Goal: Information Seeking & Learning: Learn about a topic

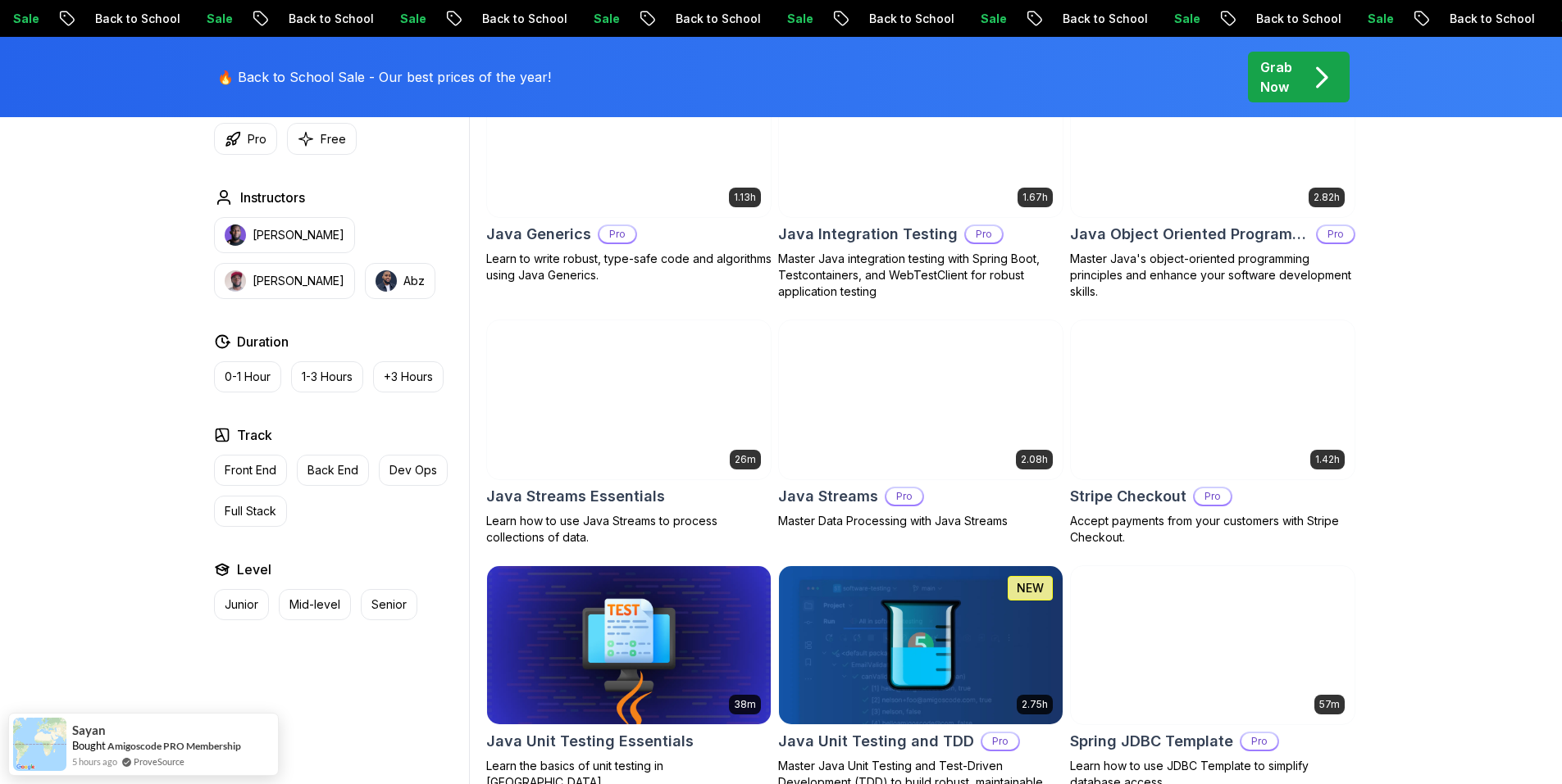
scroll to position [1802, 0]
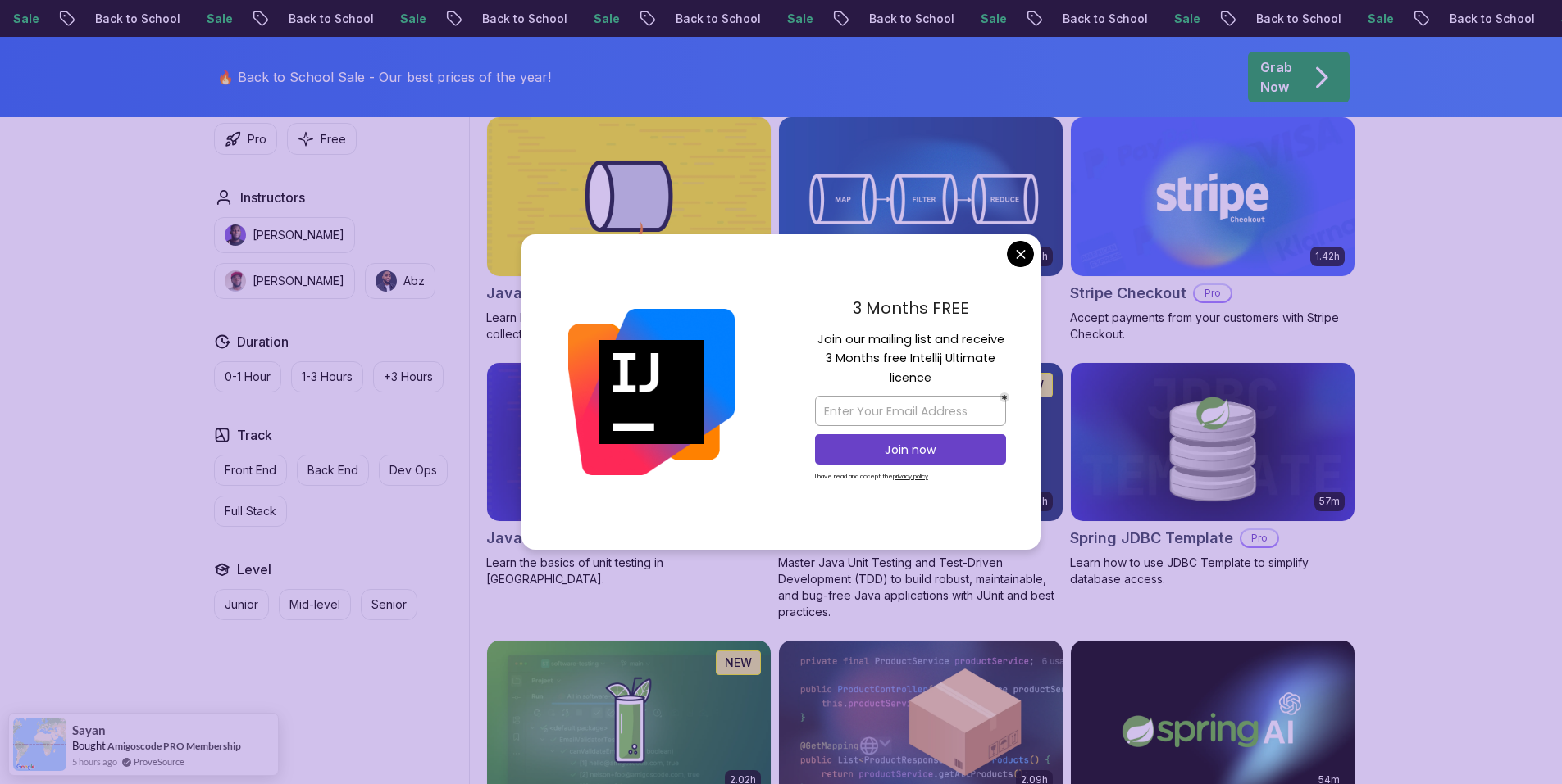
click at [1019, 258] on body "Sale Back to School Sale Back to School Sale Back to School Sale Back to School…" at bounding box center [781, 265] width 1562 height 4136
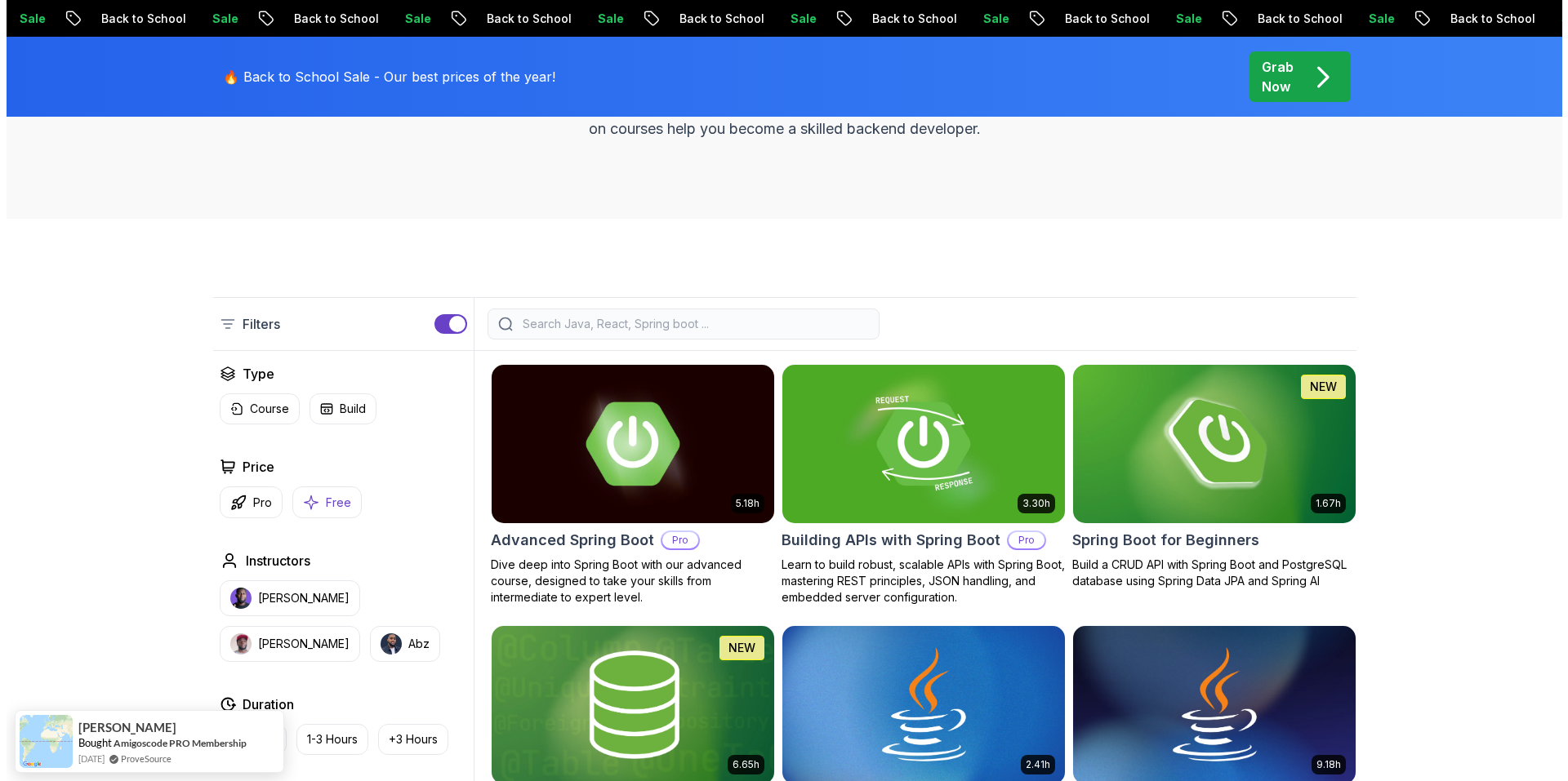
scroll to position [0, 0]
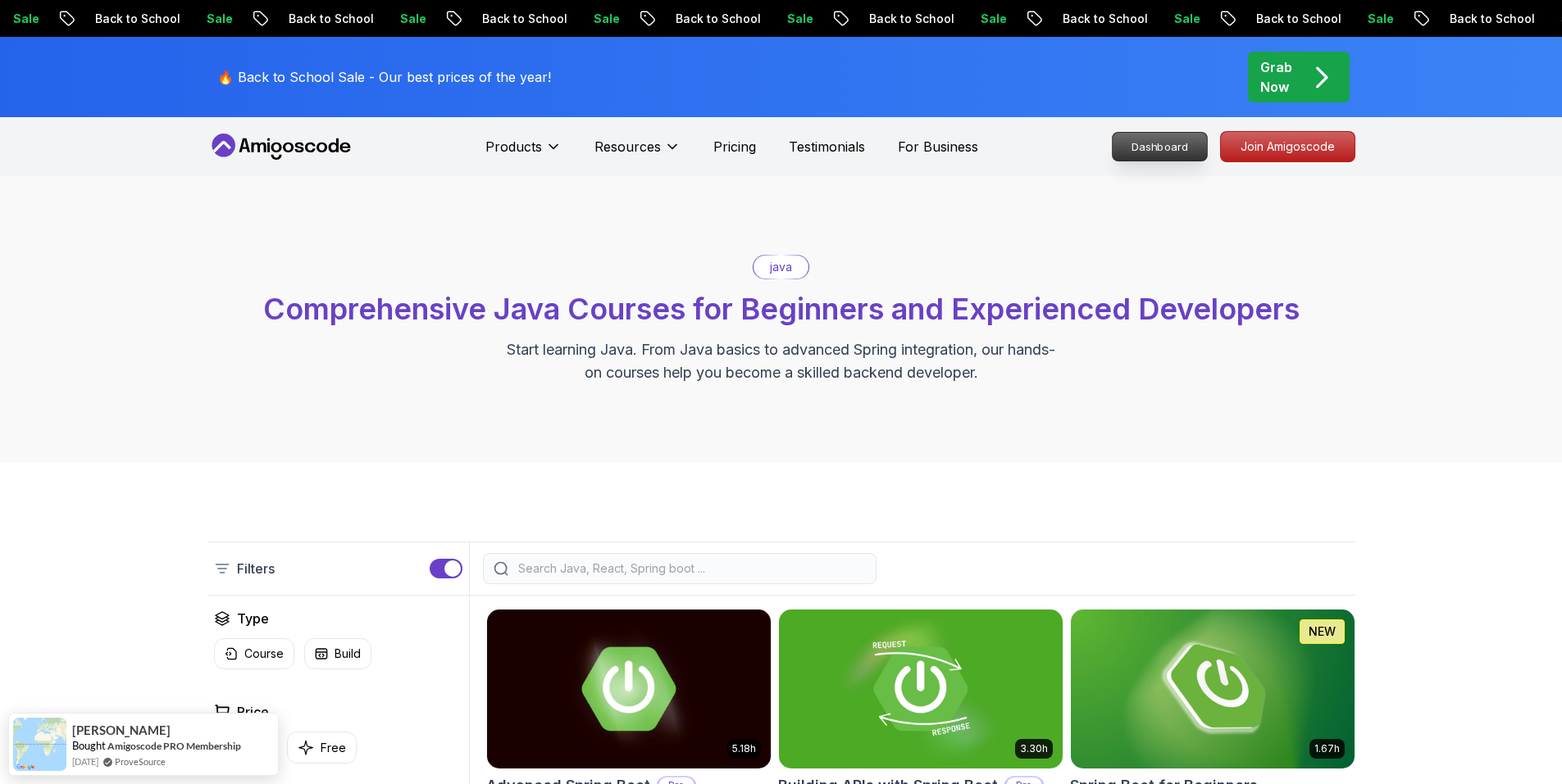
click at [1141, 137] on p "Dashboard" at bounding box center [1159, 147] width 94 height 28
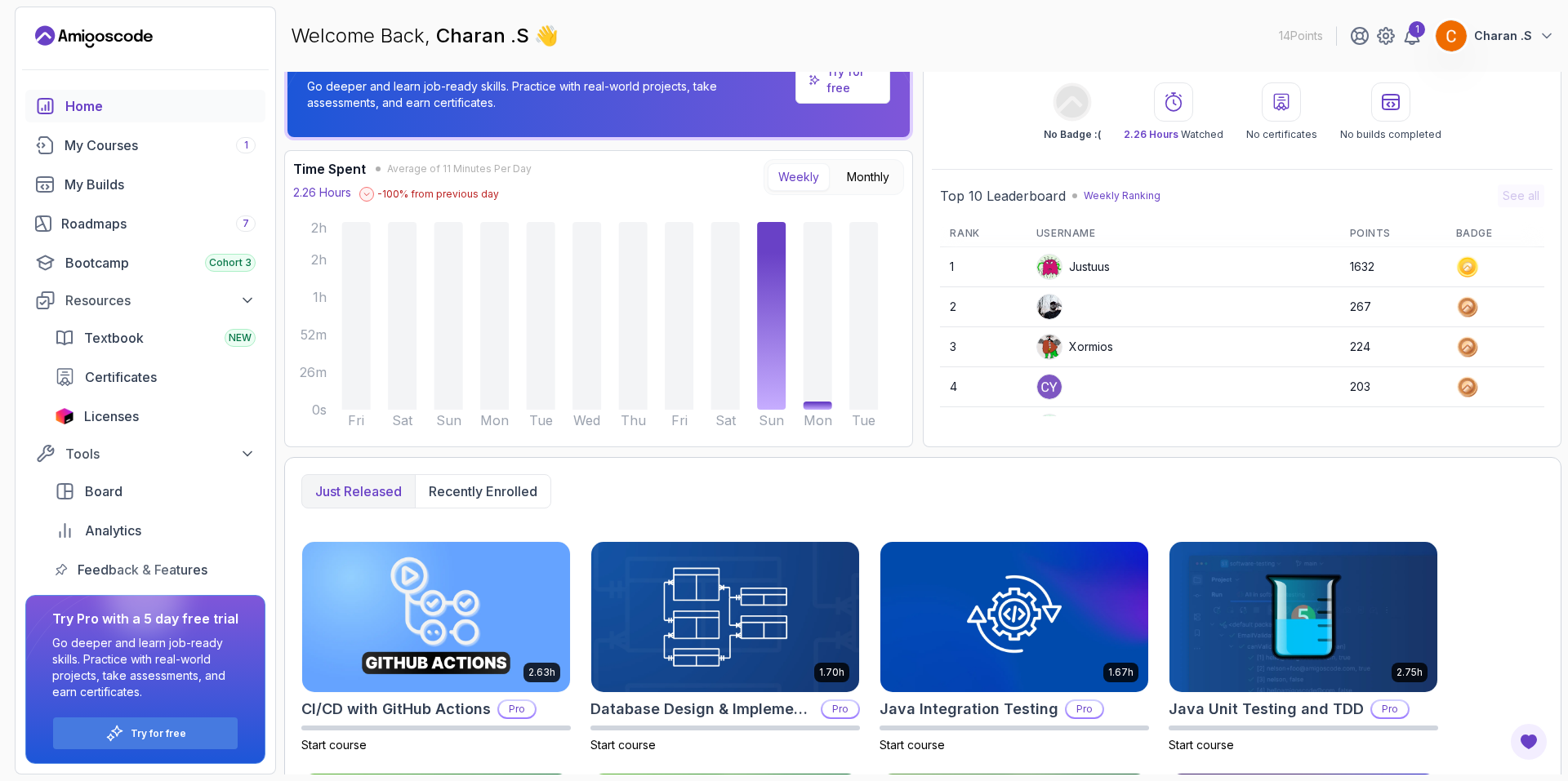
scroll to position [82, 0]
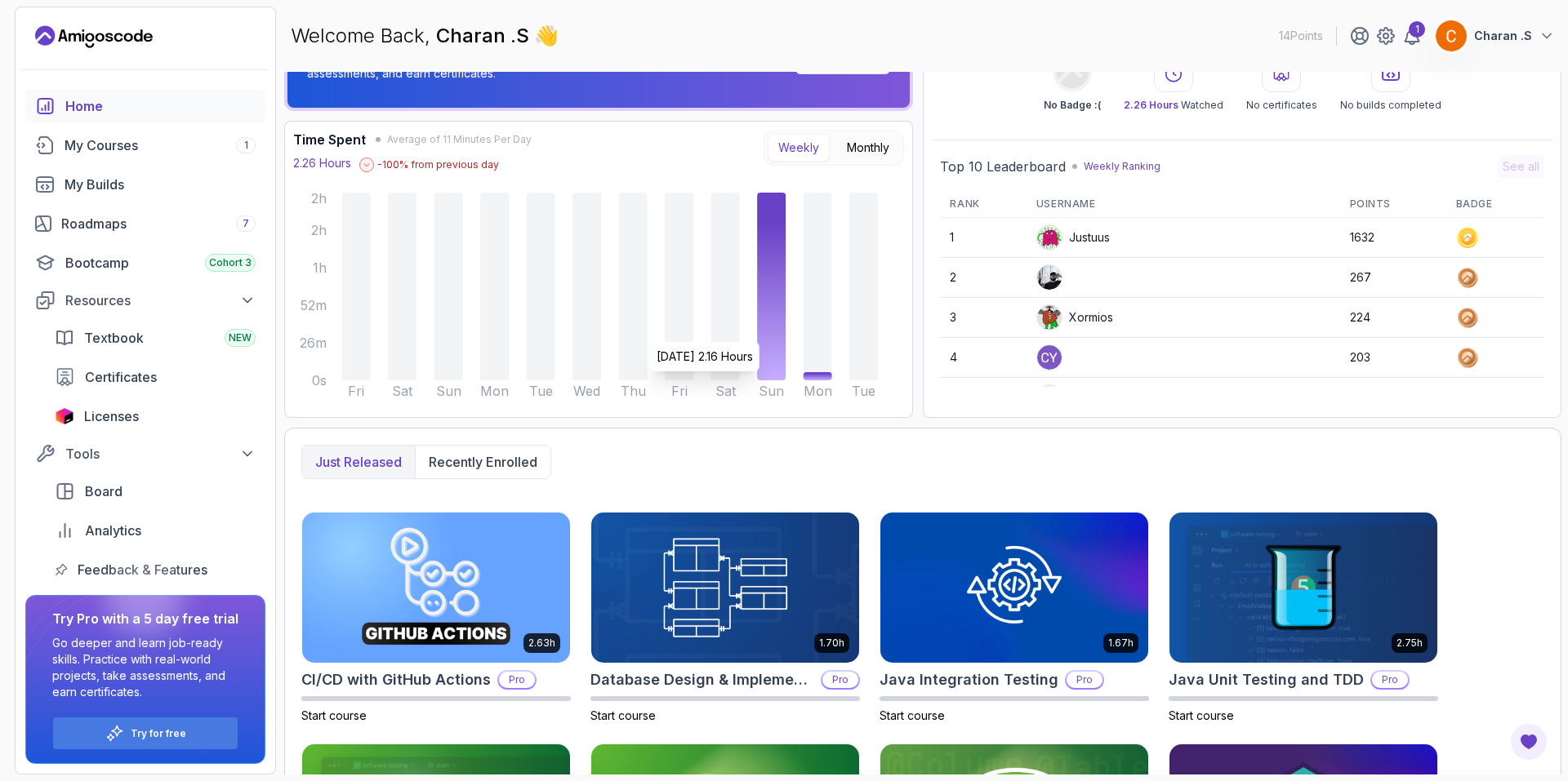
click at [769, 334] on icon at bounding box center [771, 286] width 29 height 188
click at [178, 146] on div "My Courses 1" at bounding box center [160, 145] width 191 height 20
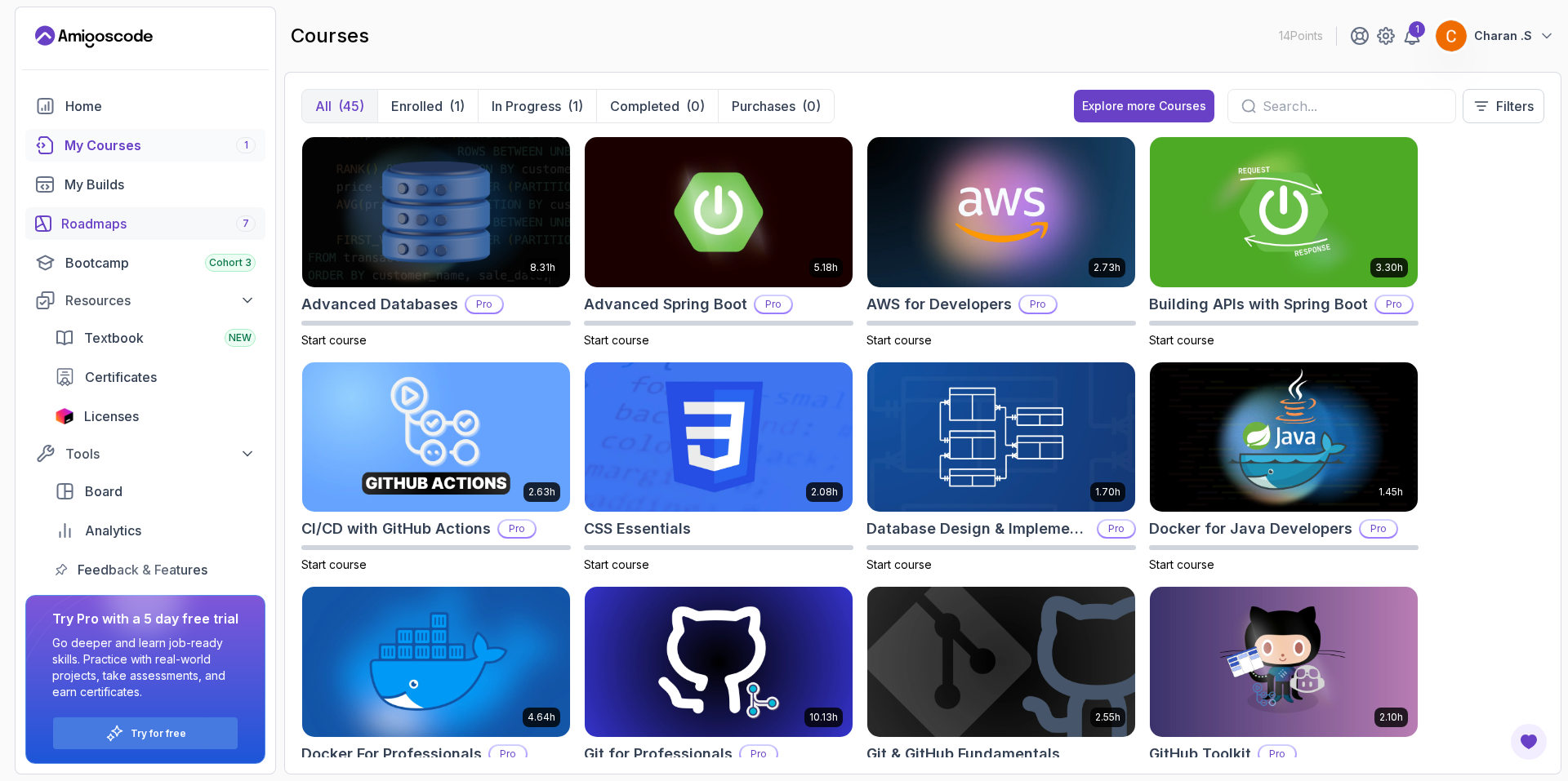
click at [215, 230] on div "Roadmaps 7" at bounding box center [157, 224] width 194 height 20
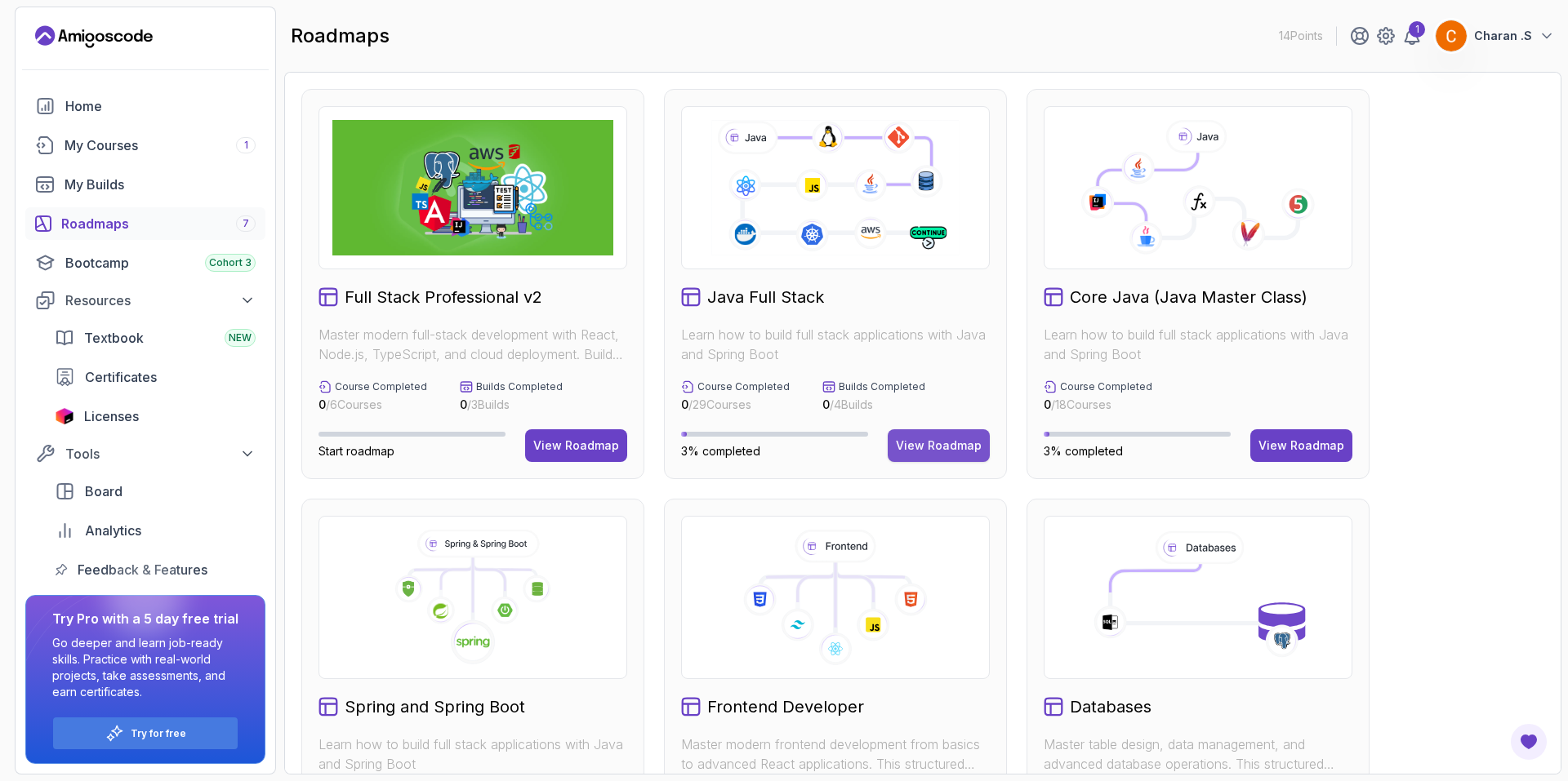
click at [935, 437] on button "View Roadmap" at bounding box center [938, 446] width 102 height 33
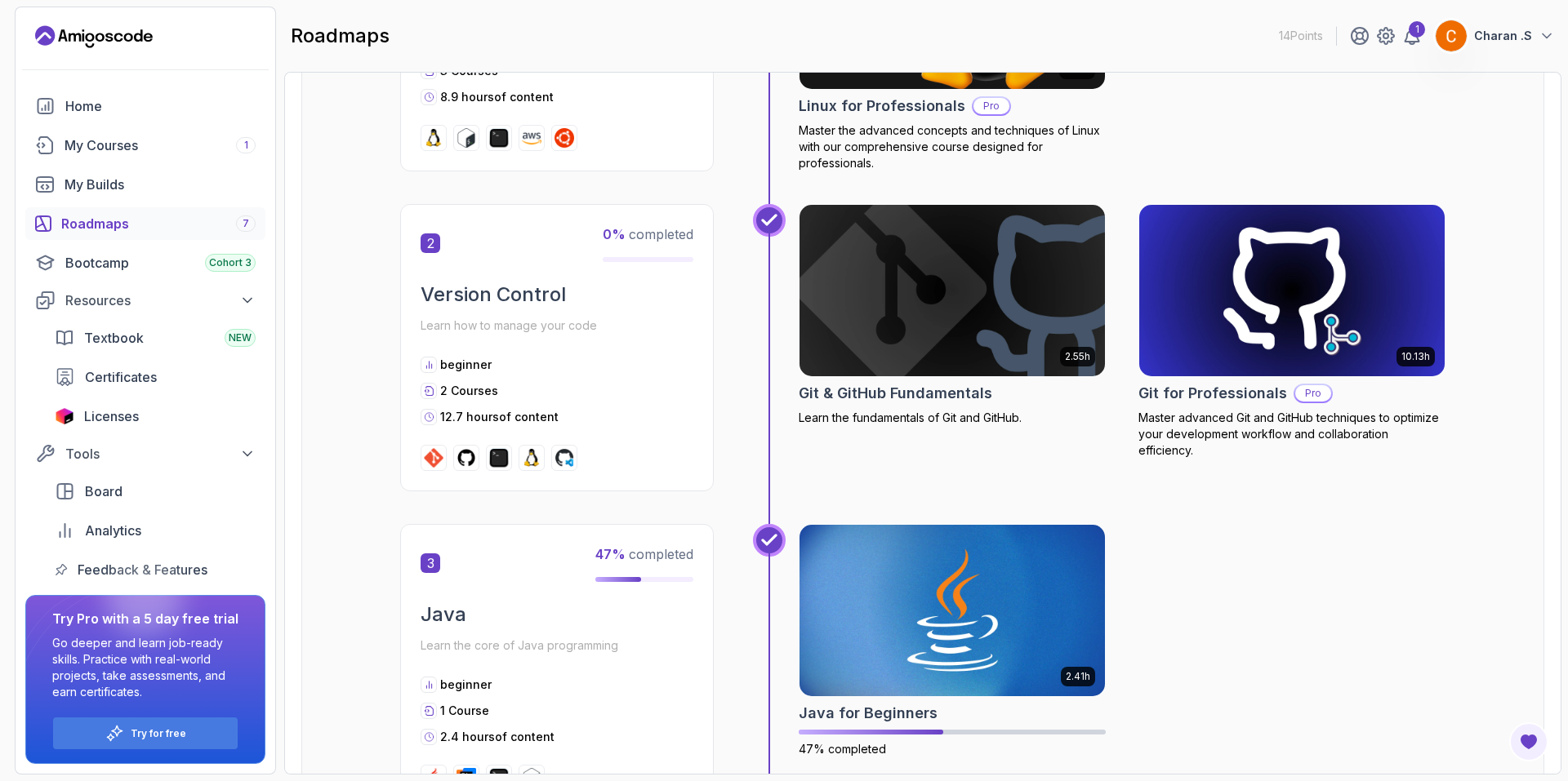
scroll to position [898, 0]
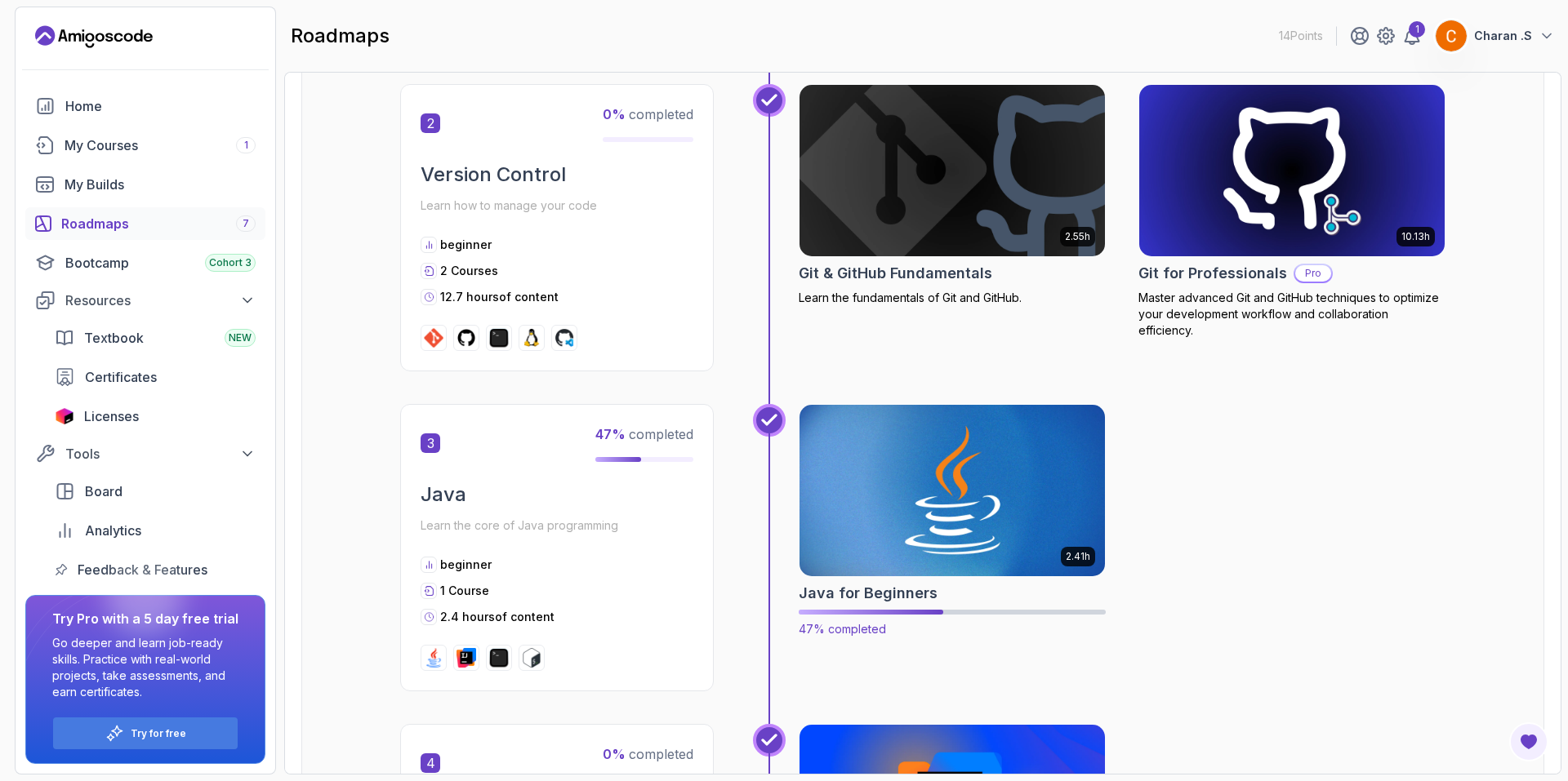
click at [901, 490] on img at bounding box center [952, 491] width 321 height 179
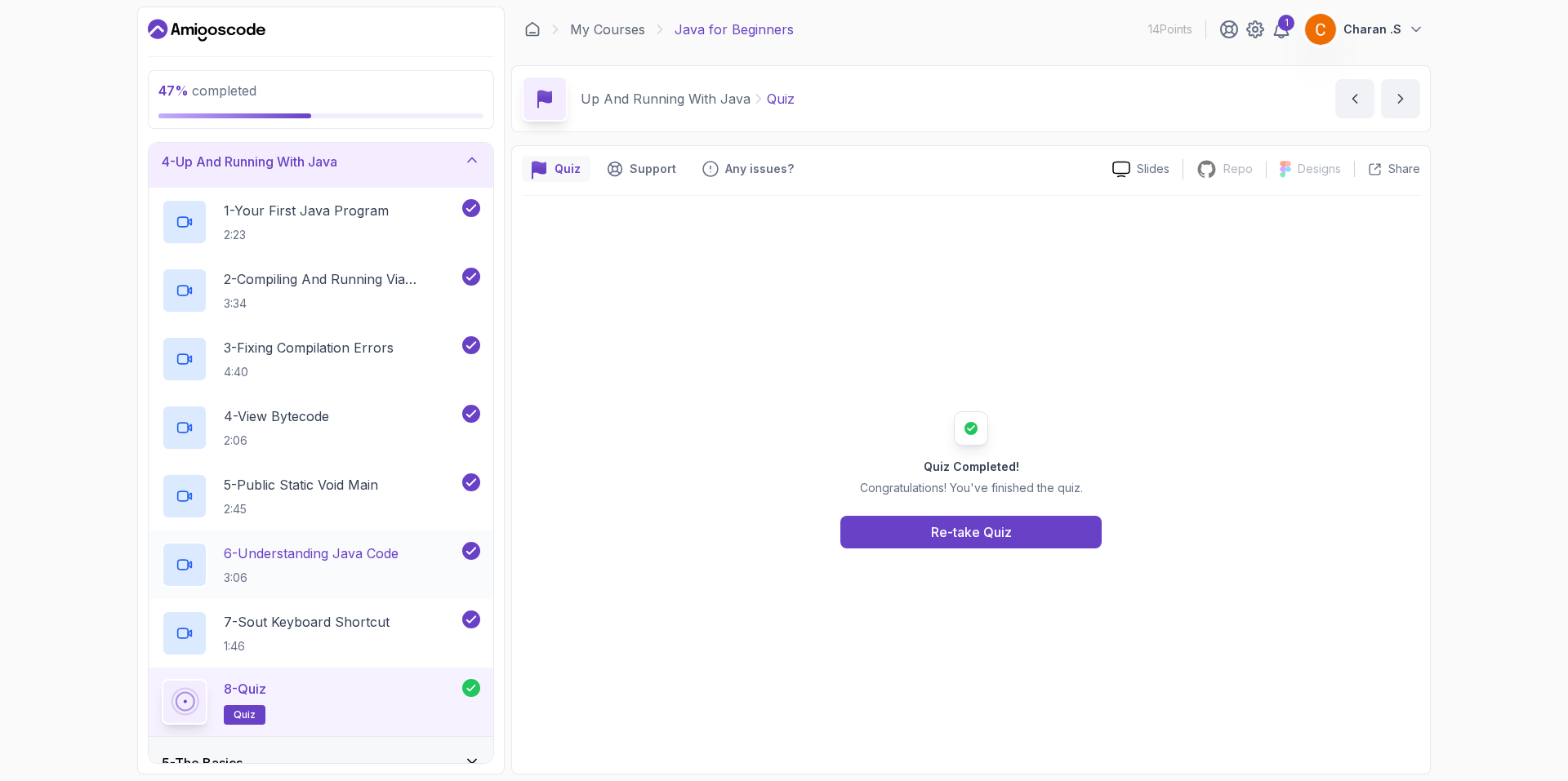
scroll to position [298, 0]
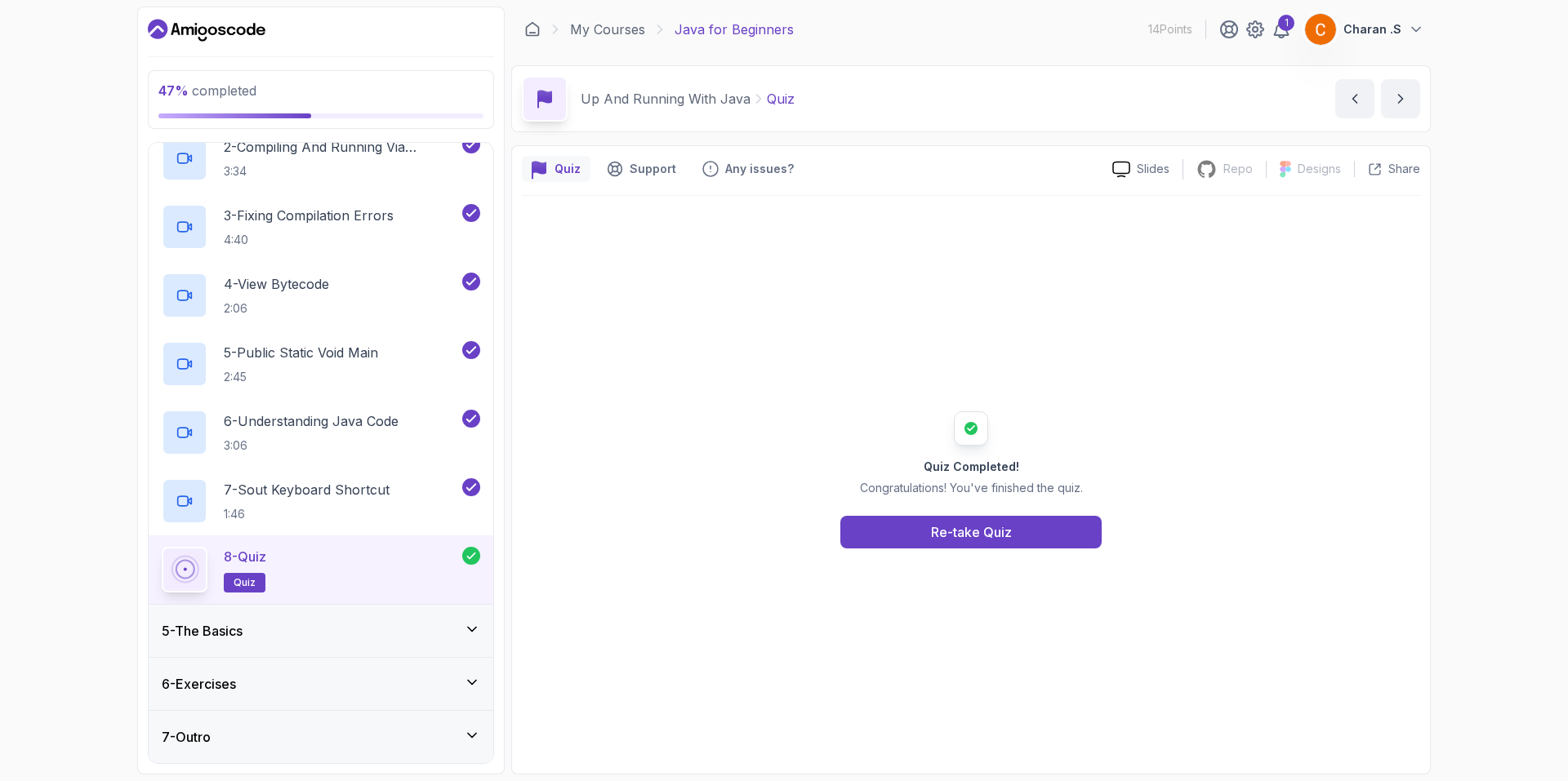
click at [278, 639] on div "5 - The Basics" at bounding box center [321, 631] width 318 height 20
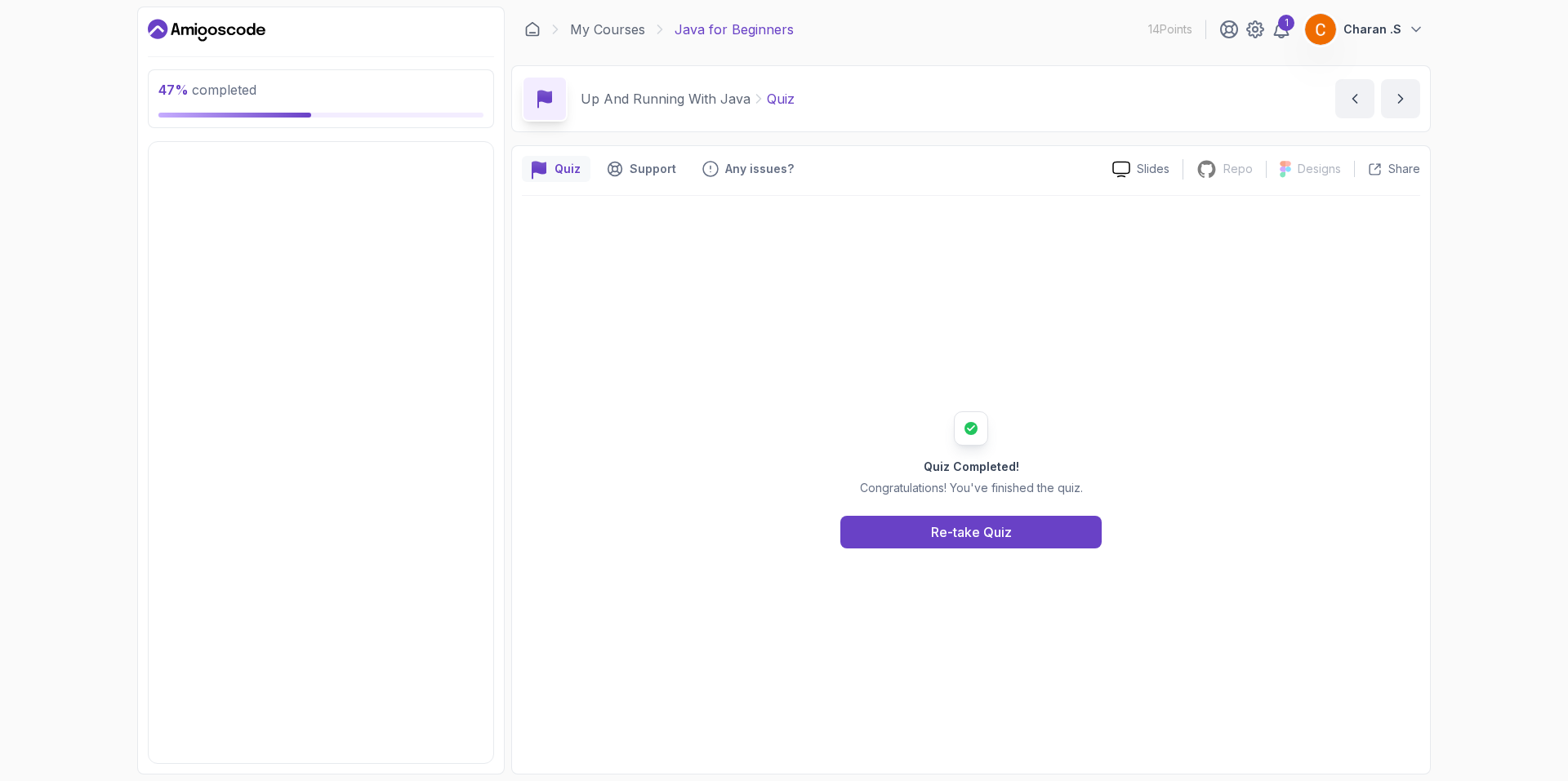
scroll to position [326, 0]
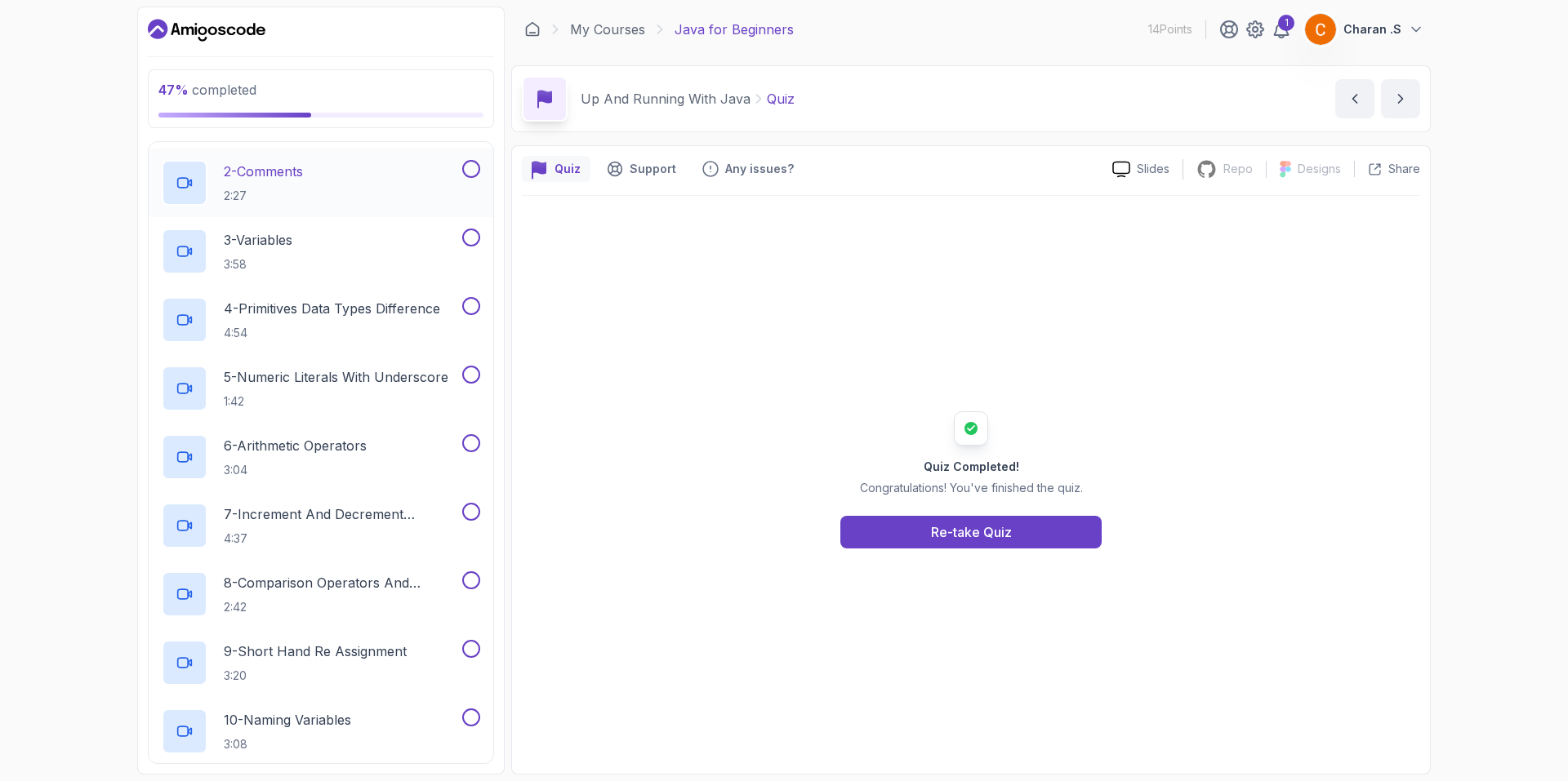
click at [317, 196] on div "2 - Comments 2:27" at bounding box center [311, 183] width 298 height 46
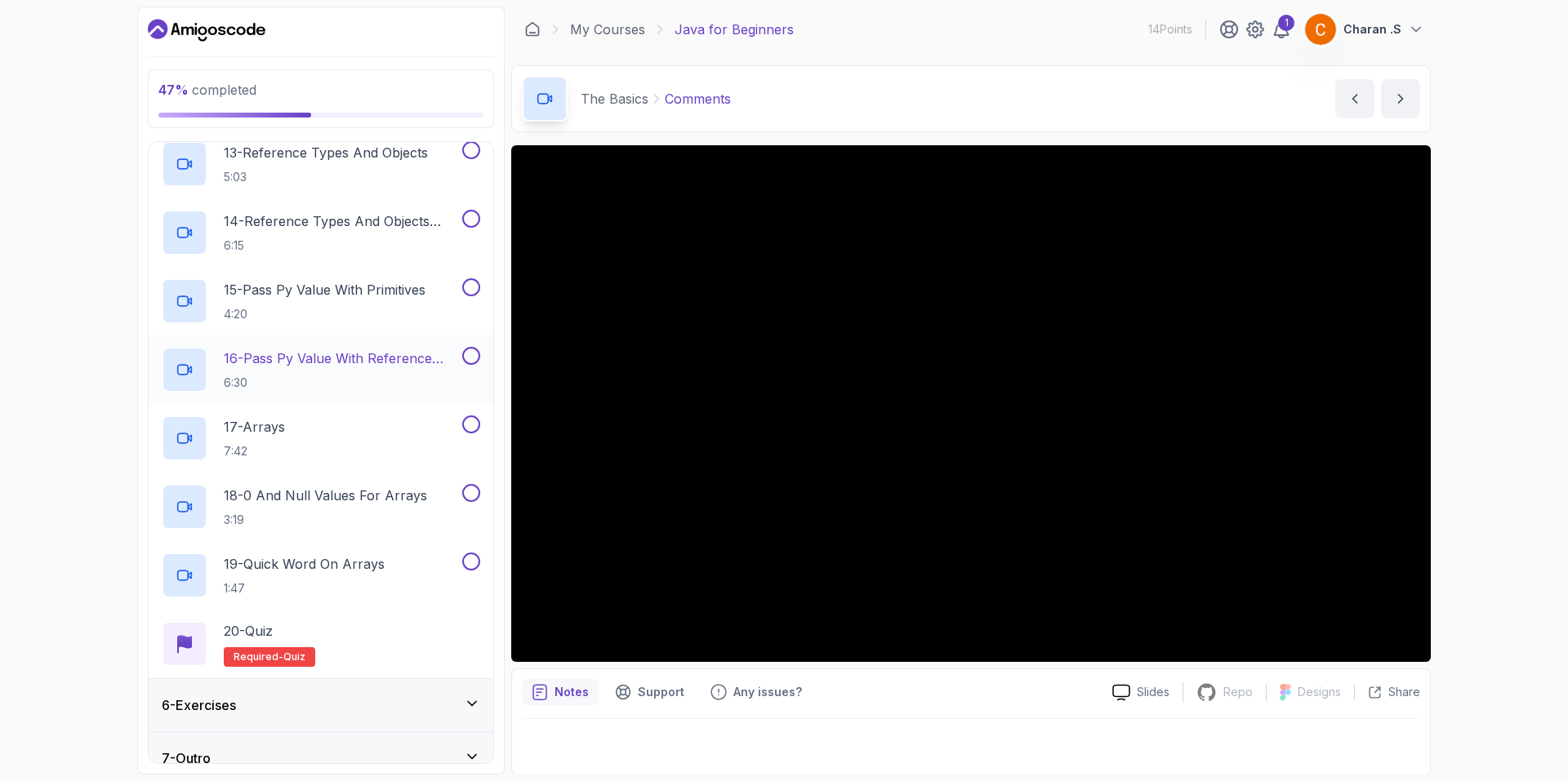
scroll to position [1120, 0]
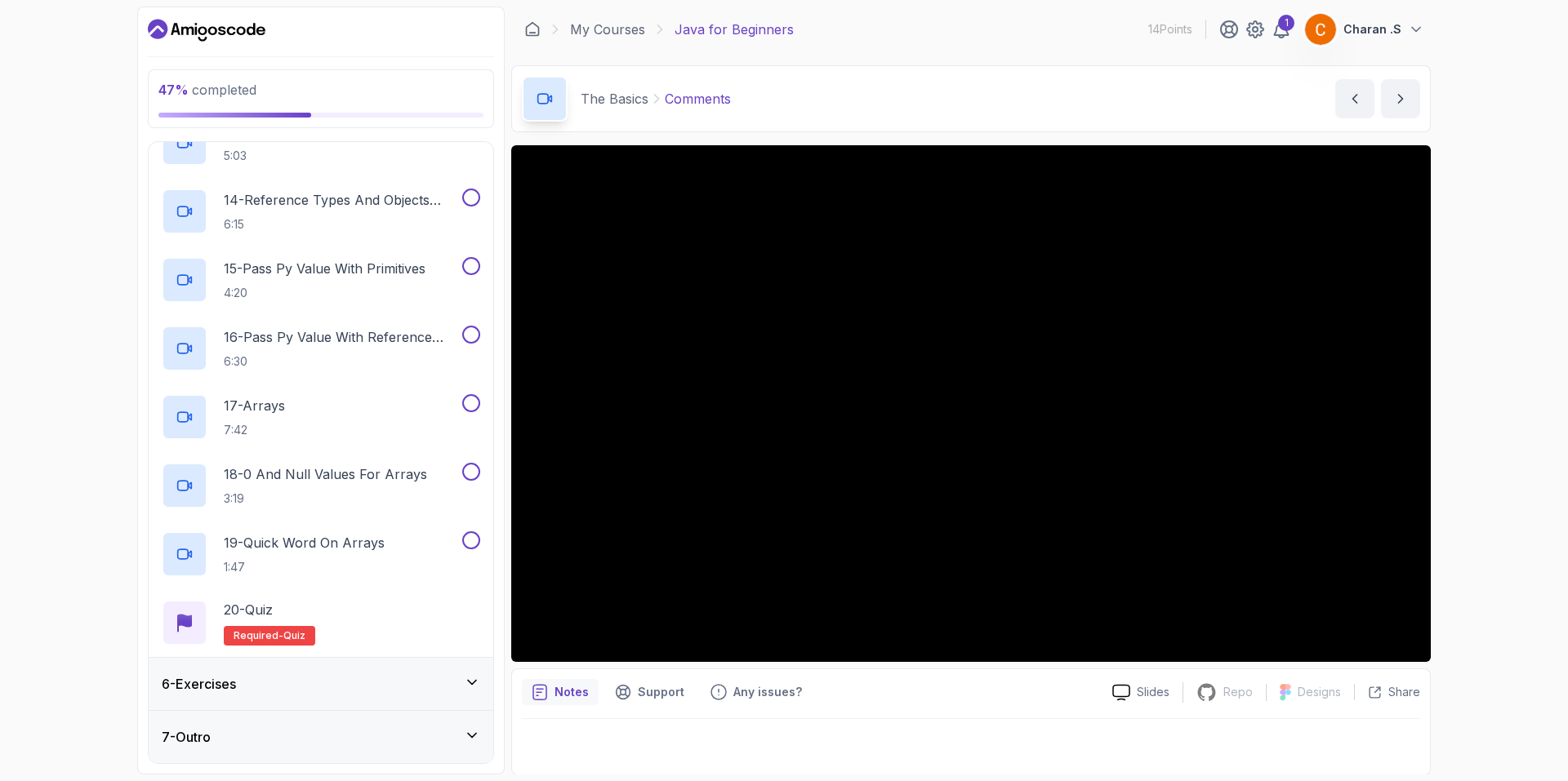
click at [294, 664] on div "6 - Exercises" at bounding box center [321, 684] width 345 height 52
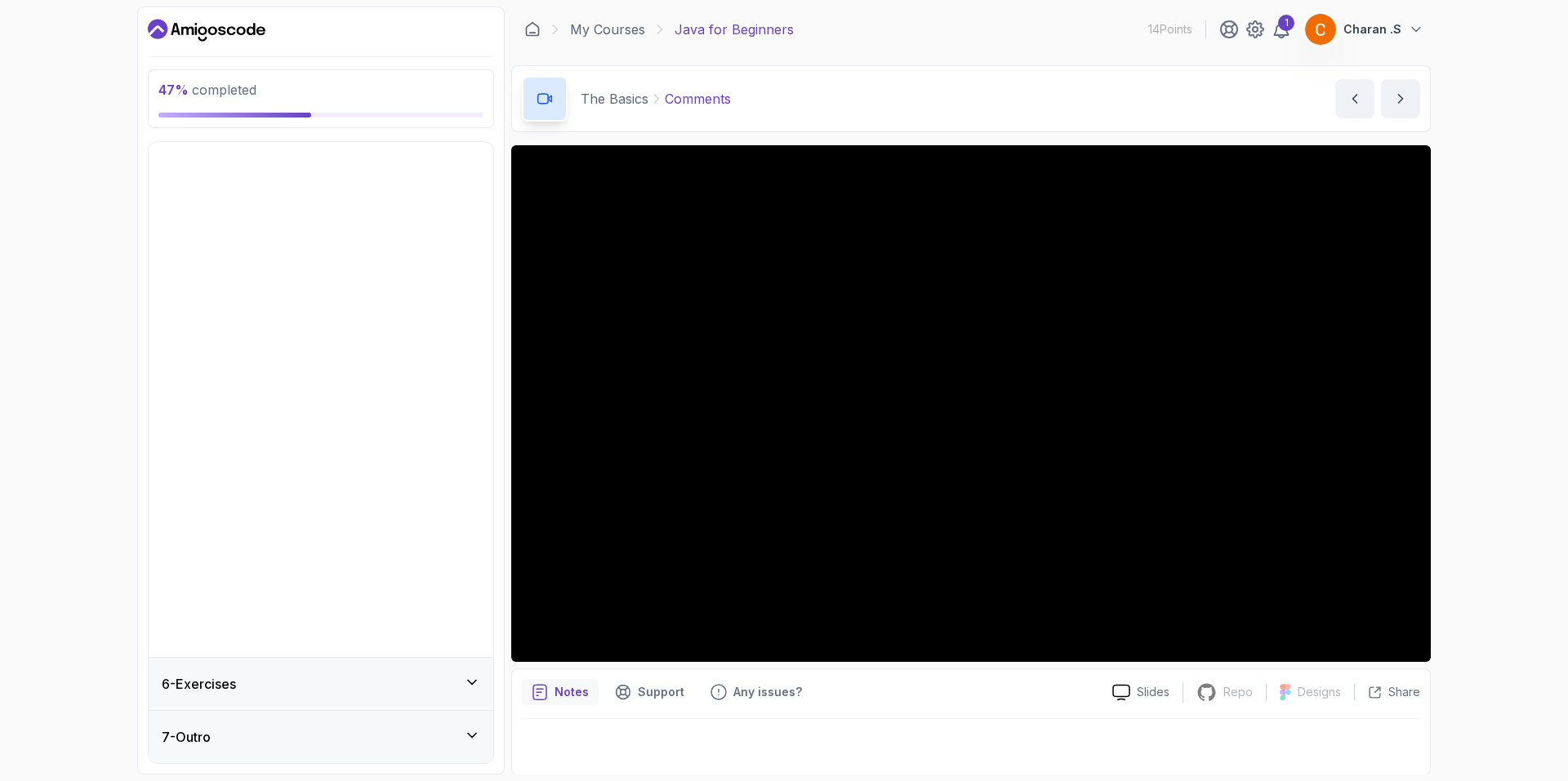
scroll to position [0, 0]
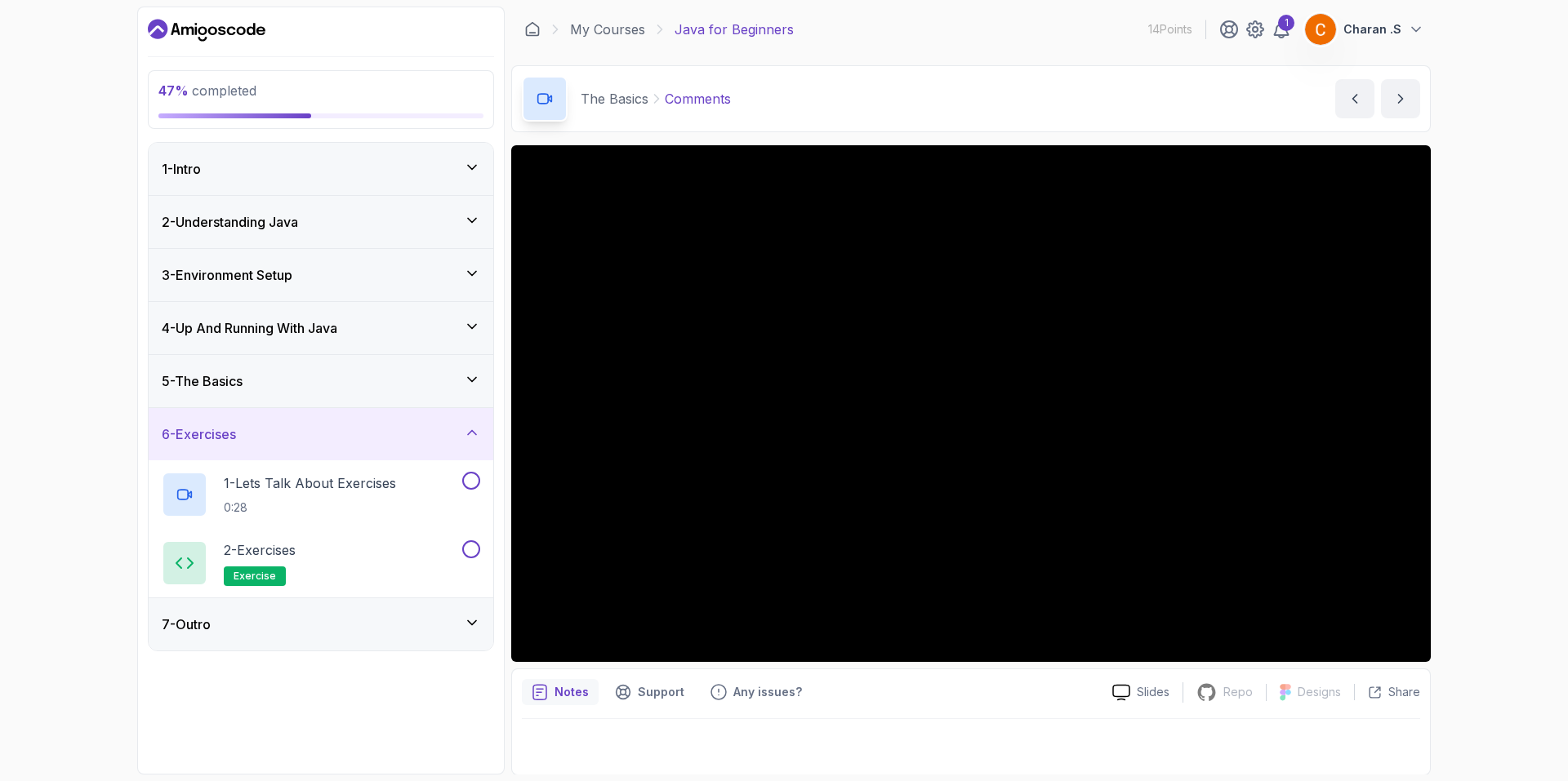
click at [271, 624] on div "7 - Outro" at bounding box center [321, 624] width 318 height 20
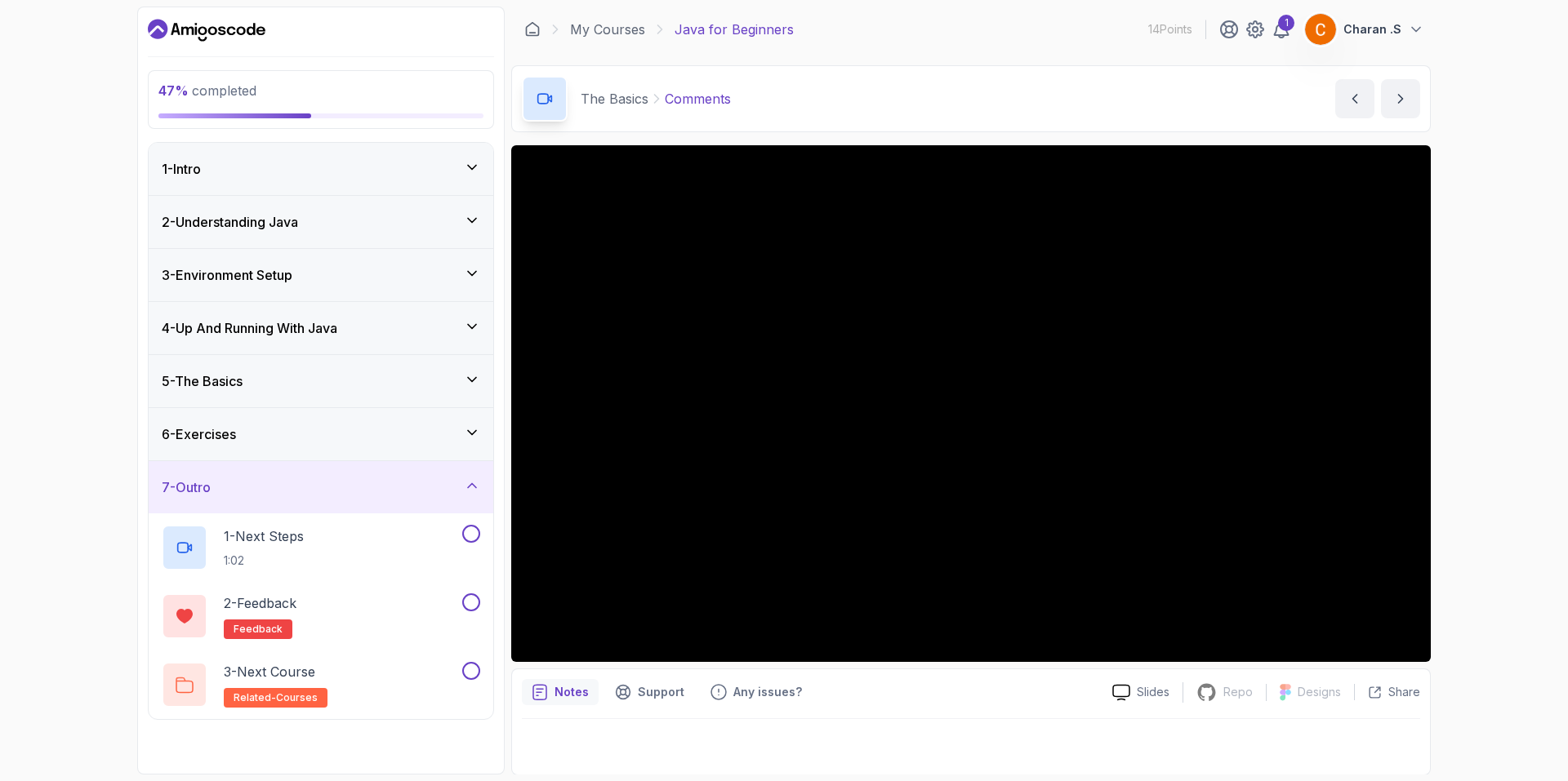
click at [258, 378] on div "5 - The Basics" at bounding box center [321, 381] width 318 height 20
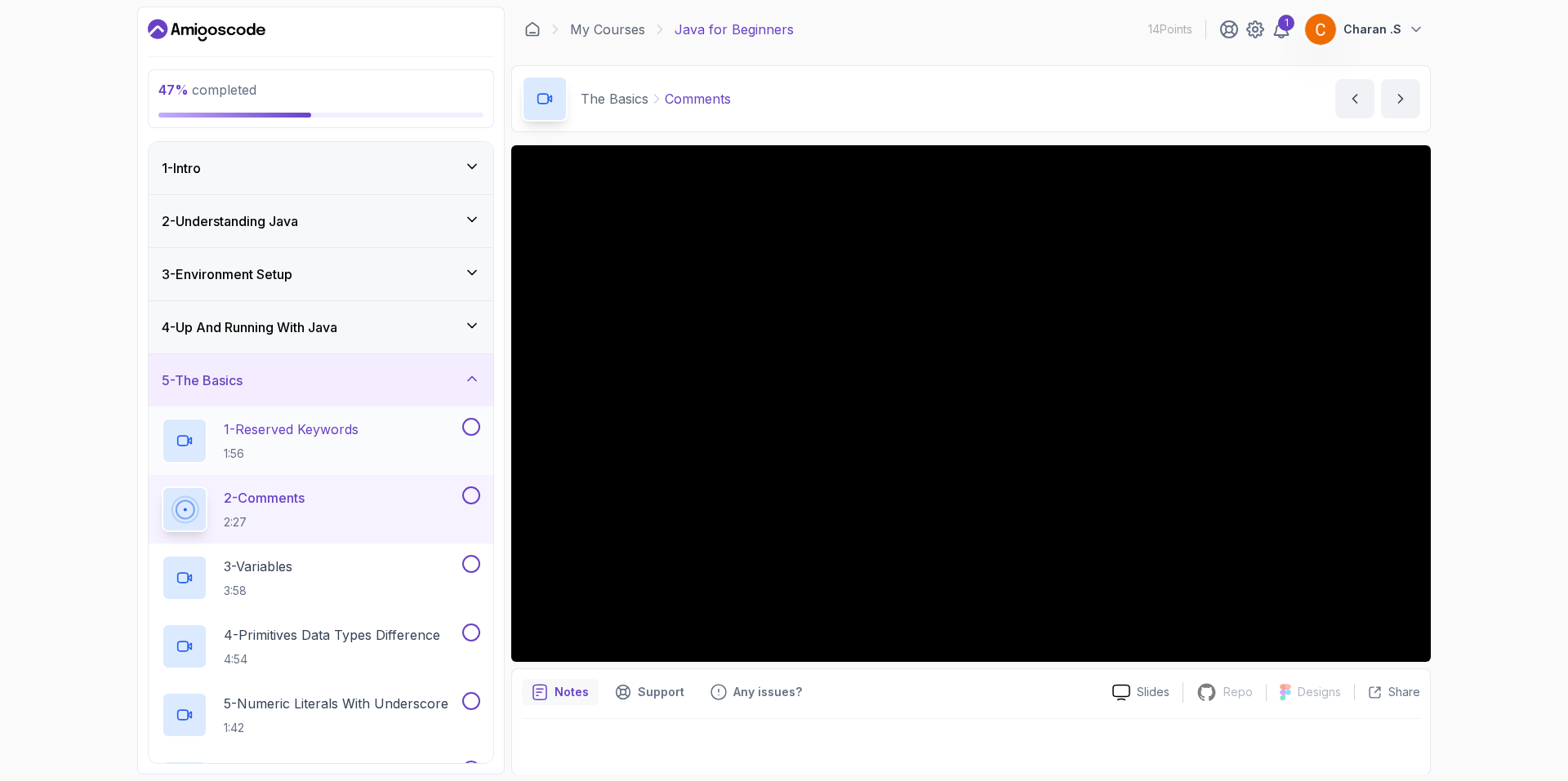
click at [324, 437] on p "1 - Reserved Keywords" at bounding box center [291, 429] width 135 height 20
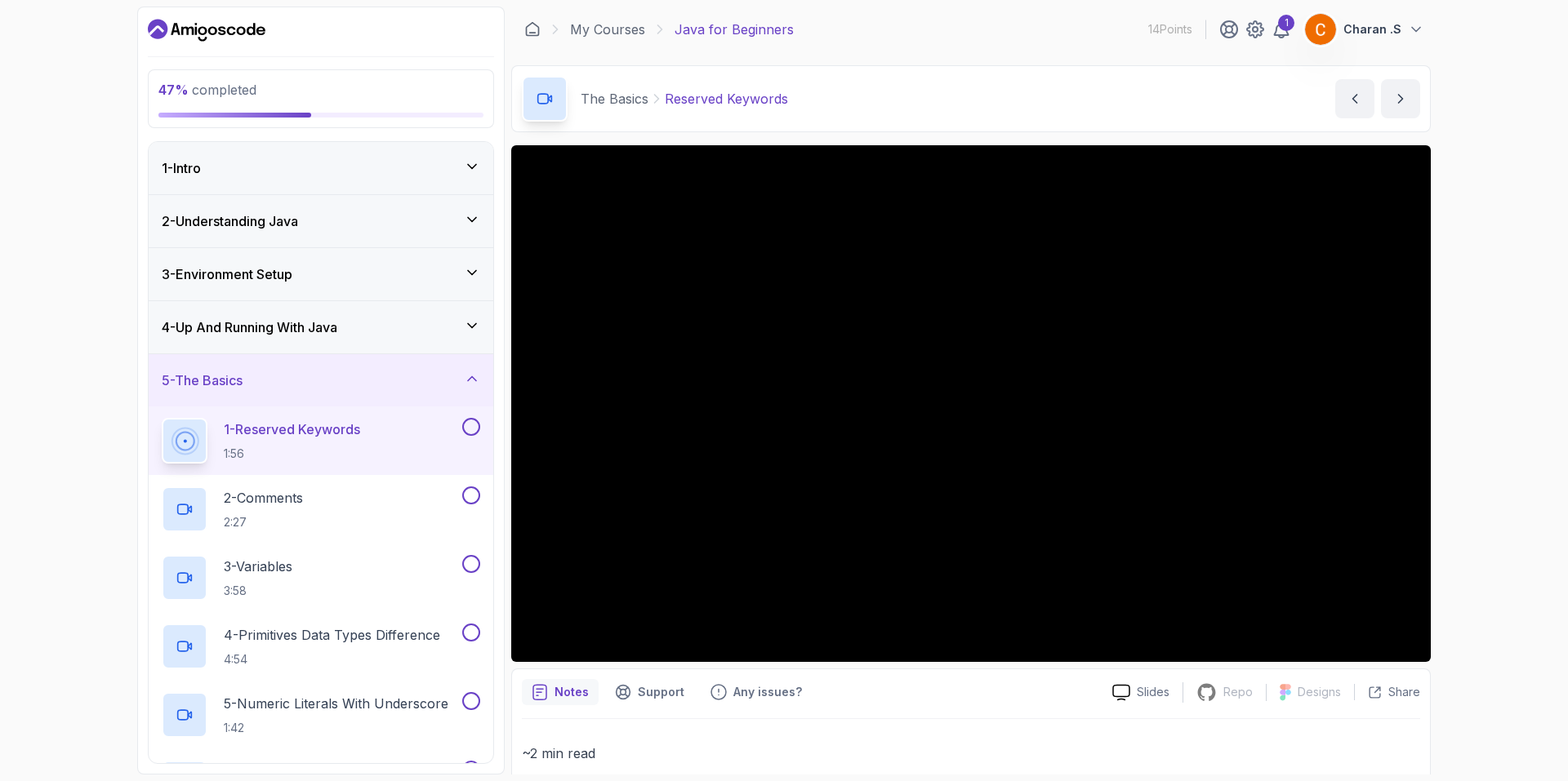
click at [1477, 319] on div "47 % completed 1 - Intro 2 - Understanding Java 3 - Environment Setup 4 - Up An…" at bounding box center [784, 390] width 1568 height 781
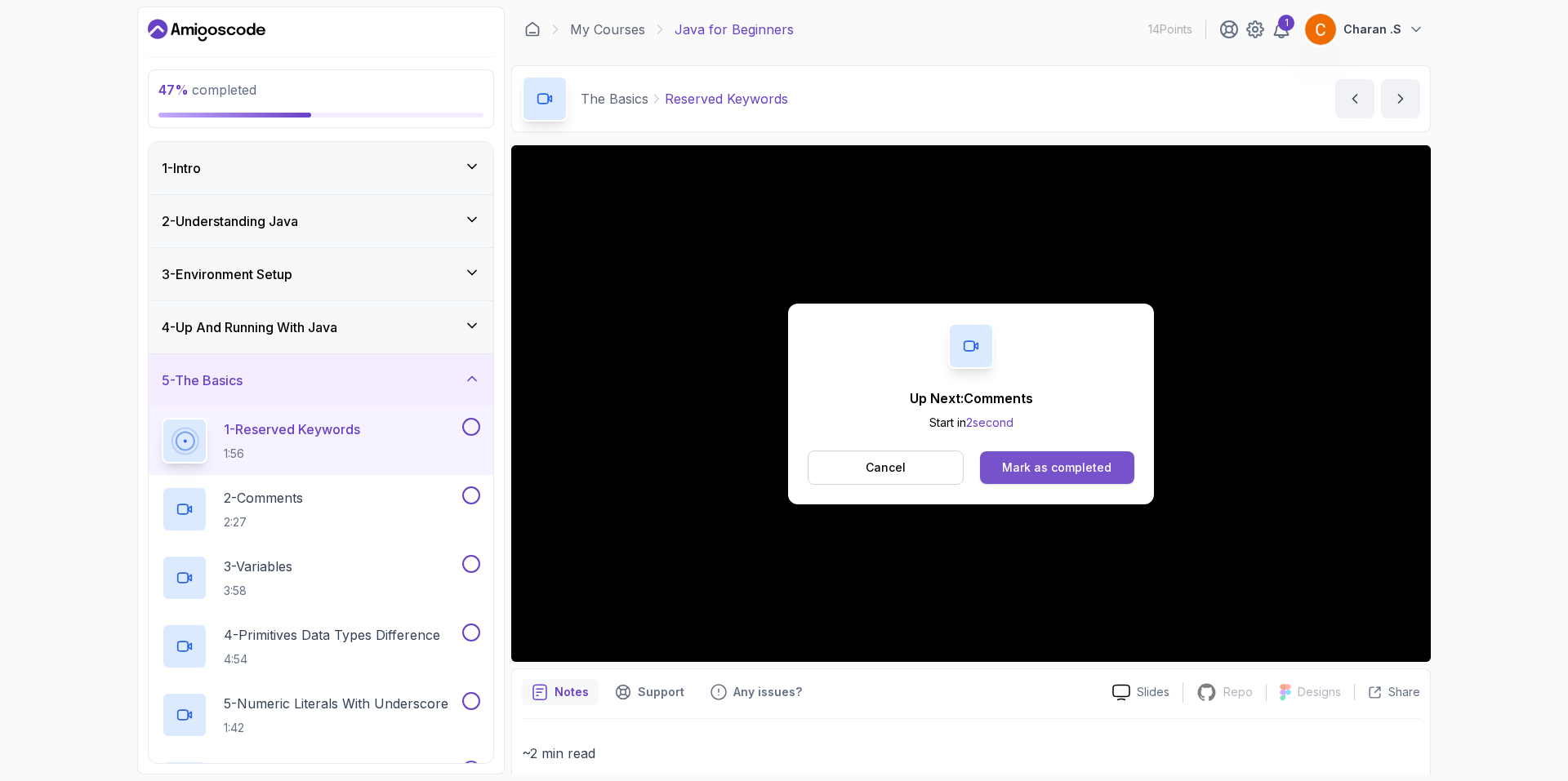
click at [1055, 459] on div "Mark as completed" at bounding box center [1056, 467] width 110 height 17
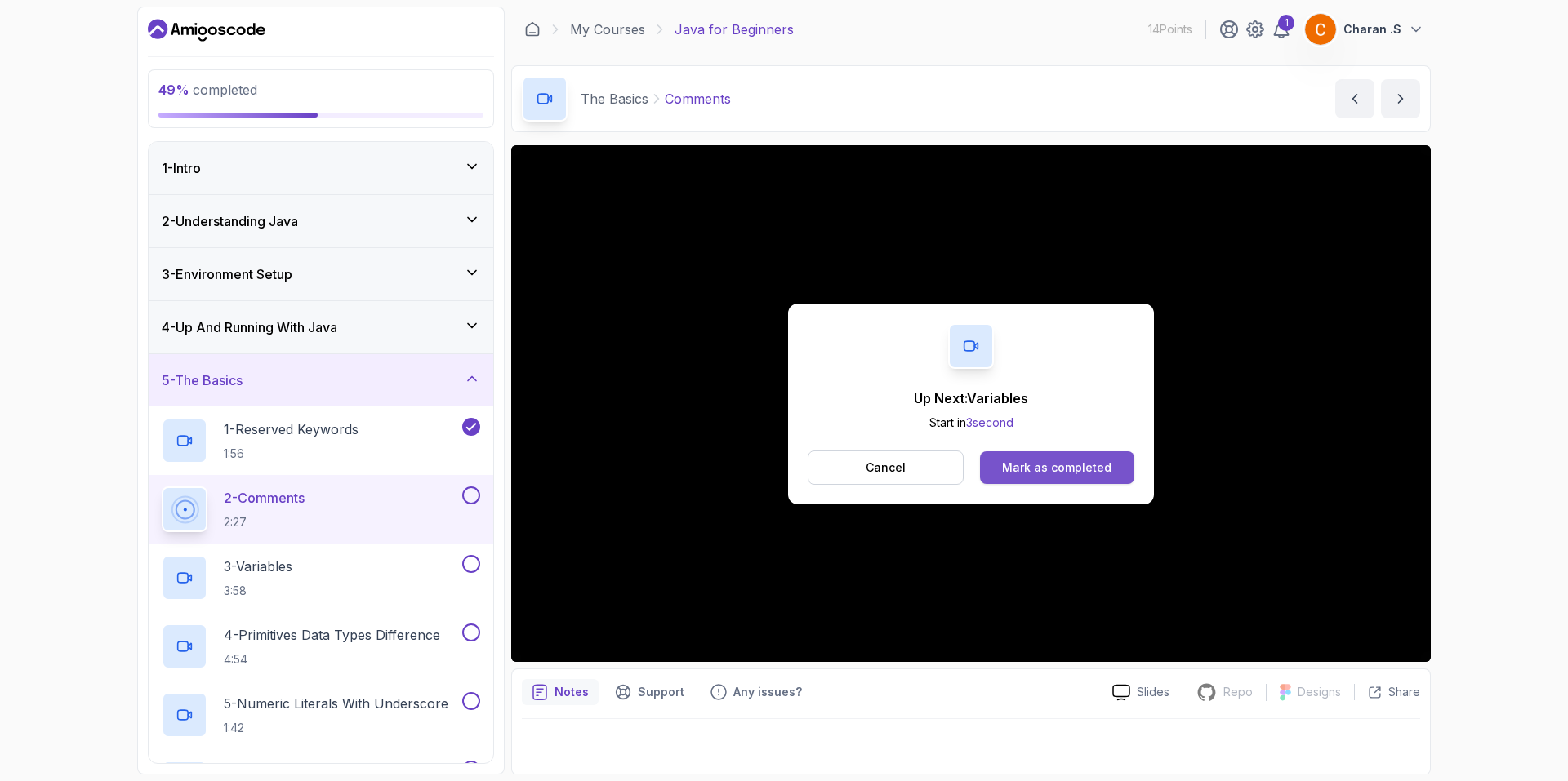
click at [1096, 463] on div "Mark as completed" at bounding box center [1056, 467] width 110 height 17
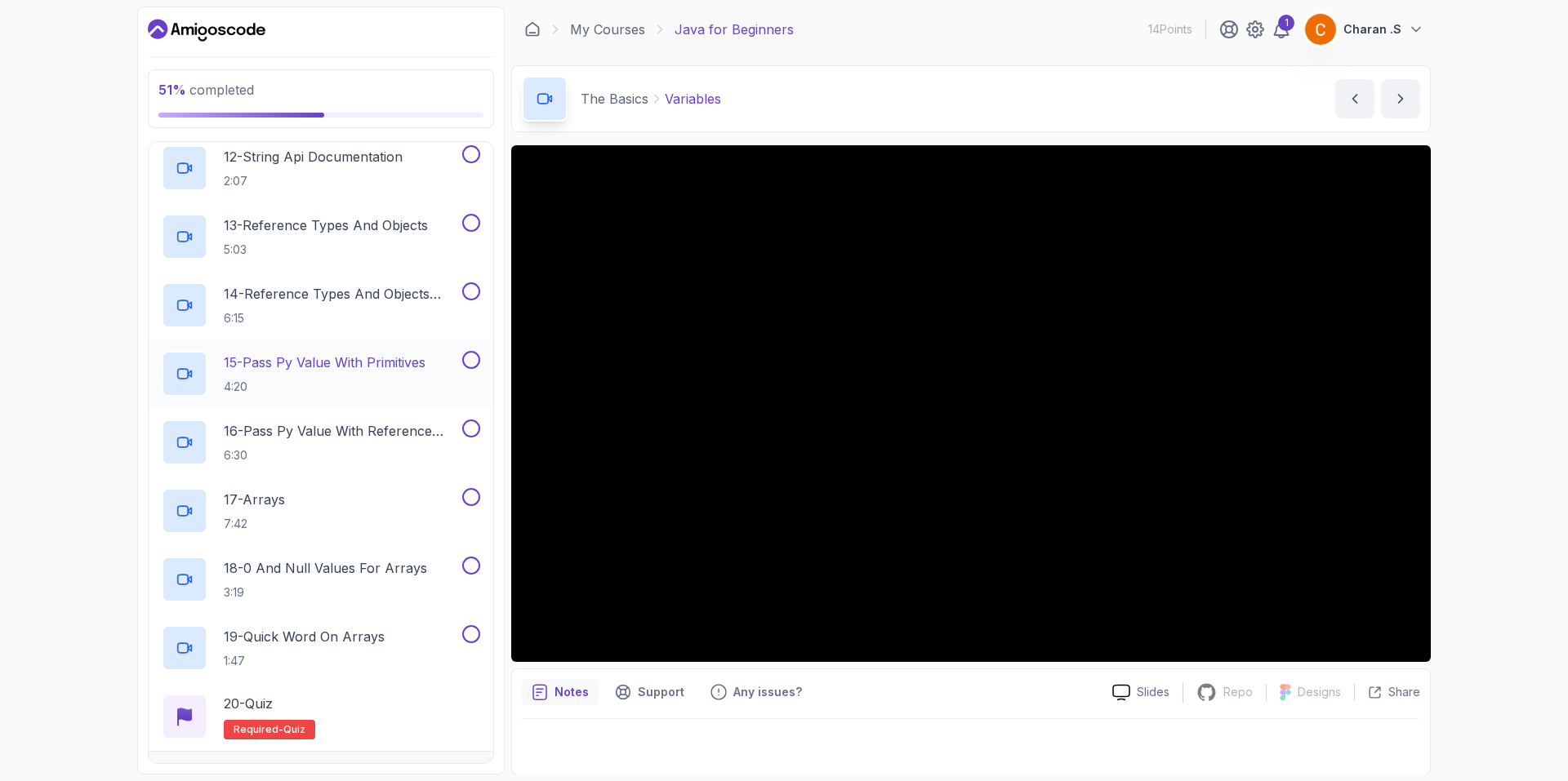
scroll to position [1120, 0]
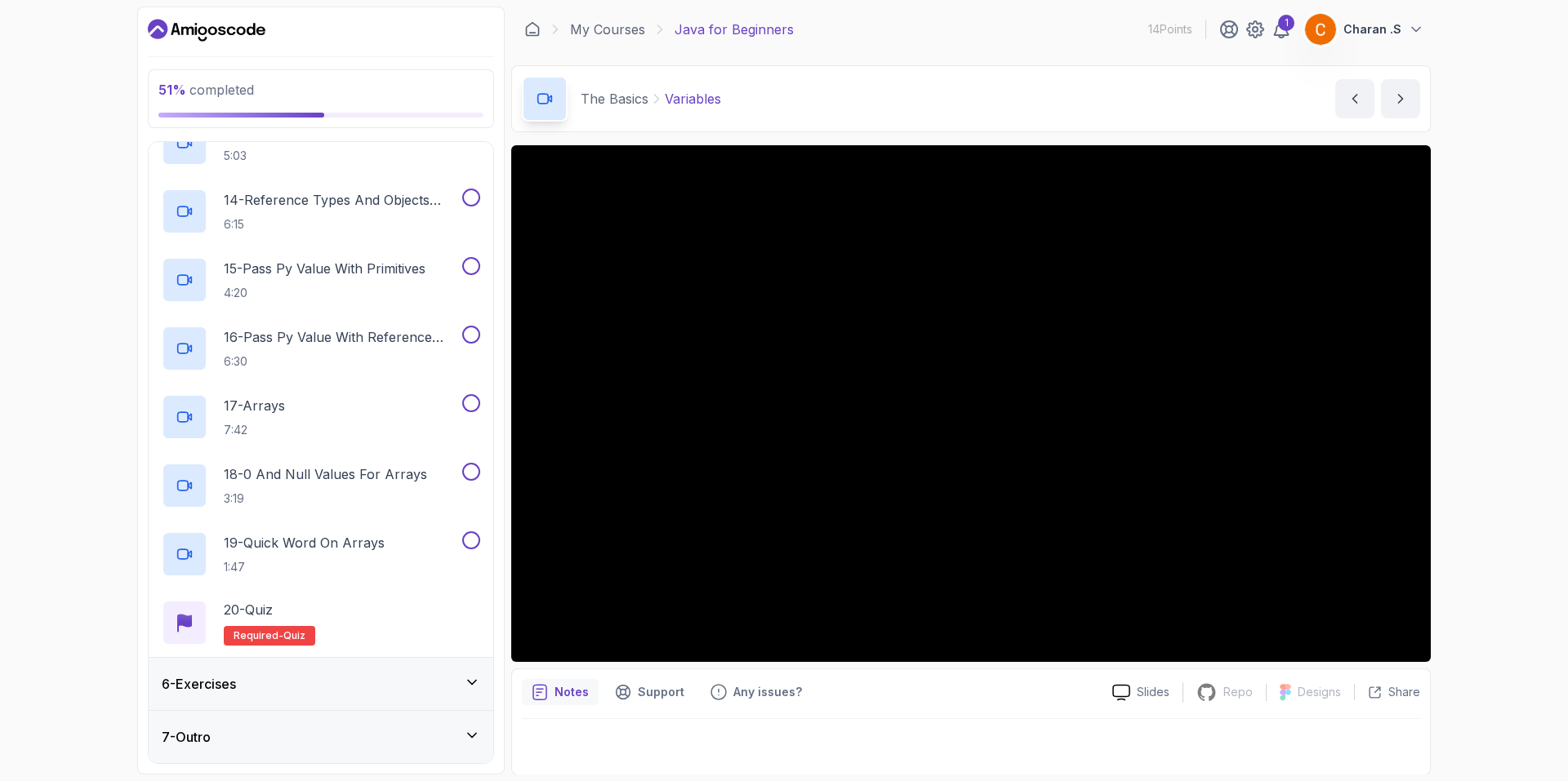
click at [355, 690] on div "6 - Exercises" at bounding box center [321, 684] width 318 height 20
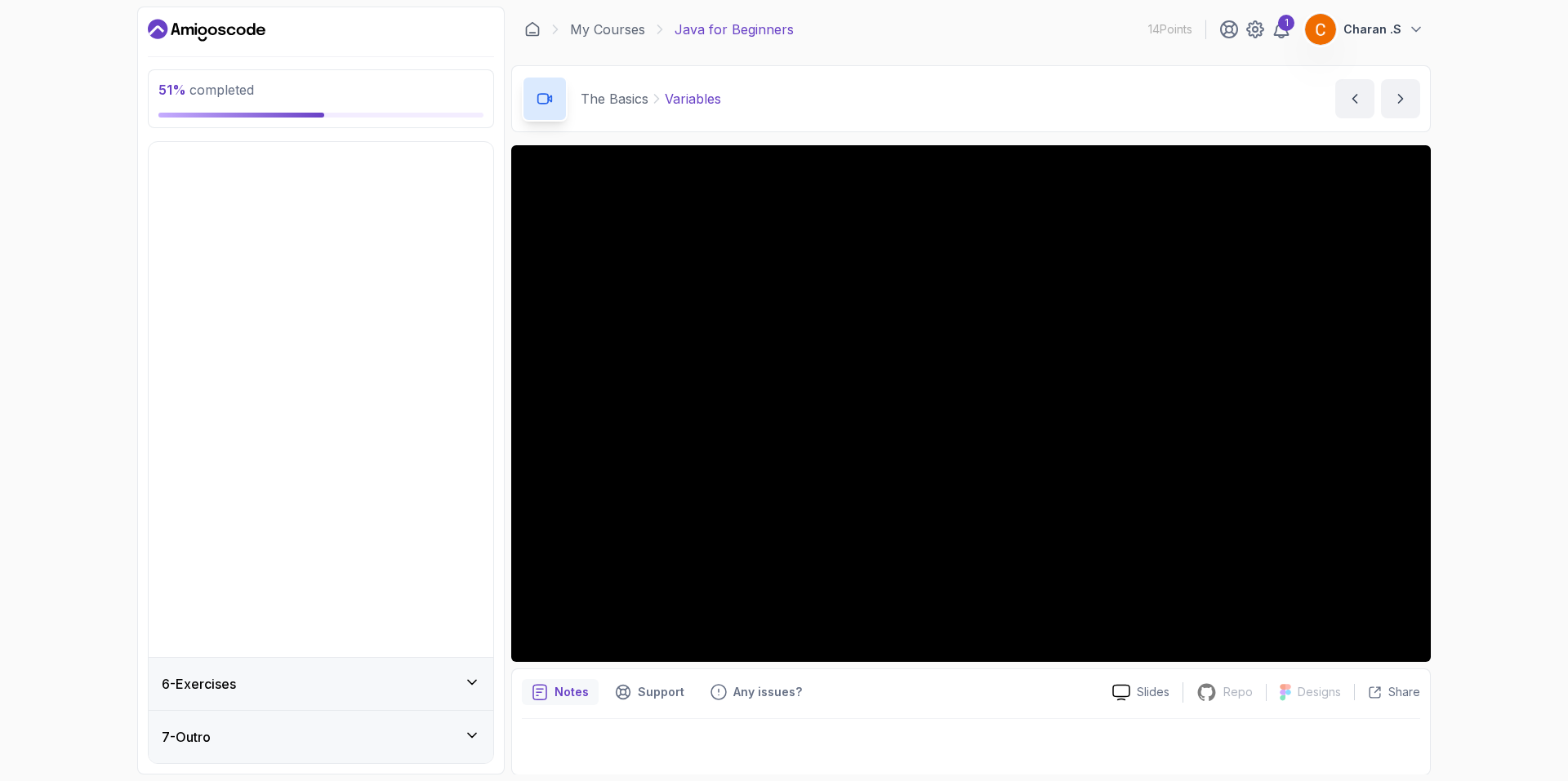
scroll to position [0, 0]
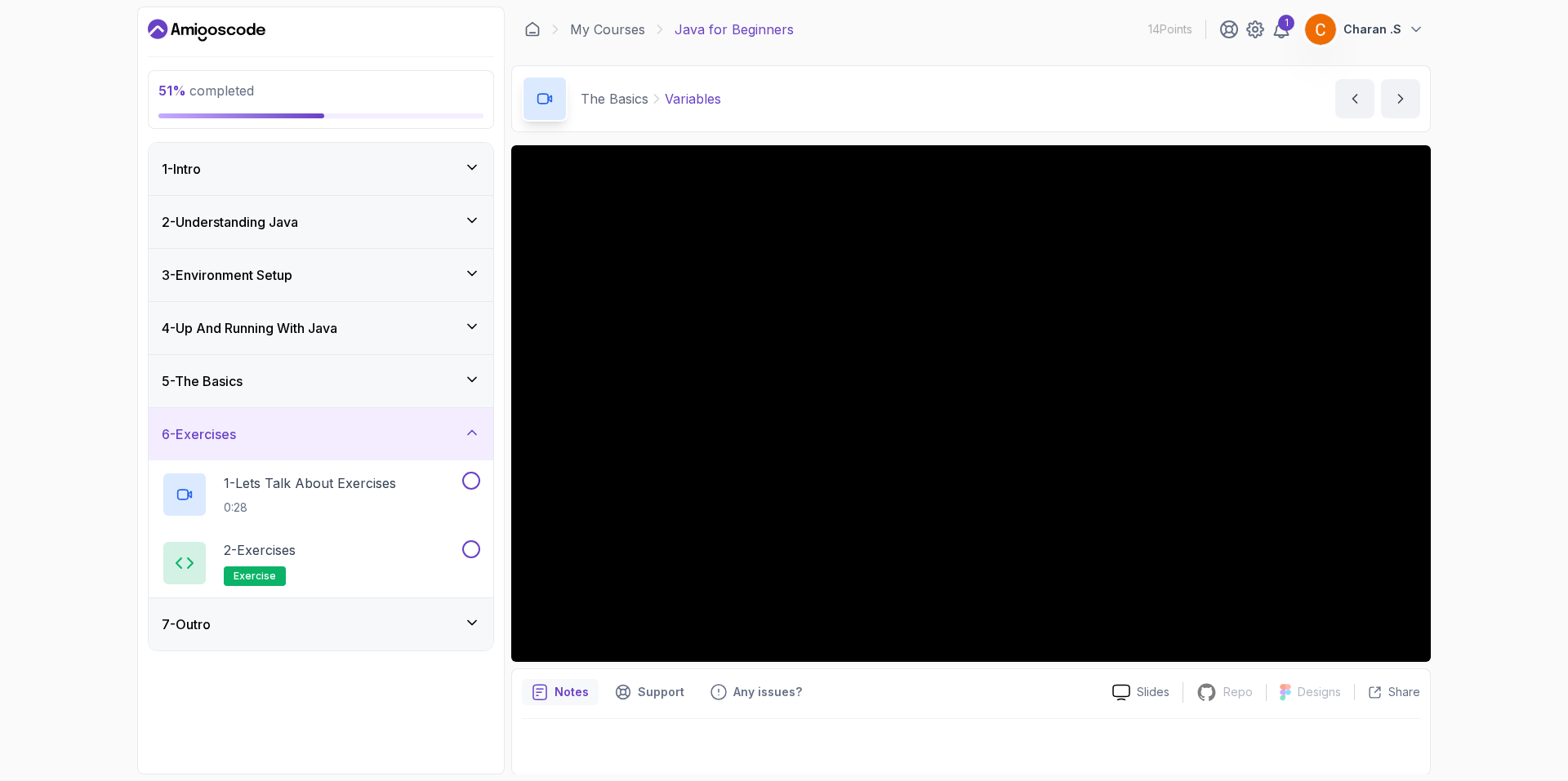
drag, startPoint x: 335, startPoint y: 582, endPoint x: 351, endPoint y: 771, distance: 189.7
click at [351, 771] on div "51 % completed 1 - Intro 2 - Understanding Java 3 - Environment Setup 4 - Up An…" at bounding box center [321, 390] width 367 height 768
click at [321, 637] on div "7 - Outro" at bounding box center [321, 624] width 345 height 52
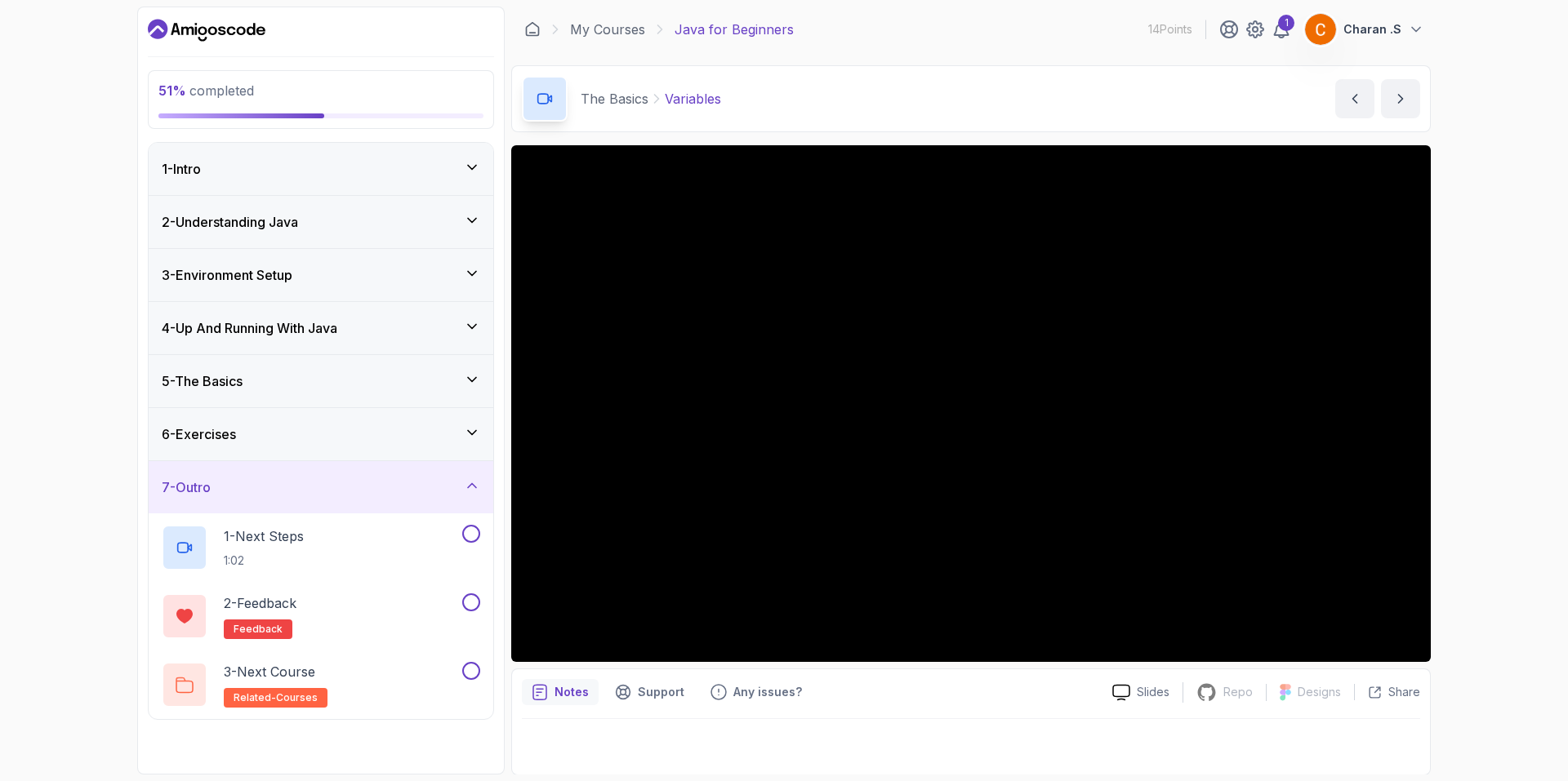
click at [341, 489] on div "7 - Outro" at bounding box center [321, 487] width 318 height 20
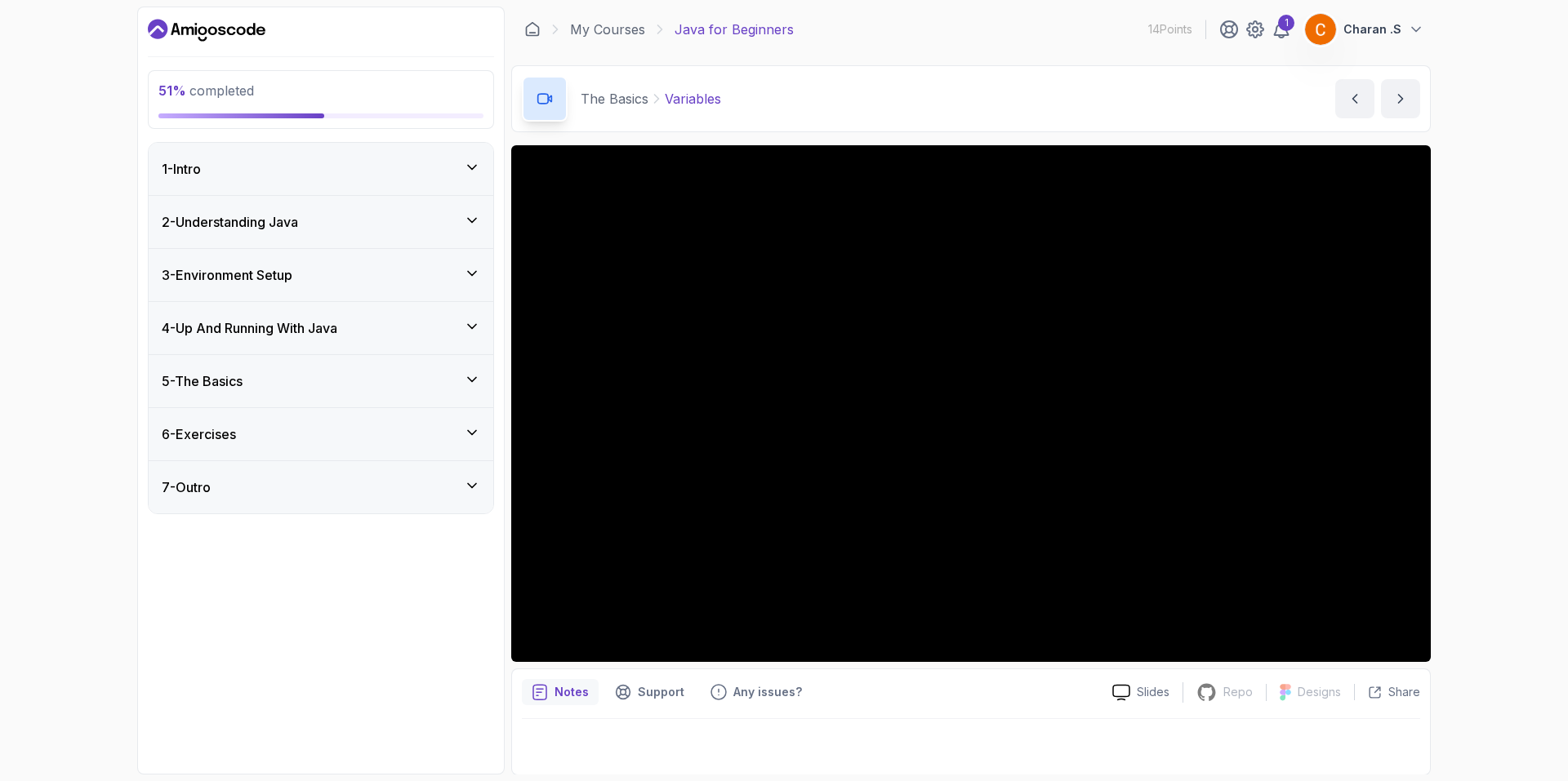
click at [343, 497] on div "7 - Outro" at bounding box center [321, 487] width 345 height 52
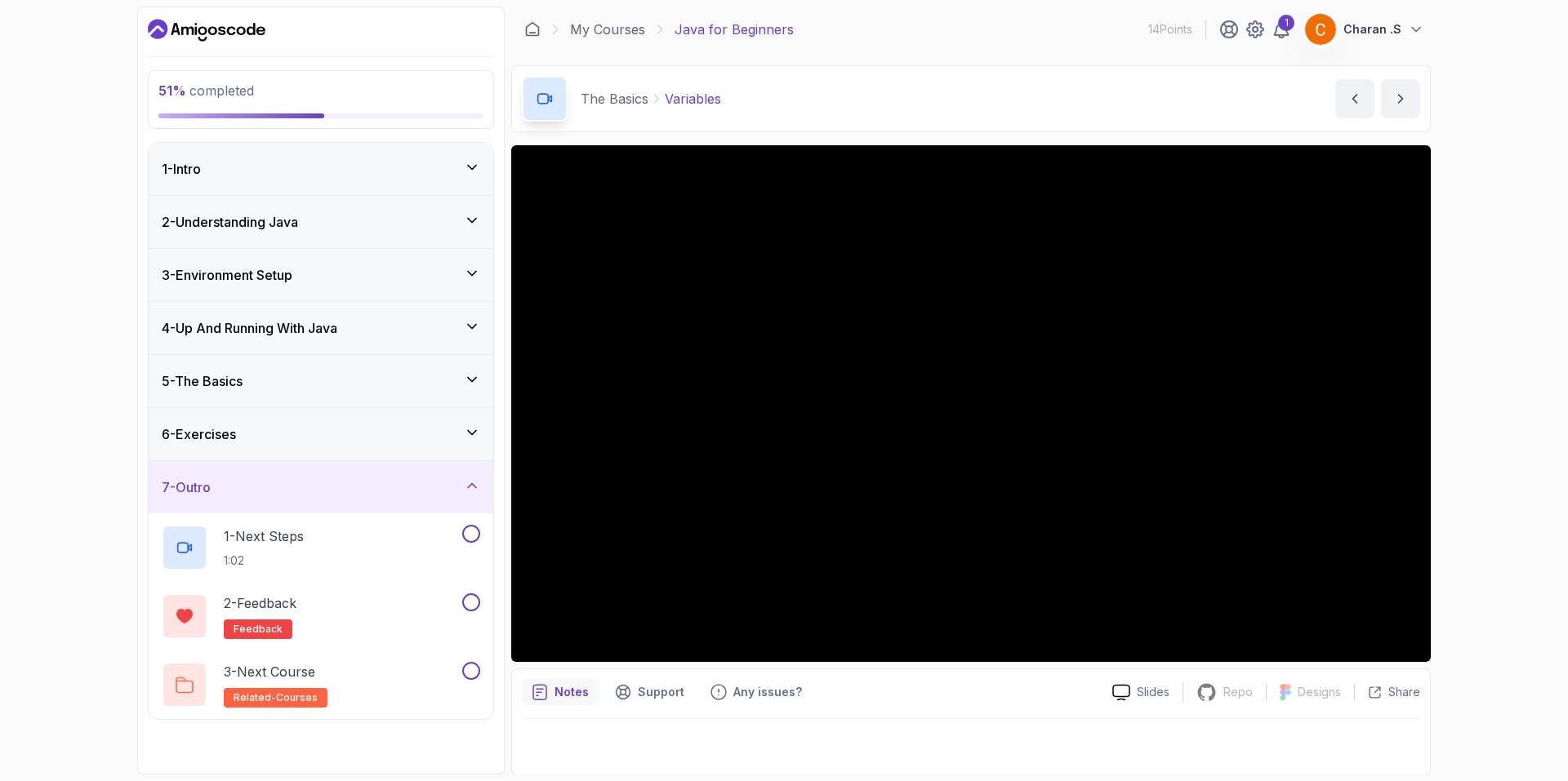
click at [343, 497] on div "7 - Outro" at bounding box center [321, 487] width 345 height 52
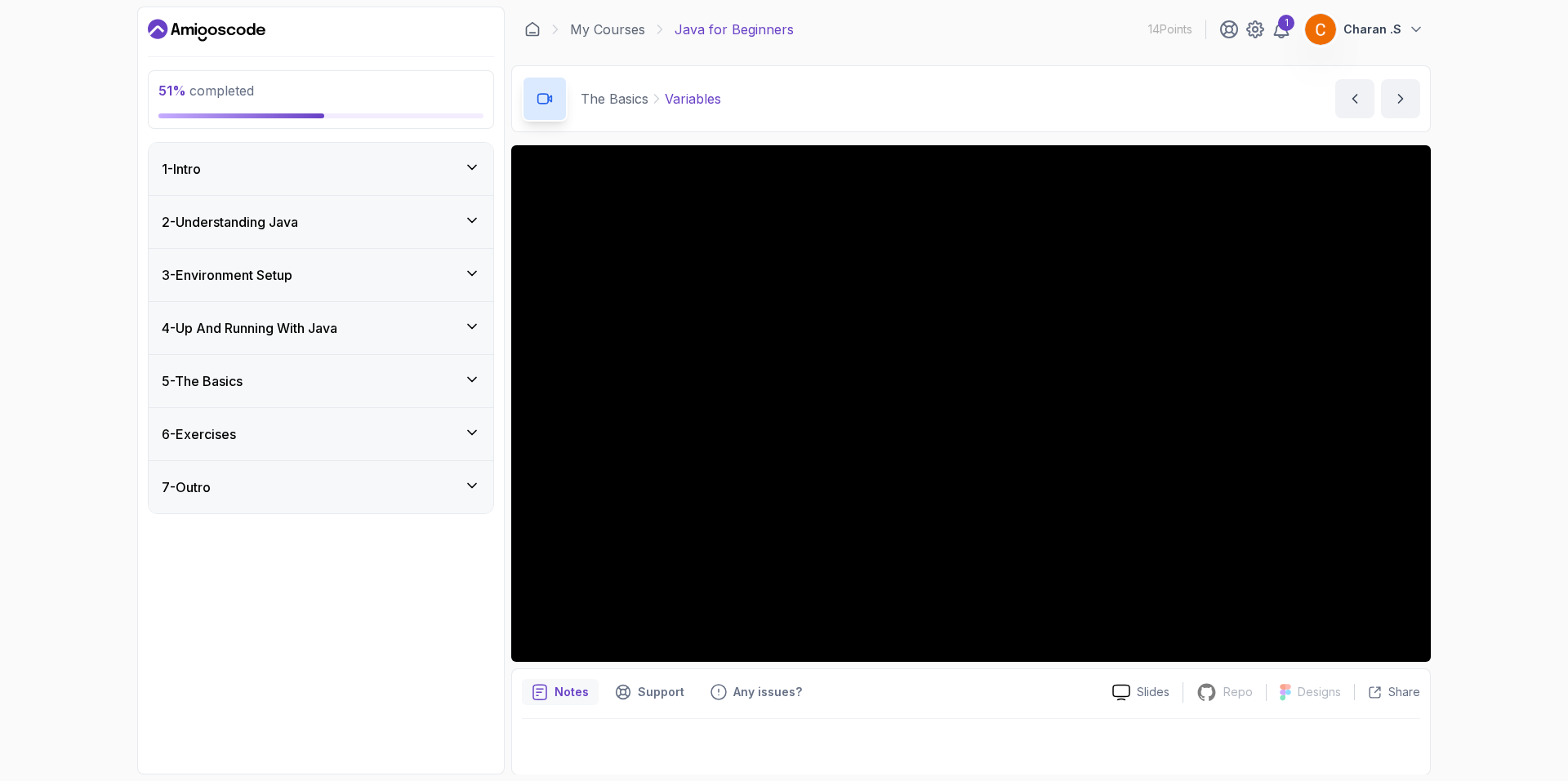
click at [202, 384] on h3 "5 - The Basics" at bounding box center [202, 381] width 81 height 20
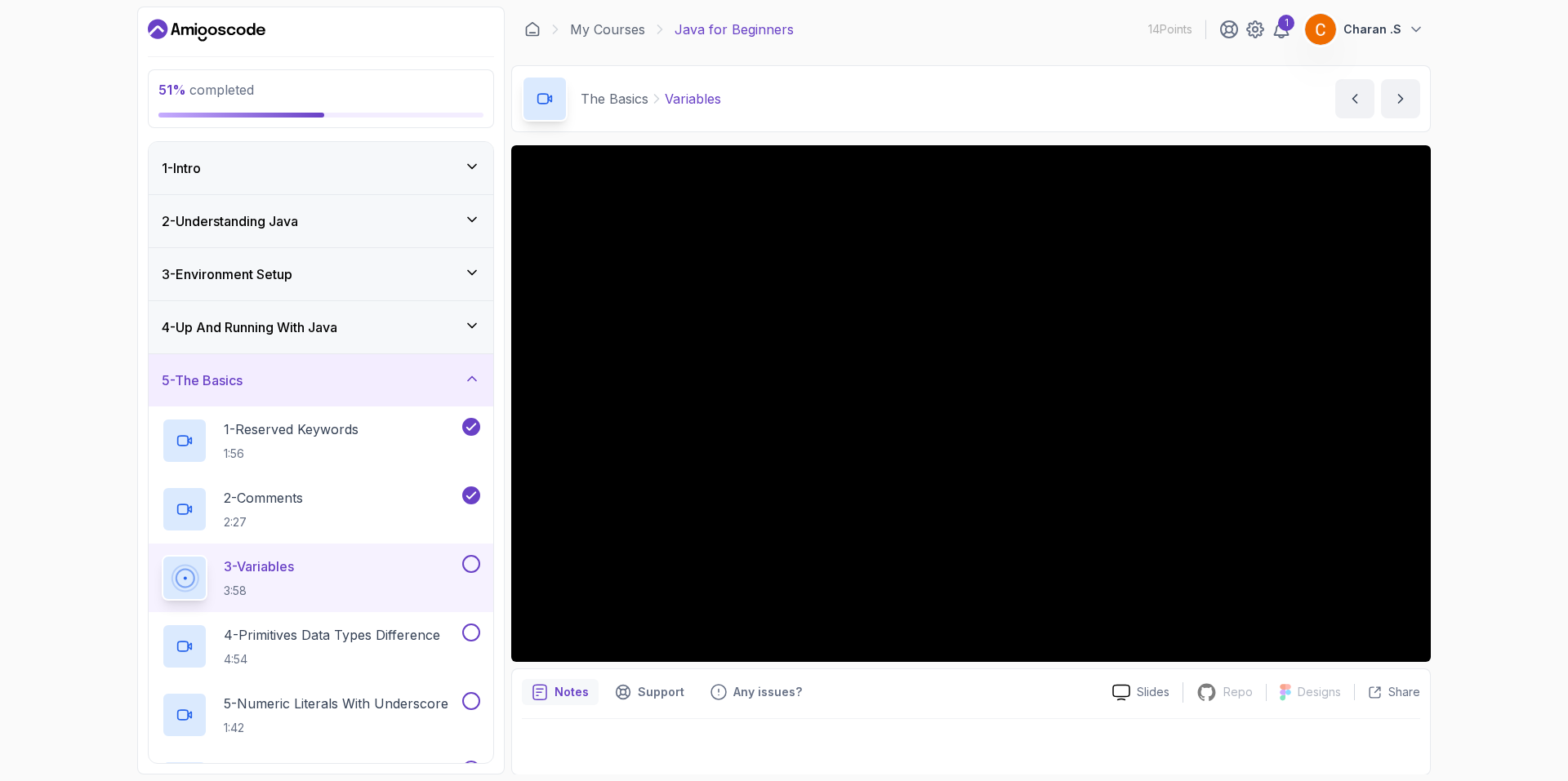
drag, startPoint x: 270, startPoint y: 590, endPoint x: 591, endPoint y: 669, distance: 330.6
click at [599, 686] on div "51 % completed 1 - Intro 2 - Understanding Java 3 - Environment Setup 4 - Up An…" at bounding box center [784, 390] width 1293 height 768
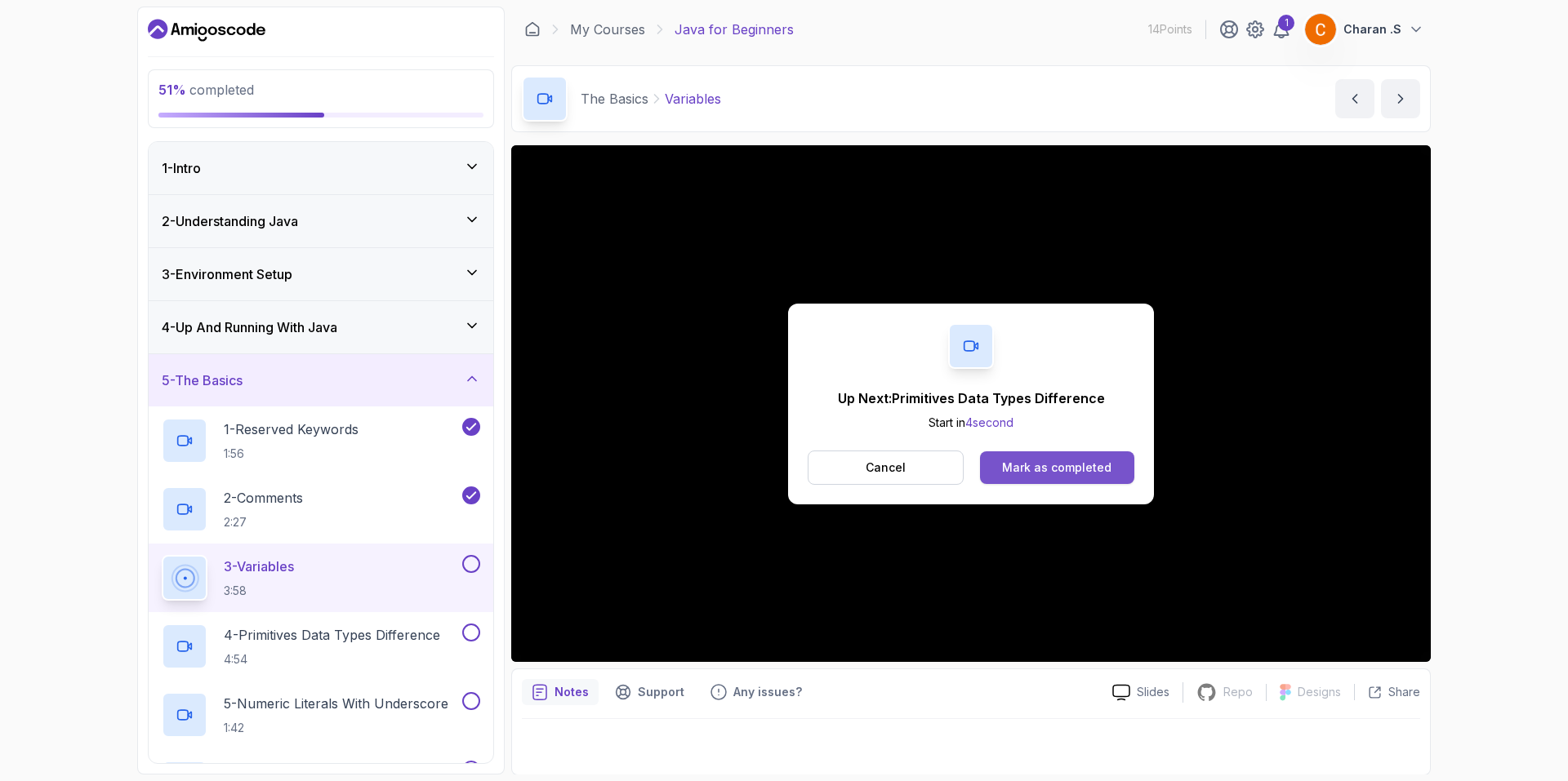
click at [1054, 464] on div "Mark as completed" at bounding box center [1056, 467] width 110 height 17
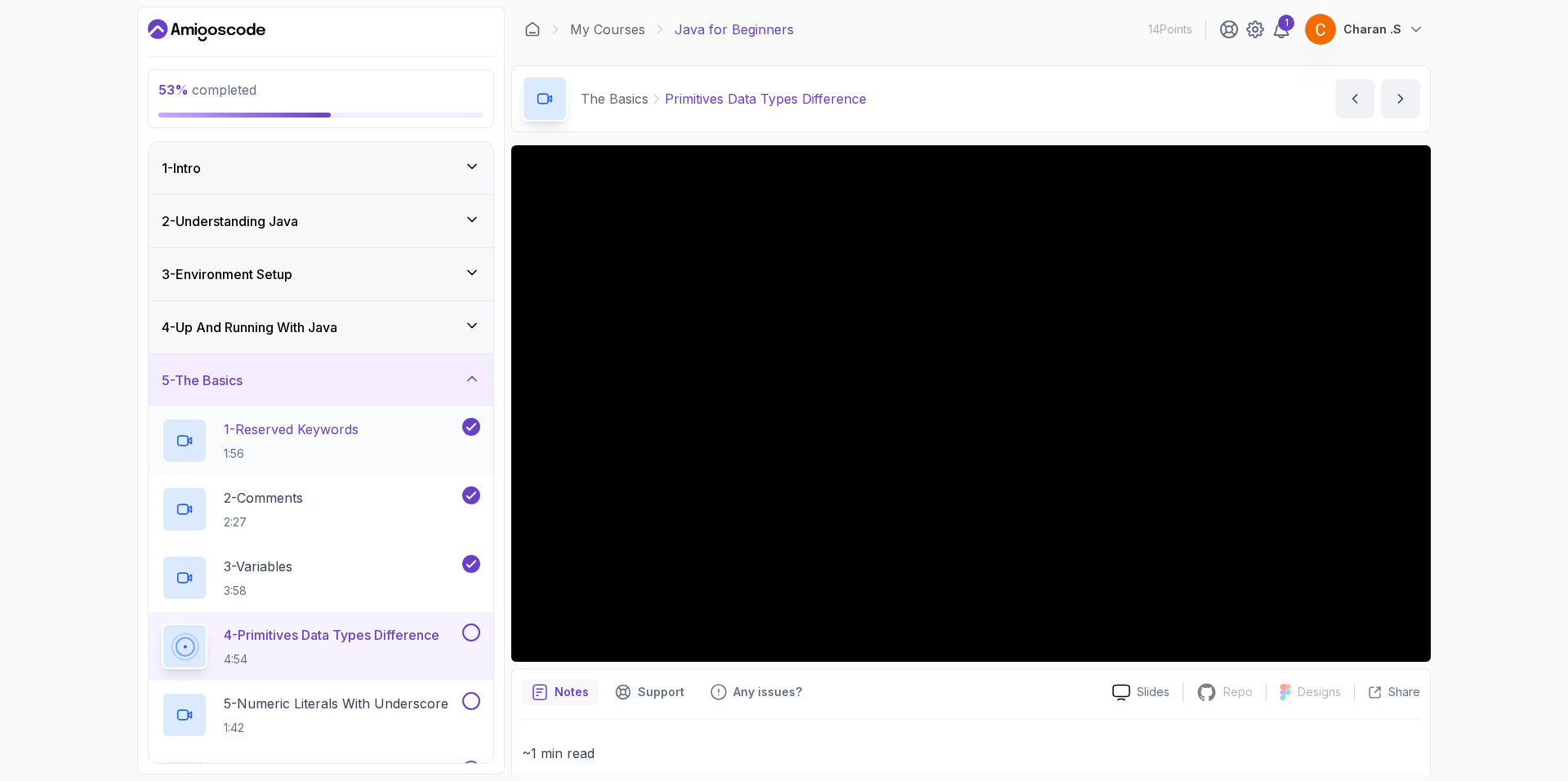
click at [271, 445] on p "1:56" at bounding box center [291, 453] width 135 height 17
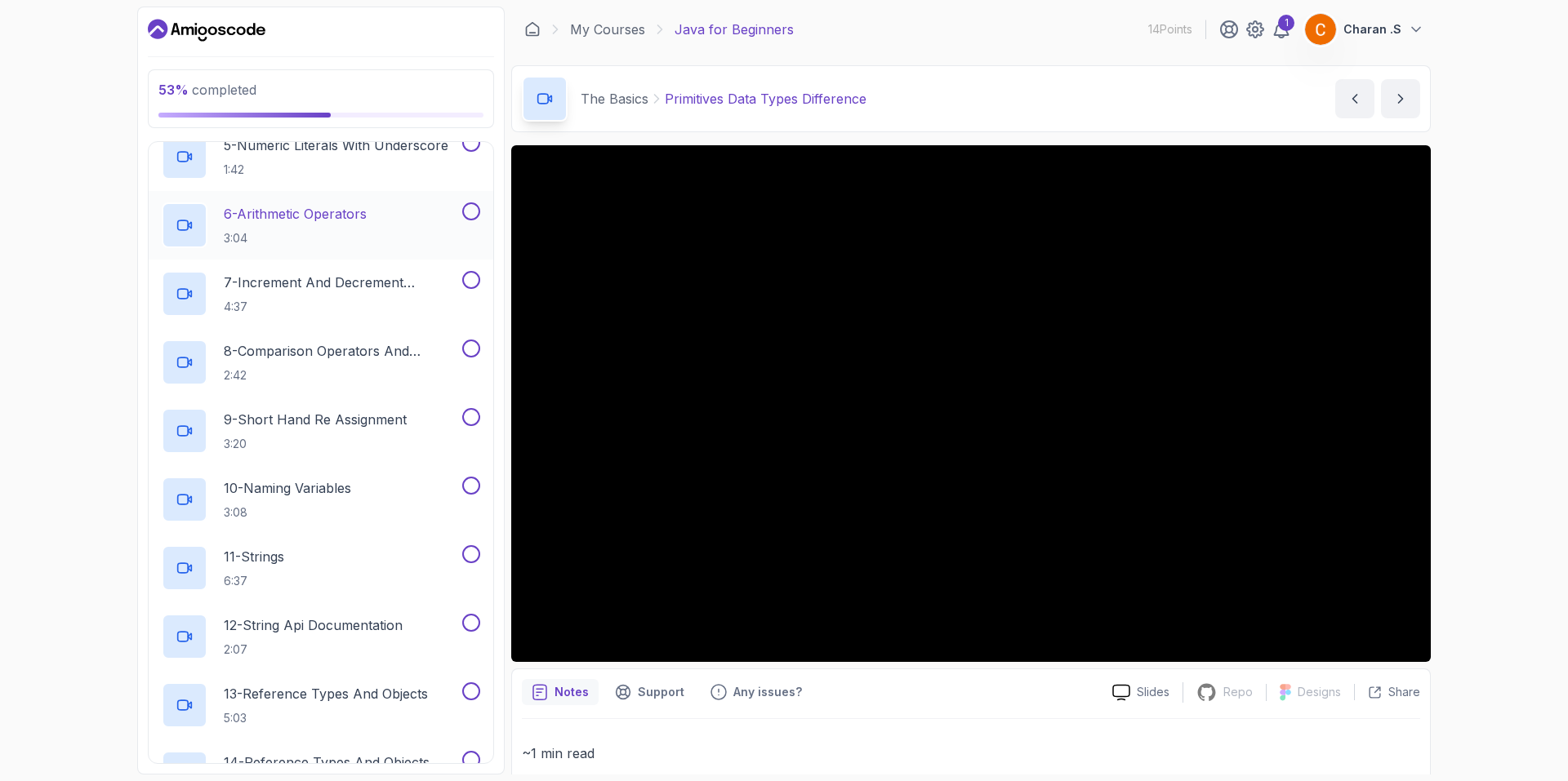
scroll to position [571, 0]
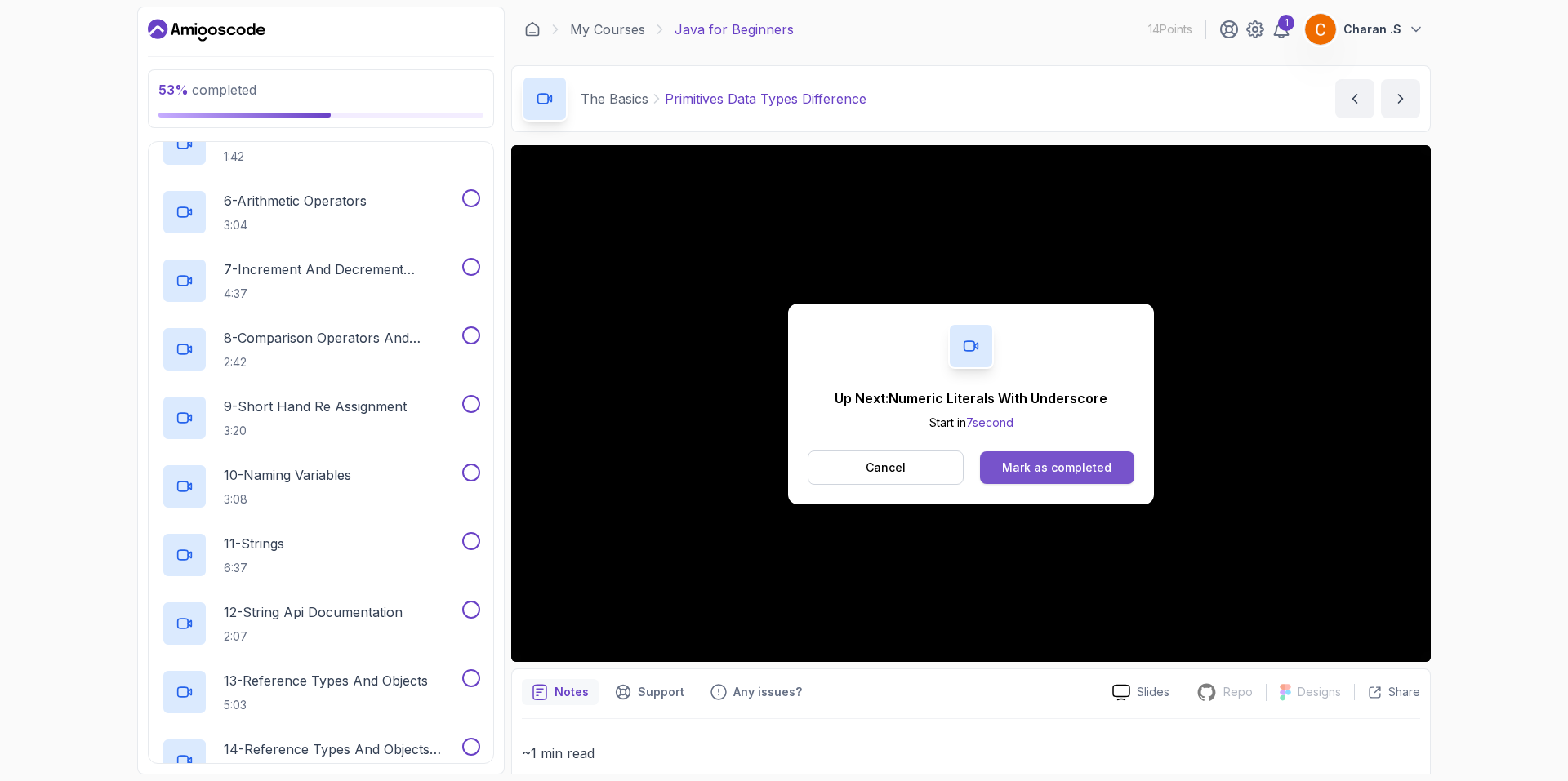
click at [1073, 465] on div "Mark as completed" at bounding box center [1056, 467] width 110 height 17
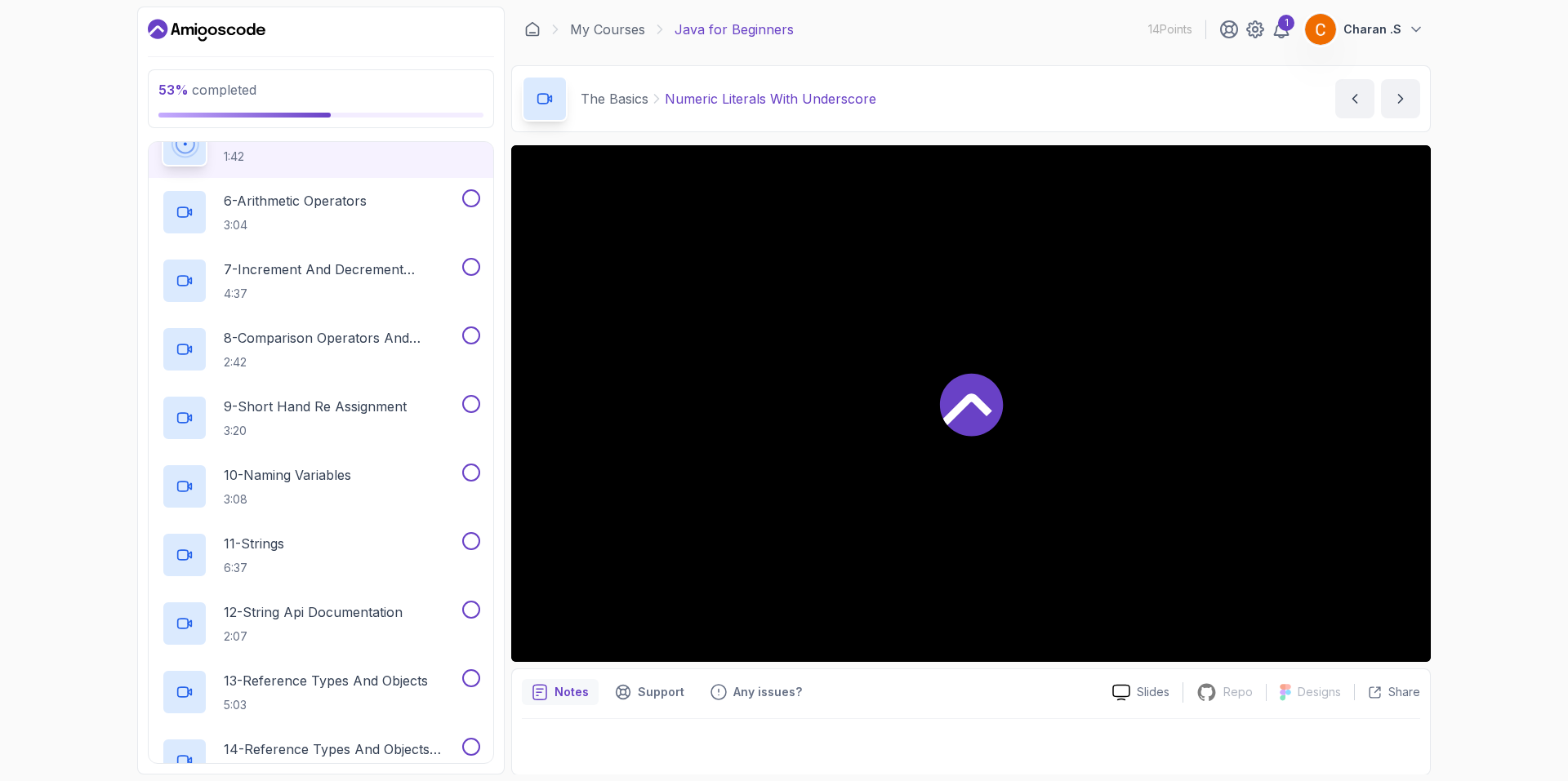
scroll to position [561, 0]
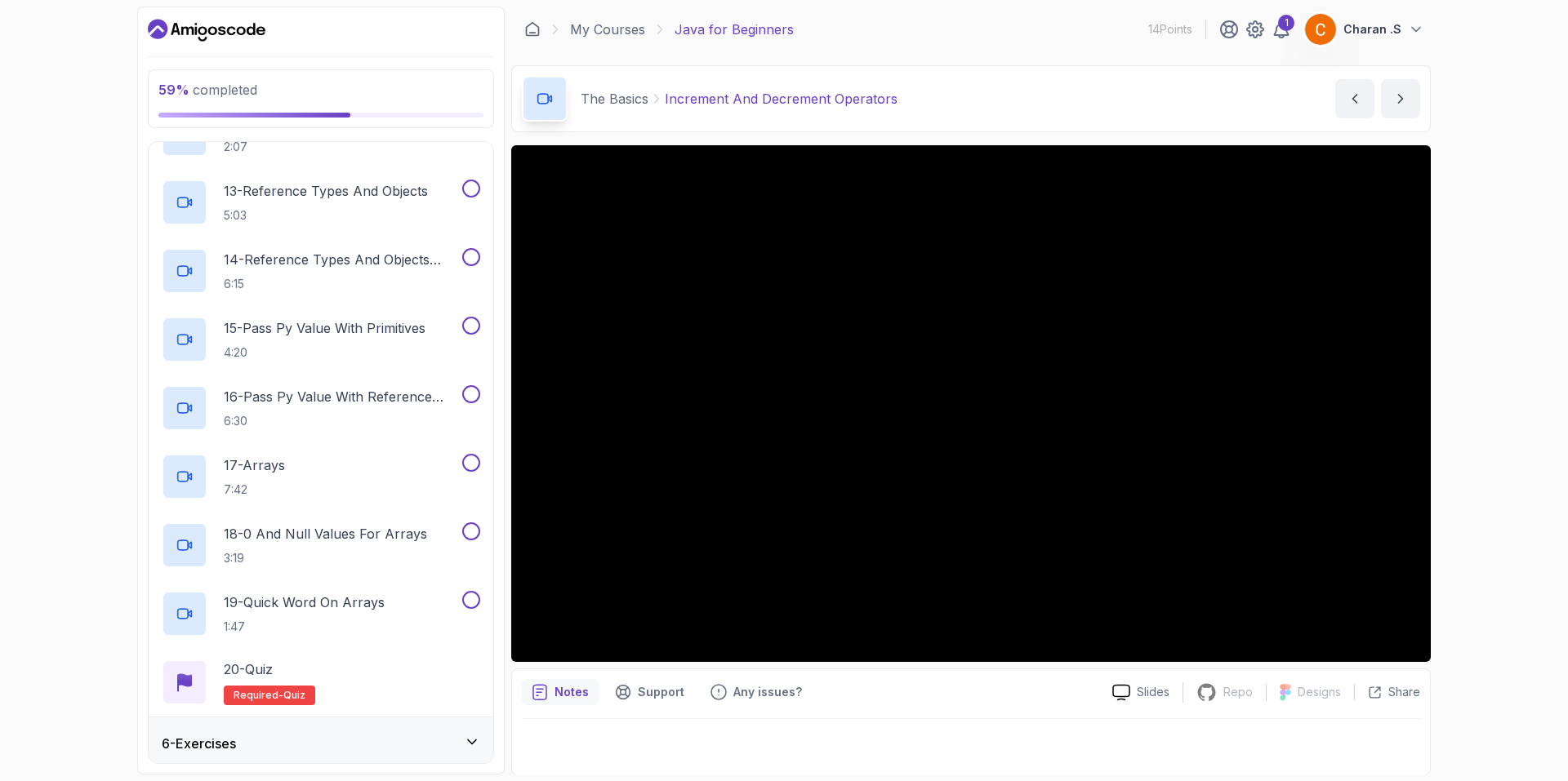
scroll to position [1020, 0]
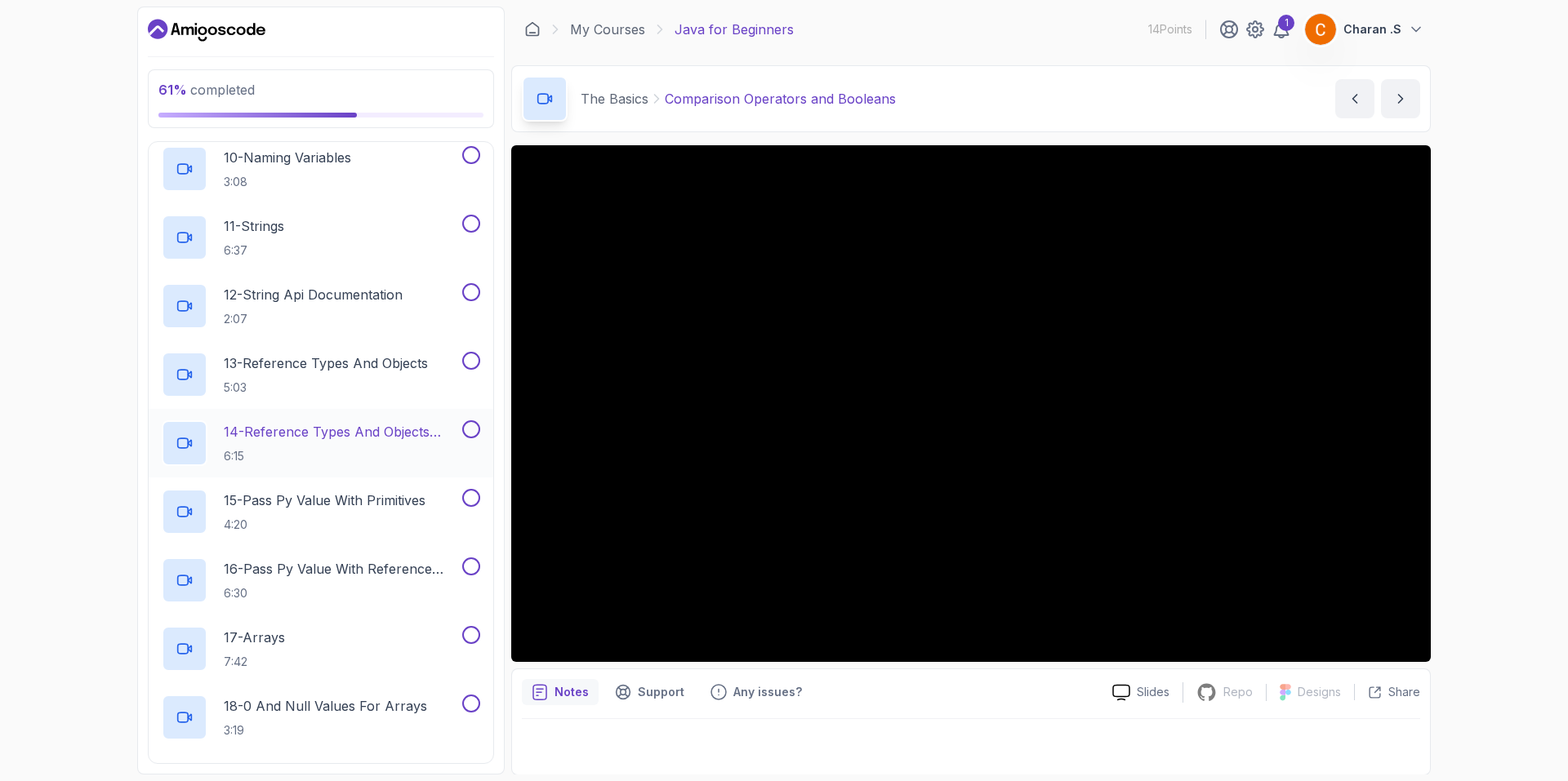
scroll to position [979, 0]
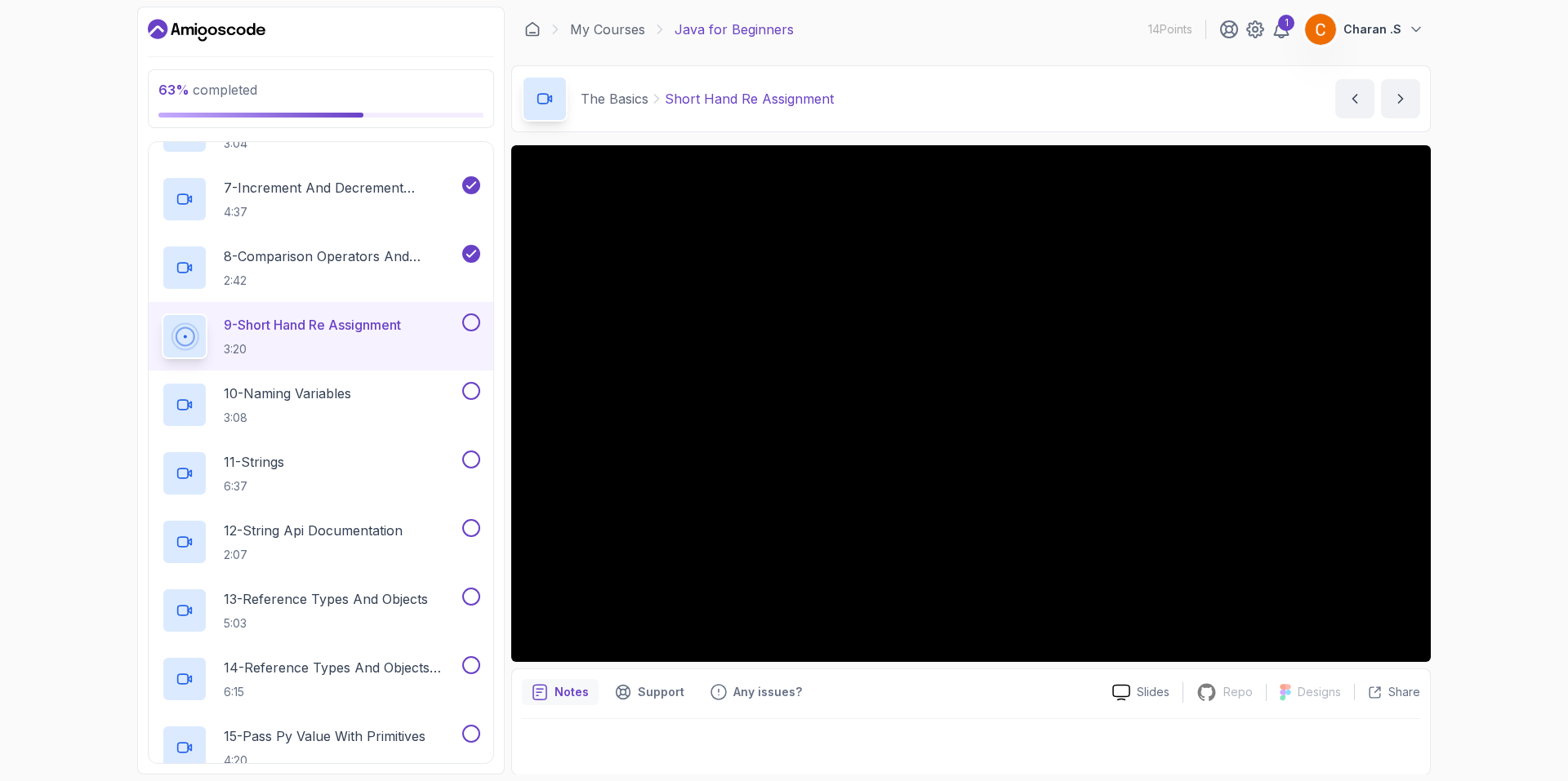
scroll to position [1, 0]
click at [542, 682] on div "Notes" at bounding box center [560, 691] width 77 height 26
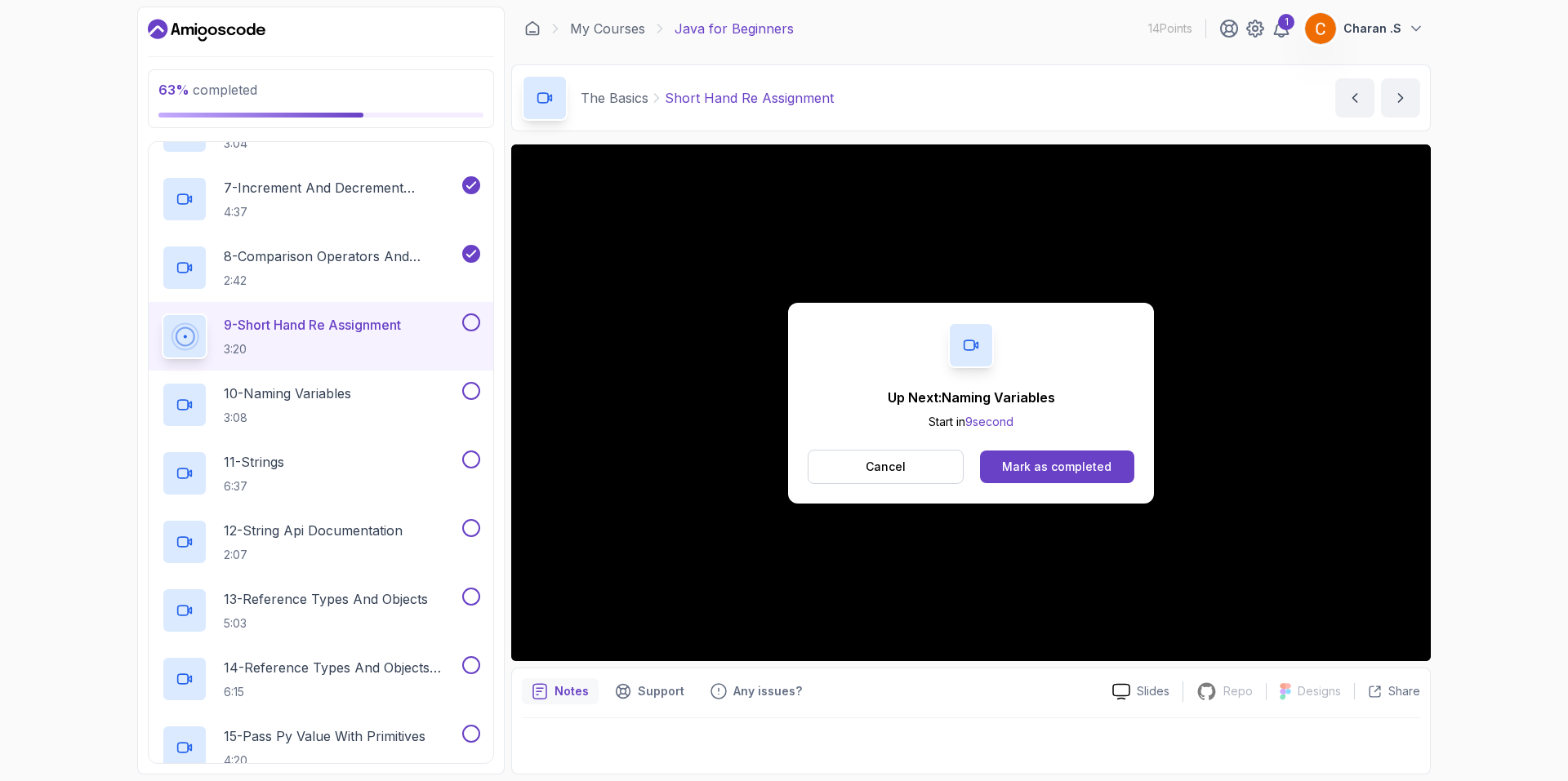
scroll to position [0, 0]
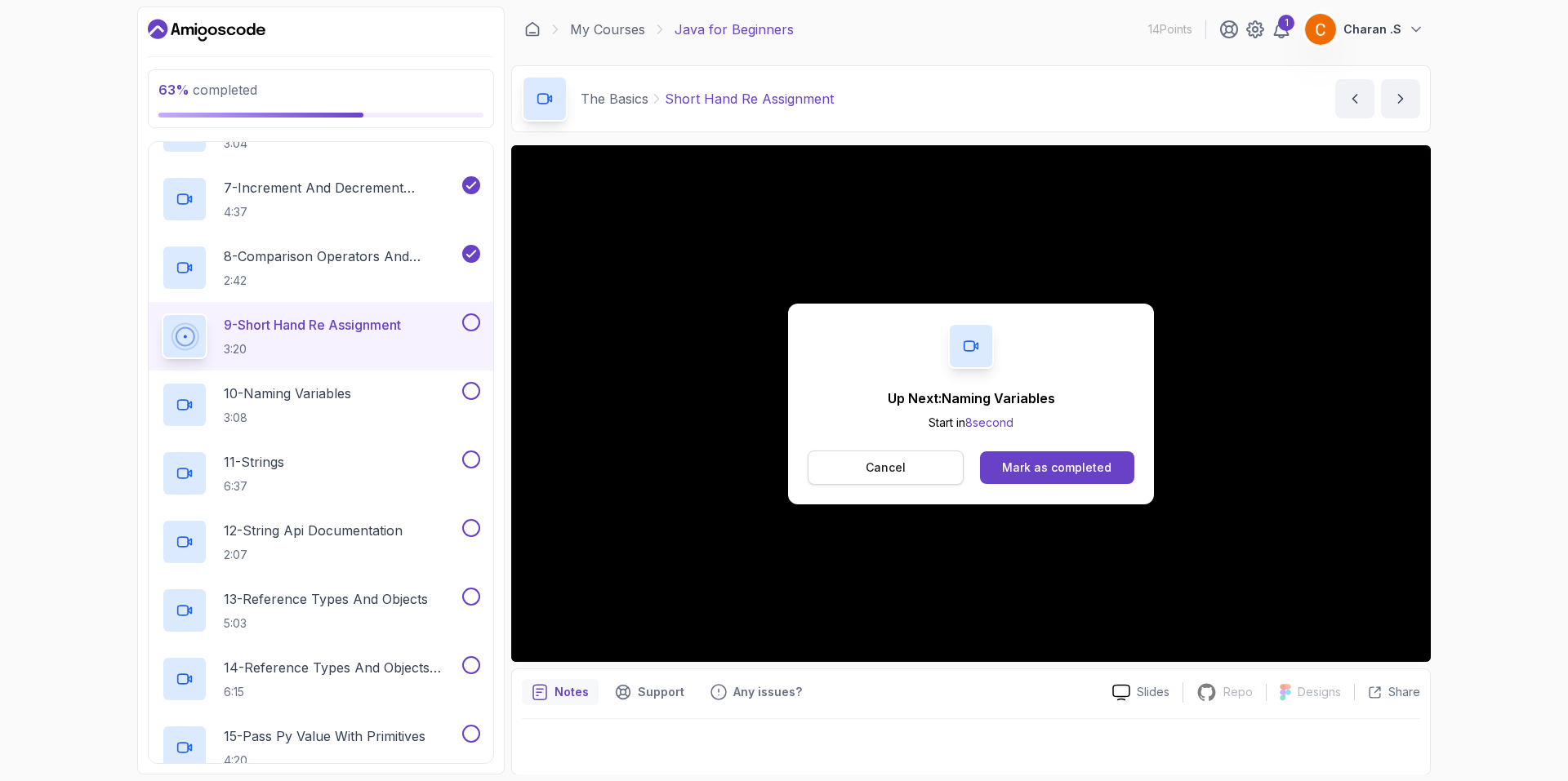
click at [884, 480] on button "Cancel" at bounding box center [885, 467] width 156 height 34
click at [1041, 463] on div "Mark as completed" at bounding box center [1056, 467] width 110 height 17
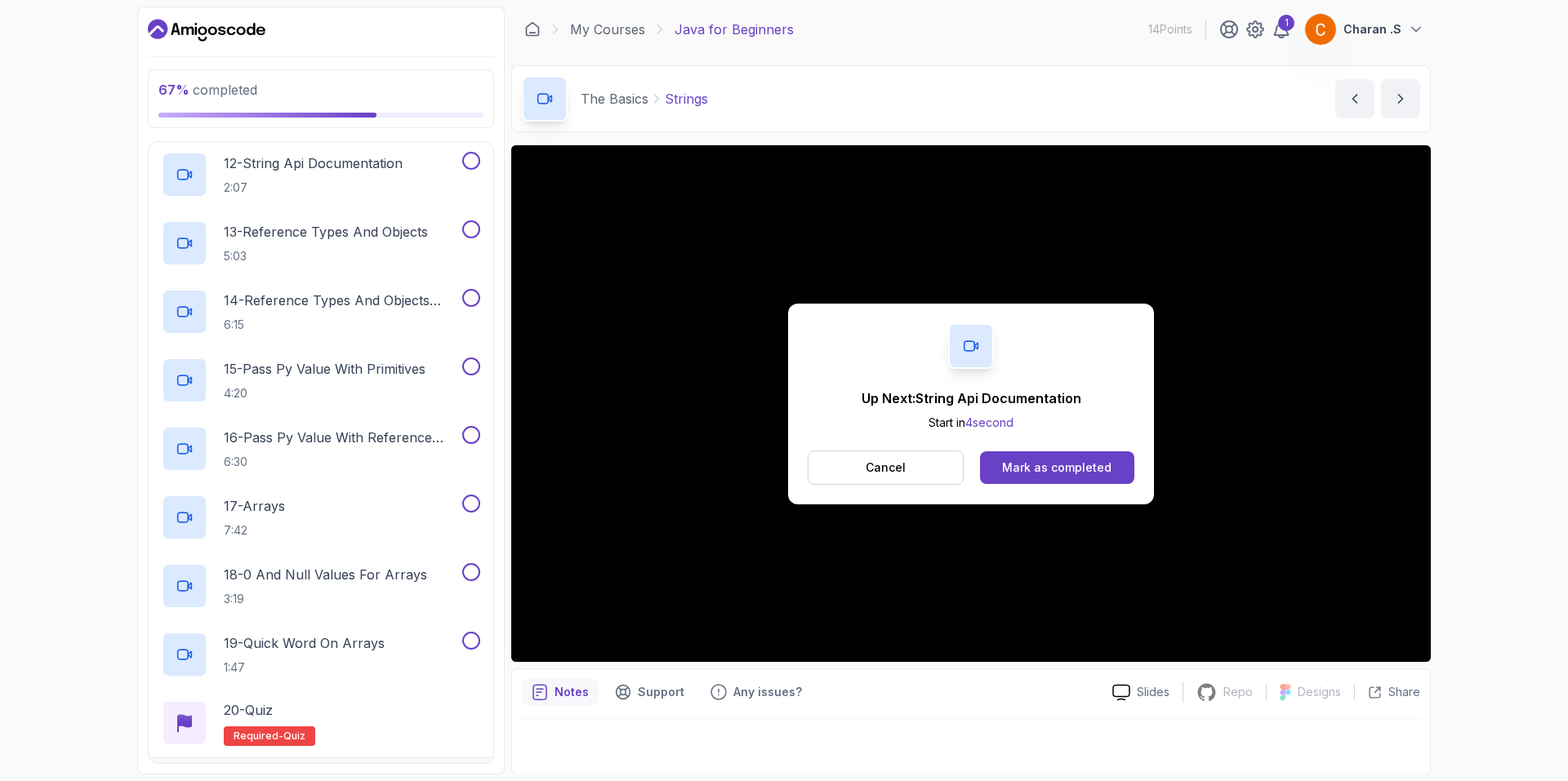
scroll to position [1120, 0]
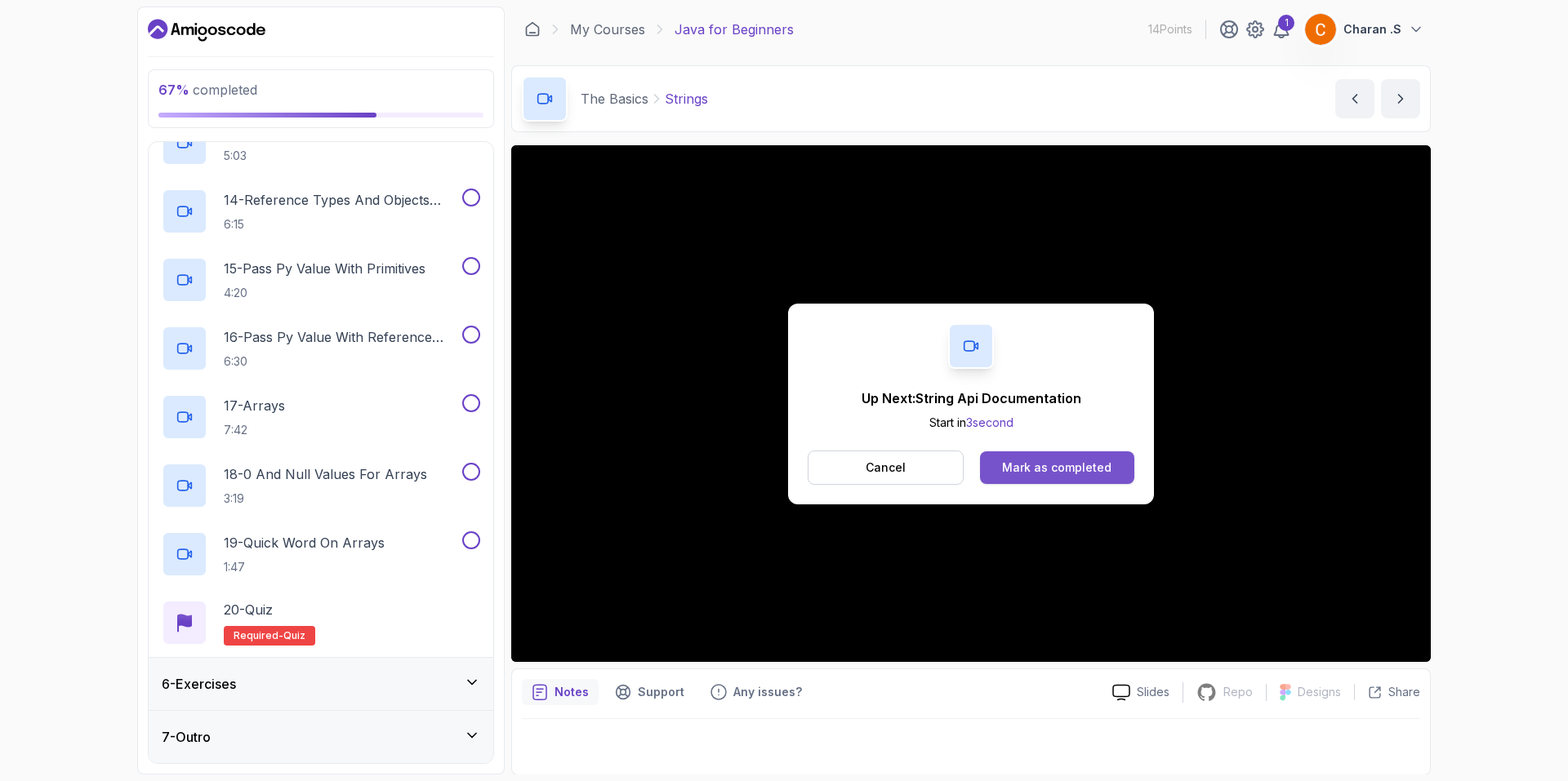
click at [1045, 471] on div "Mark as completed" at bounding box center [1056, 467] width 110 height 17
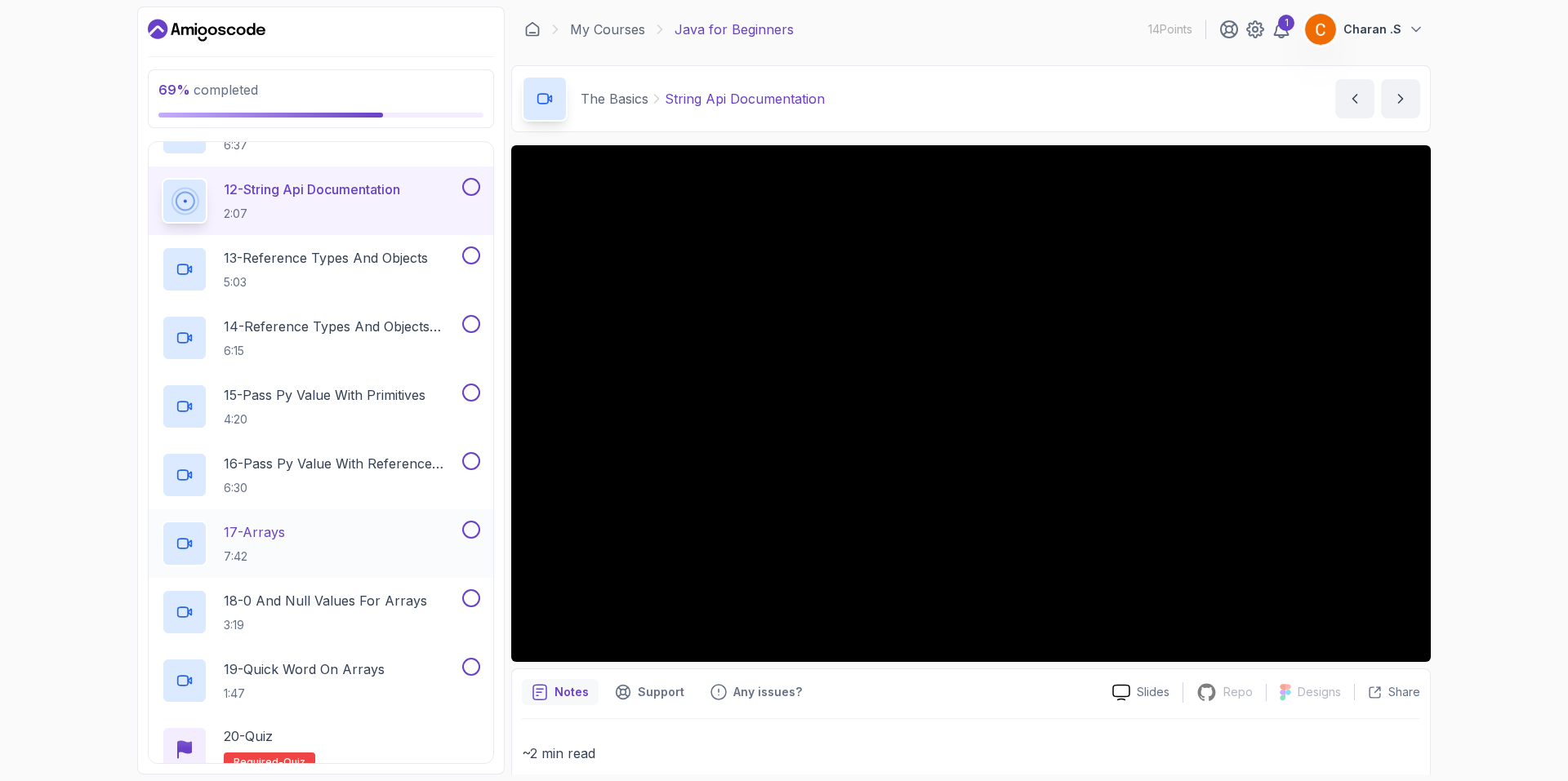
scroll to position [1120, 0]
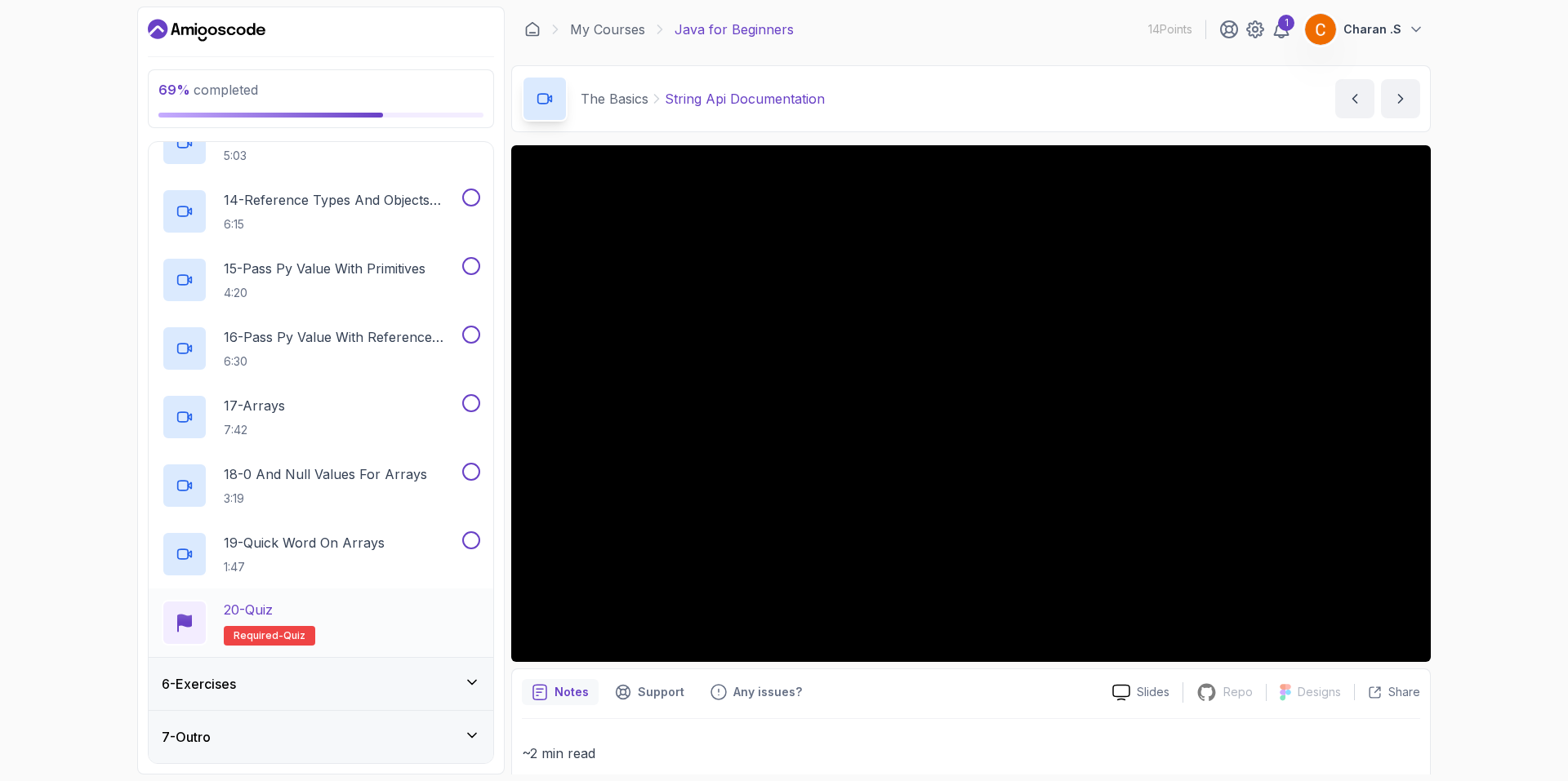
drag, startPoint x: 348, startPoint y: 628, endPoint x: 327, endPoint y: 601, distance: 34.2
click at [330, 604] on div "20 - Quiz Required- quiz" at bounding box center [321, 623] width 318 height 46
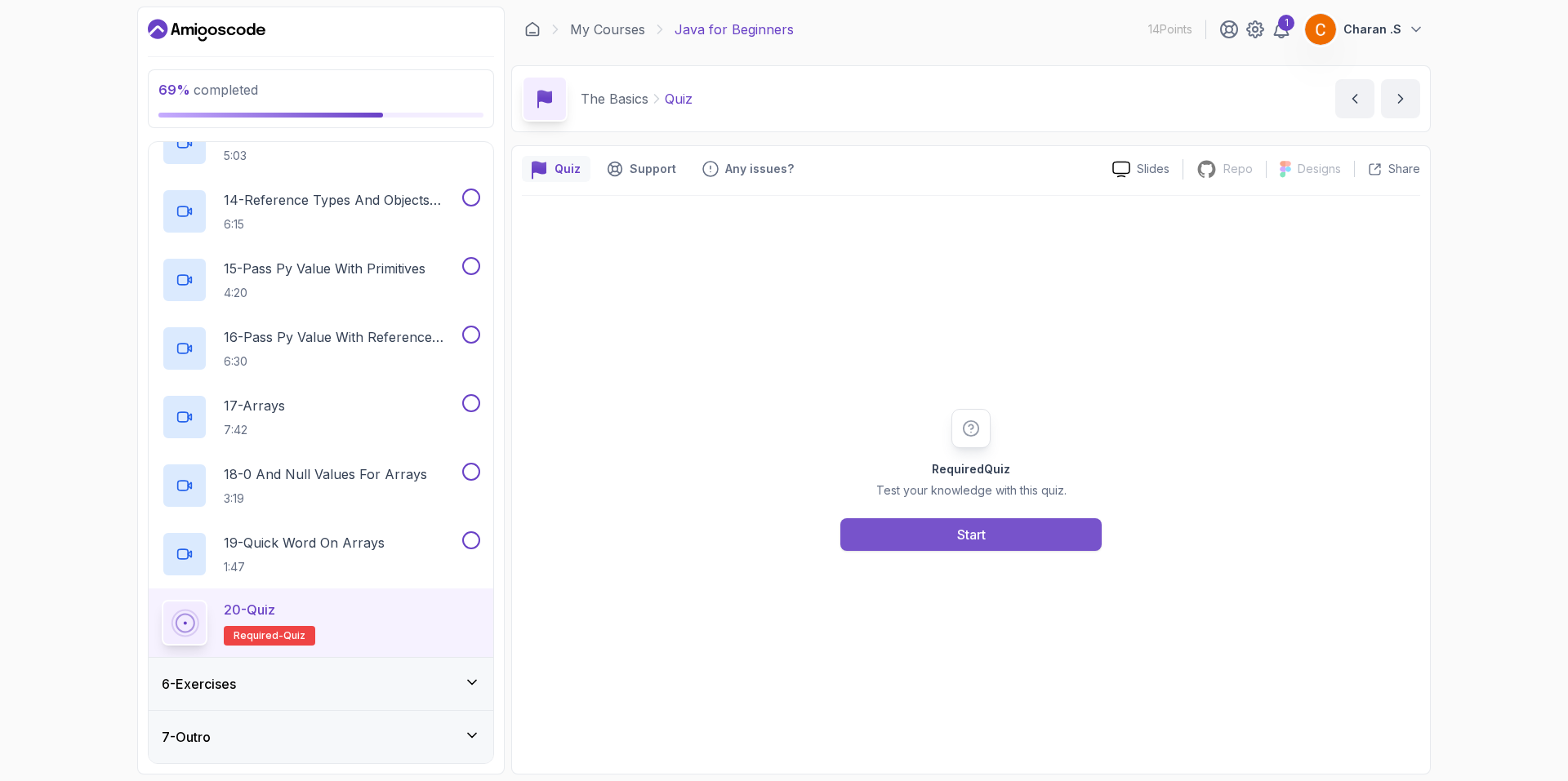
click at [1040, 530] on button "Start" at bounding box center [971, 535] width 261 height 33
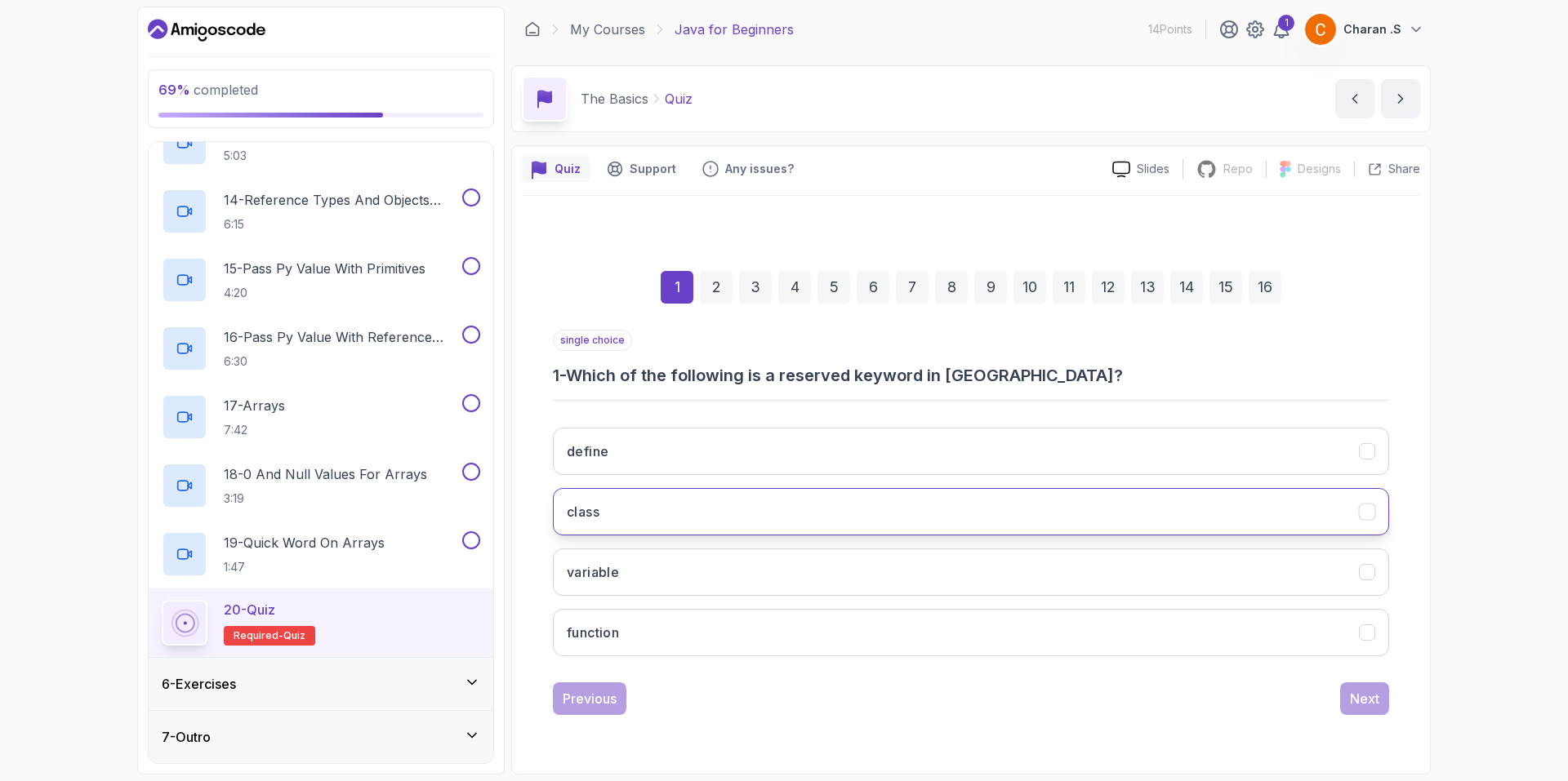
click at [948, 519] on button "class" at bounding box center [970, 511] width 836 height 47
click at [1385, 699] on button "Next" at bounding box center [1364, 698] width 49 height 33
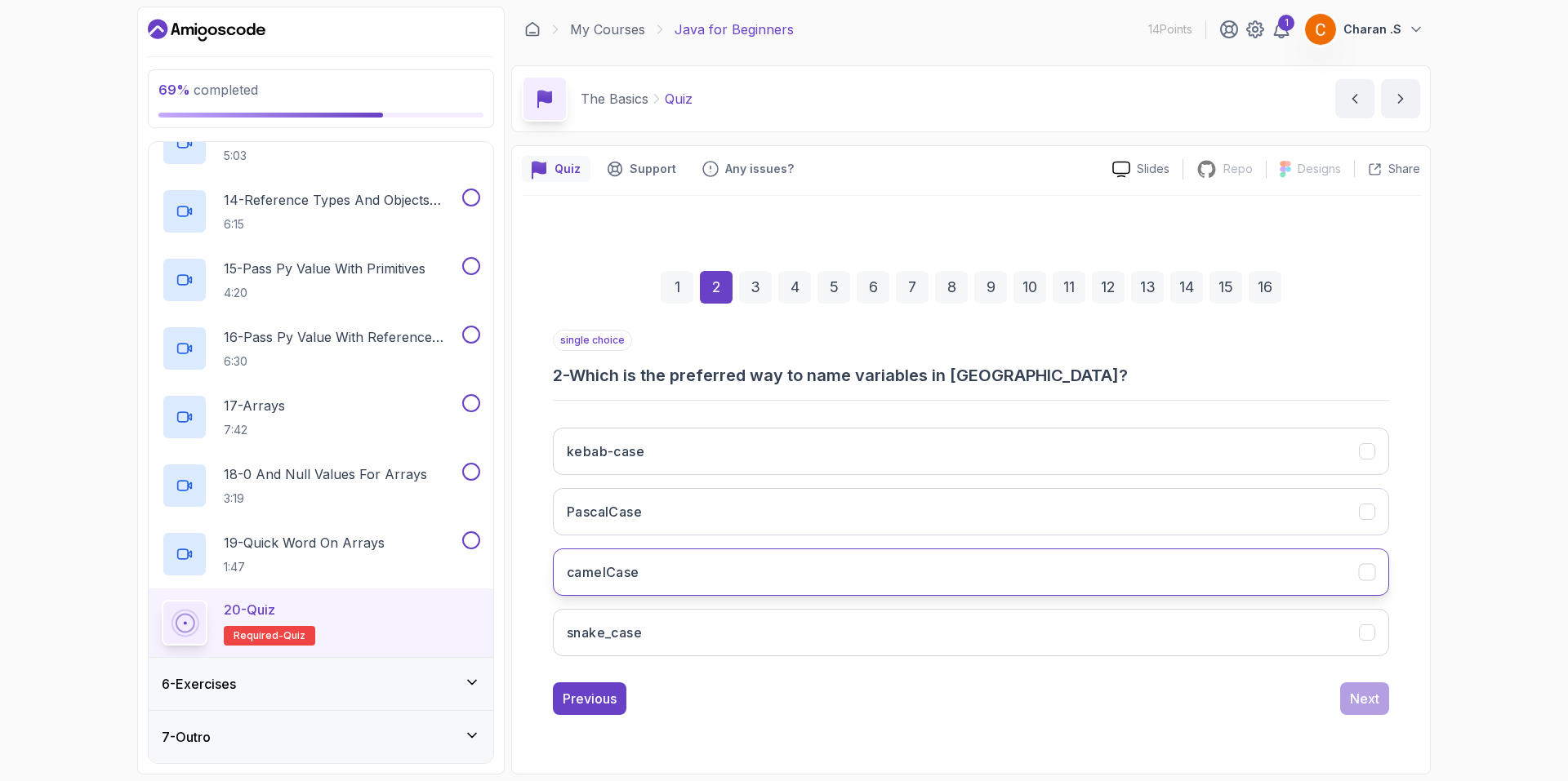
click at [766, 568] on button "camelCase" at bounding box center [970, 572] width 836 height 47
click at [1369, 694] on div "Next" at bounding box center [1364, 698] width 30 height 20
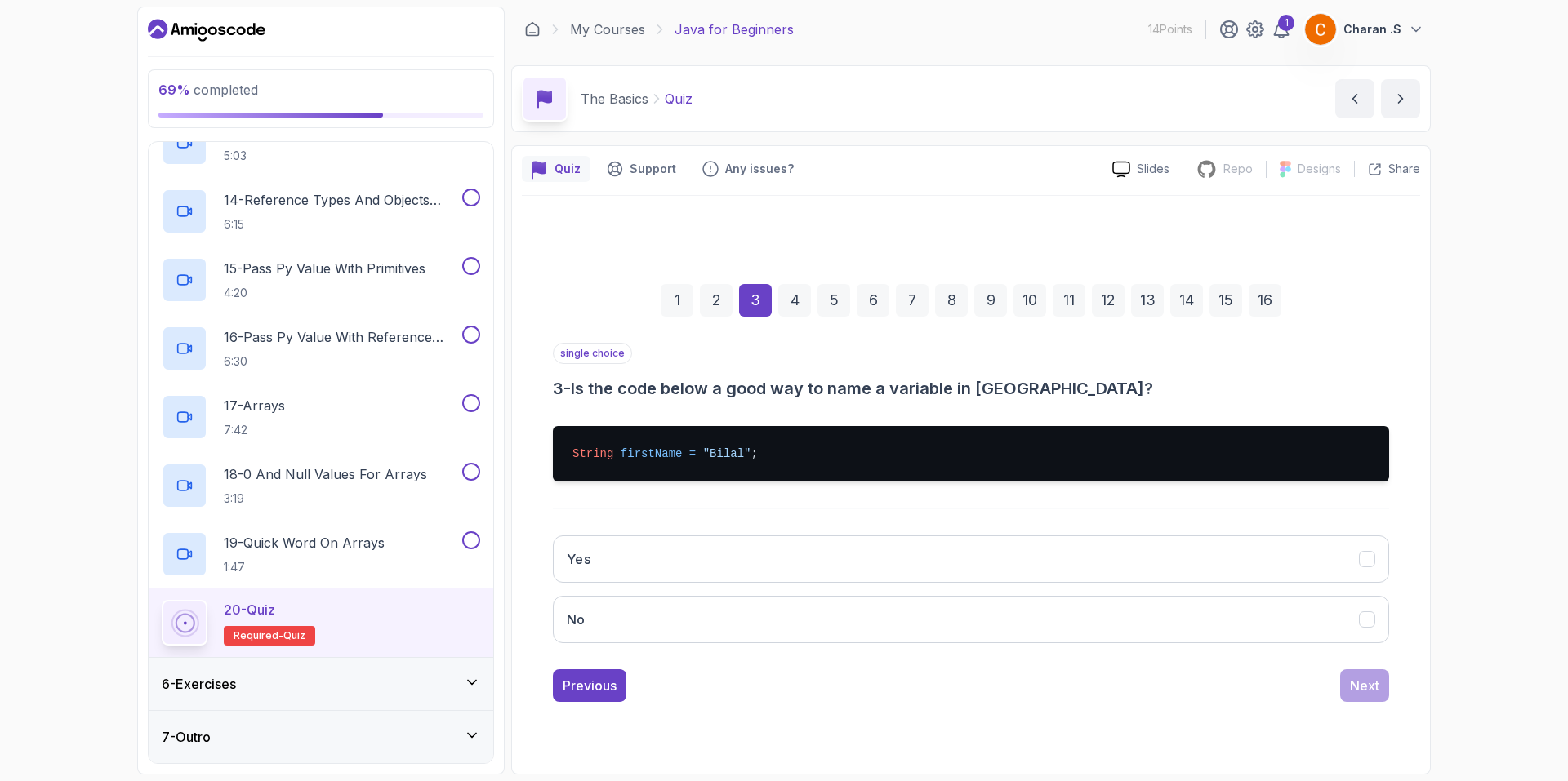
drag, startPoint x: 576, startPoint y: 383, endPoint x: 1049, endPoint y: 394, distance: 473.1
click at [1049, 394] on h3 "3 - Is the code below a good way to name a variable in Java?" at bounding box center [970, 389] width 836 height 23
click at [1081, 389] on h3 "3 - Is the code below a good way to name a variable in Java?" at bounding box center [970, 389] width 836 height 23
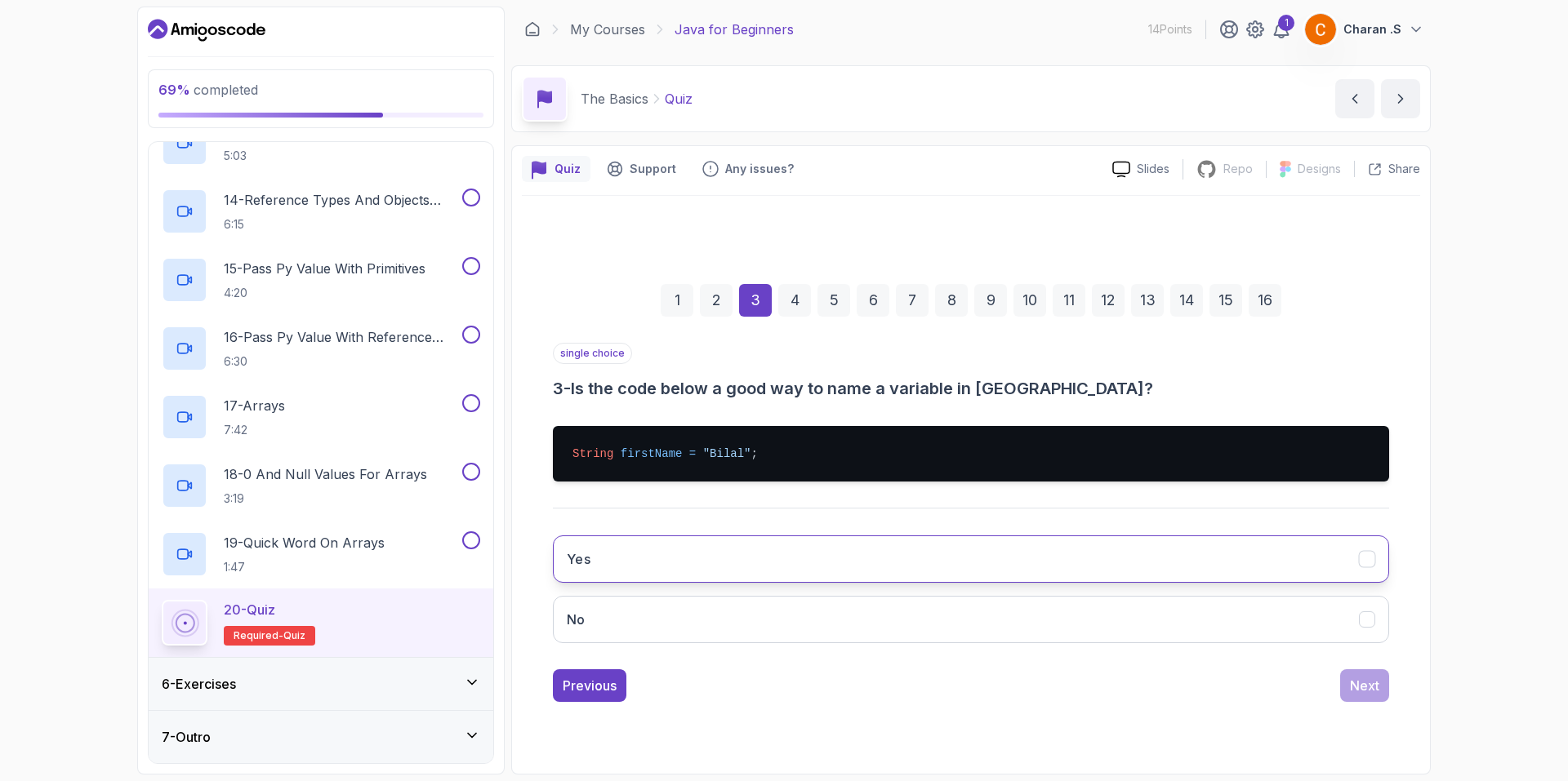
click at [828, 572] on button "Yes" at bounding box center [970, 559] width 836 height 47
click at [1345, 688] on button "Next" at bounding box center [1364, 685] width 49 height 33
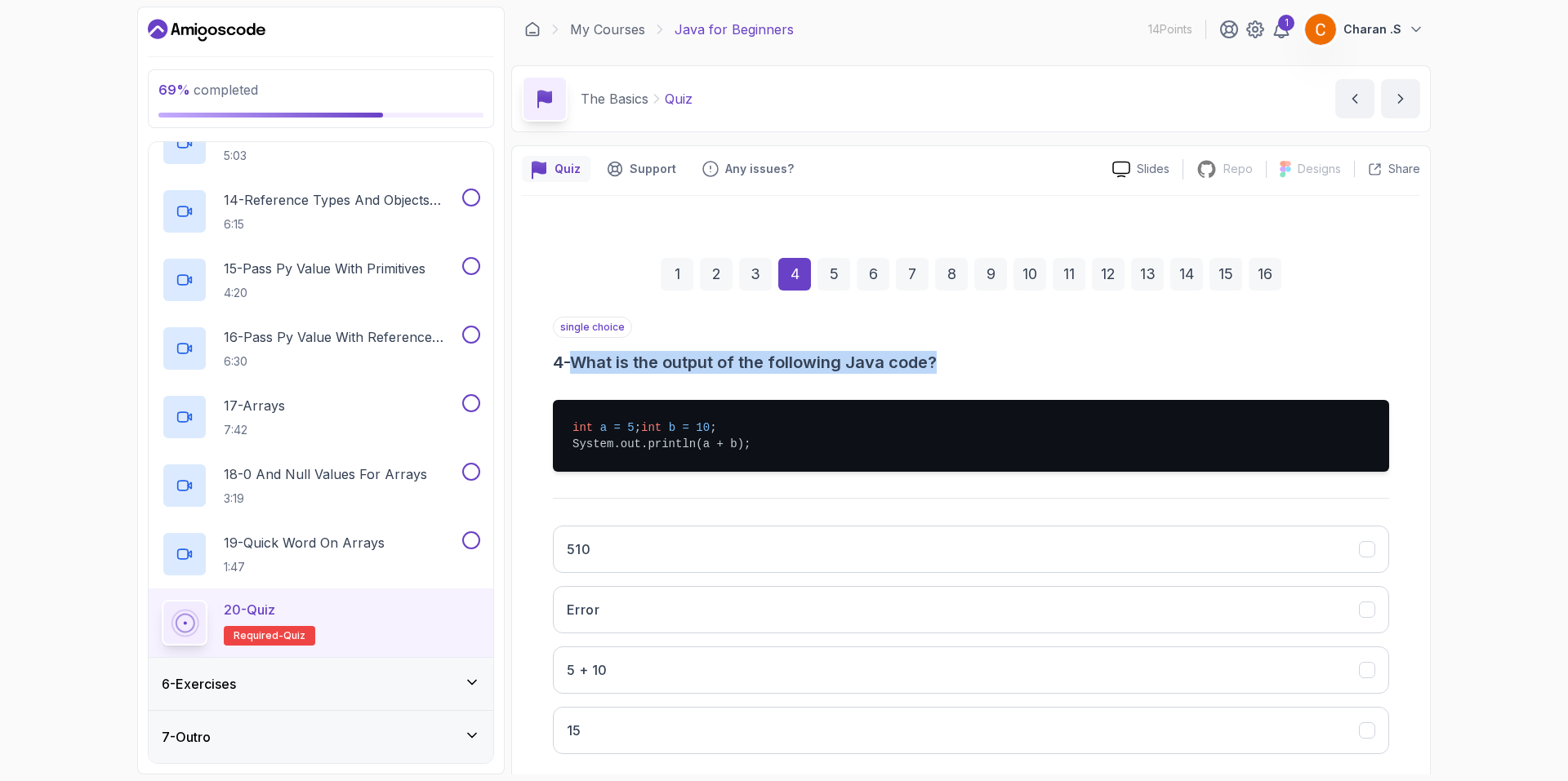
drag, startPoint x: 586, startPoint y: 361, endPoint x: 1020, endPoint y: 354, distance: 434.1
click at [1020, 354] on h3 "4 - What is the output of the following Java code?" at bounding box center [970, 362] width 836 height 23
click at [1020, 351] on h3 "4 - What is the output of the following Java code?" at bounding box center [970, 362] width 836 height 23
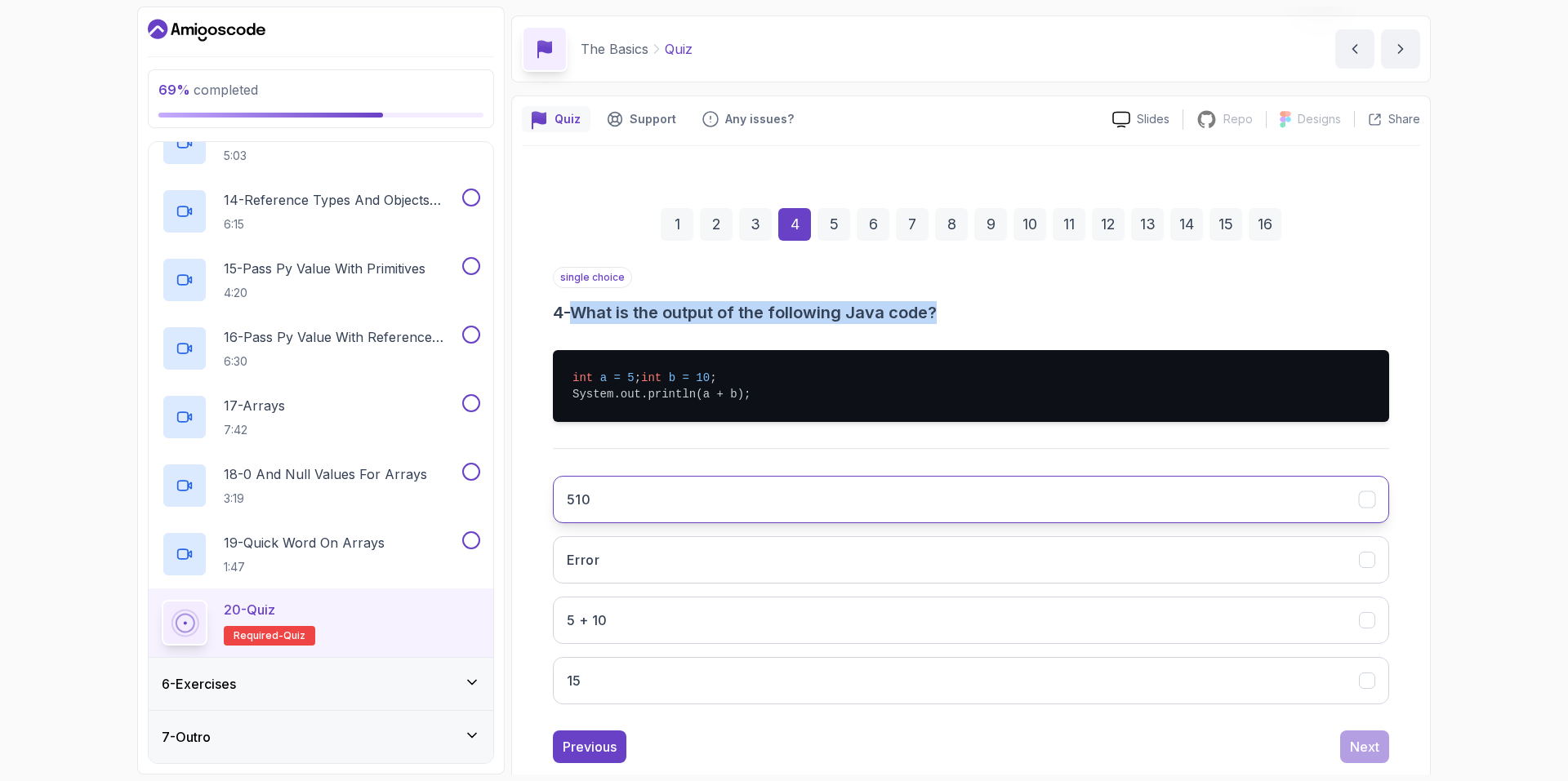
scroll to position [101, 0]
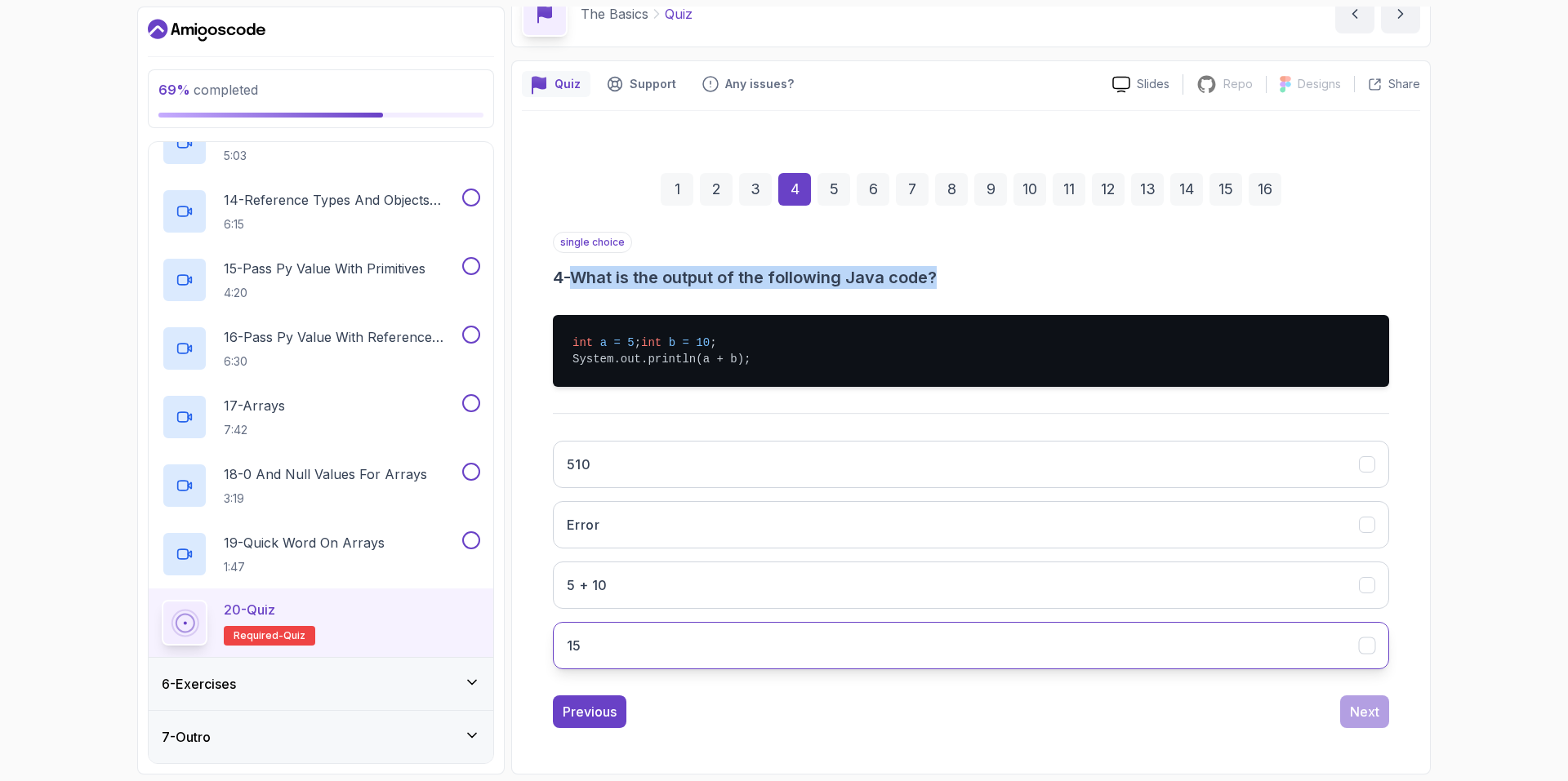
click at [752, 642] on button "15" at bounding box center [970, 645] width 836 height 47
click at [1370, 713] on div "Next" at bounding box center [1364, 711] width 30 height 20
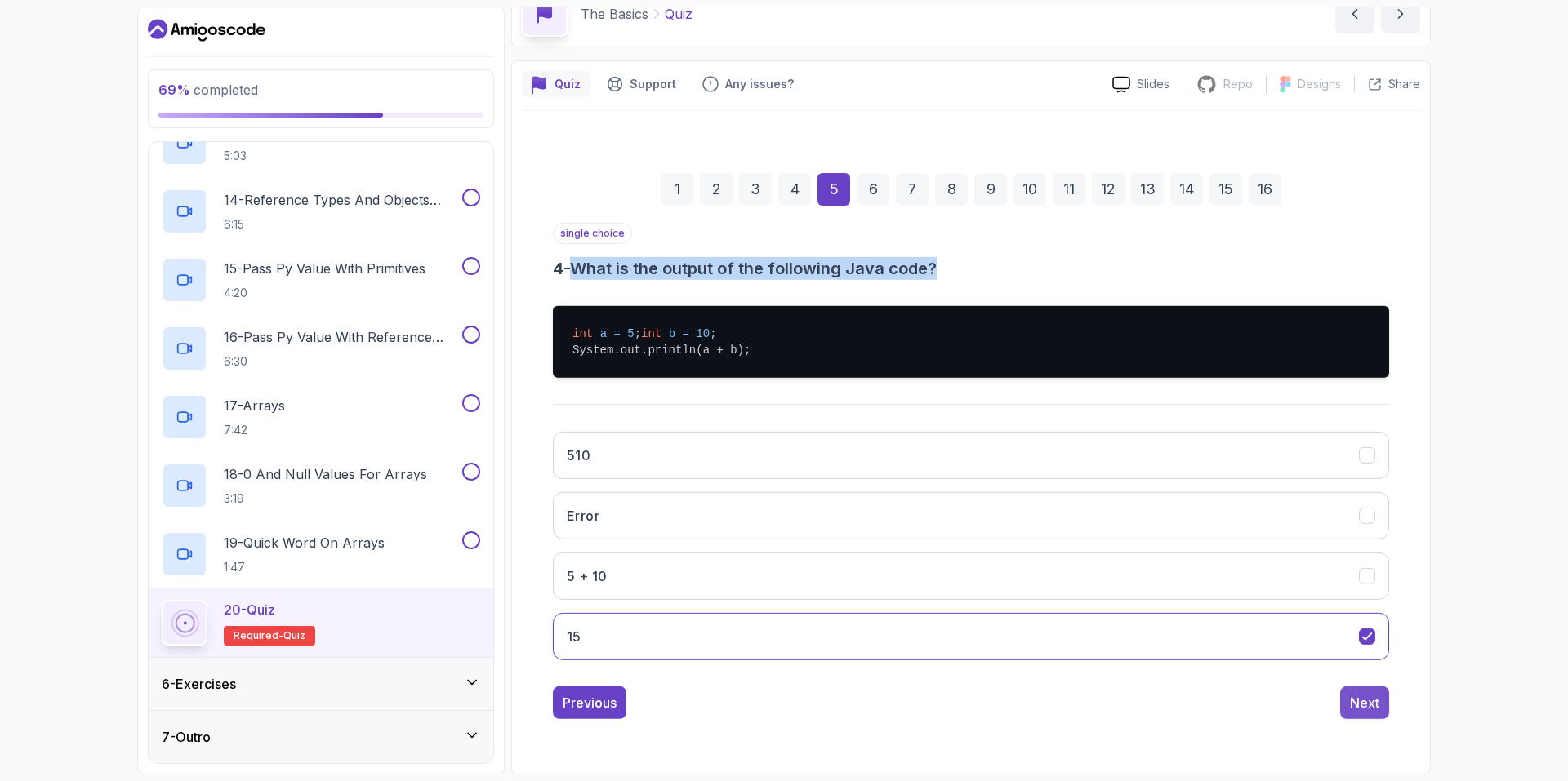
scroll to position [0, 0]
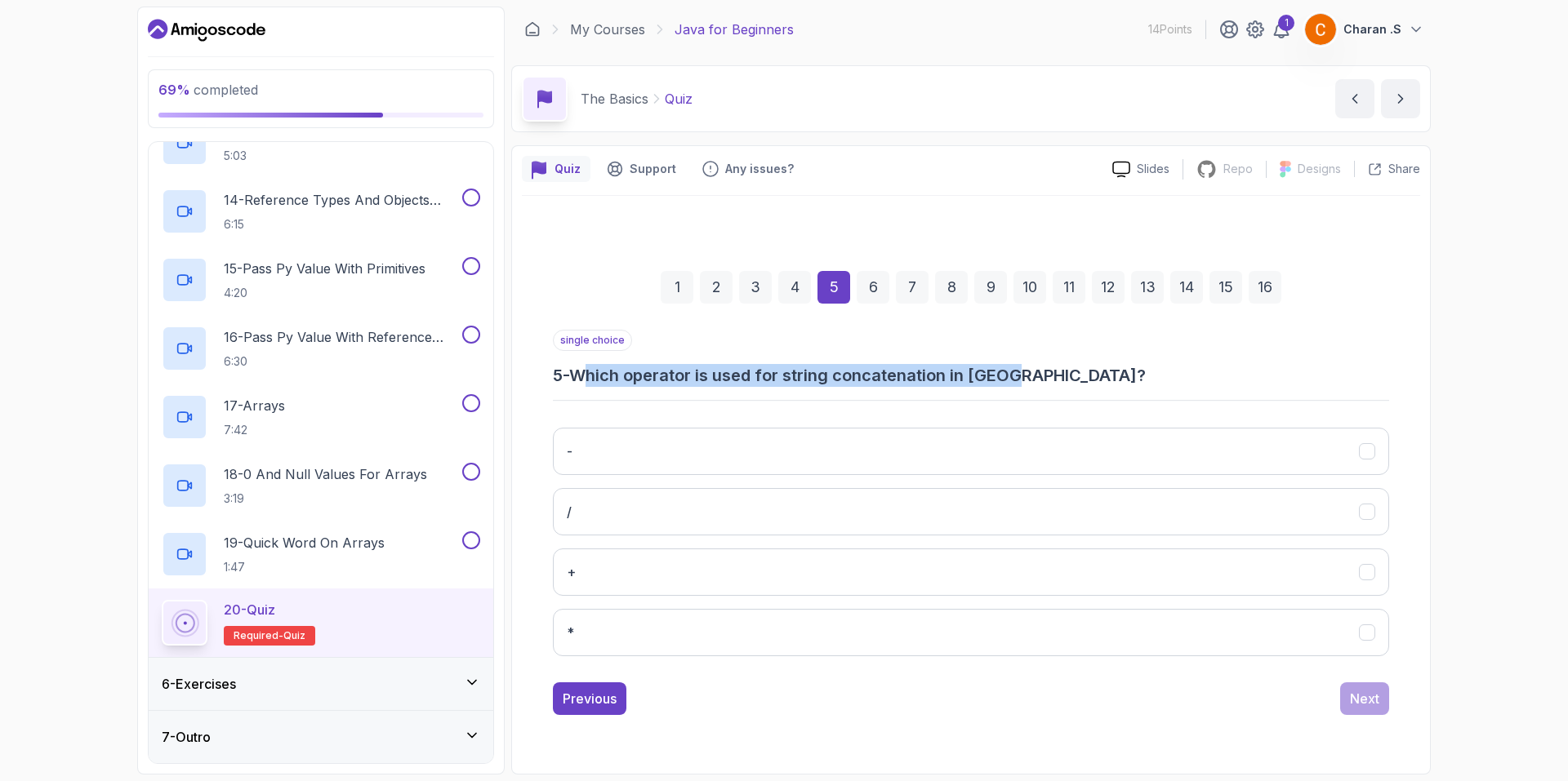
drag, startPoint x: 634, startPoint y: 377, endPoint x: 1066, endPoint y: 384, distance: 432.1
click at [1066, 384] on h3 "5 - Which operator is used for string concatenation in Java?" at bounding box center [970, 376] width 836 height 23
click at [1089, 375] on h3 "5 - Which operator is used for string concatenation in Java?" at bounding box center [970, 376] width 836 height 23
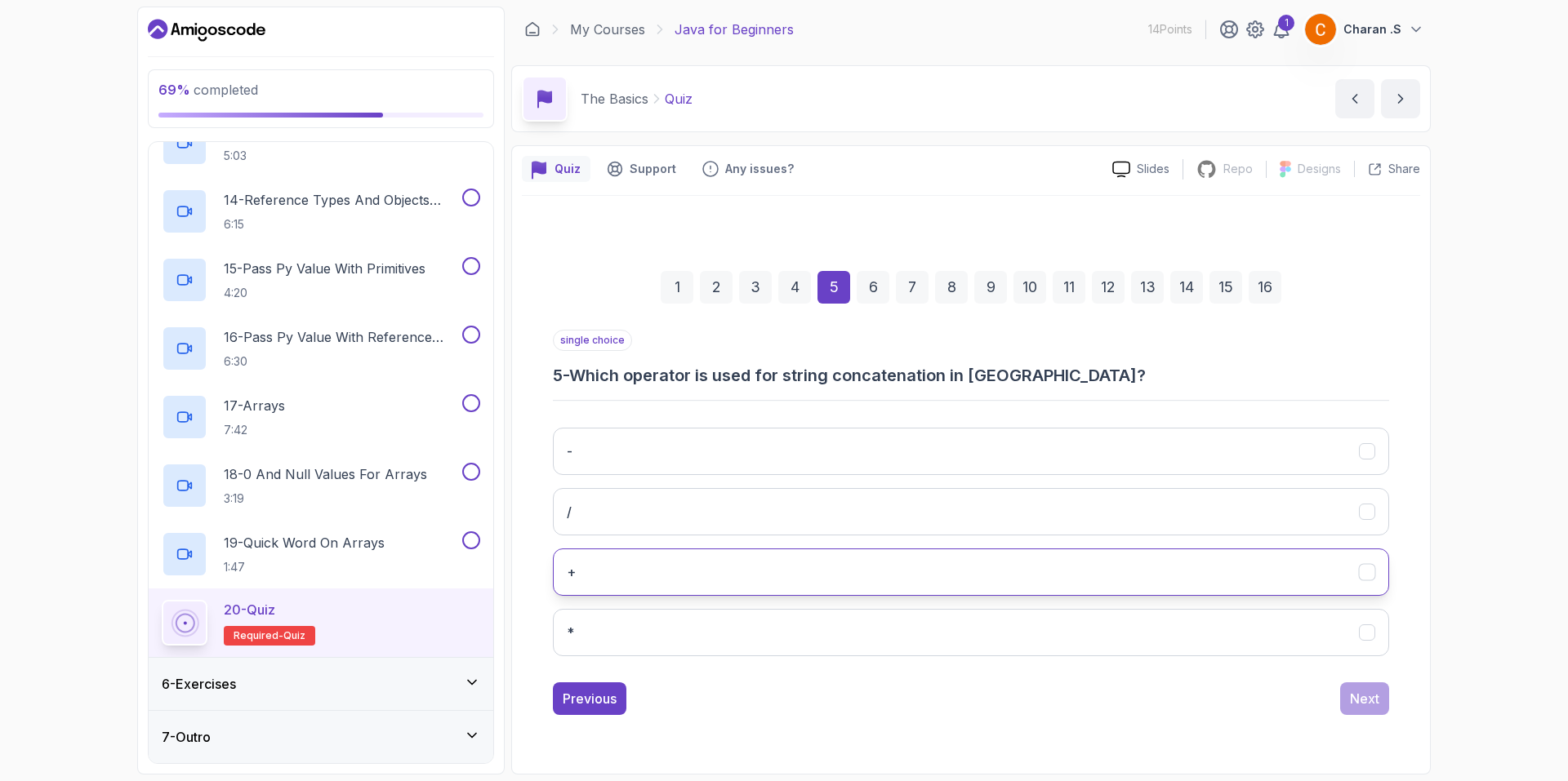
click at [870, 559] on button "+" at bounding box center [970, 572] width 836 height 47
click at [1346, 696] on button "Next" at bounding box center [1364, 698] width 49 height 33
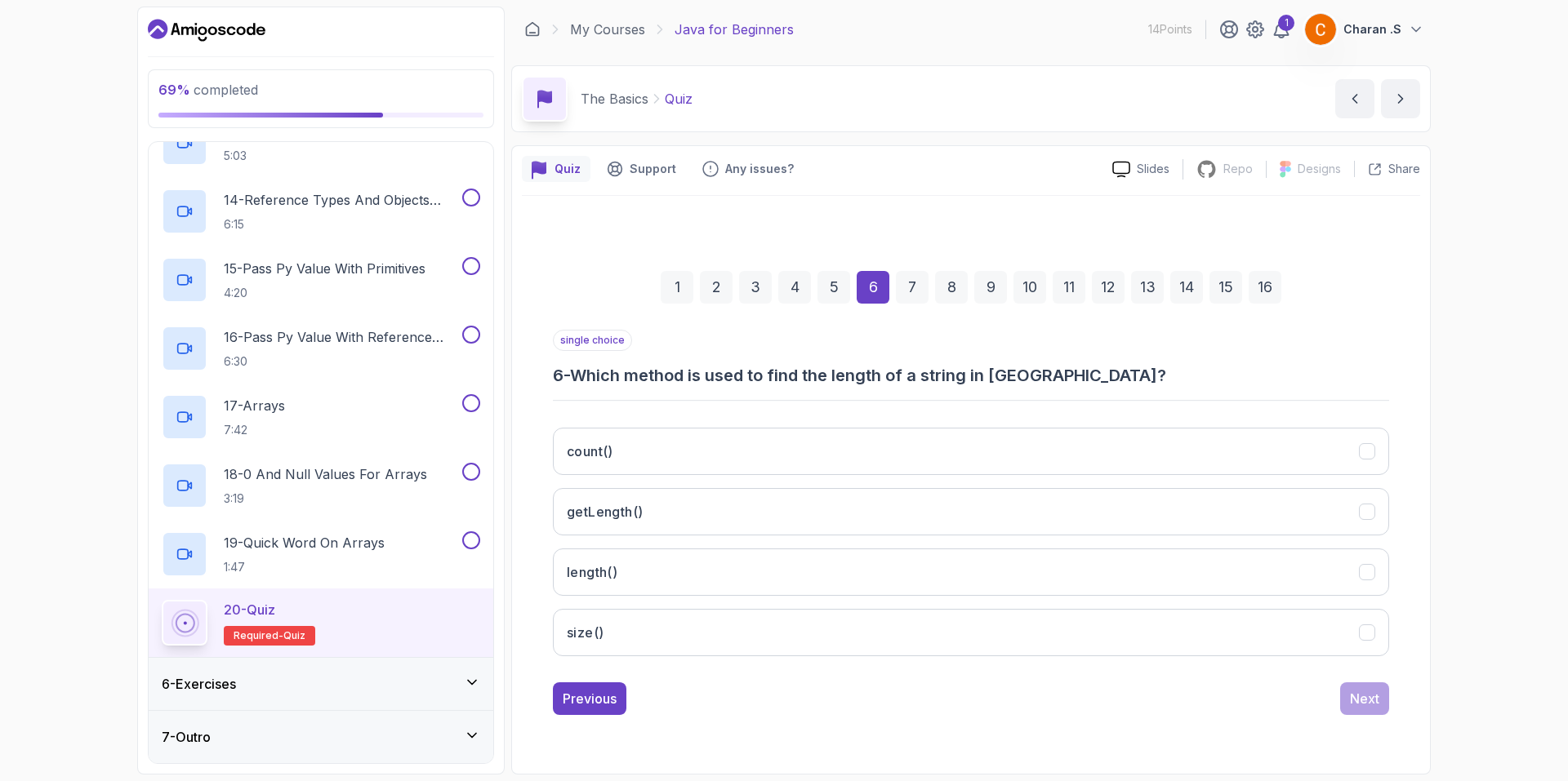
click at [911, 275] on div "7" at bounding box center [912, 288] width 33 height 33
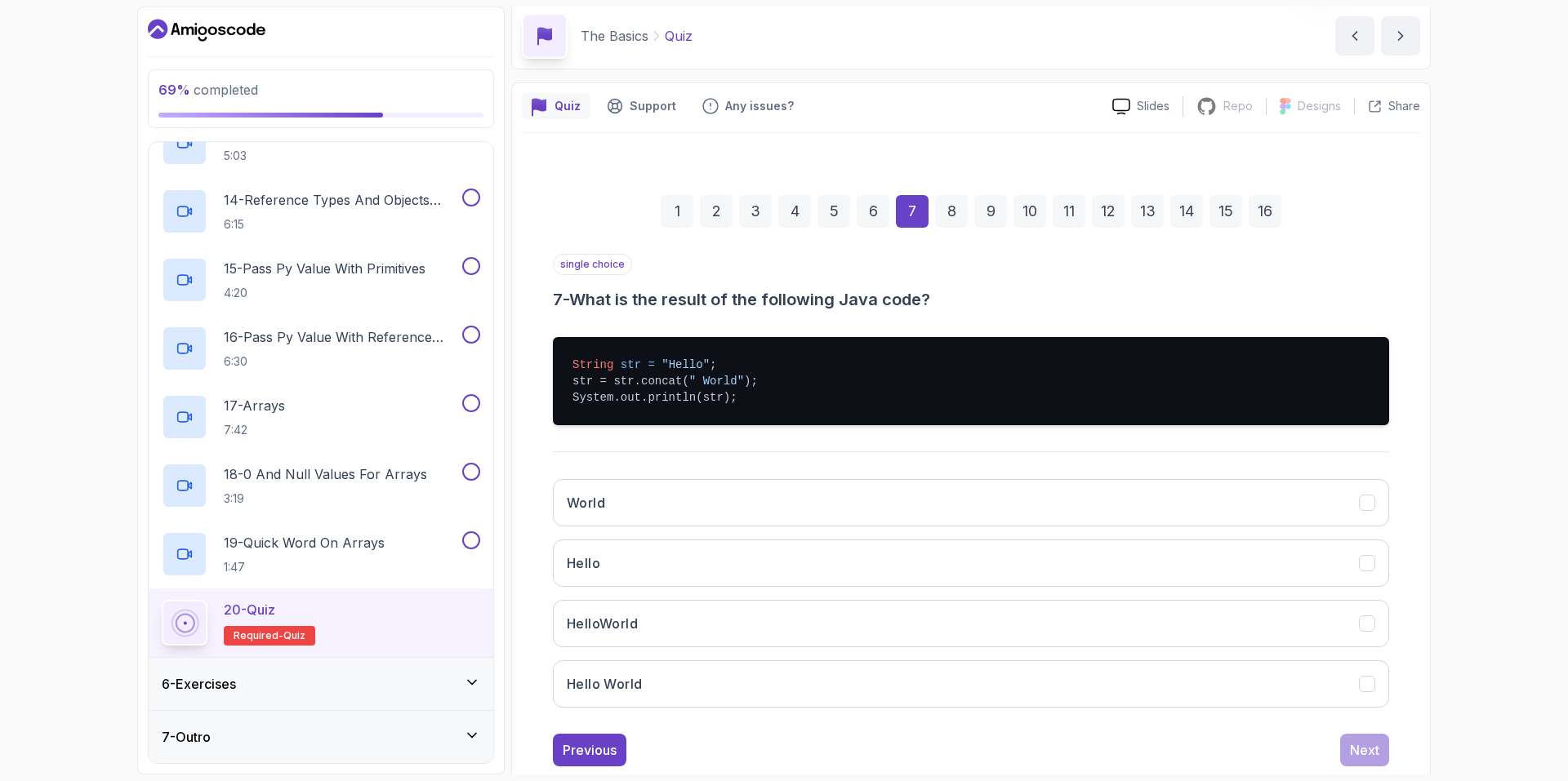
scroll to position [101, 0]
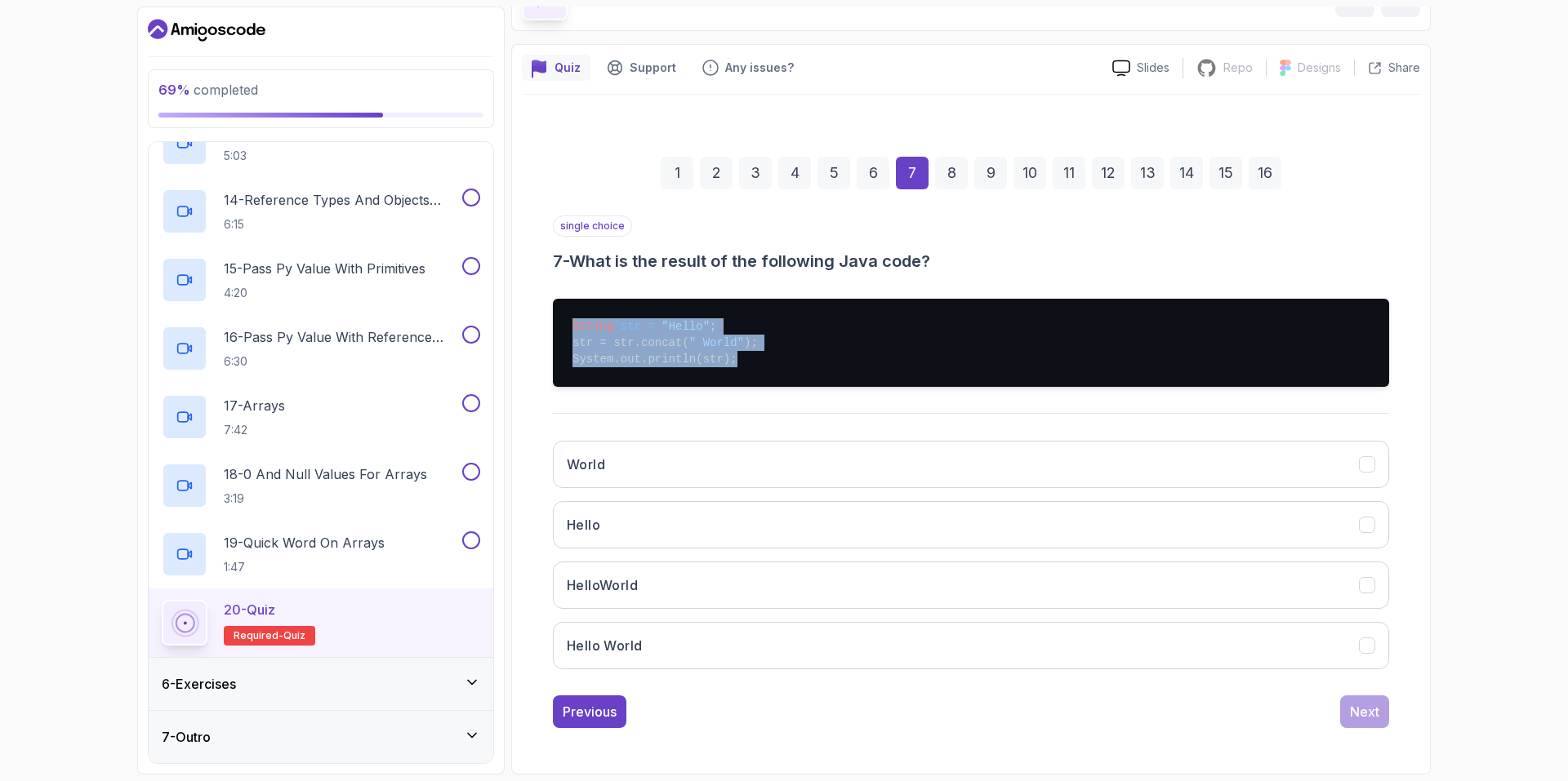
drag, startPoint x: 563, startPoint y: 324, endPoint x: 754, endPoint y: 365, distance: 195.4
click at [754, 365] on pre "String str = "Hello" ; str = str.concat( " World" ); System.out.println(str);" at bounding box center [970, 342] width 836 height 88
click at [789, 355] on pre "String str = "Hello" ; str = str.concat( " World" ); System.out.println(str);" at bounding box center [970, 342] width 836 height 88
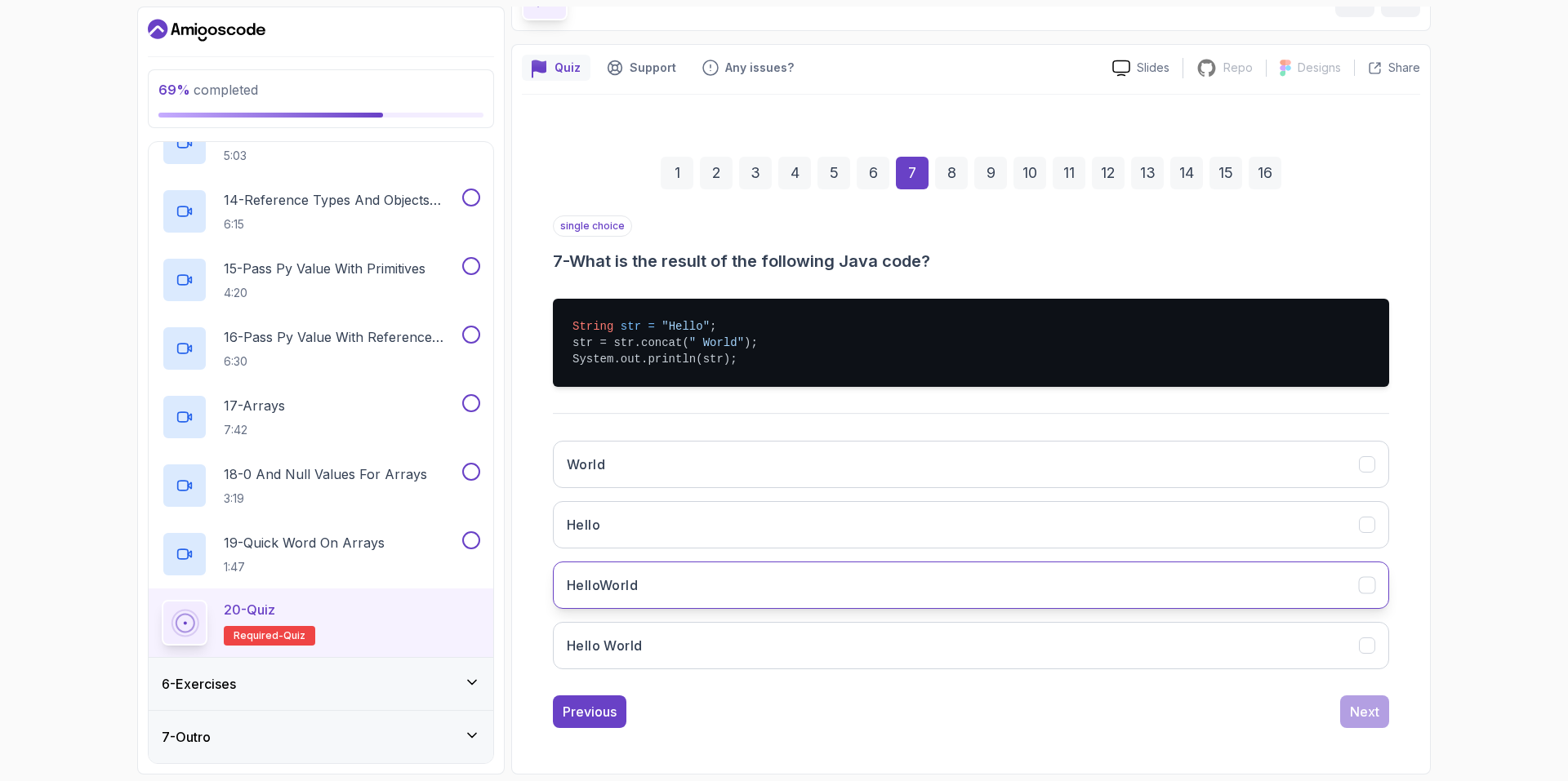
click at [725, 577] on button "HelloWorld" at bounding box center [970, 585] width 836 height 47
click at [1381, 713] on button "Next" at bounding box center [1364, 711] width 49 height 33
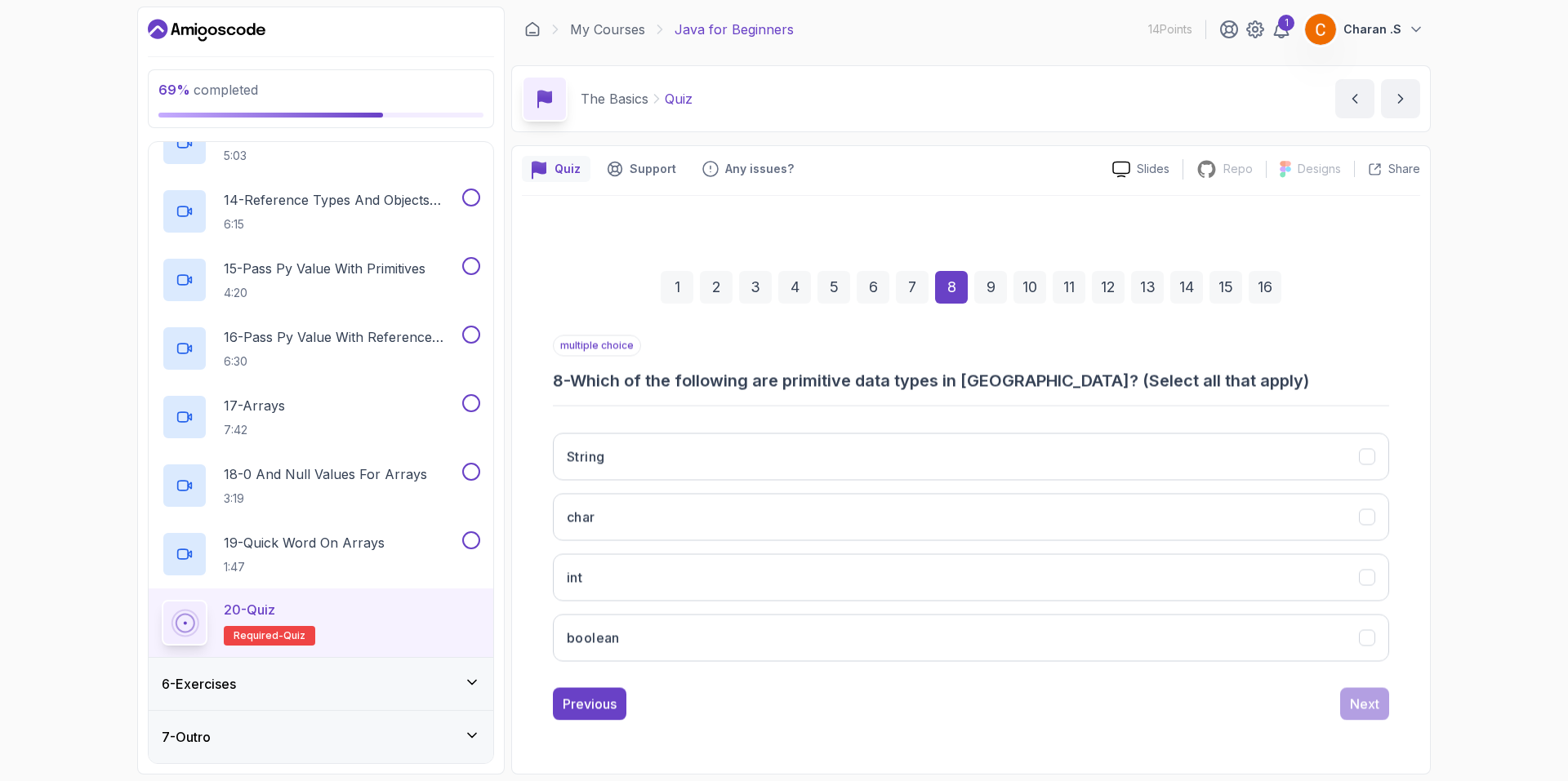
scroll to position [0, 0]
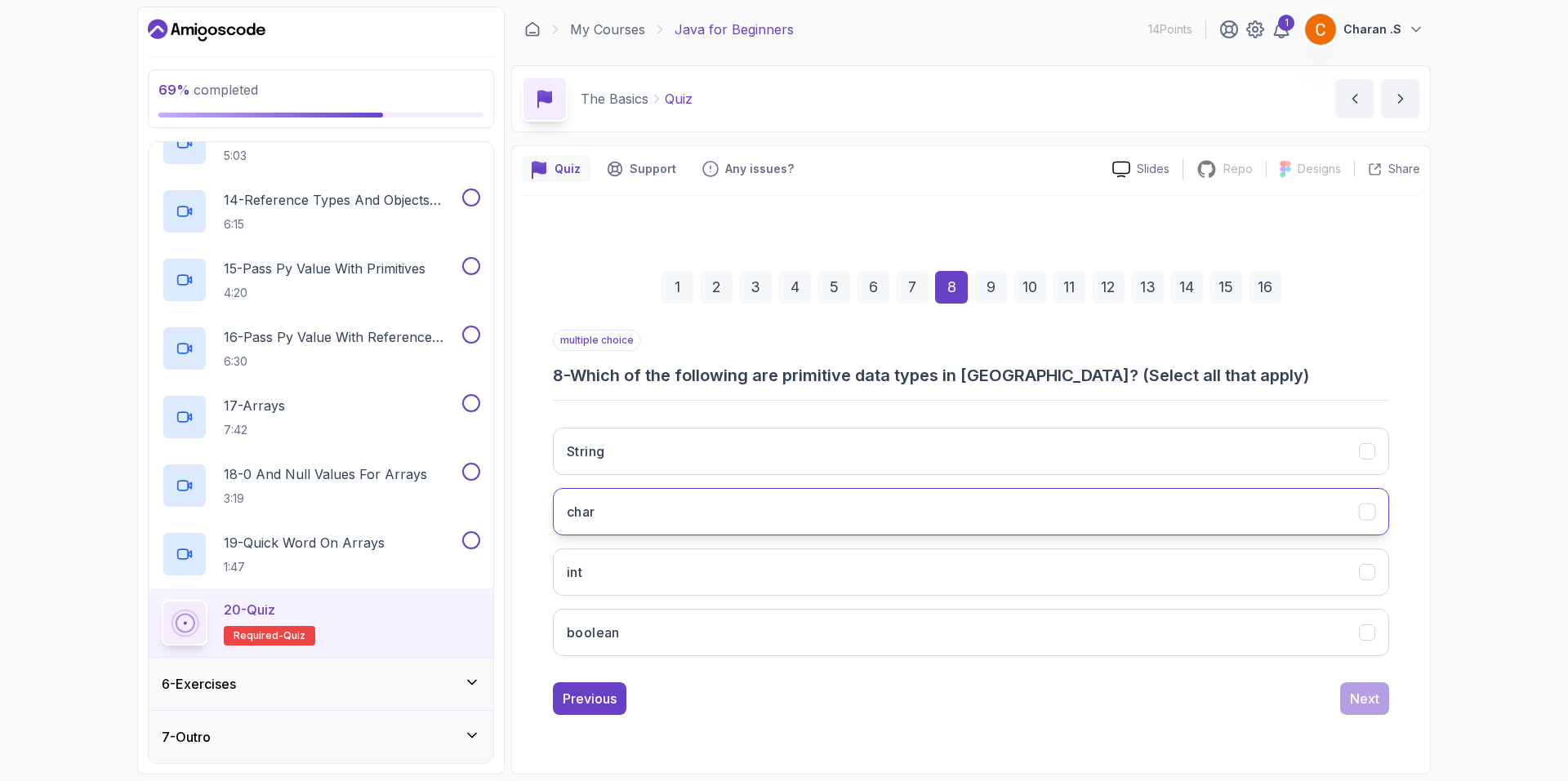
click at [840, 497] on button "char" at bounding box center [970, 511] width 836 height 47
click at [803, 580] on button "int" at bounding box center [970, 572] width 836 height 47
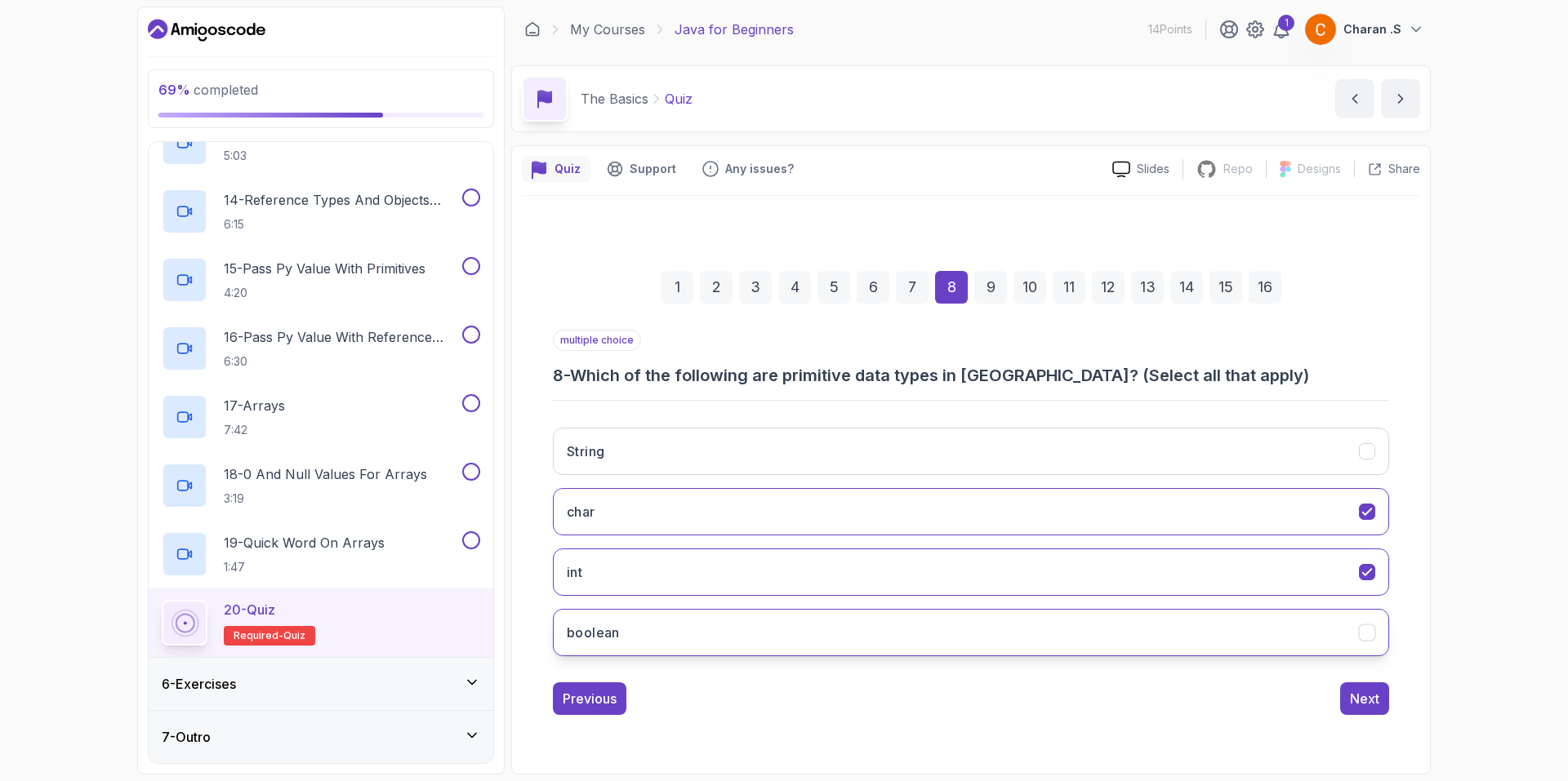
click at [808, 629] on button "boolean" at bounding box center [970, 632] width 836 height 47
click at [1378, 699] on div "Next" at bounding box center [1364, 698] width 30 height 20
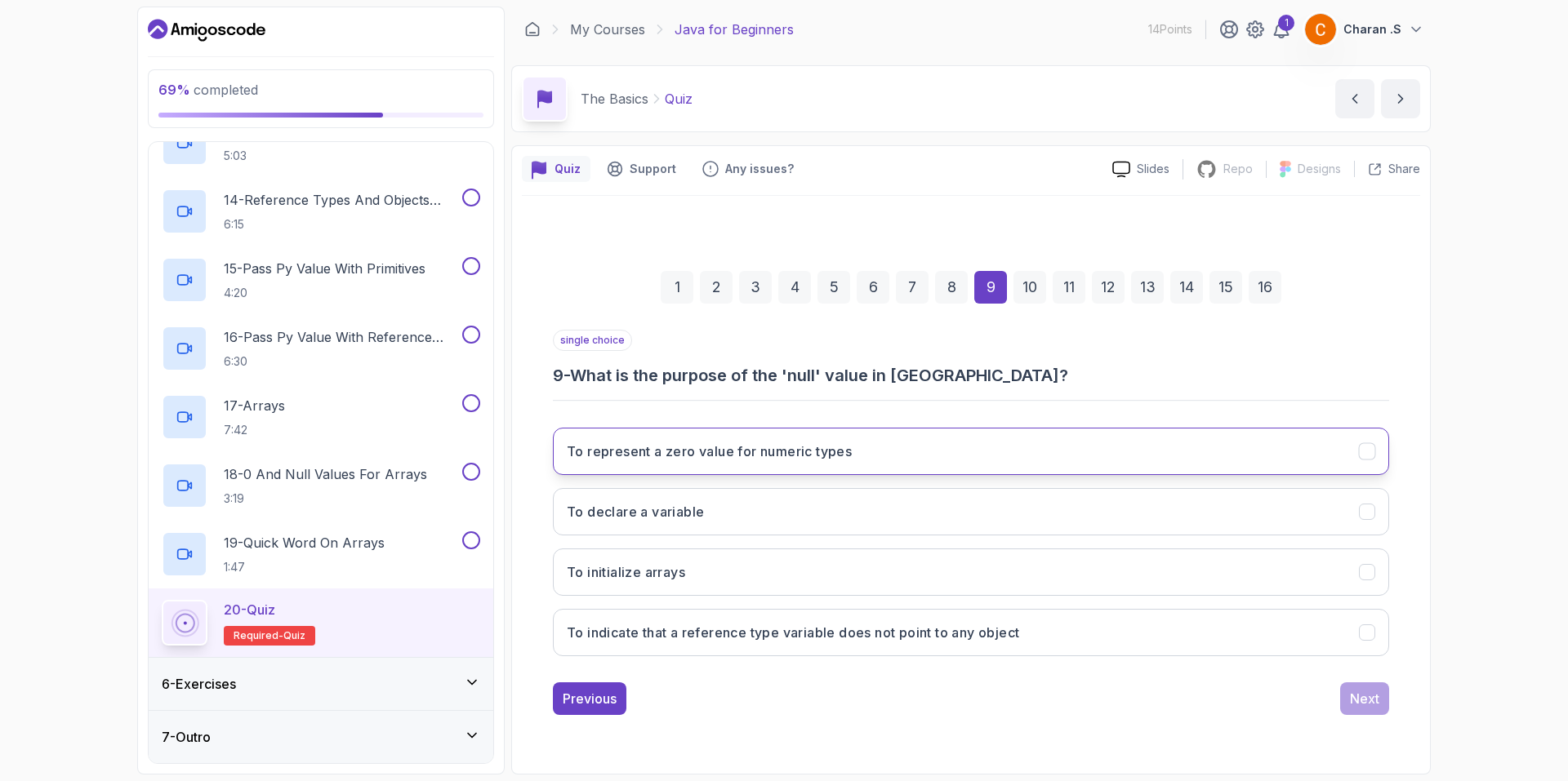
click at [867, 457] on button "To represent a zero value for numeric types" at bounding box center [970, 451] width 836 height 47
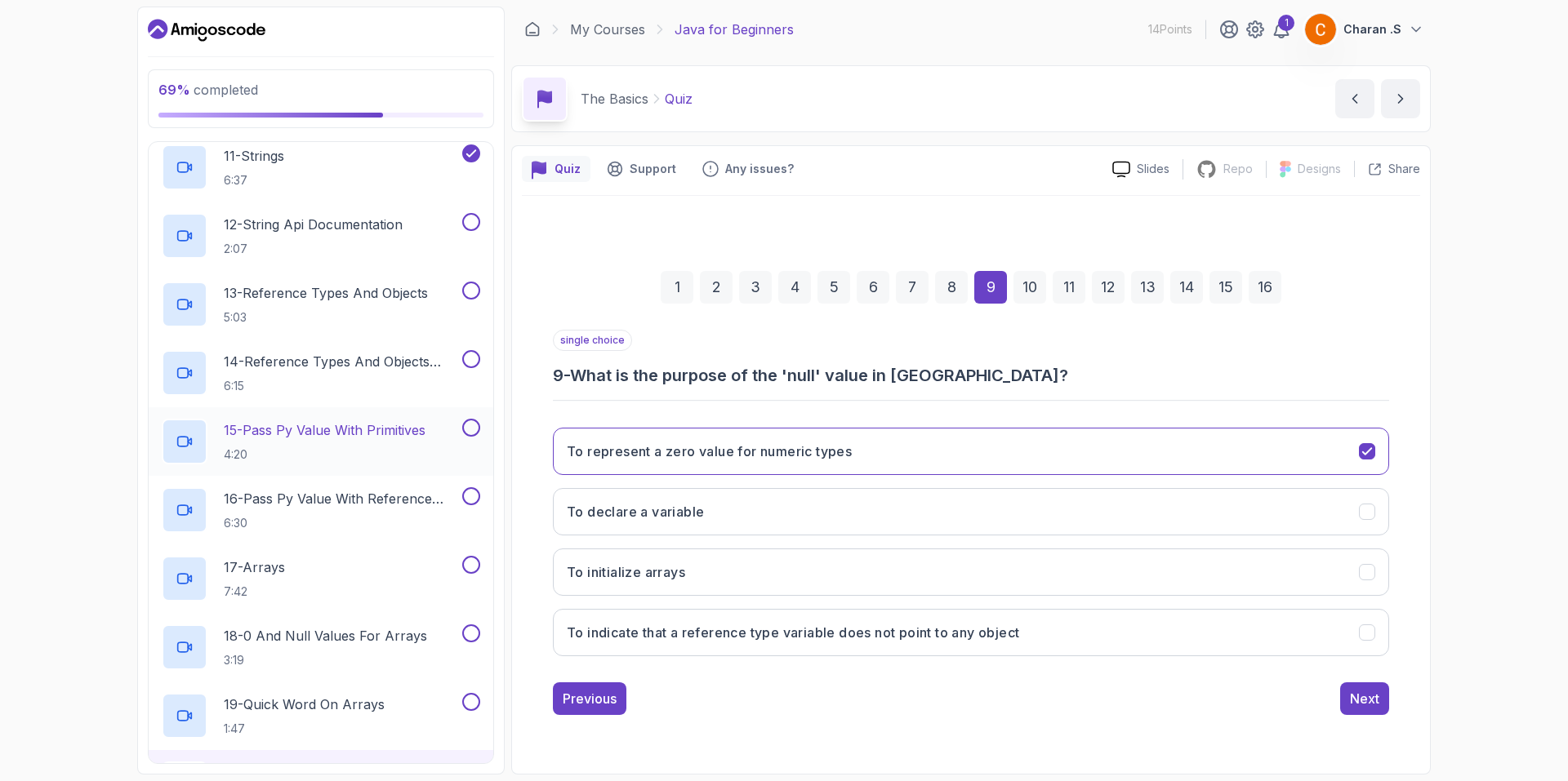
scroll to position [958, 0]
click at [1384, 698] on button "Next" at bounding box center [1364, 698] width 49 height 33
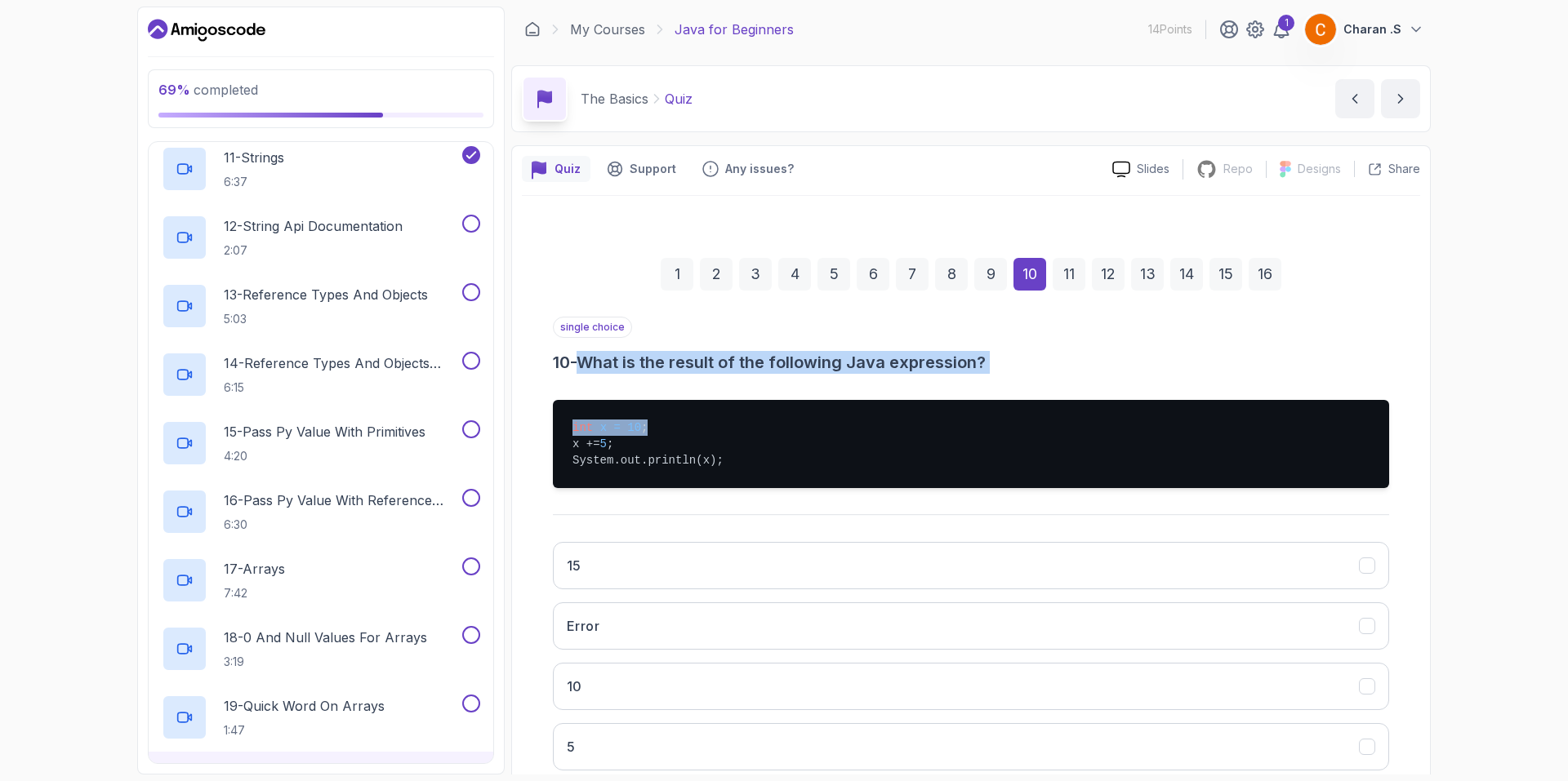
drag, startPoint x: 586, startPoint y: 358, endPoint x: 1010, endPoint y: 374, distance: 424.3
click at [1010, 374] on div "single choice 10 - What is the result of the following Java expression? int x =…" at bounding box center [970, 550] width 836 height 467
click at [1068, 364] on h3 "10 - What is the result of the following Java expression?" at bounding box center [970, 362] width 836 height 23
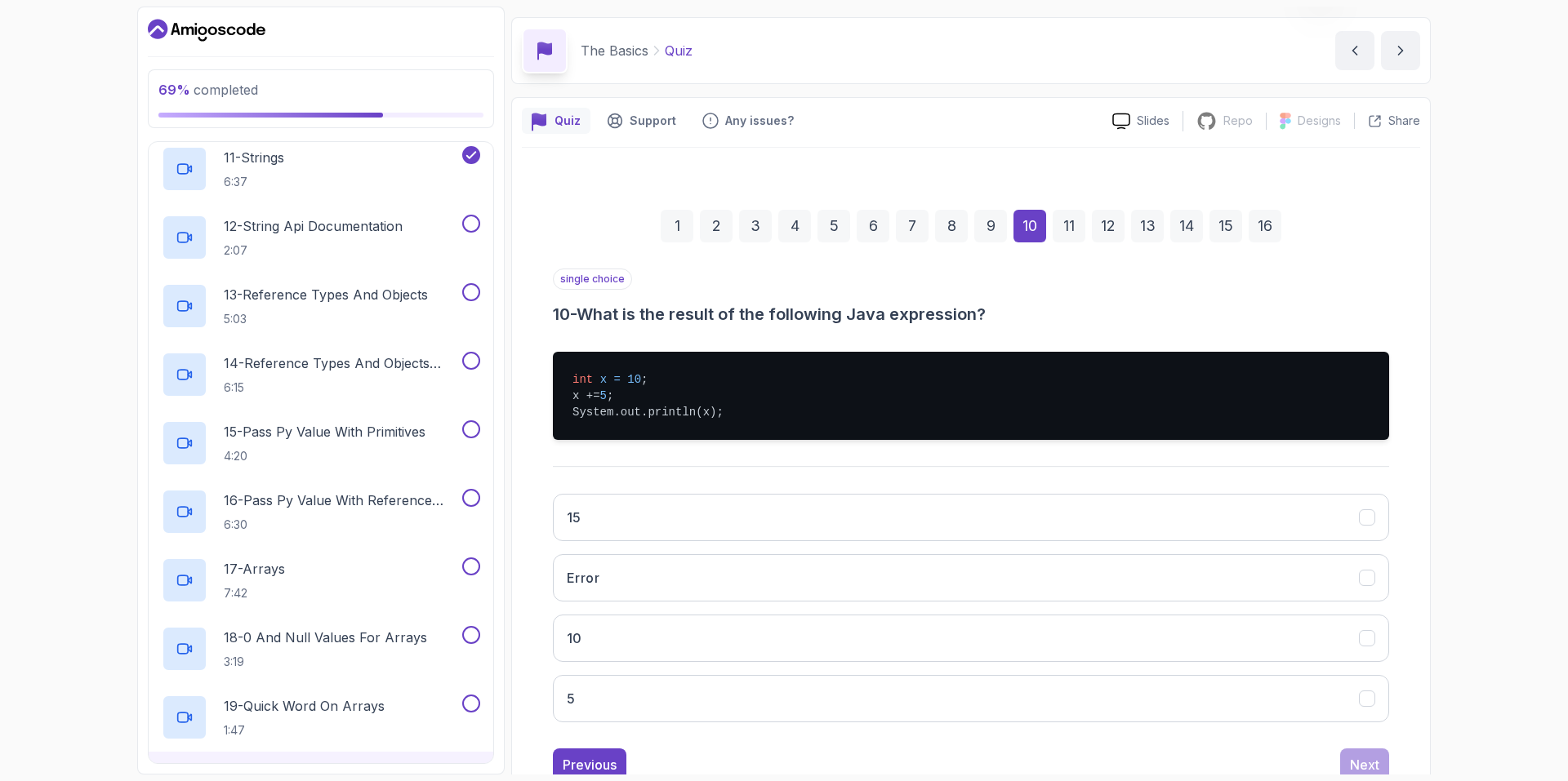
scroll to position [101, 0]
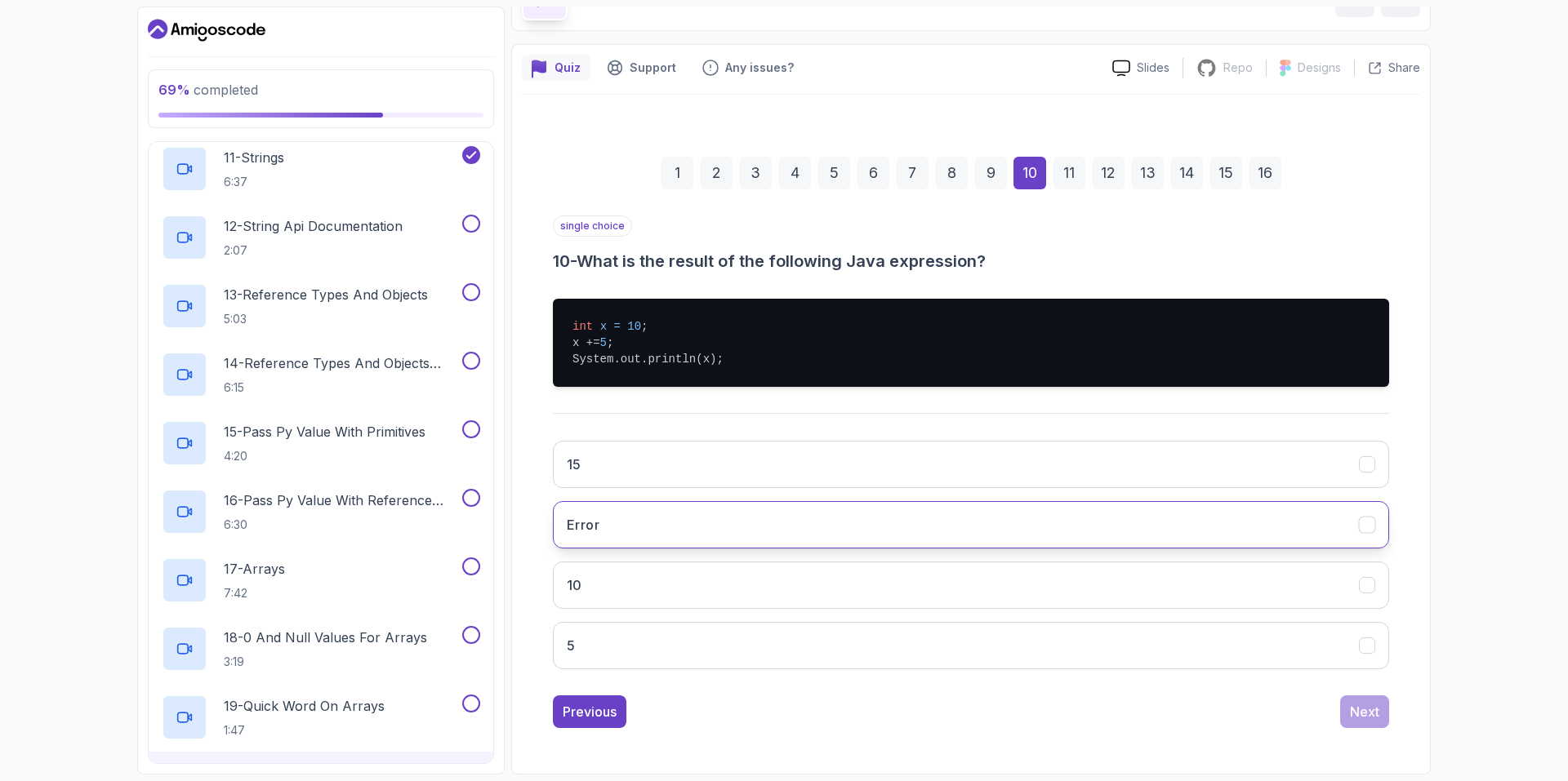
click at [749, 506] on button "Error" at bounding box center [970, 524] width 836 height 47
click at [748, 465] on button "15" at bounding box center [970, 464] width 836 height 47
click at [1362, 712] on div "Next" at bounding box center [1364, 711] width 30 height 20
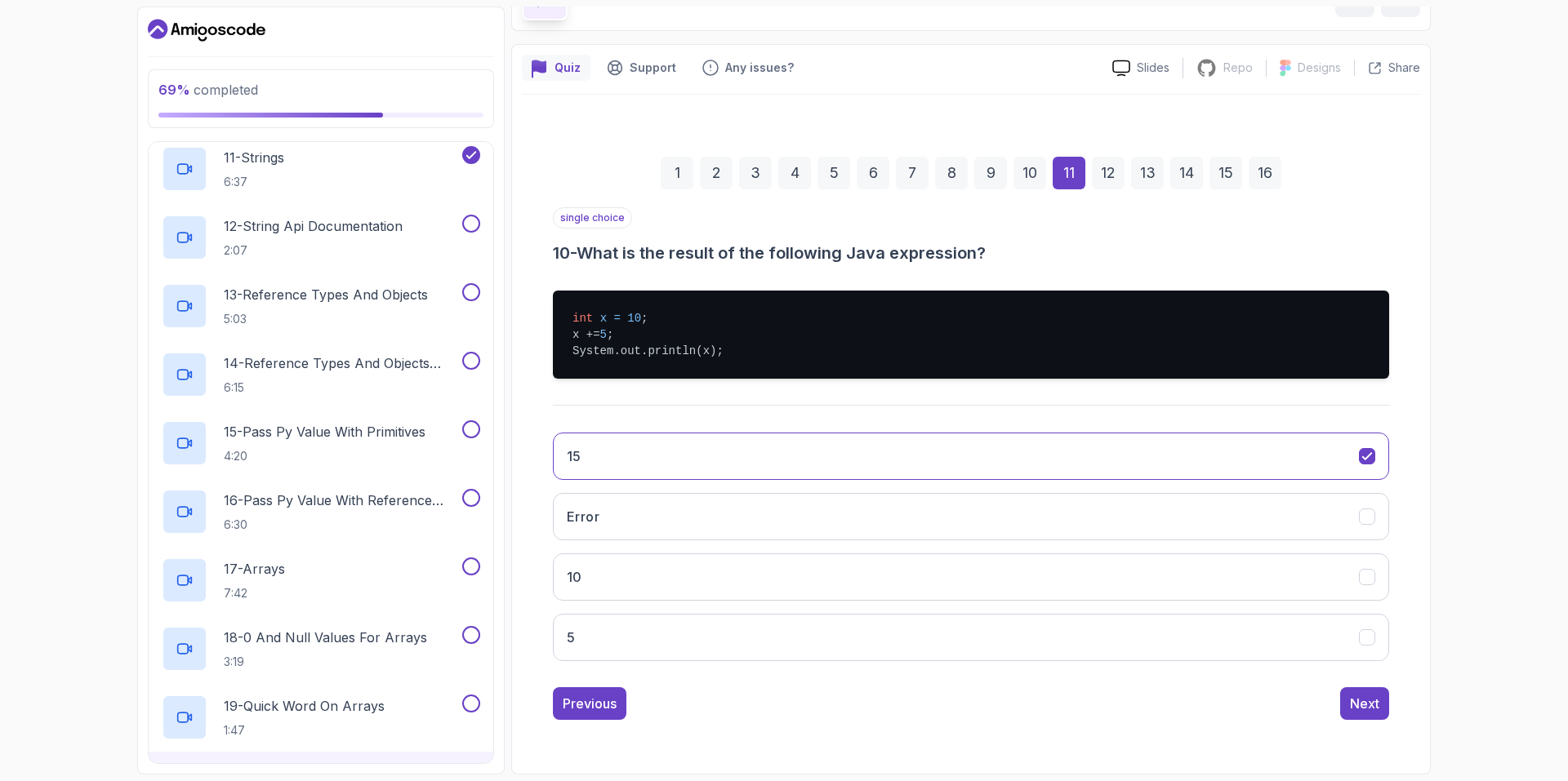
scroll to position [34, 0]
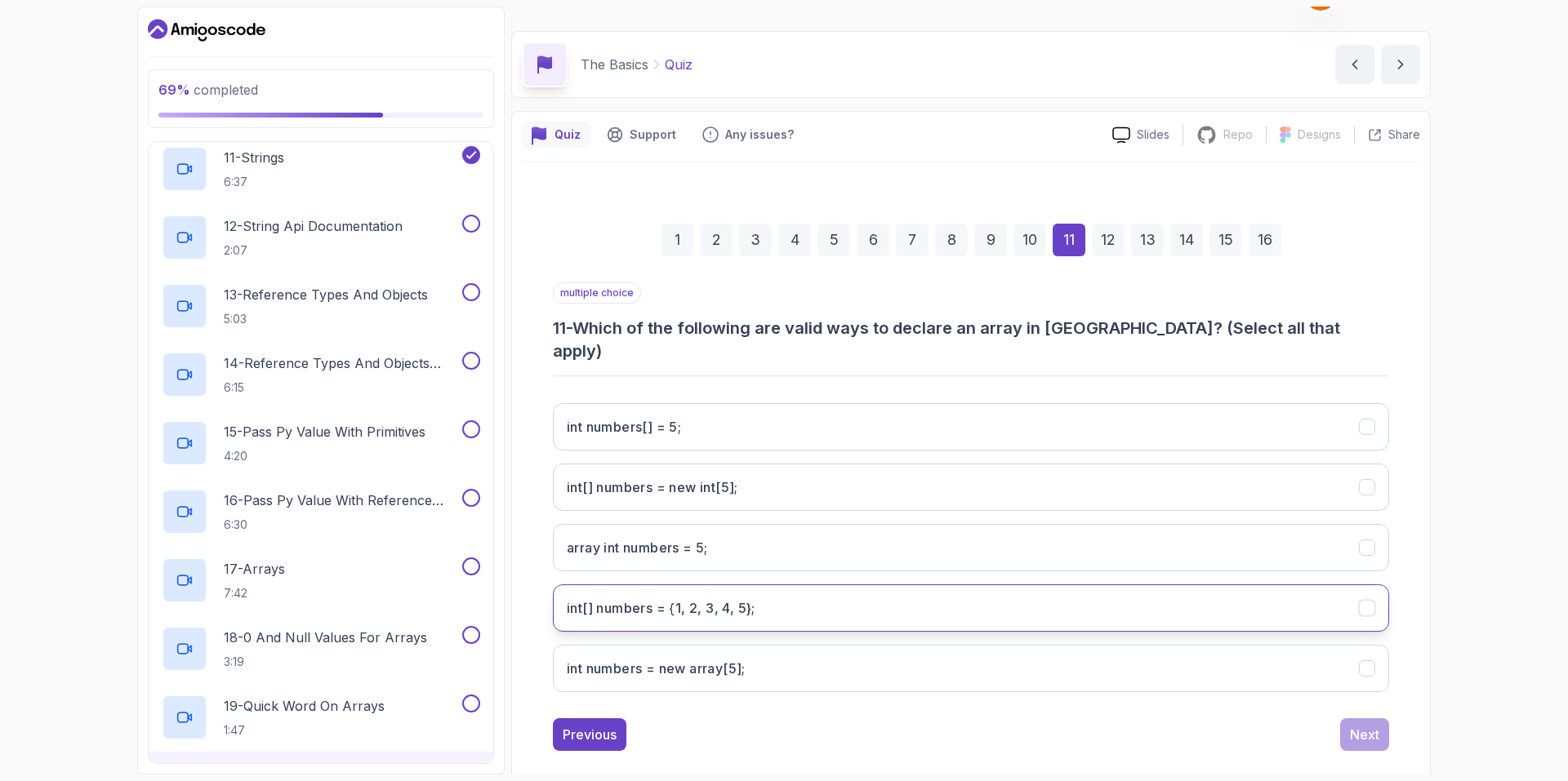
click at [659, 602] on 5};"] "int[] numbers = {1, 2, 3, 4, 5};" at bounding box center [970, 608] width 836 height 47
click at [664, 476] on int;"] "int[] numbers = new int[5];" at bounding box center [970, 487] width 836 height 47
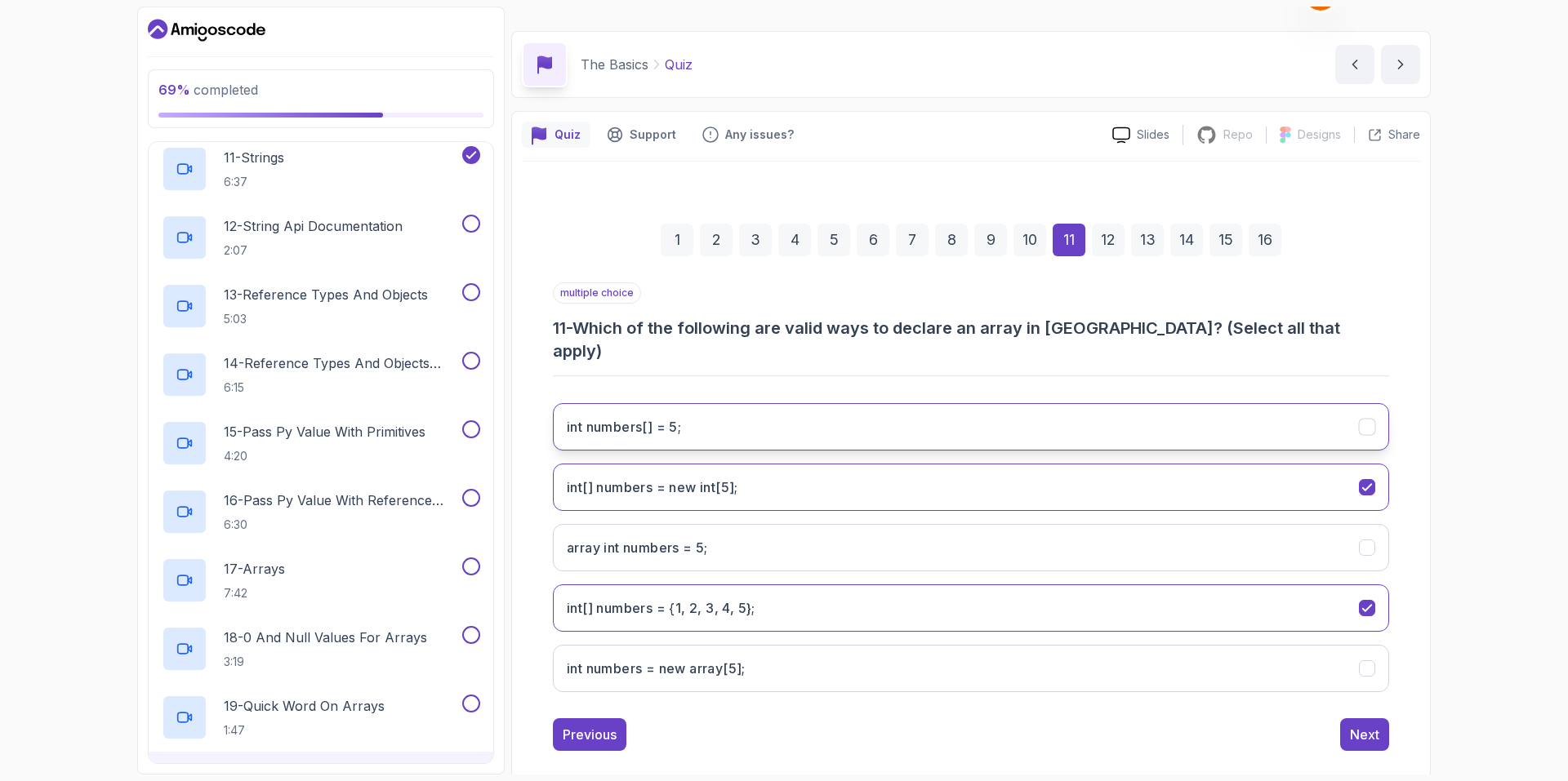
click at [674, 417] on h3 "int numbers[] = 5;" at bounding box center [623, 426] width 114 height 20
click at [699, 658] on h3 "int numbers = new array[5];" at bounding box center [655, 668] width 178 height 20
click at [1355, 724] on div "Next" at bounding box center [1364, 734] width 30 height 20
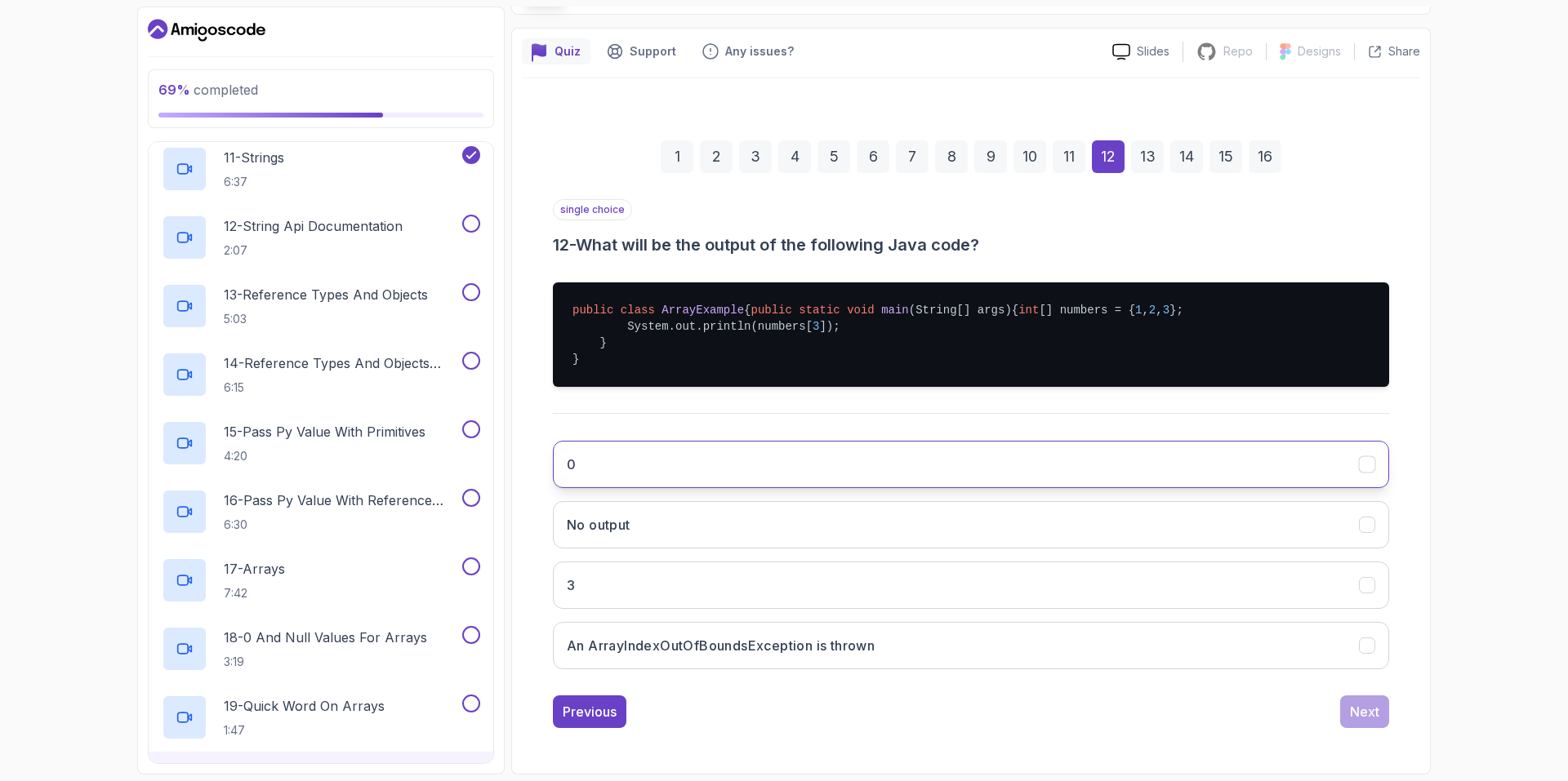
scroll to position [150, 0]
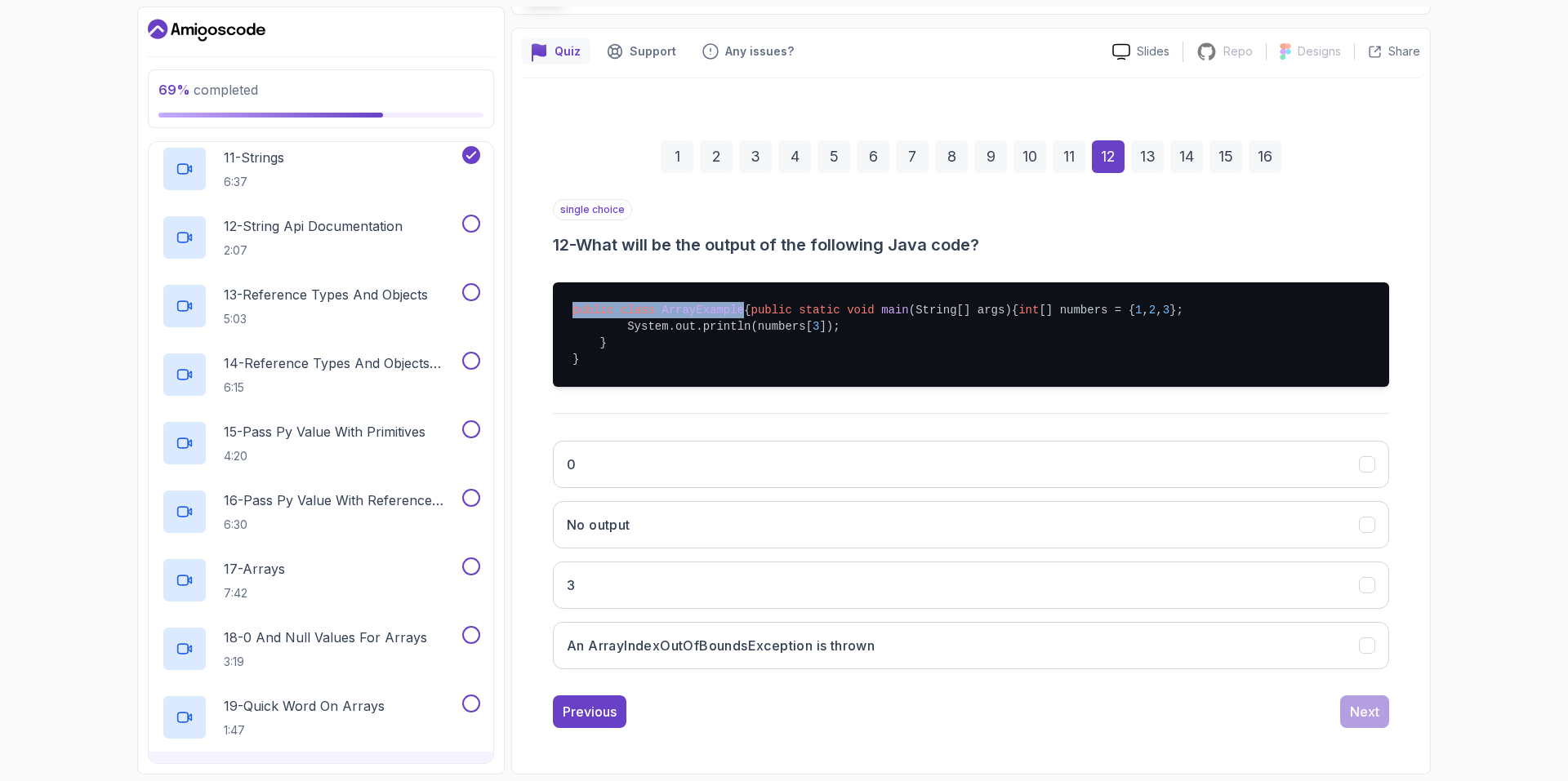
drag, startPoint x: 574, startPoint y: 275, endPoint x: 733, endPoint y: 274, distance: 159.0
click at [733, 283] on pre "public class ArrayExample { public static void main (String[] args) { int [] nu…" at bounding box center [970, 335] width 836 height 104
click at [763, 283] on pre "public class ArrayExample { public static void main (String[] args) { int [] nu…" at bounding box center [970, 335] width 836 height 104
drag, startPoint x: 589, startPoint y: 297, endPoint x: 879, endPoint y: 293, distance: 290.0
click at [850, 292] on pre "public class ArrayExample { public static void main (String[] args) { int [] nu…" at bounding box center [970, 335] width 836 height 104
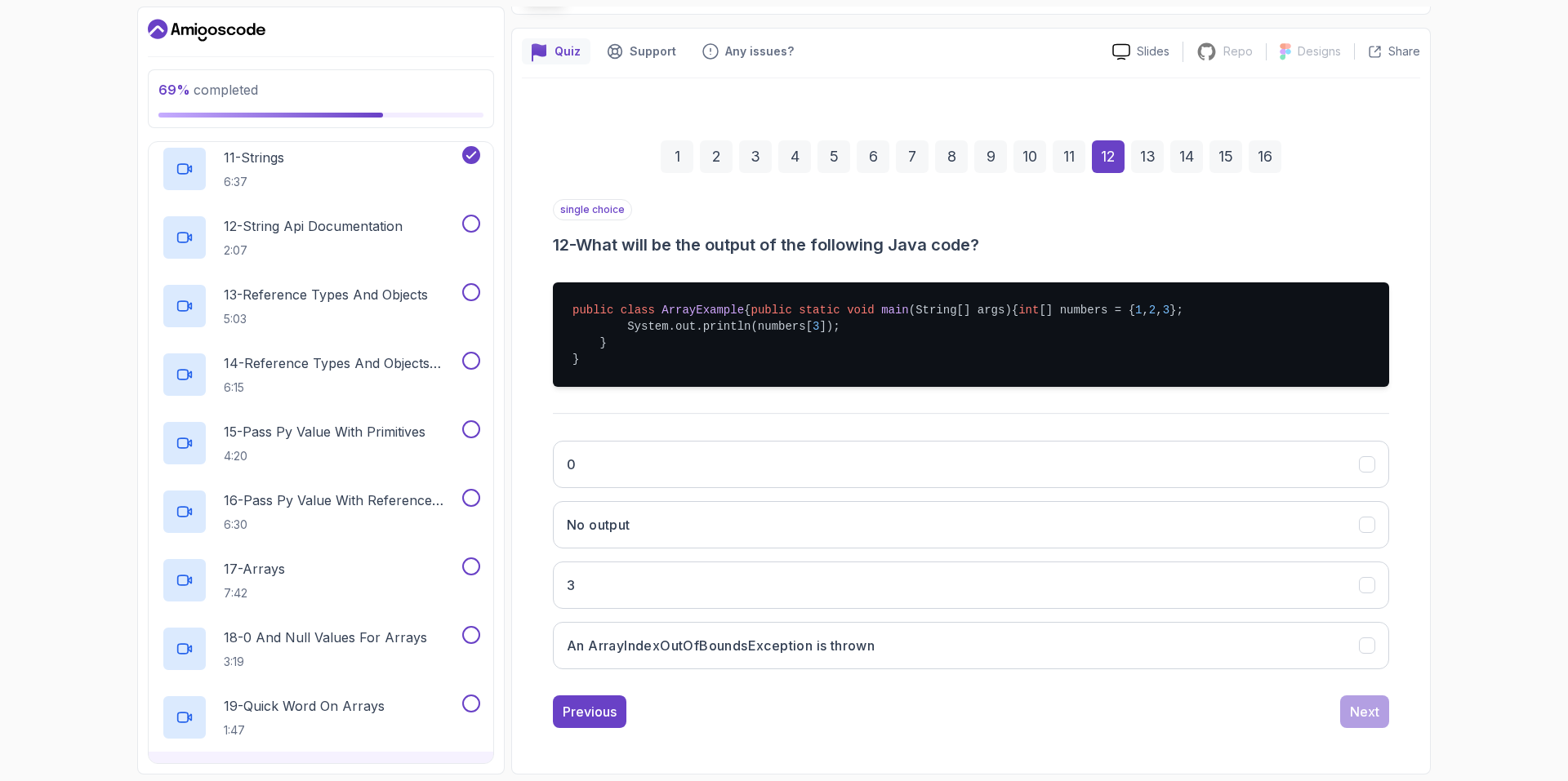
click at [906, 293] on pre "public class ArrayExample { public static void main (String[] args) { int [] nu…" at bounding box center [970, 335] width 836 height 104
drag, startPoint x: 624, startPoint y: 306, endPoint x: 813, endPoint y: 304, distance: 189.0
click at [813, 304] on pre "public class ArrayExample { public static void main (String[] args) { int [] nu…" at bounding box center [970, 335] width 836 height 104
click at [828, 304] on pre "public class ArrayExample { public static void main (String[] args) { int [] nu…" at bounding box center [970, 335] width 836 height 104
click at [765, 571] on button "3" at bounding box center [970, 585] width 836 height 47
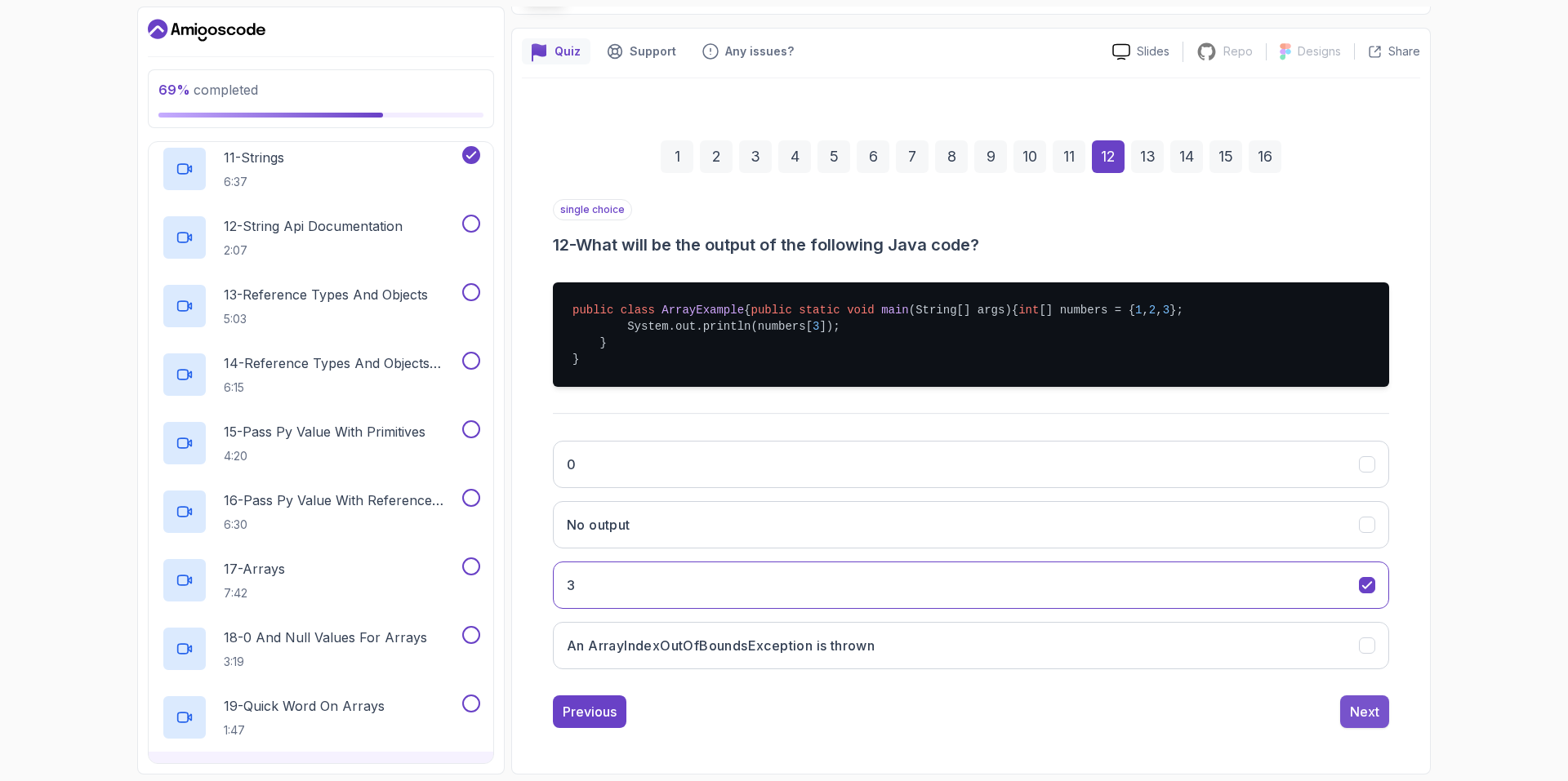
click at [1372, 711] on div "Next" at bounding box center [1364, 711] width 30 height 20
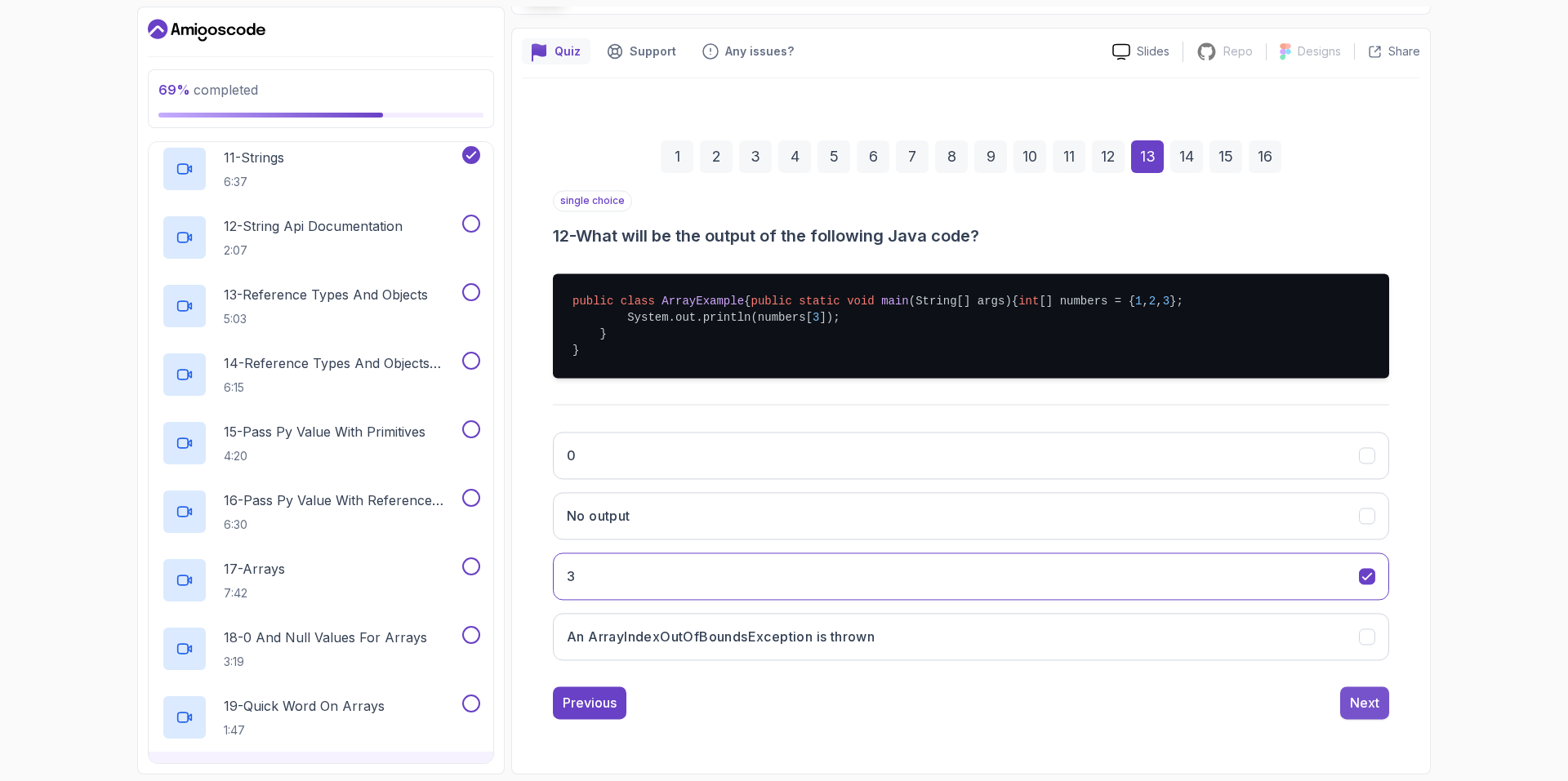
scroll to position [0, 0]
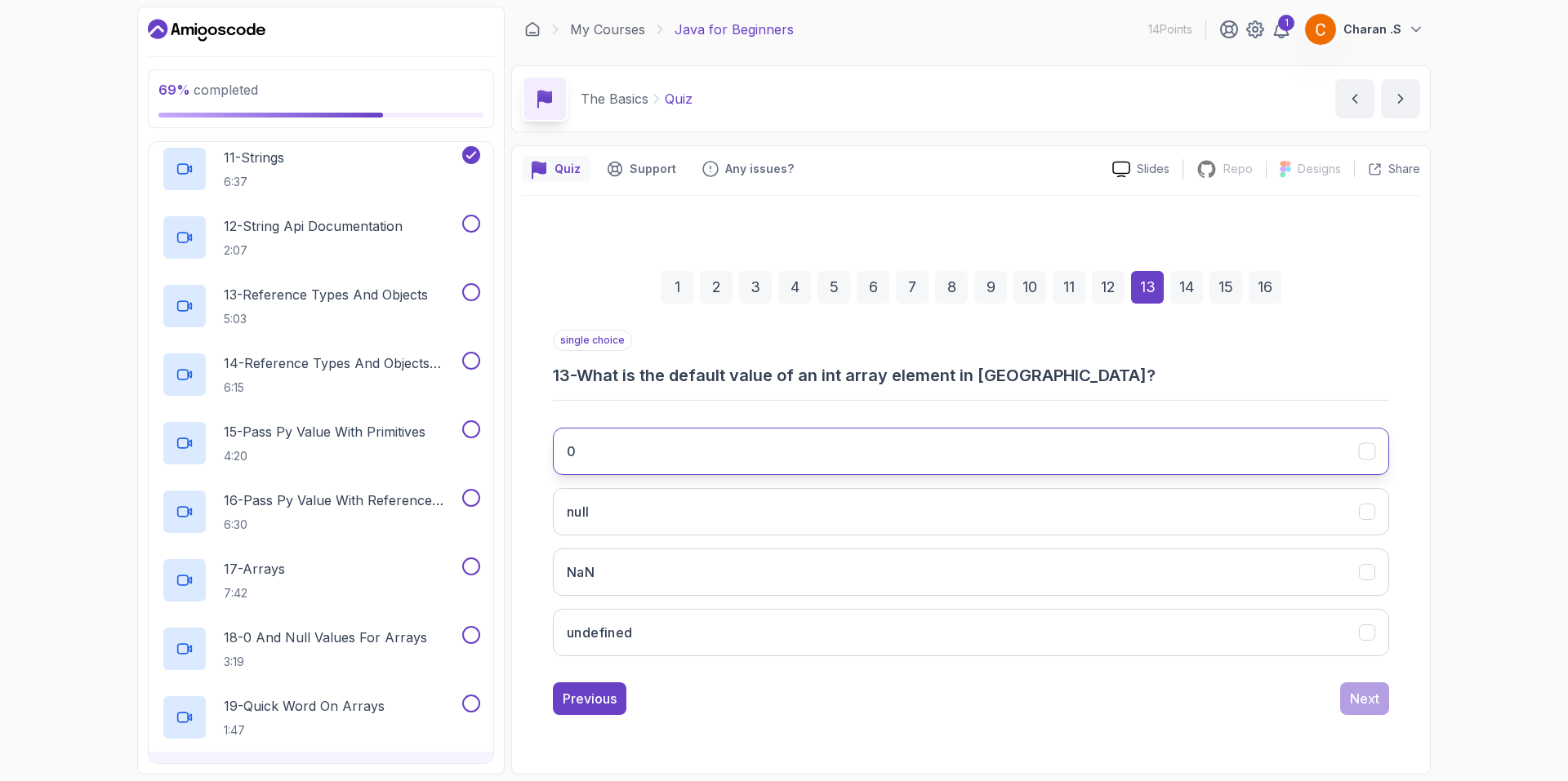
click at [734, 459] on button "0" at bounding box center [970, 451] width 836 height 47
click at [1340, 698] on button "Next" at bounding box center [1364, 698] width 49 height 33
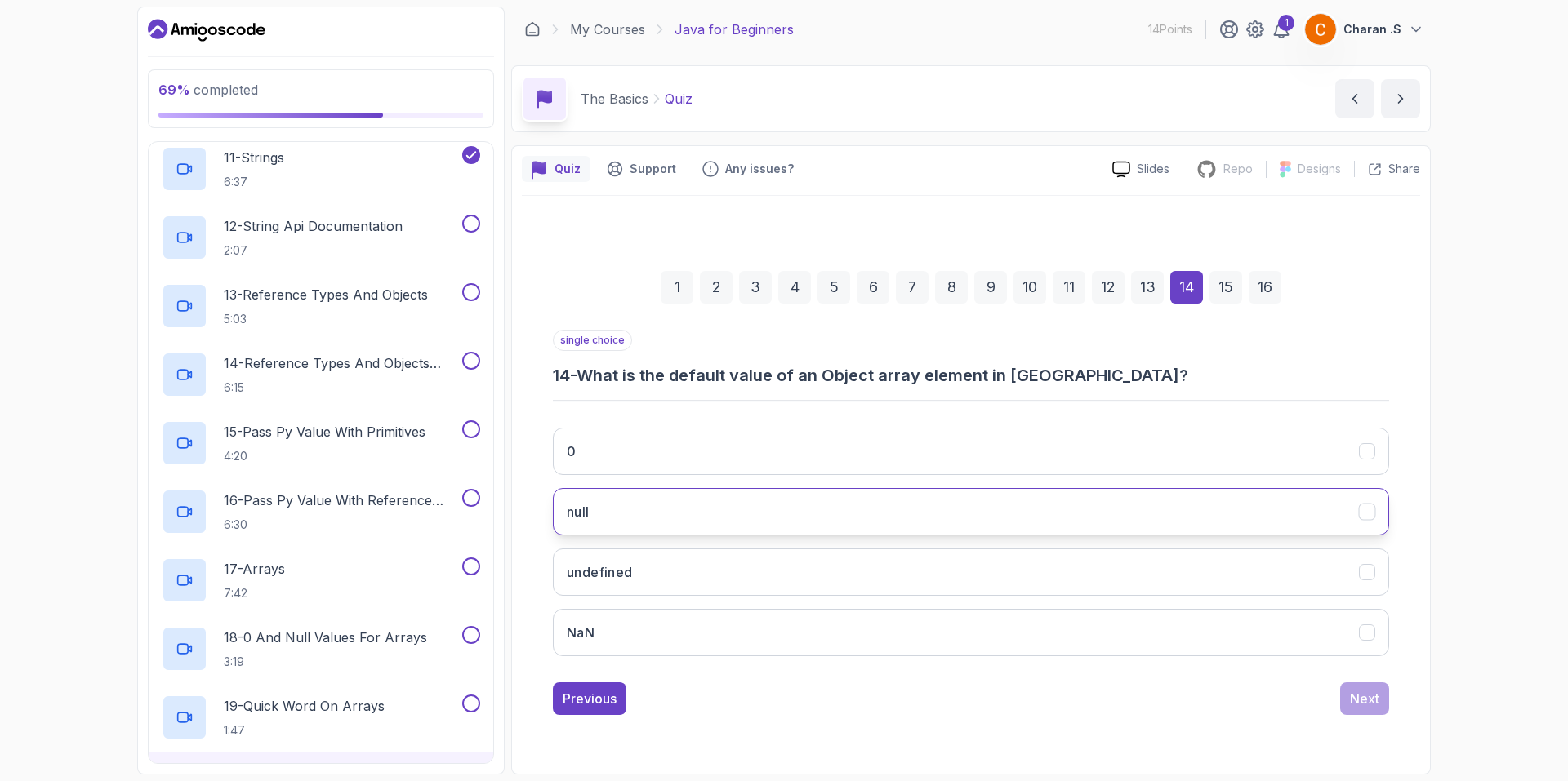
click at [764, 521] on button "null" at bounding box center [970, 511] width 836 height 47
click at [1330, 706] on div "Previous Next" at bounding box center [970, 698] width 836 height 33
click at [1063, 442] on button "0" at bounding box center [970, 451] width 836 height 47
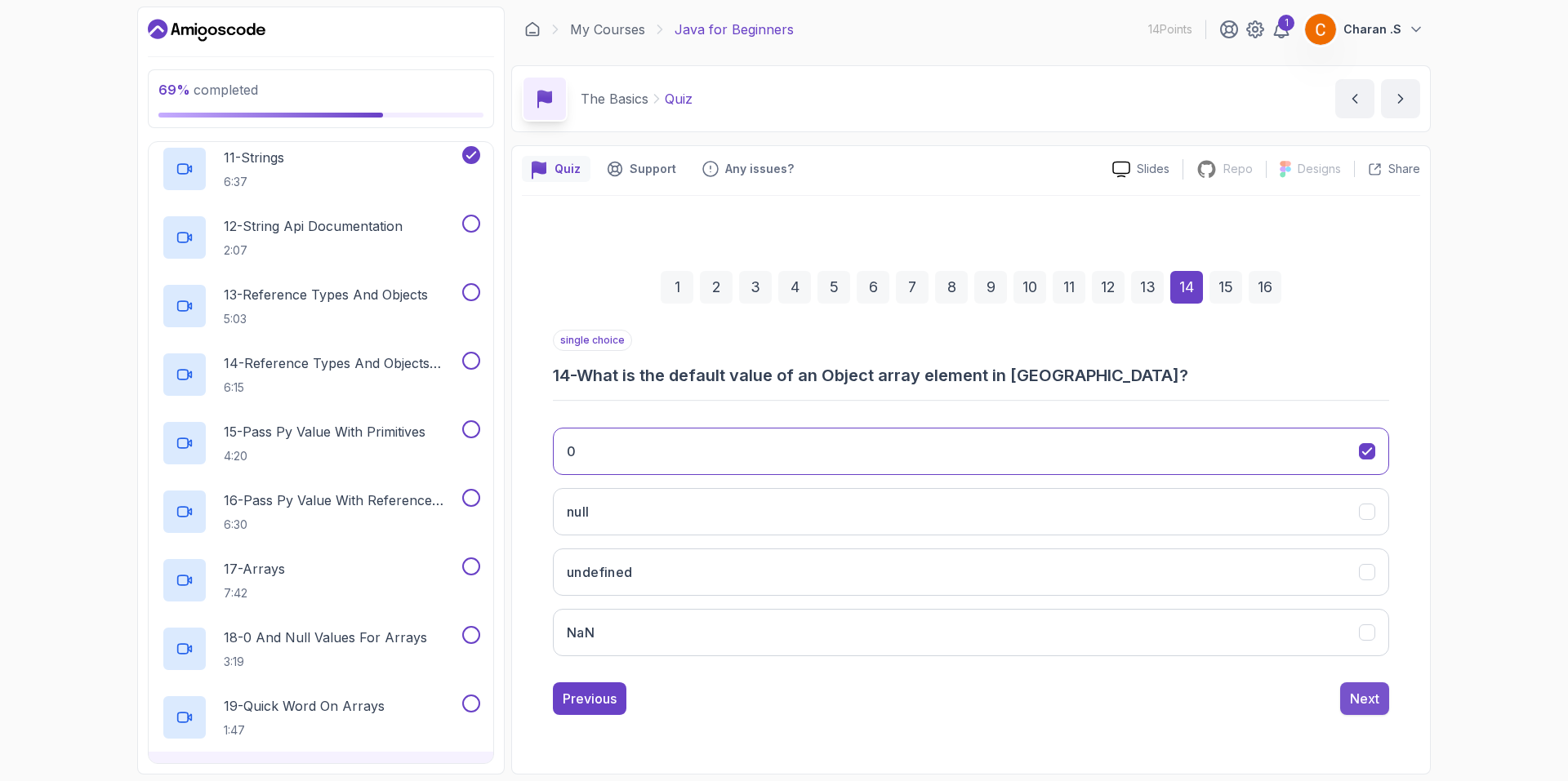
click at [1370, 685] on button "Next" at bounding box center [1364, 698] width 49 height 33
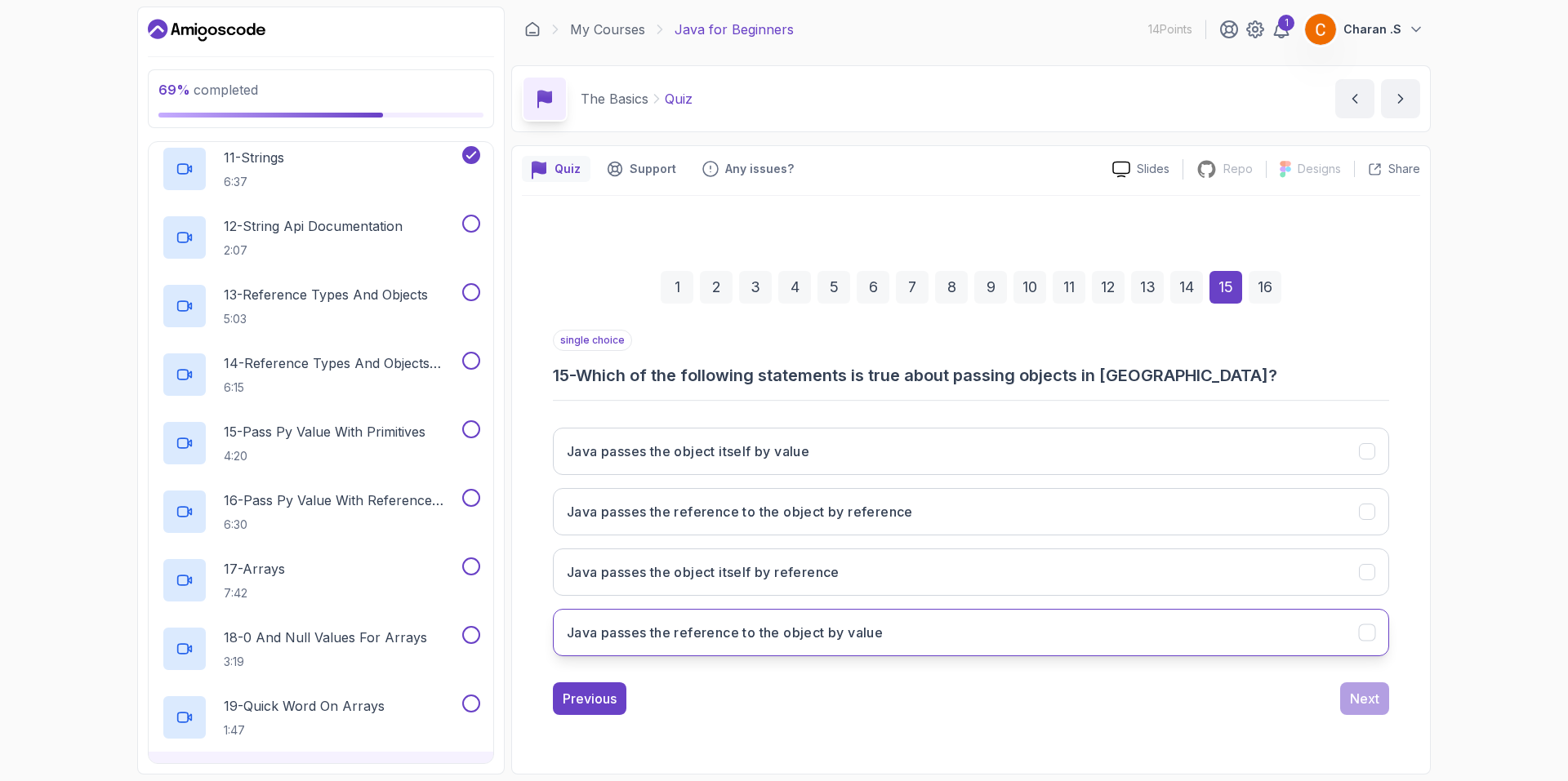
click at [901, 626] on button "Java passes the reference to the object by value" at bounding box center [970, 632] width 836 height 47
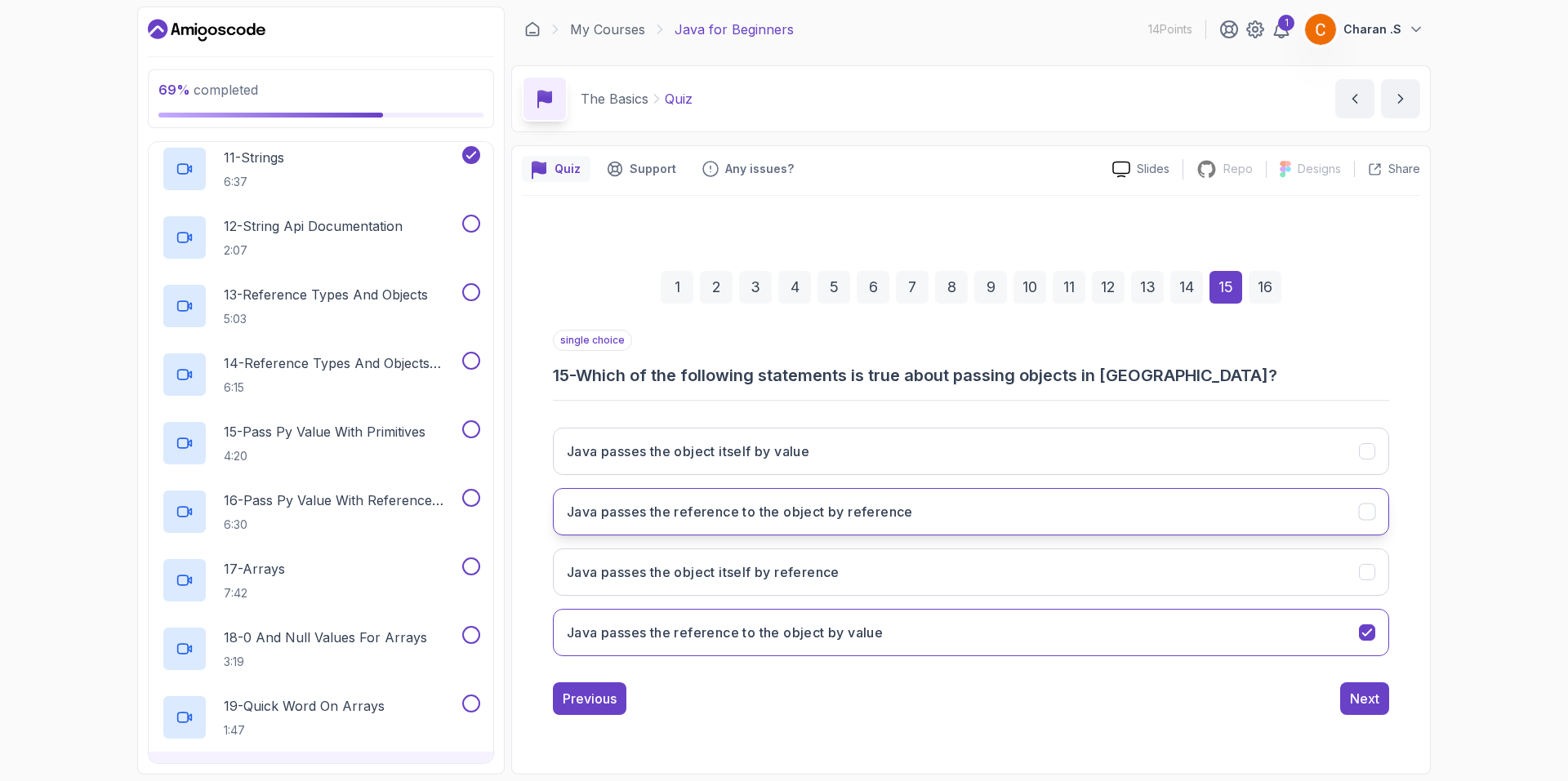
click at [878, 526] on button "Java passes the reference to the object by reference" at bounding box center [970, 511] width 836 height 47
click at [867, 470] on button "Java passes the object itself by value" at bounding box center [970, 451] width 836 height 47
click at [854, 524] on button "Java passes the reference to the object by reference" at bounding box center [970, 511] width 836 height 47
click at [1370, 698] on div "Next" at bounding box center [1364, 698] width 30 height 20
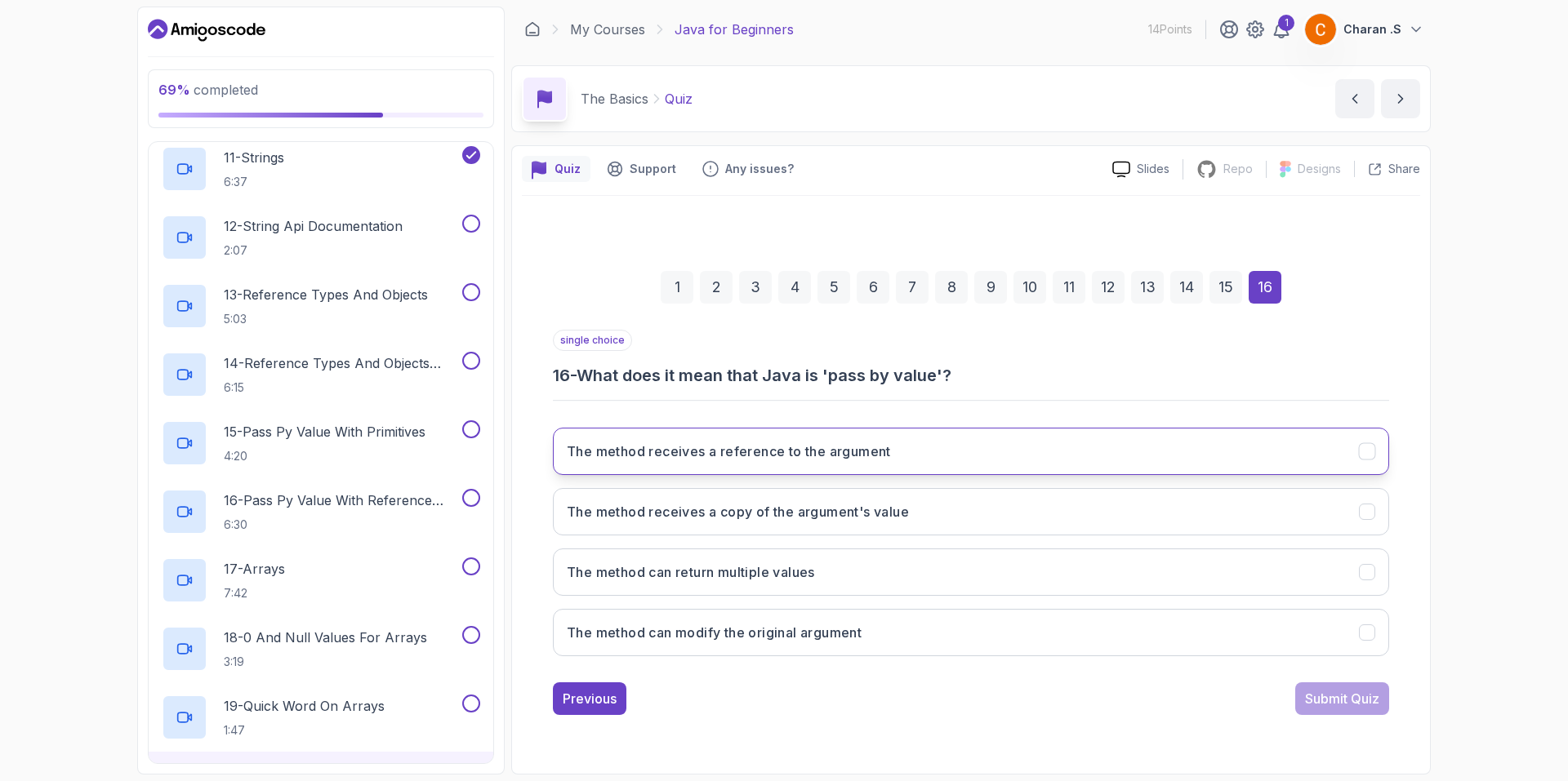
click at [1024, 448] on button "The method receives a reference to the argument" at bounding box center [970, 451] width 836 height 47
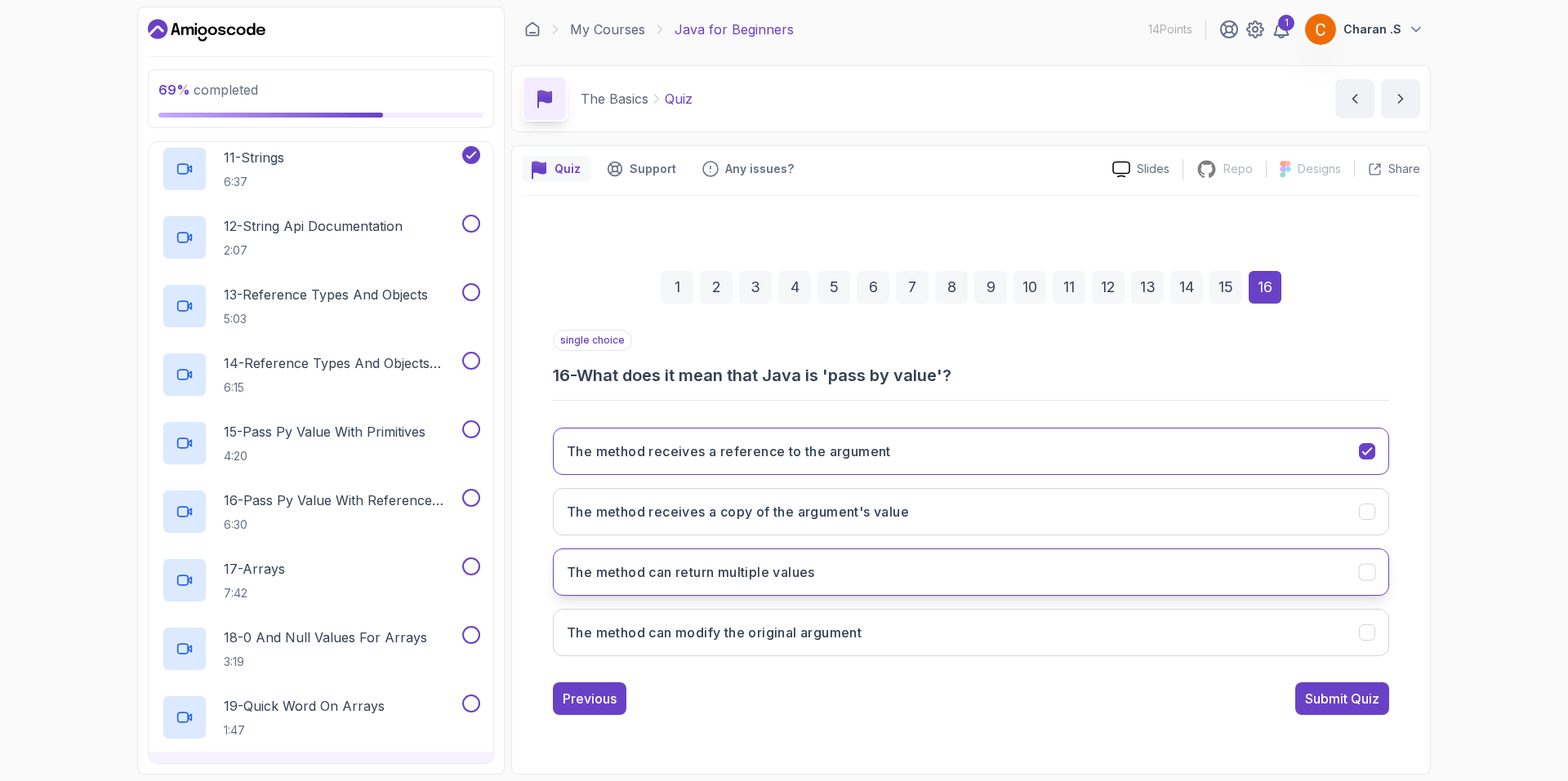
drag, startPoint x: 1313, startPoint y: 699, endPoint x: 871, endPoint y: 584, distance: 456.7
click at [883, 602] on div "single choice 16 - What does it mean that Java is 'pass by value'? The method r…" at bounding box center [970, 522] width 836 height 385
click at [859, 570] on button "The method can return multiple values" at bounding box center [970, 572] width 836 height 47
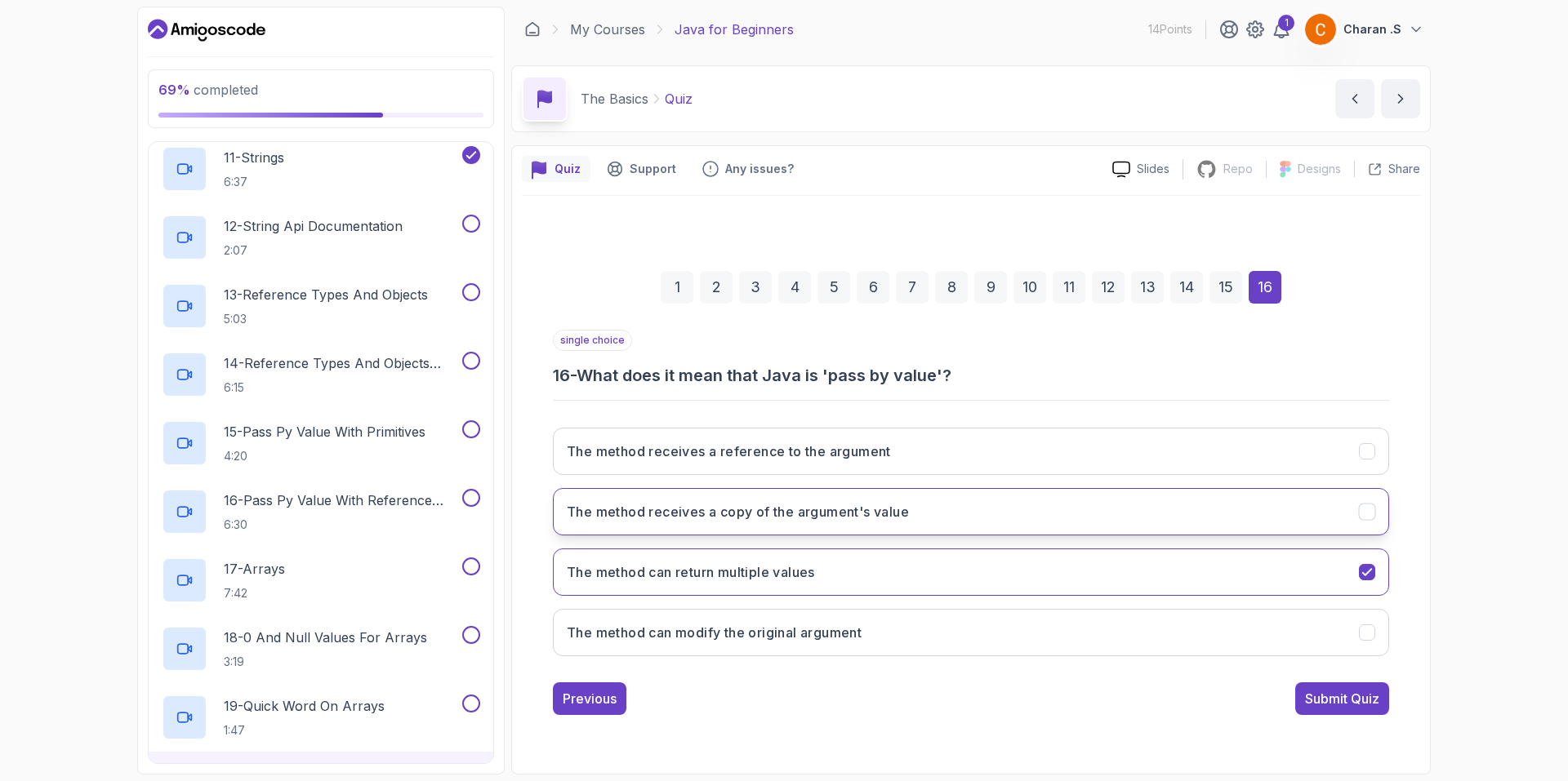
drag, startPoint x: 1331, startPoint y: 702, endPoint x: 685, endPoint y: 504, distance: 675.7
click at [735, 602] on div "single choice 16 - What does it mean that Java is 'pass by value'? The method r…" at bounding box center [970, 522] width 836 height 385
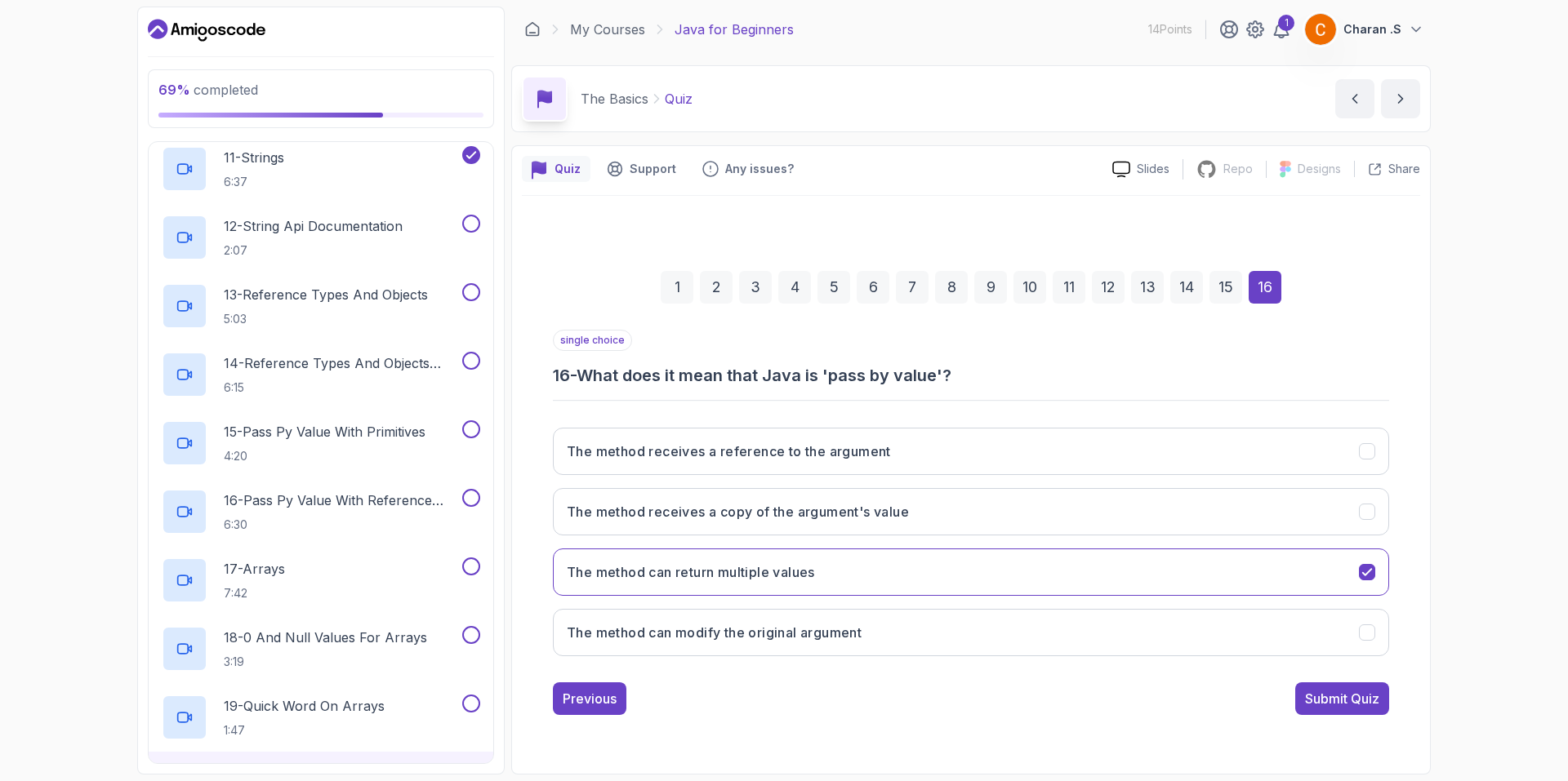
click at [757, 286] on div "3" at bounding box center [755, 288] width 33 height 33
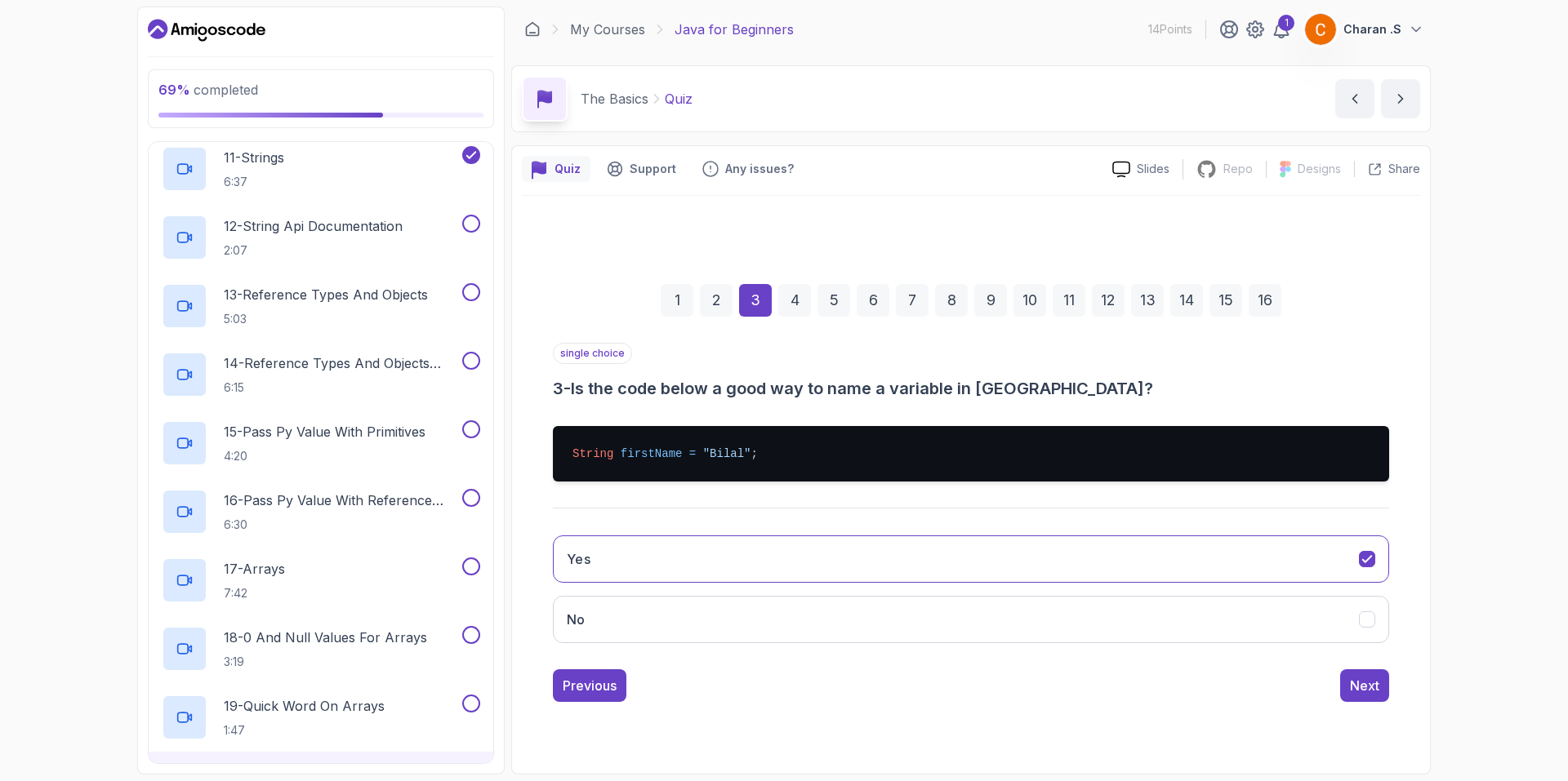
drag, startPoint x: 774, startPoint y: 288, endPoint x: 787, endPoint y: 297, distance: 15.8
click at [778, 293] on div "1 2 3 4 5 6 7 8 9 10 11 12 13 14 15 16" at bounding box center [970, 301] width 836 height 85
click at [787, 297] on div "4" at bounding box center [794, 301] width 33 height 33
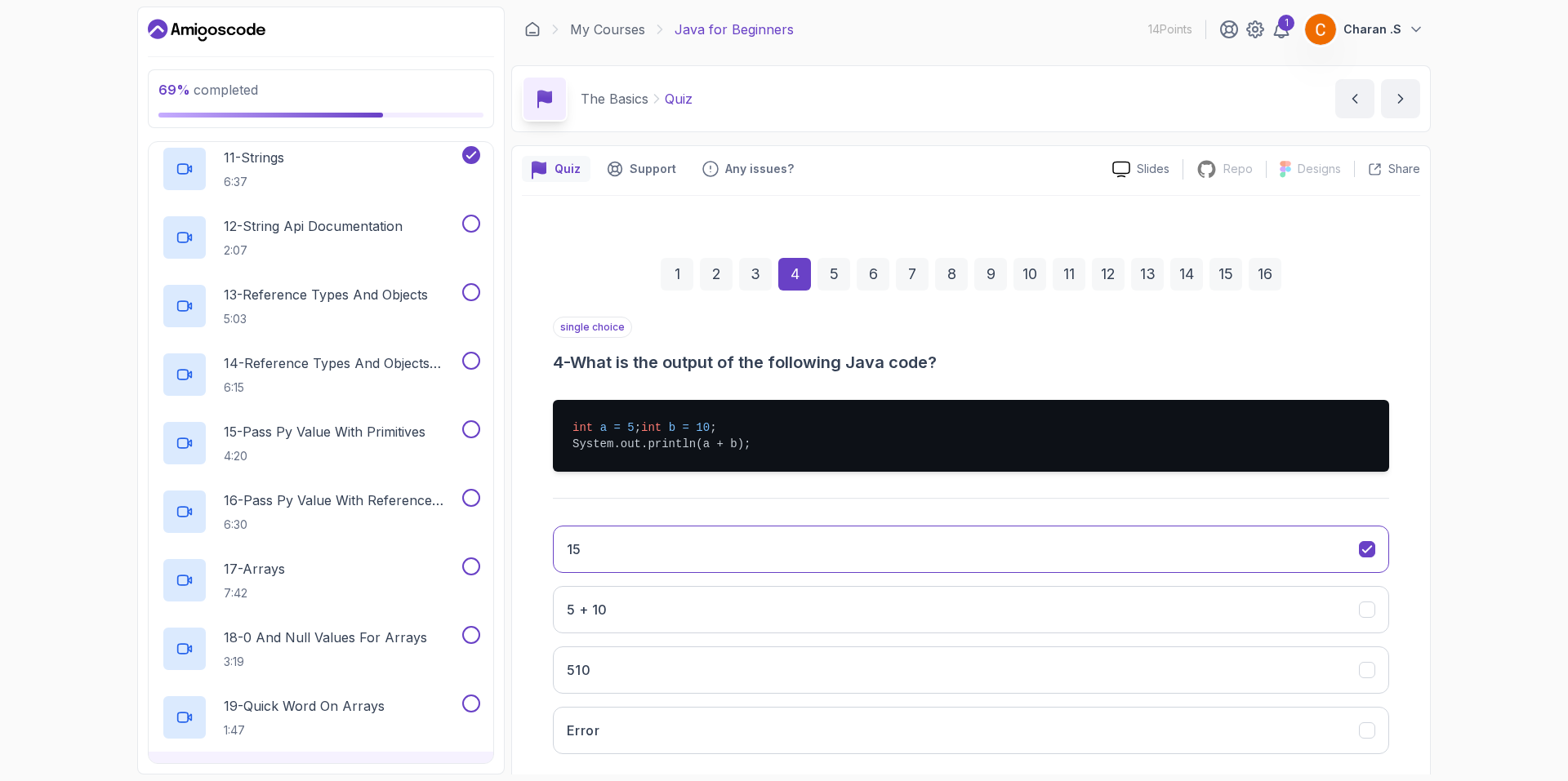
click at [836, 284] on div "5" at bounding box center [834, 275] width 33 height 33
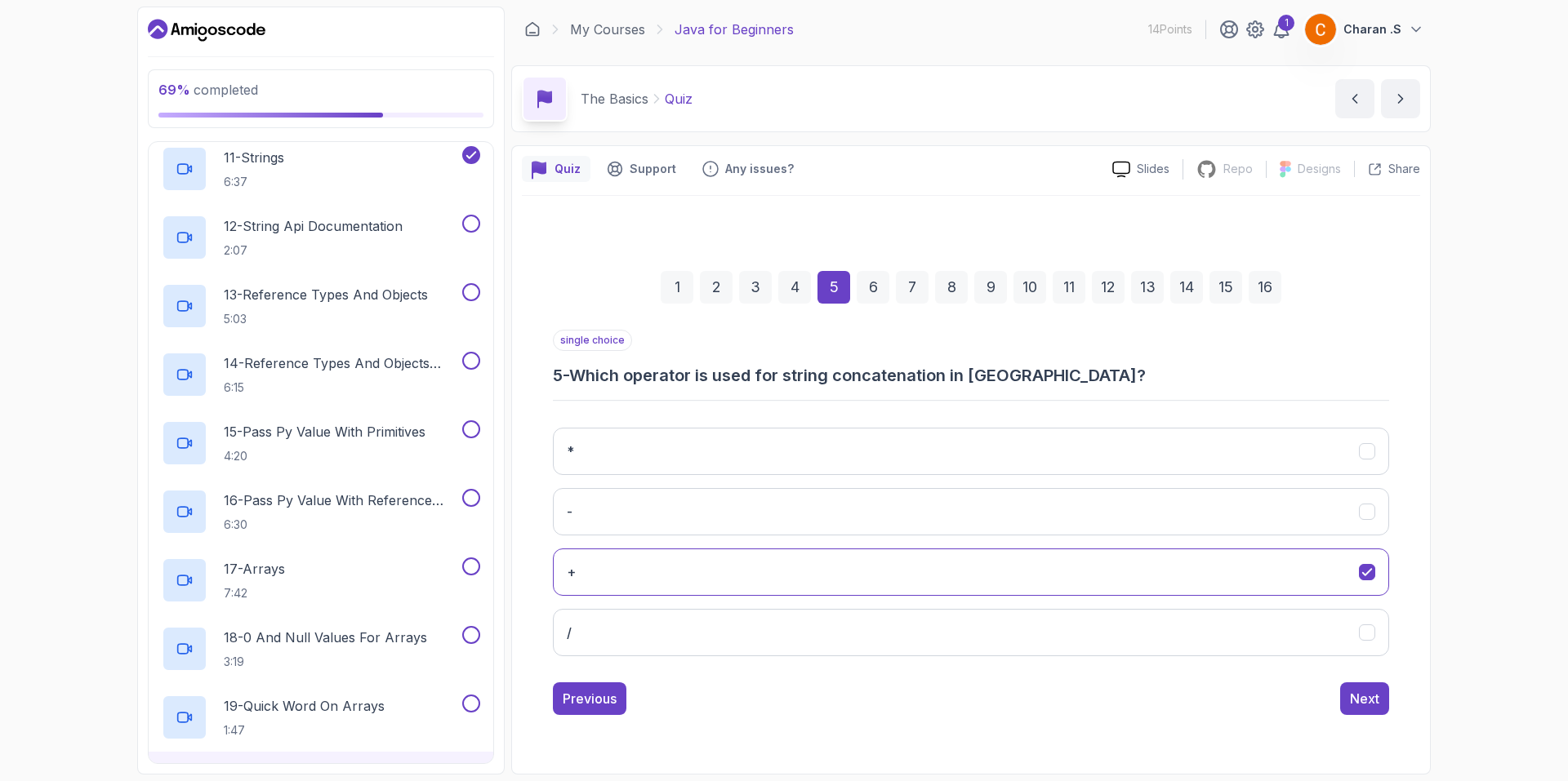
click at [872, 282] on div "6" at bounding box center [873, 288] width 33 height 33
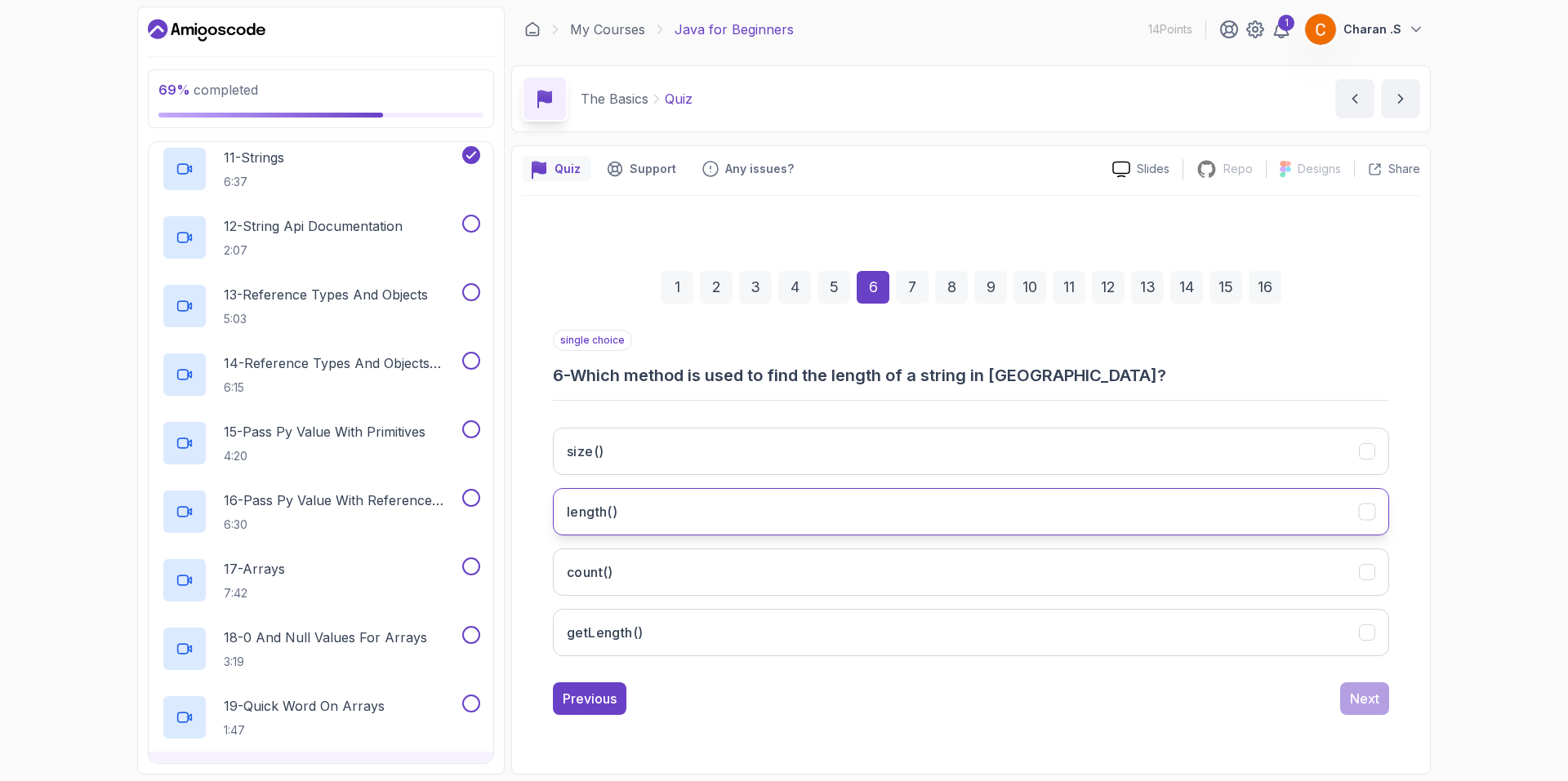
click at [801, 533] on button "length()" at bounding box center [970, 511] width 836 height 47
click at [1359, 704] on div "Next" at bounding box center [1364, 698] width 30 height 20
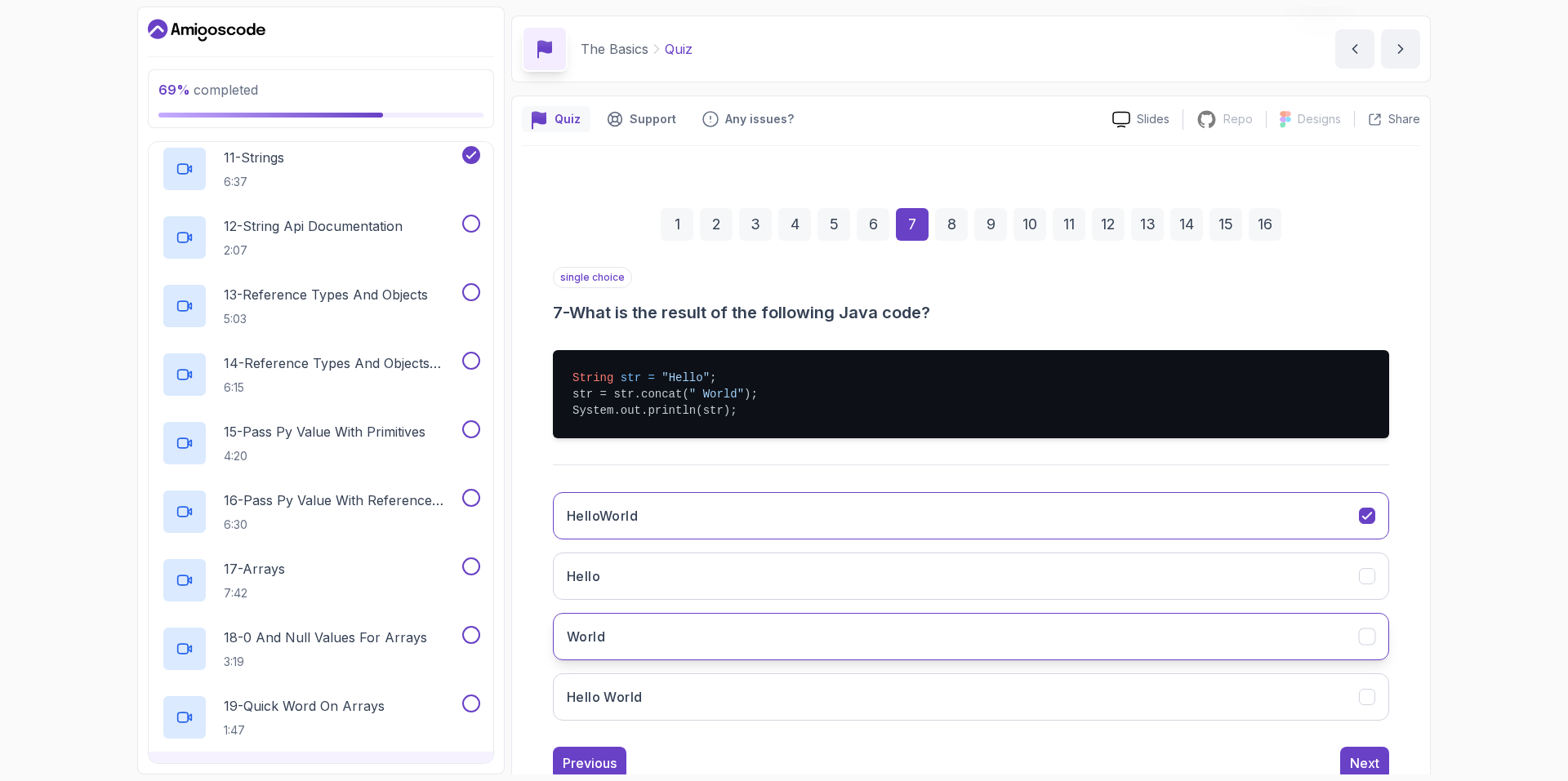
scroll to position [101, 0]
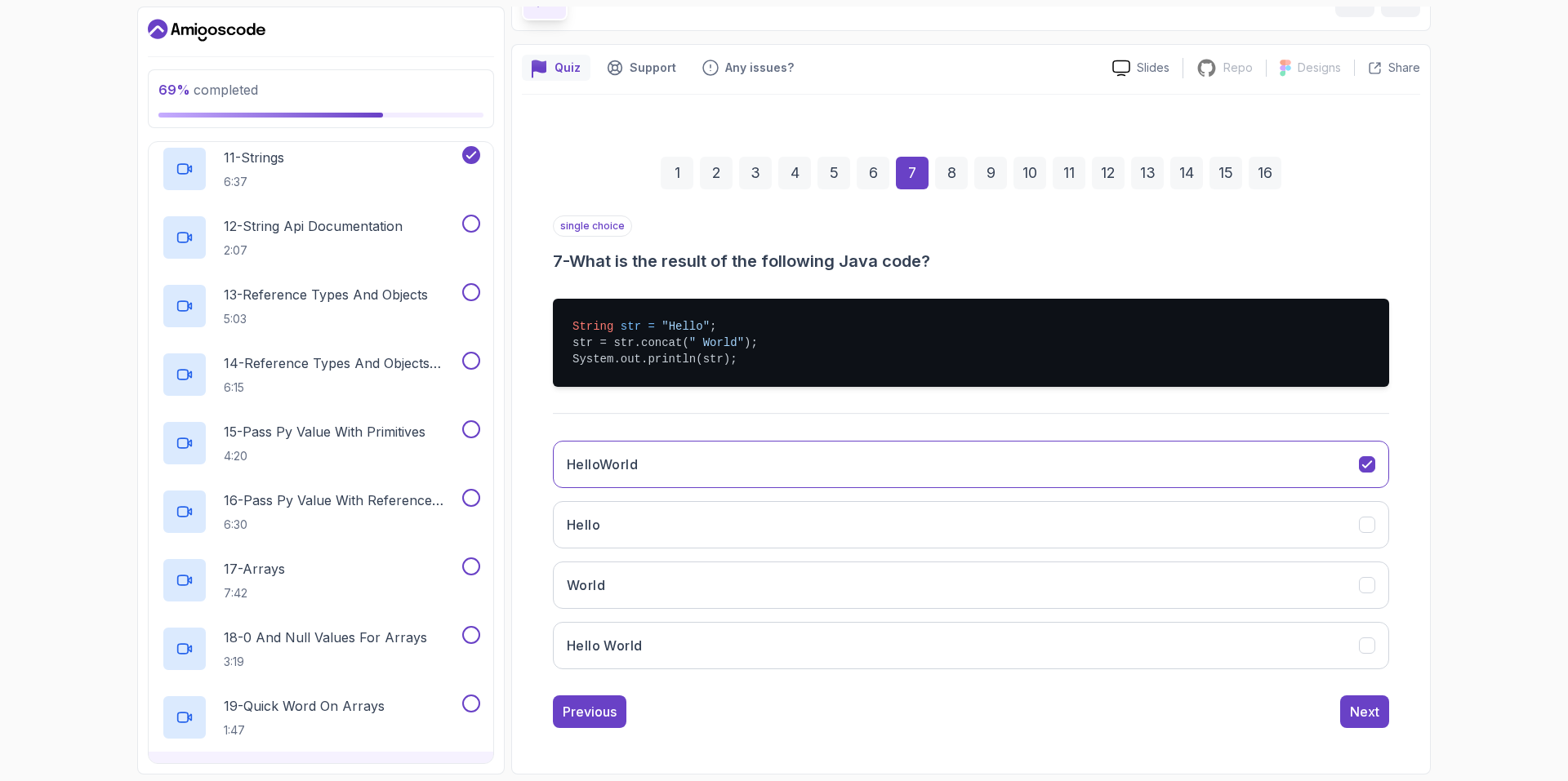
click at [1273, 182] on div "16" at bounding box center [1265, 173] width 33 height 33
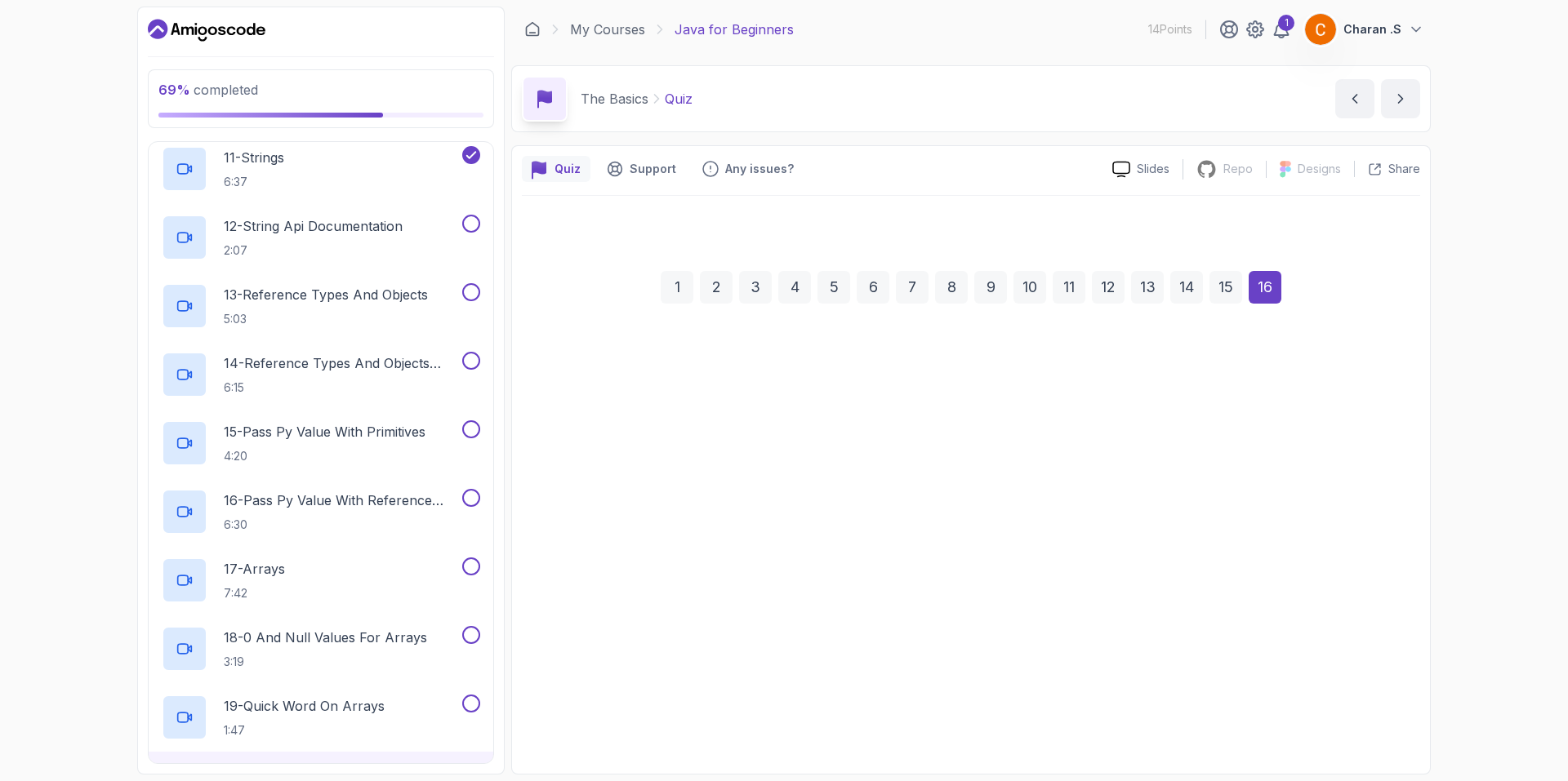
scroll to position [0, 0]
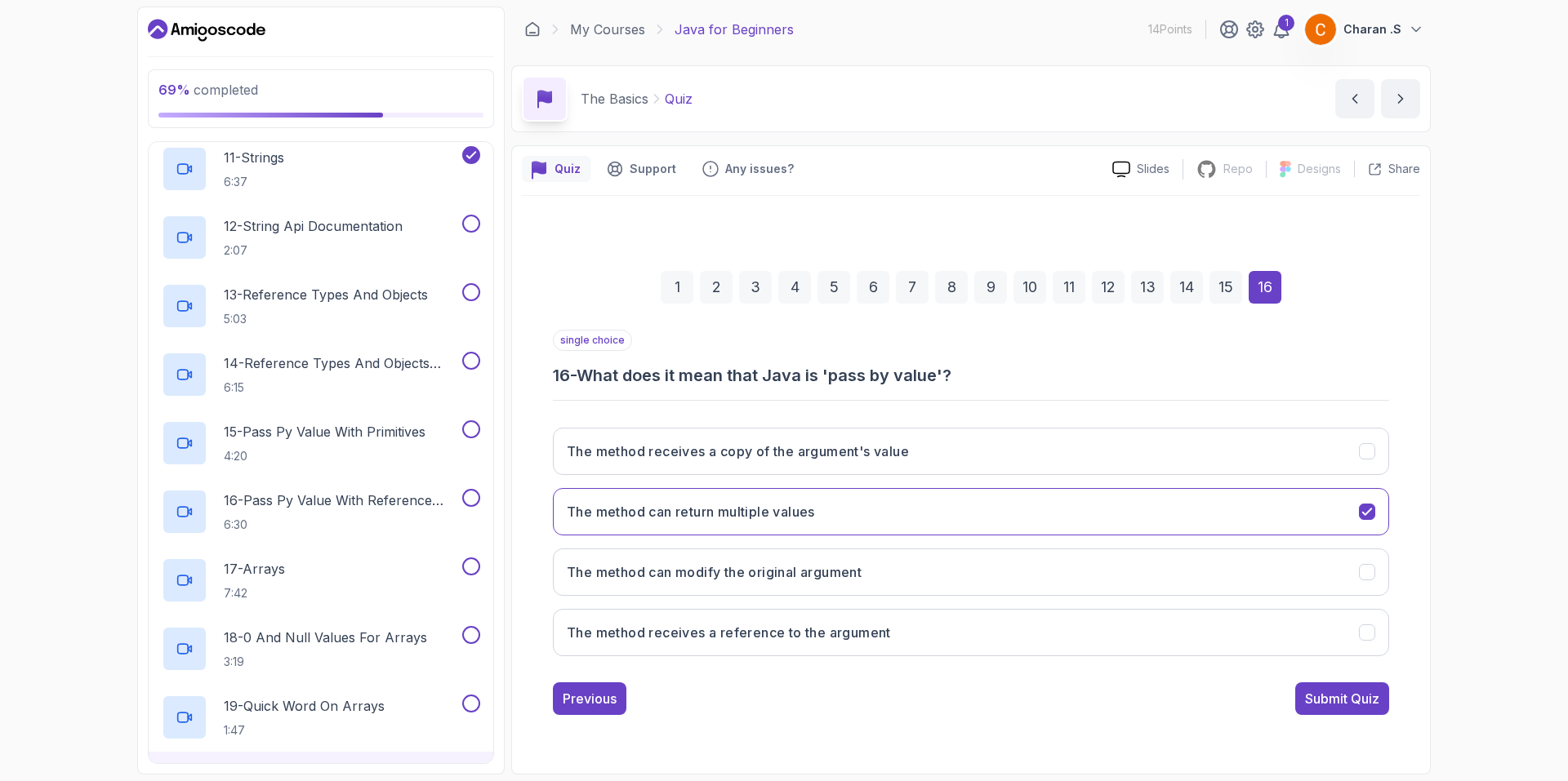
click at [1354, 686] on button "Submit Quiz" at bounding box center [1342, 698] width 94 height 33
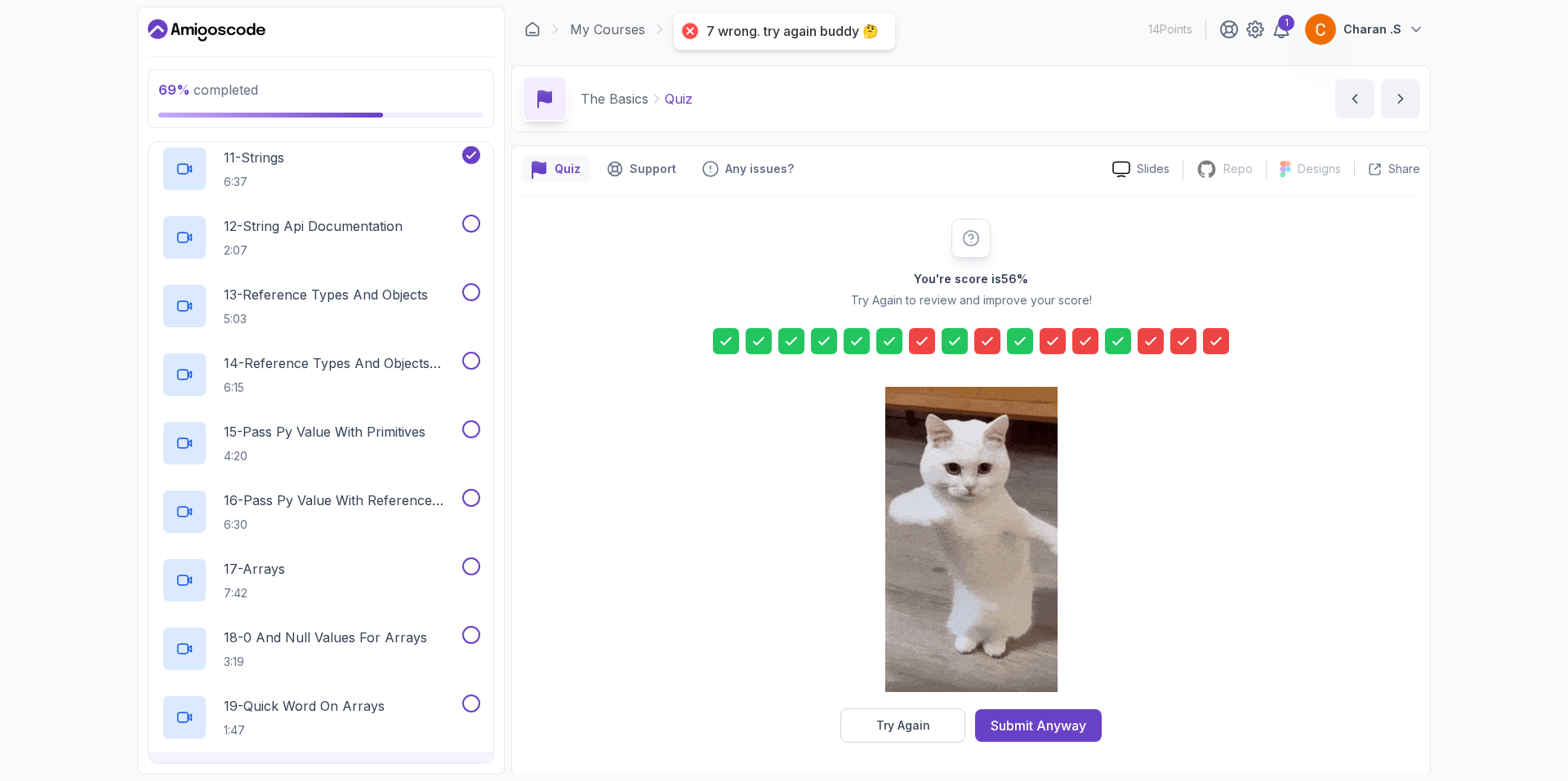
click at [911, 330] on div at bounding box center [921, 341] width 26 height 26
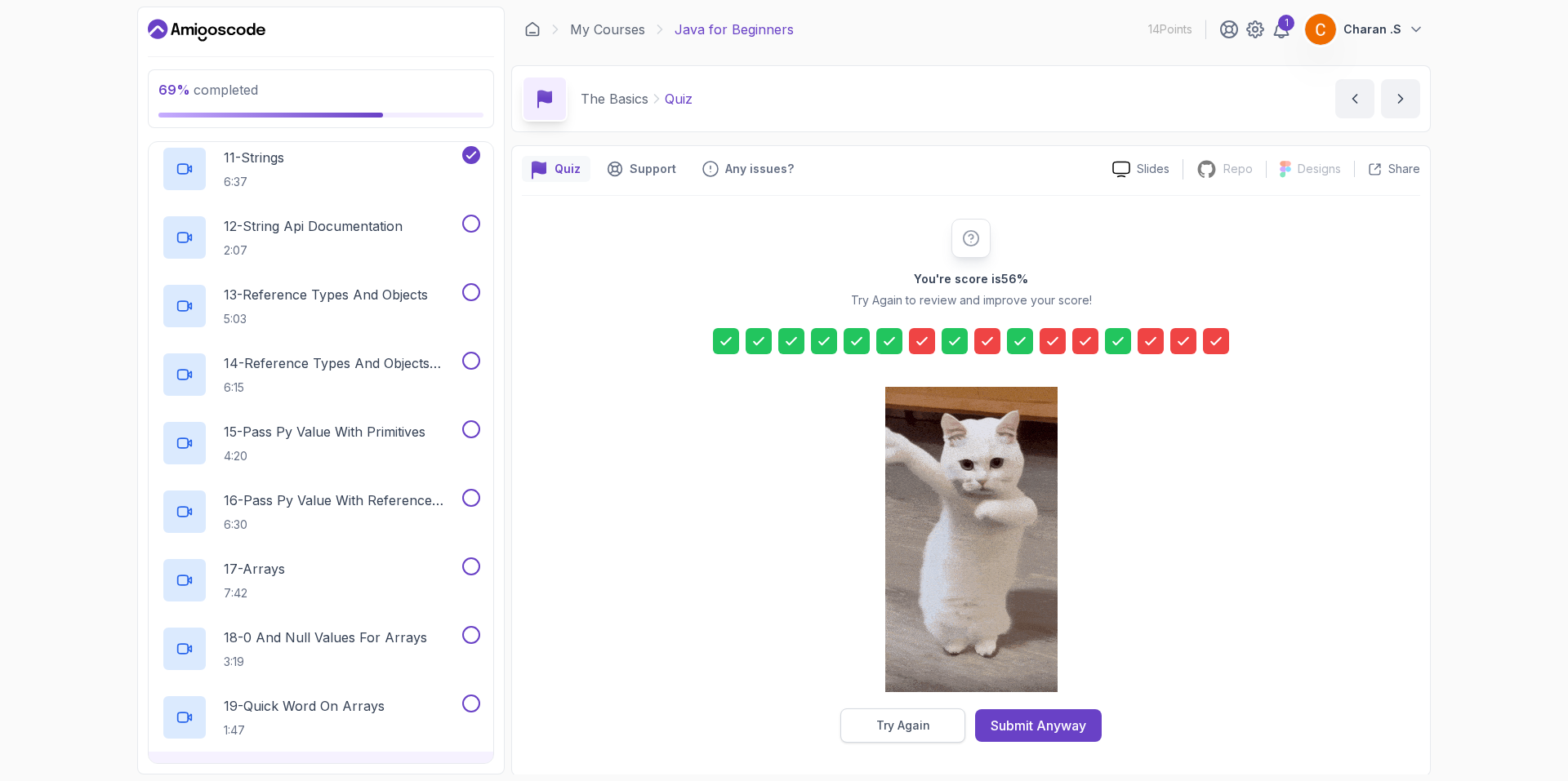
click at [920, 728] on div "Try Again" at bounding box center [903, 725] width 54 height 17
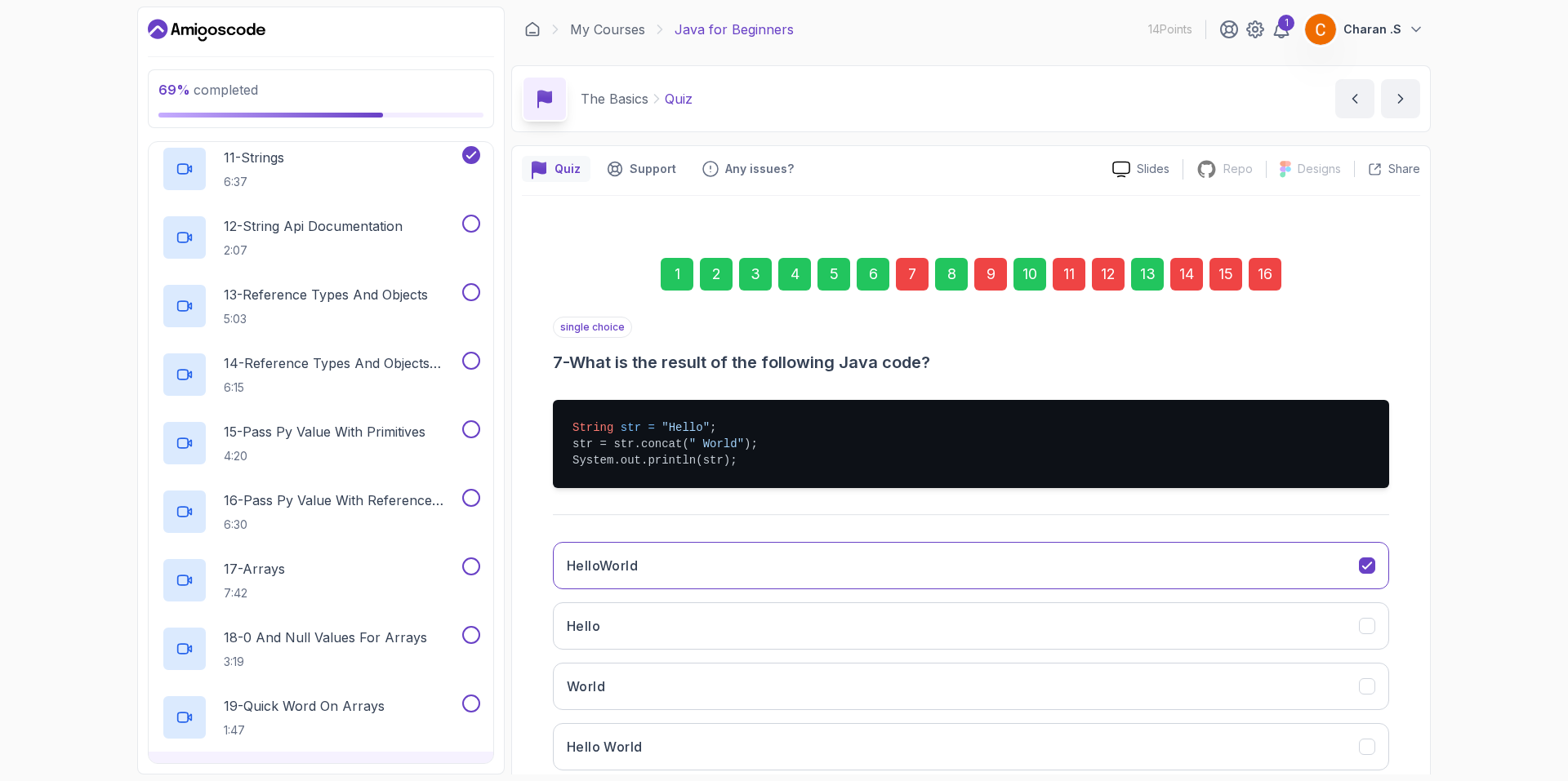
click at [908, 277] on div "7" at bounding box center [912, 275] width 33 height 33
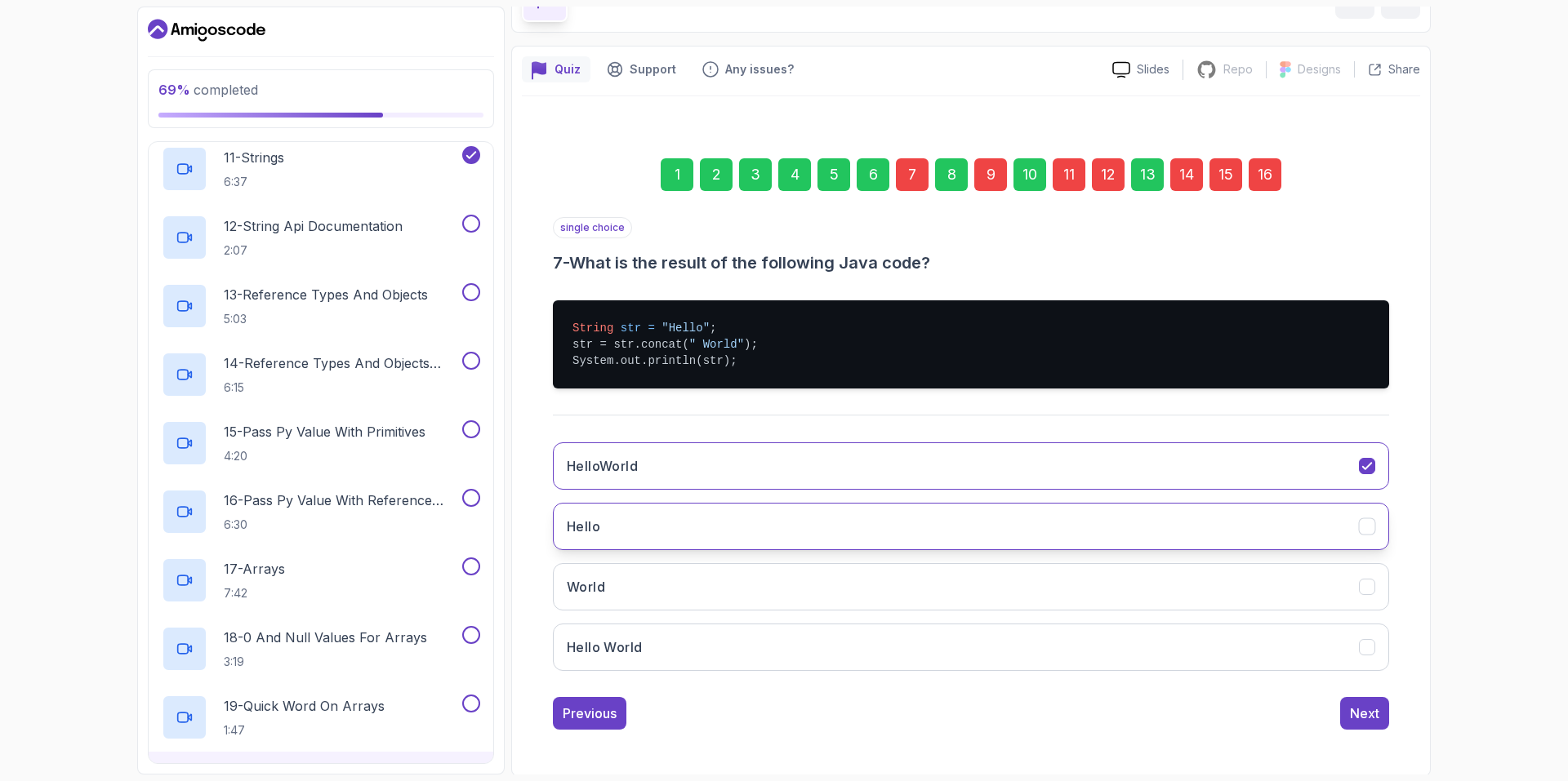
scroll to position [101, 0]
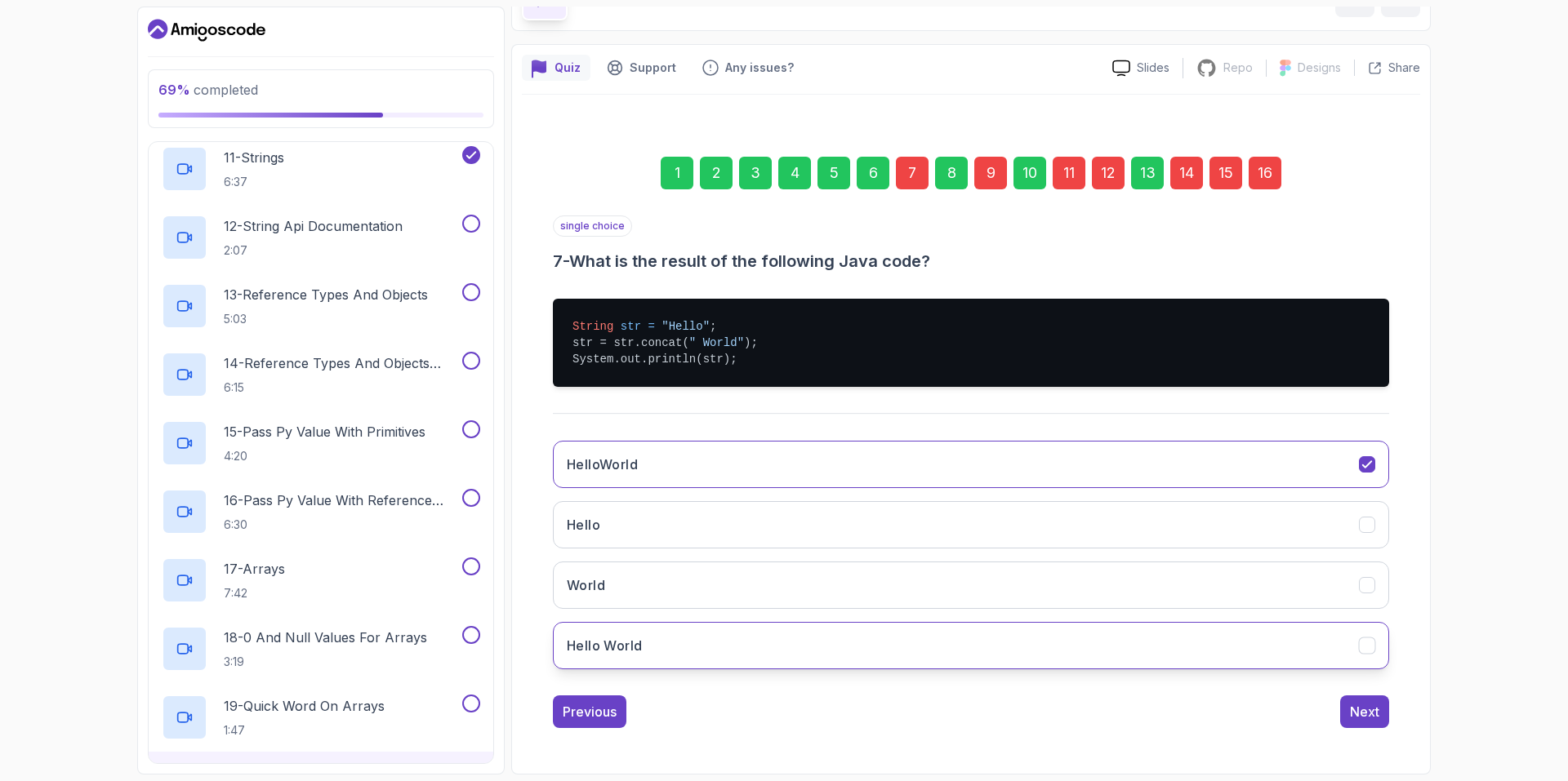
click at [721, 655] on button "Hello World" at bounding box center [970, 645] width 836 height 47
click at [1350, 713] on div "Next" at bounding box center [1364, 711] width 30 height 20
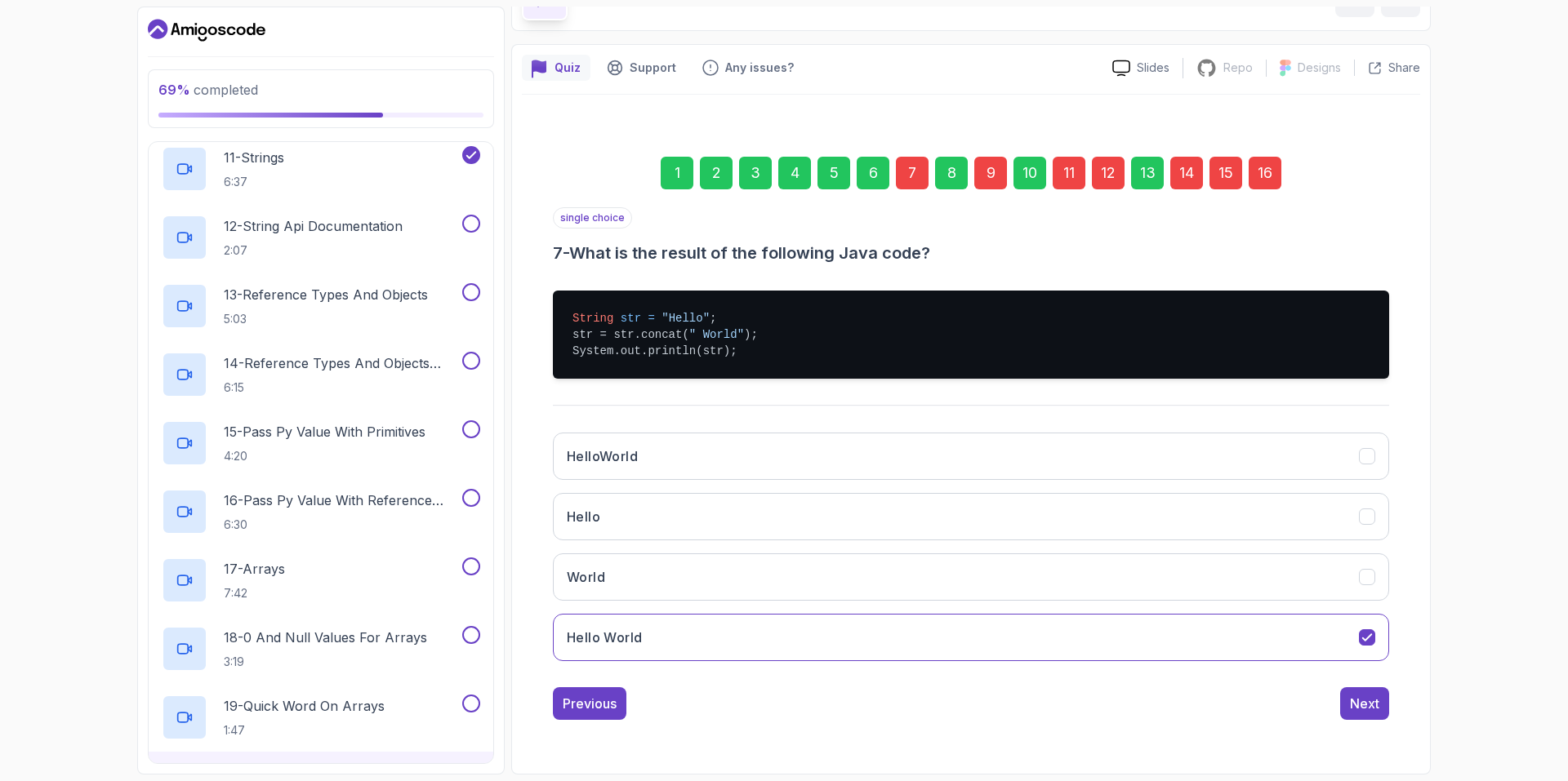
scroll to position [0, 0]
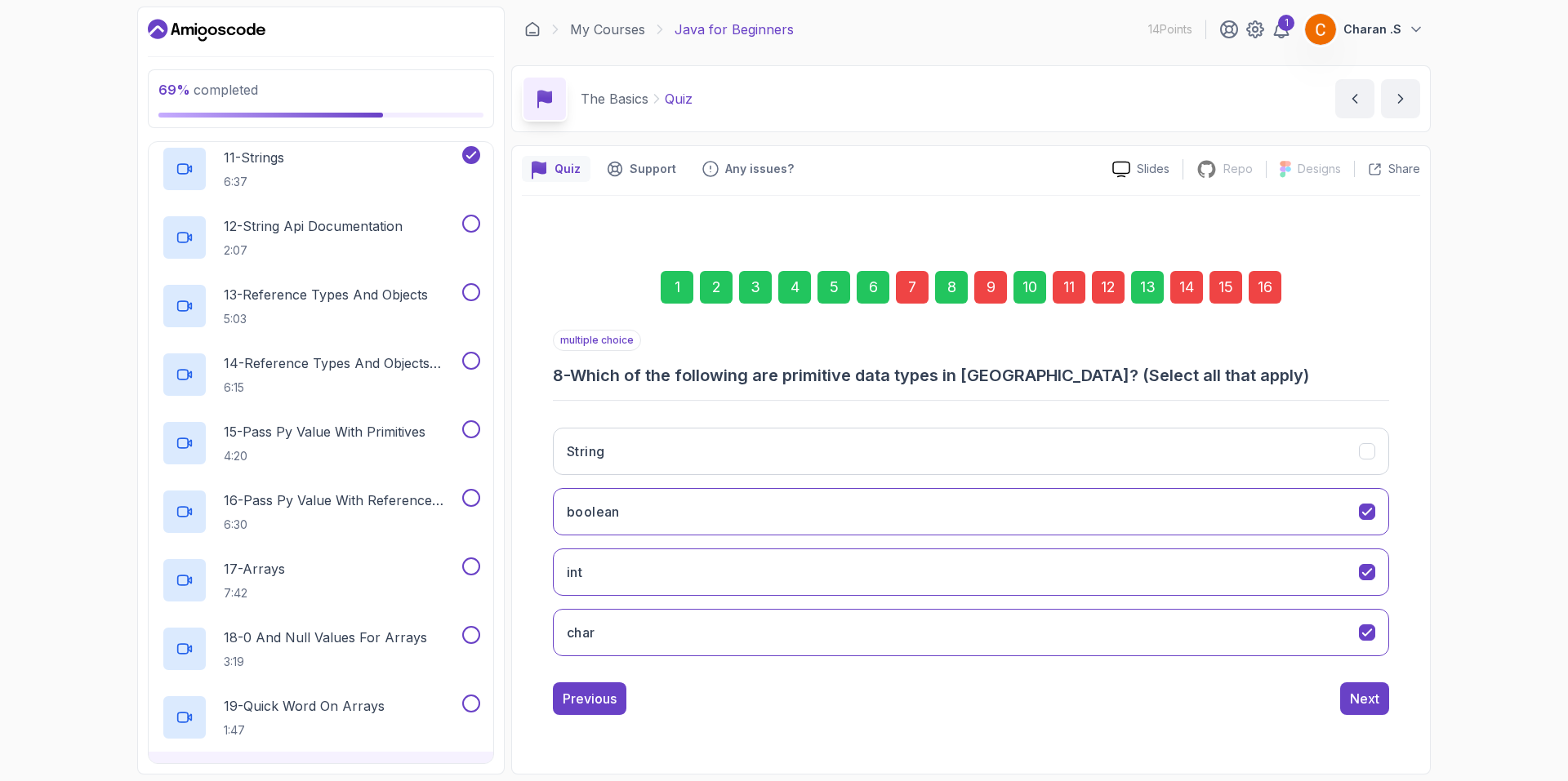
click at [987, 277] on div "9" at bounding box center [990, 288] width 33 height 33
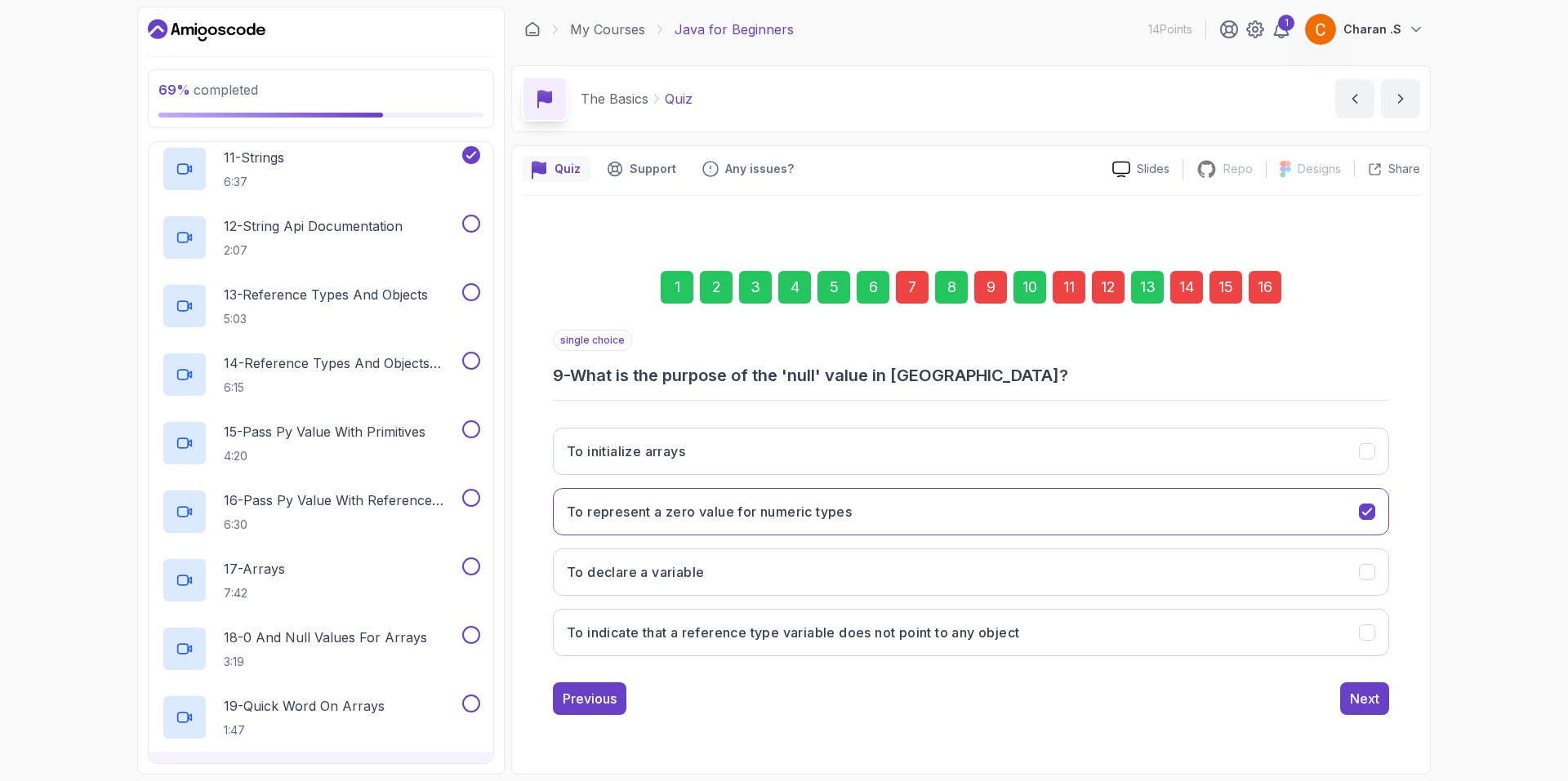
drag, startPoint x: 578, startPoint y: 385, endPoint x: 1003, endPoint y: 386, distance: 425.0
click at [995, 390] on div "single choice 9 - What is the purpose of the 'null' value in Java? To initializ…" at bounding box center [970, 499] width 836 height 339
click at [1024, 371] on h3 "9 - What is the purpose of the 'null' value in Java?" at bounding box center [970, 376] width 836 height 23
click at [616, 462] on button "To initialize arrays" at bounding box center [970, 451] width 836 height 47
click at [1061, 284] on div "11" at bounding box center [1069, 288] width 33 height 33
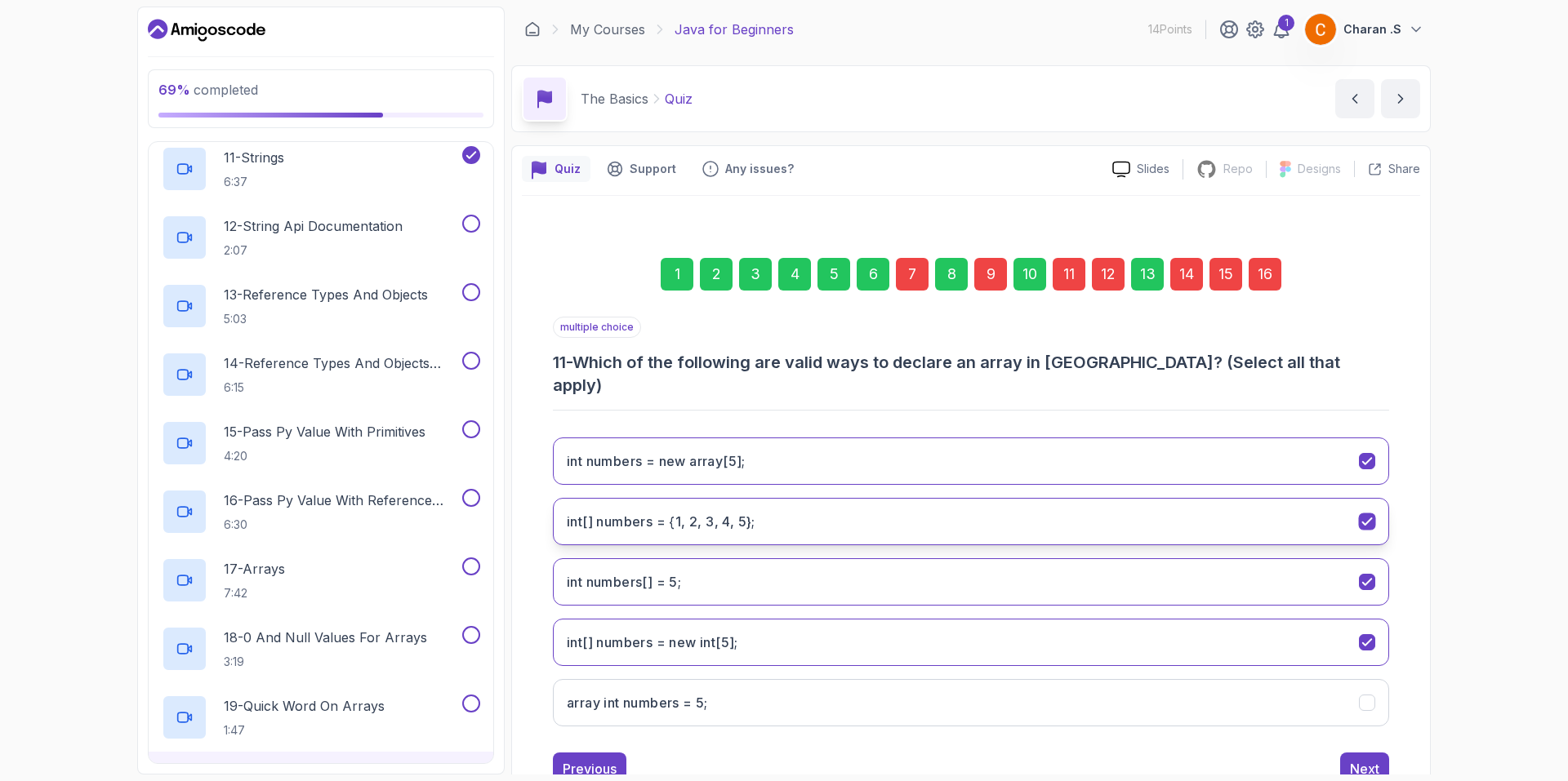
click at [905, 497] on 5};"] "int[] numbers = {1, 2, 3, 4, 5};" at bounding box center [970, 521] width 836 height 47
click at [851, 618] on int;"] "int[] numbers = new int[5];" at bounding box center [970, 642] width 836 height 47
click at [1106, 280] on div "12" at bounding box center [1109, 275] width 33 height 33
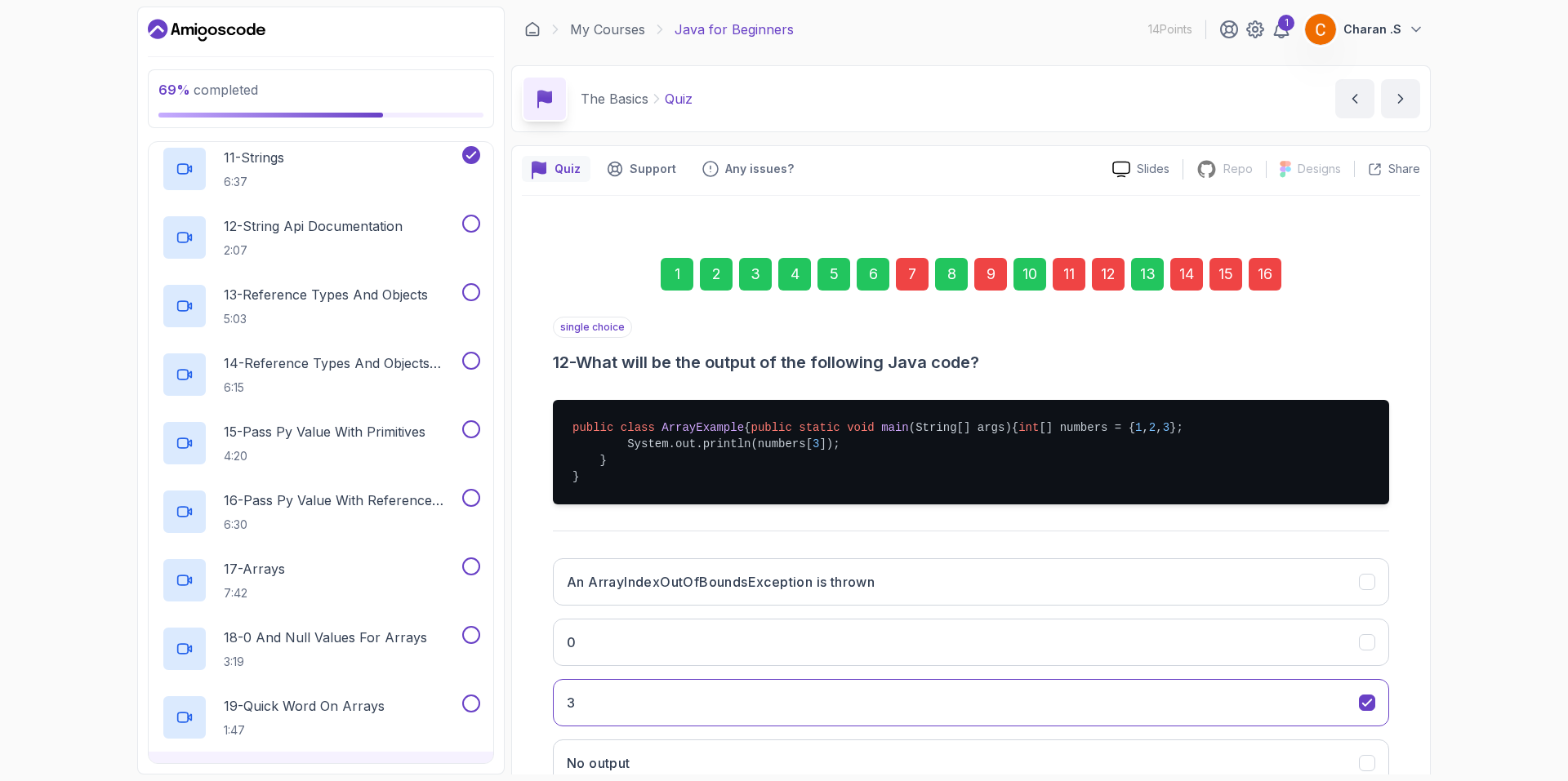
scroll to position [150, 0]
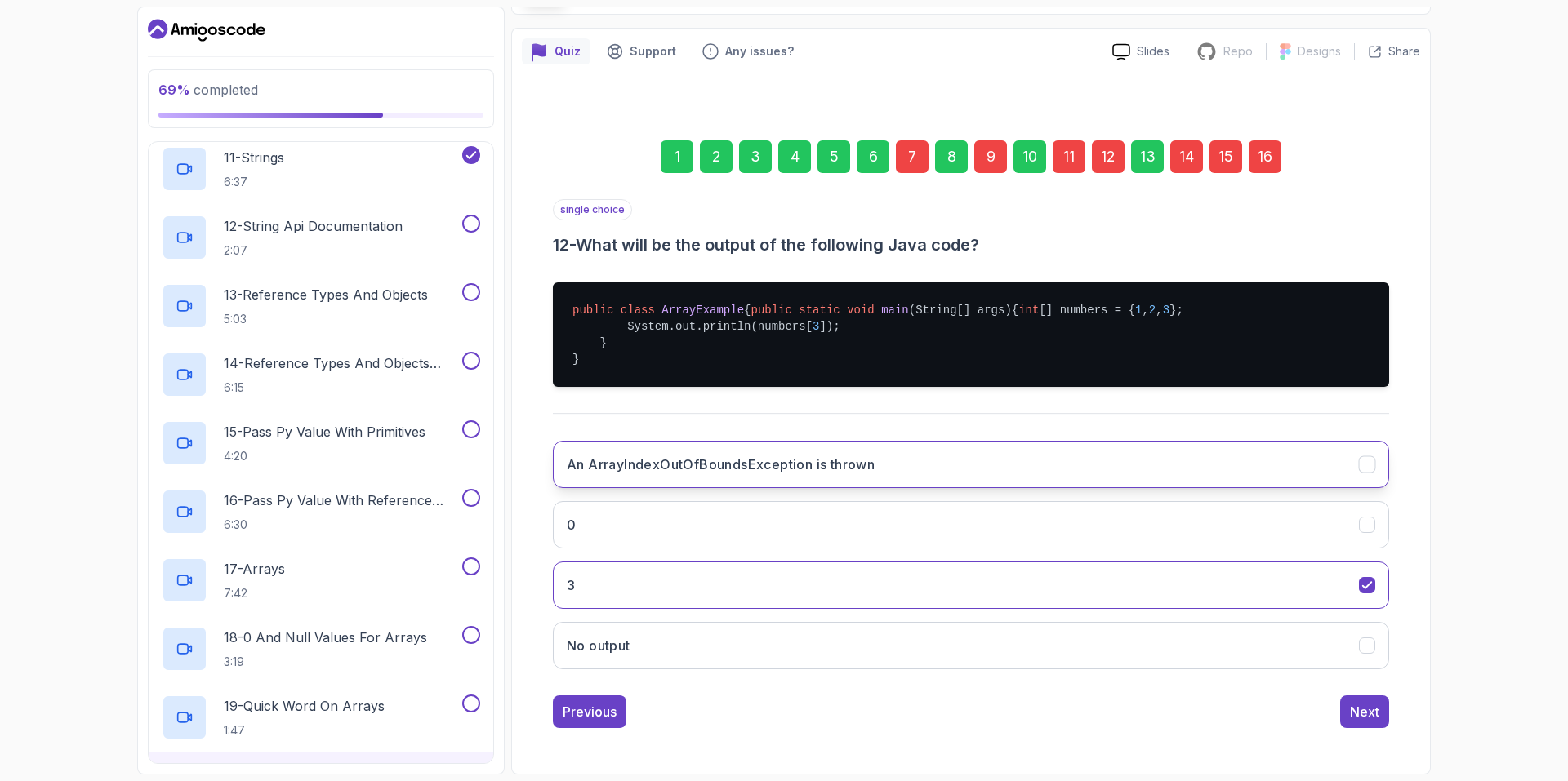
click at [733, 471] on h3 "An ArrayIndexOutOfBoundsException is thrown" at bounding box center [720, 464] width 308 height 20
click at [1176, 140] on div "14" at bounding box center [1187, 157] width 33 height 33
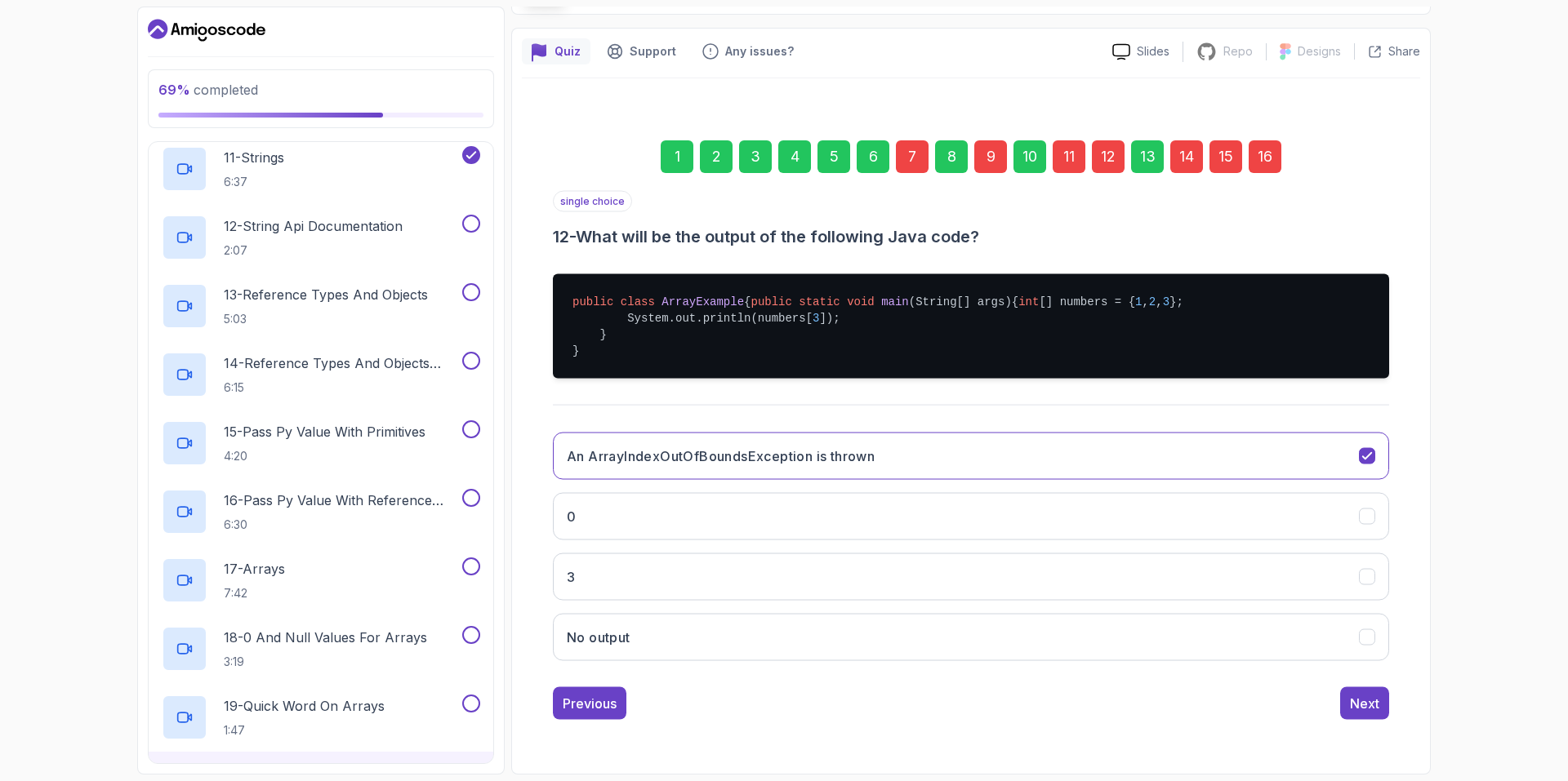
scroll to position [0, 0]
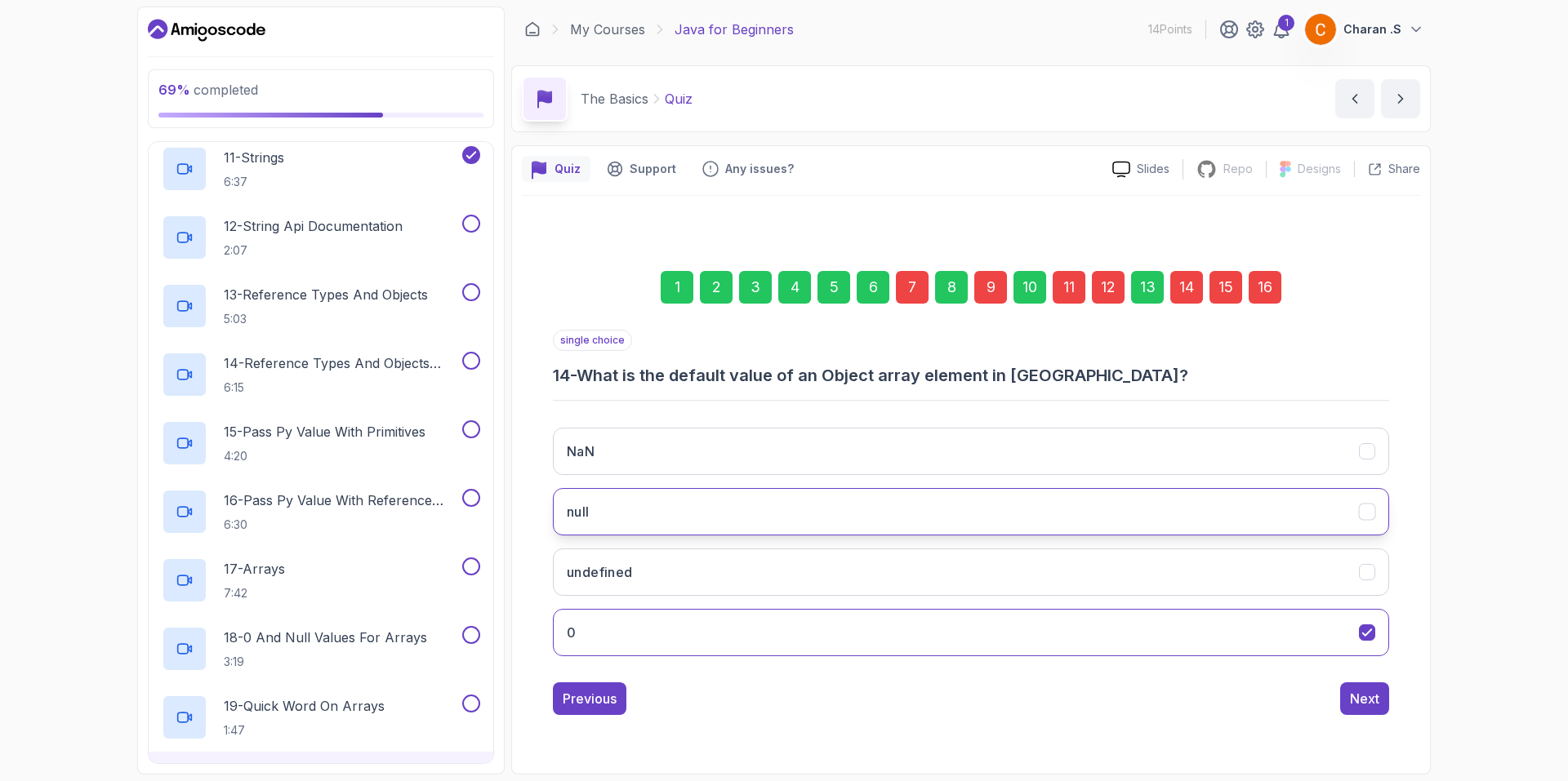
click at [823, 518] on button "null" at bounding box center [970, 511] width 836 height 47
click at [1363, 711] on button "Next" at bounding box center [1364, 698] width 49 height 33
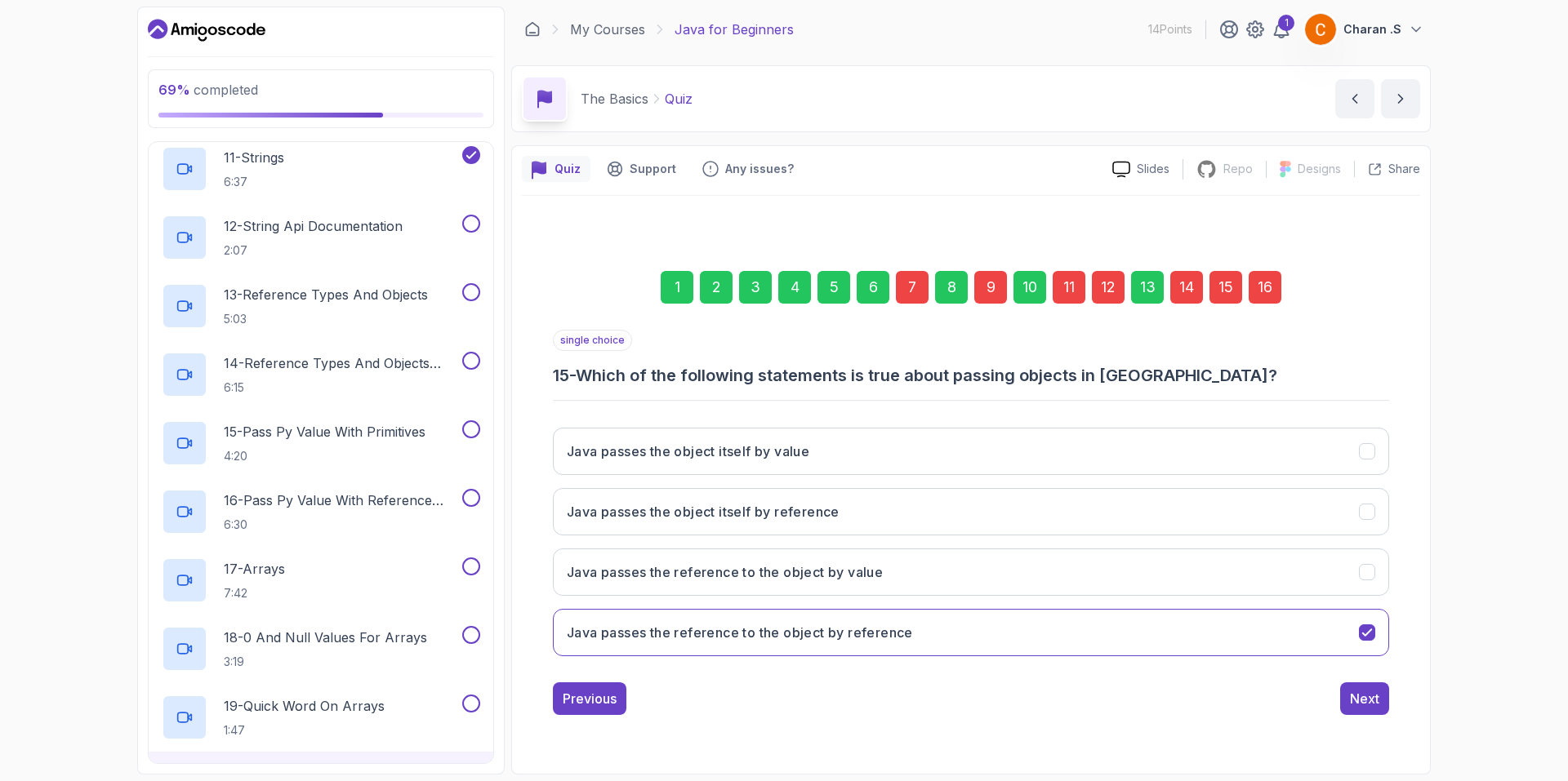
click at [968, 596] on div "Java passes the object itself by value Java passes the object itself by referen…" at bounding box center [970, 542] width 836 height 255
click at [965, 587] on button "Java passes the reference to the object by value" at bounding box center [970, 572] width 836 height 47
click at [1365, 711] on button "Next" at bounding box center [1364, 698] width 49 height 33
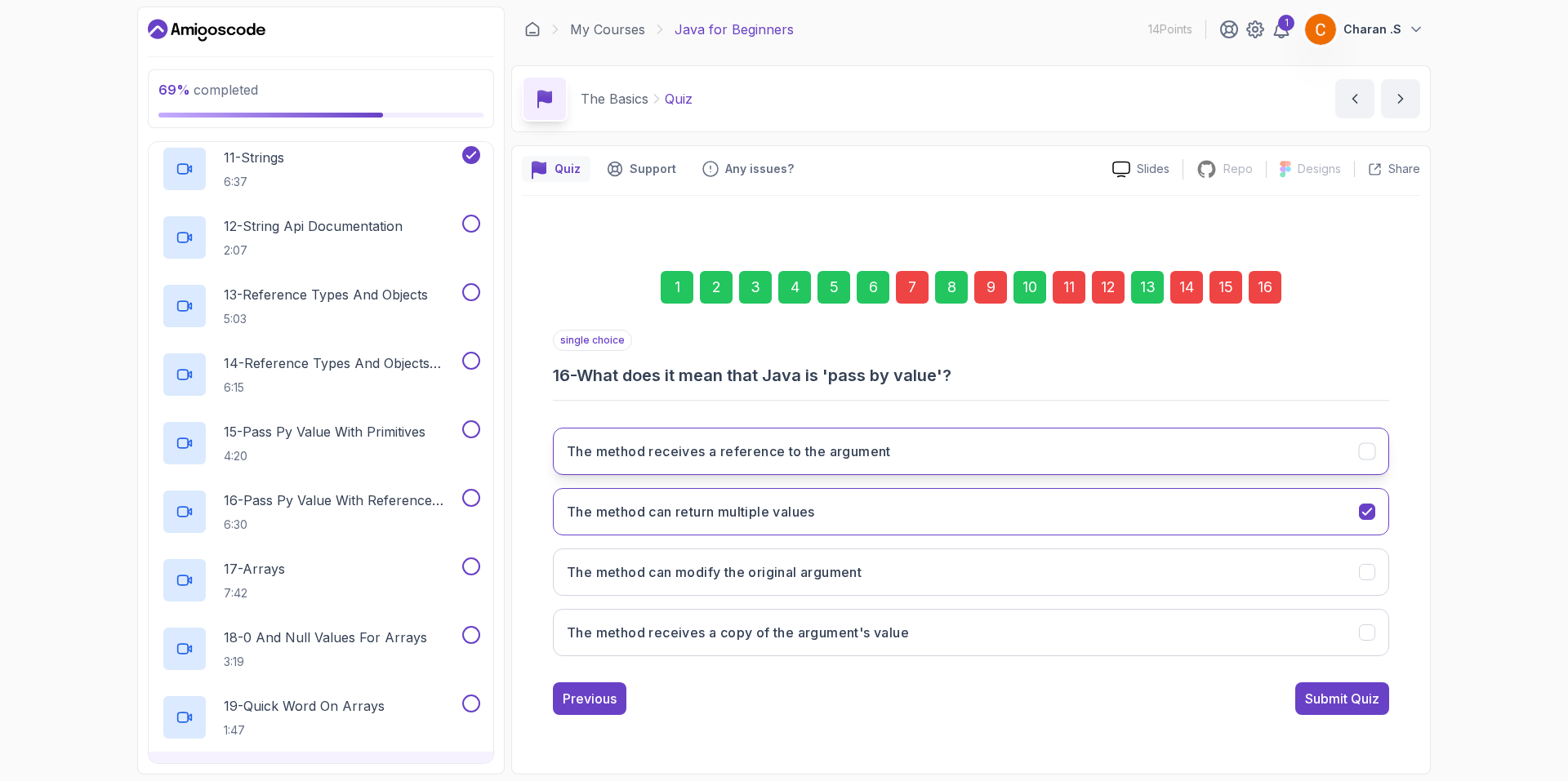
click at [1017, 447] on button "The method receives a reference to the argument" at bounding box center [970, 451] width 836 height 47
drag, startPoint x: 1058, startPoint y: 622, endPoint x: 1317, endPoint y: 751, distance: 289.3
click at [1239, 758] on div "1 2 3 4 5 6 7 8 9 10 11 12 13 14 15 16 single choice 16 - What does it mean tha…" at bounding box center [971, 479] width 898 height 568
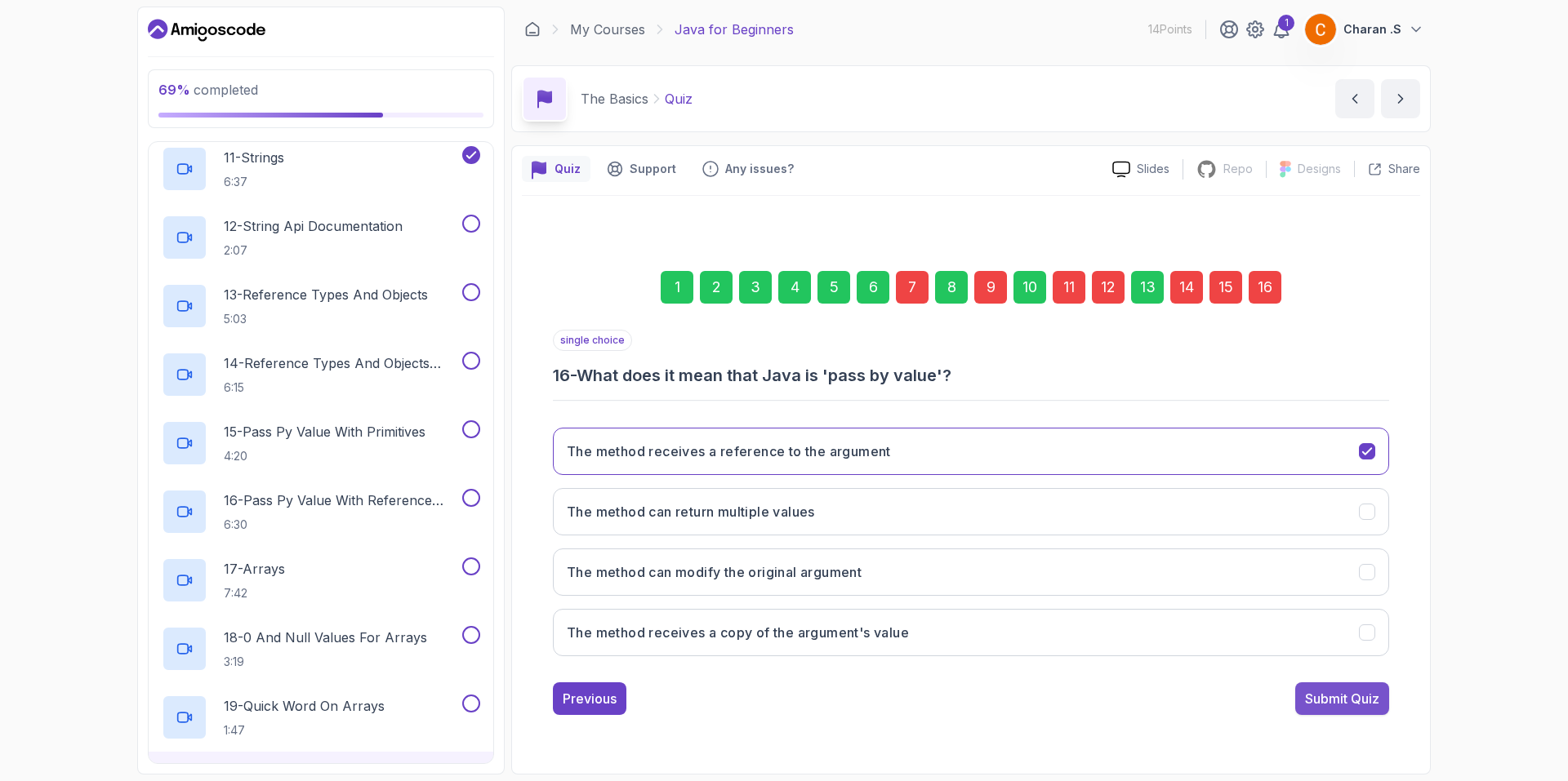
click at [1368, 711] on button "Submit Quiz" at bounding box center [1342, 698] width 94 height 33
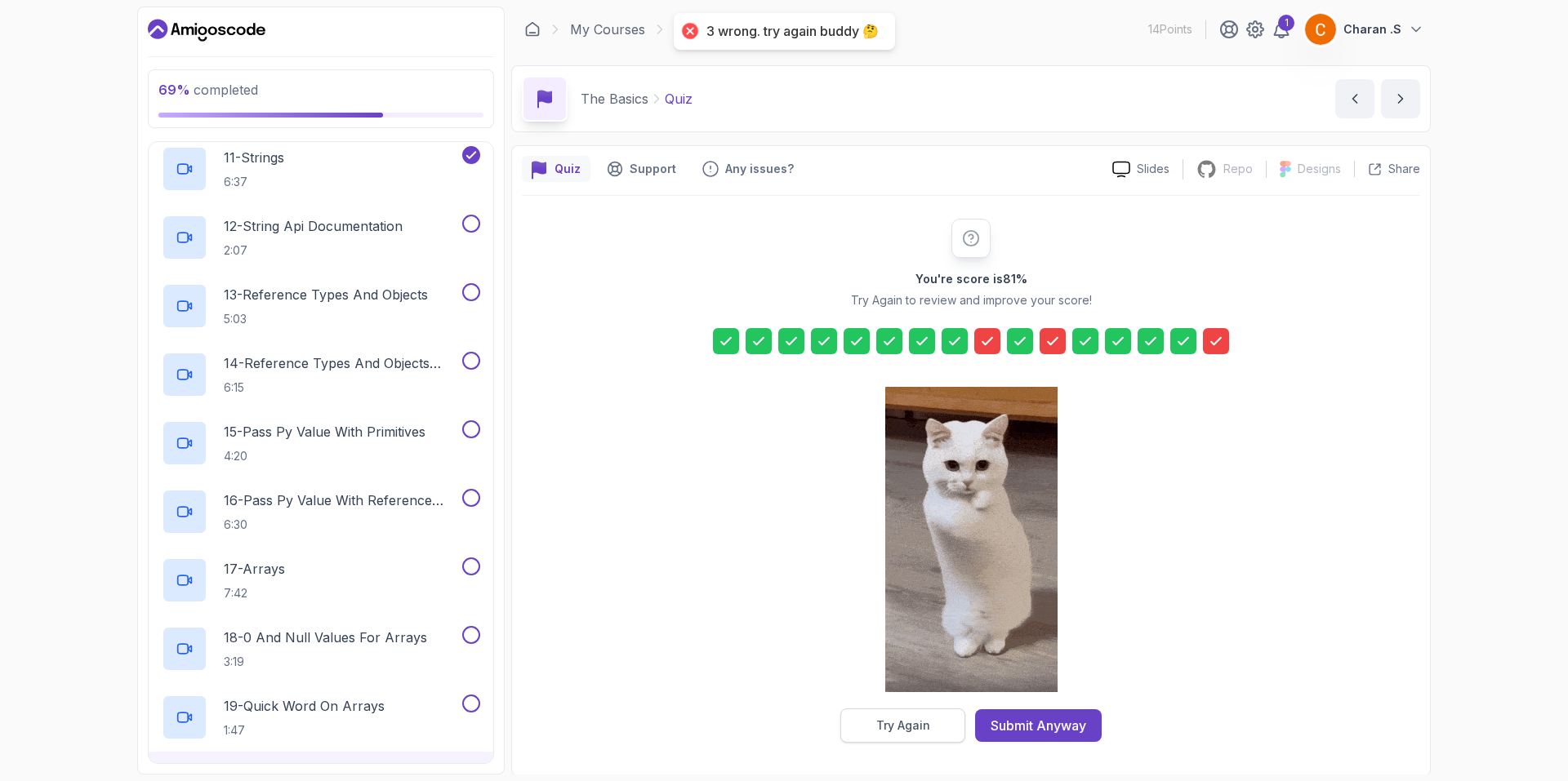
click at [921, 723] on div "Try Again" at bounding box center [903, 725] width 54 height 17
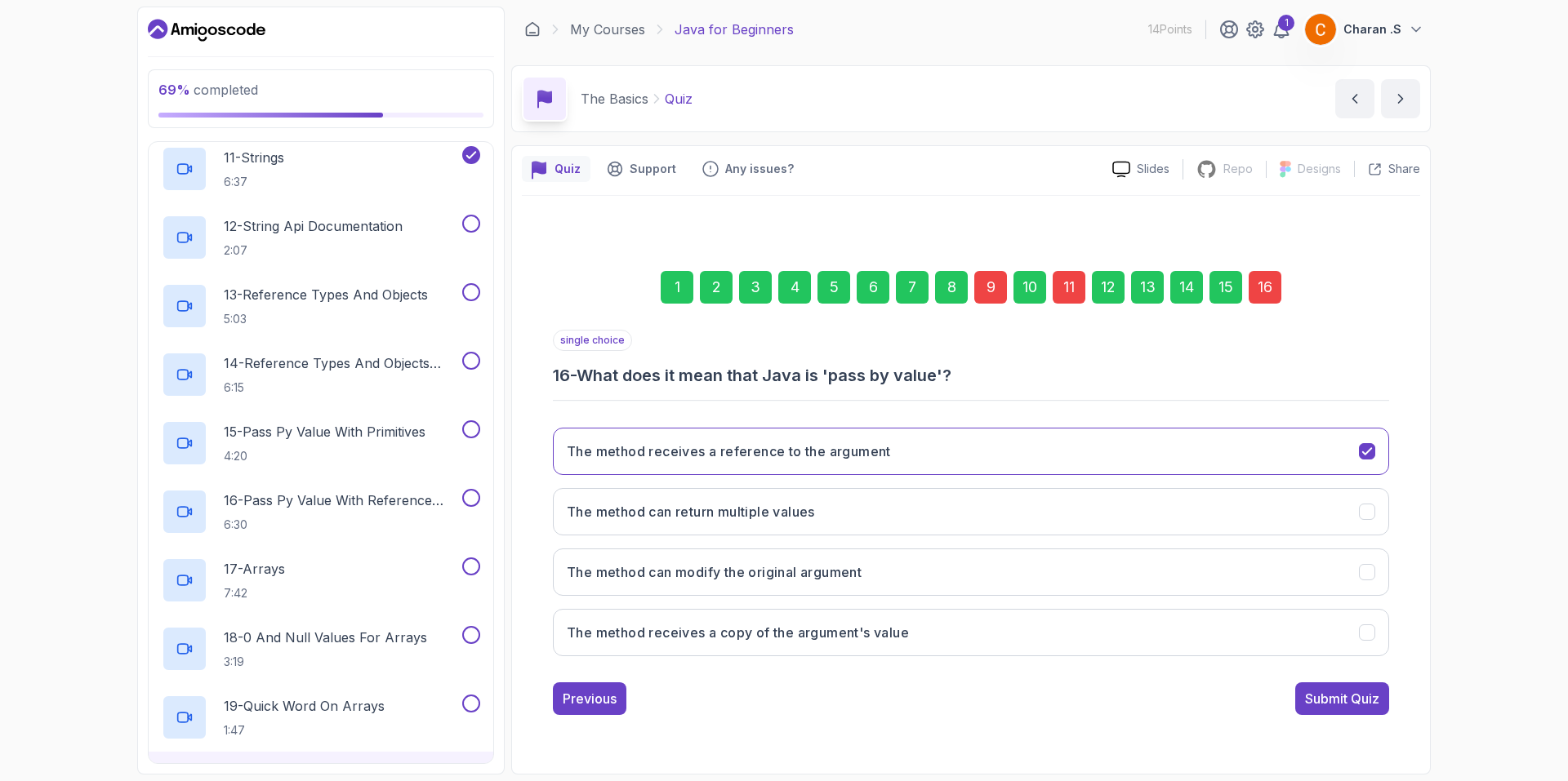
click at [998, 278] on div "9" at bounding box center [990, 288] width 33 height 33
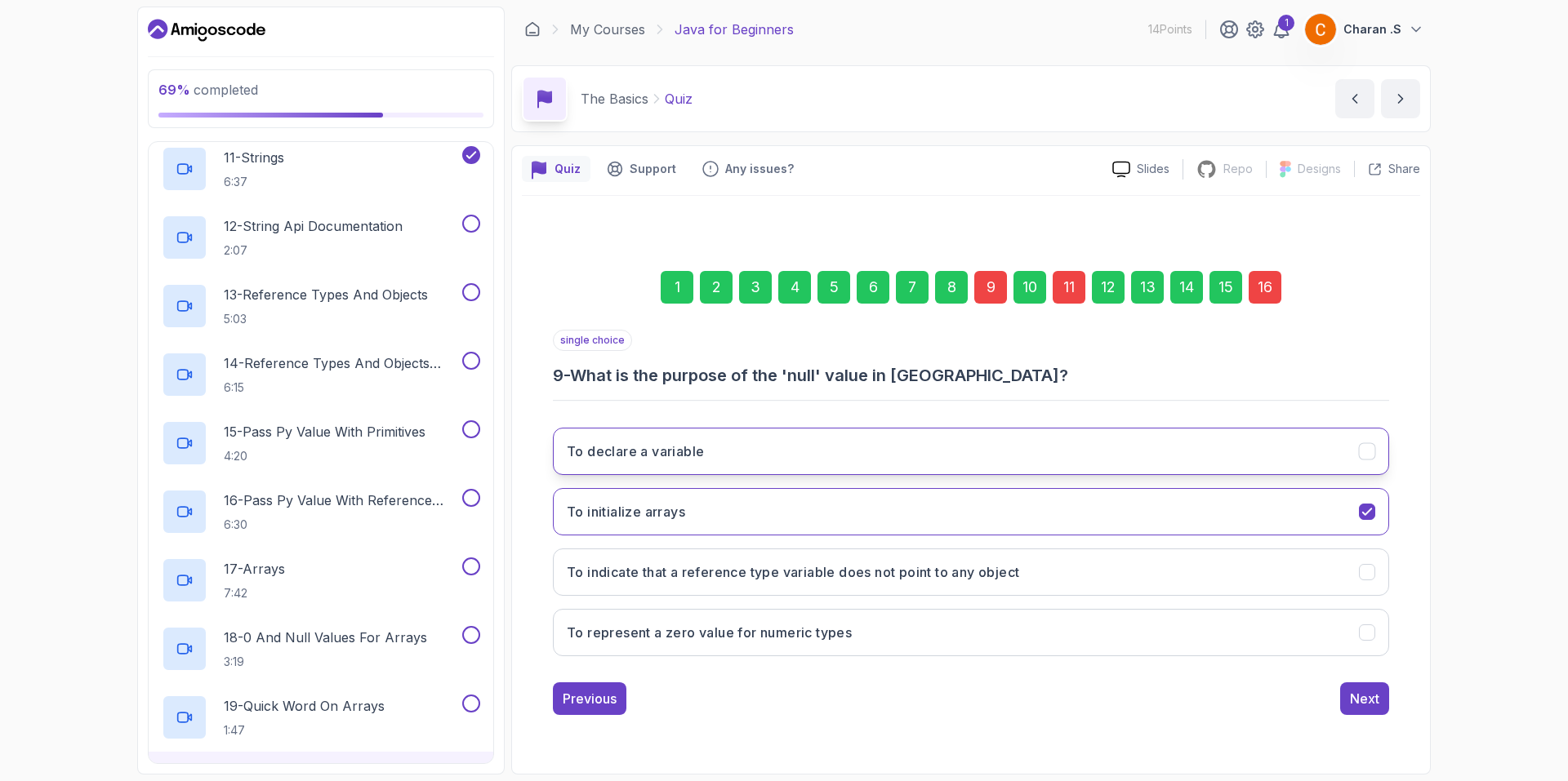
click at [915, 456] on button "To declare a variable" at bounding box center [970, 451] width 836 height 47
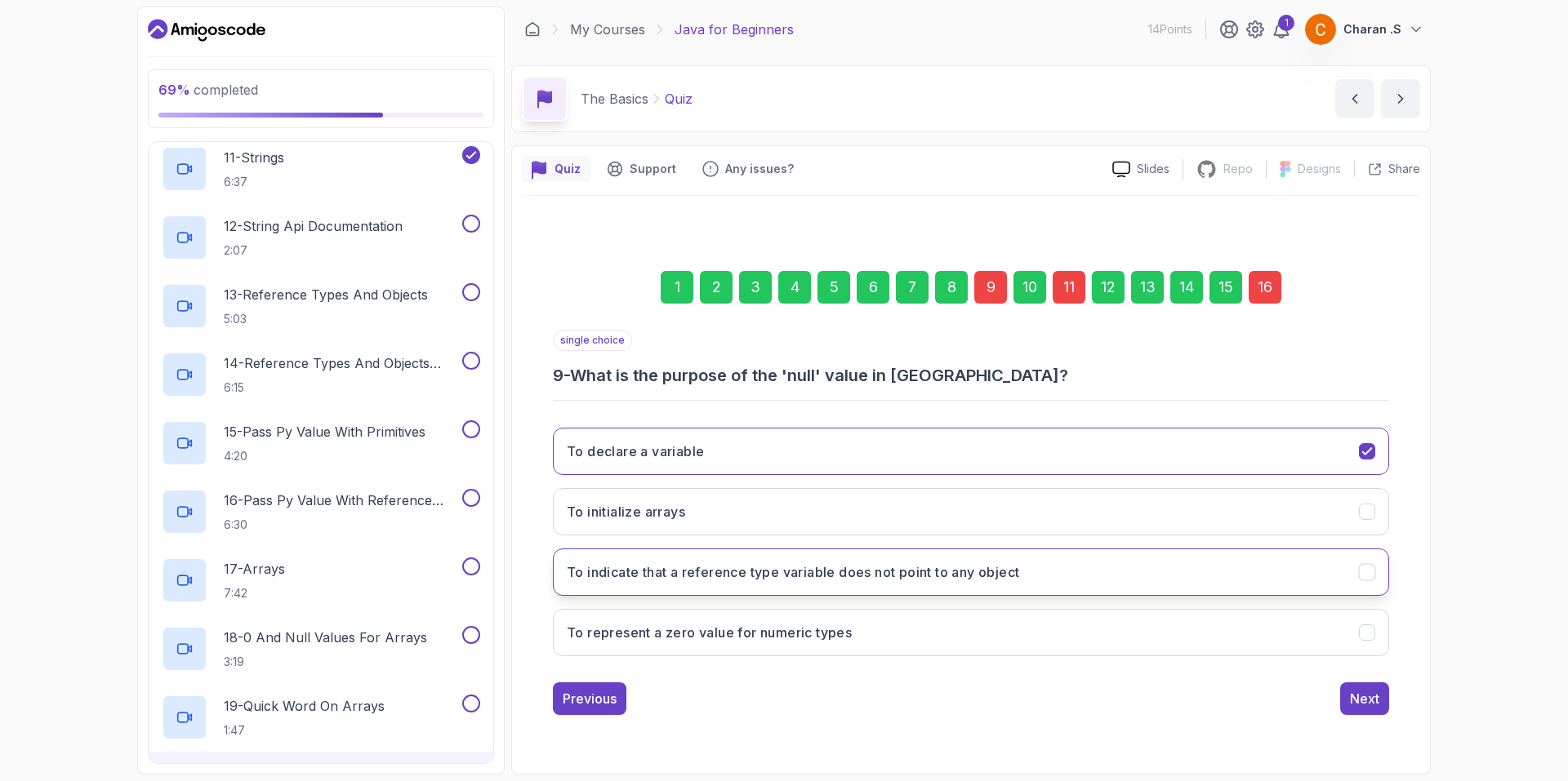
click at [961, 567] on h3 "To indicate that a reference type variable does not point to any object" at bounding box center [793, 572] width 452 height 20
click at [1078, 287] on div "11" at bounding box center [1069, 288] width 33 height 33
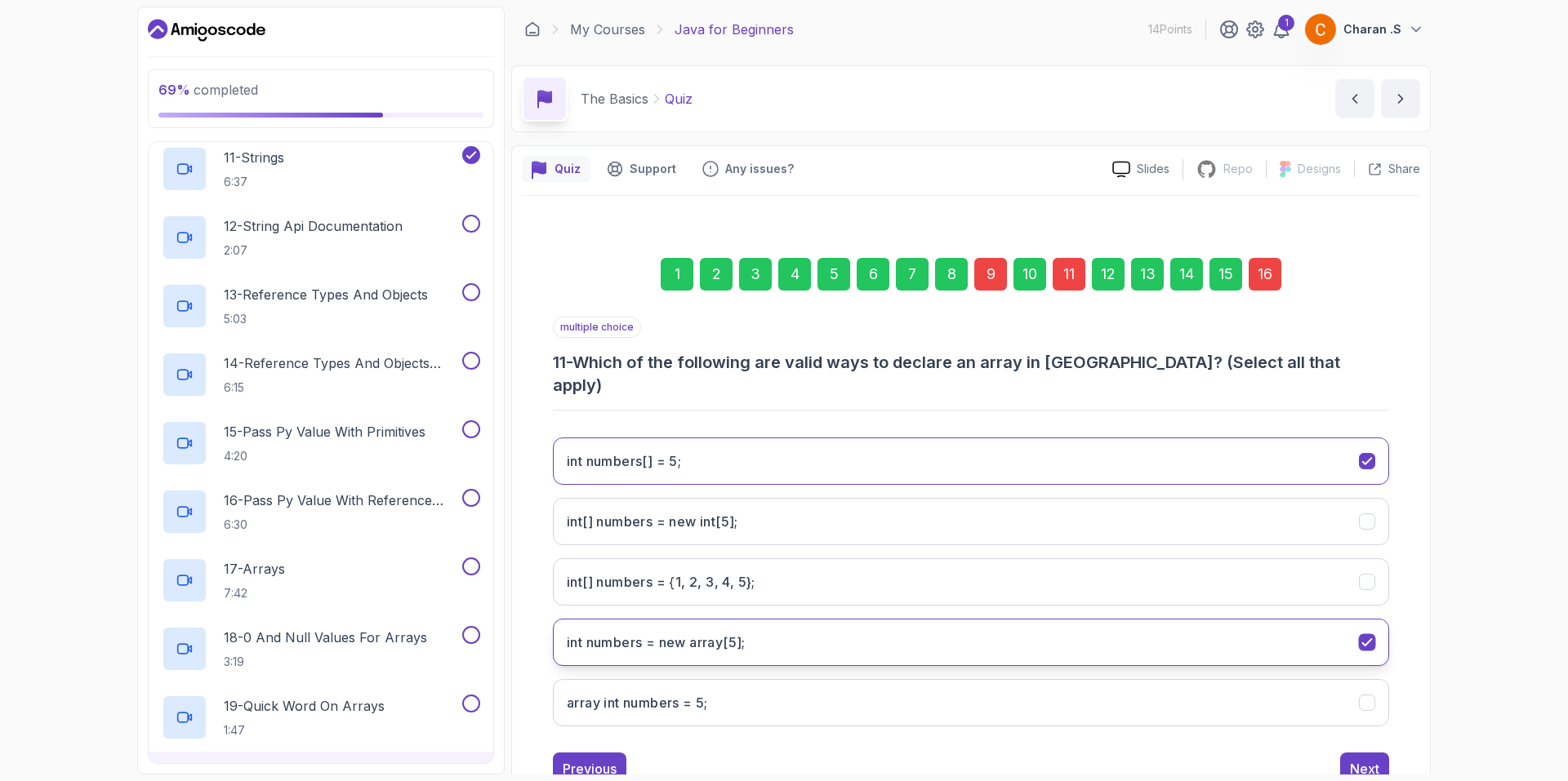
click at [720, 631] on button "int numbers = new array[5];" at bounding box center [970, 642] width 836 height 47
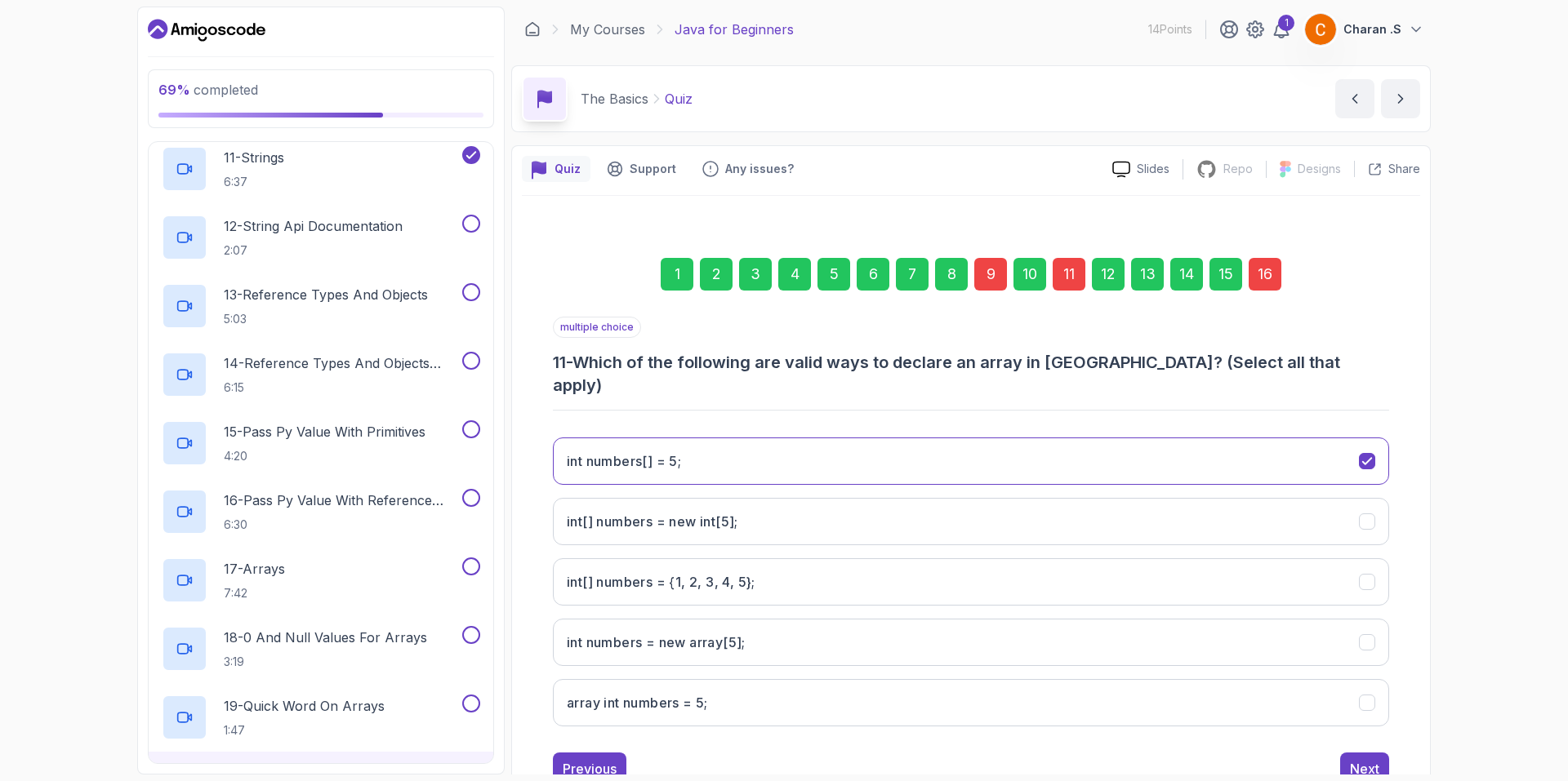
click at [735, 466] on div "int numbers[] = 5; int[] numbers = new int[5]; int[] numbers = {1, 2, 3, 4, 5};…" at bounding box center [970, 582] width 836 height 315
click at [736, 445] on 5;"] "int numbers[] = 5;" at bounding box center [970, 461] width 836 height 47
click at [1277, 273] on div "16" at bounding box center [1265, 275] width 33 height 33
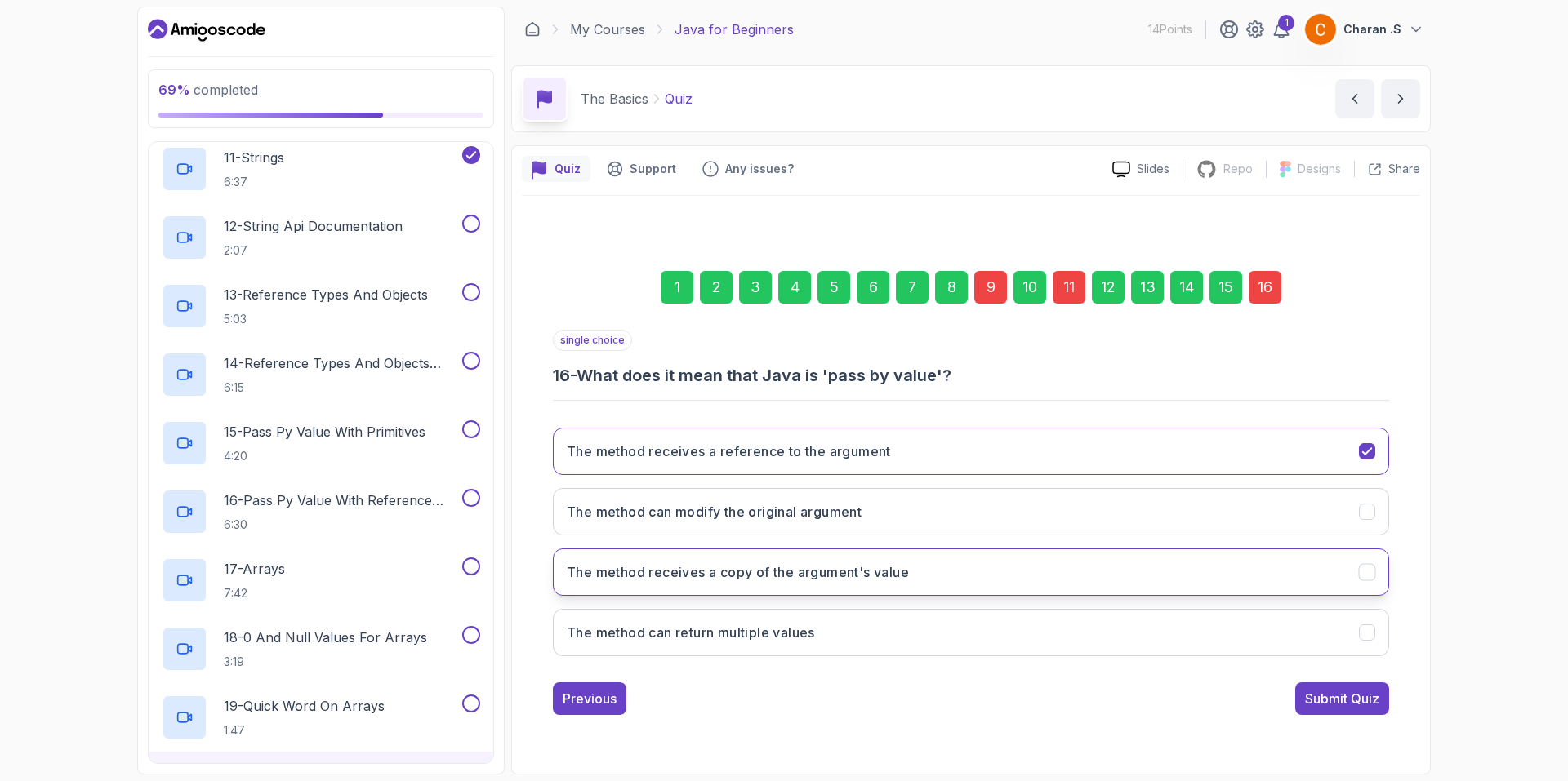
click at [1018, 582] on button "The method receives a copy of the argument's value" at bounding box center [970, 572] width 836 height 47
click at [1309, 704] on div "Submit Quiz" at bounding box center [1341, 698] width 74 height 20
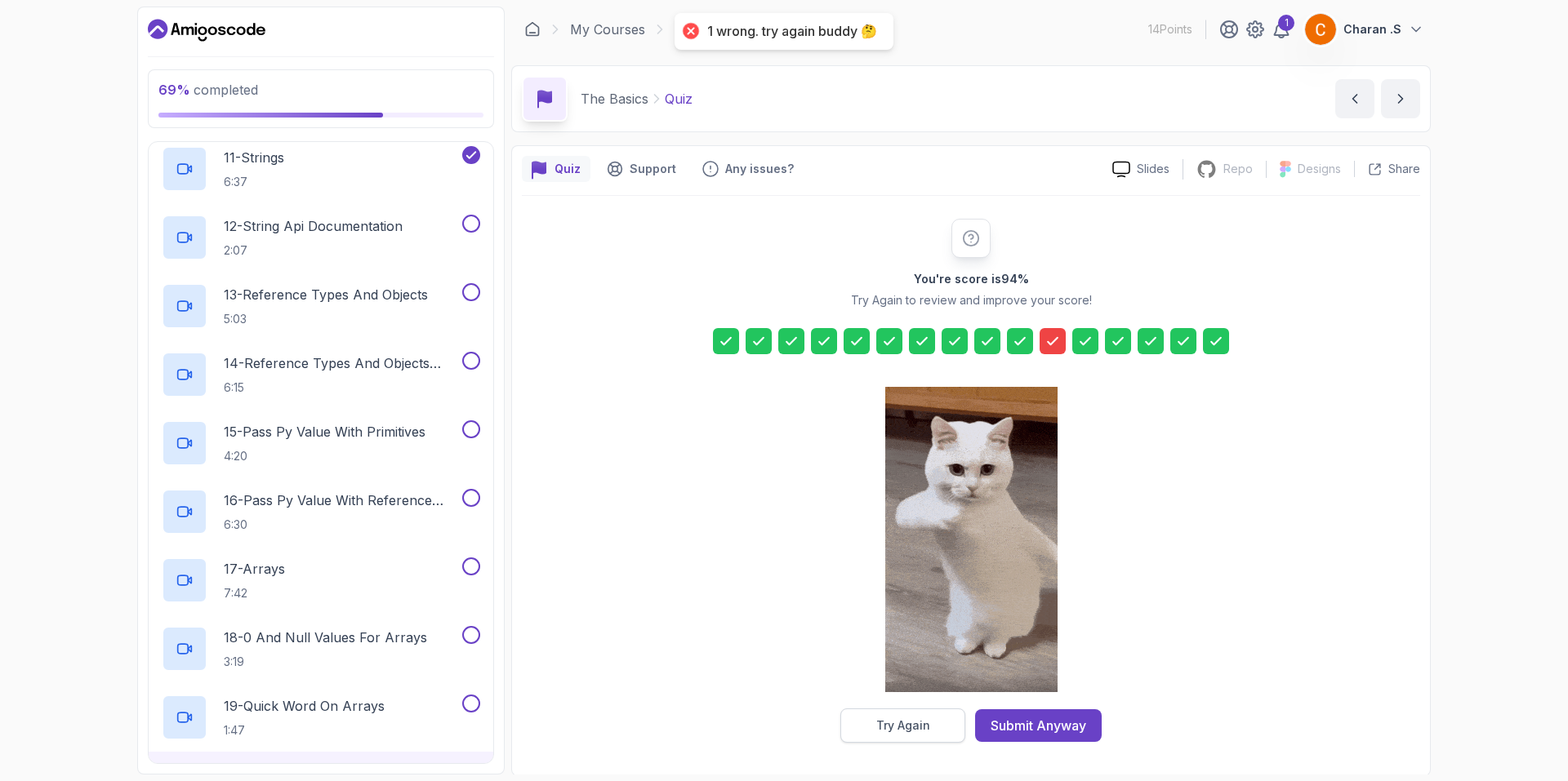
click at [887, 733] on div "Try Again" at bounding box center [903, 725] width 54 height 17
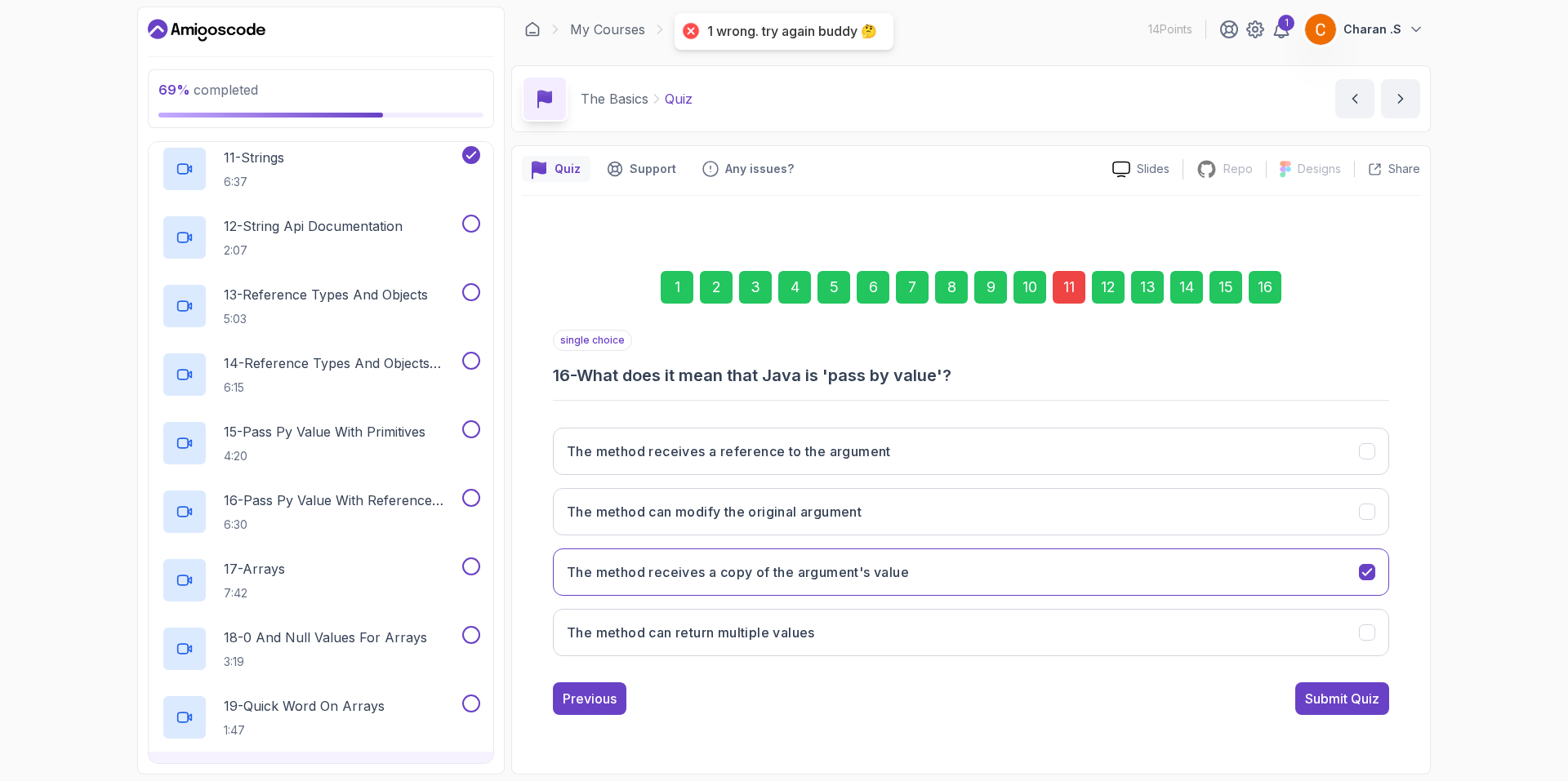
click at [1072, 278] on div "11" at bounding box center [1069, 288] width 33 height 33
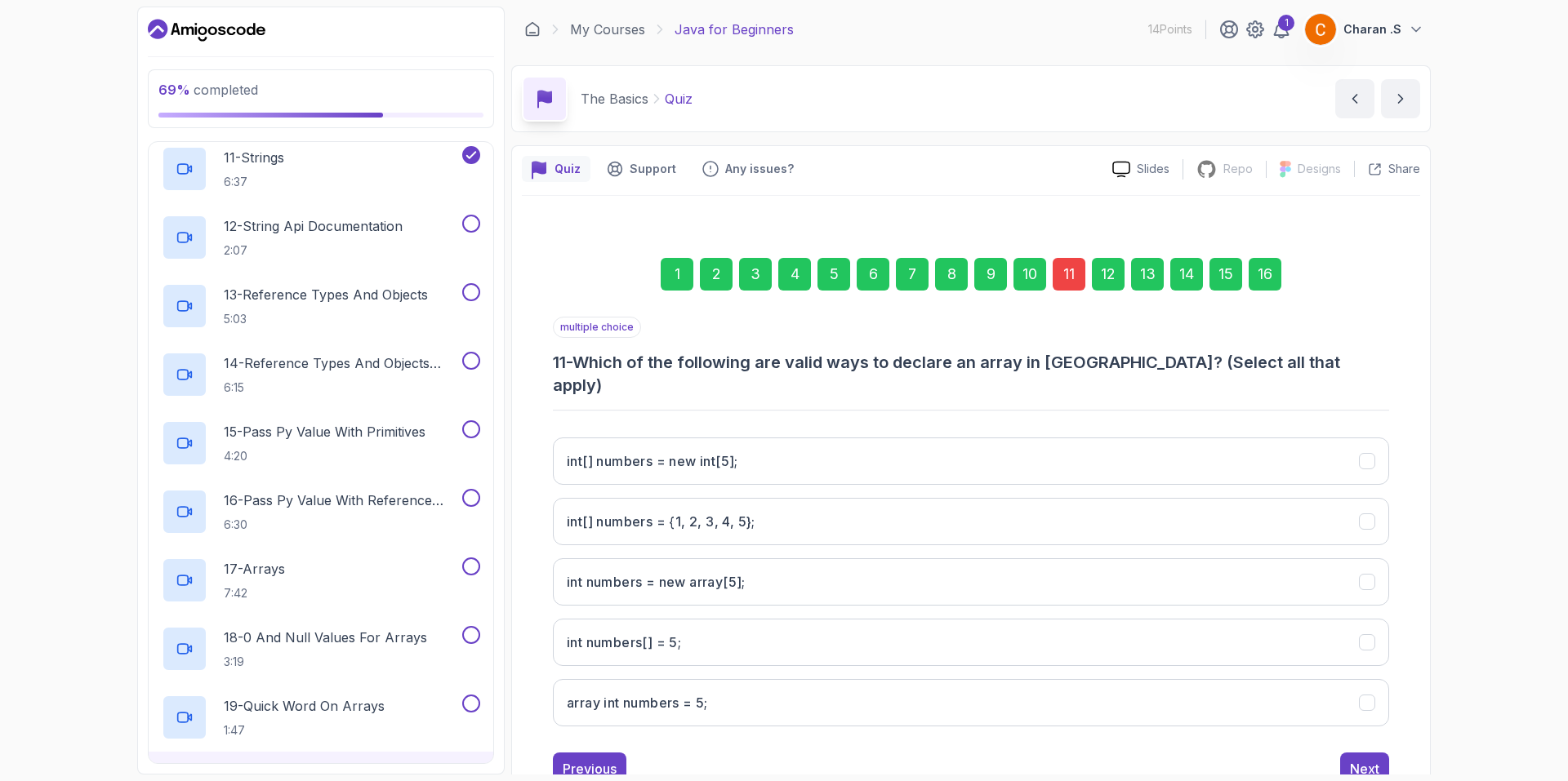
click at [995, 284] on div "9" at bounding box center [990, 275] width 33 height 33
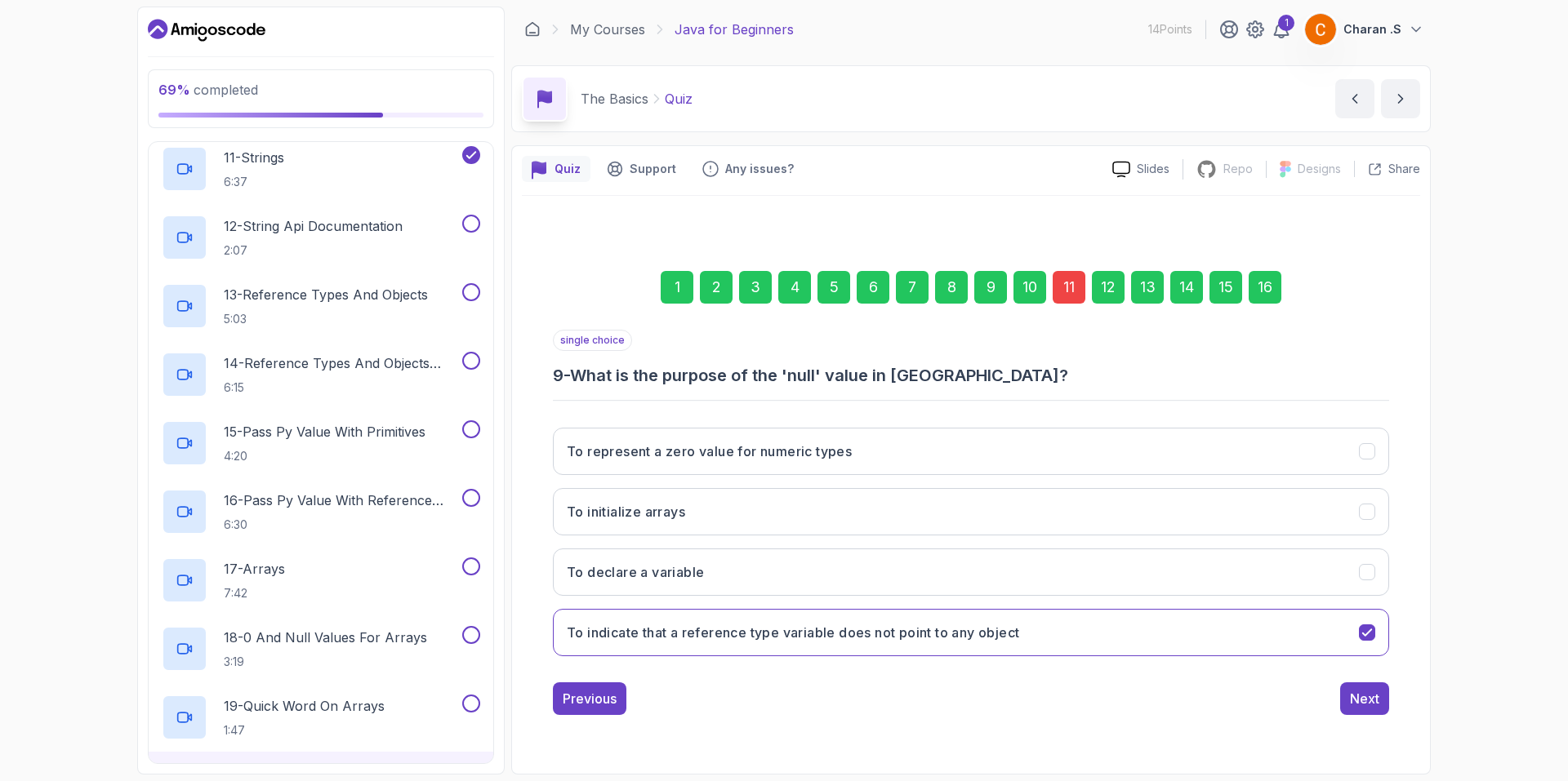
drag, startPoint x: 561, startPoint y: 644, endPoint x: 914, endPoint y: 685, distance: 355.4
click at [914, 685] on div "single choice 9 - What is the purpose of the 'null' value in Java? To represent…" at bounding box center [970, 522] width 836 height 385
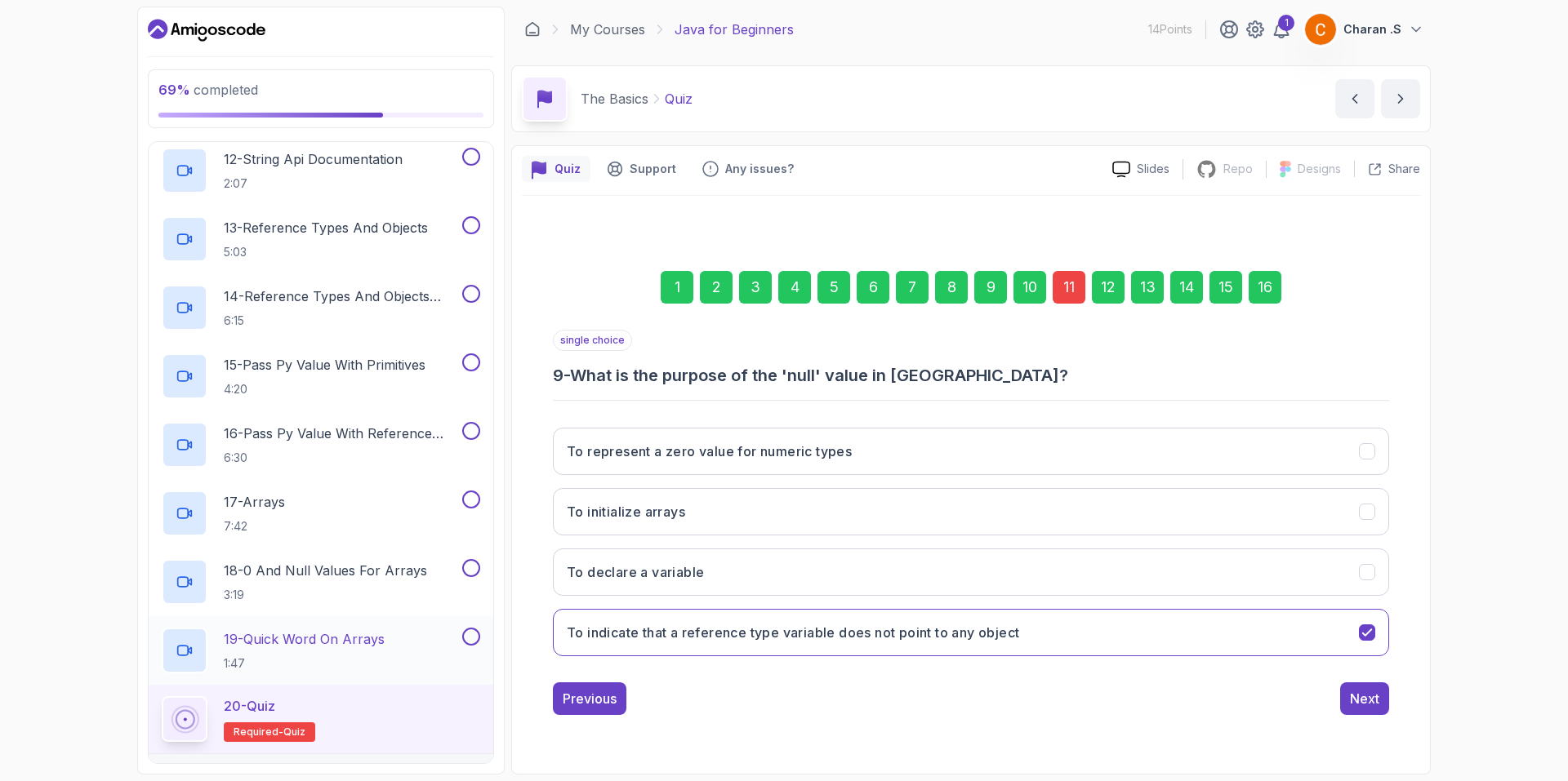
scroll to position [1120, 0]
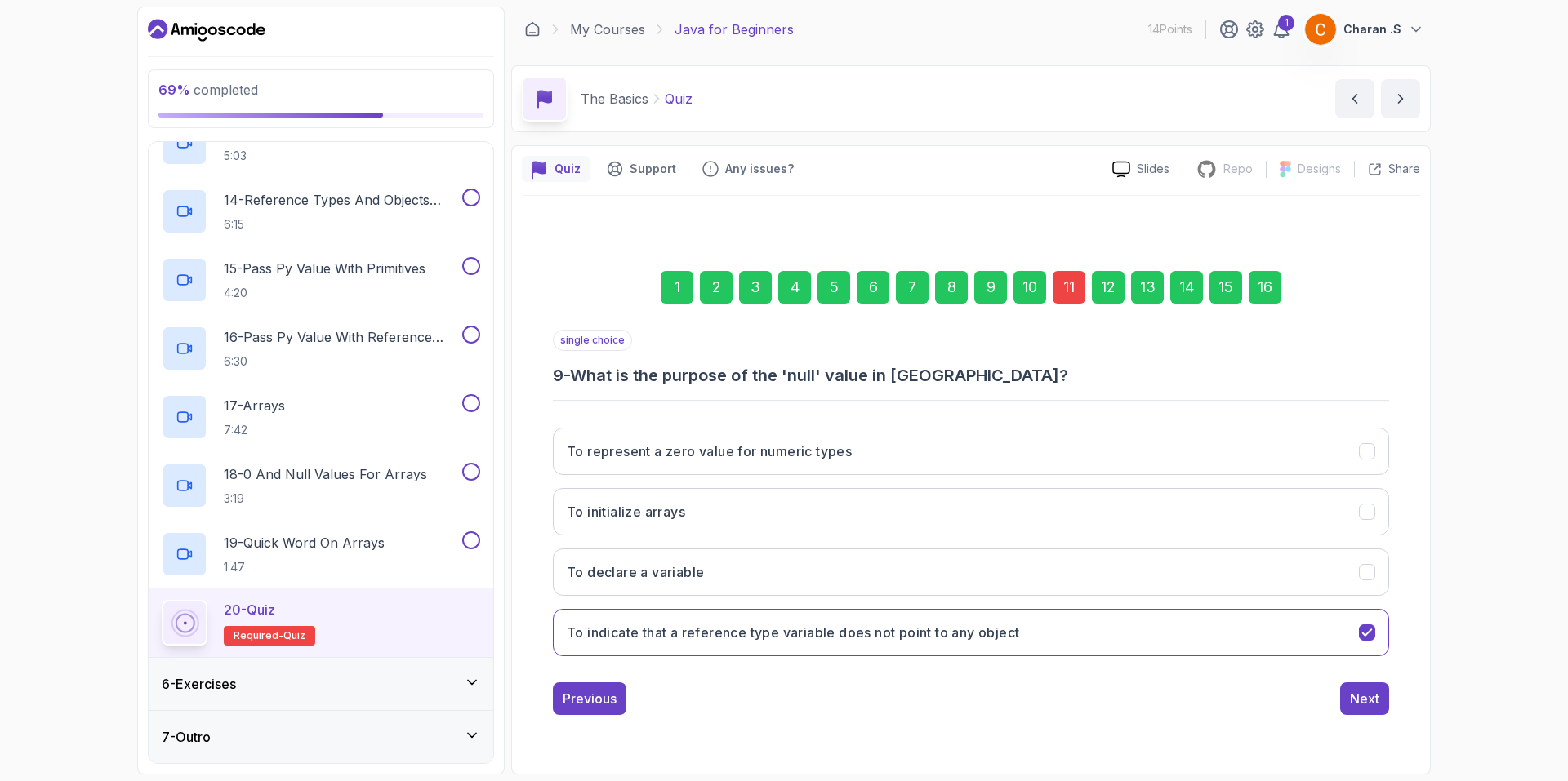
click at [361, 694] on div "6 - Exercises" at bounding box center [321, 684] width 318 height 20
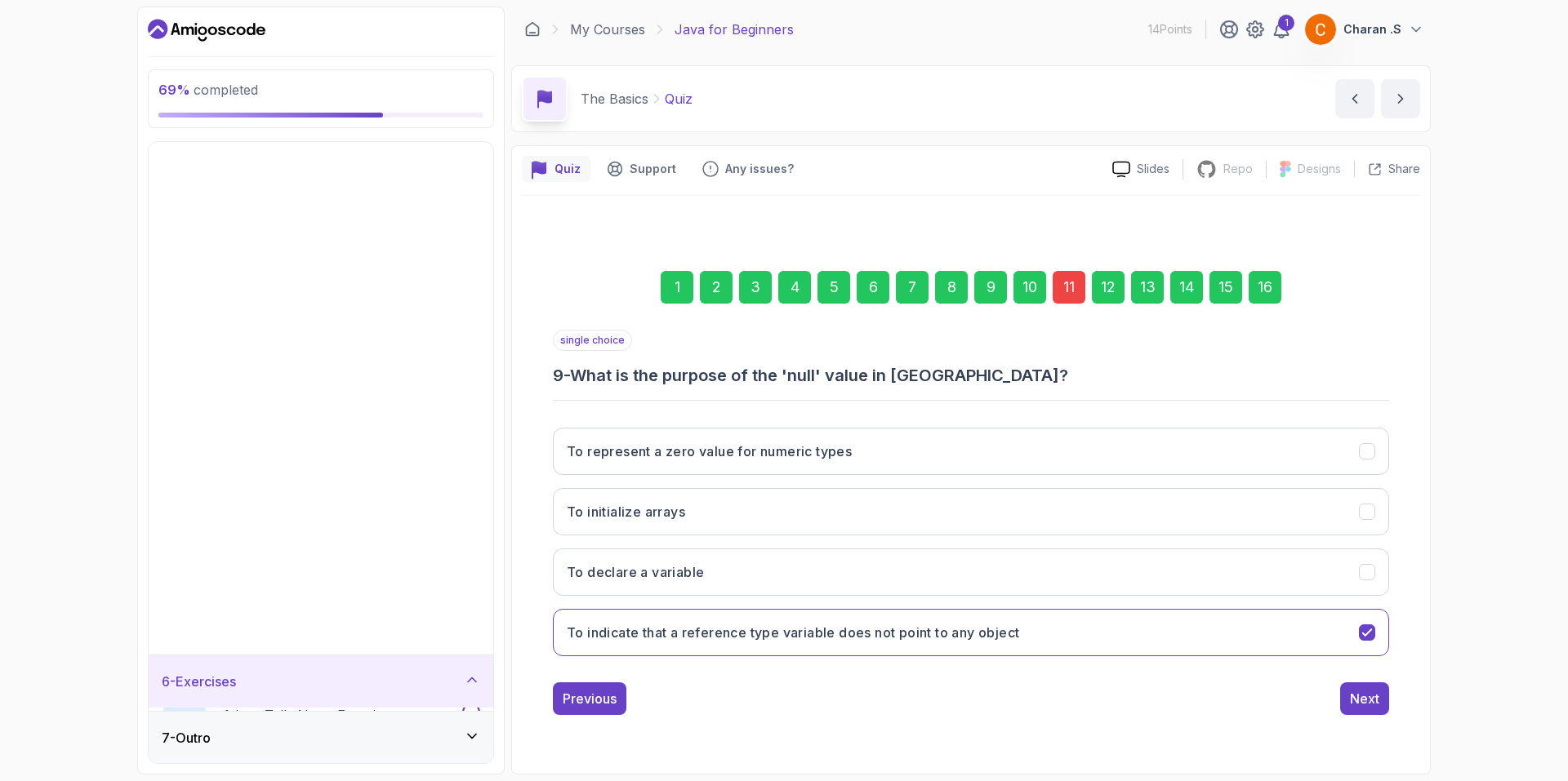
scroll to position [0, 0]
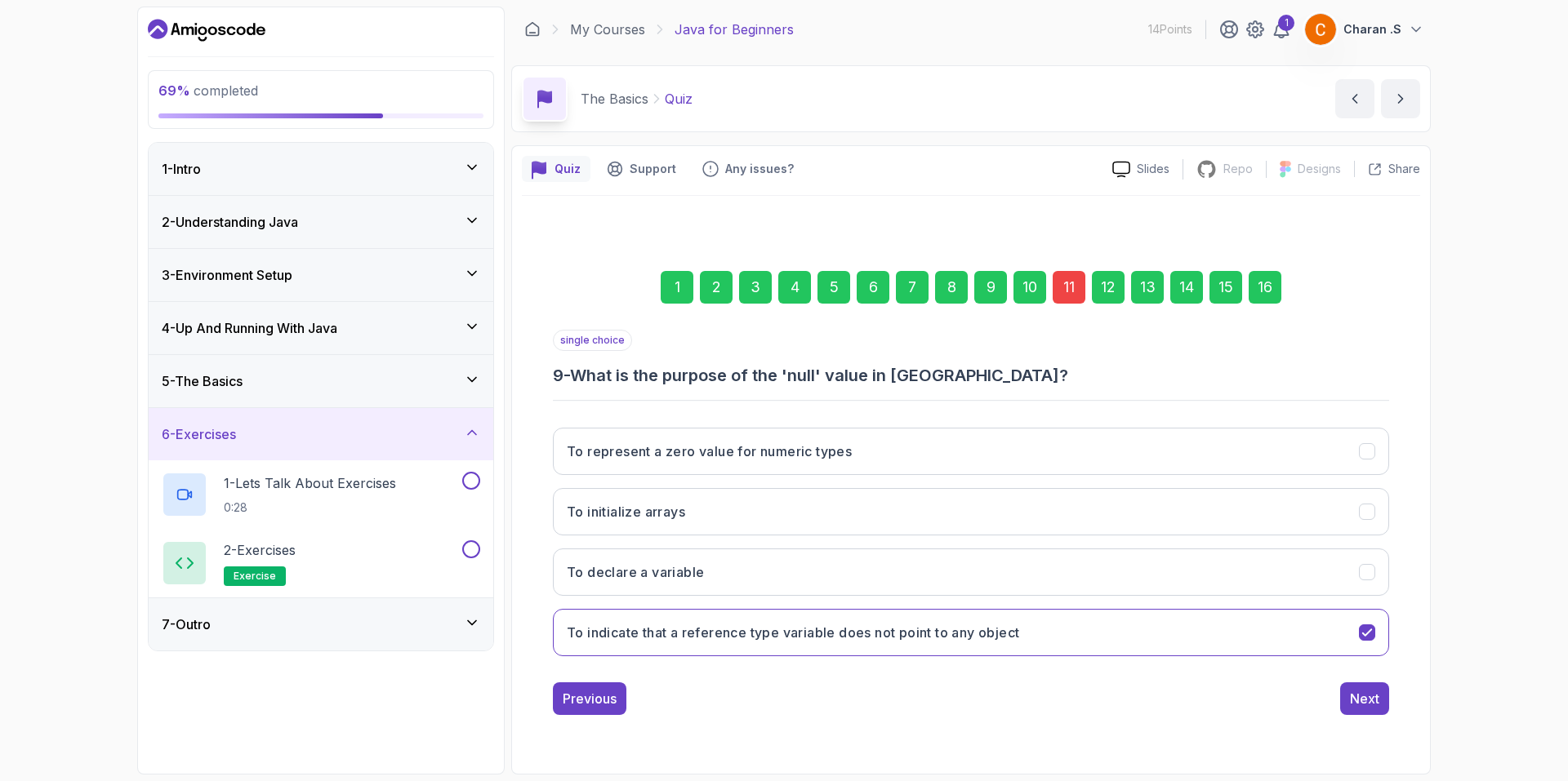
click at [289, 386] on div "5 - The Basics" at bounding box center [321, 381] width 318 height 20
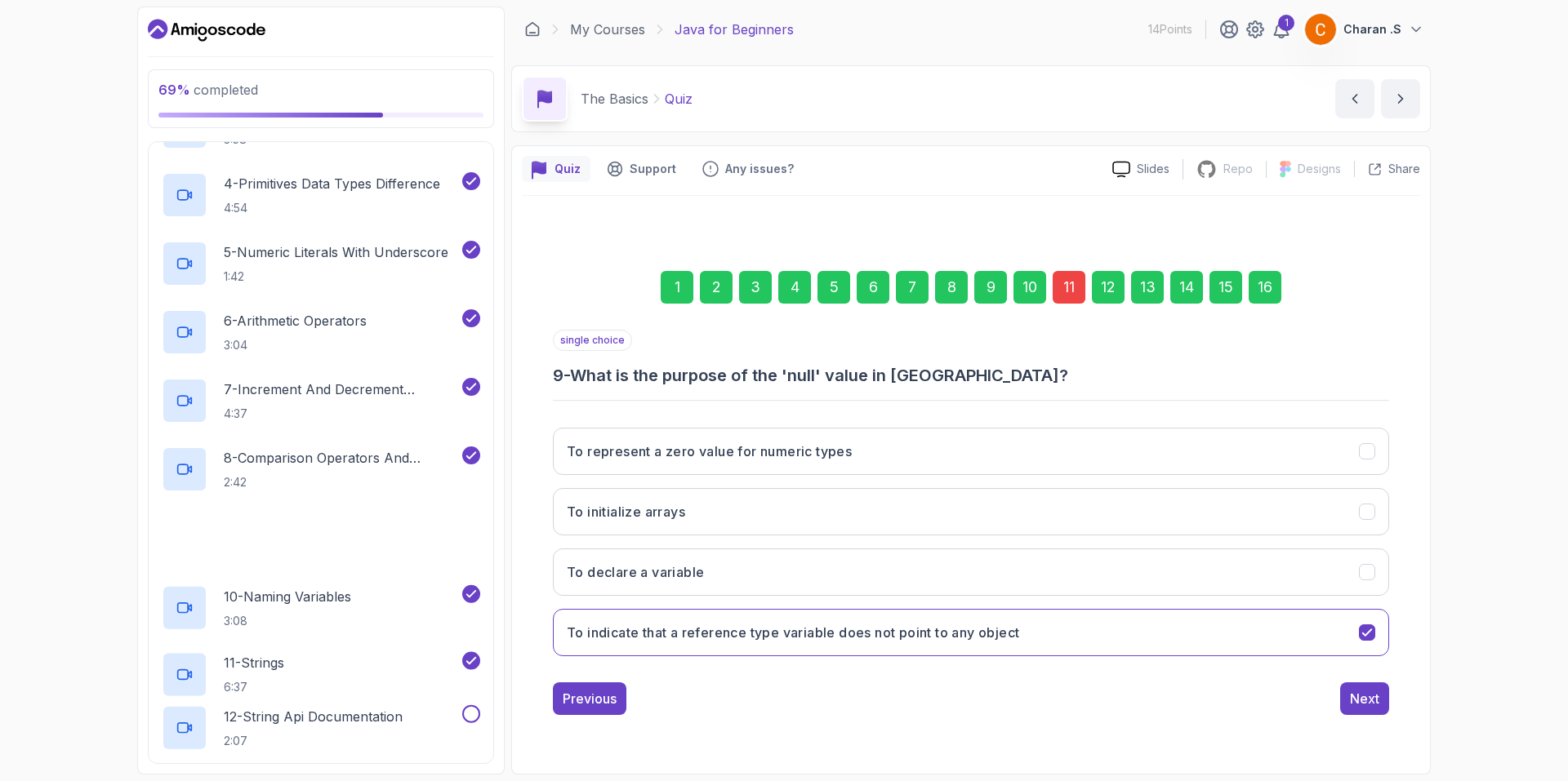
scroll to position [571, 0]
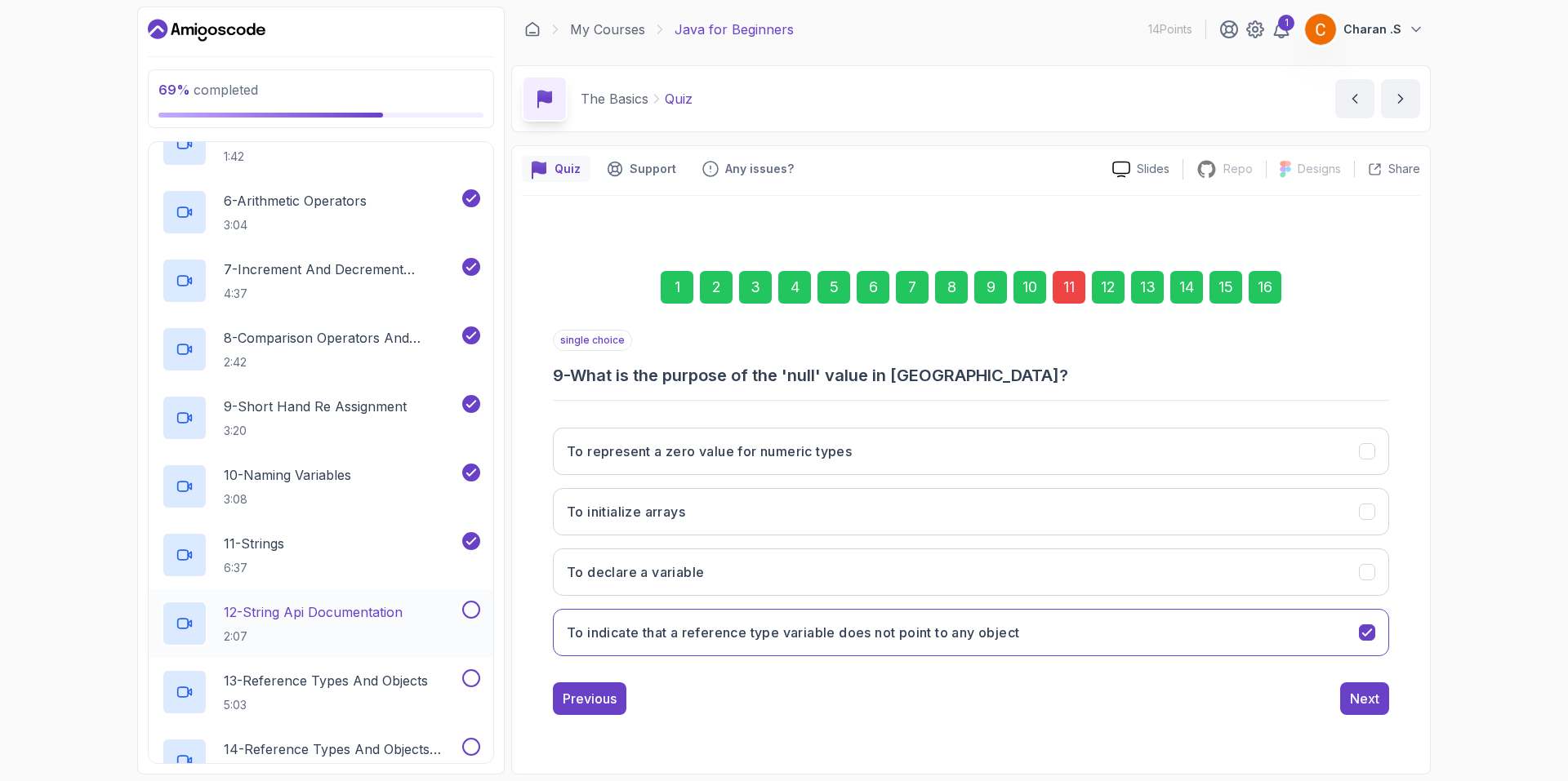
click at [305, 629] on p "2:07" at bounding box center [312, 637] width 178 height 17
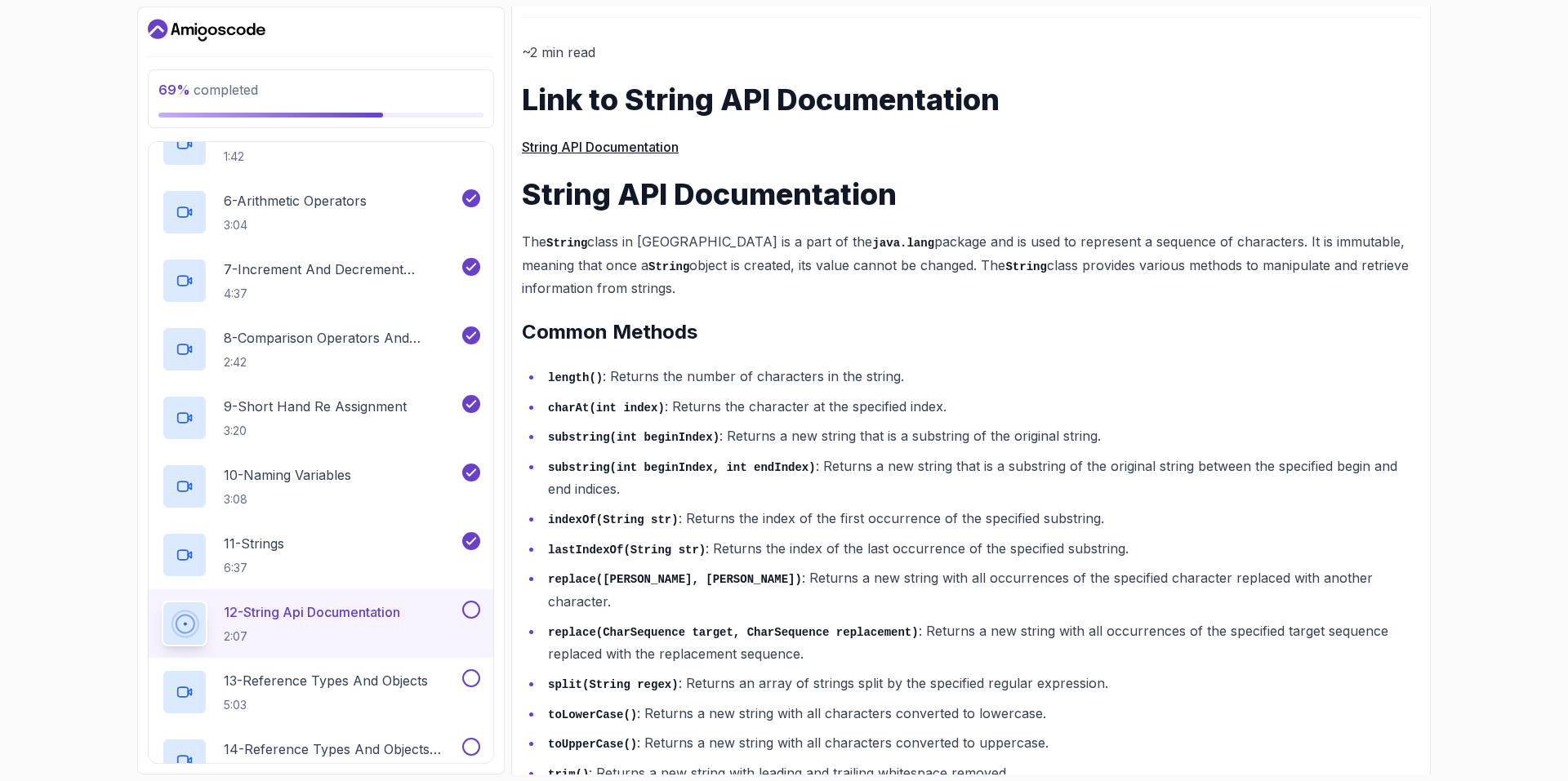
scroll to position [728, 0]
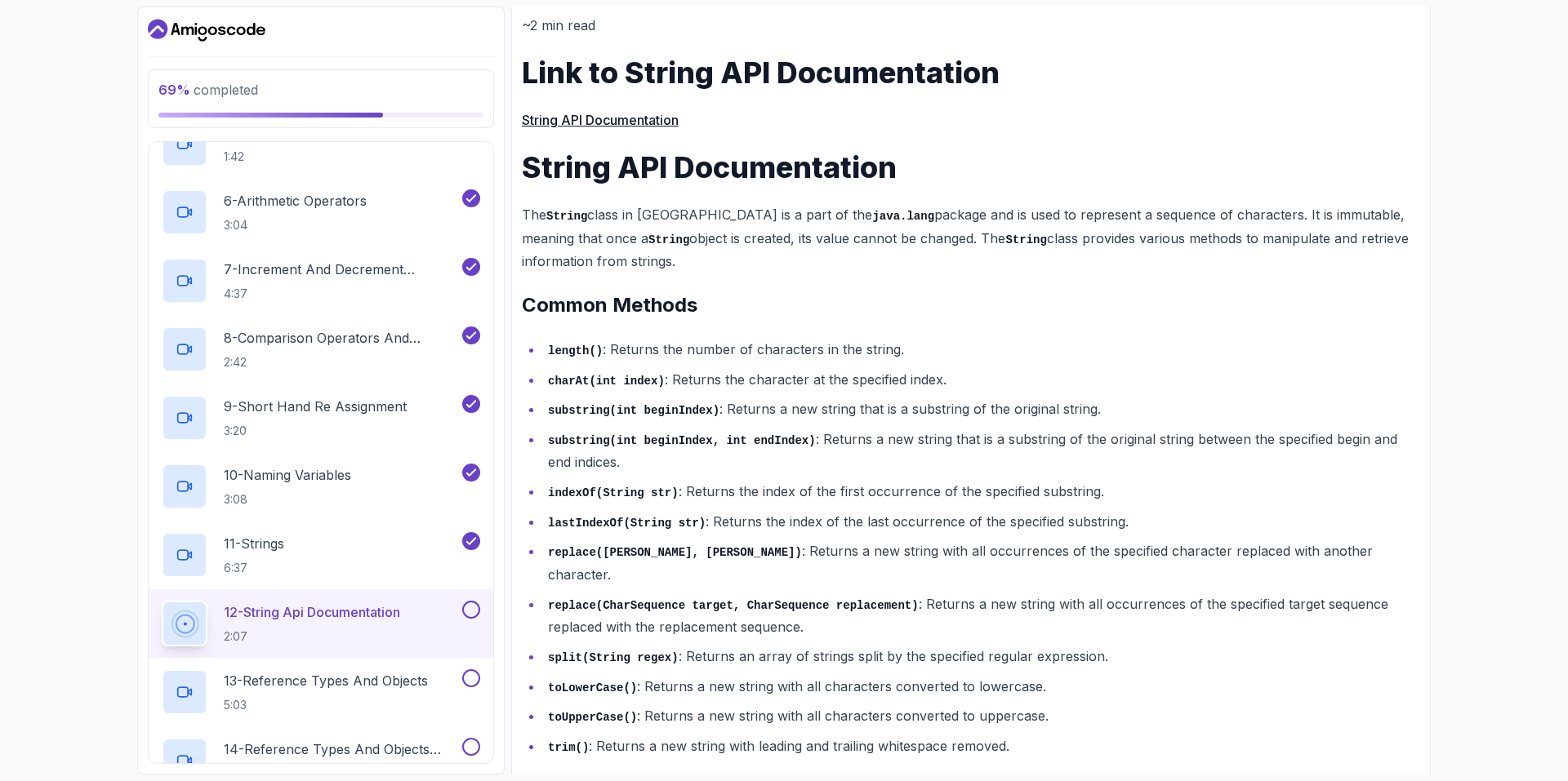
click at [650, 116] on link "String API Documentation" at bounding box center [600, 120] width 157 height 17
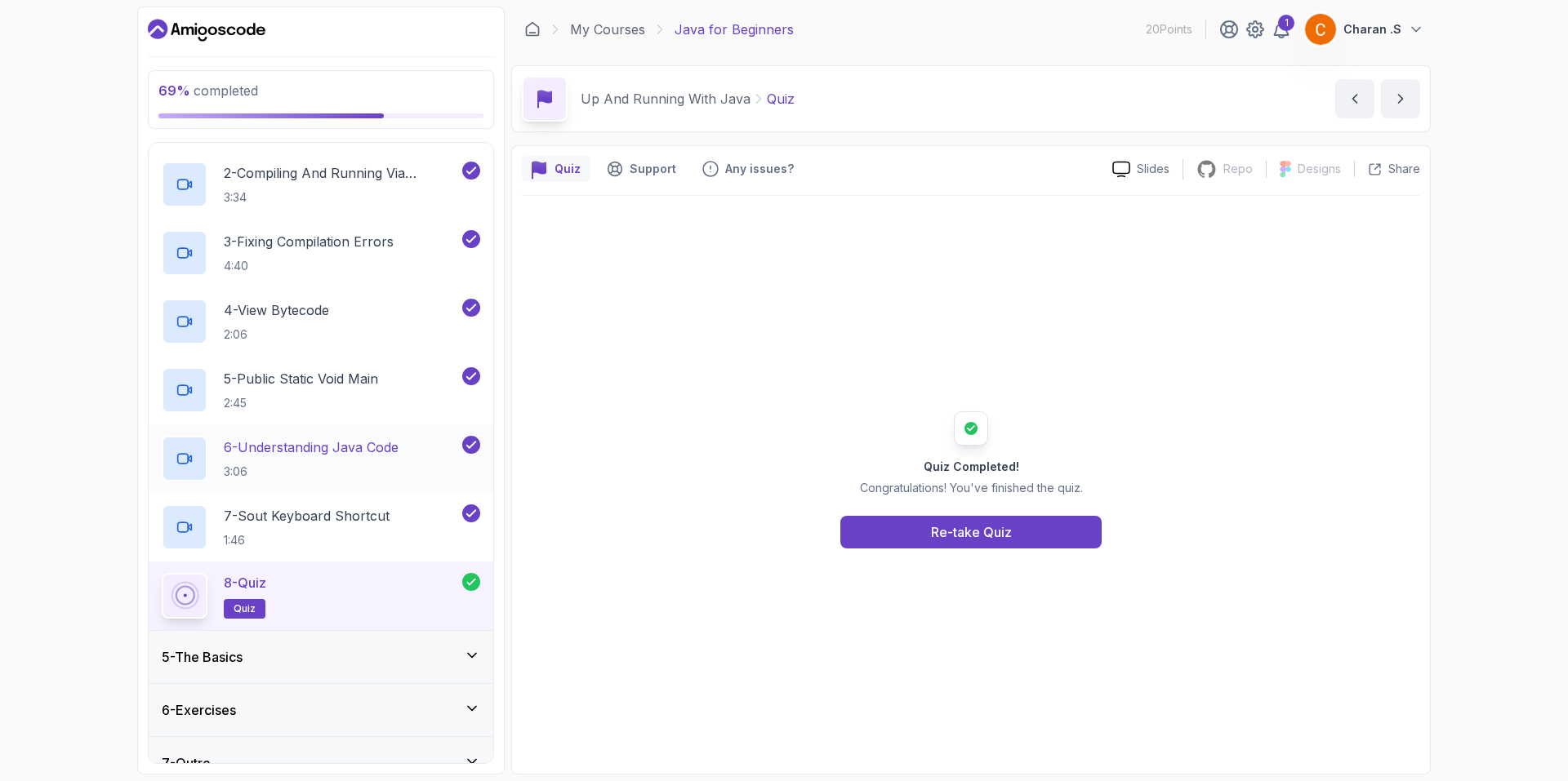
scroll to position [298, 0]
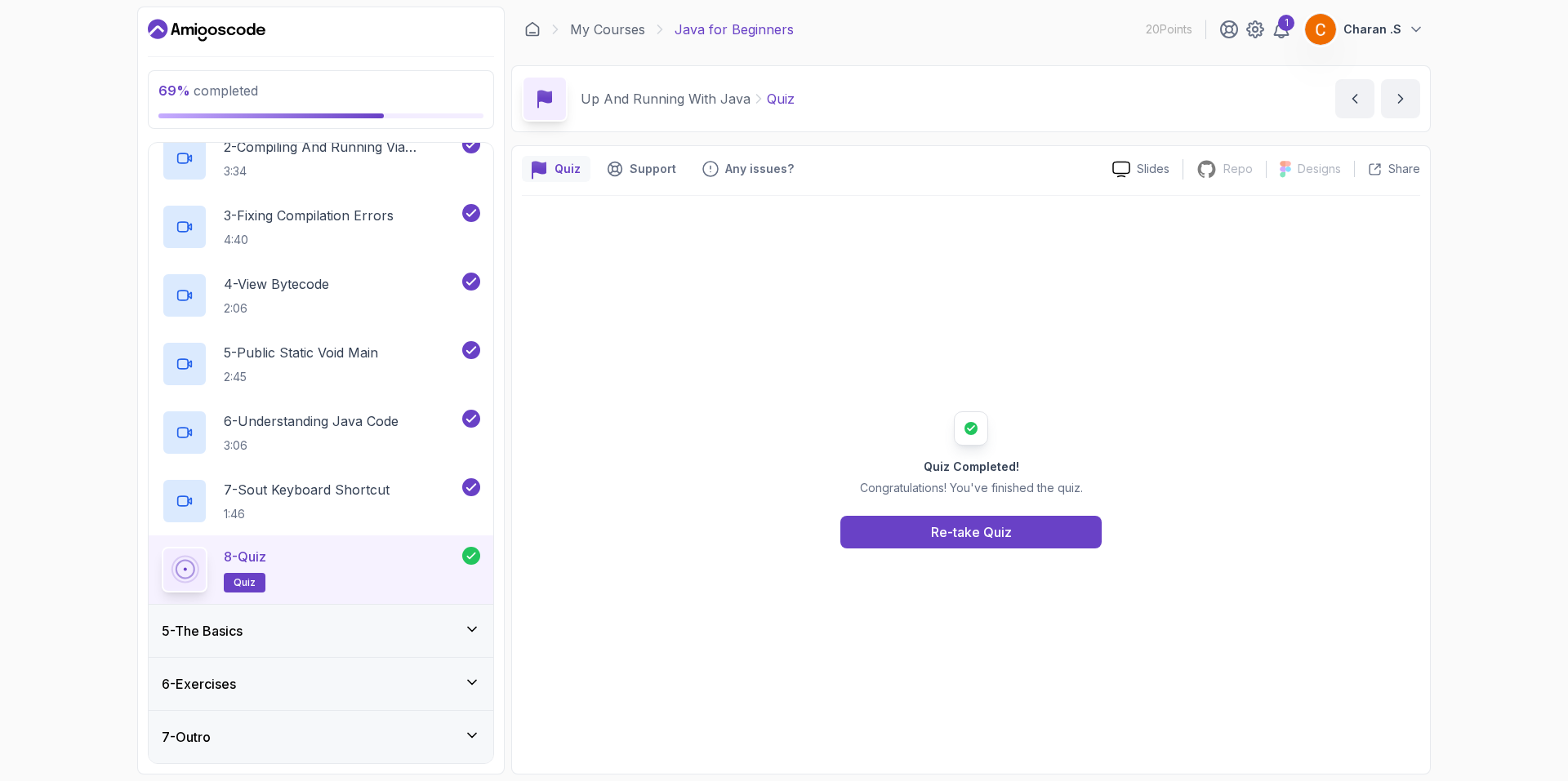
click at [278, 626] on div "5 - The Basics" at bounding box center [321, 631] width 318 height 20
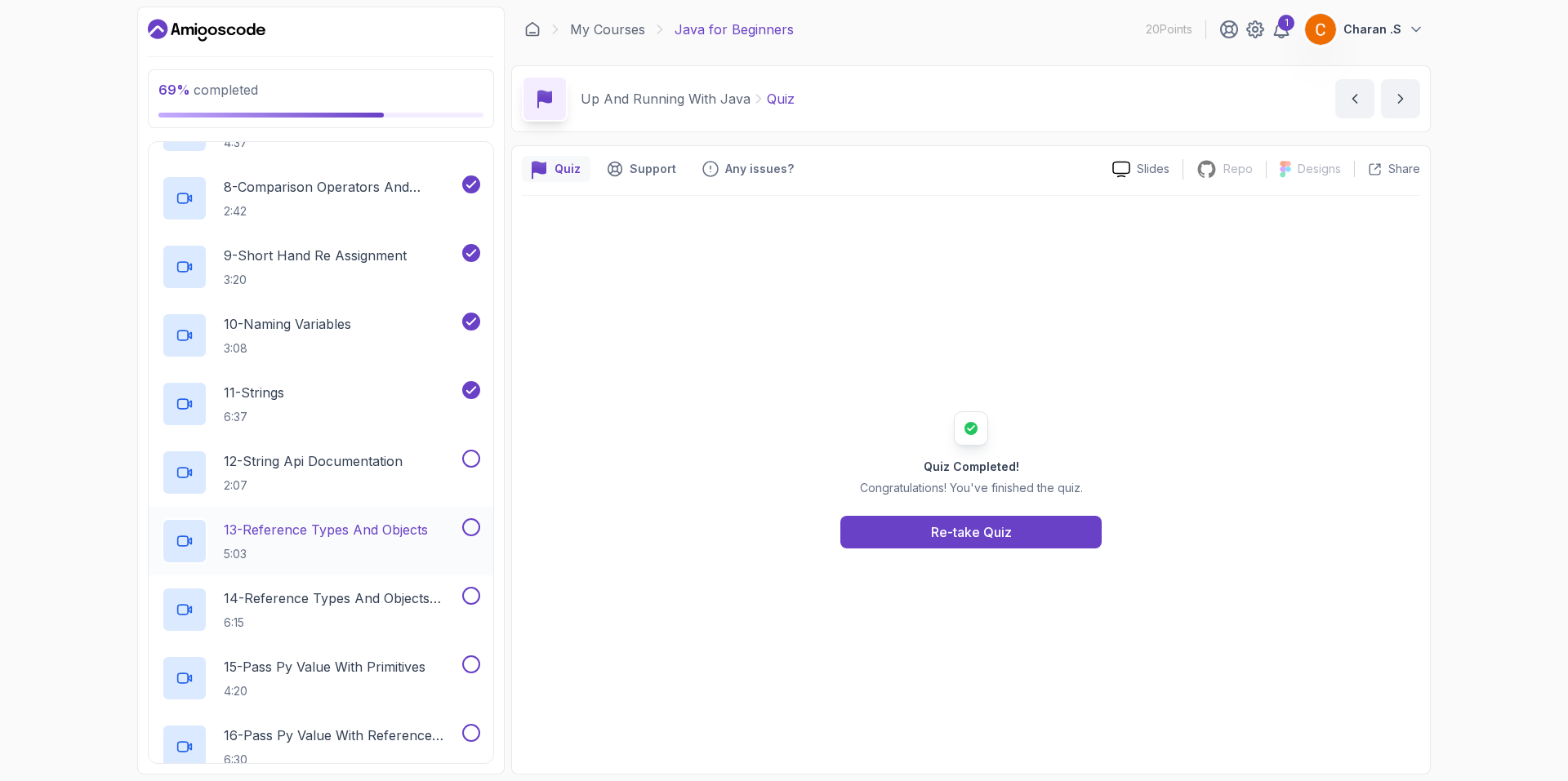
scroll to position [816, 0]
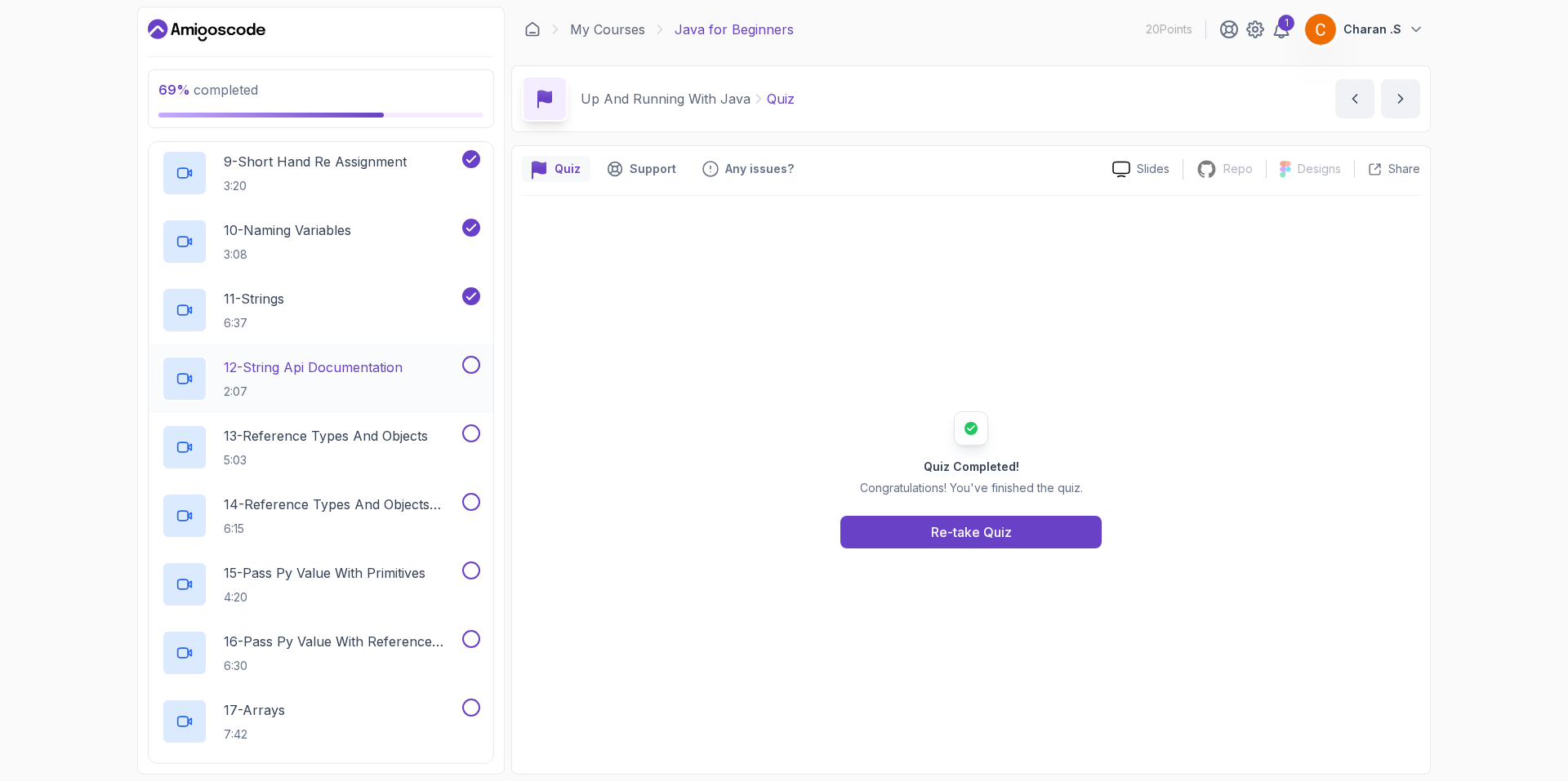
click at [309, 376] on p "12 - String Api Documentation" at bounding box center [312, 367] width 178 height 20
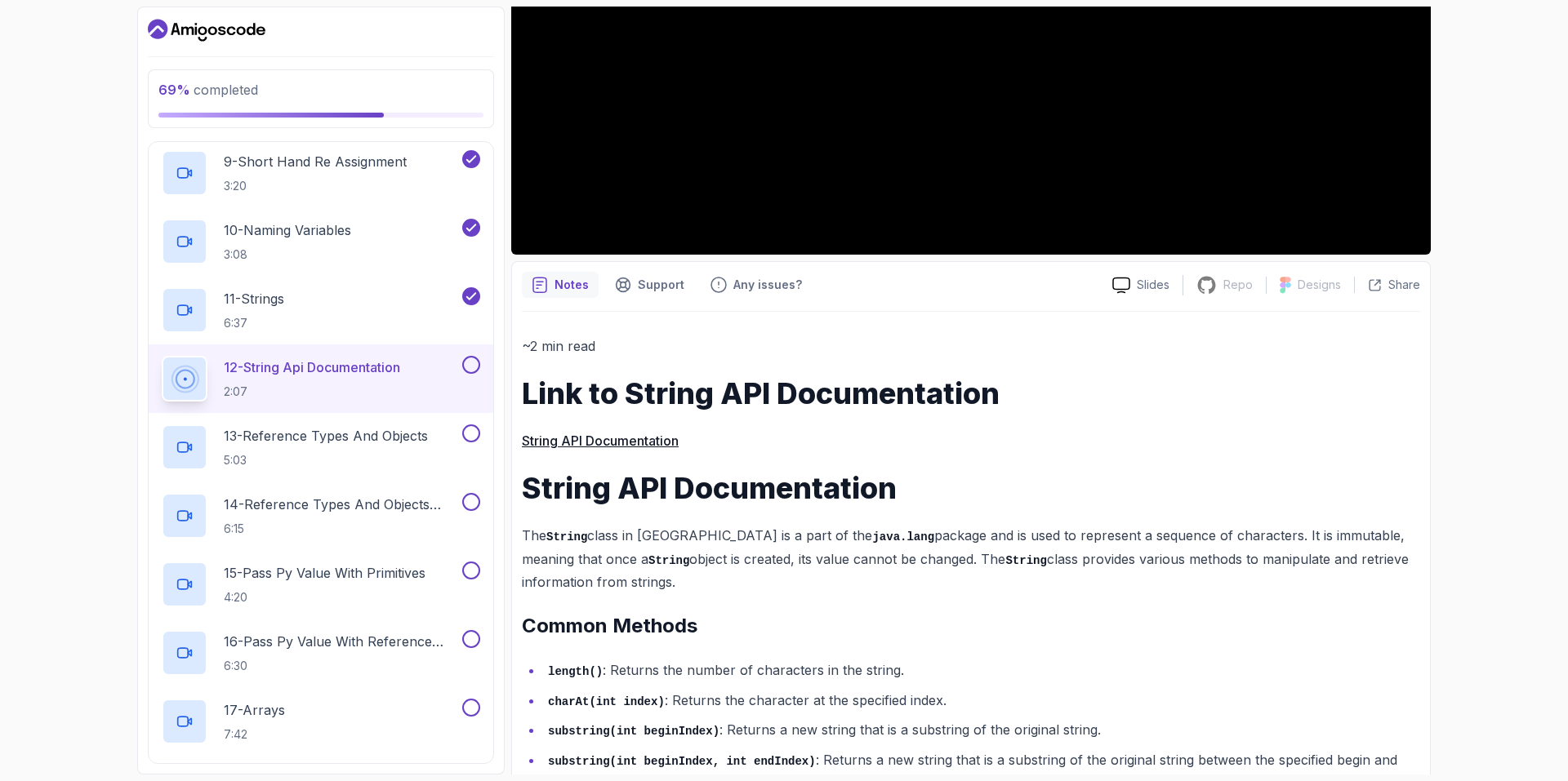
scroll to position [402, 0]
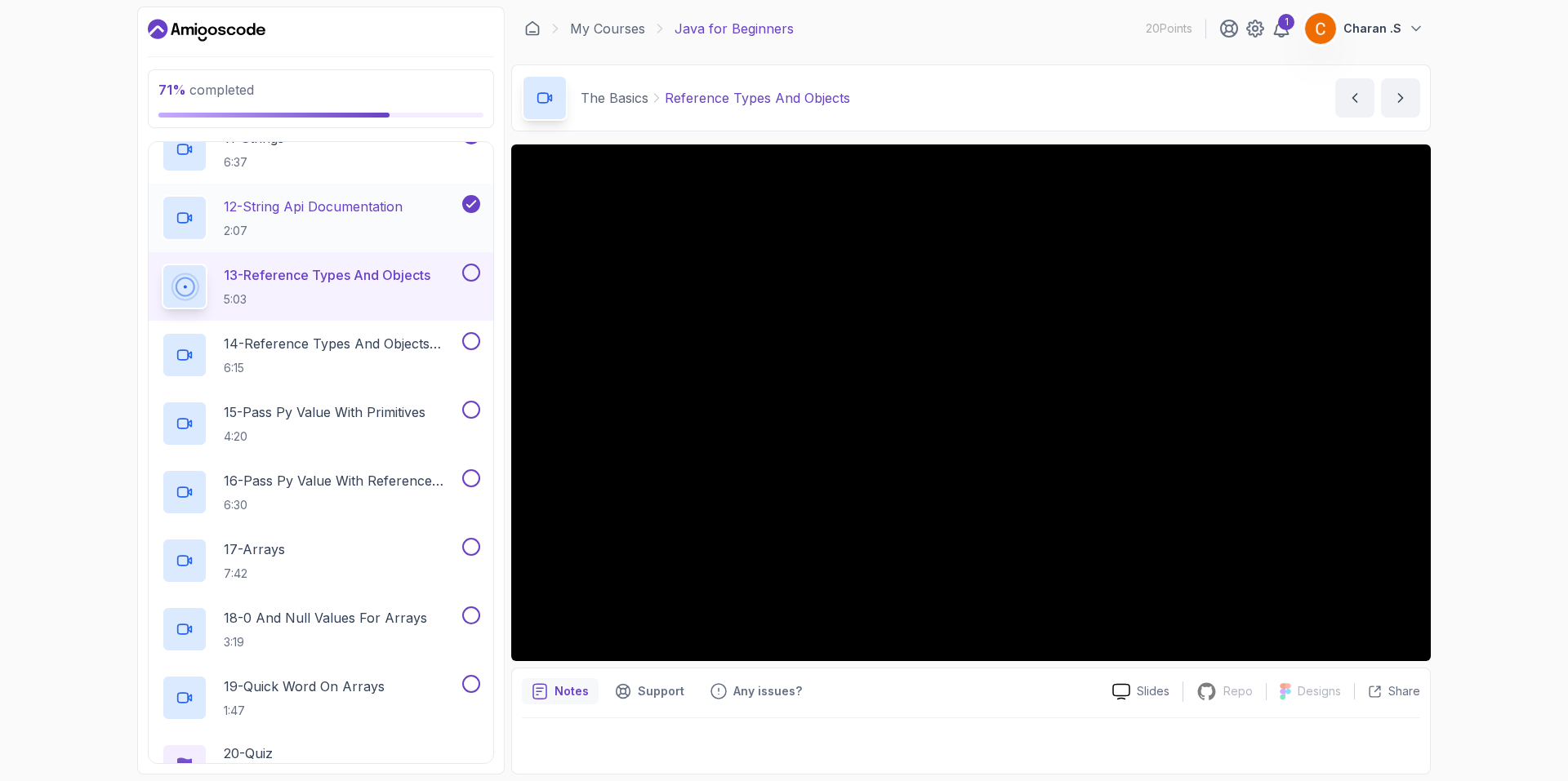
scroll to position [898, 0]
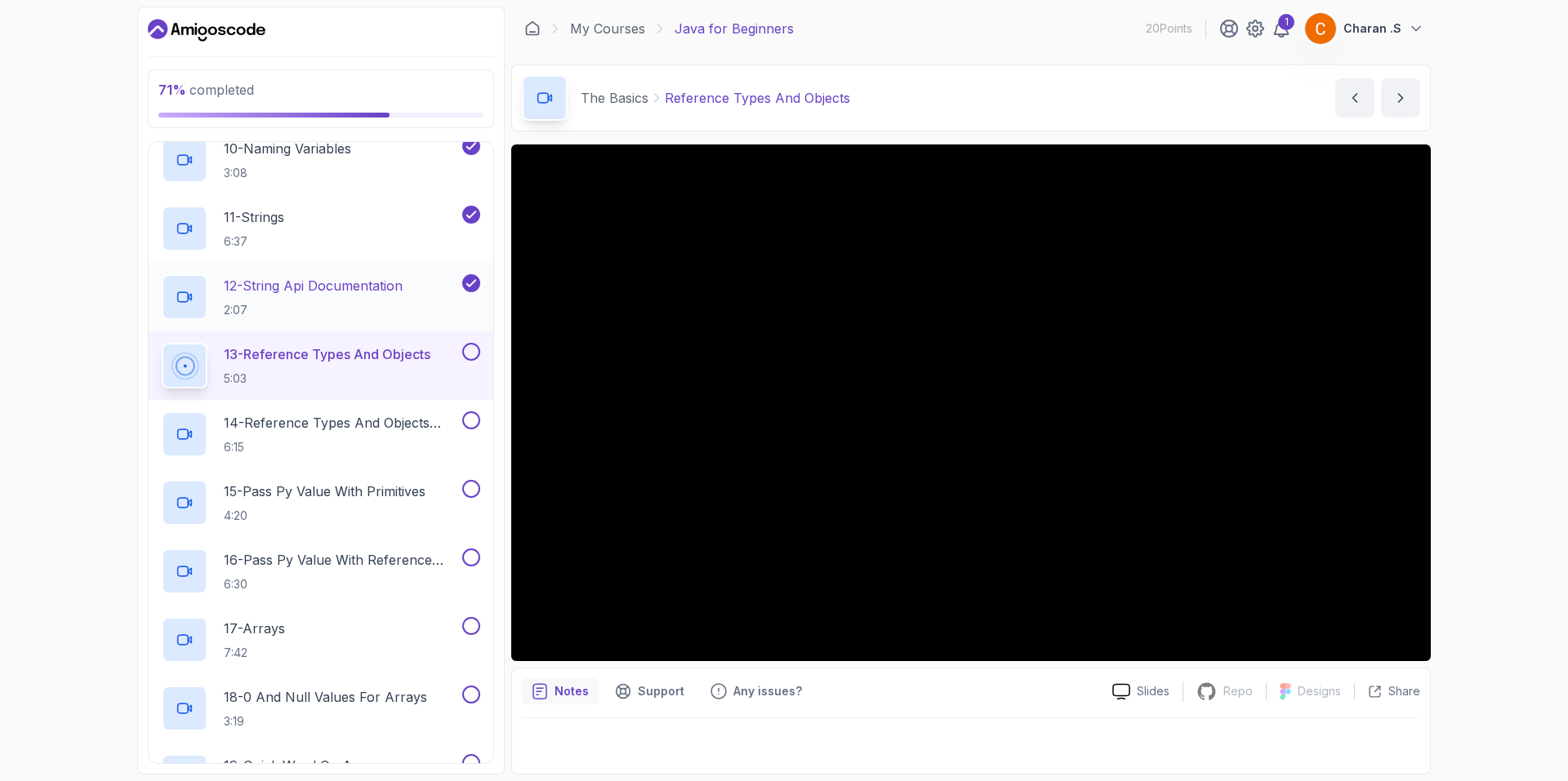
click at [234, 311] on p "2:07" at bounding box center [312, 310] width 178 height 17
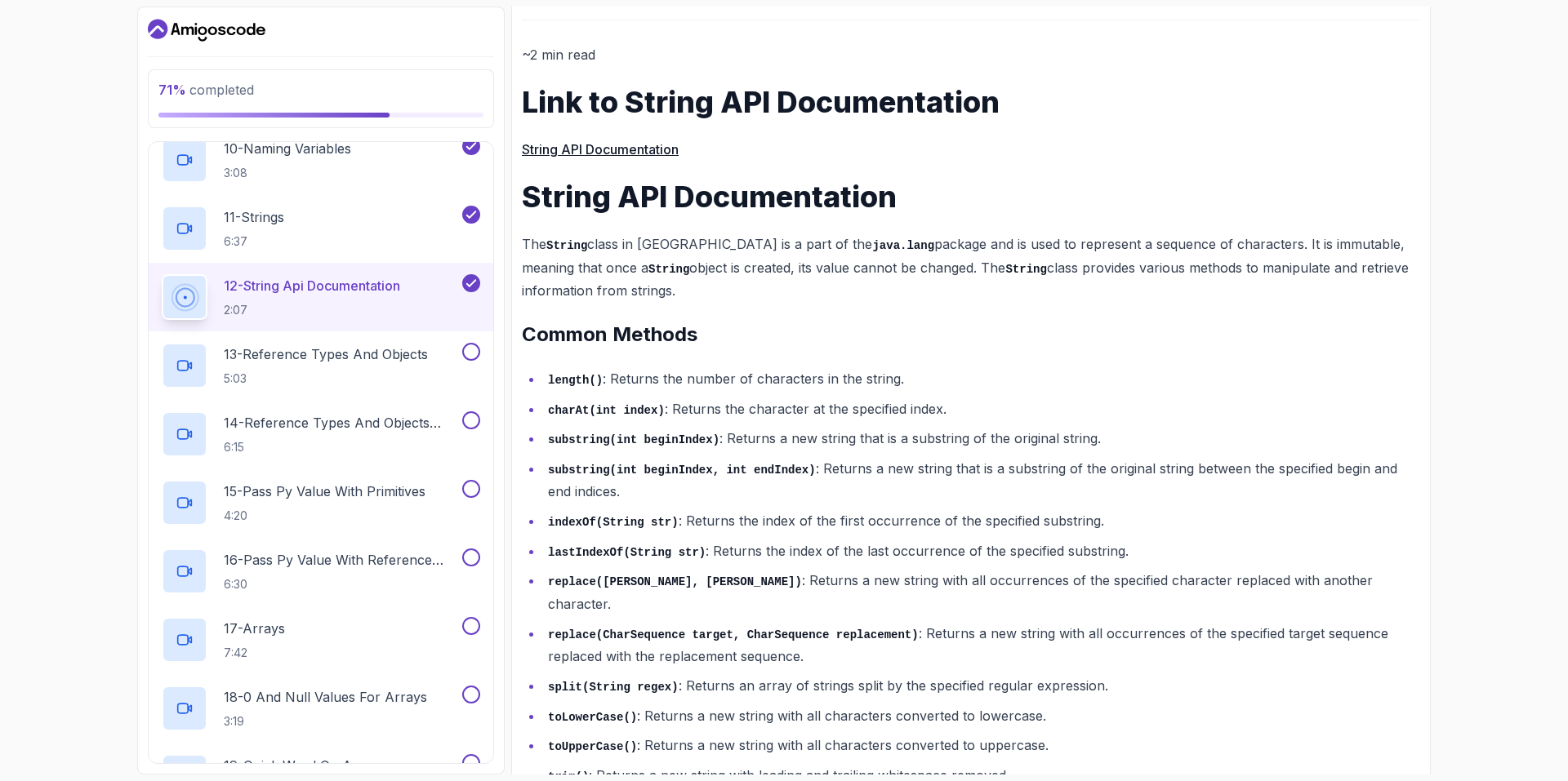
scroll to position [728, 0]
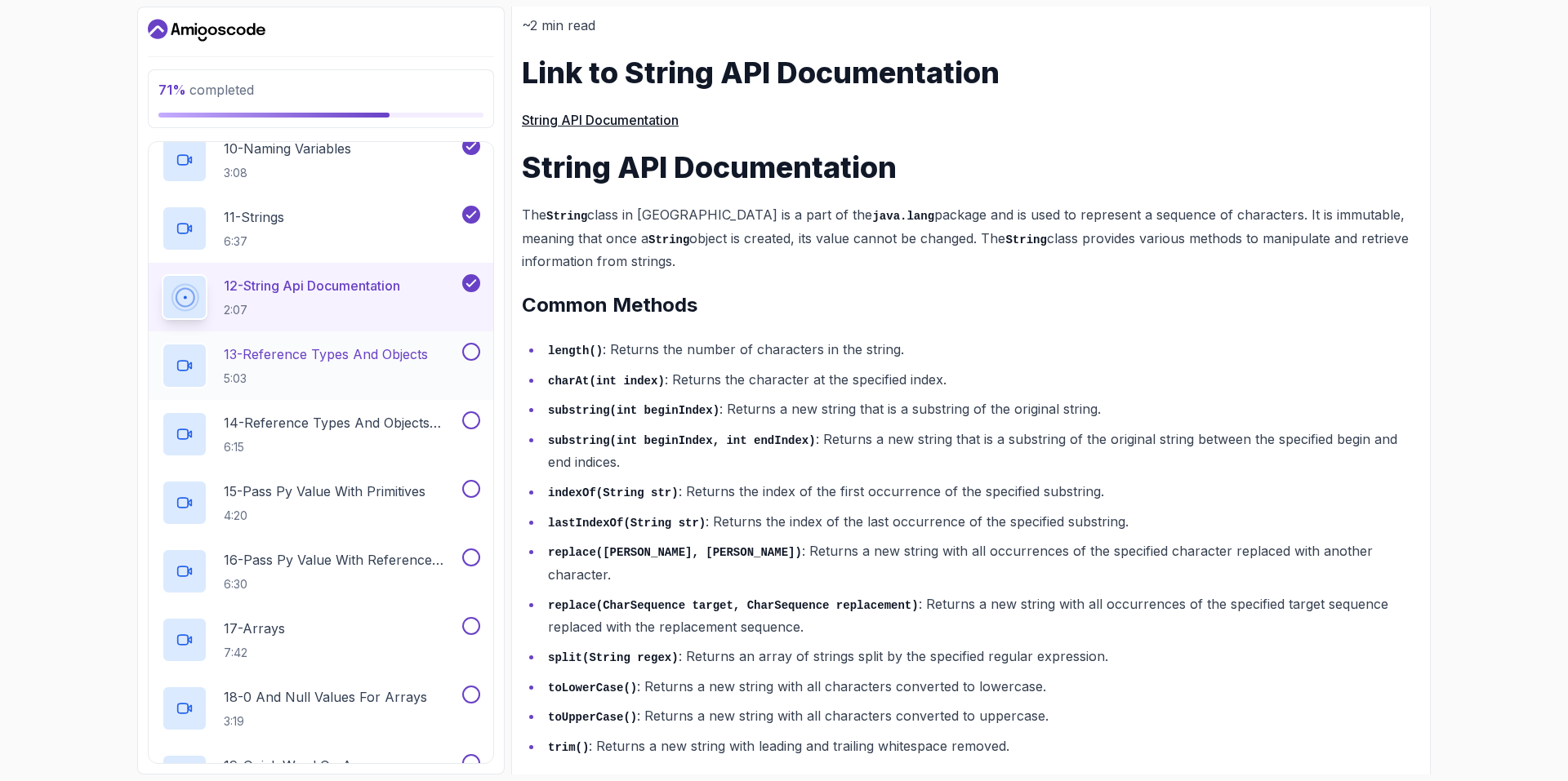
click at [321, 372] on p "5:03" at bounding box center [325, 378] width 204 height 17
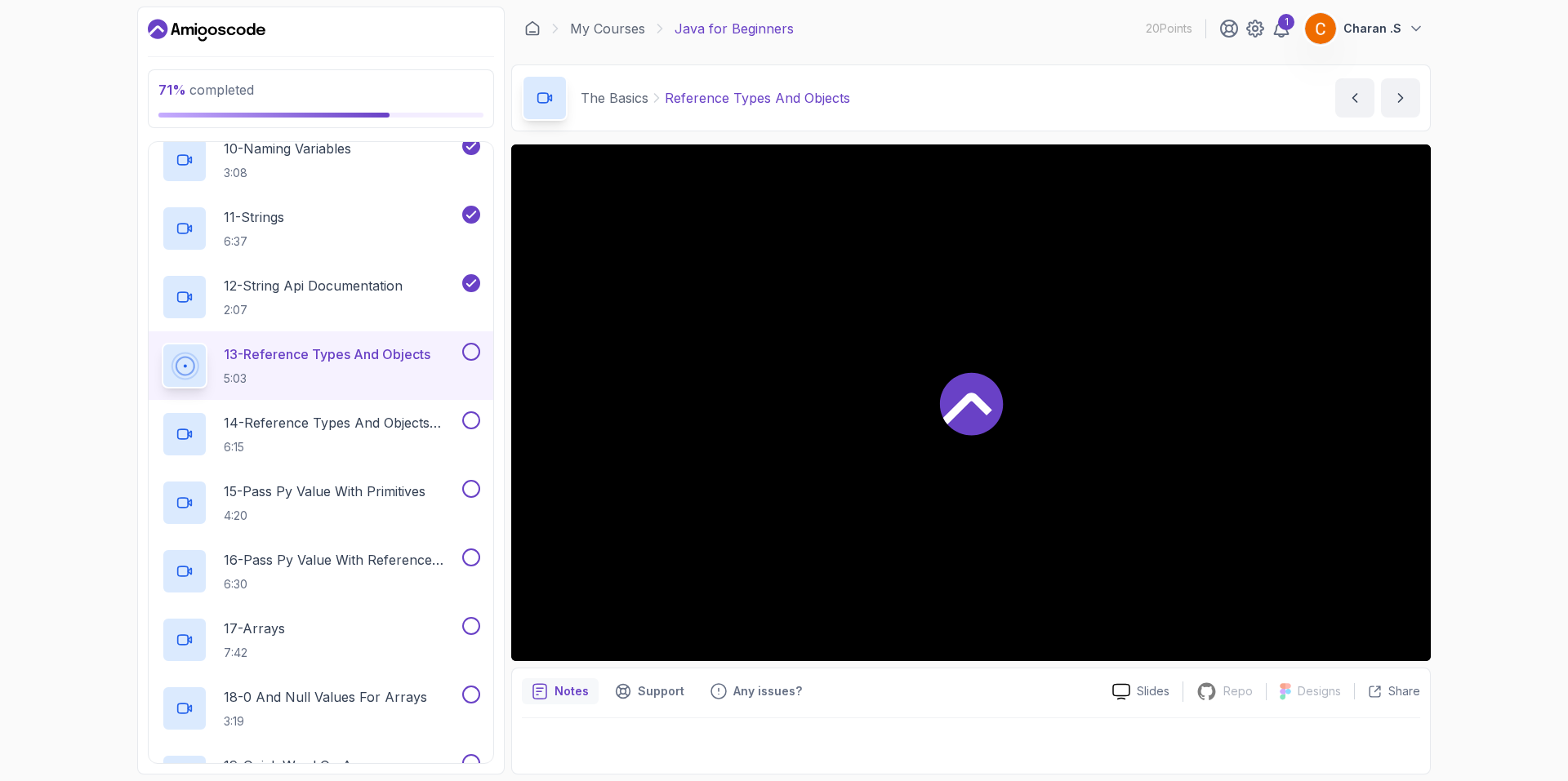
scroll to position [1, 0]
click at [816, 255] on div at bounding box center [970, 403] width 920 height 517
click at [399, 304] on p "2:07" at bounding box center [312, 310] width 178 height 17
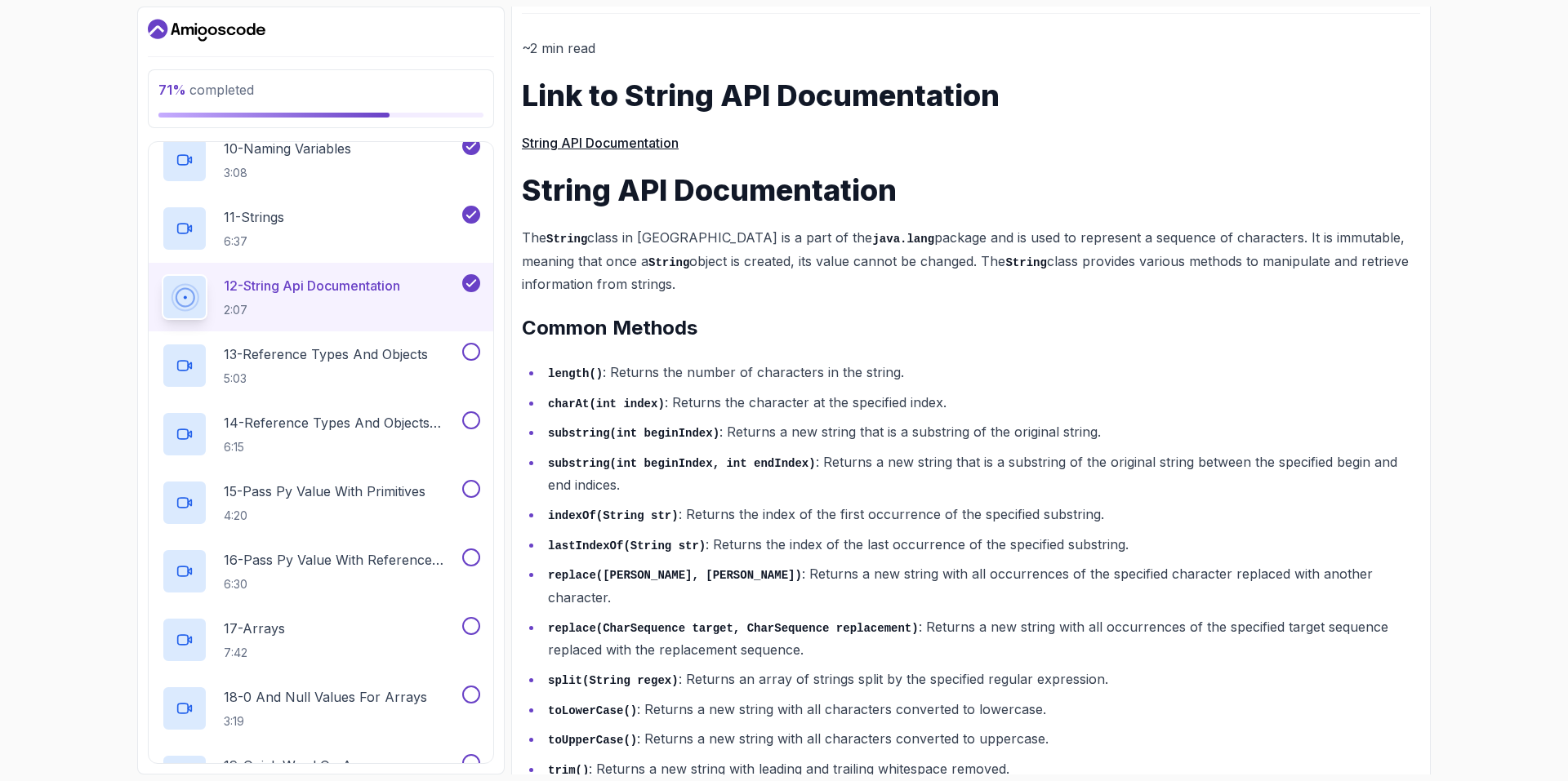
scroll to position [728, 0]
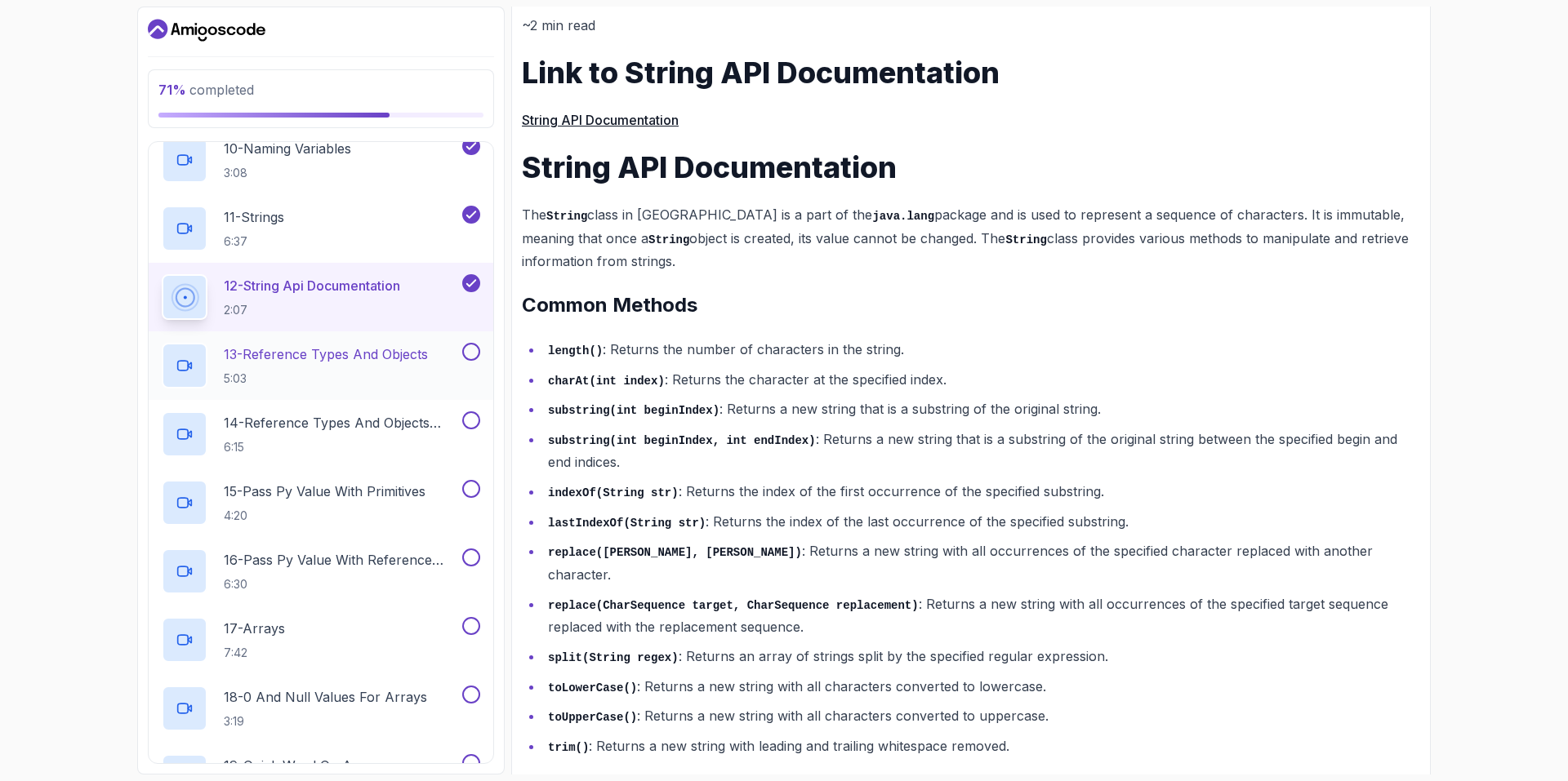
click at [320, 346] on p "13 - Reference Types And Objects" at bounding box center [325, 354] width 204 height 20
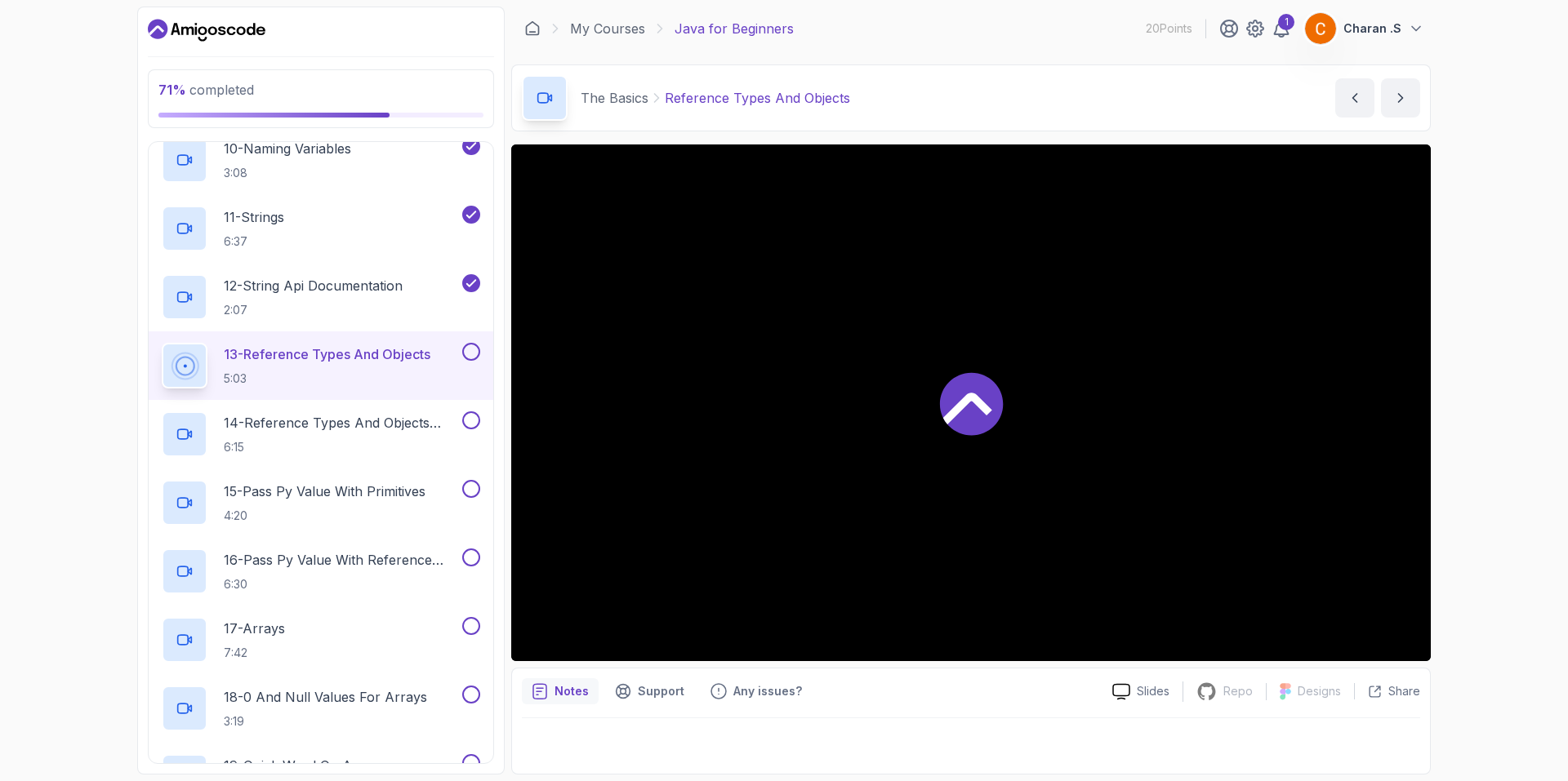
scroll to position [1, 0]
click at [162, 343] on button "13 - Reference Types And Objects 5:03" at bounding box center [321, 365] width 318 height 46
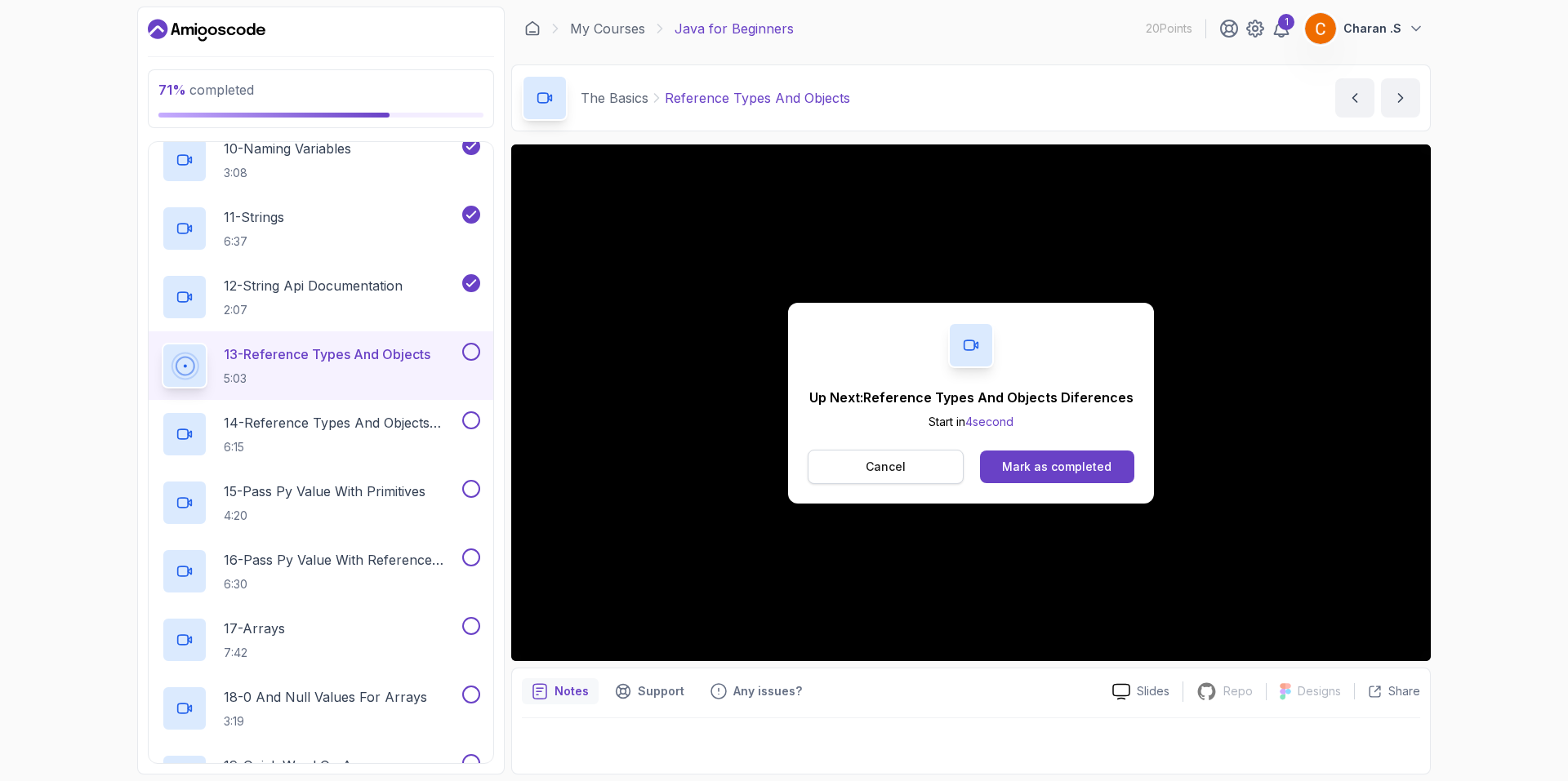
click at [898, 473] on p "Cancel" at bounding box center [886, 466] width 40 height 17
click at [935, 458] on button "Cancel" at bounding box center [885, 466] width 156 height 34
click at [1072, 473] on div "Mark as completed" at bounding box center [1056, 466] width 110 height 17
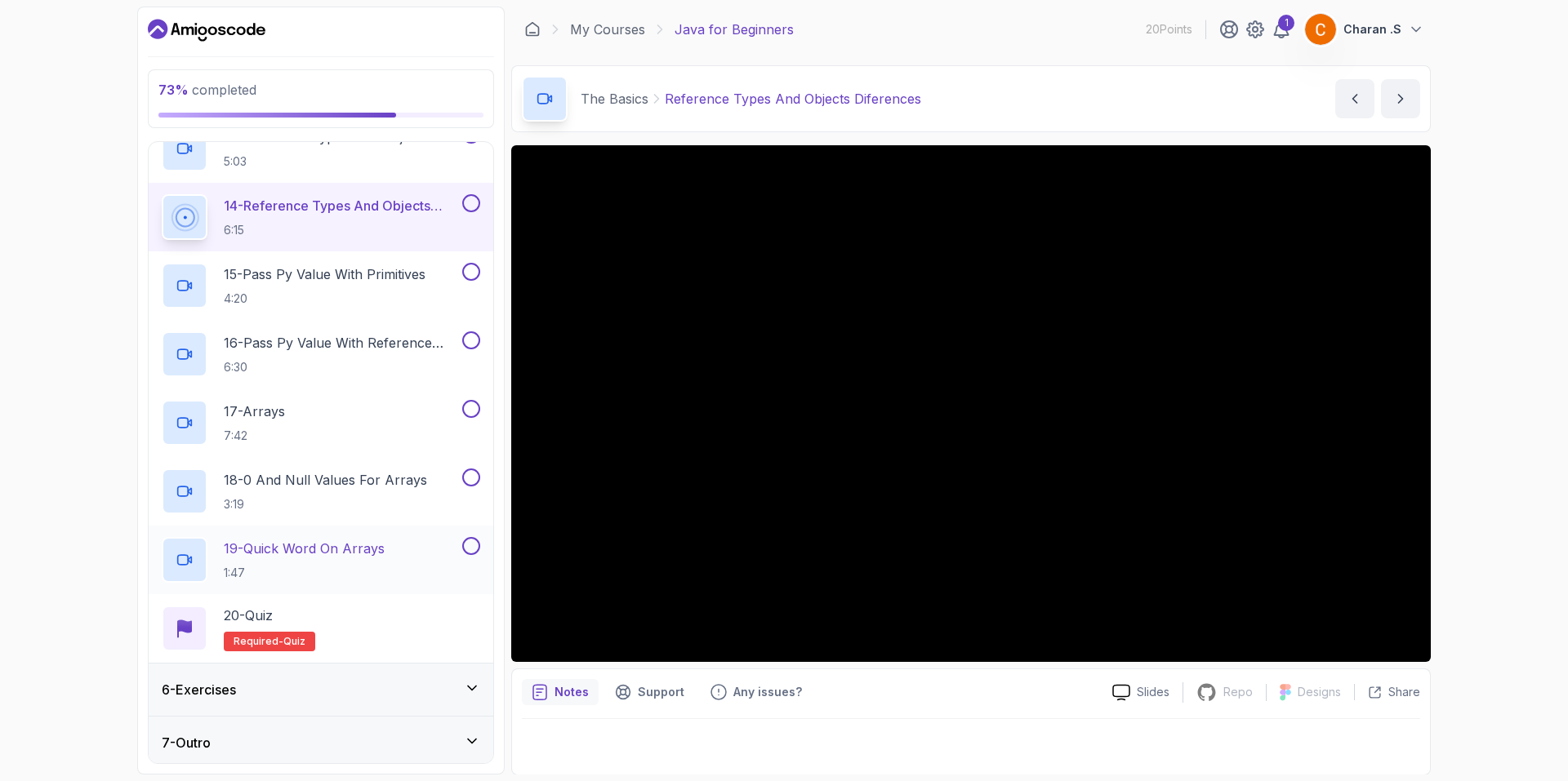
scroll to position [1120, 0]
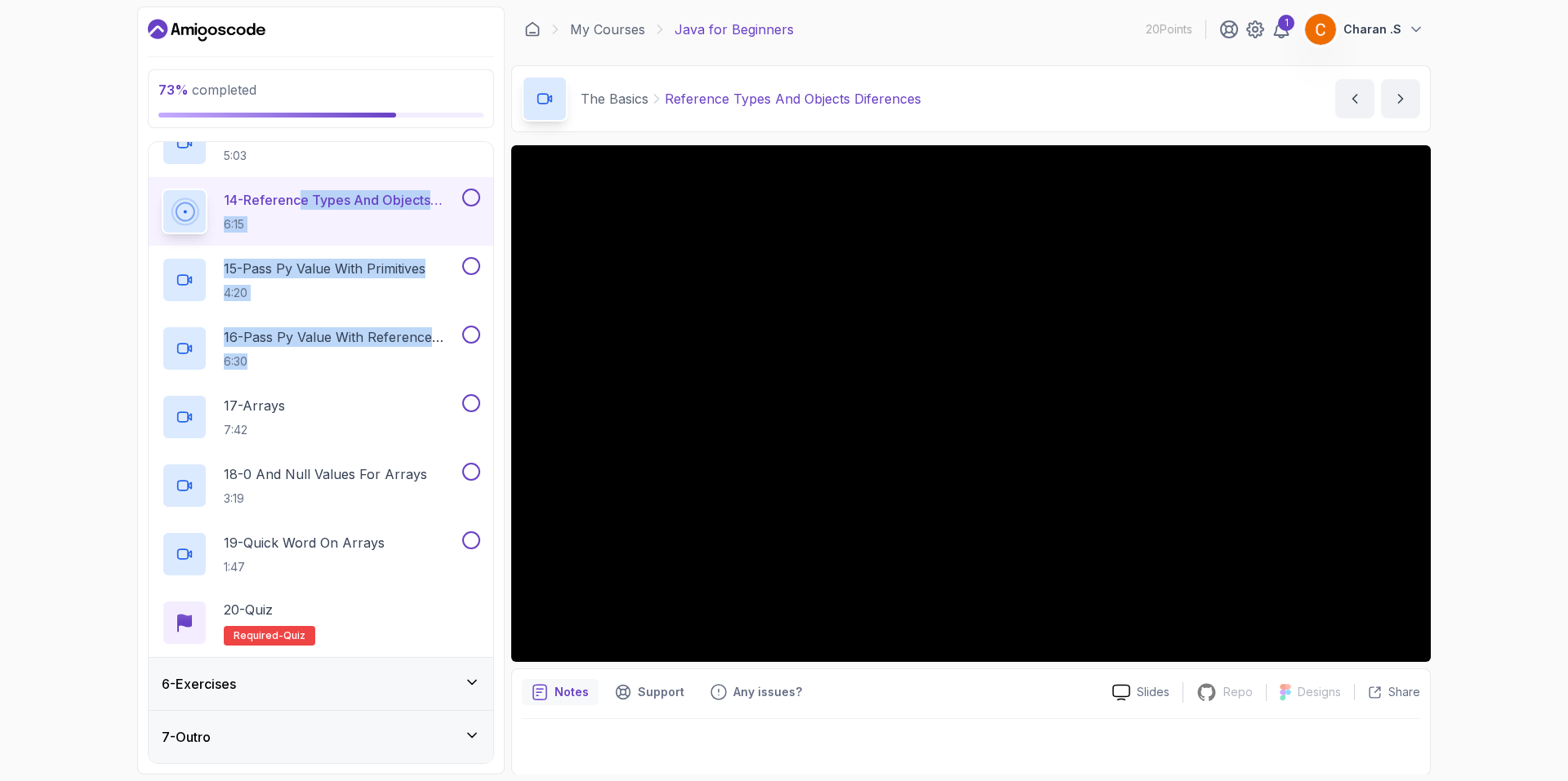
drag, startPoint x: 416, startPoint y: 378, endPoint x: 305, endPoint y: 203, distance: 207.2
click at [3, 344] on div "73 % completed 1 - Intro 2 - Understanding Java 3 - Environment Setup 4 - Up An…" at bounding box center [784, 390] width 1568 height 781
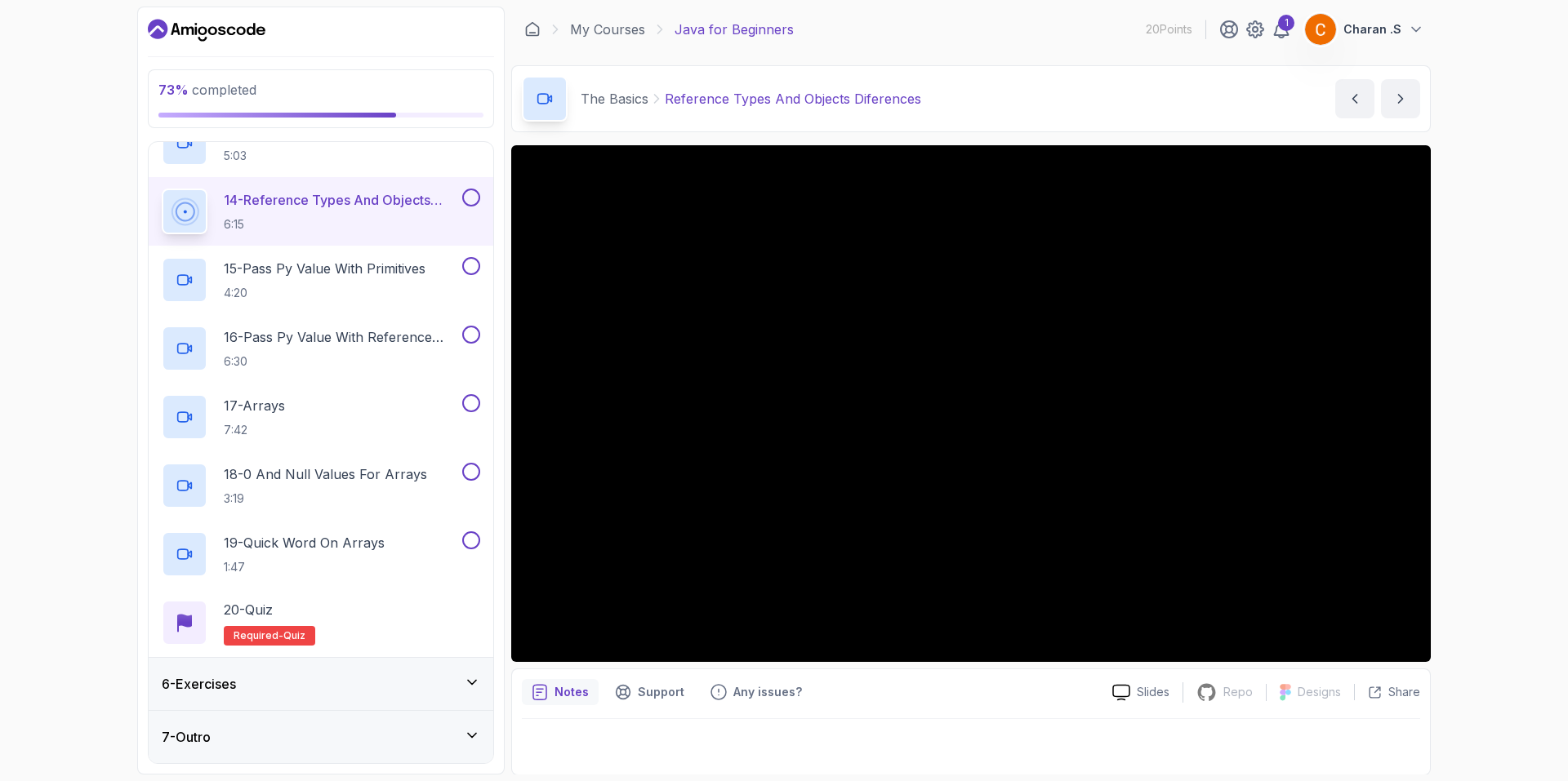
click at [338, 691] on div "6 - Exercises" at bounding box center [321, 684] width 318 height 20
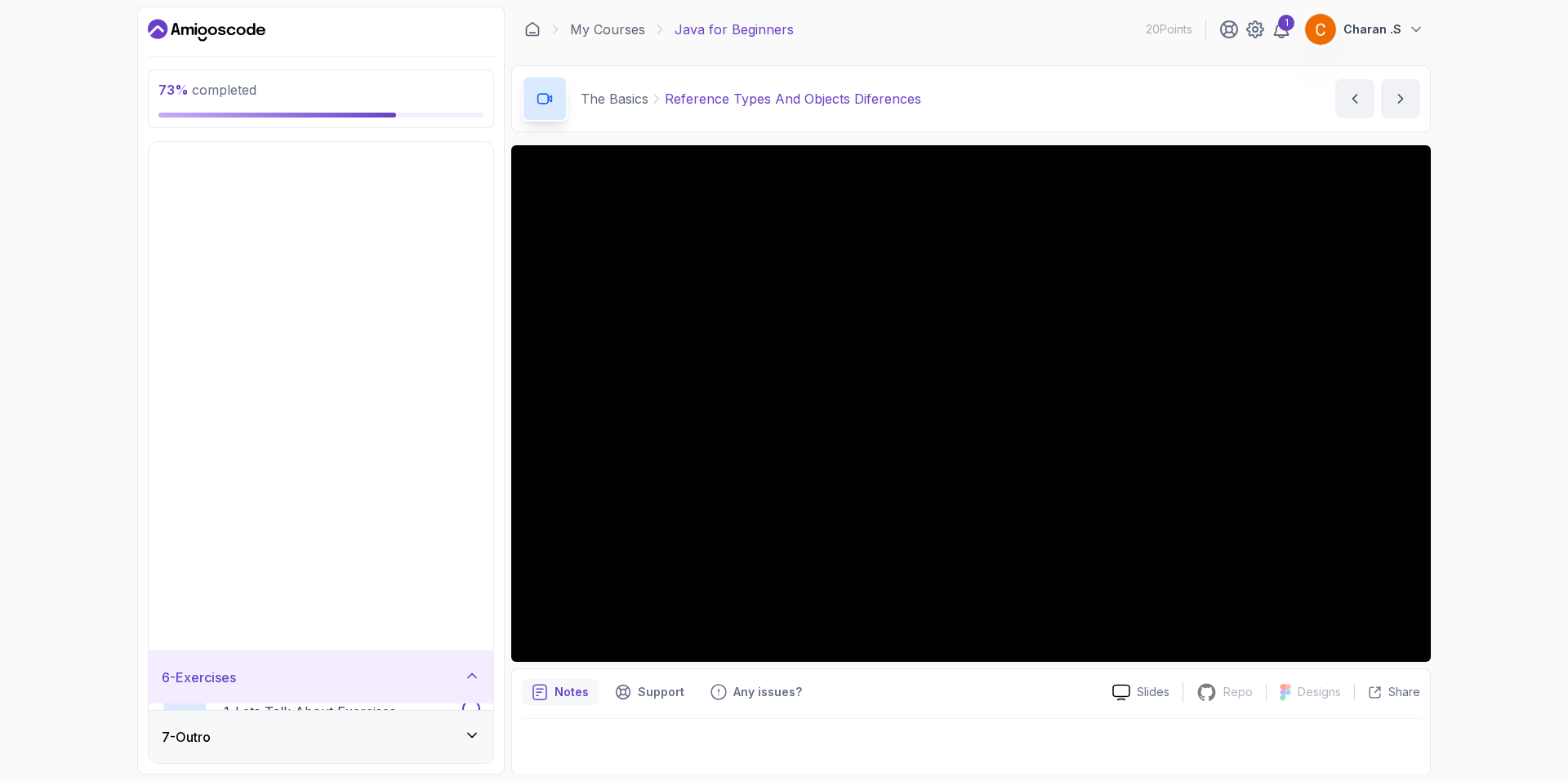
scroll to position [0, 0]
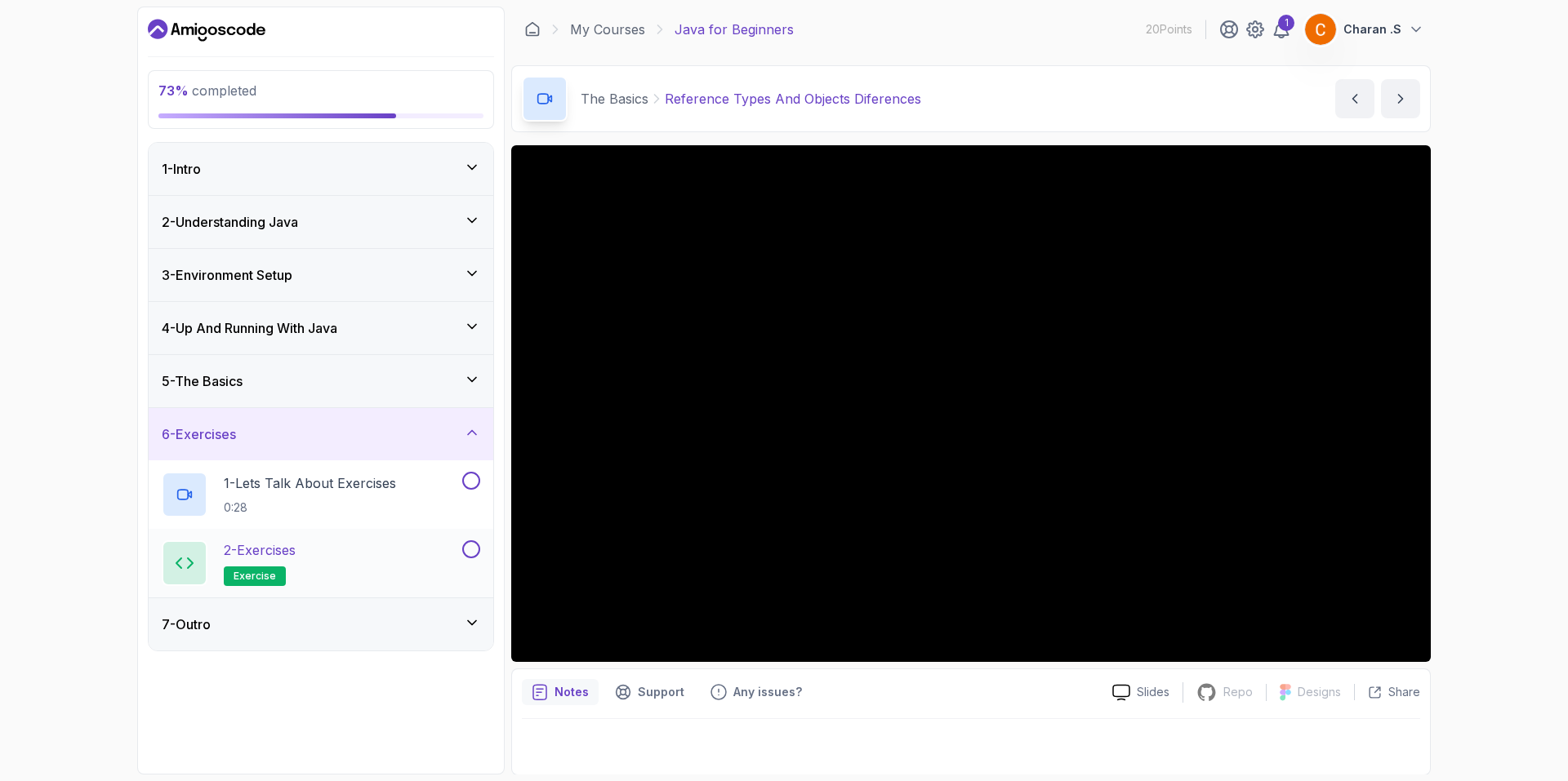
click at [296, 576] on h2 "2 - Exercises exercise" at bounding box center [259, 563] width 72 height 46
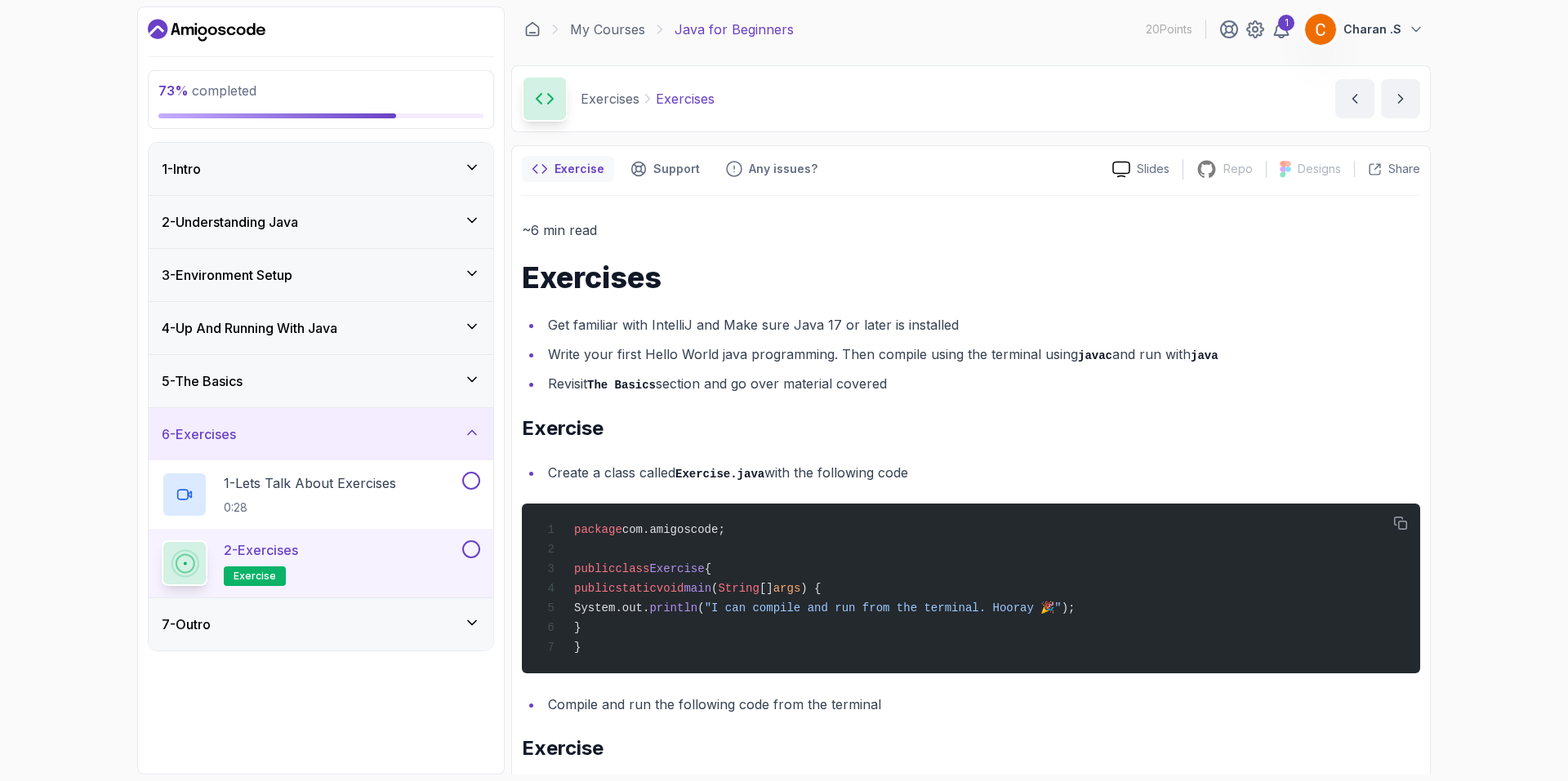
drag, startPoint x: 546, startPoint y: 475, endPoint x: 947, endPoint y: 461, distance: 401.2
click at [947, 461] on li "Create a class called Exercise.java with the following code" at bounding box center [982, 472] width 877 height 23
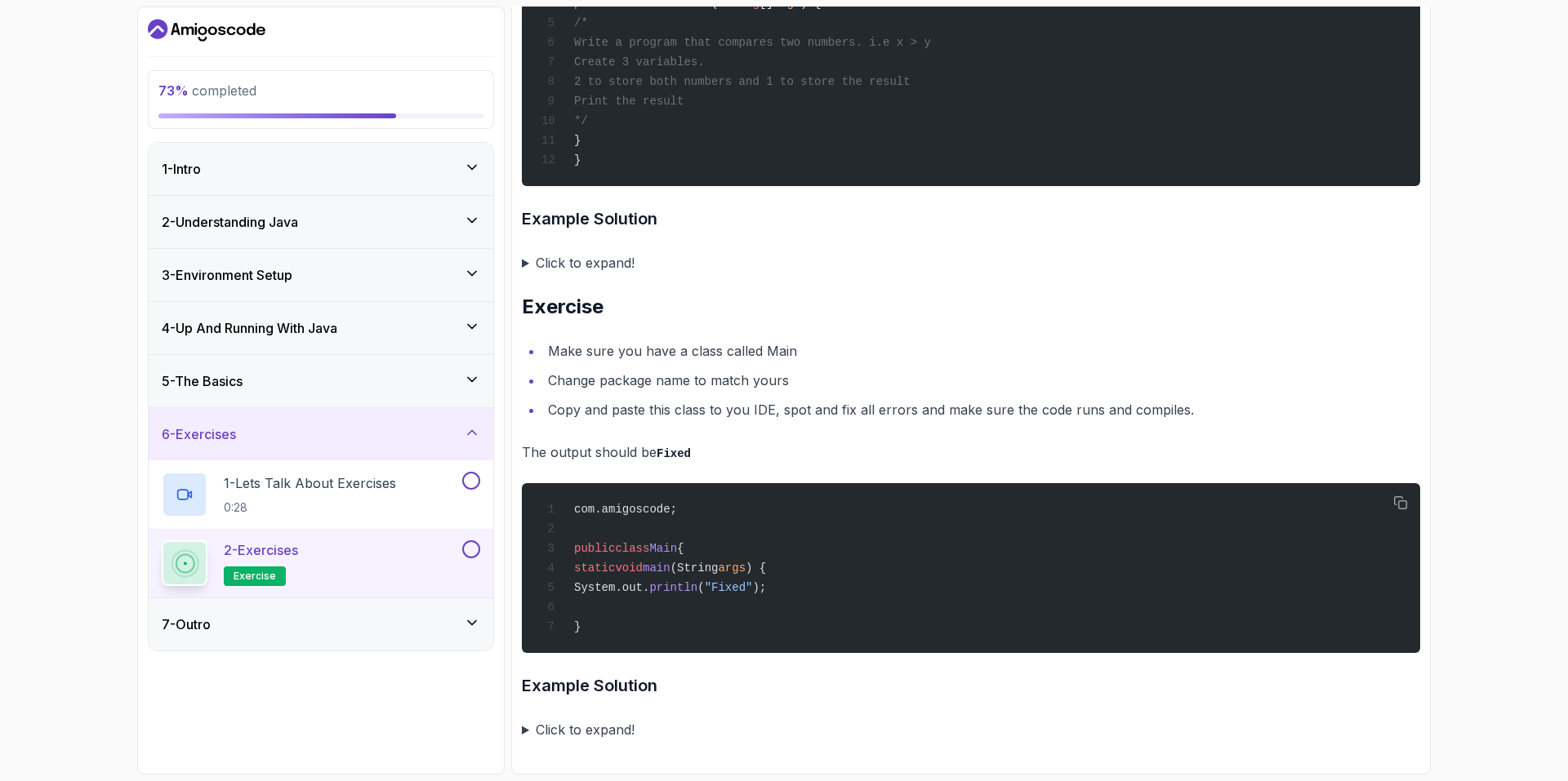
scroll to position [2967, 0]
click at [473, 555] on button at bounding box center [471, 549] width 18 height 18
click at [475, 480] on button at bounding box center [471, 480] width 18 height 18
click at [429, 618] on div "7 - Outro" at bounding box center [321, 624] width 318 height 20
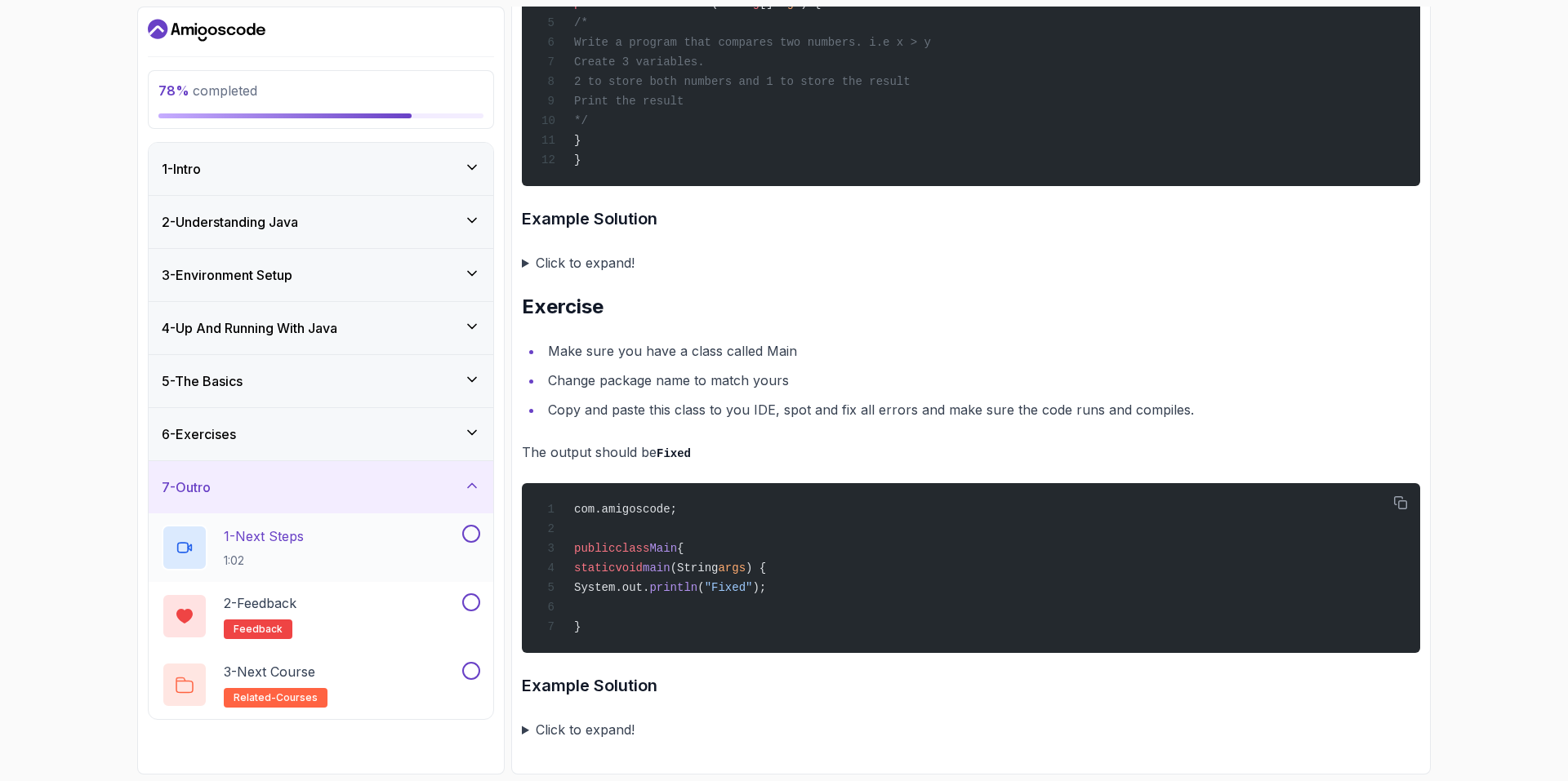
click at [472, 532] on button at bounding box center [471, 533] width 18 height 18
click at [470, 608] on button at bounding box center [471, 602] width 18 height 18
click at [468, 676] on button at bounding box center [471, 671] width 18 height 18
click at [427, 492] on div "7 - Outro" at bounding box center [321, 487] width 318 height 20
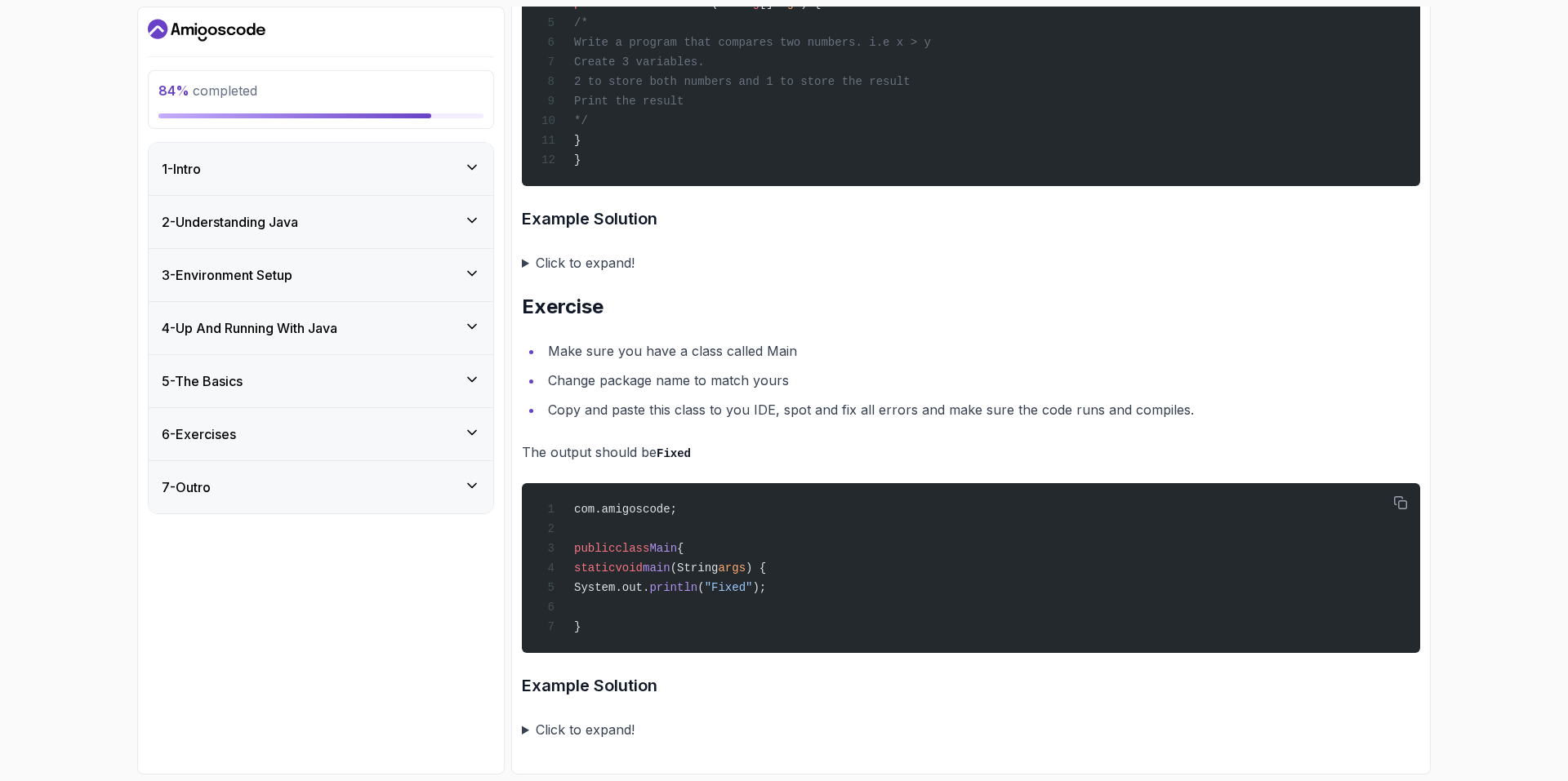
click at [432, 444] on div "6 - Exercises" at bounding box center [321, 434] width 345 height 52
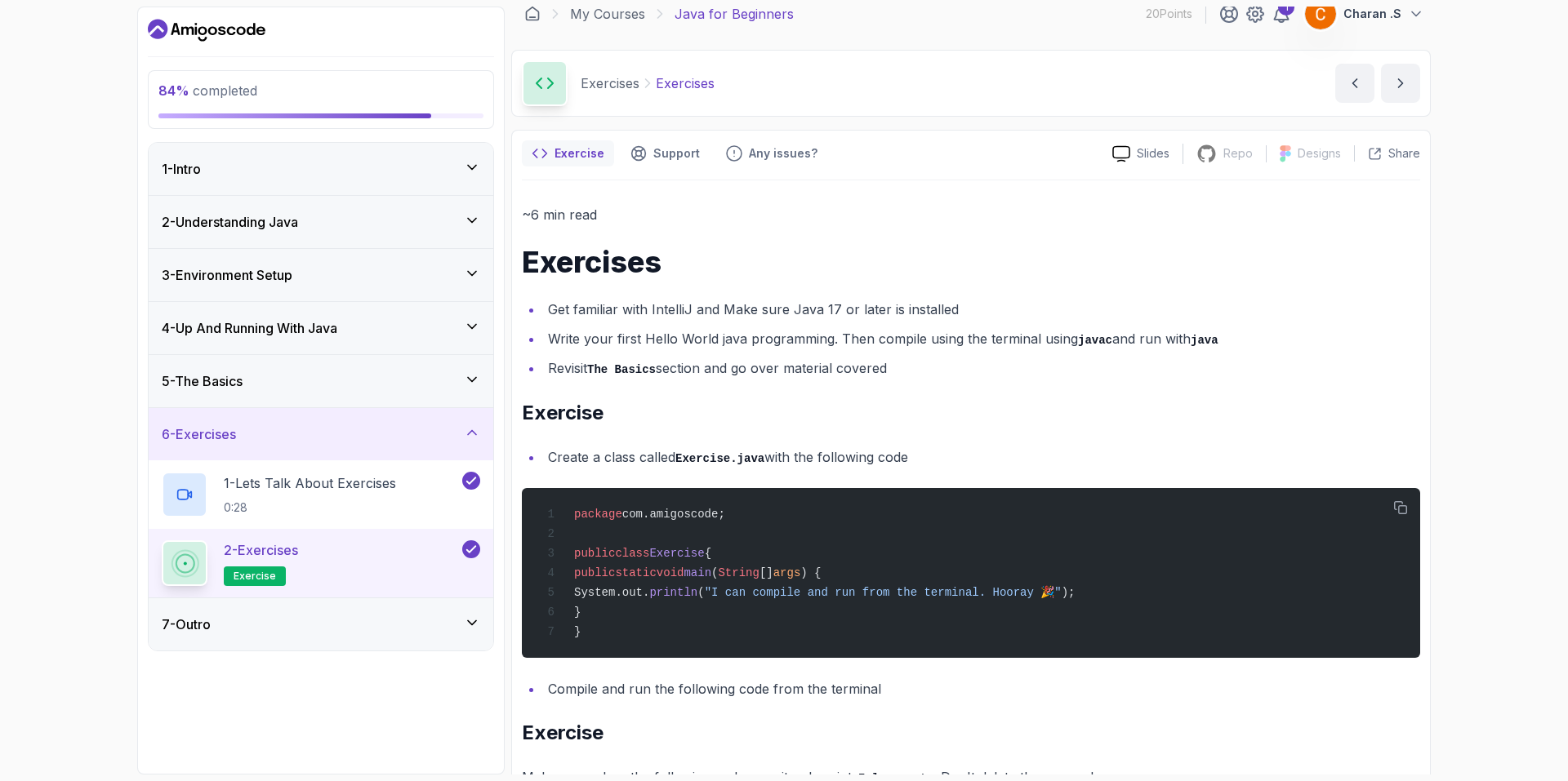
scroll to position [0, 0]
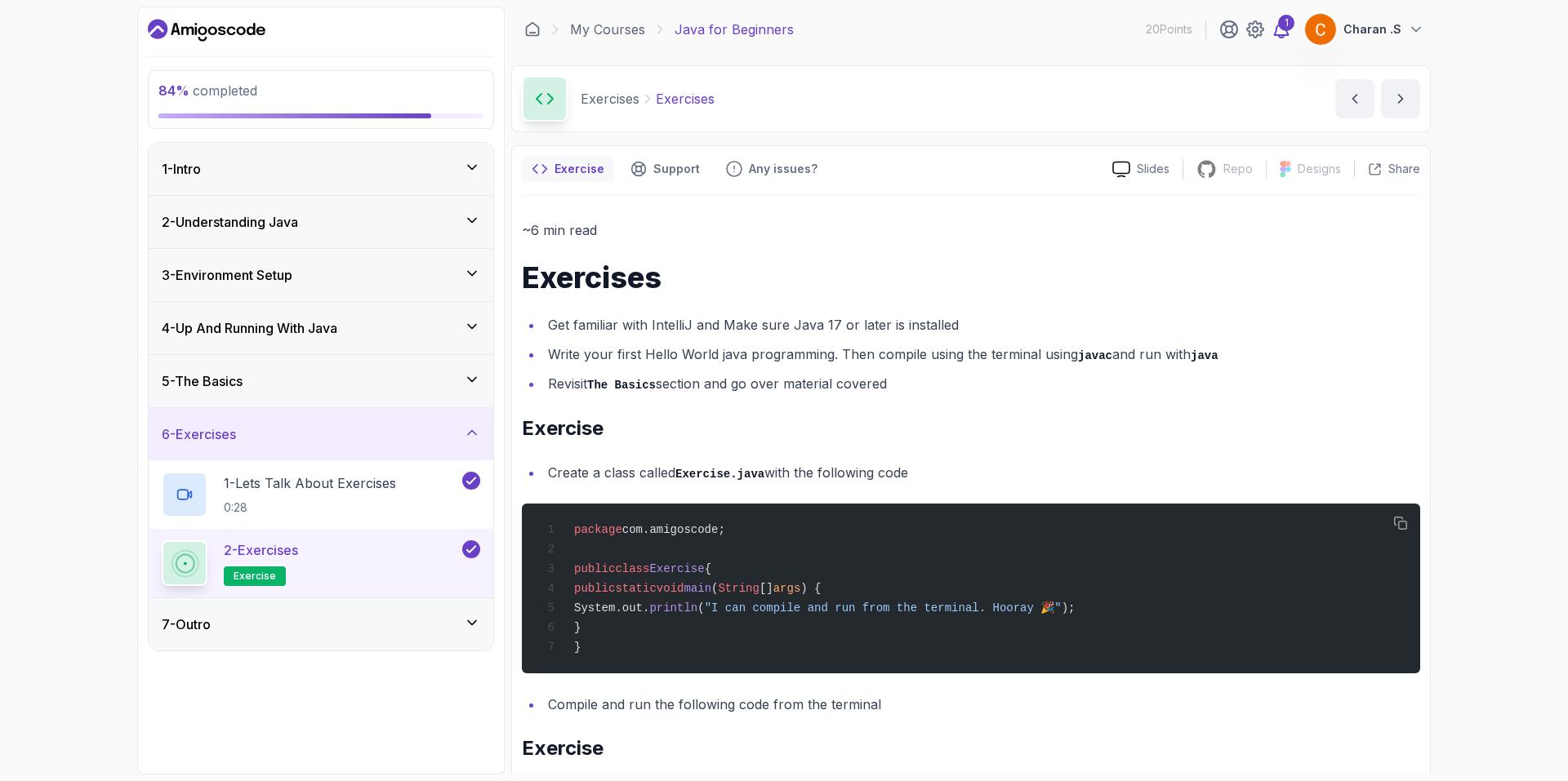
click at [1289, 33] on icon at bounding box center [1282, 29] width 14 height 17
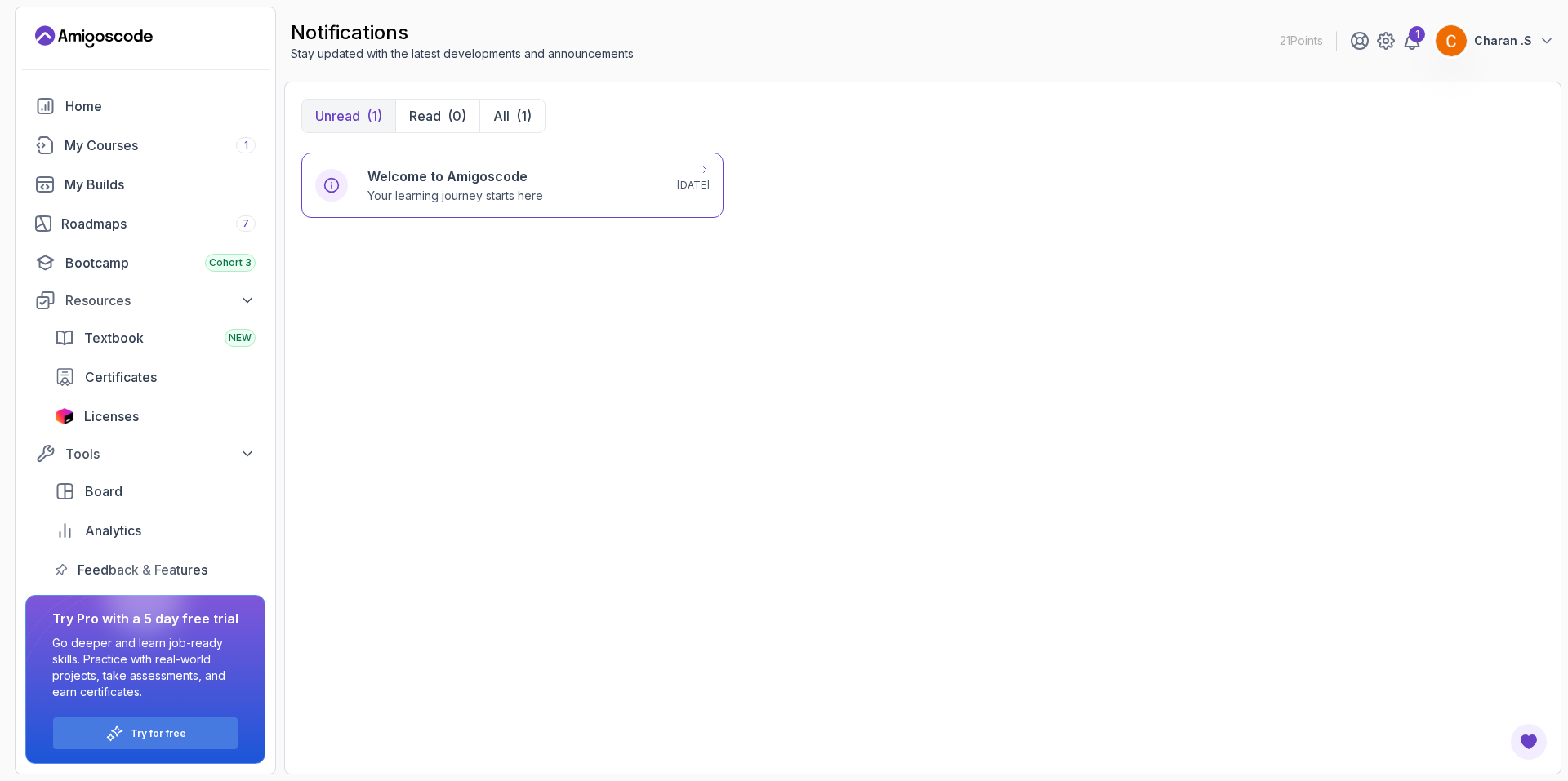
click at [419, 190] on p "Your learning journey starts here" at bounding box center [455, 196] width 176 height 17
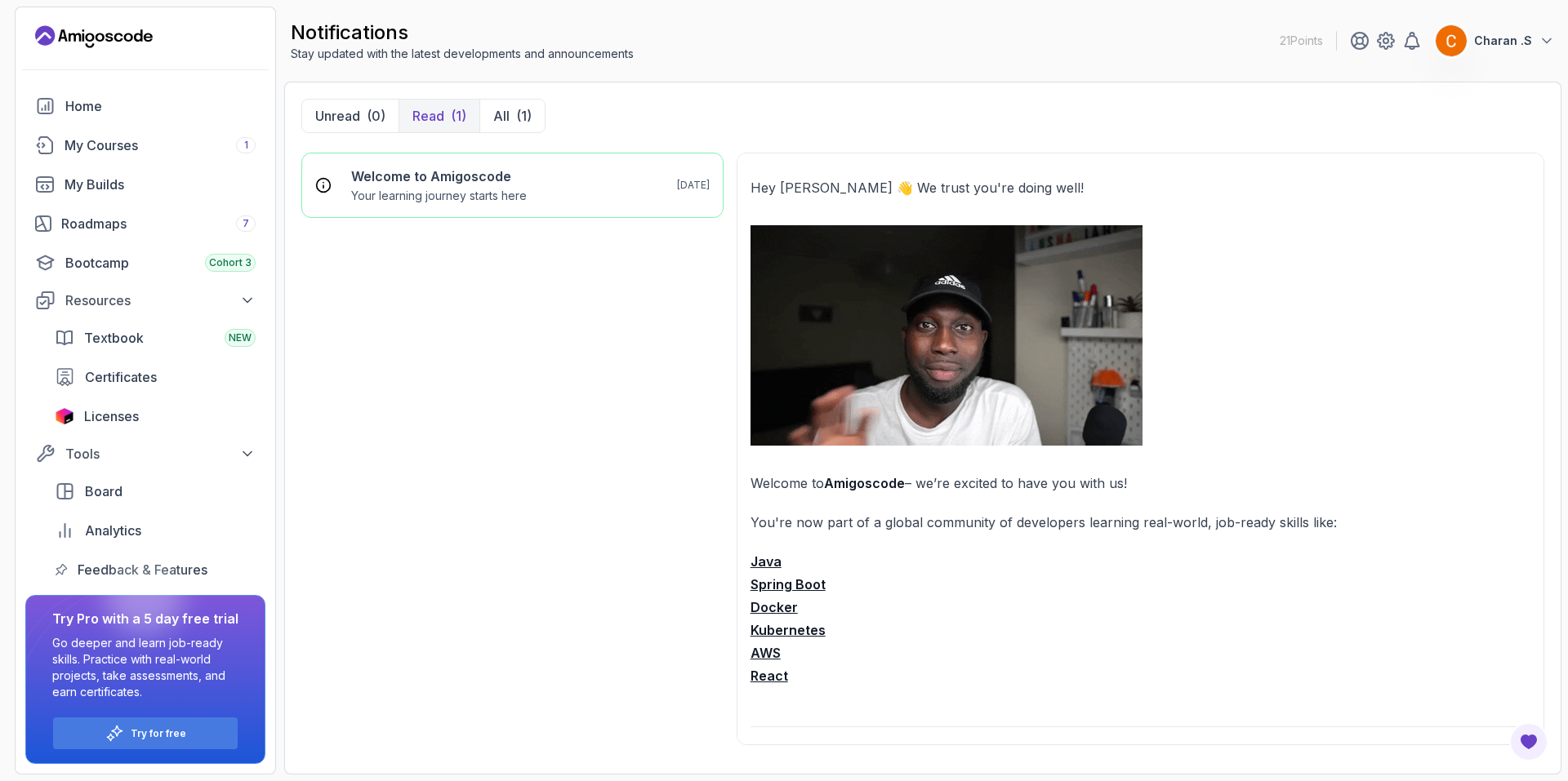
click at [888, 313] on img at bounding box center [946, 335] width 392 height 220
click at [772, 560] on strong "Java" at bounding box center [766, 561] width 31 height 17
click at [182, 130] on link "My Courses 1" at bounding box center [145, 145] width 240 height 33
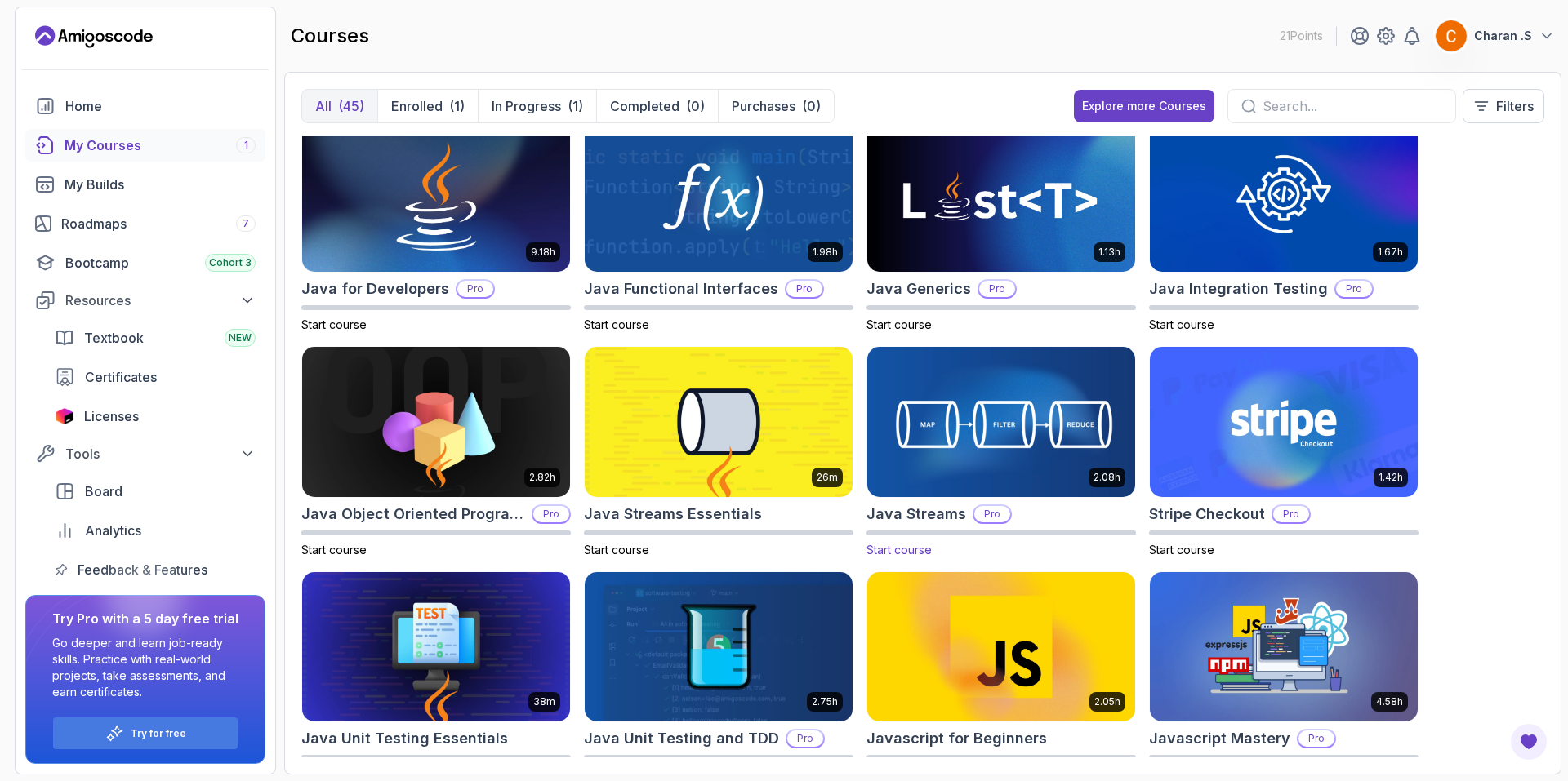
scroll to position [779, 0]
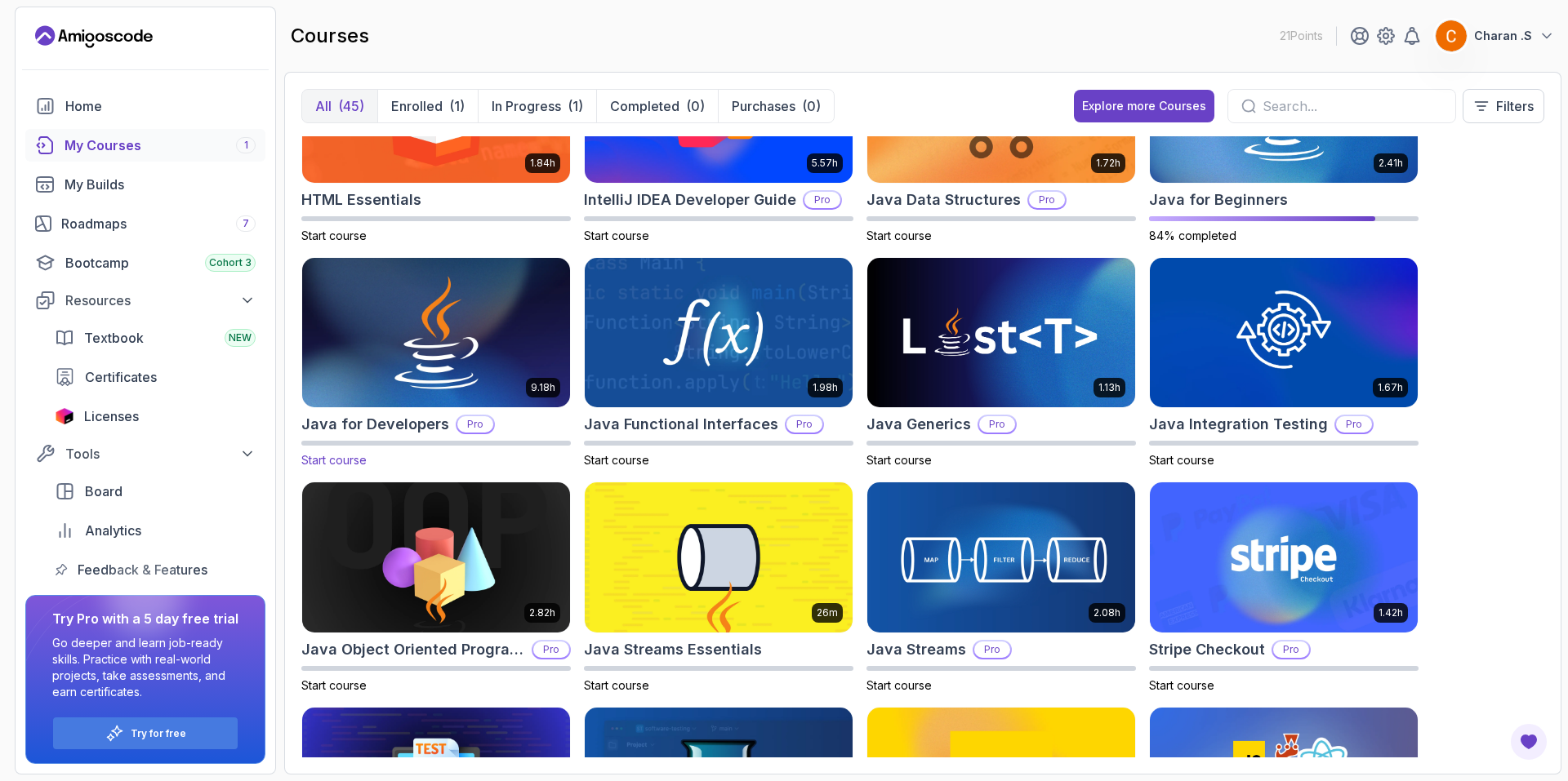
click at [536, 363] on img at bounding box center [436, 332] width 281 height 157
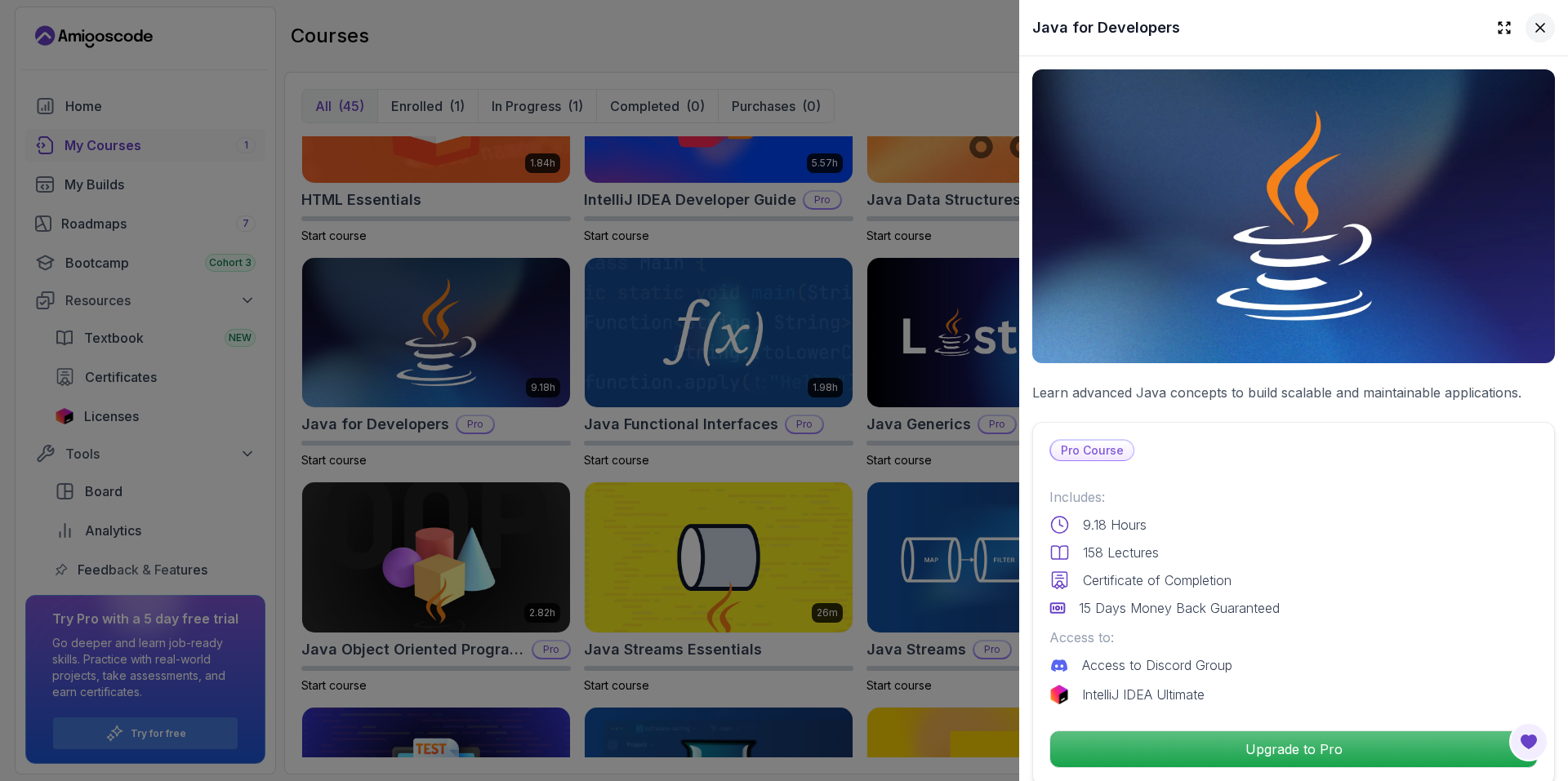
click at [1530, 39] on button at bounding box center [1540, 28] width 30 height 30
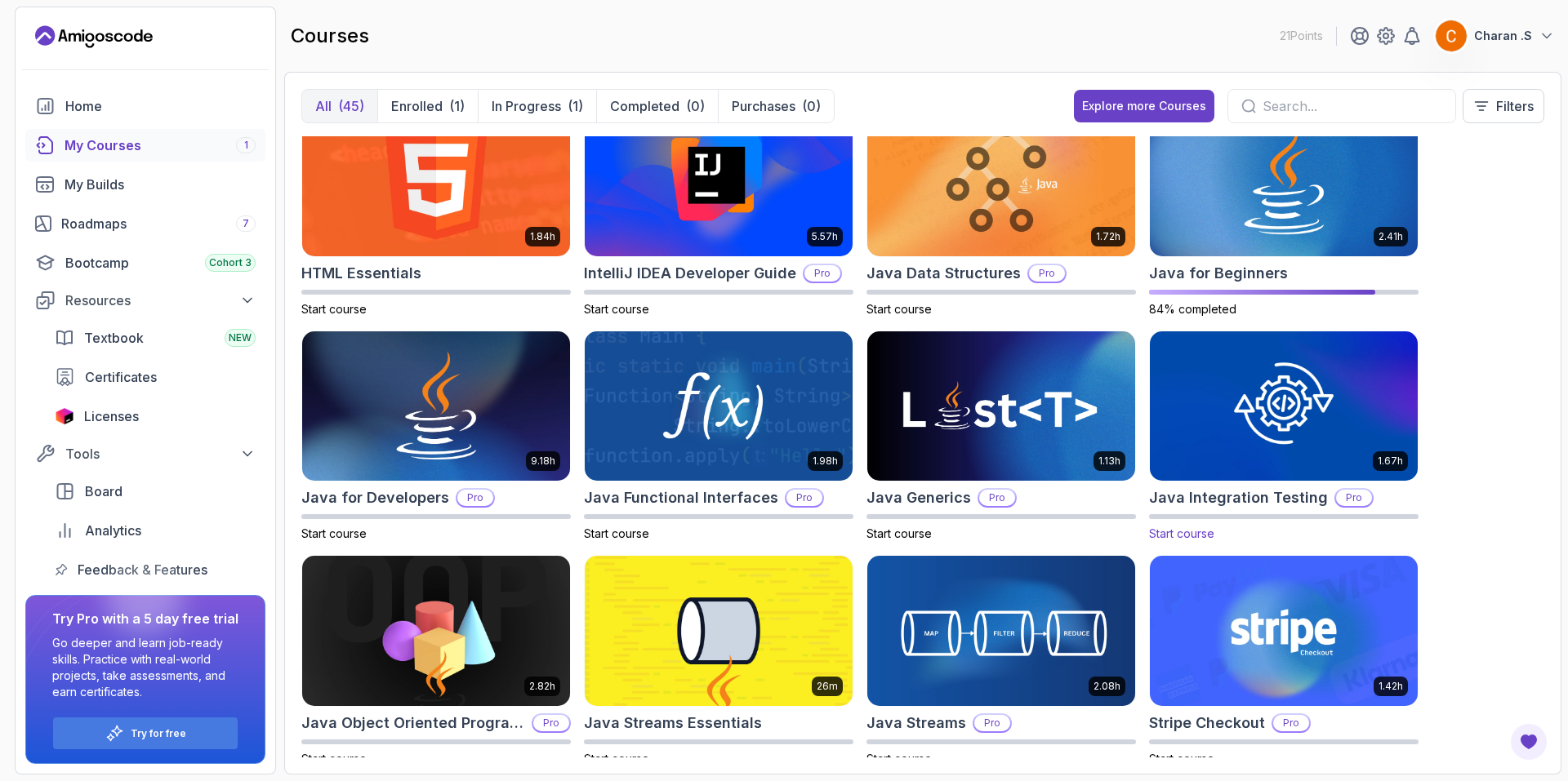
scroll to position [535, 0]
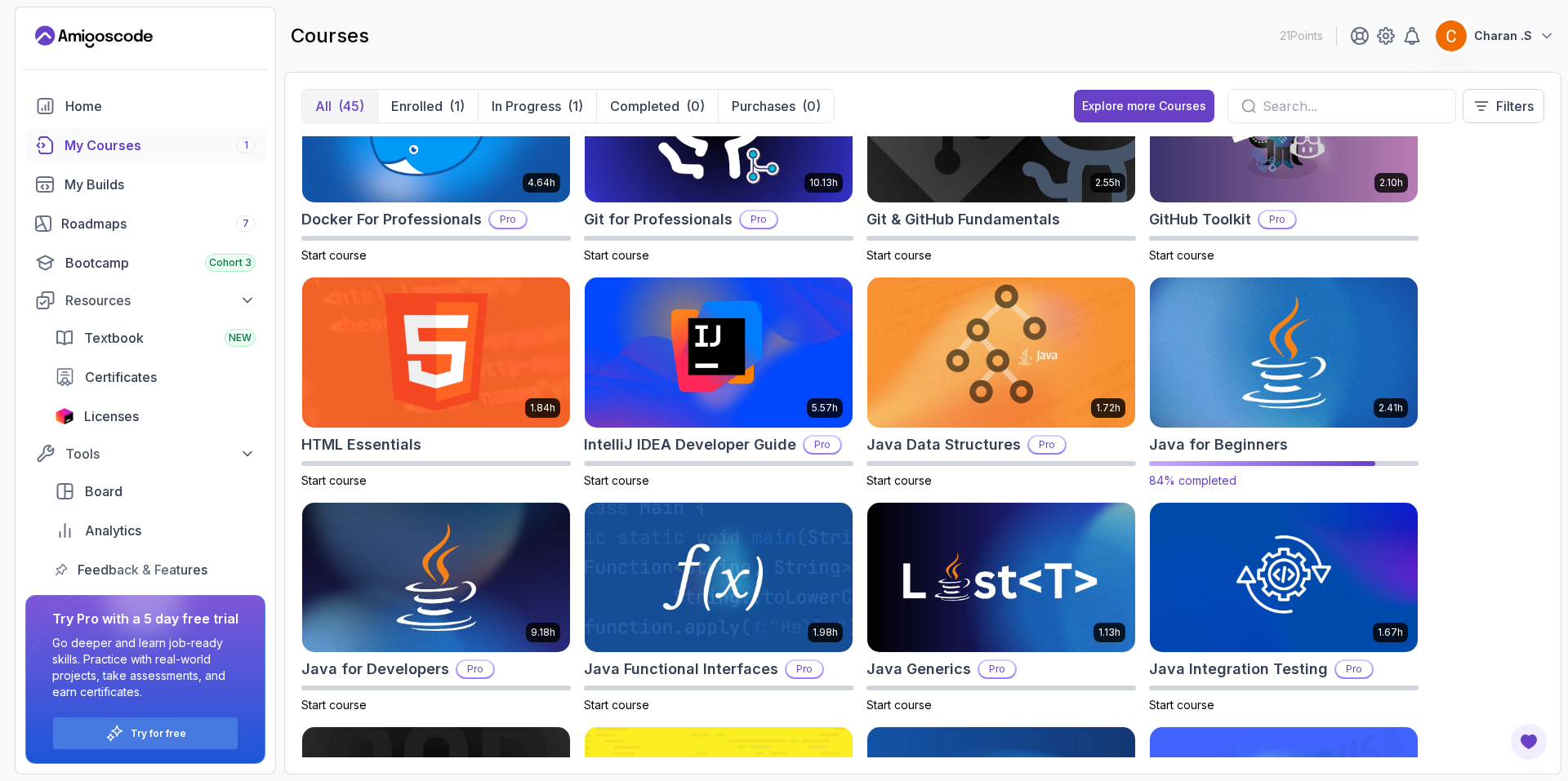
click at [1274, 358] on img at bounding box center [1283, 351] width 281 height 157
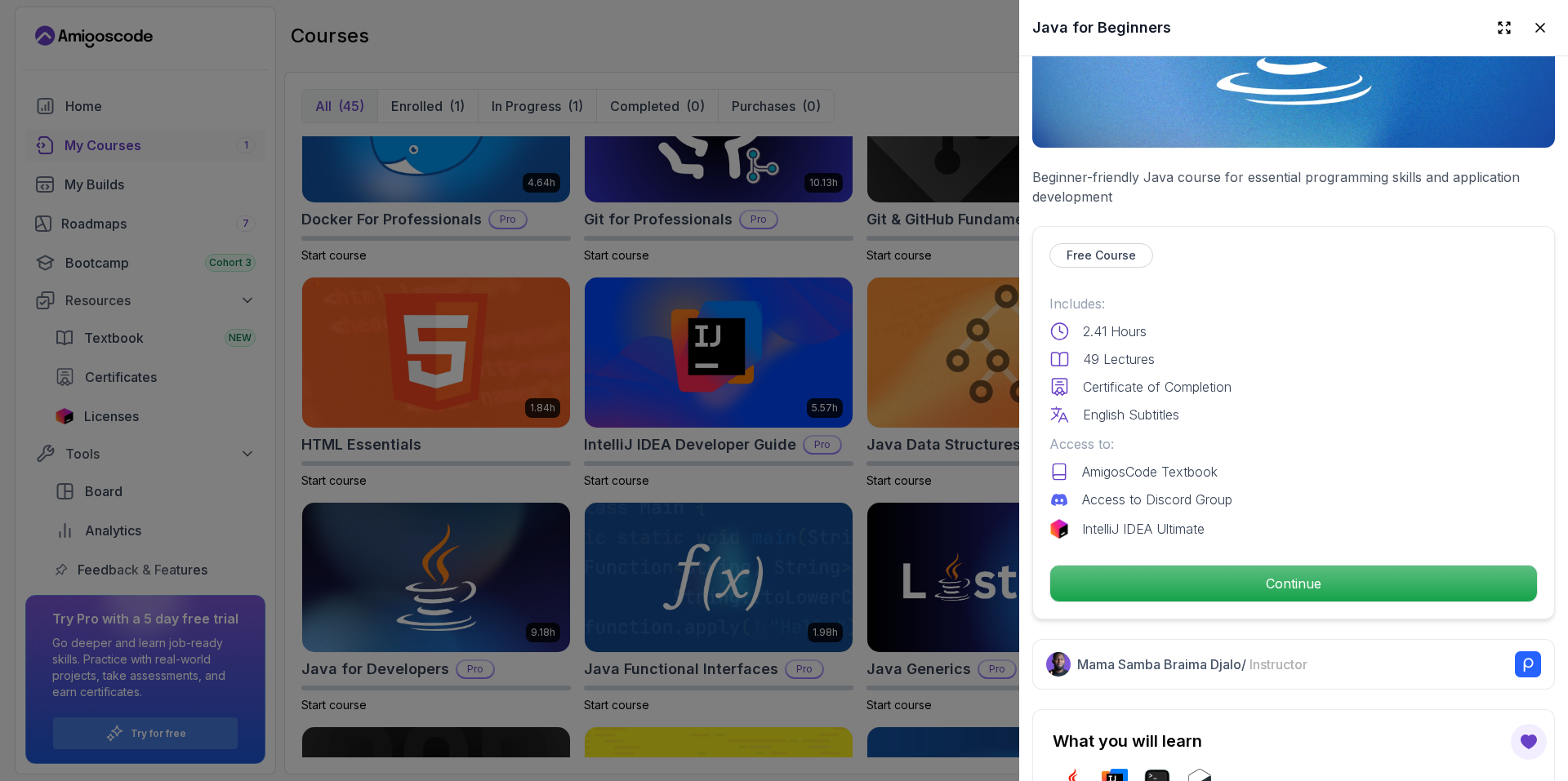
scroll to position [245, 0]
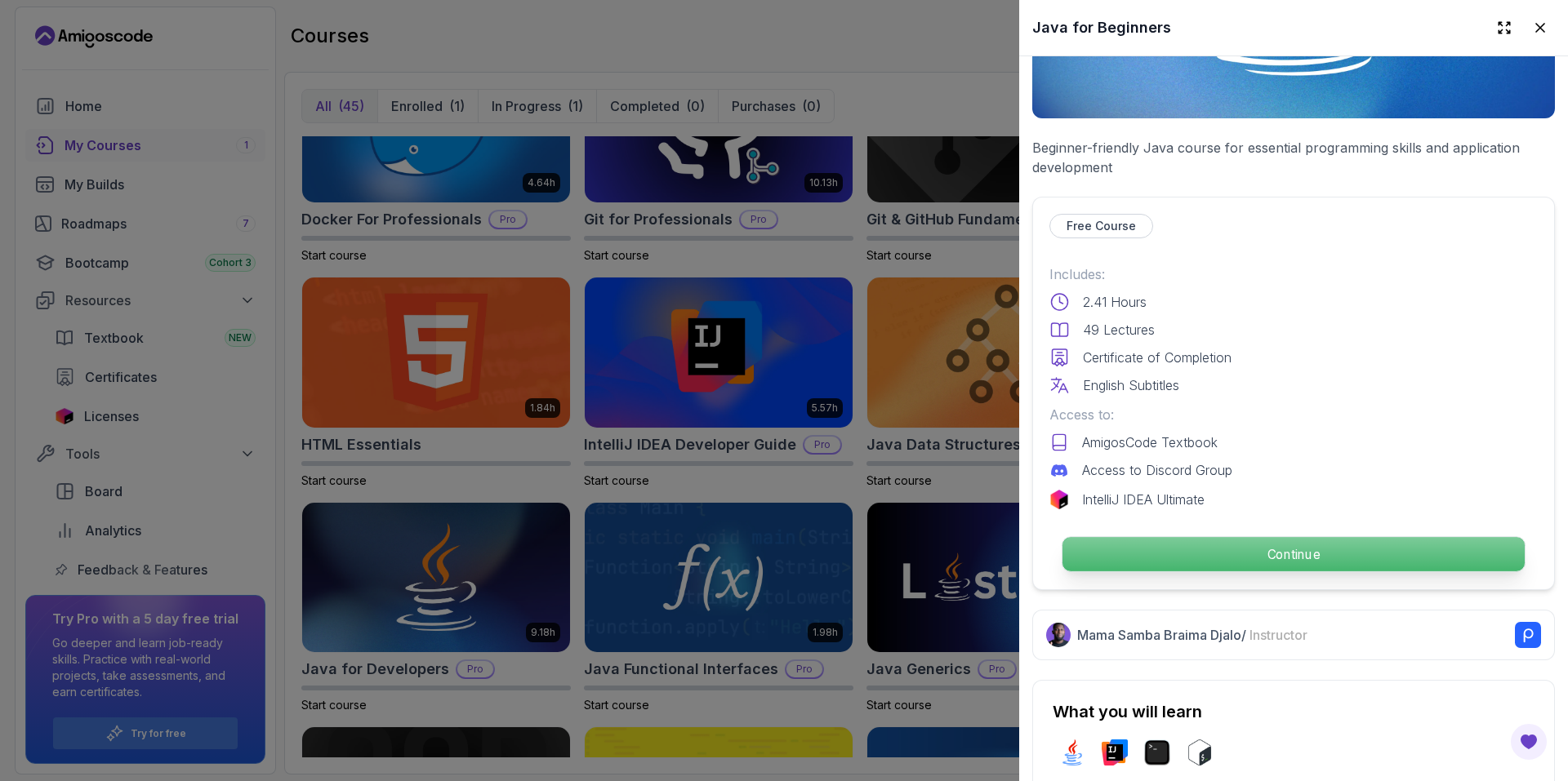
click at [1252, 538] on p "Continue" at bounding box center [1293, 553] width 462 height 34
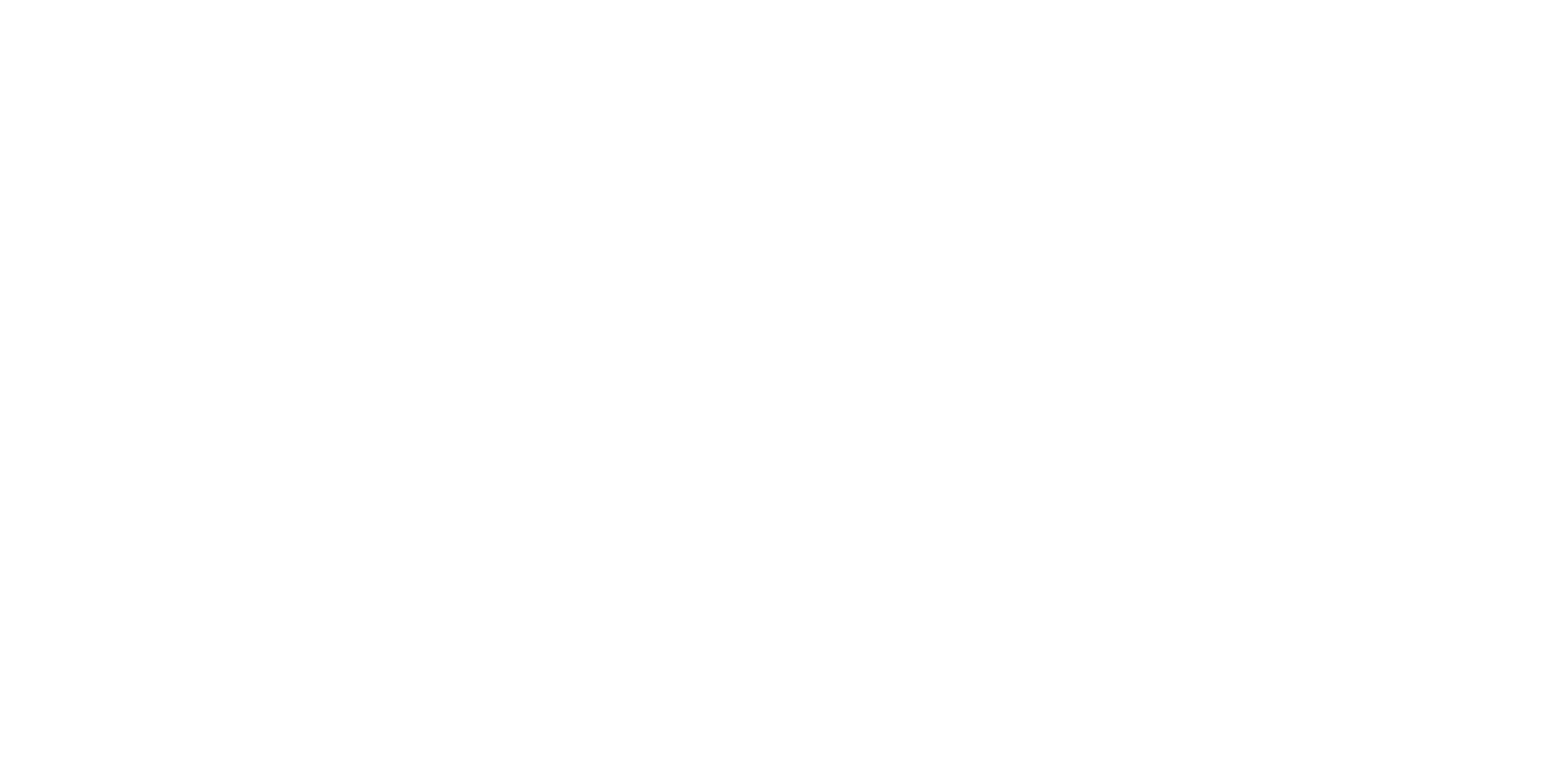
click at [1189, 0] on html at bounding box center [784, 0] width 1568 height 0
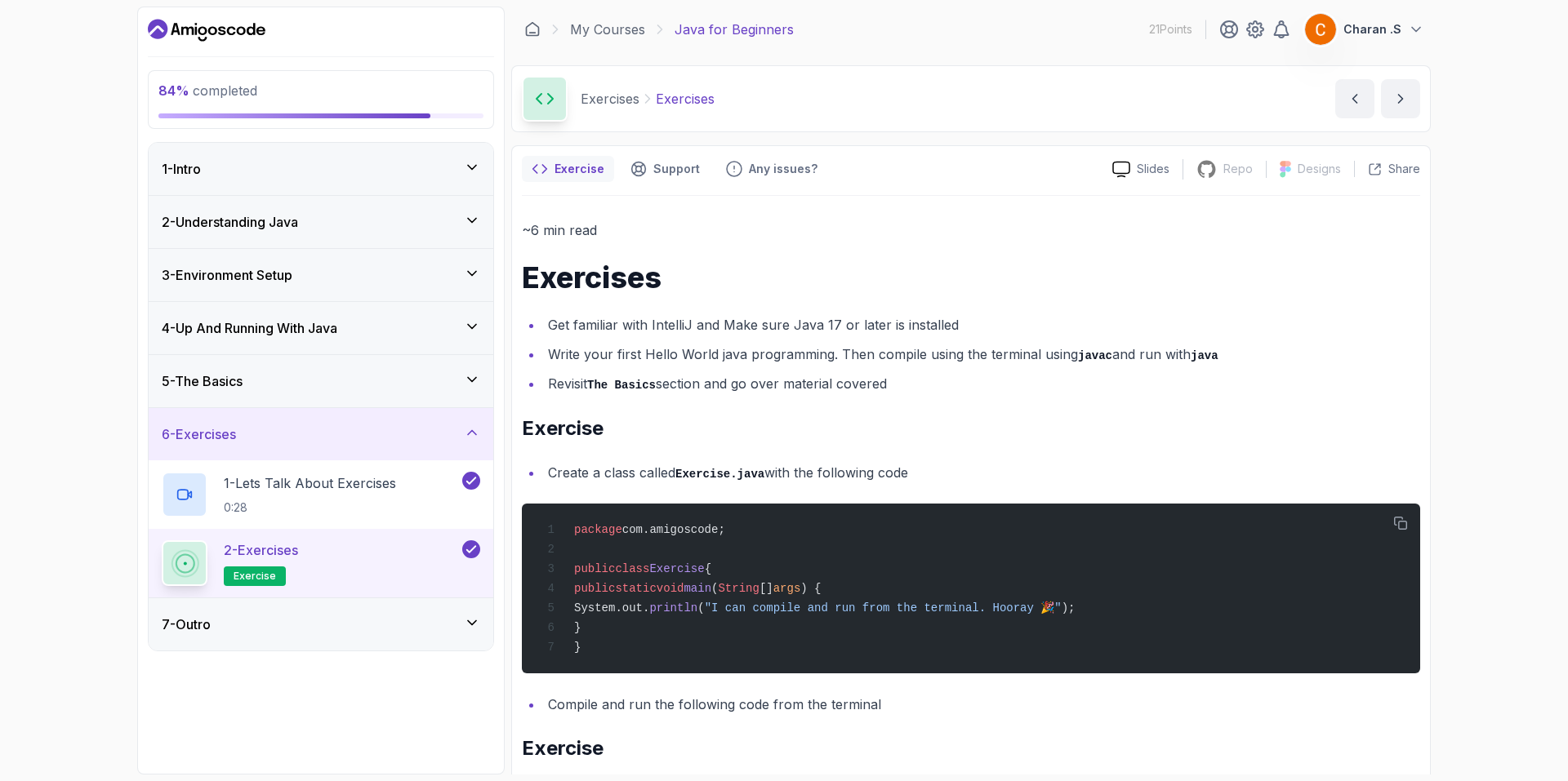
click at [298, 379] on div "5 - The Basics" at bounding box center [321, 381] width 318 height 20
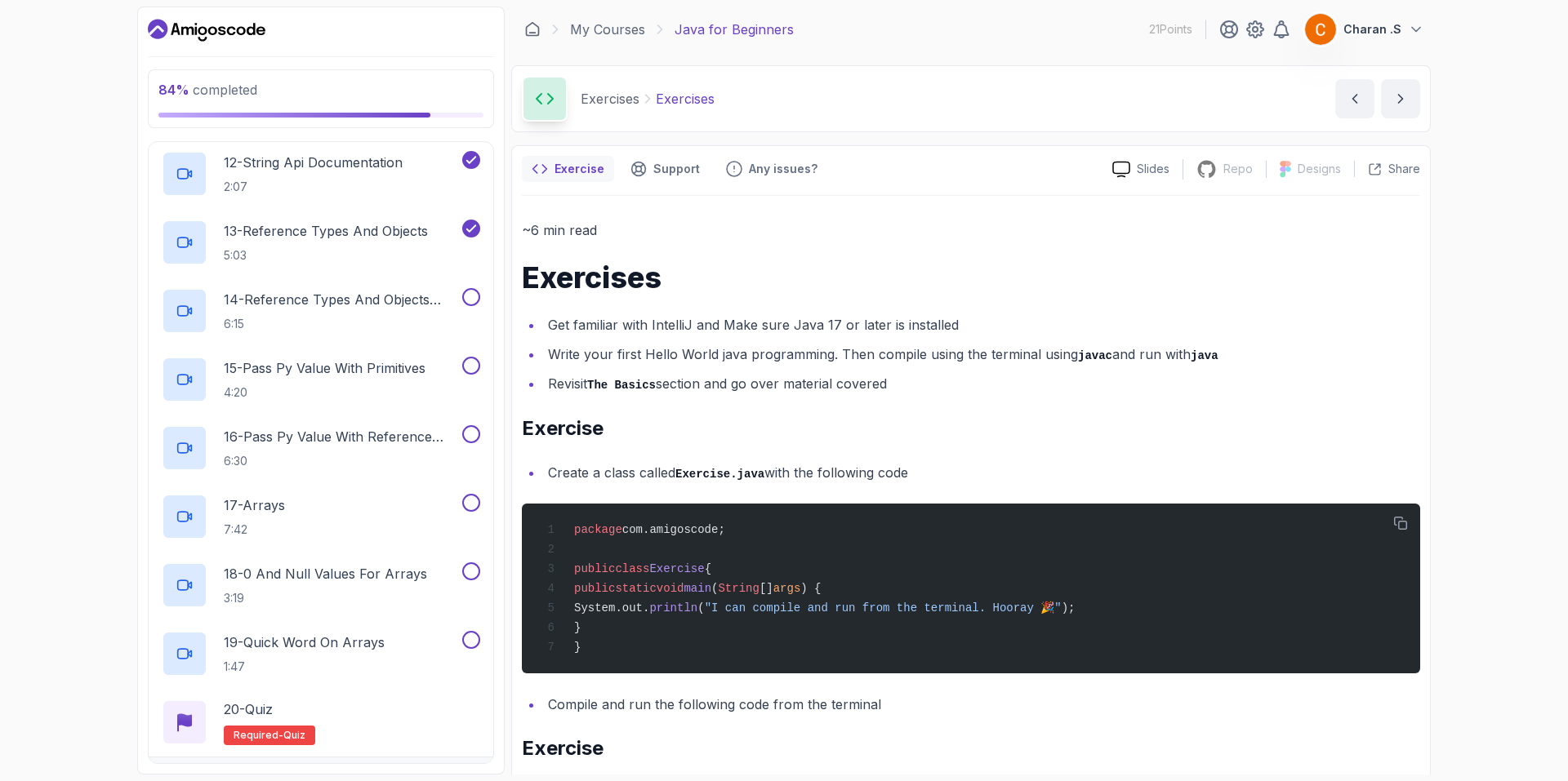
scroll to position [876, 0]
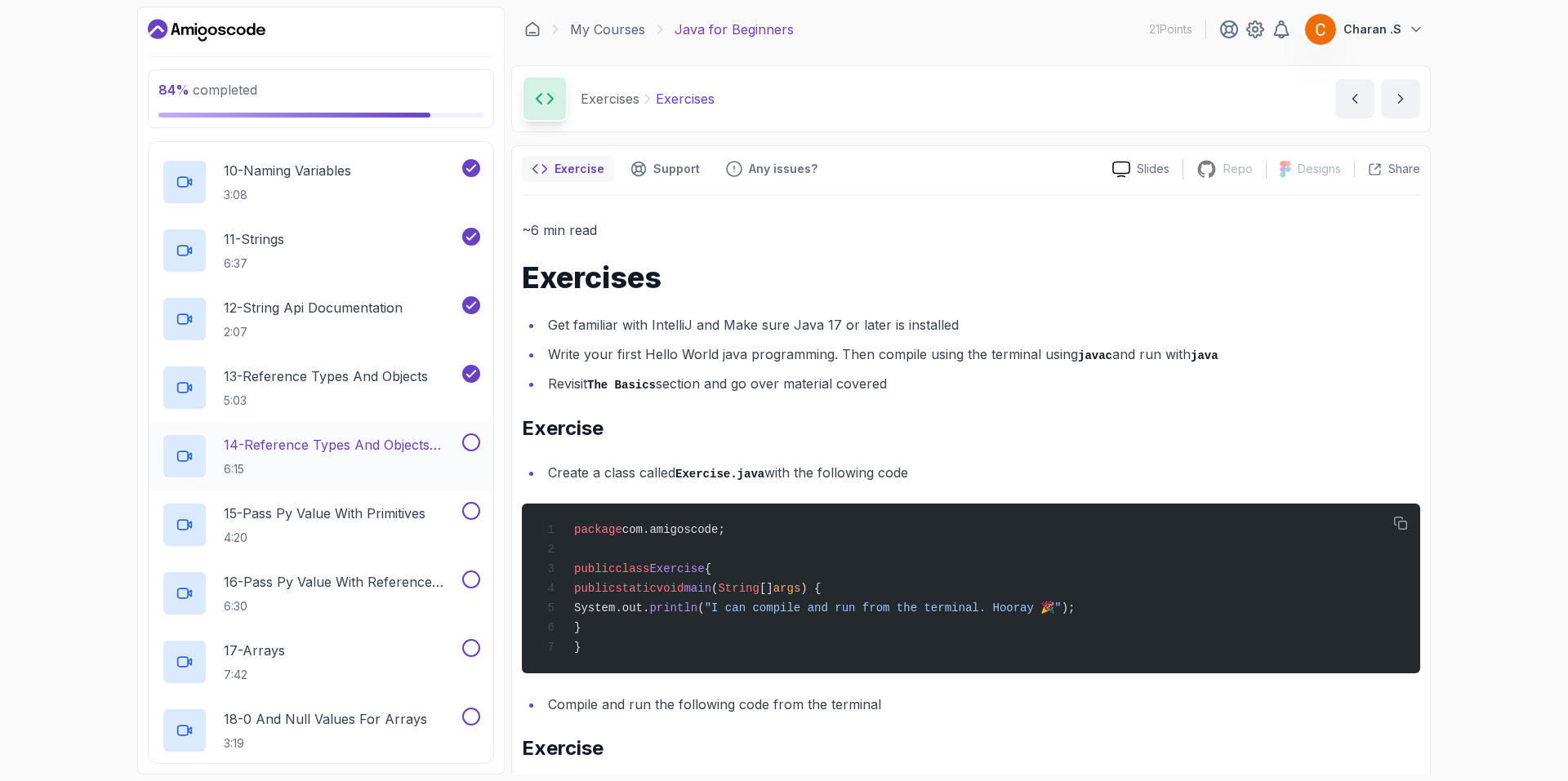
click at [334, 458] on h2 "14 - Reference Types And Objects Diferences 6:15" at bounding box center [341, 456] width 235 height 43
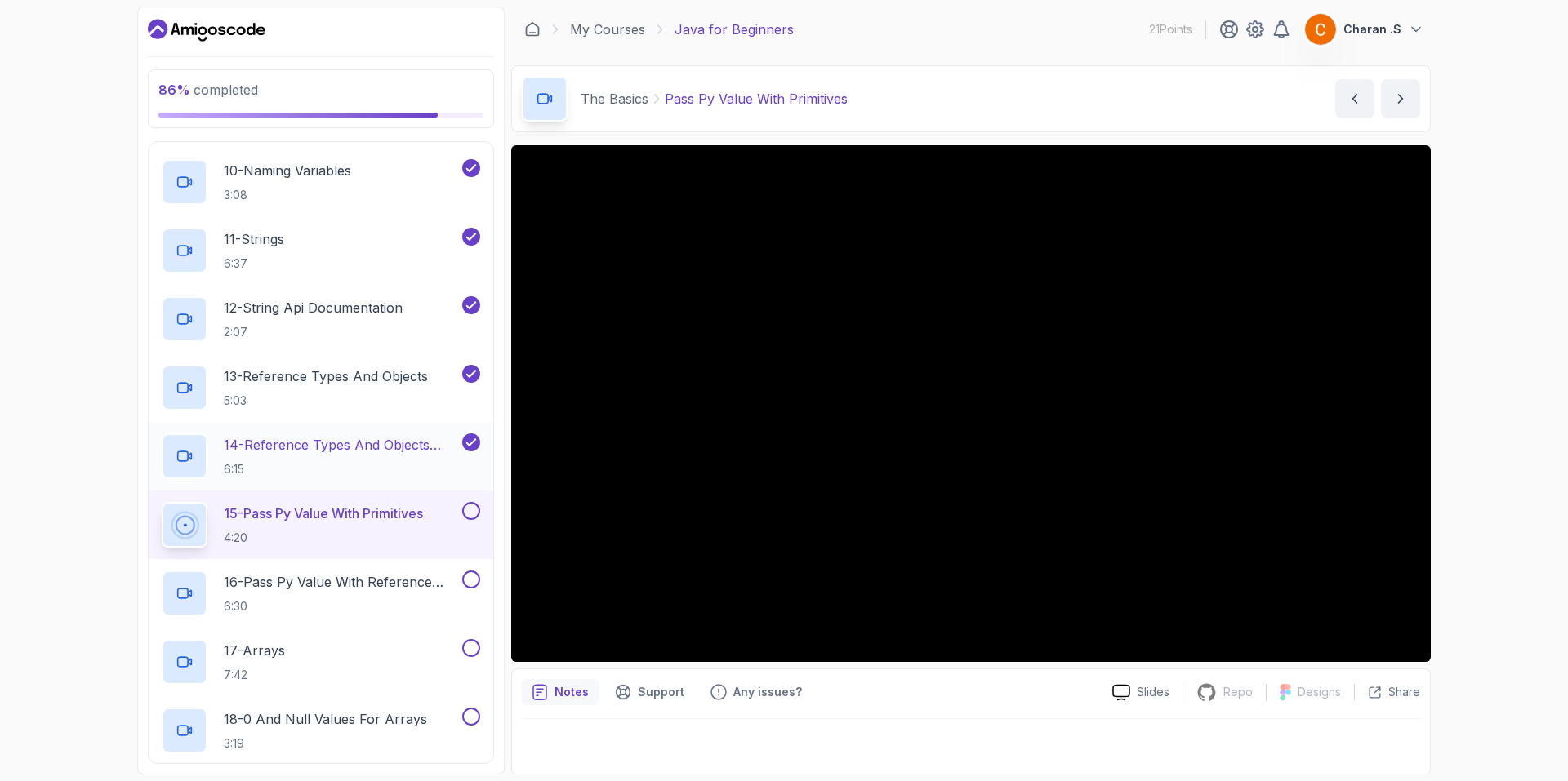
click at [392, 456] on h2 "14 - Reference Types And Objects Diferences 6:15" at bounding box center [341, 456] width 235 height 43
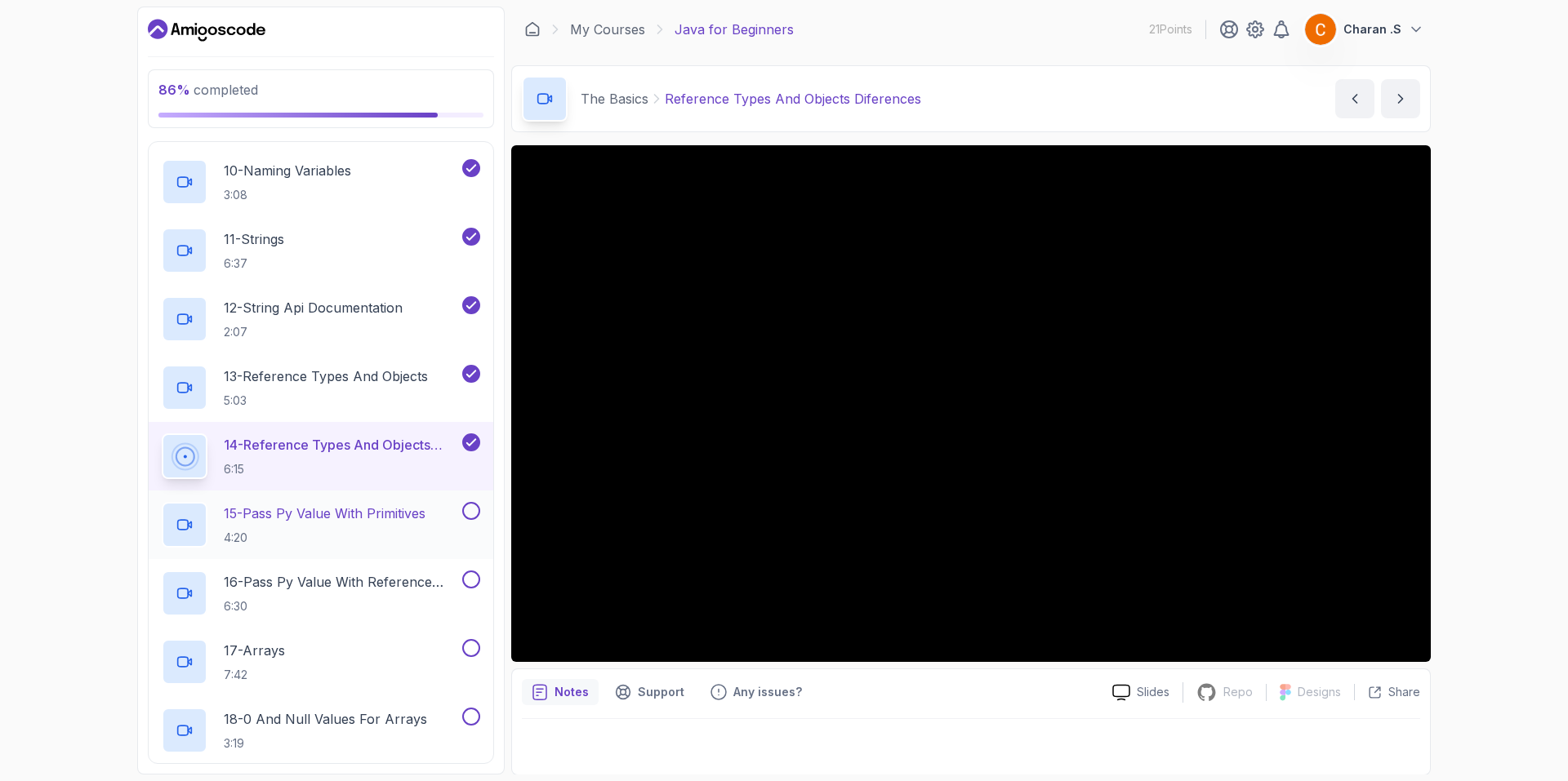
click at [372, 517] on p "15 - Pass Py Value With Primitives" at bounding box center [325, 513] width 202 height 20
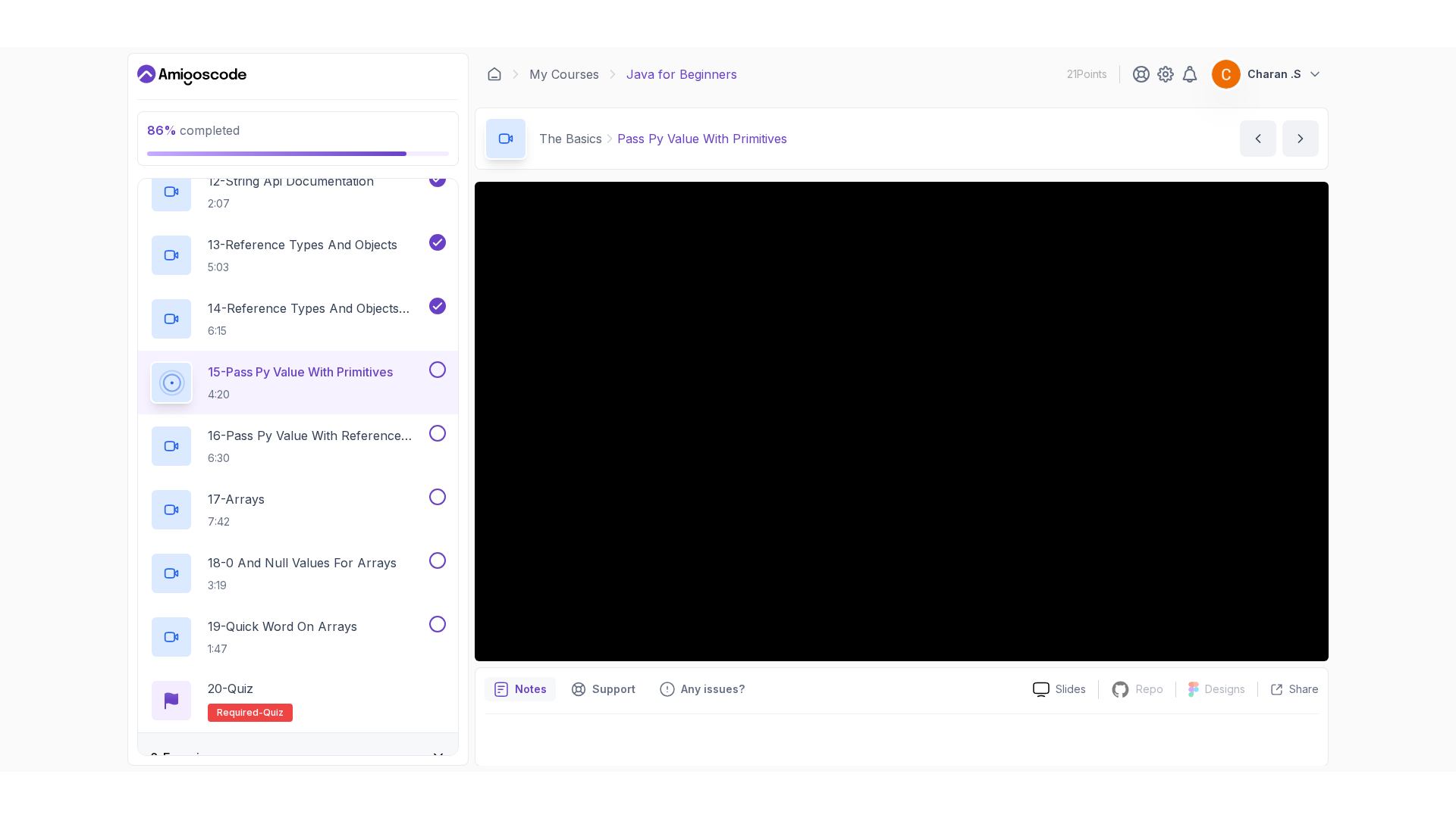
scroll to position [1, 0]
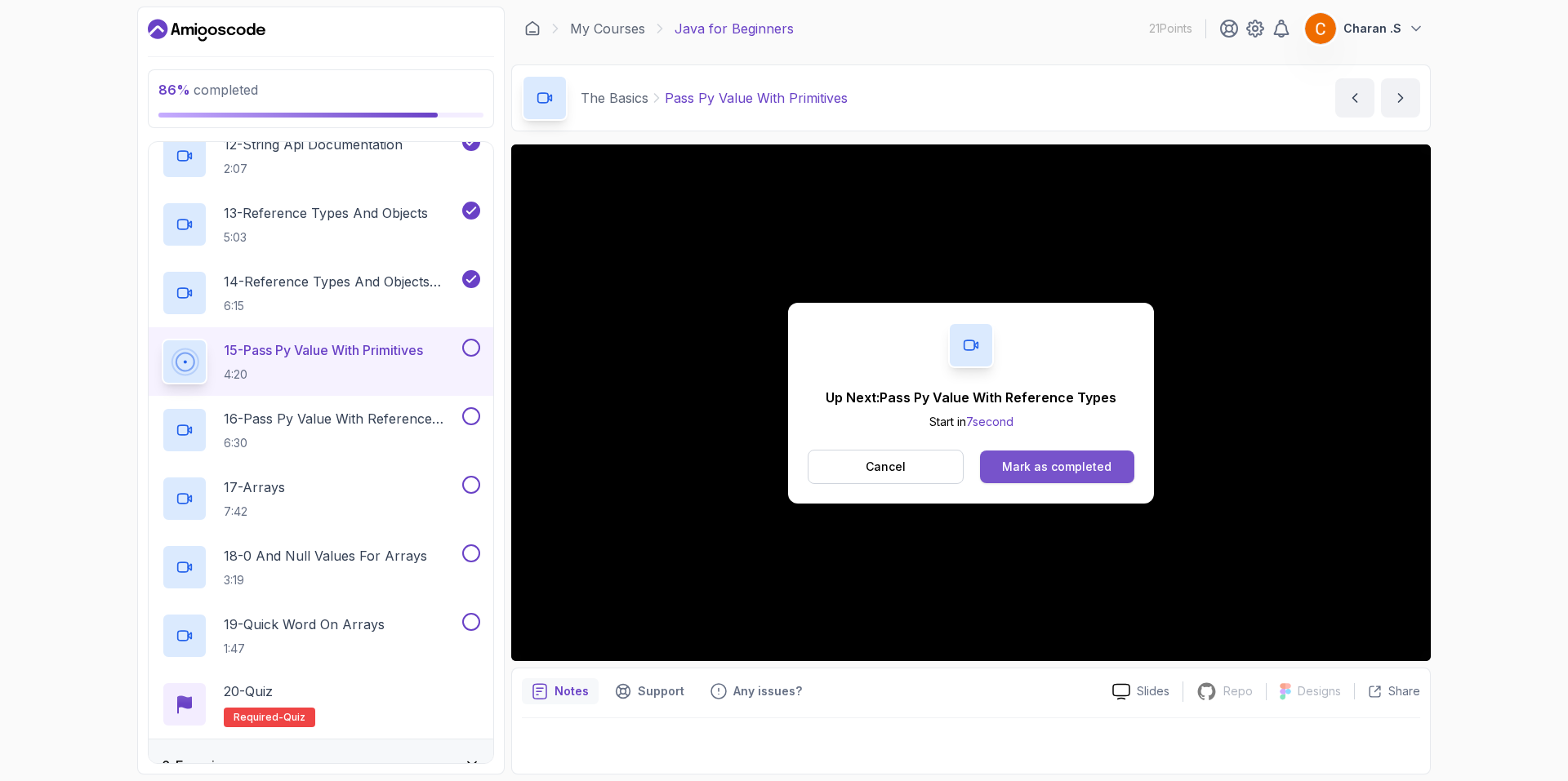
click at [1087, 469] on div "Mark as completed" at bounding box center [1056, 466] width 110 height 17
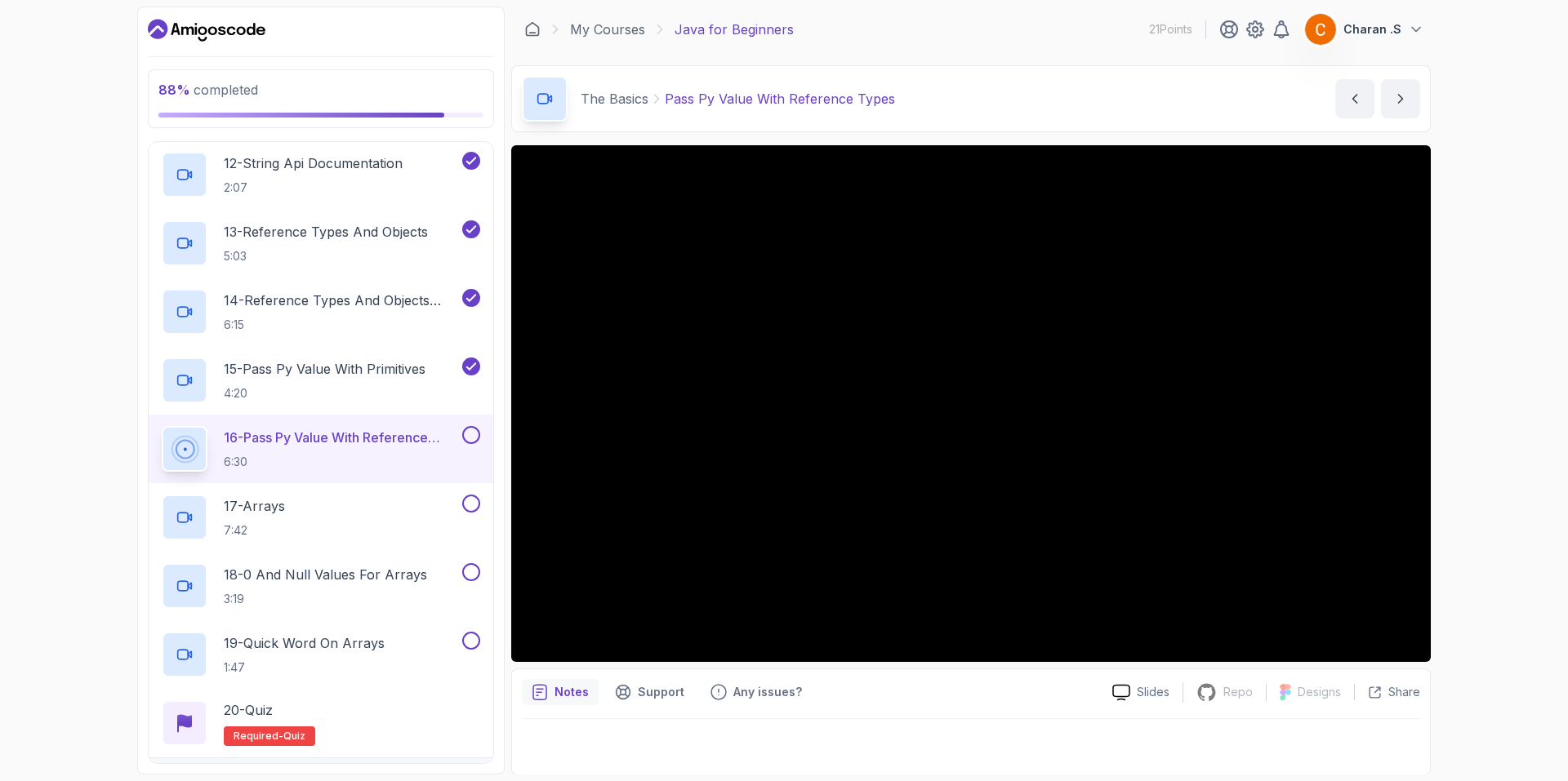
scroll to position [1039, 0]
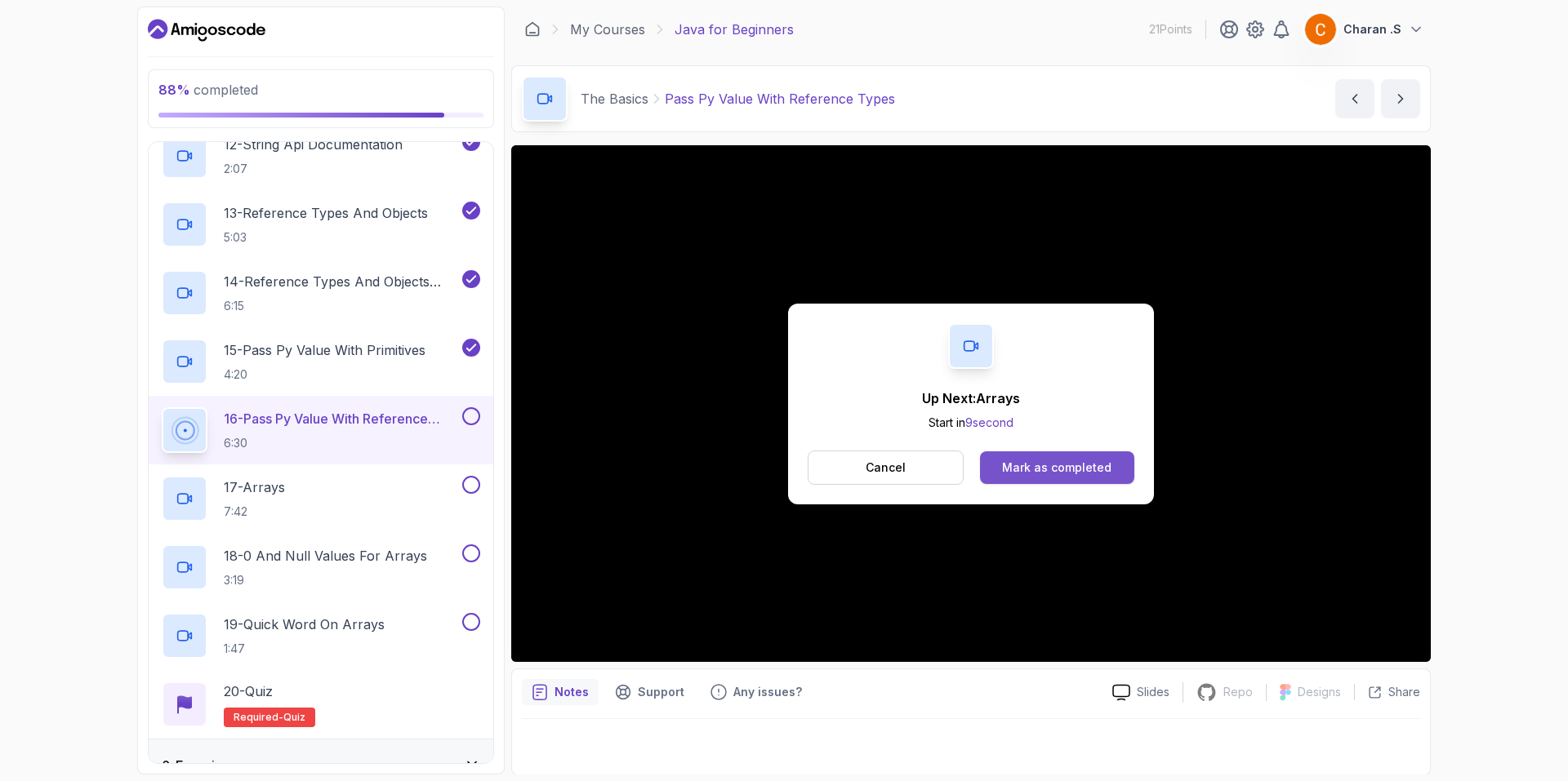
click at [1123, 457] on button "Mark as completed" at bounding box center [1056, 468] width 154 height 33
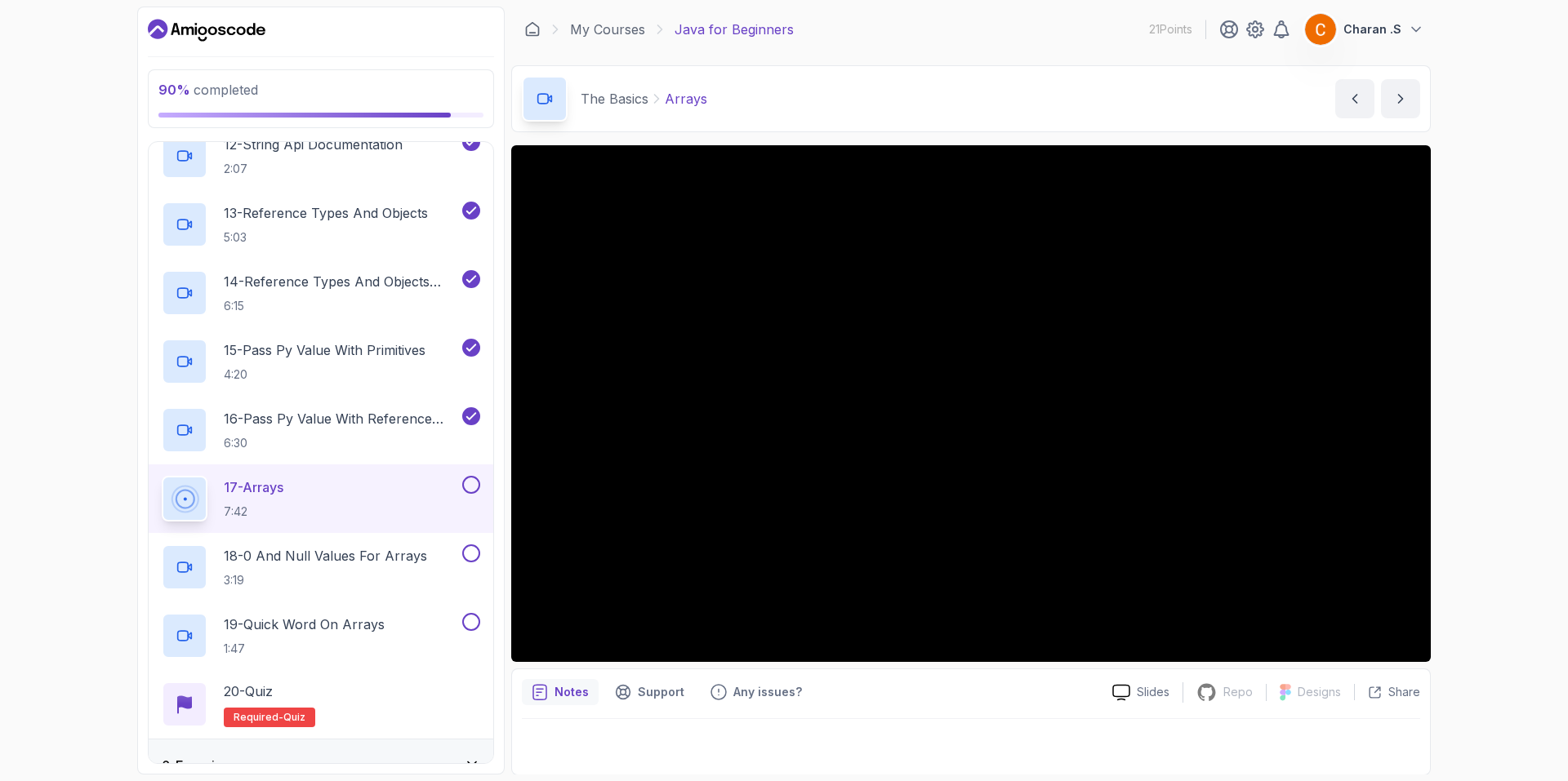
scroll to position [1, 0]
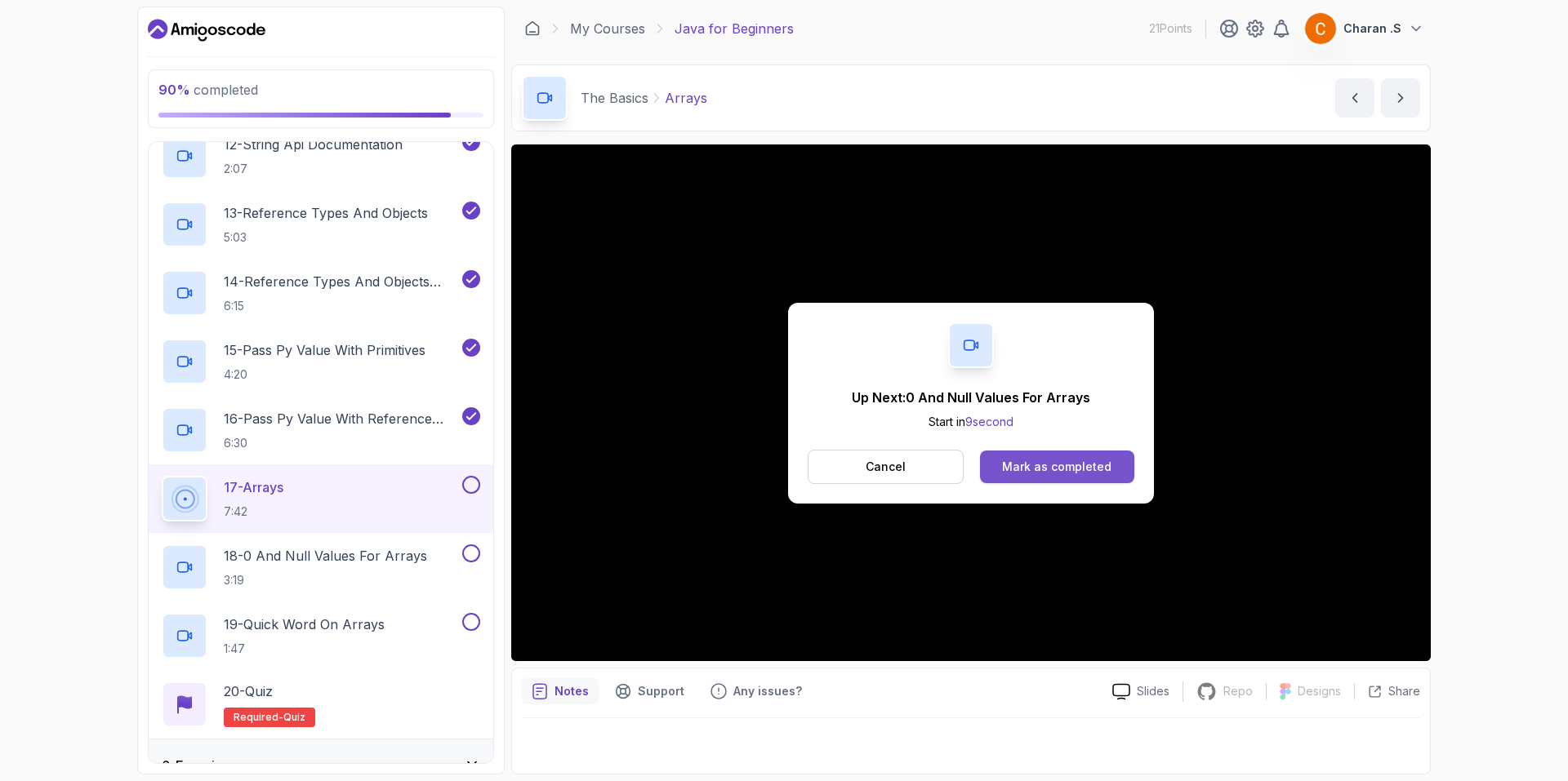
click at [1013, 458] on div "Mark as completed" at bounding box center [1056, 466] width 110 height 17
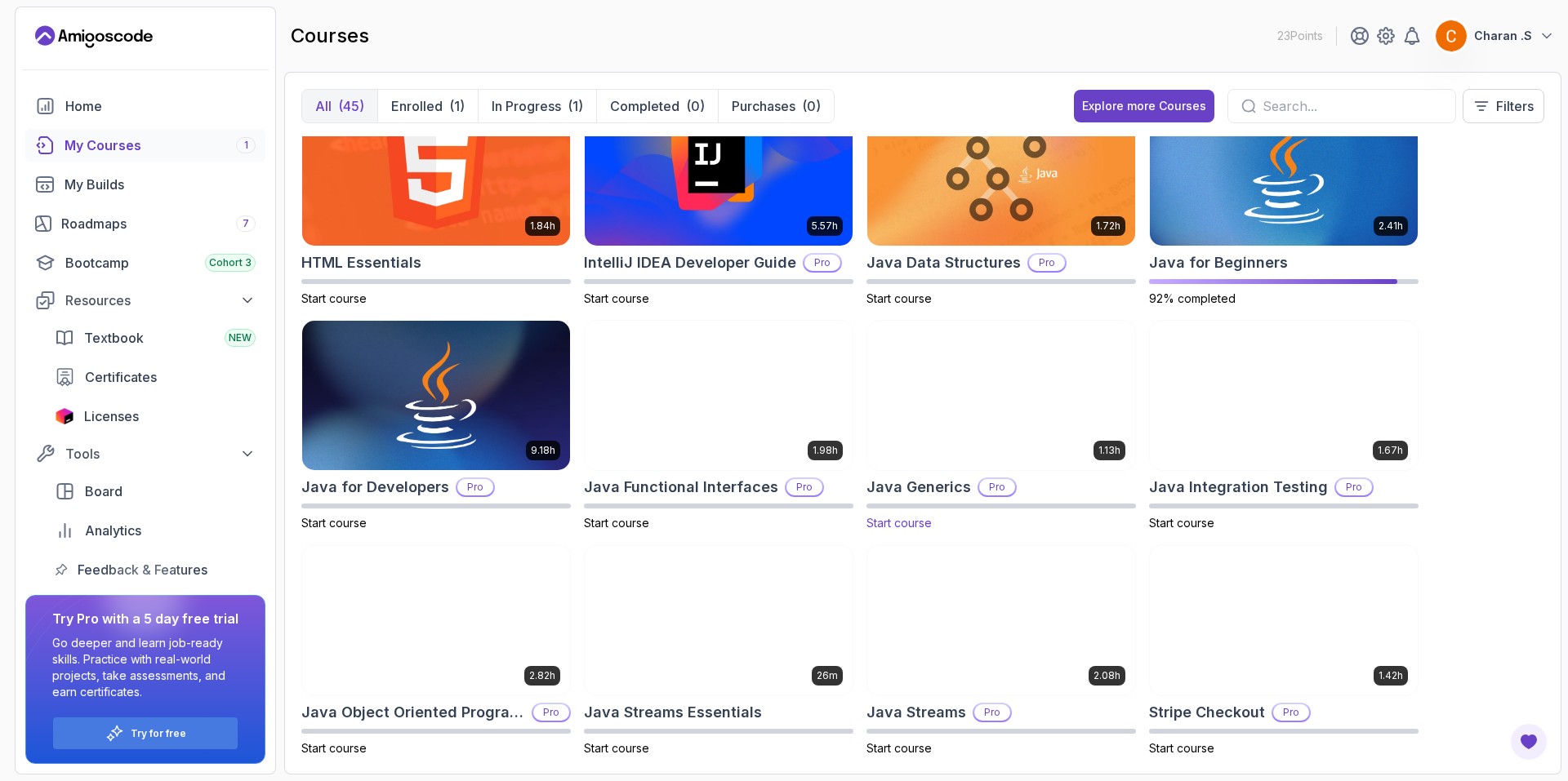
scroll to position [735, 0]
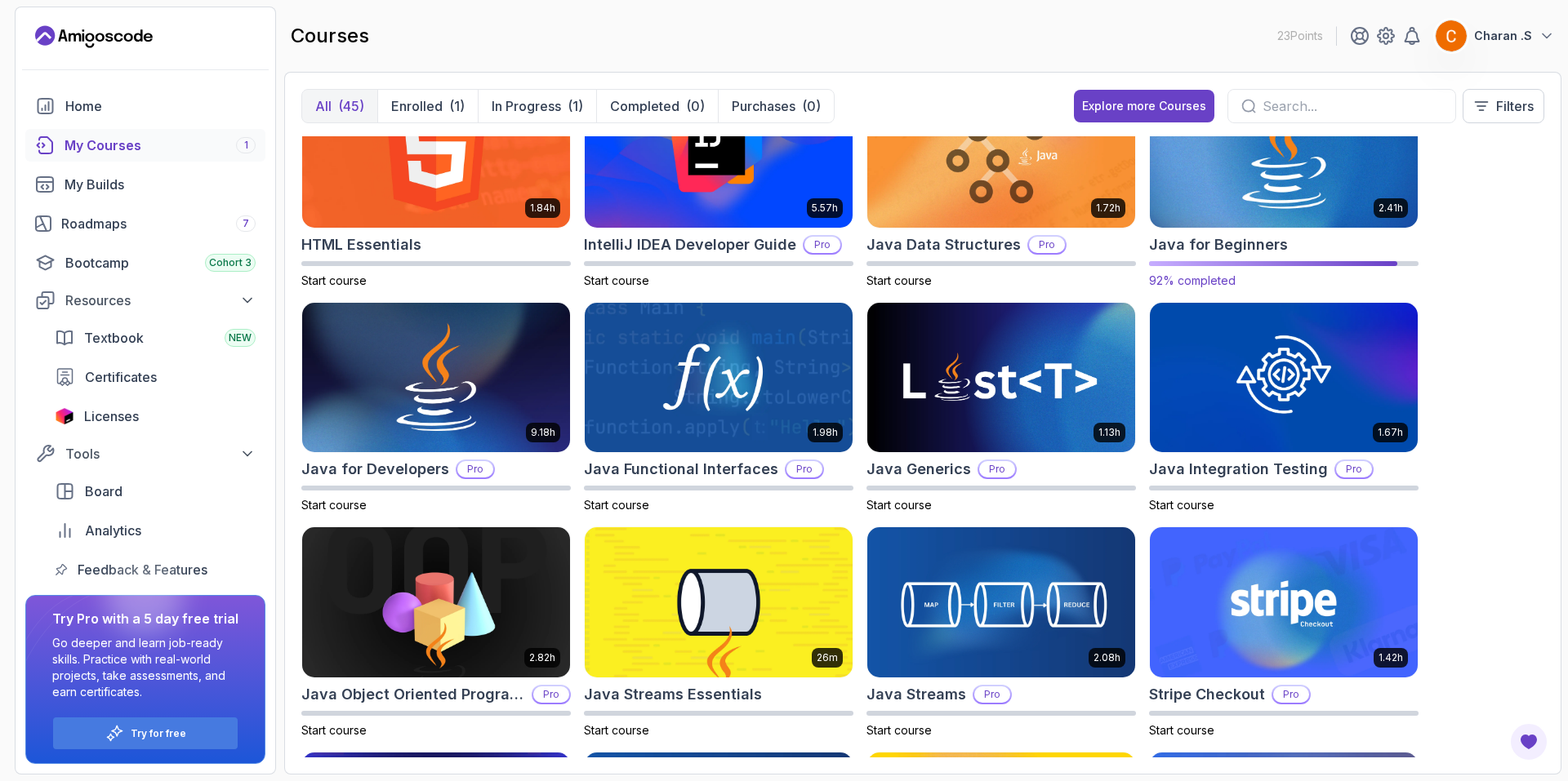
click at [1328, 172] on img at bounding box center [1283, 151] width 281 height 157
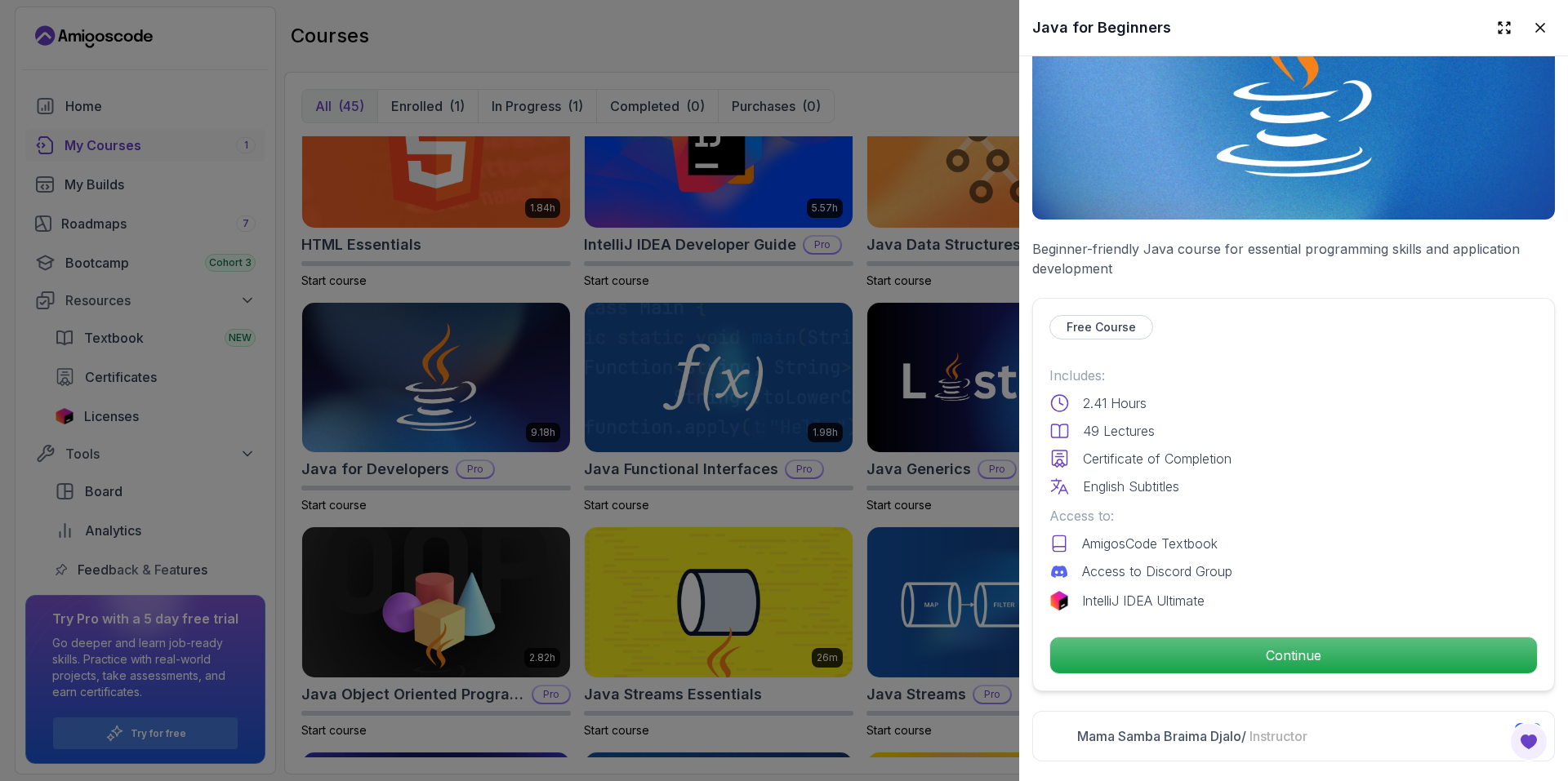
scroll to position [408, 0]
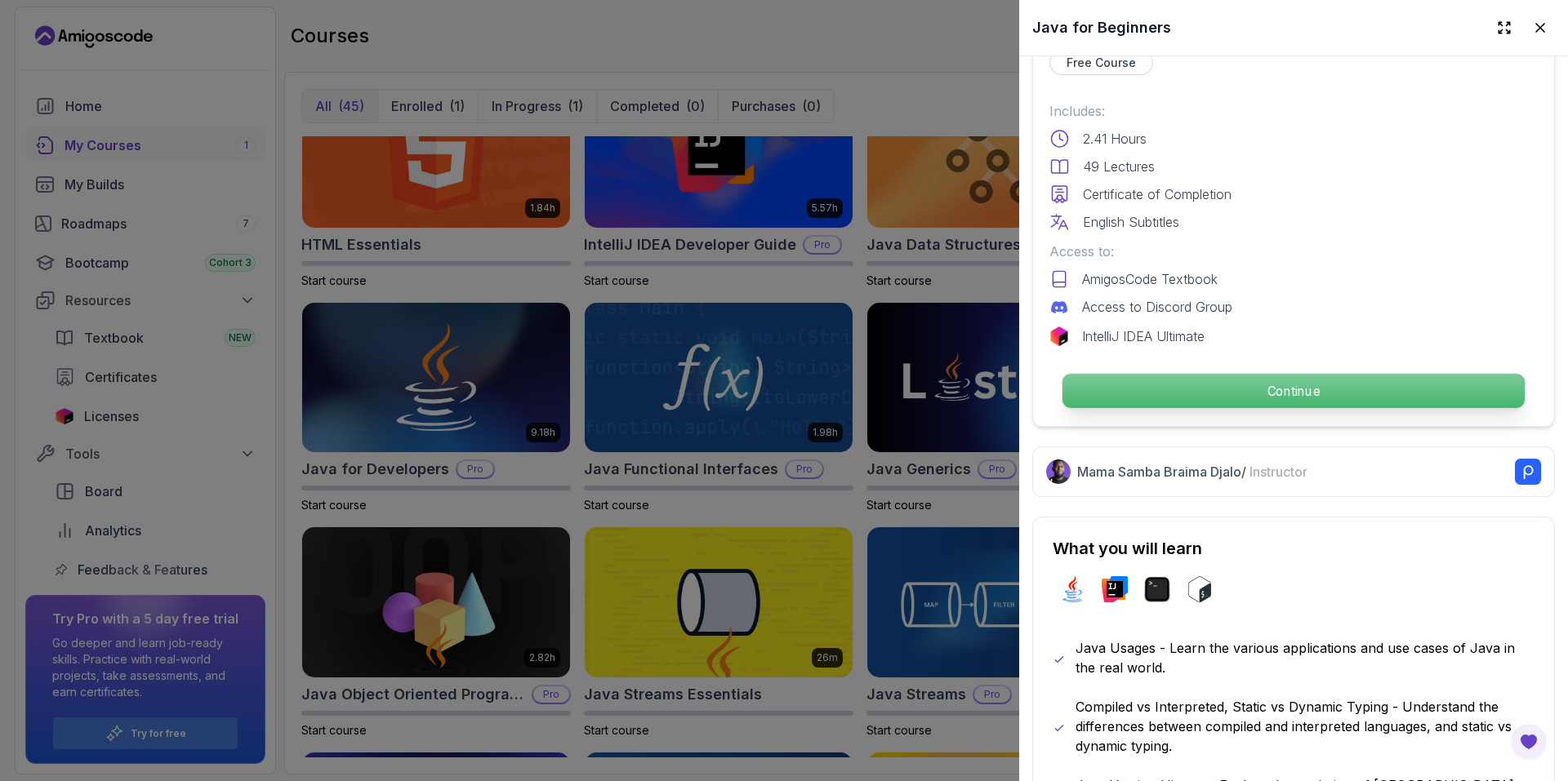
click at [1228, 393] on p "Continue" at bounding box center [1293, 390] width 462 height 34
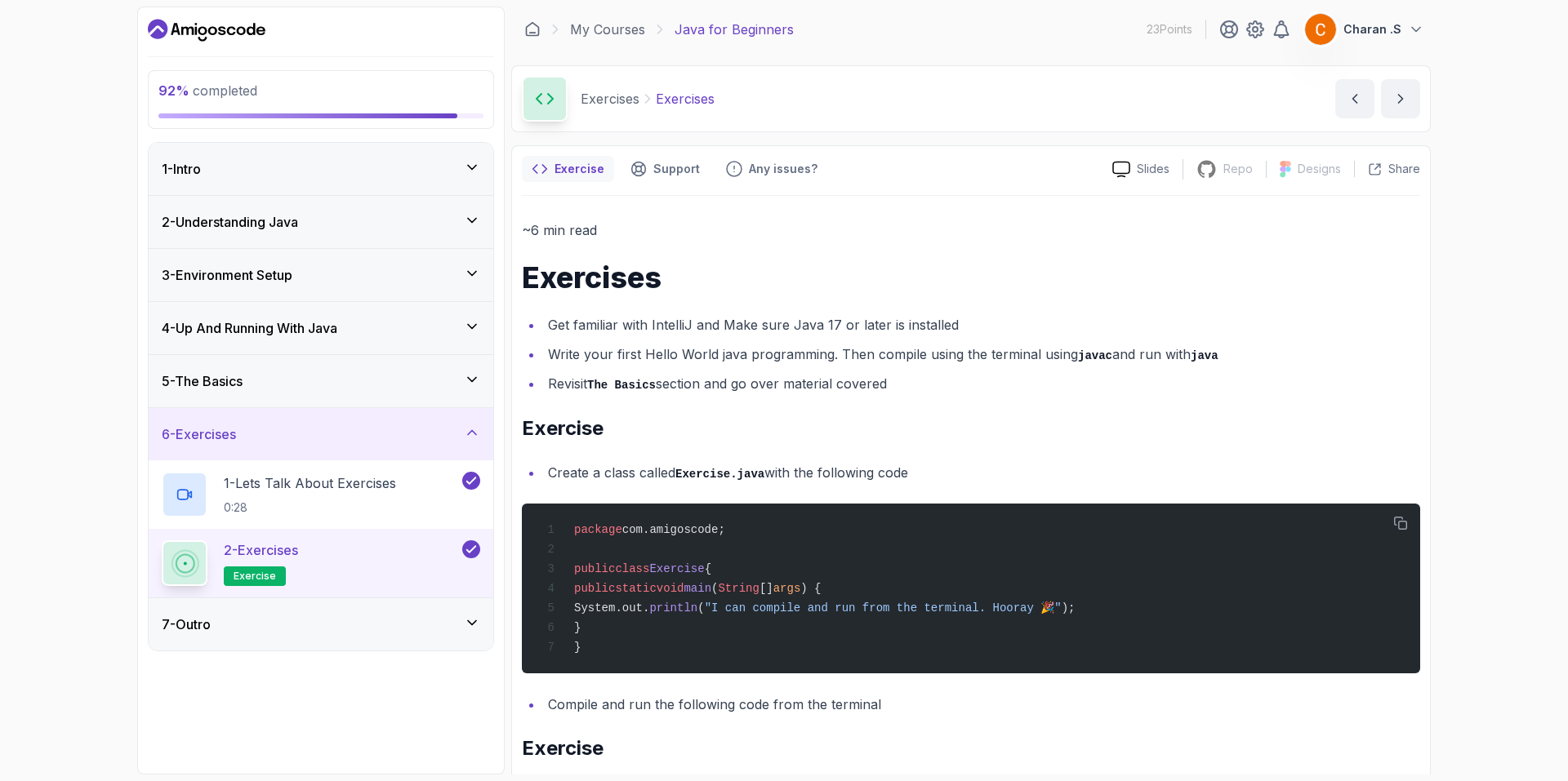
click at [360, 379] on div "5 - The Basics" at bounding box center [321, 381] width 318 height 20
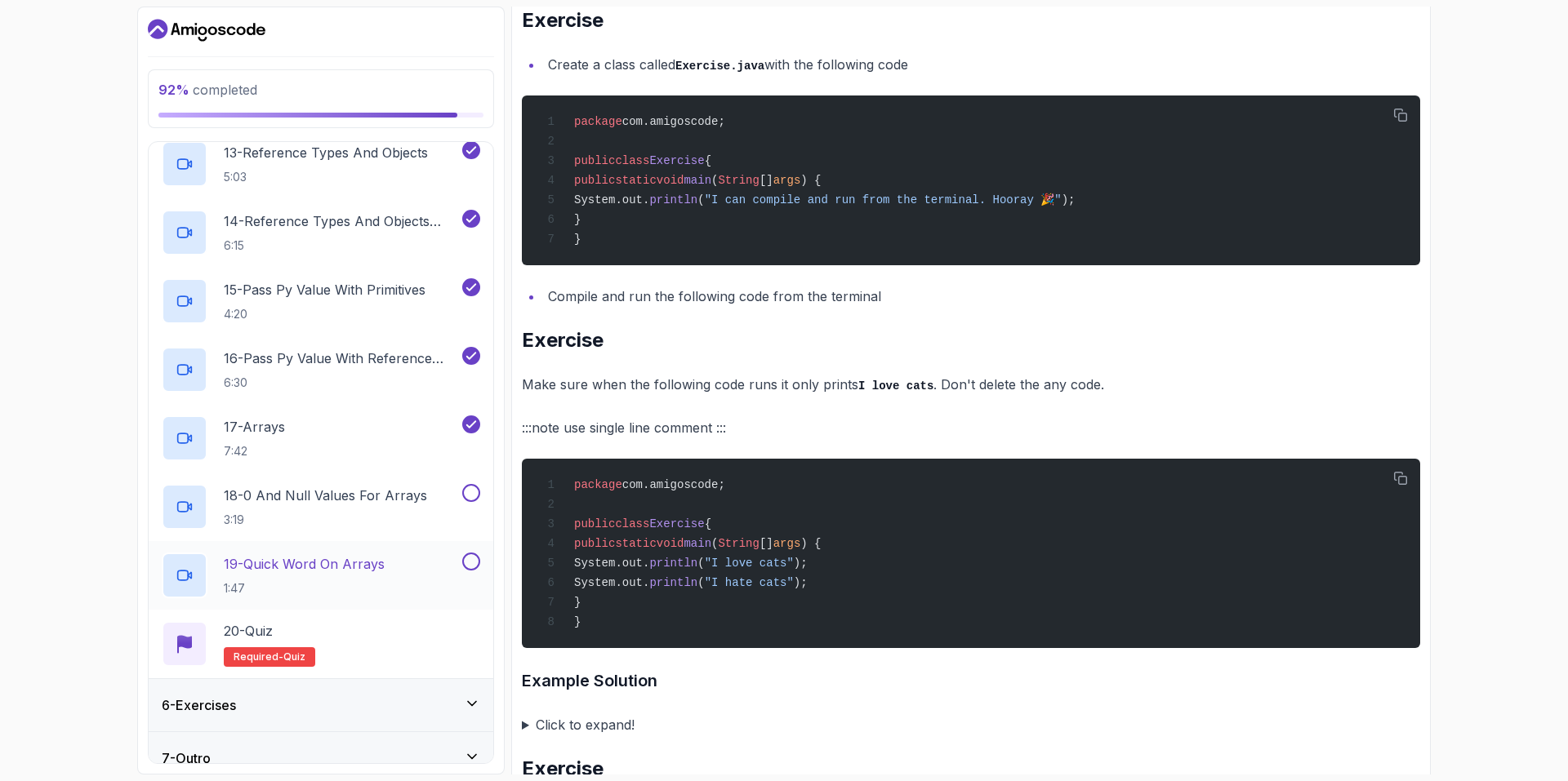
scroll to position [1120, 0]
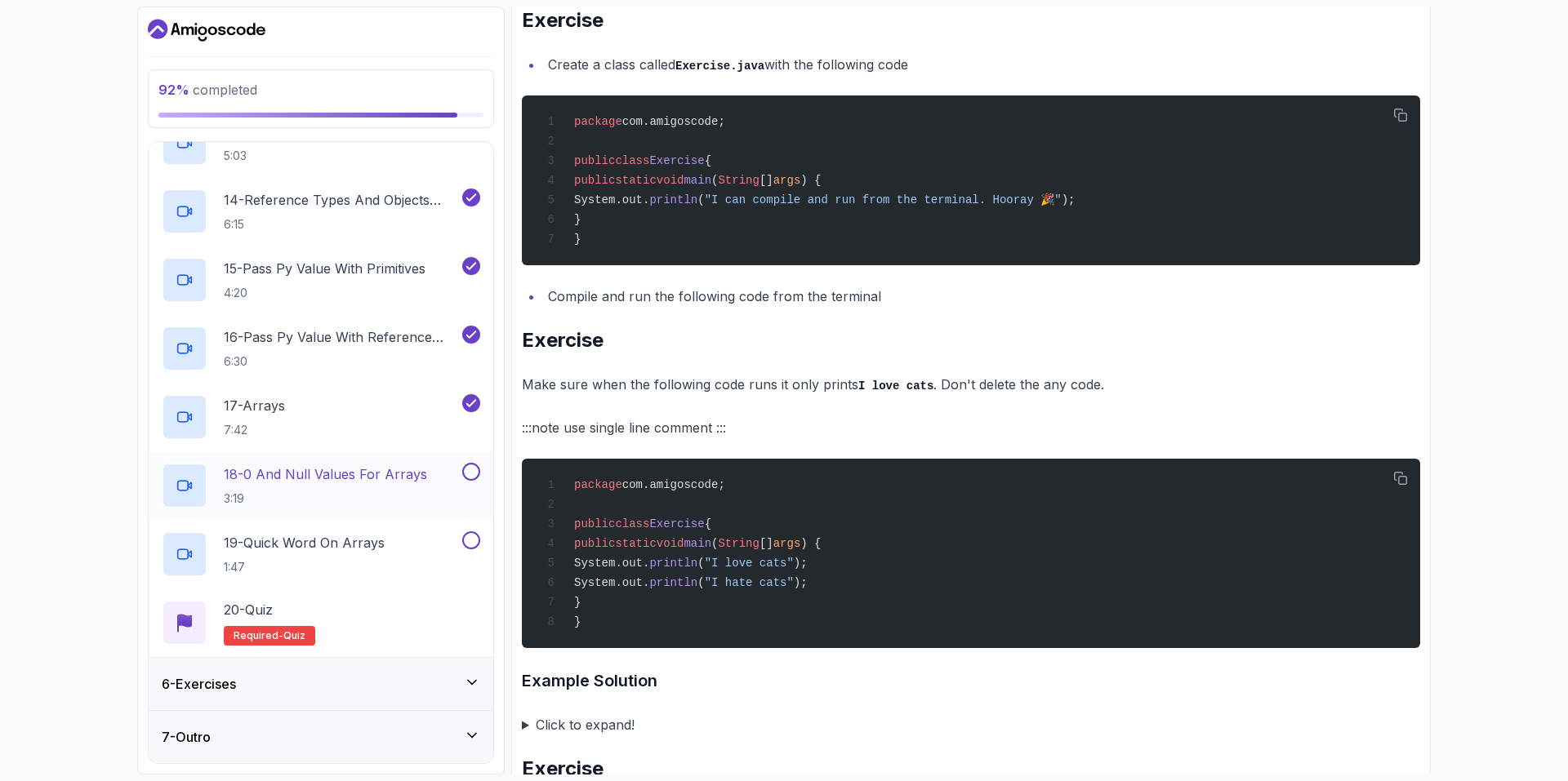
click at [345, 486] on h2 "18 - 0 And Null Values For Arrays 3:19" at bounding box center [325, 485] width 204 height 43
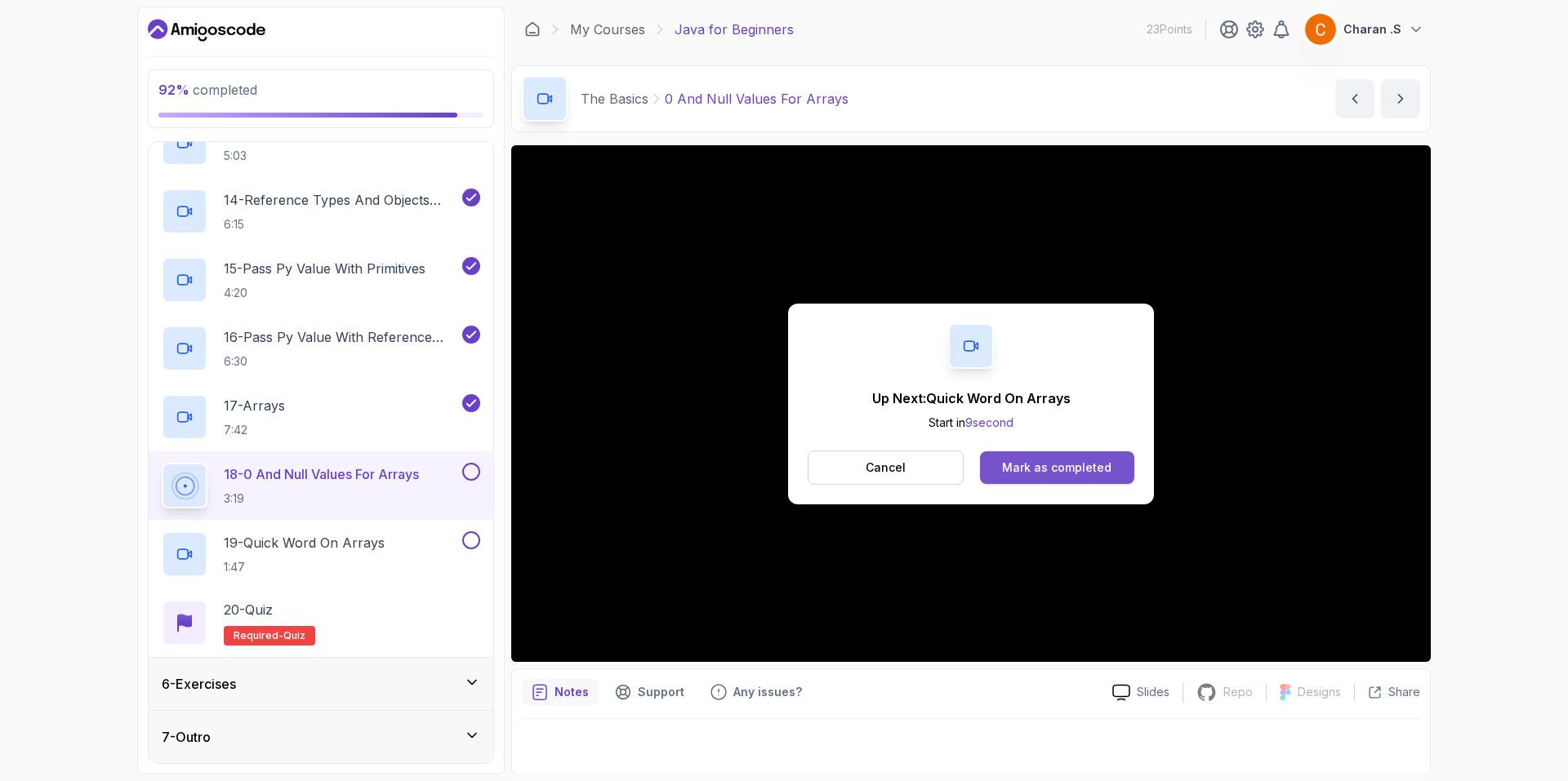
click at [1008, 464] on div "Mark as completed" at bounding box center [1056, 467] width 110 height 17
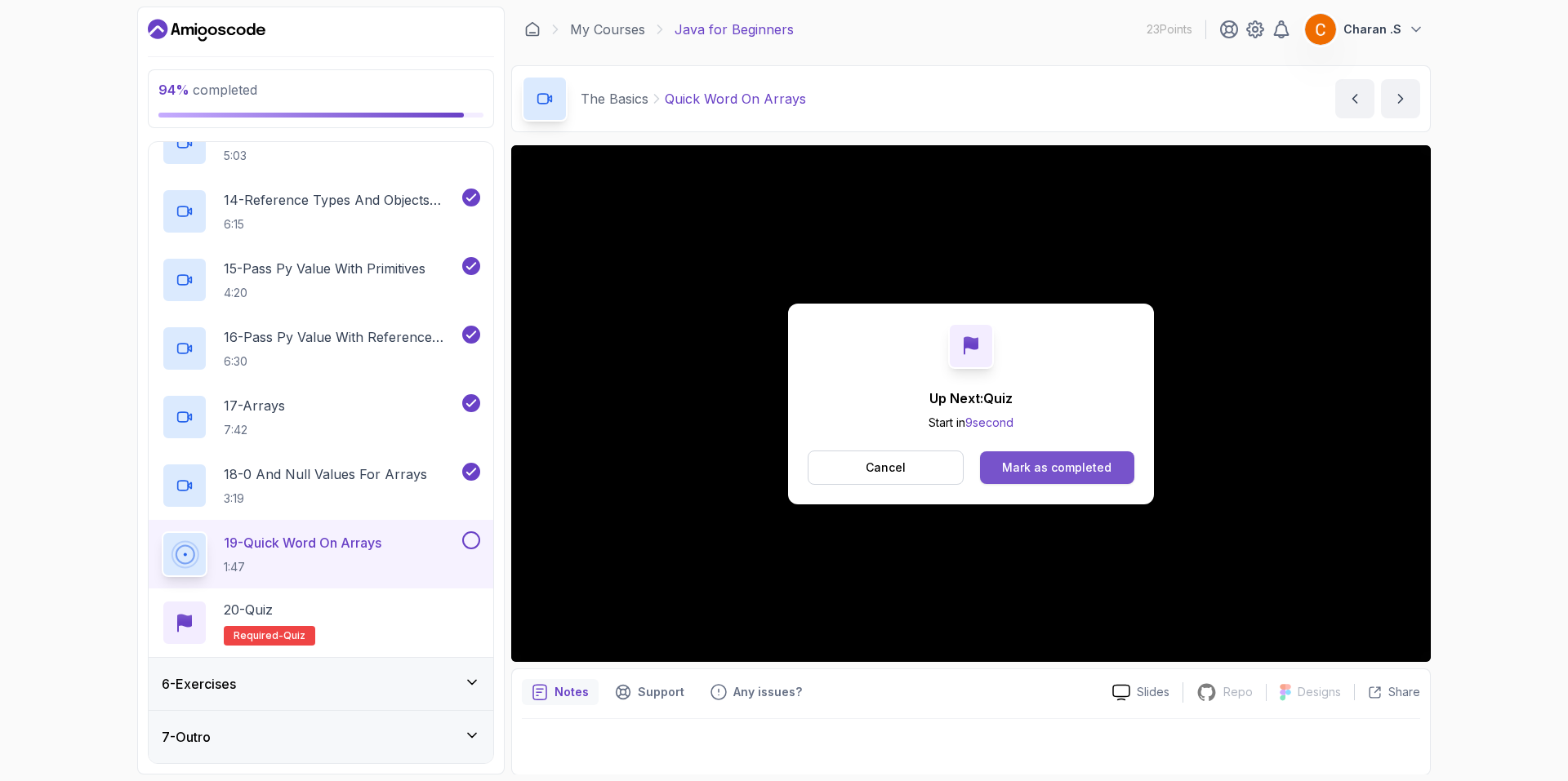
click at [1011, 477] on button "Mark as completed" at bounding box center [1056, 468] width 154 height 33
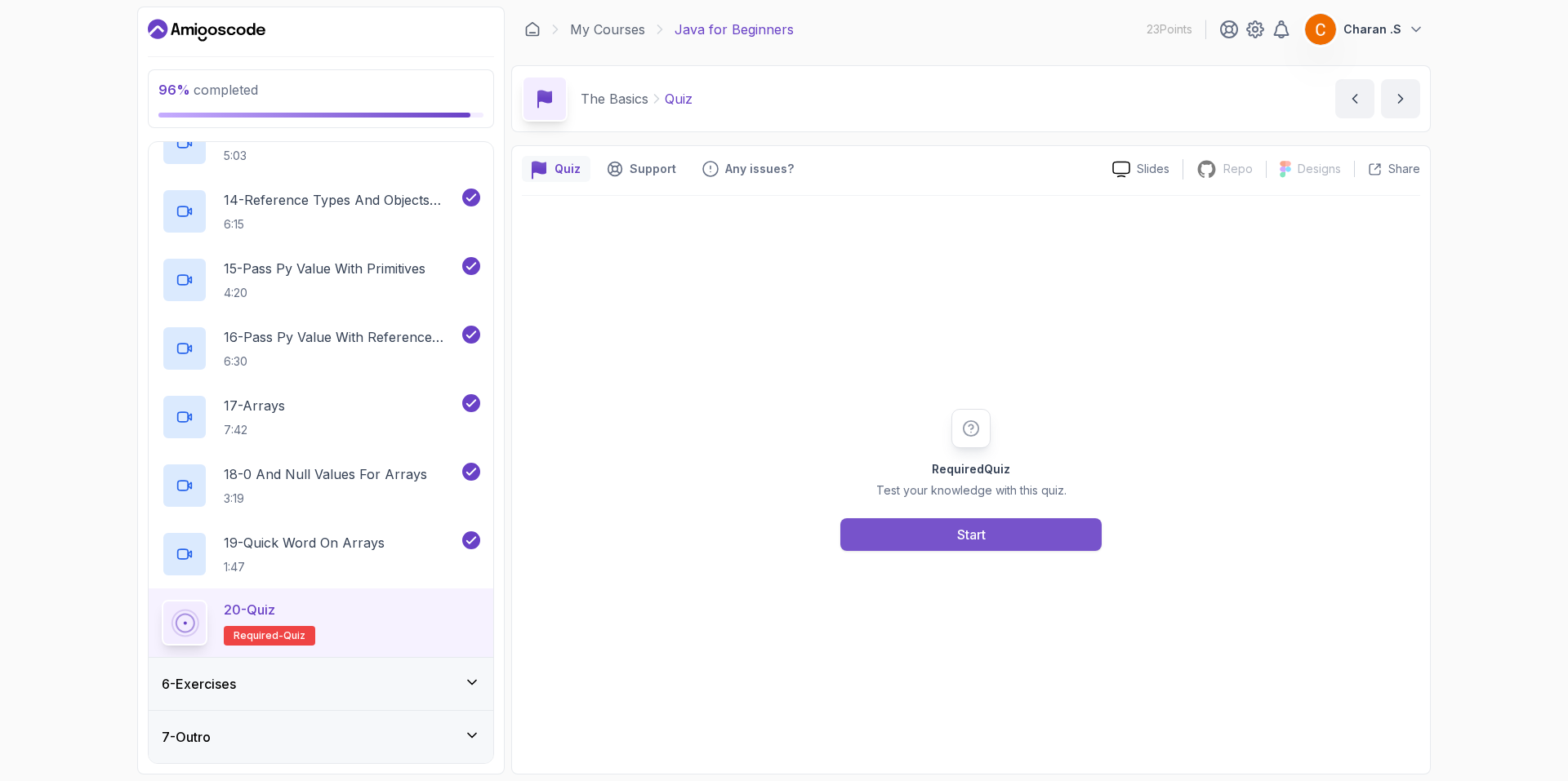
click at [987, 529] on button "Start" at bounding box center [971, 535] width 261 height 33
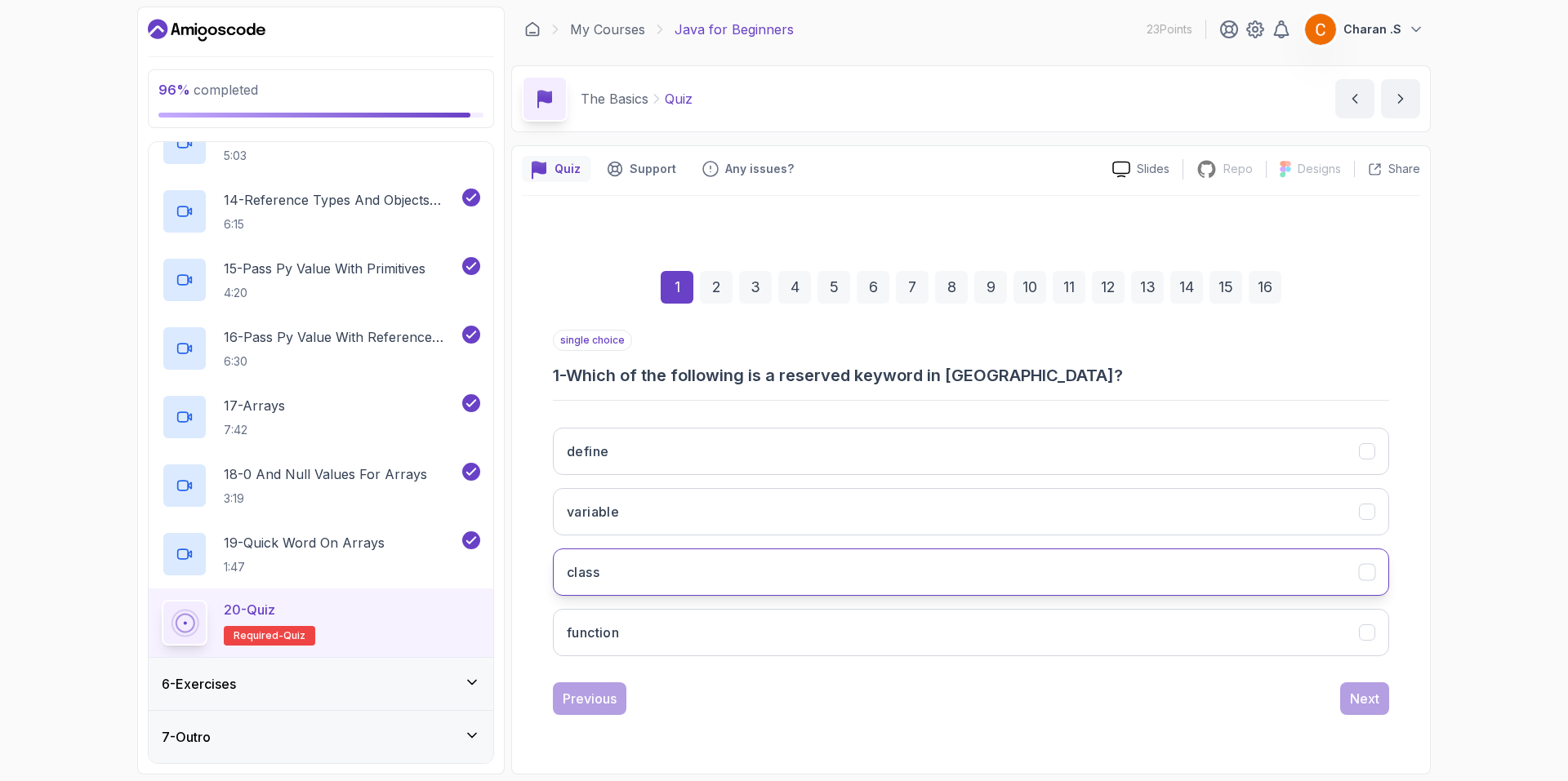
click at [834, 577] on button "class" at bounding box center [970, 572] width 836 height 47
click at [1344, 694] on button "Next" at bounding box center [1364, 698] width 49 height 33
click at [841, 576] on button "camelCase" at bounding box center [970, 572] width 836 height 47
click at [1352, 702] on div "Next" at bounding box center [1364, 698] width 30 height 20
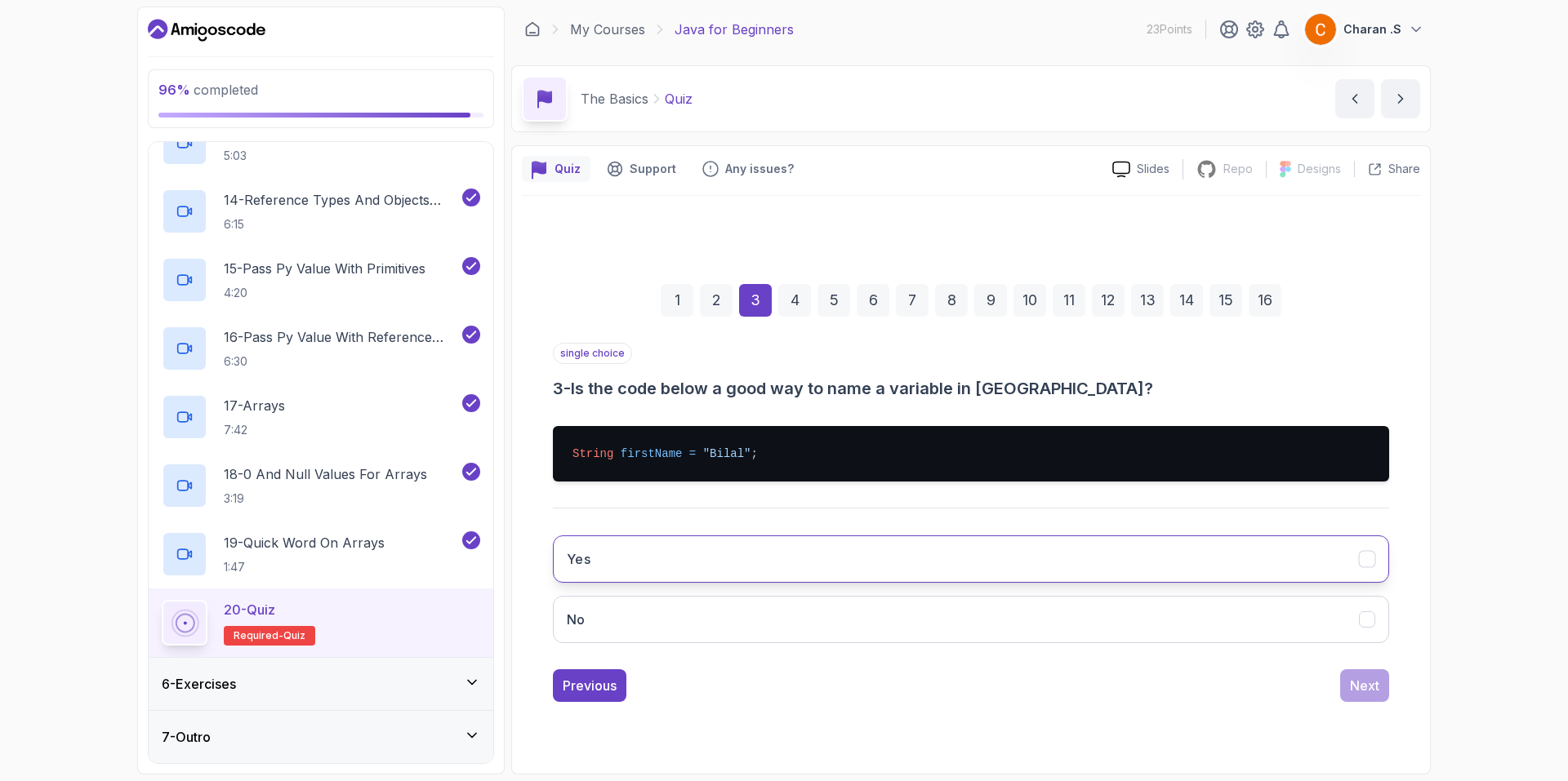
click at [825, 551] on button "Yes" at bounding box center [970, 559] width 836 height 47
click at [1364, 692] on div "Next" at bounding box center [1364, 685] width 30 height 20
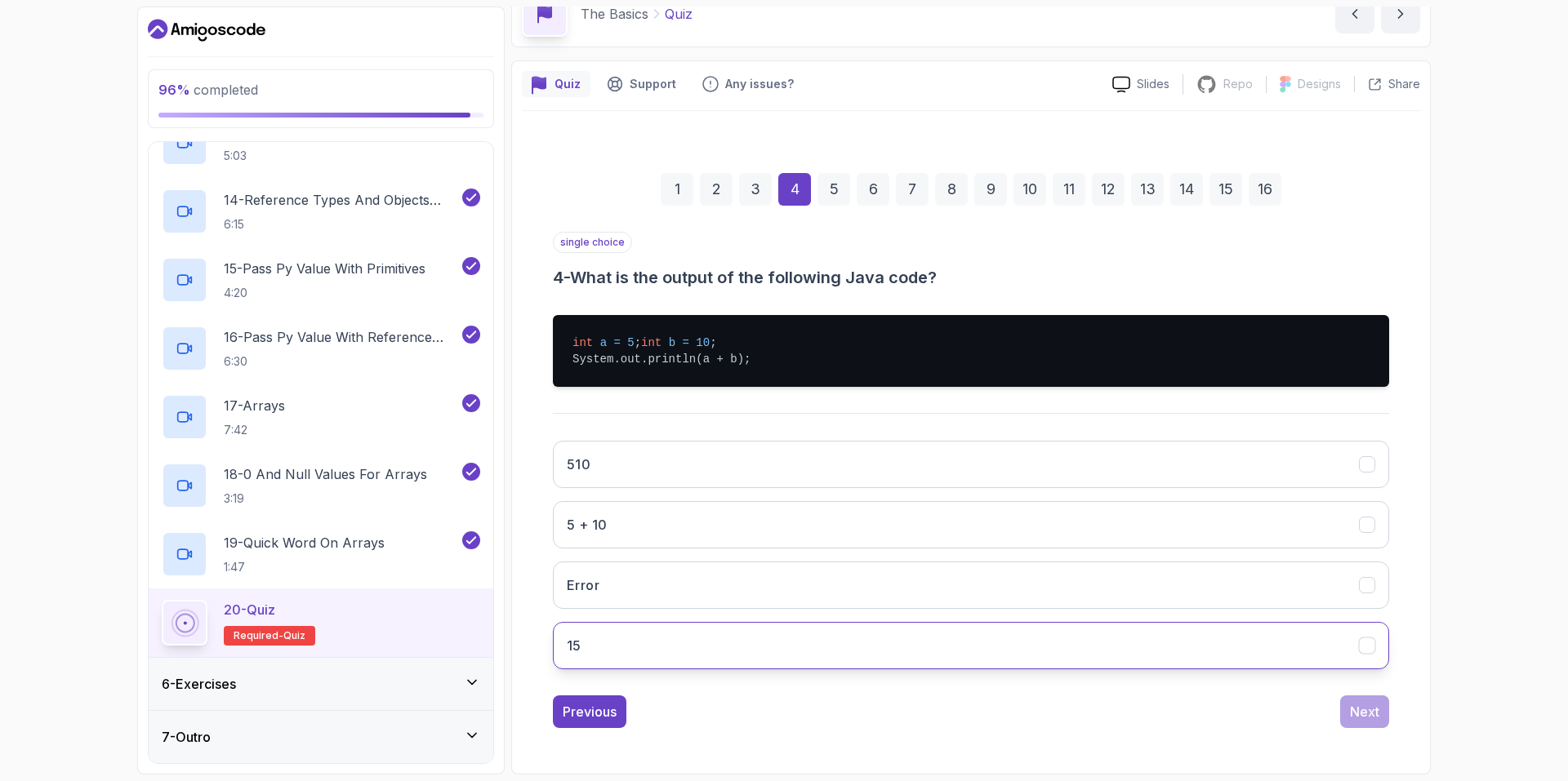
scroll to position [101, 0]
click at [842, 657] on button "15" at bounding box center [970, 645] width 836 height 47
click at [1336, 716] on div "Previous Next" at bounding box center [970, 711] width 836 height 33
click at [1358, 718] on div "Next" at bounding box center [1364, 711] width 30 height 20
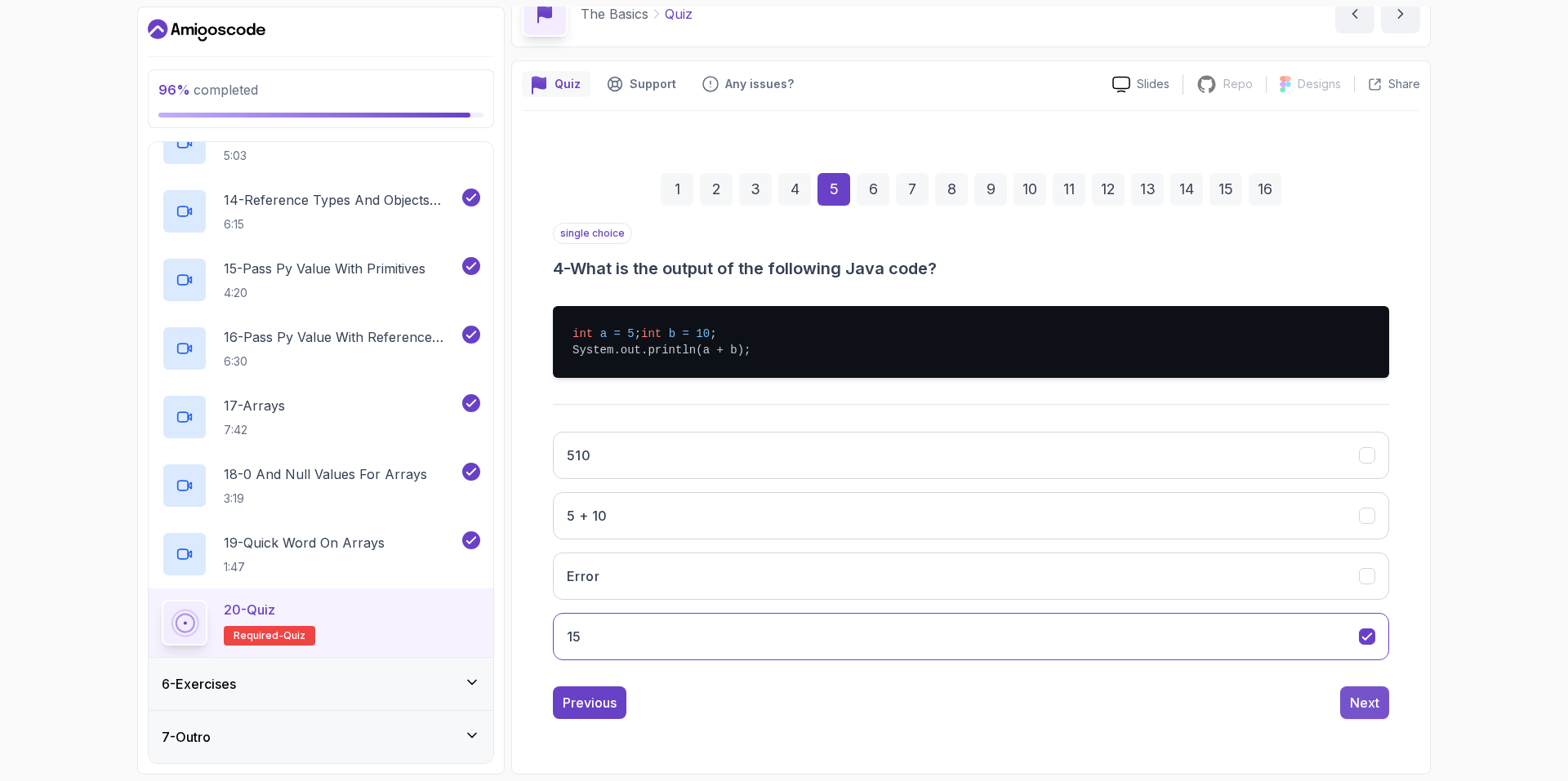
scroll to position [0, 0]
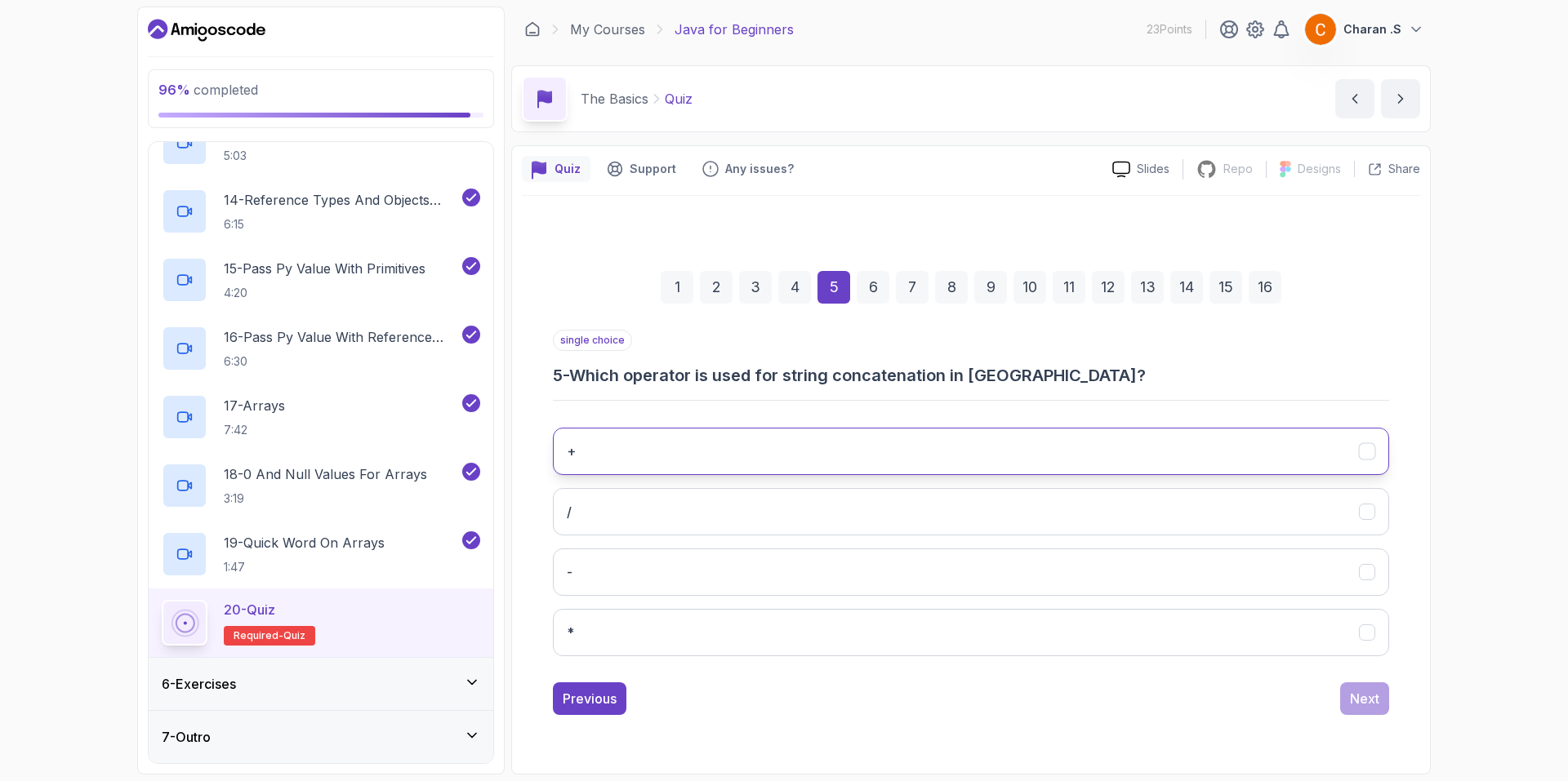
click at [898, 452] on button "+" at bounding box center [970, 451] width 836 height 47
click at [1367, 702] on div "Next" at bounding box center [1364, 698] width 30 height 20
click at [920, 464] on button "length()" at bounding box center [970, 451] width 836 height 47
click at [1368, 698] on div "Next" at bounding box center [1364, 698] width 30 height 20
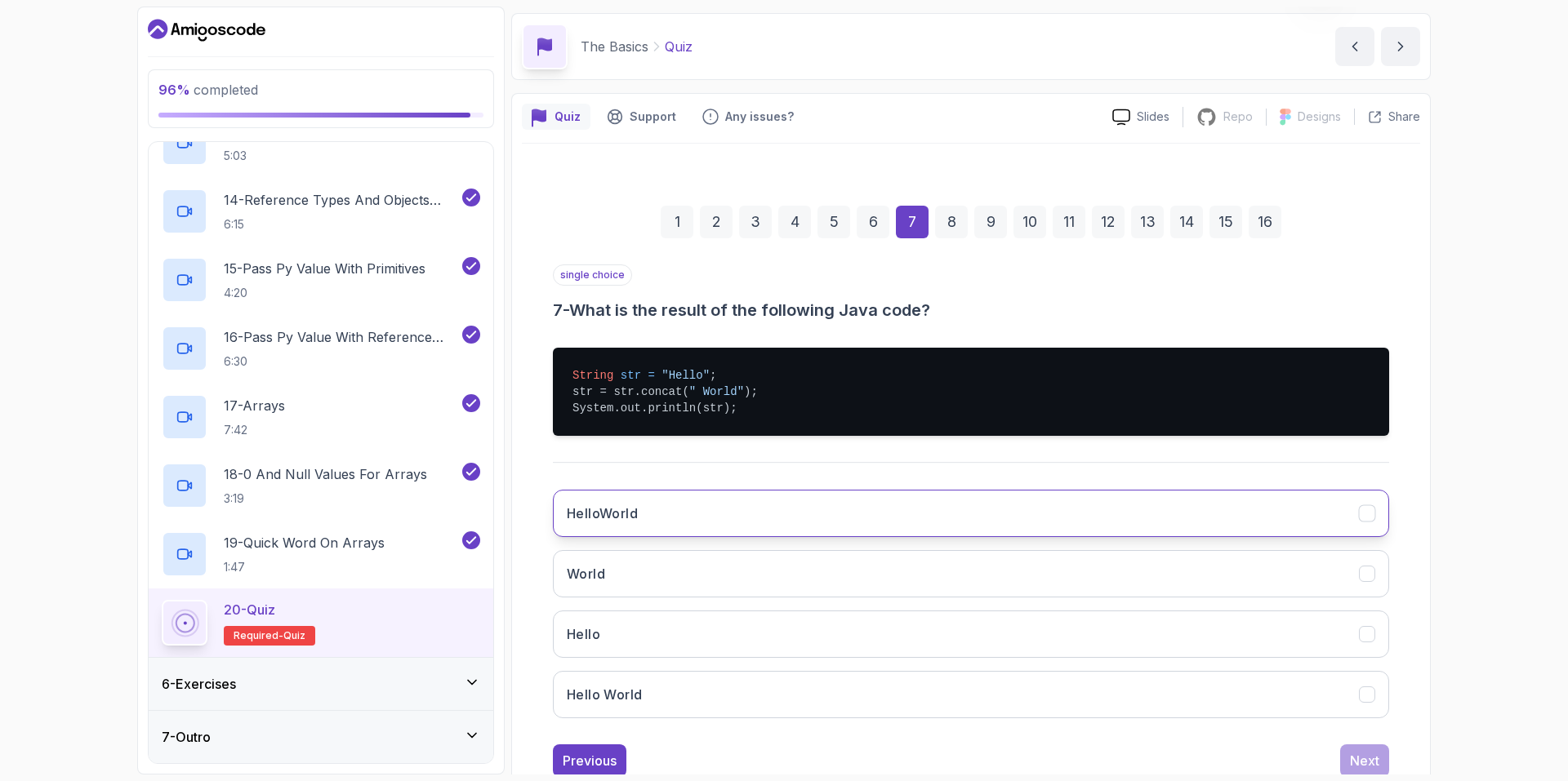
scroll to position [82, 0]
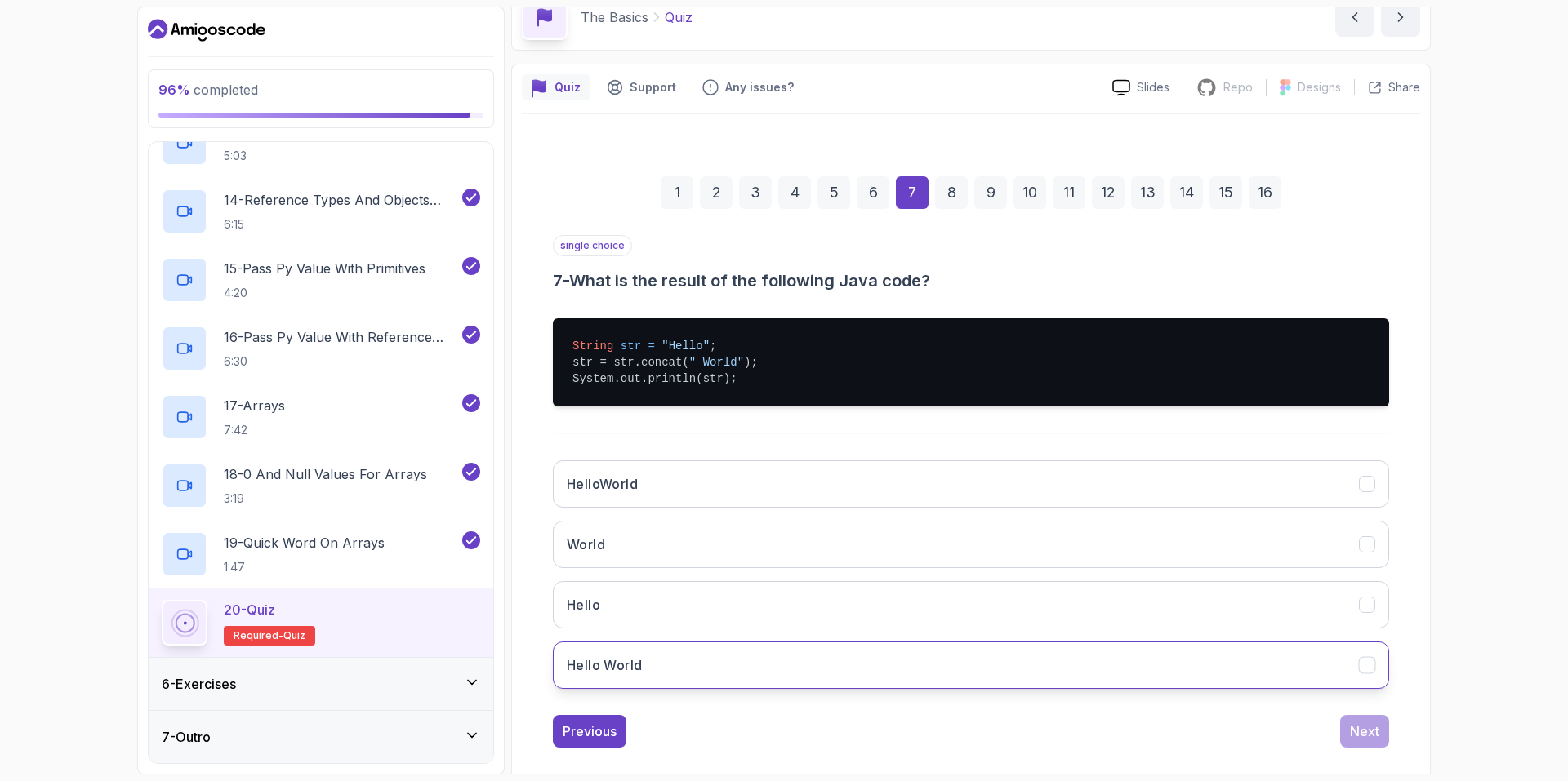
click at [832, 650] on button "Hello World" at bounding box center [970, 665] width 836 height 47
click at [1384, 732] on button "Next" at bounding box center [1364, 731] width 49 height 33
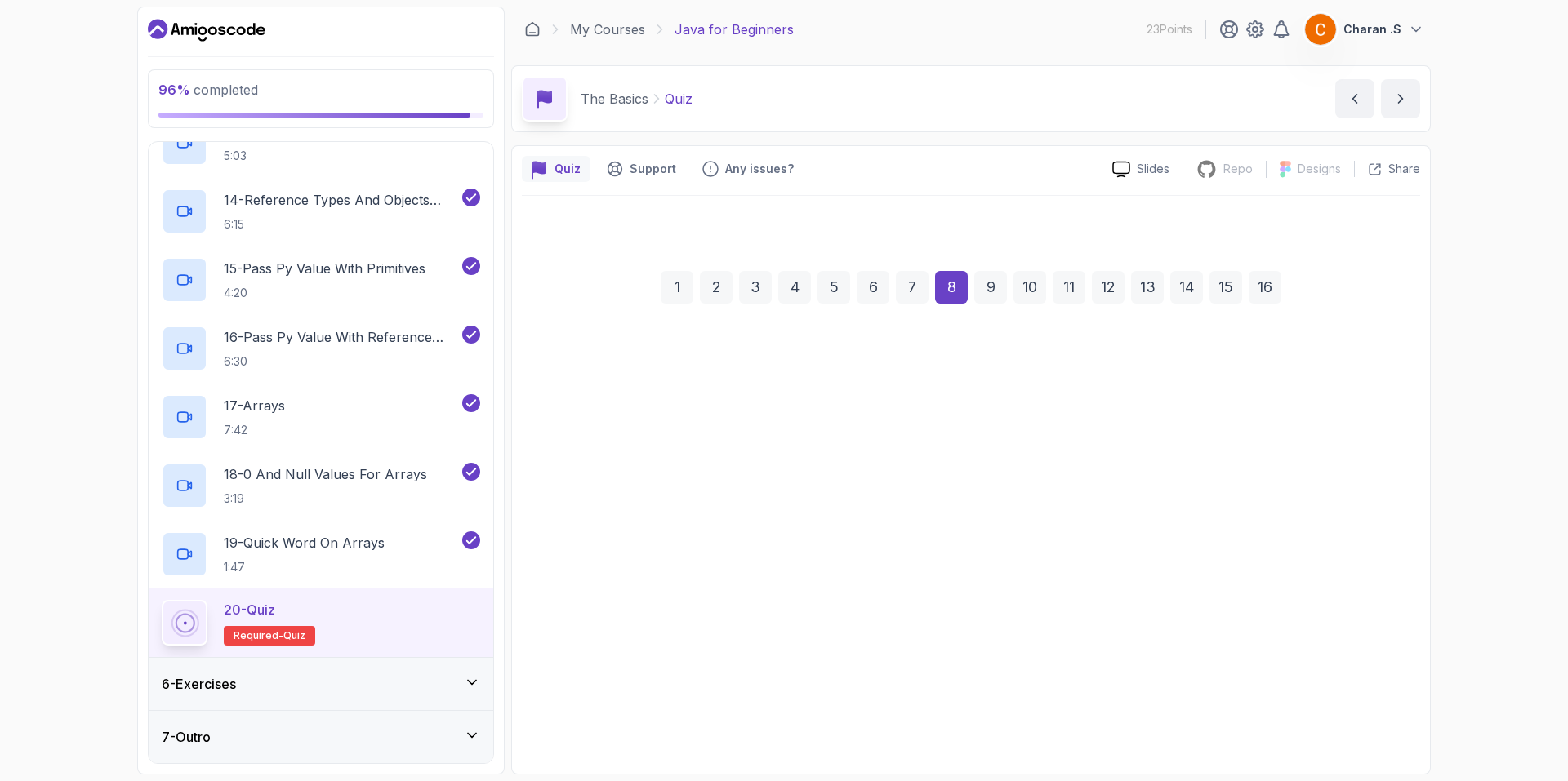
scroll to position [0, 0]
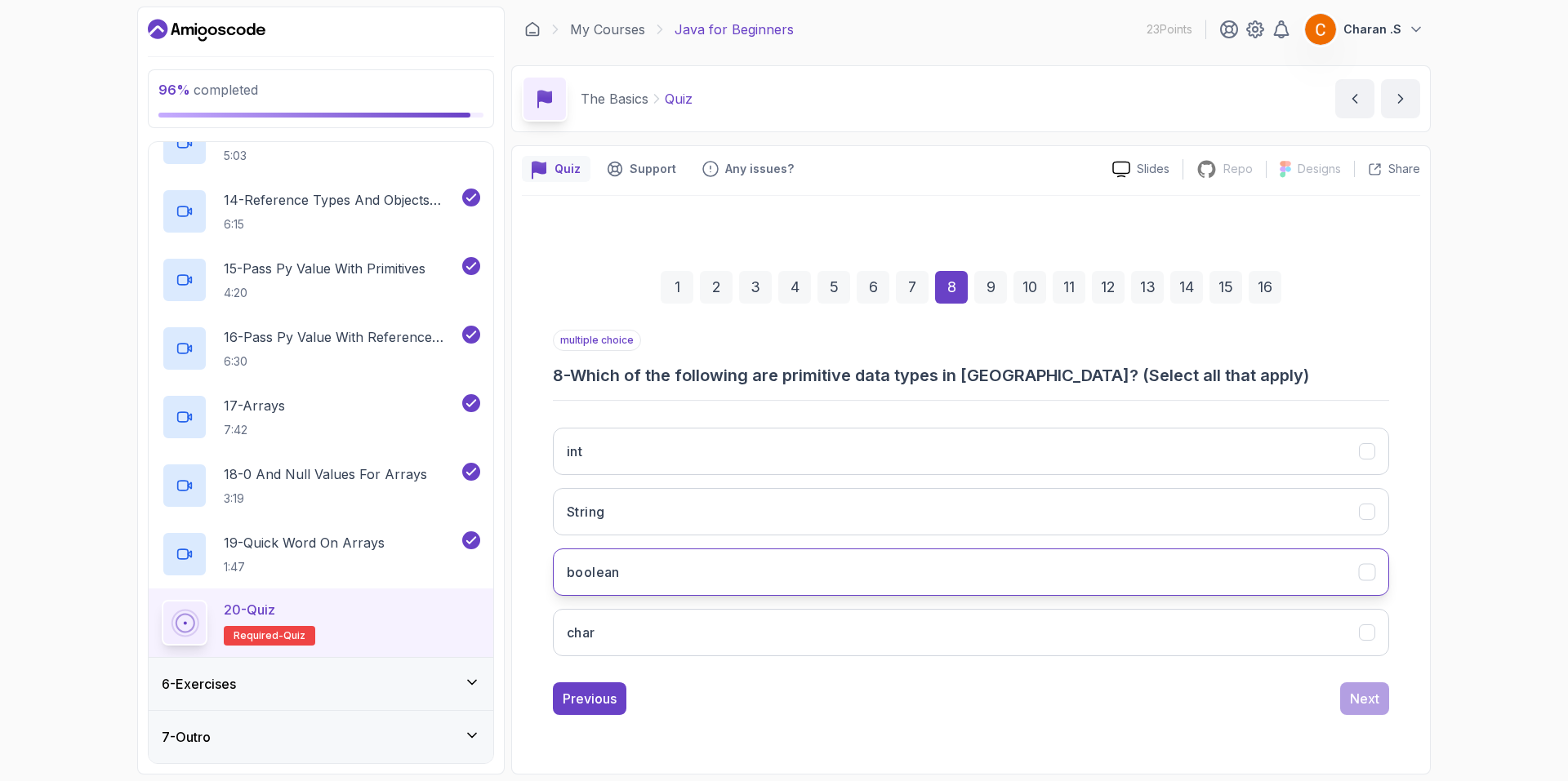
click at [790, 559] on button "boolean" at bounding box center [970, 572] width 836 height 47
click at [775, 457] on button "int" at bounding box center [970, 451] width 836 height 47
click at [814, 595] on button "boolean" at bounding box center [970, 572] width 836 height 47
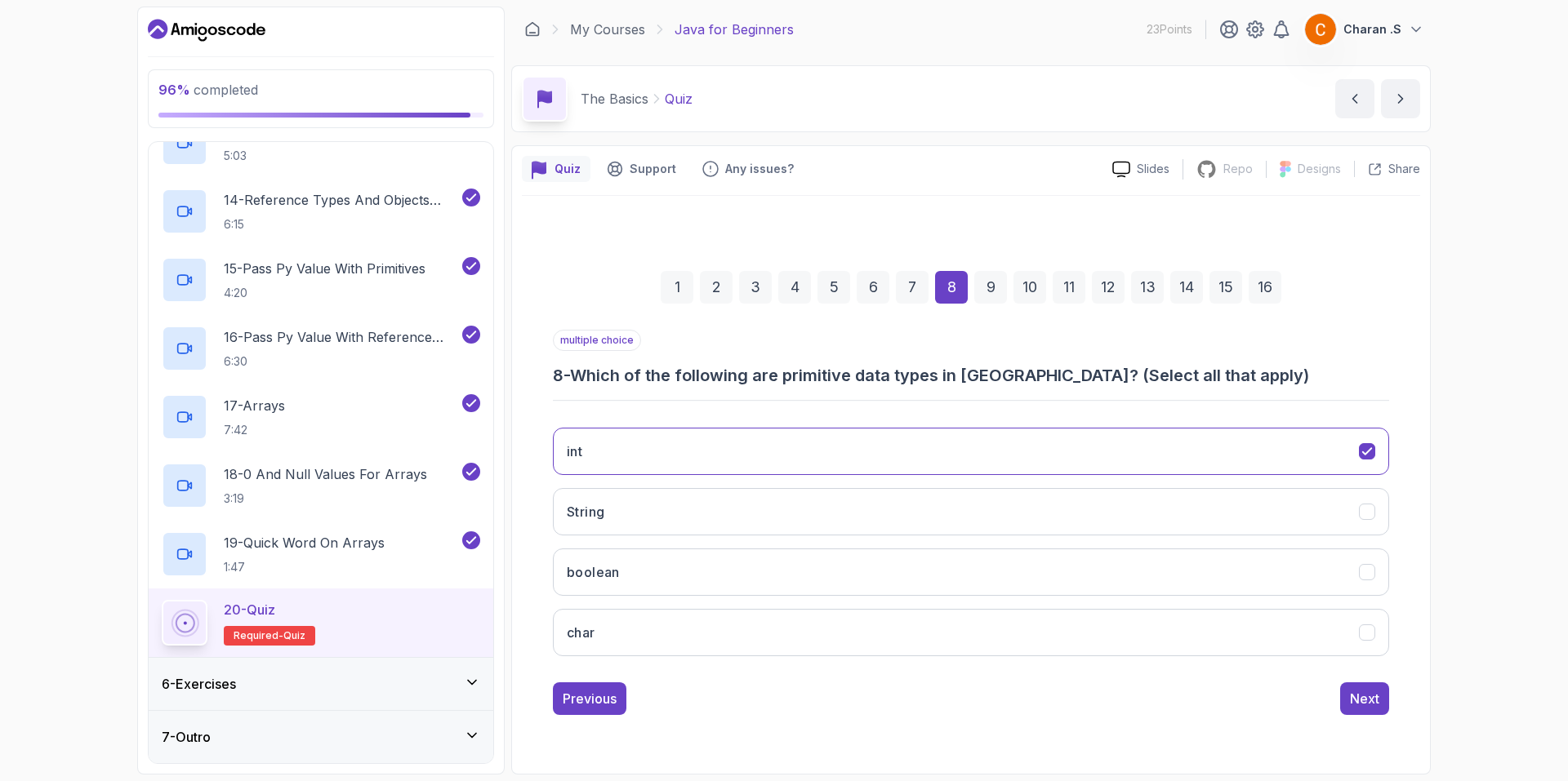
click at [819, 600] on div "int String boolean char" at bounding box center [970, 542] width 836 height 255
click at [853, 648] on button "char" at bounding box center [970, 632] width 836 height 47
click at [851, 614] on button "char" at bounding box center [970, 632] width 836 height 47
click at [955, 592] on button "boolean" at bounding box center [970, 572] width 836 height 47
click at [989, 652] on button "char" at bounding box center [970, 632] width 836 height 47
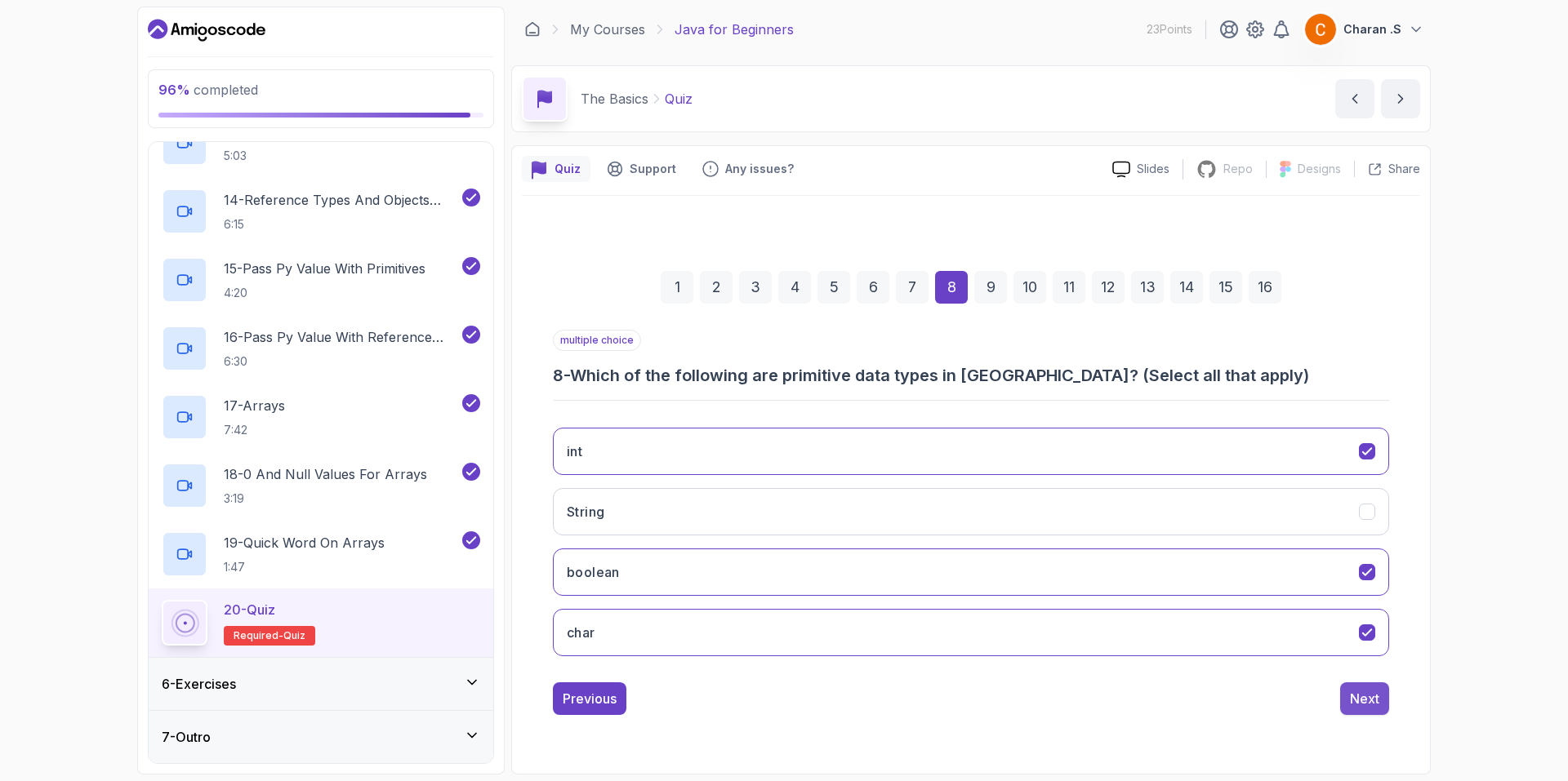
click at [1342, 694] on button "Next" at bounding box center [1364, 698] width 49 height 33
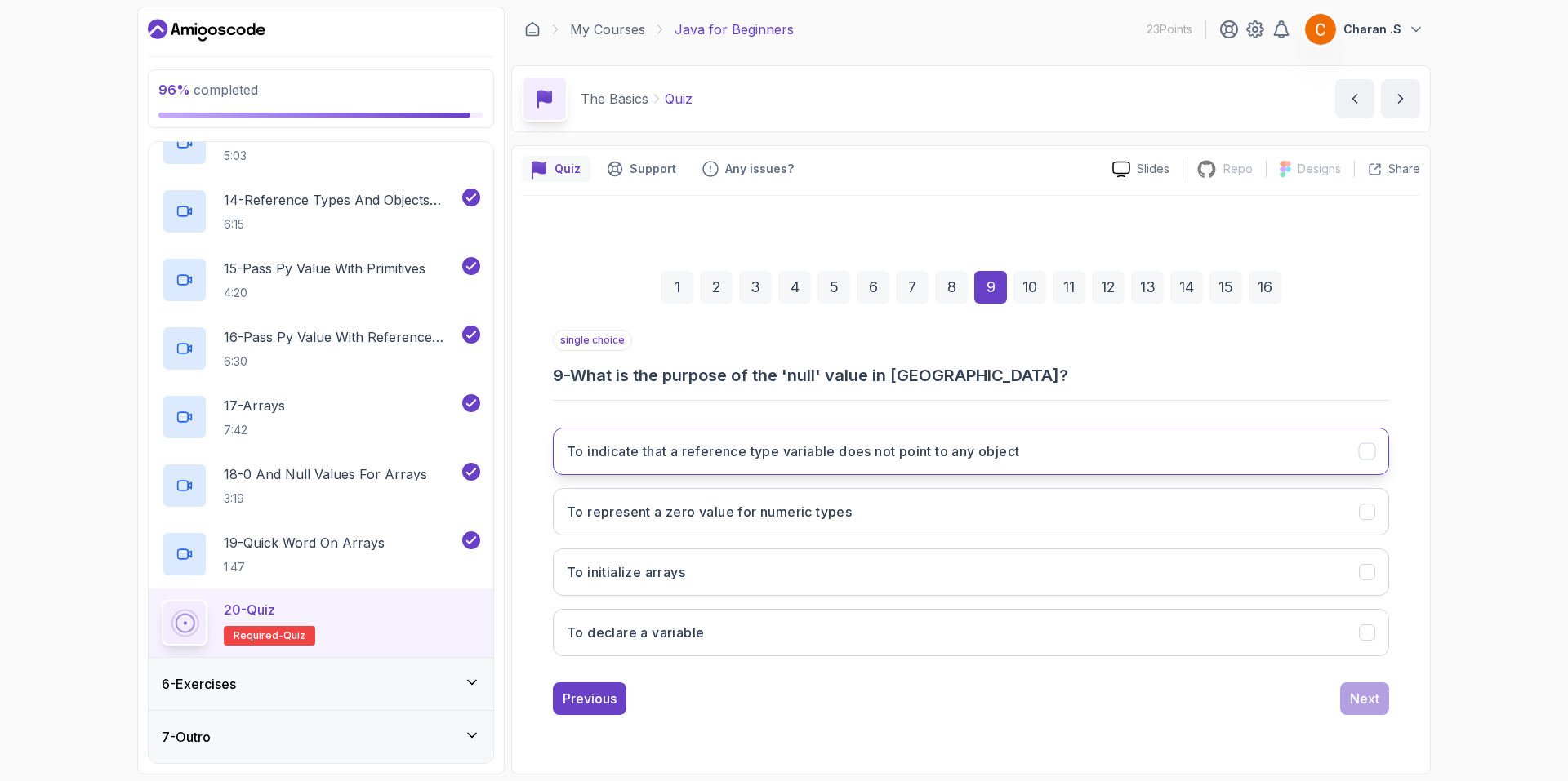
click at [847, 460] on h3 "To indicate that a reference type variable does not point to any object" at bounding box center [793, 451] width 452 height 20
drag, startPoint x: 1350, startPoint y: 704, endPoint x: 1341, endPoint y: 703, distance: 9.1
click at [1349, 704] on button "Next" at bounding box center [1364, 698] width 49 height 33
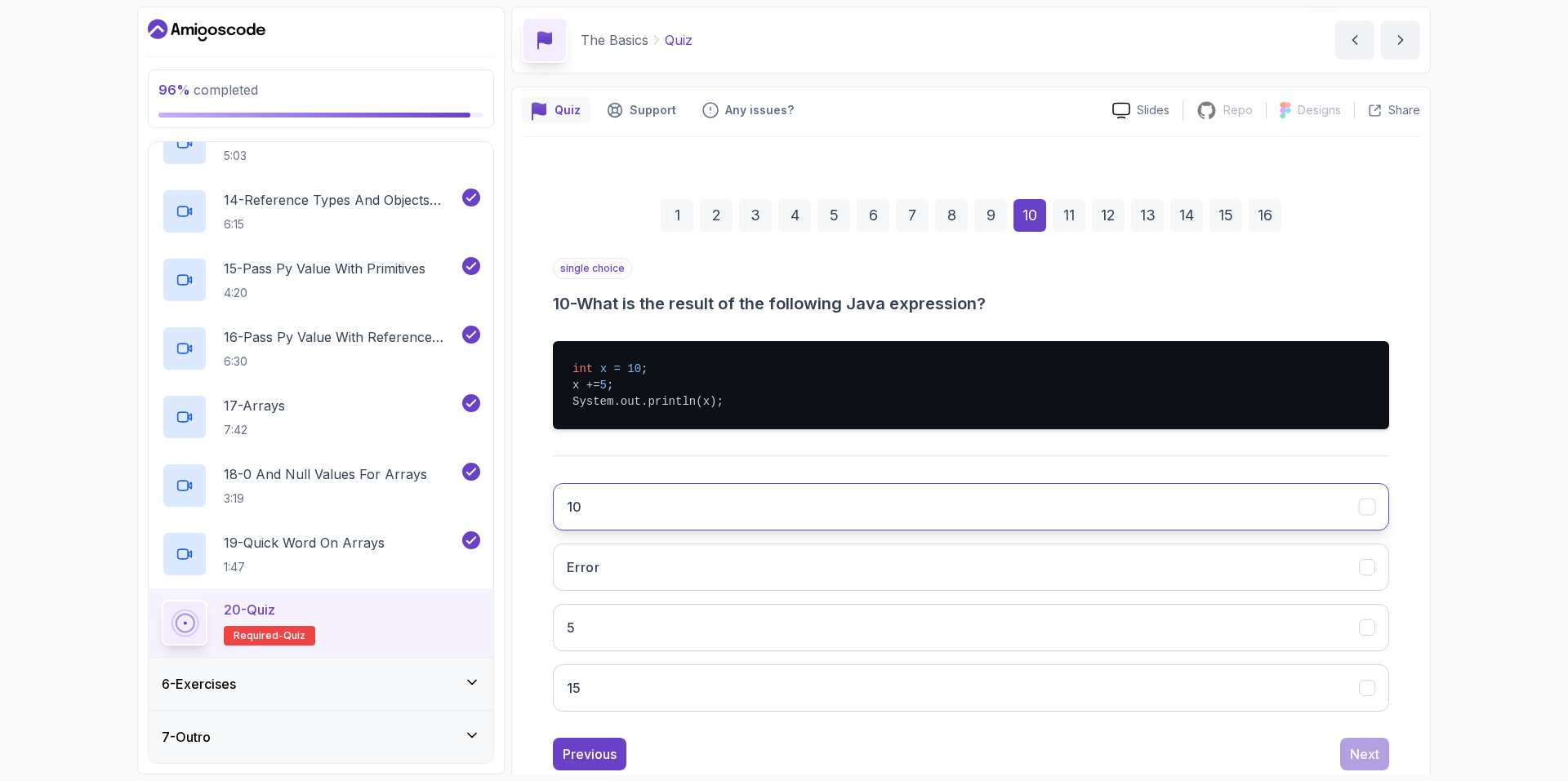
scroll to position [101, 0]
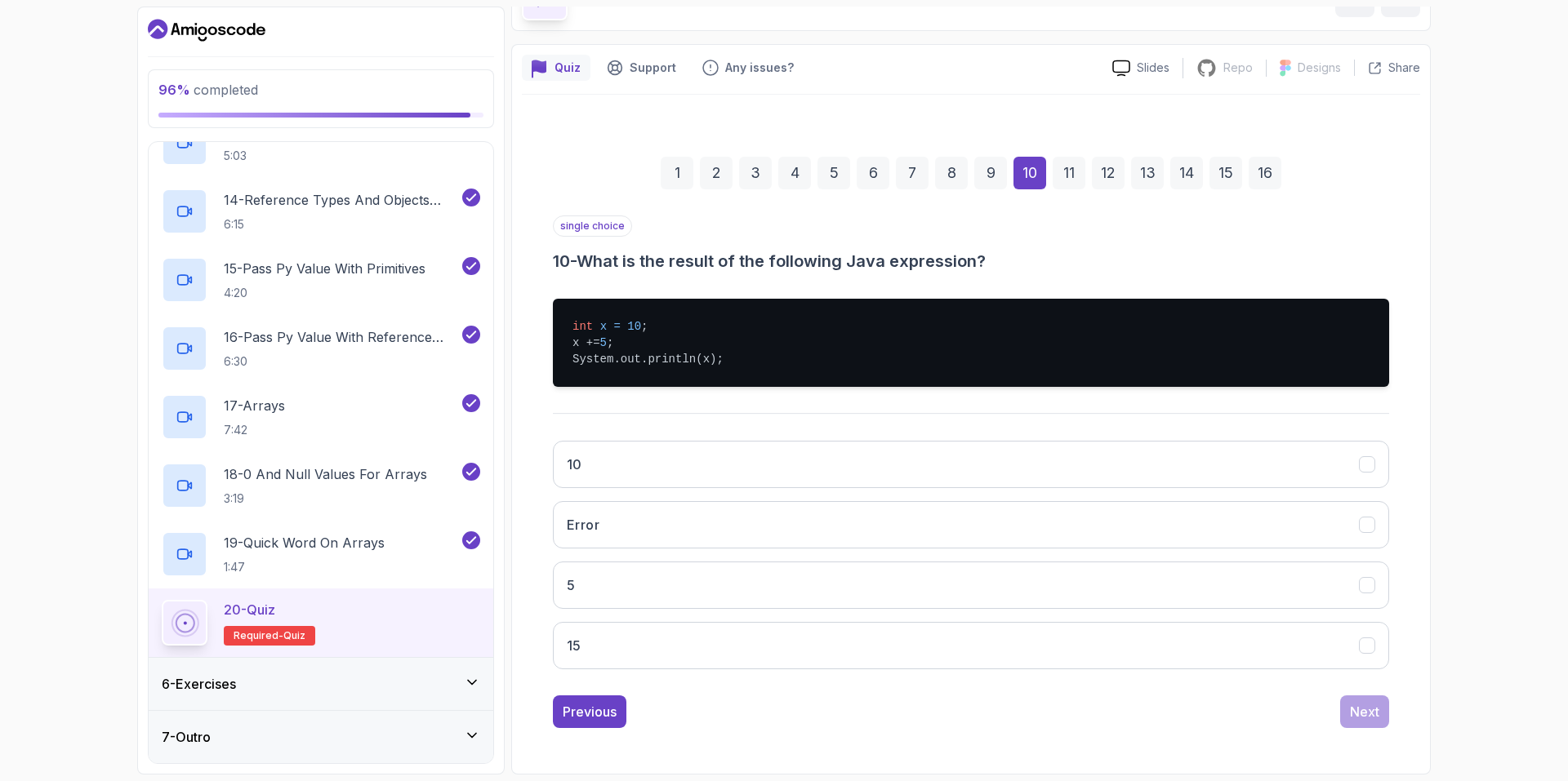
click at [628, 711] on div "Previous Next" at bounding box center [970, 711] width 836 height 33
click at [618, 697] on button "Previous" at bounding box center [589, 711] width 73 height 33
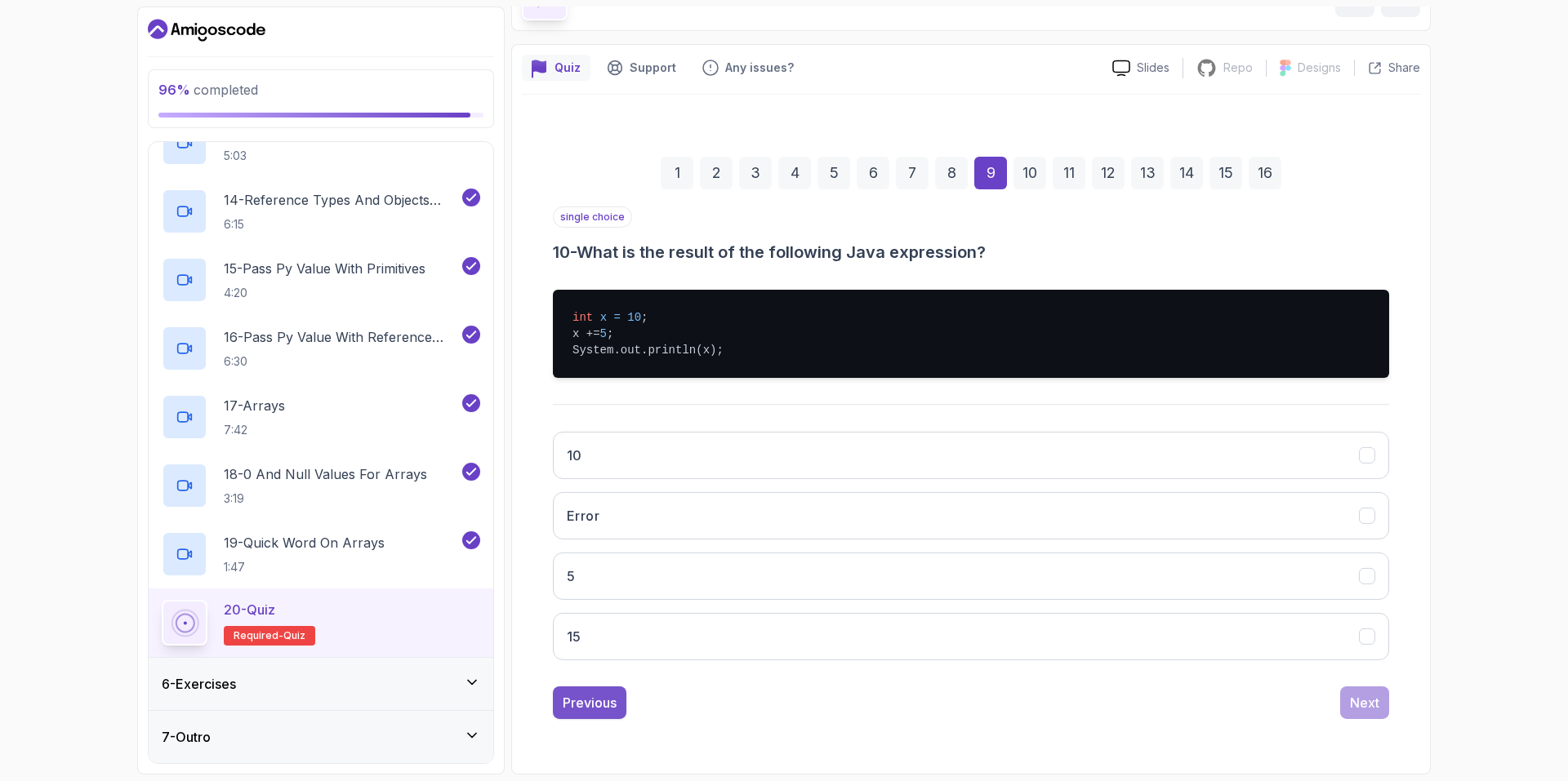
scroll to position [0, 0]
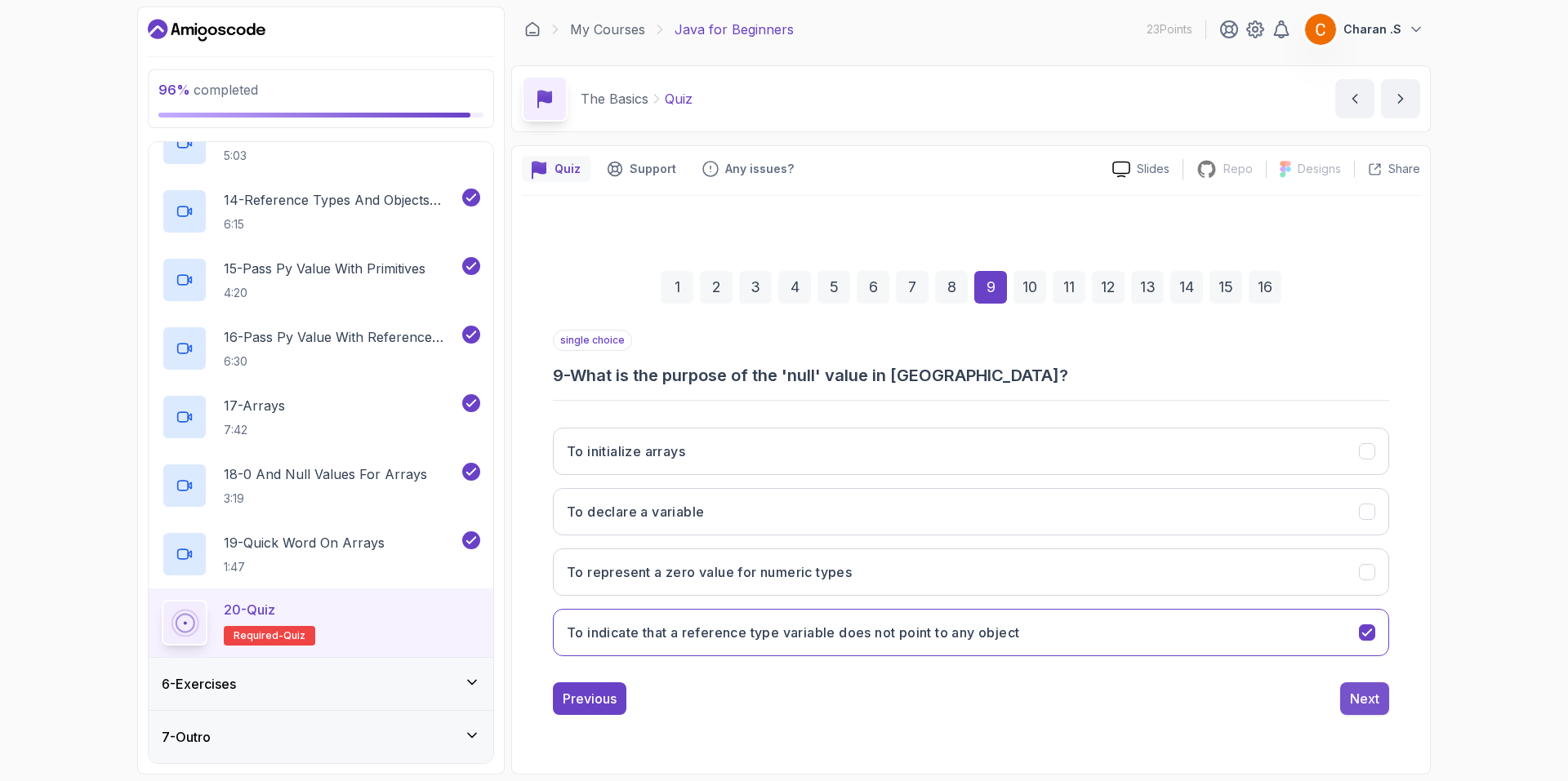
click at [1354, 698] on div "Next" at bounding box center [1364, 698] width 30 height 20
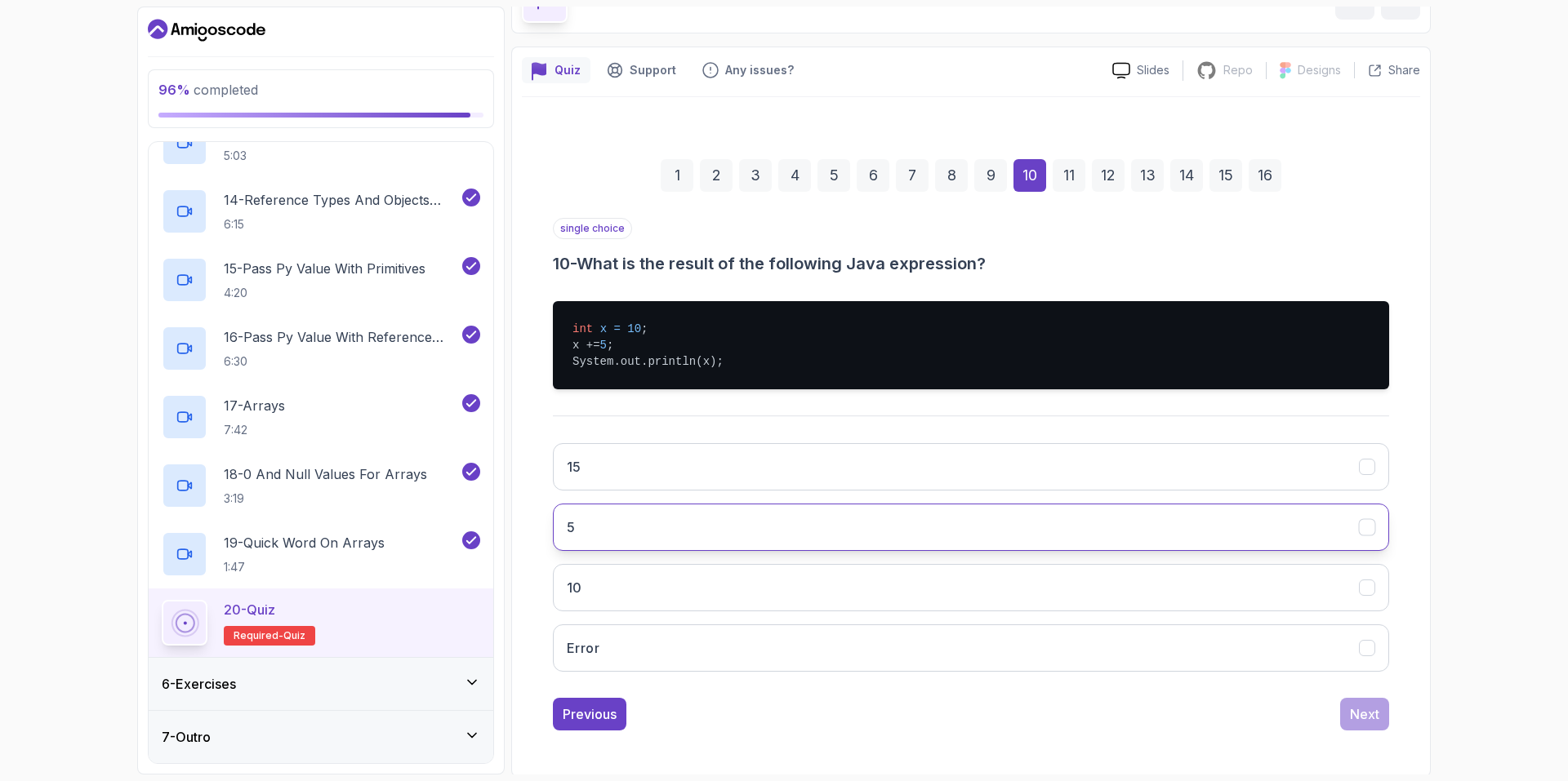
scroll to position [101, 0]
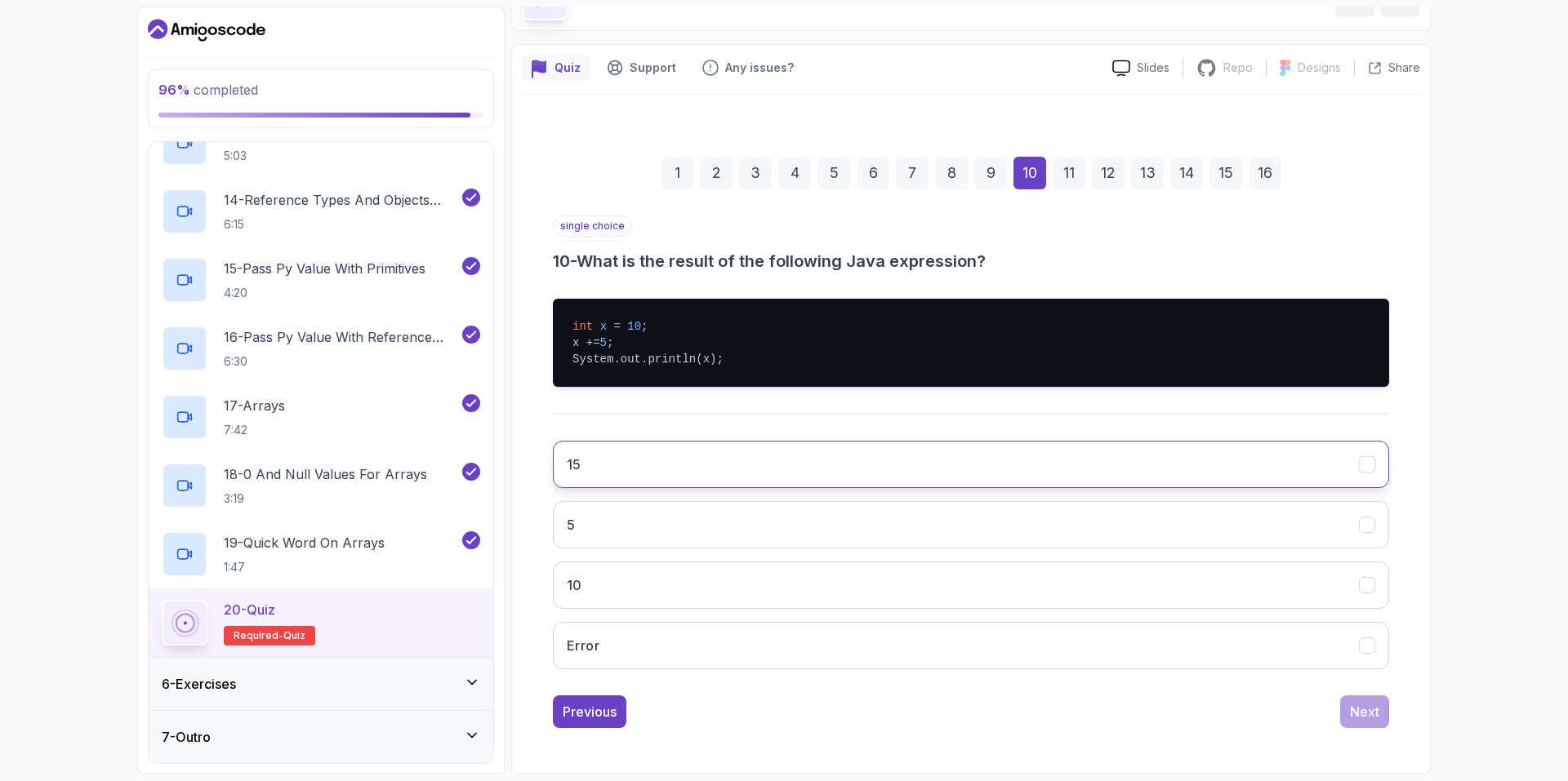
click at [919, 457] on button "15" at bounding box center [970, 464] width 836 height 47
click at [1350, 716] on div "Next" at bounding box center [1364, 711] width 30 height 20
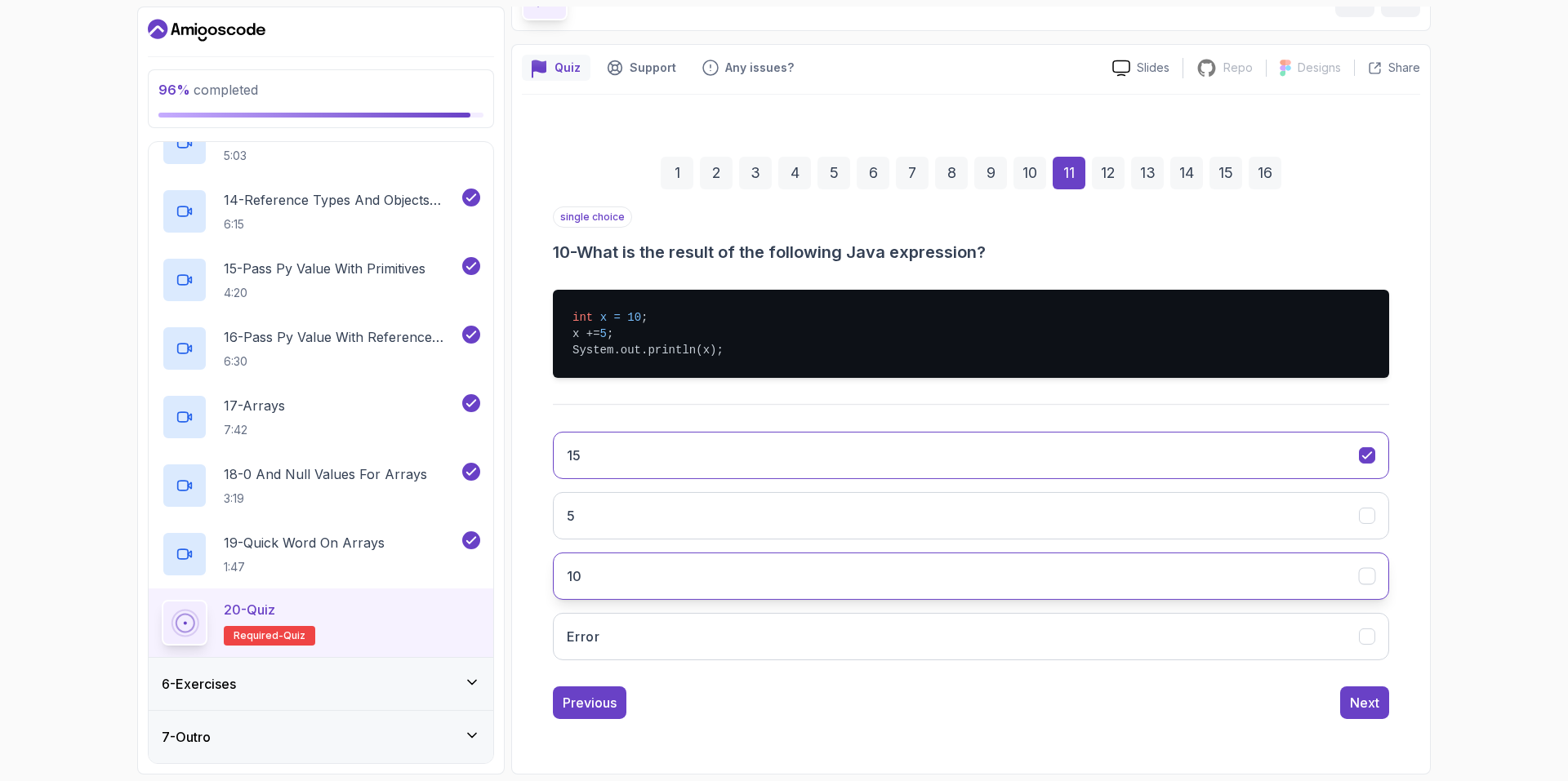
scroll to position [34, 0]
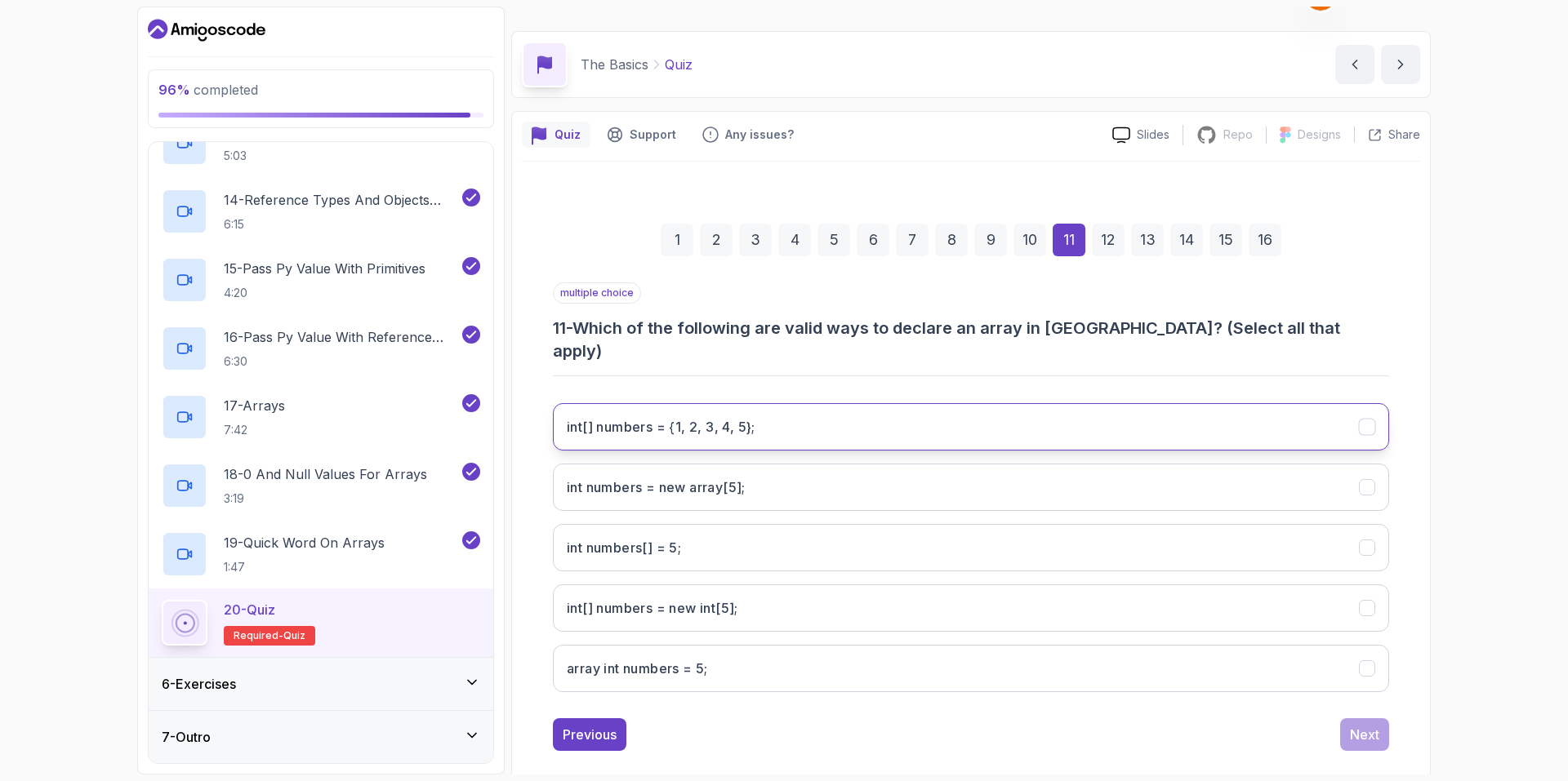
drag, startPoint x: 1040, startPoint y: 404, endPoint x: 1040, endPoint y: 417, distance: 13.0
click at [1040, 414] on 5};"] "int[] numbers = {1, 2, 3, 4, 5};" at bounding box center [970, 427] width 836 height 47
click at [1040, 467] on button "int numbers = new array[5];" at bounding box center [970, 487] width 836 height 47
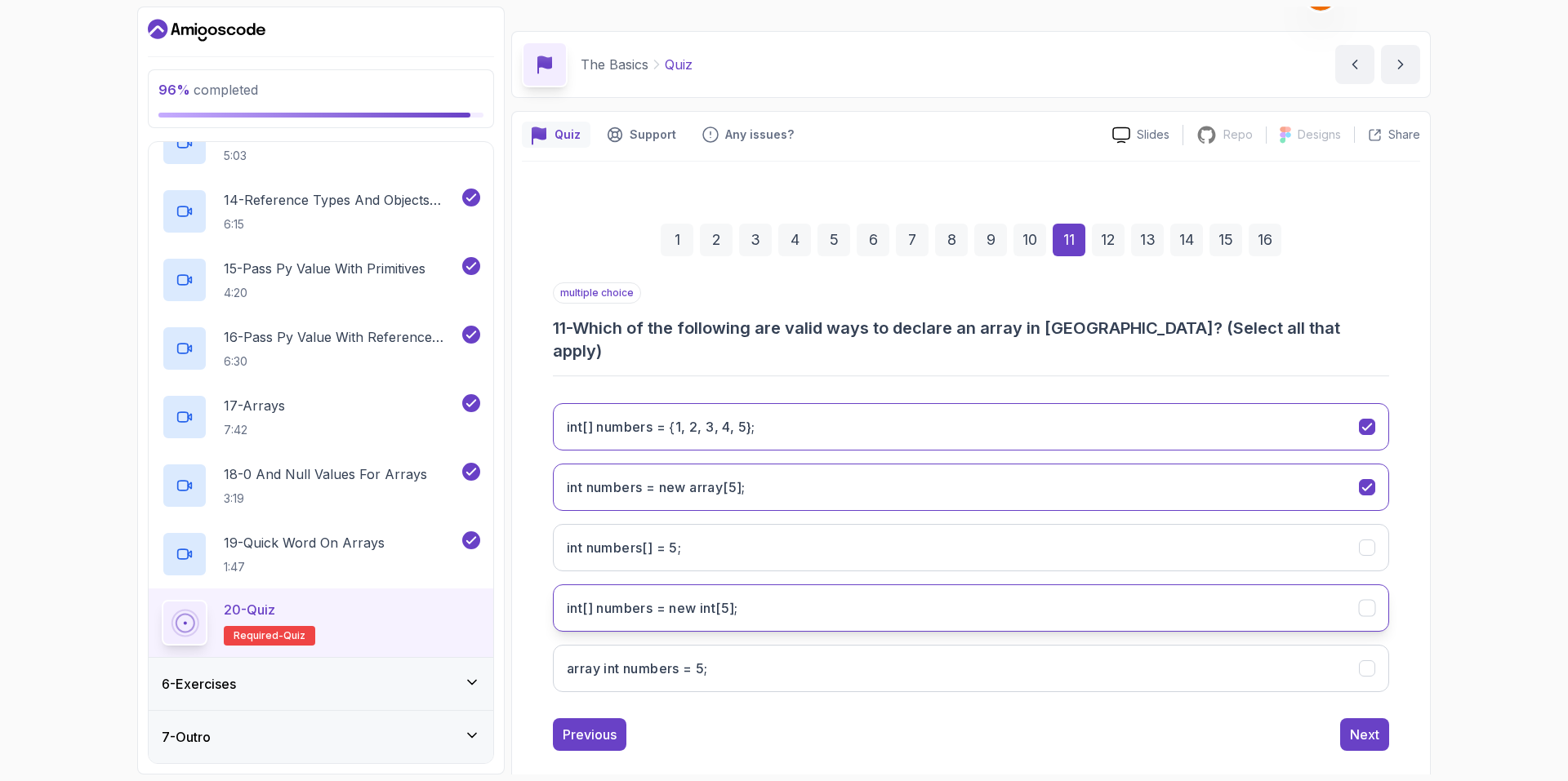
click at [975, 584] on int;"] "int[] numbers = new int[5];" at bounding box center [970, 608] width 836 height 47
click at [936, 464] on button "int numbers = new array[5];" at bounding box center [970, 487] width 836 height 47
click at [941, 527] on 5;"] "int numbers[] = 5;" at bounding box center [970, 547] width 836 height 47
click at [945, 526] on 5;"] "int numbers[] = 5;" at bounding box center [970, 547] width 836 height 47
click at [983, 524] on 5;"] "int numbers[] = 5;" at bounding box center [970, 547] width 836 height 47
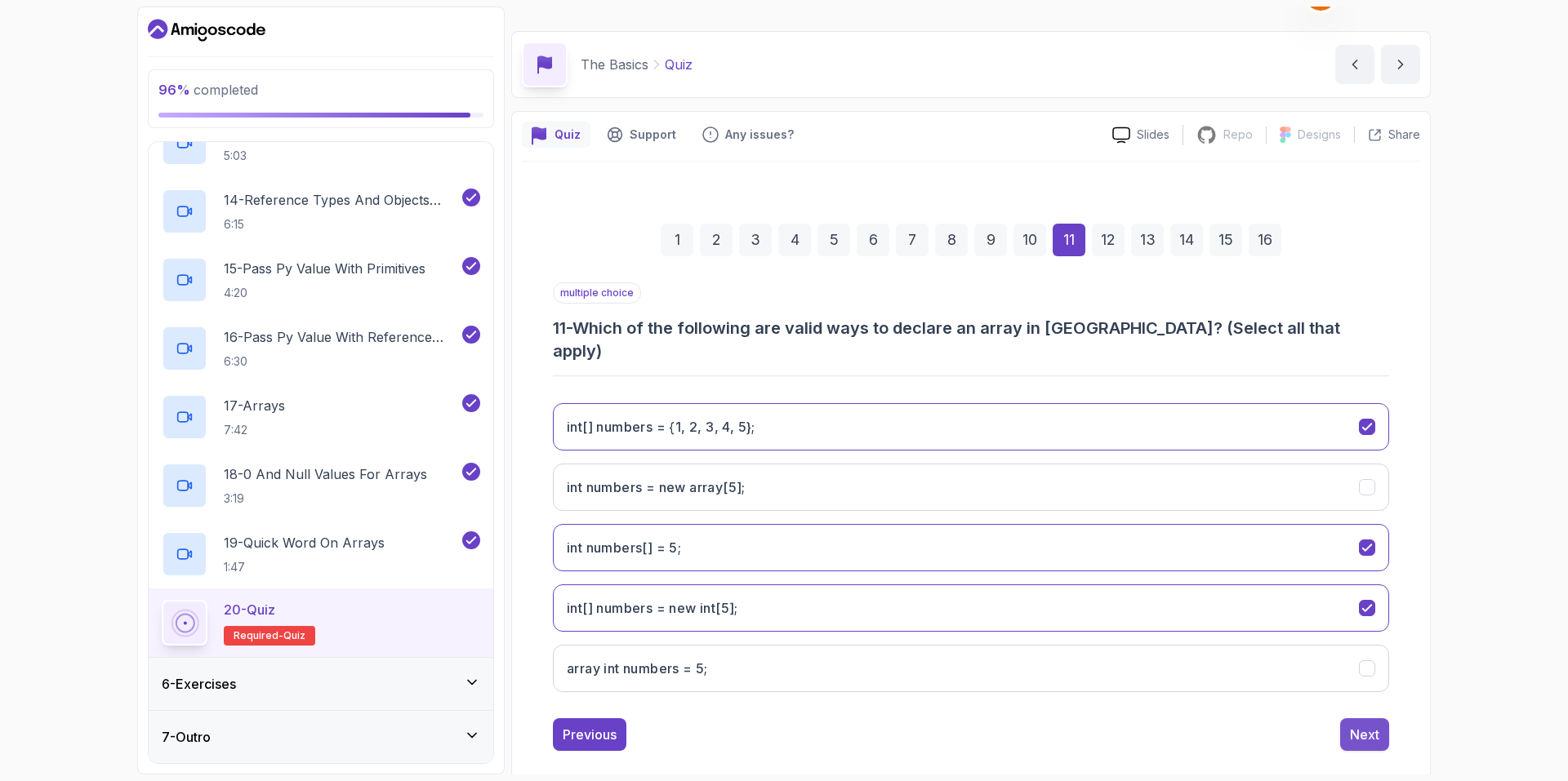
click at [1376, 724] on div "Next" at bounding box center [1364, 734] width 30 height 20
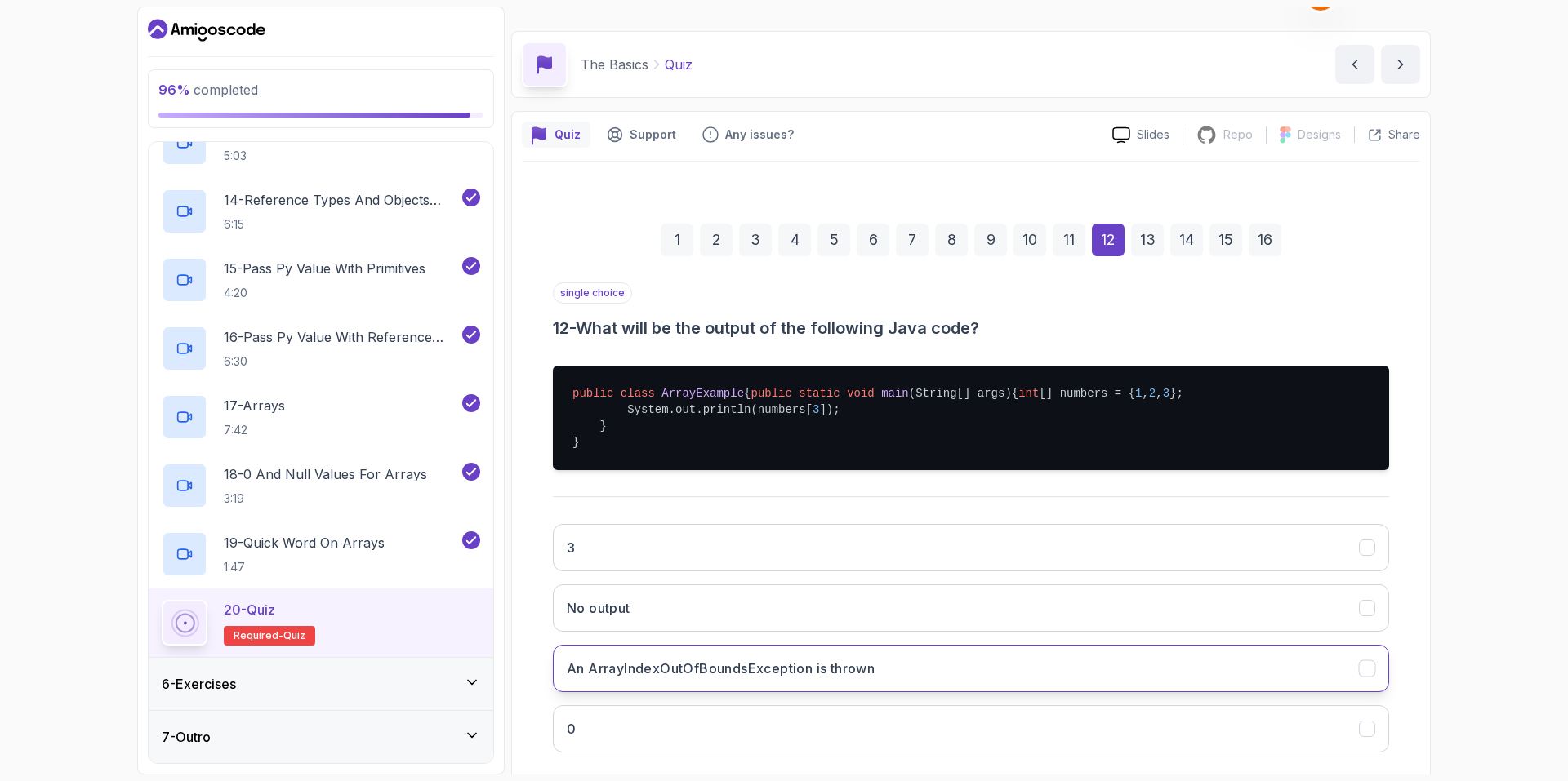
click at [1140, 688] on button "An ArrayIndexOutOfBoundsException is thrown" at bounding box center [970, 668] width 836 height 47
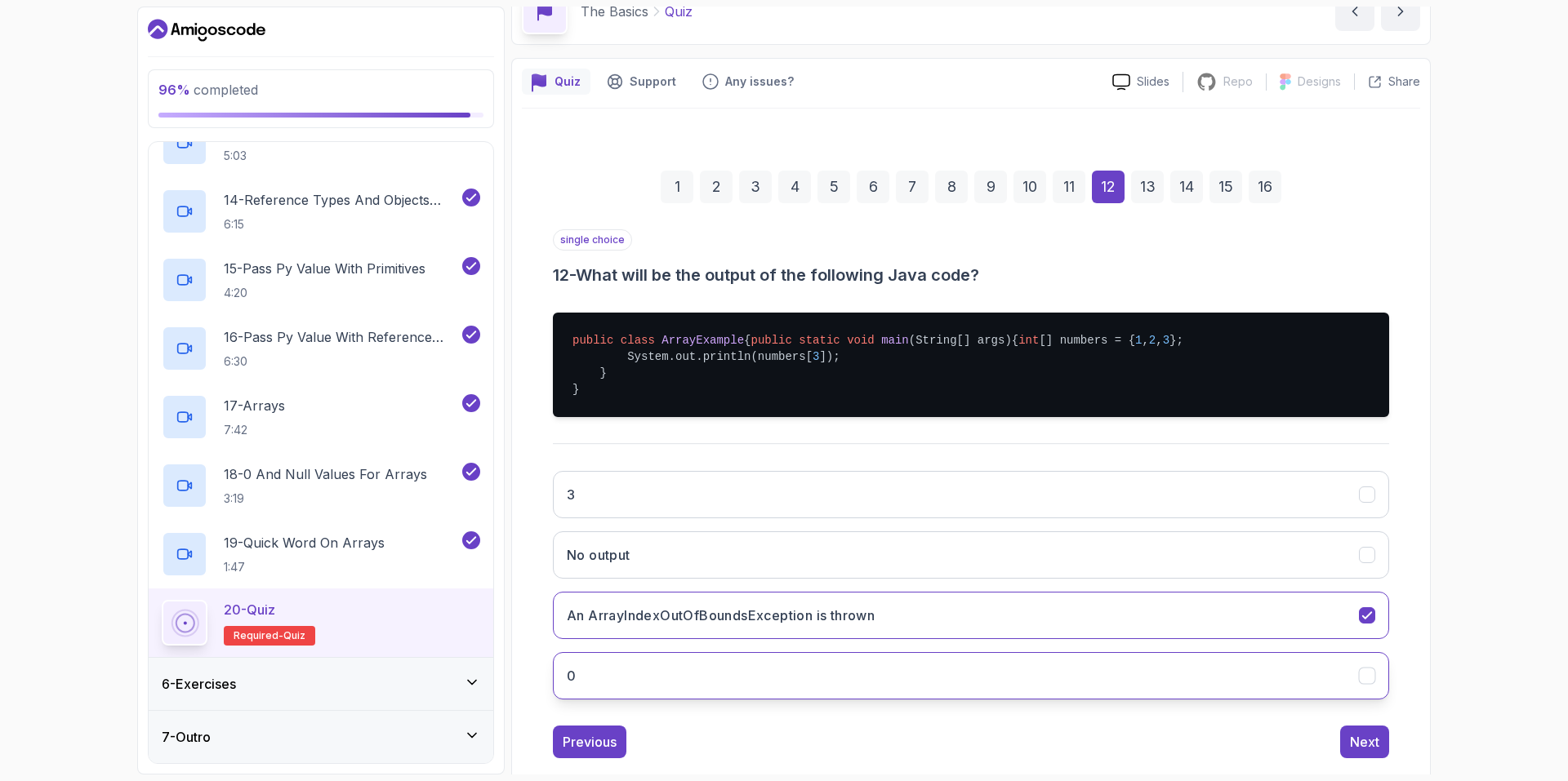
scroll to position [150, 0]
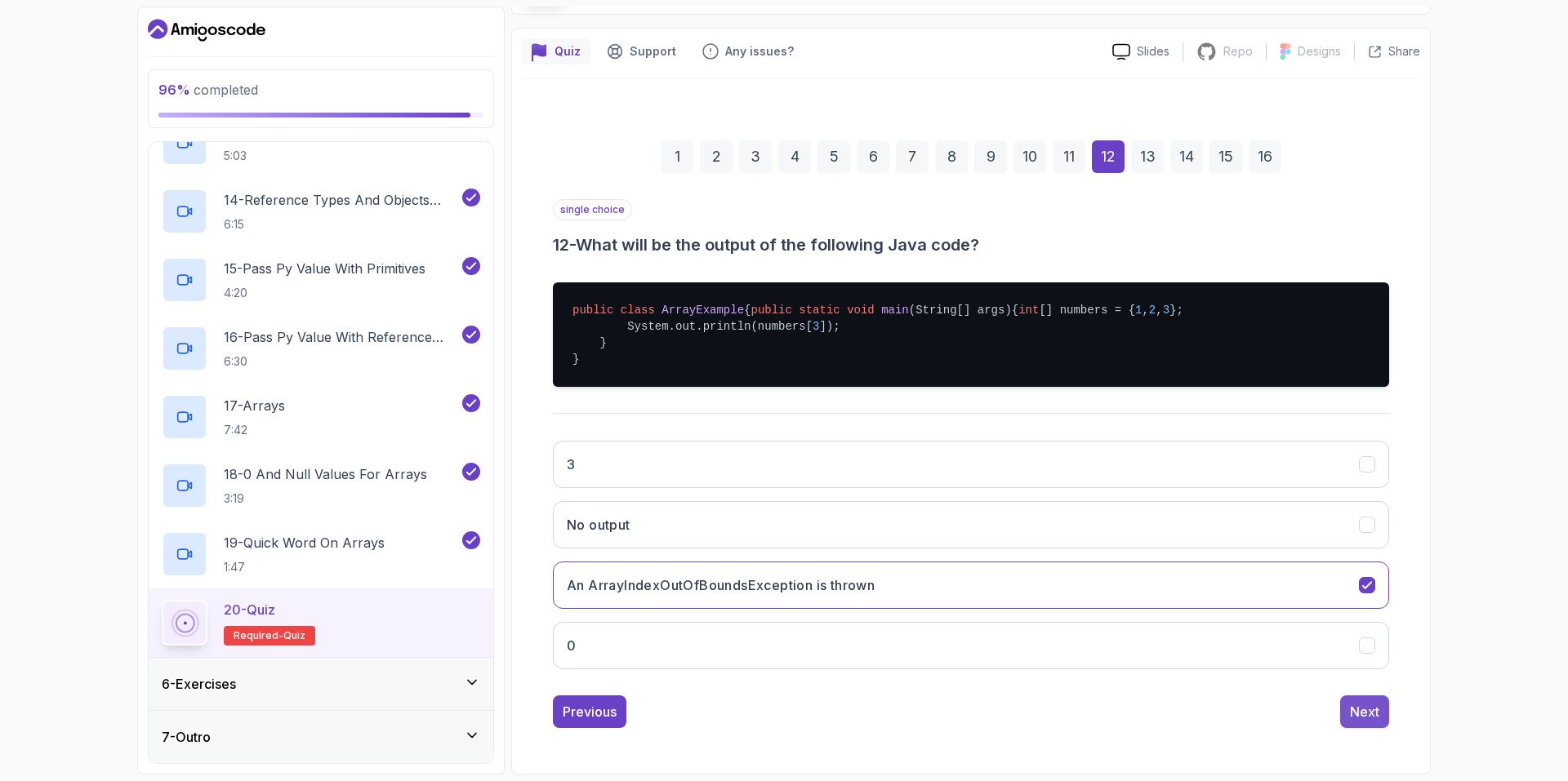
click at [1350, 713] on div "Next" at bounding box center [1364, 711] width 30 height 20
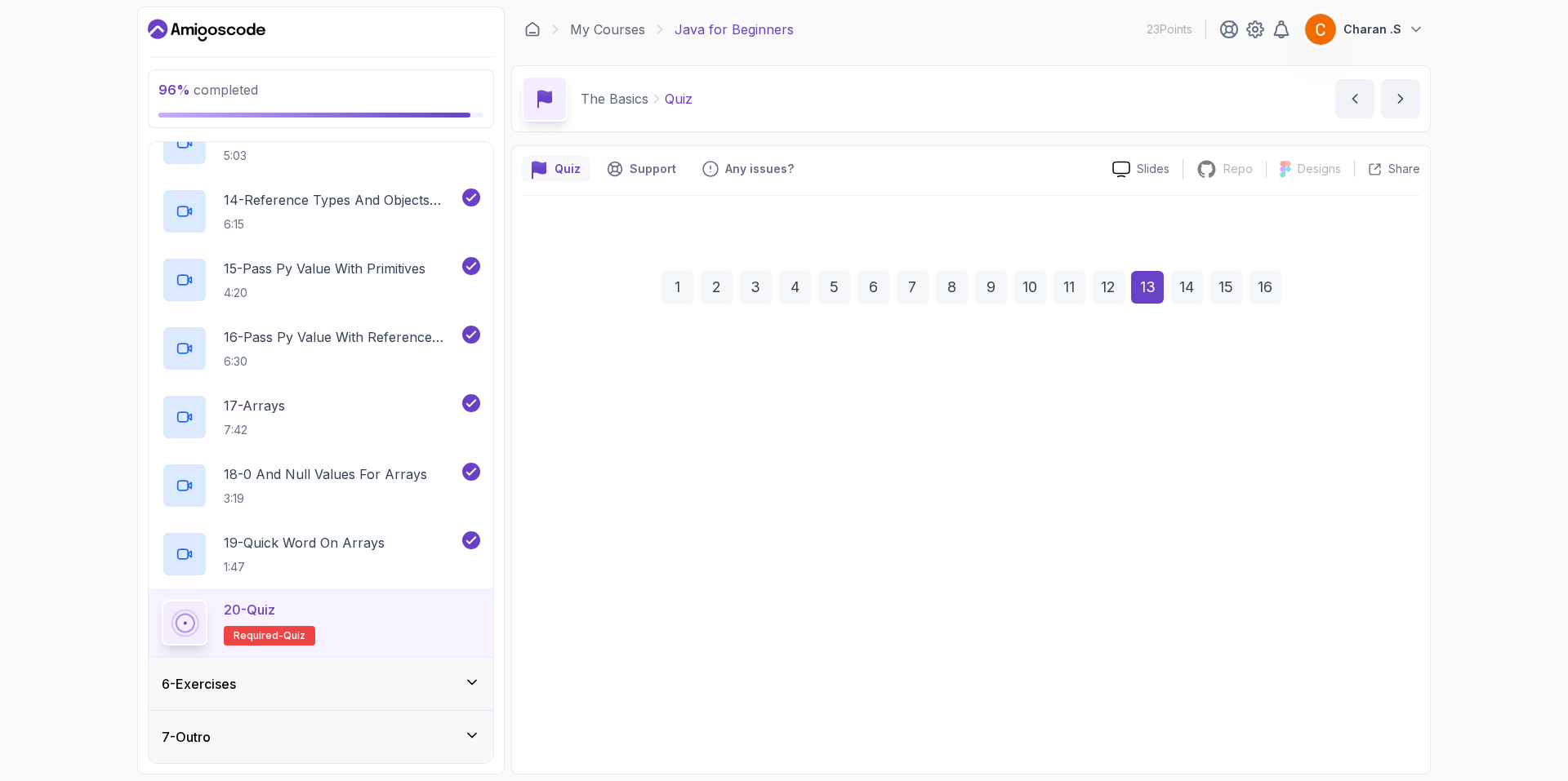
scroll to position [0, 0]
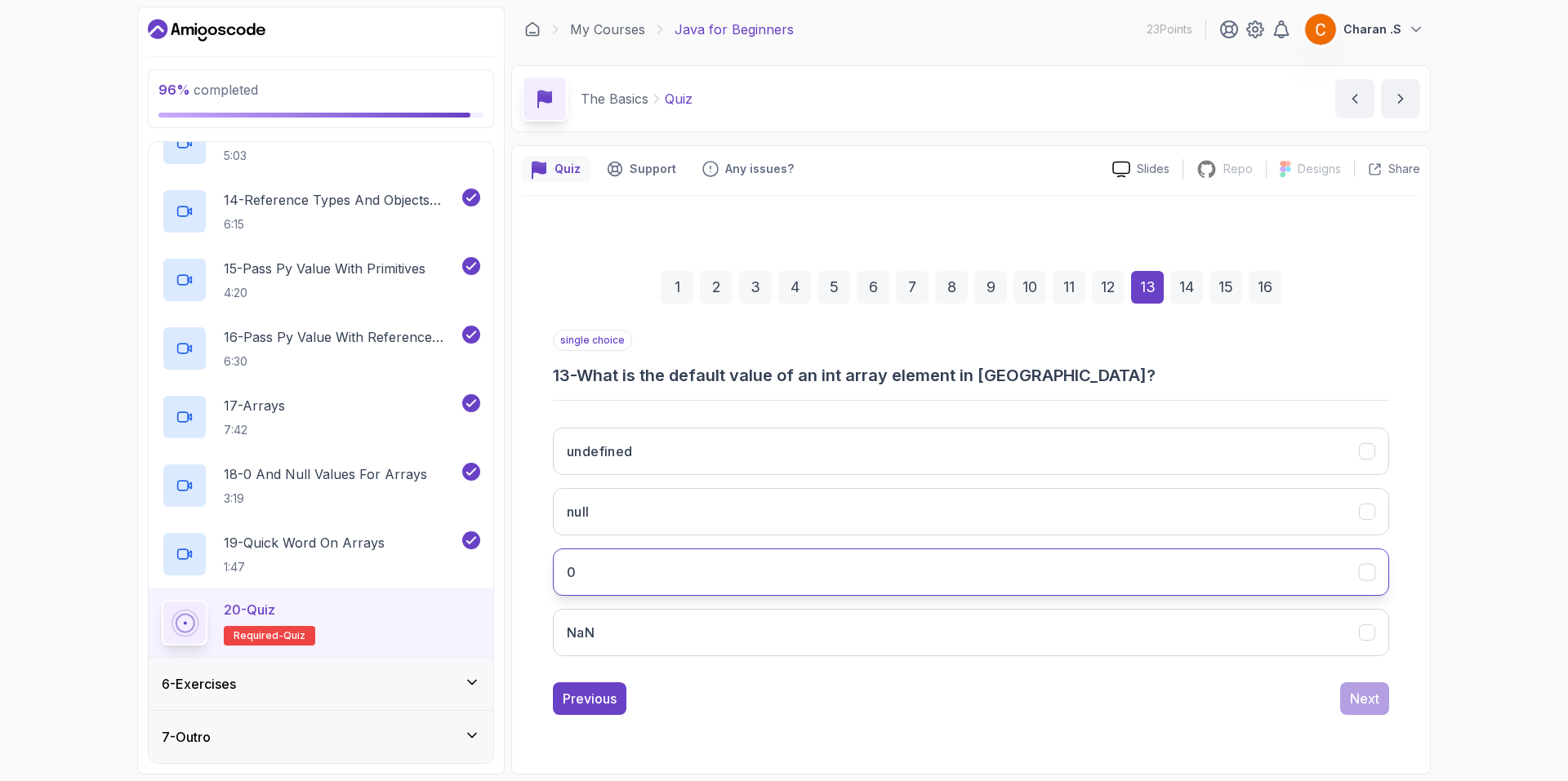
click at [982, 589] on button "0" at bounding box center [970, 572] width 836 height 47
click at [1377, 698] on button "Next" at bounding box center [1364, 698] width 49 height 33
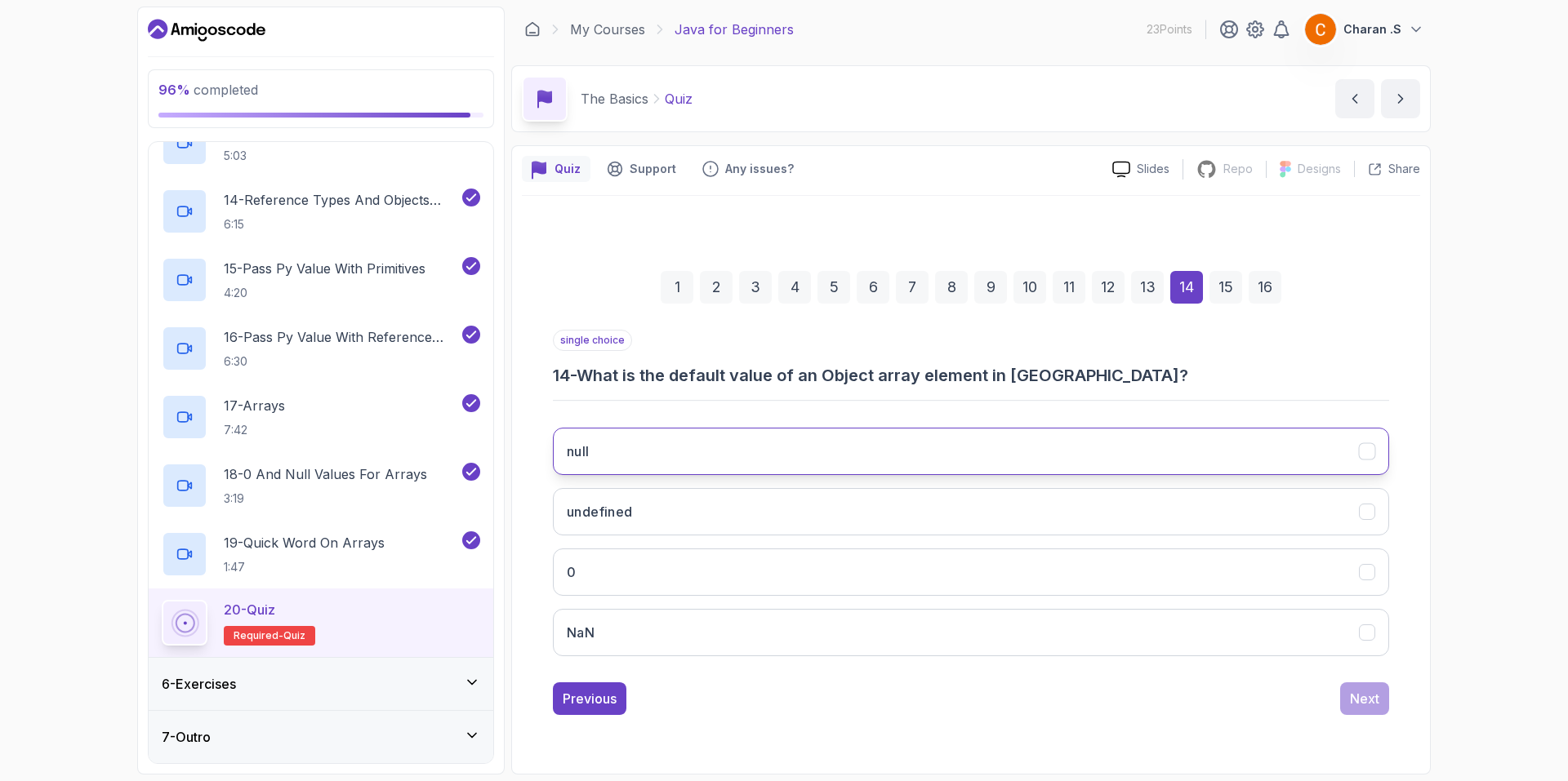
click at [1000, 432] on button "null" at bounding box center [970, 451] width 836 height 47
click at [1384, 706] on button "Next" at bounding box center [1364, 698] width 49 height 33
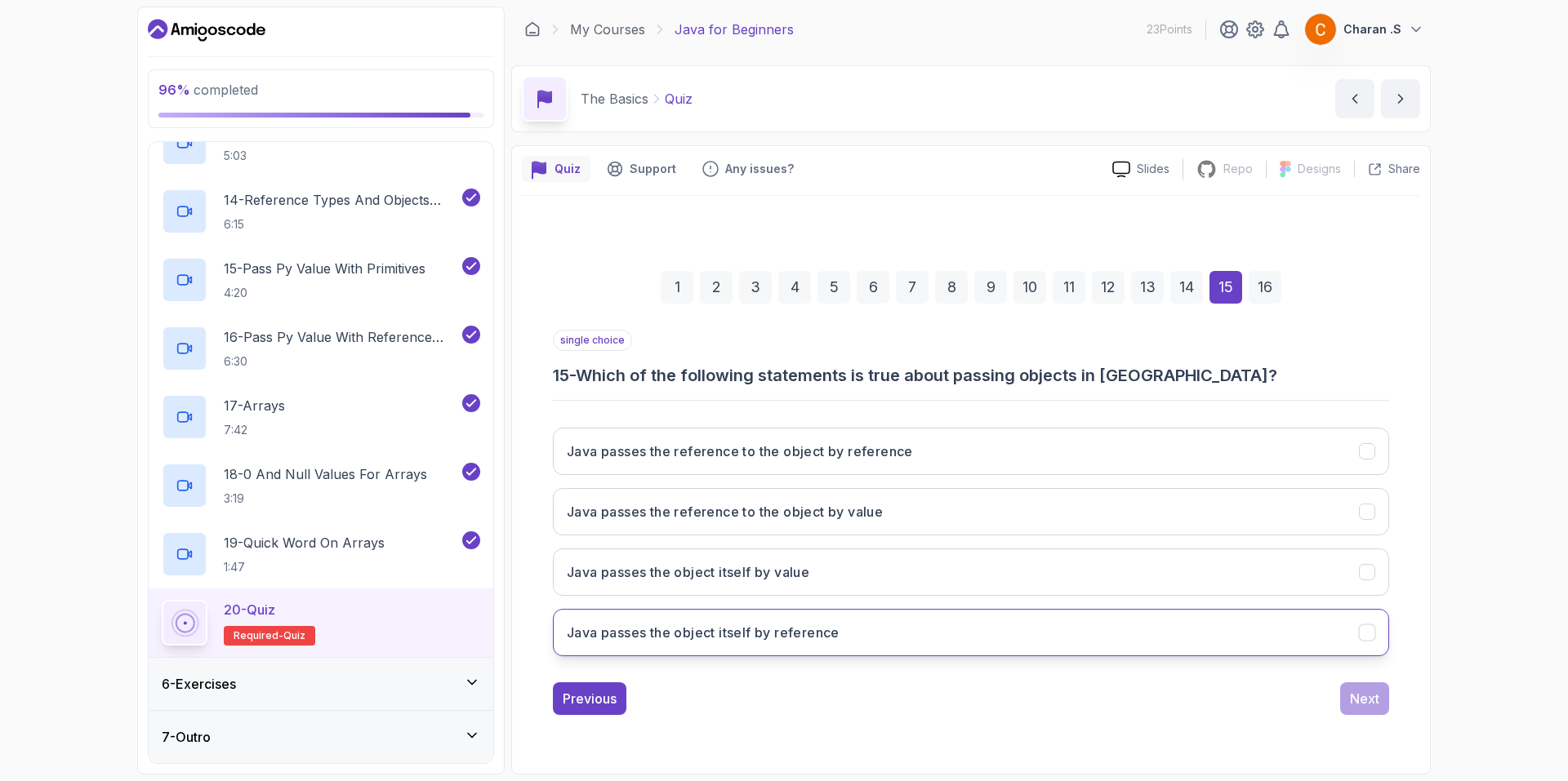
click at [1034, 626] on button "Java passes the object itself by reference" at bounding box center [970, 632] width 836 height 47
click at [1386, 704] on button "Next" at bounding box center [1364, 698] width 49 height 33
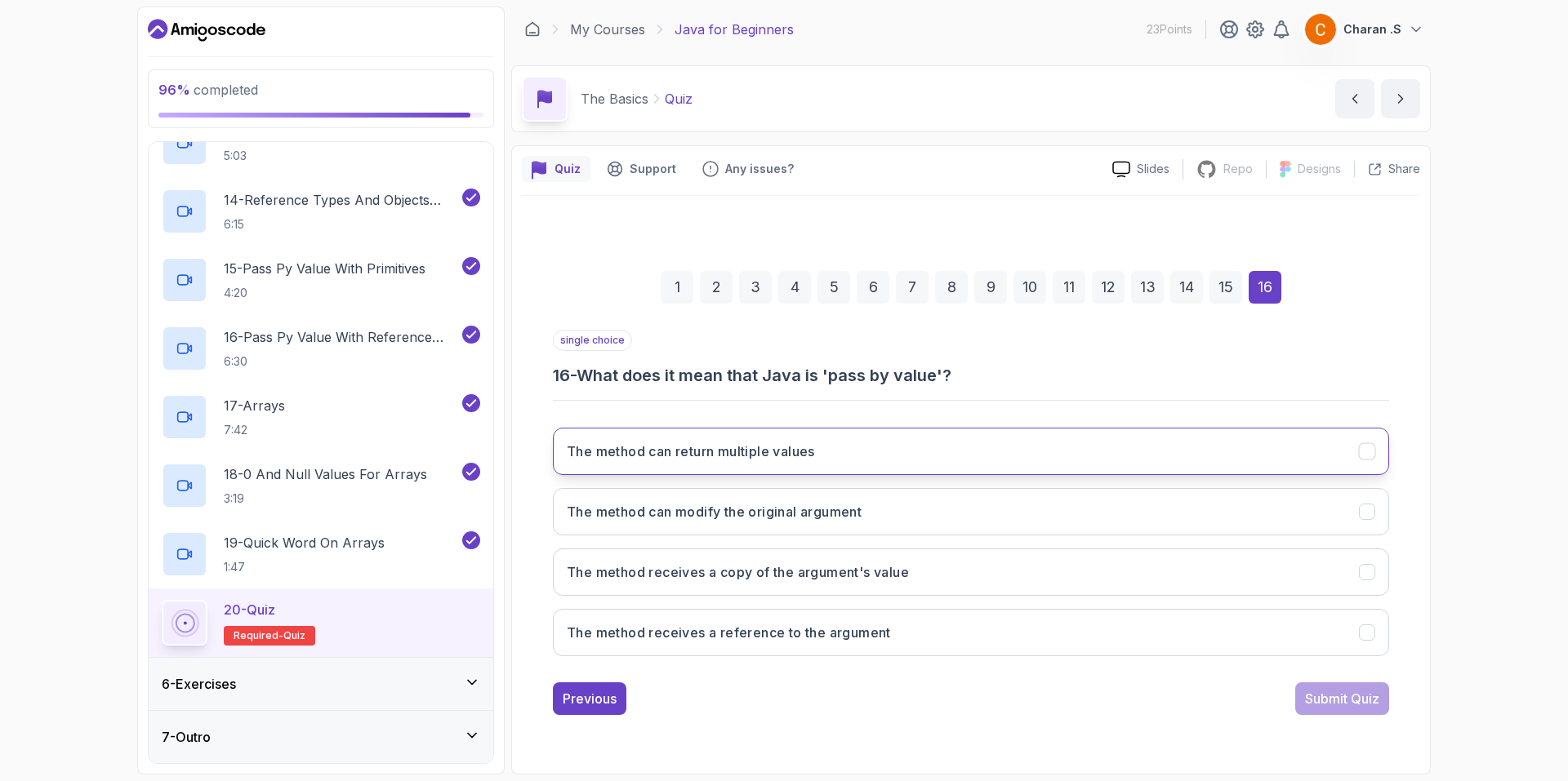
click at [937, 466] on button "The method can return multiple values" at bounding box center [970, 451] width 836 height 47
click at [1338, 701] on div "Submit Quiz" at bounding box center [1341, 698] width 74 height 20
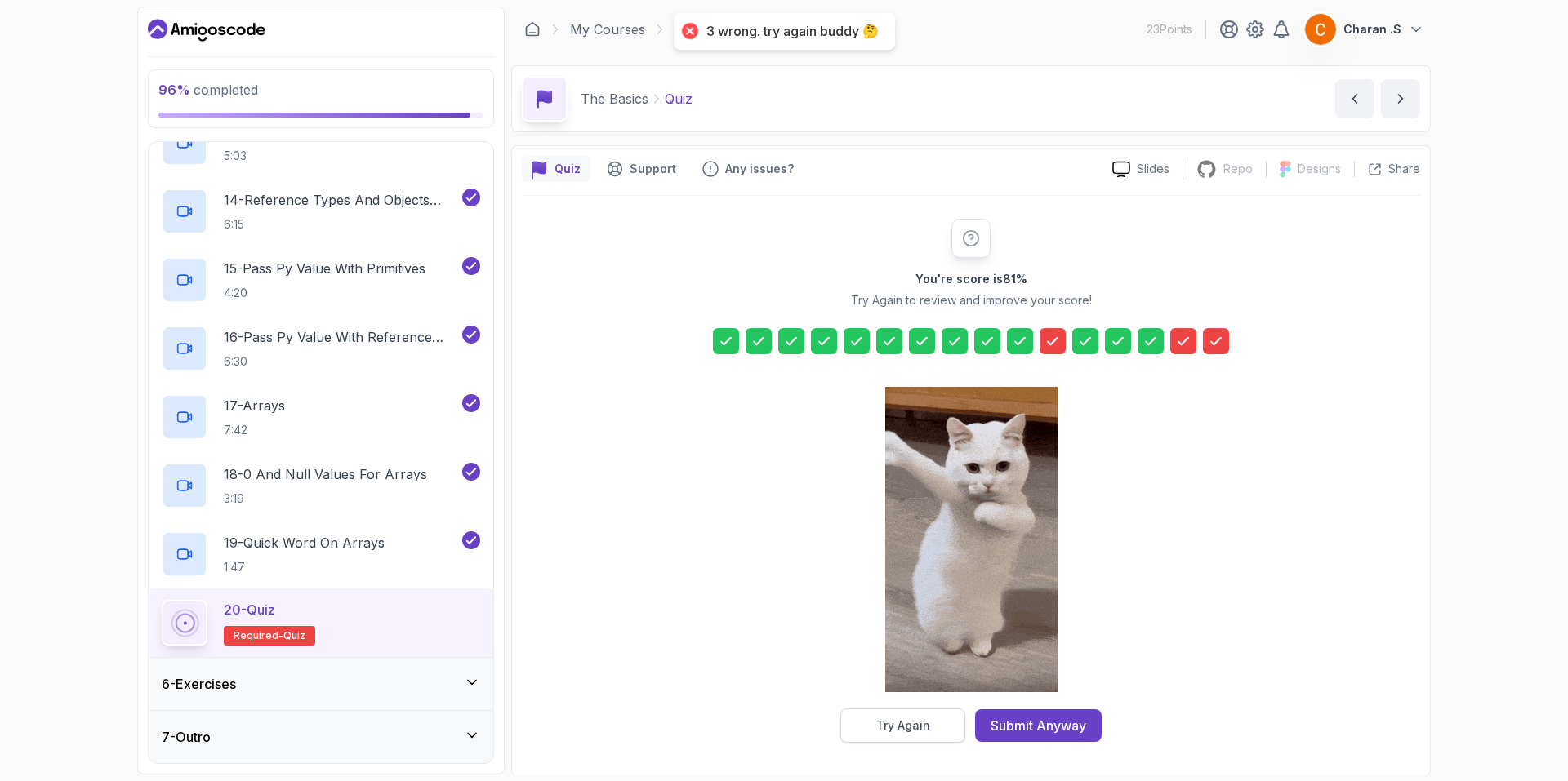
click at [864, 735] on button "Try Again" at bounding box center [903, 724] width 125 height 34
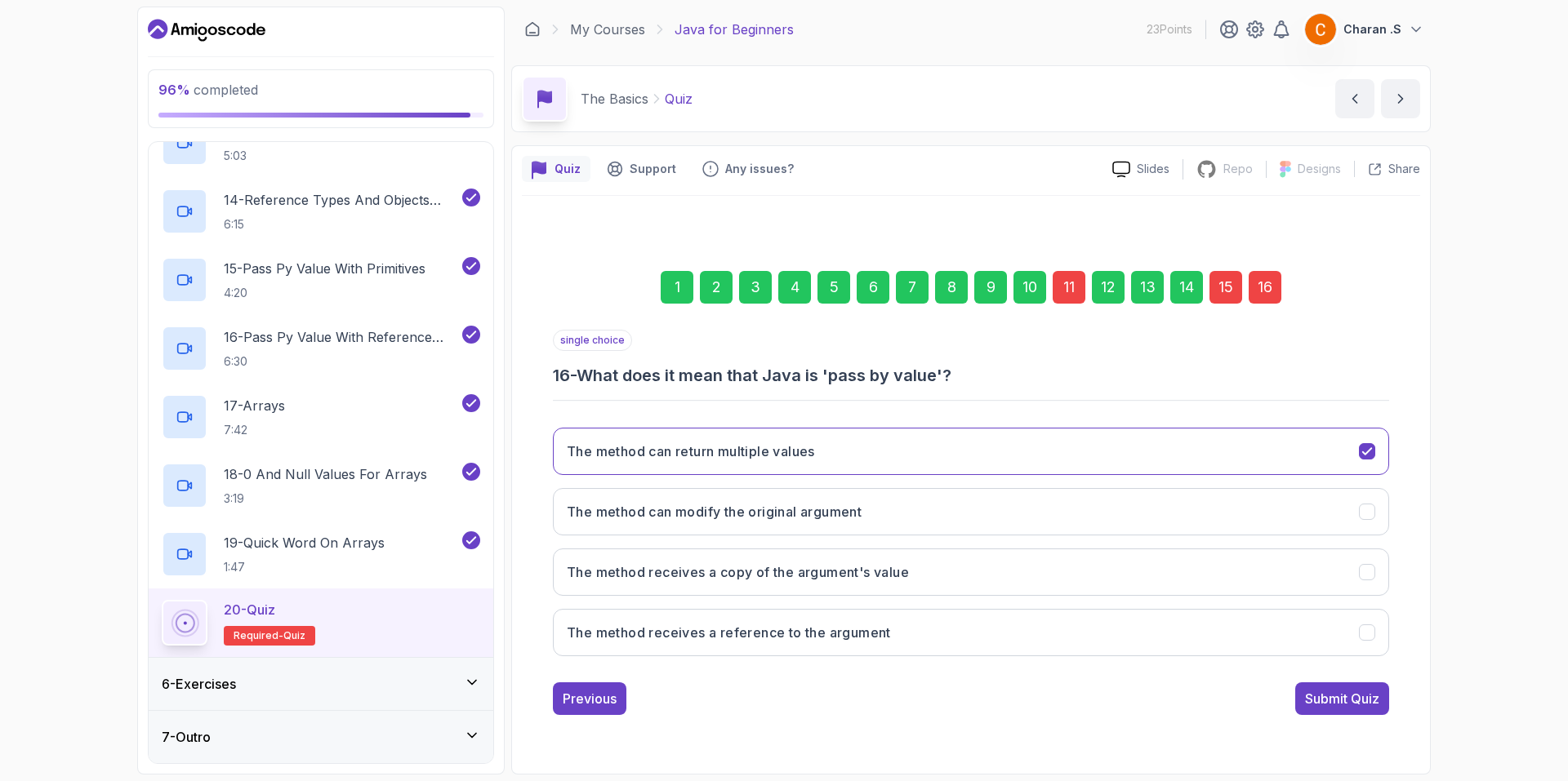
click at [1071, 298] on div "11" at bounding box center [1069, 288] width 33 height 33
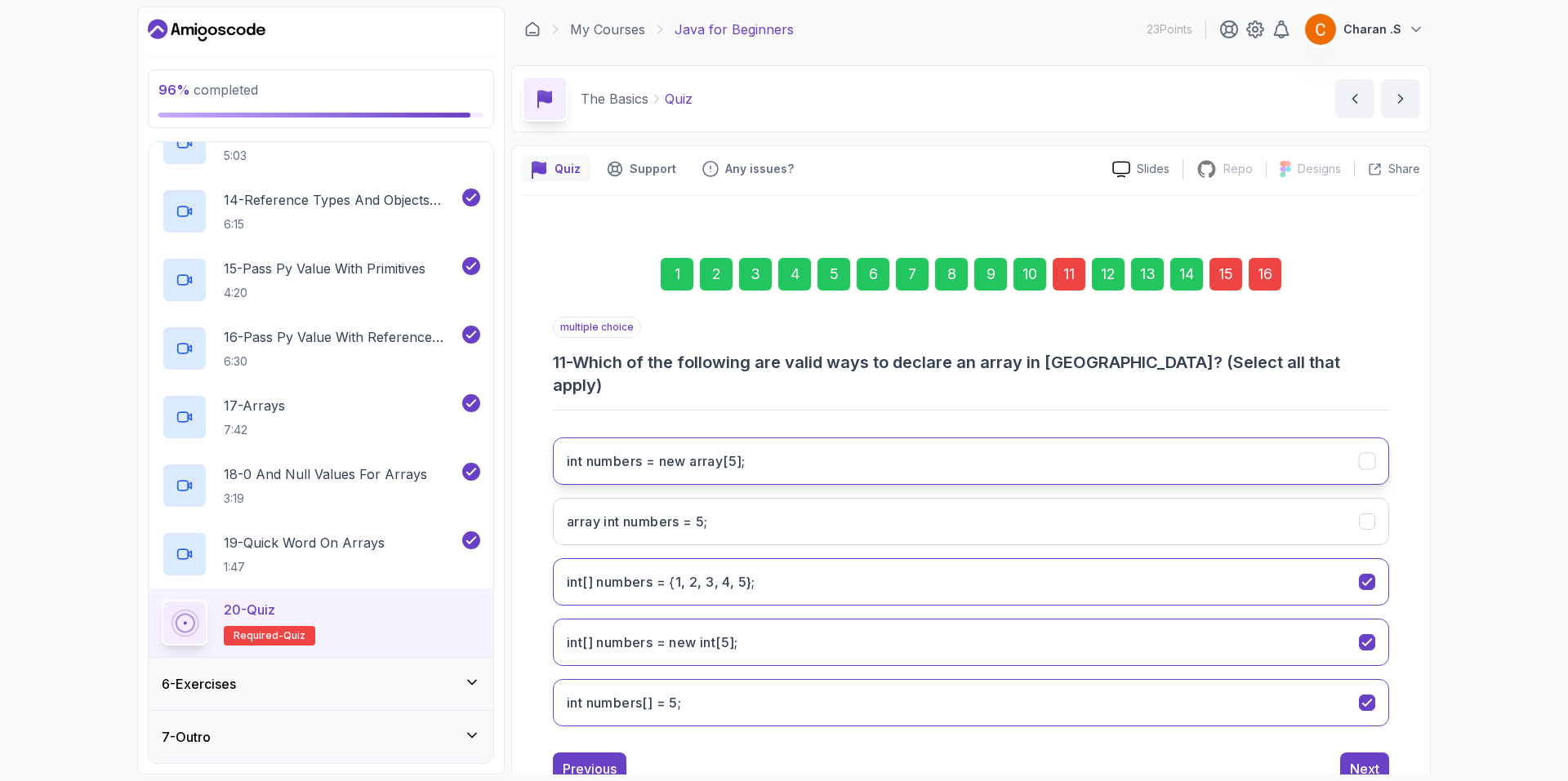
click at [1043, 437] on button "int numbers = new array[5];" at bounding box center [970, 461] width 836 height 47
click at [953, 437] on button "int numbers = new array[5];" at bounding box center [970, 461] width 836 height 47
drag, startPoint x: 1373, startPoint y: 742, endPoint x: 1284, endPoint y: 373, distance: 379.6
click at [1284, 408] on div "multiple choice 11 - Which of the following are valid ways to declare an array …" at bounding box center [970, 551] width 836 height 469
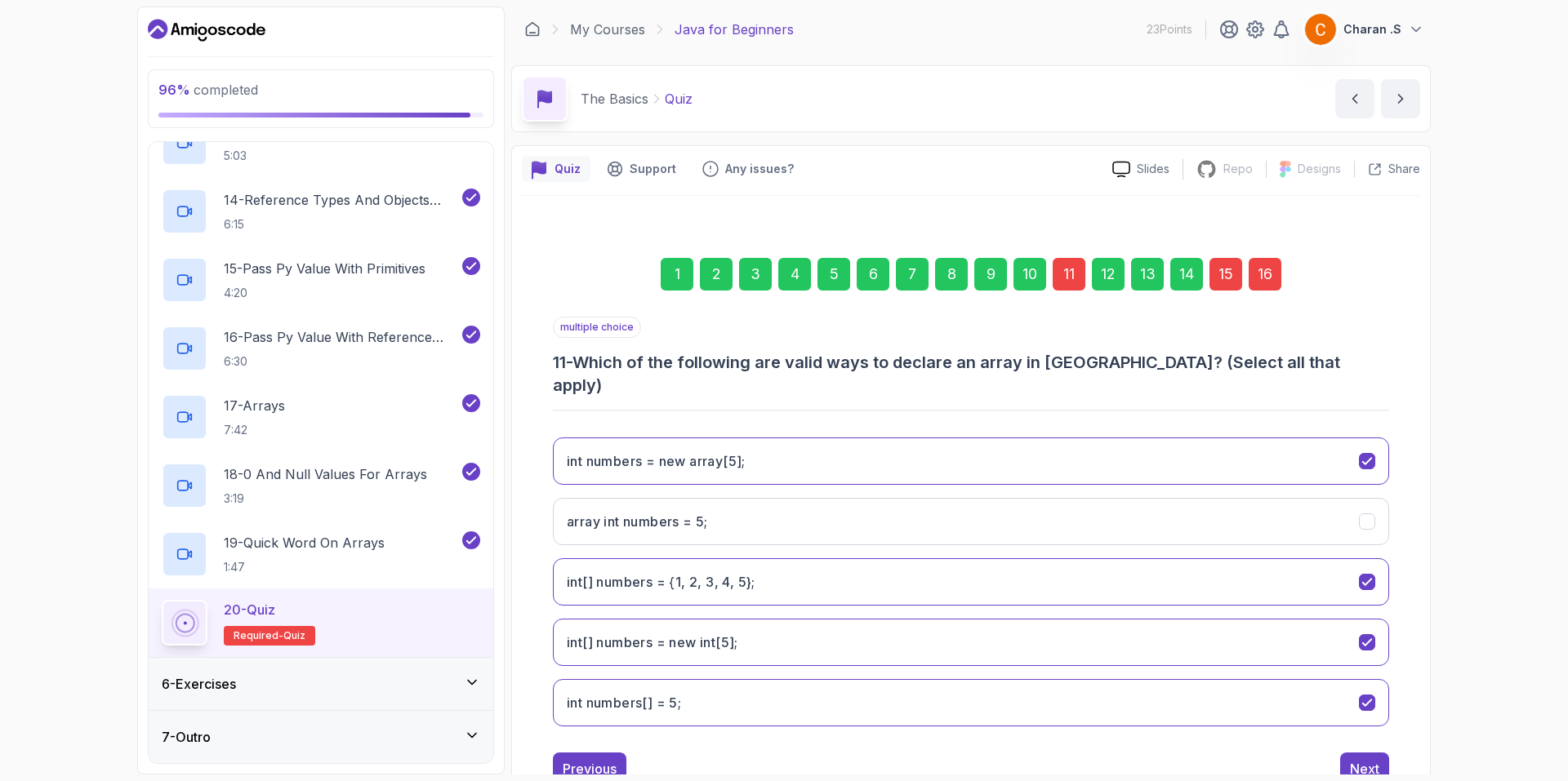
click at [1219, 284] on div "15" at bounding box center [1226, 275] width 33 height 33
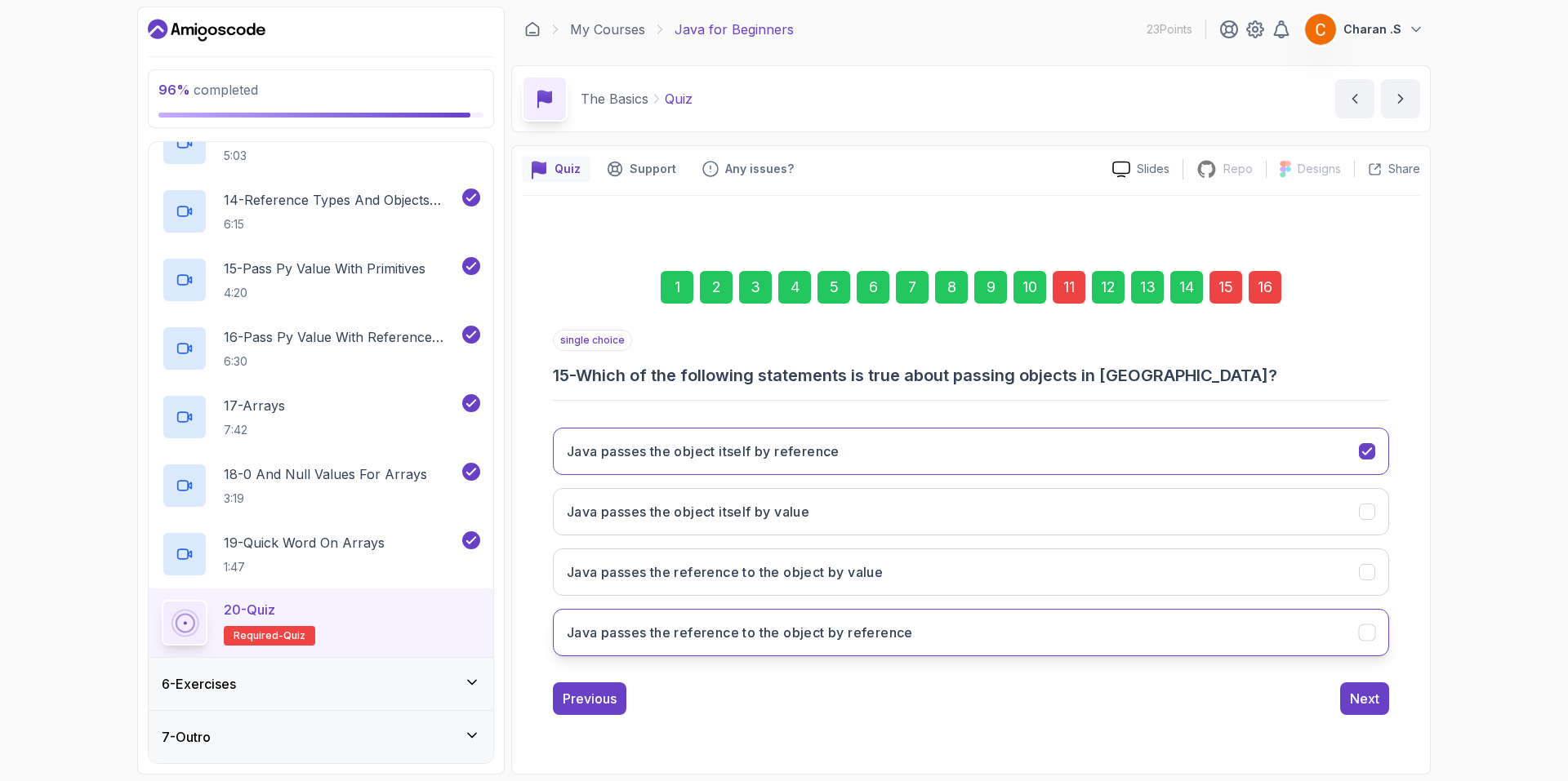
click at [1109, 614] on button "Java passes the reference to the object by reference" at bounding box center [970, 632] width 836 height 47
click at [1360, 691] on div "Next" at bounding box center [1364, 698] width 30 height 20
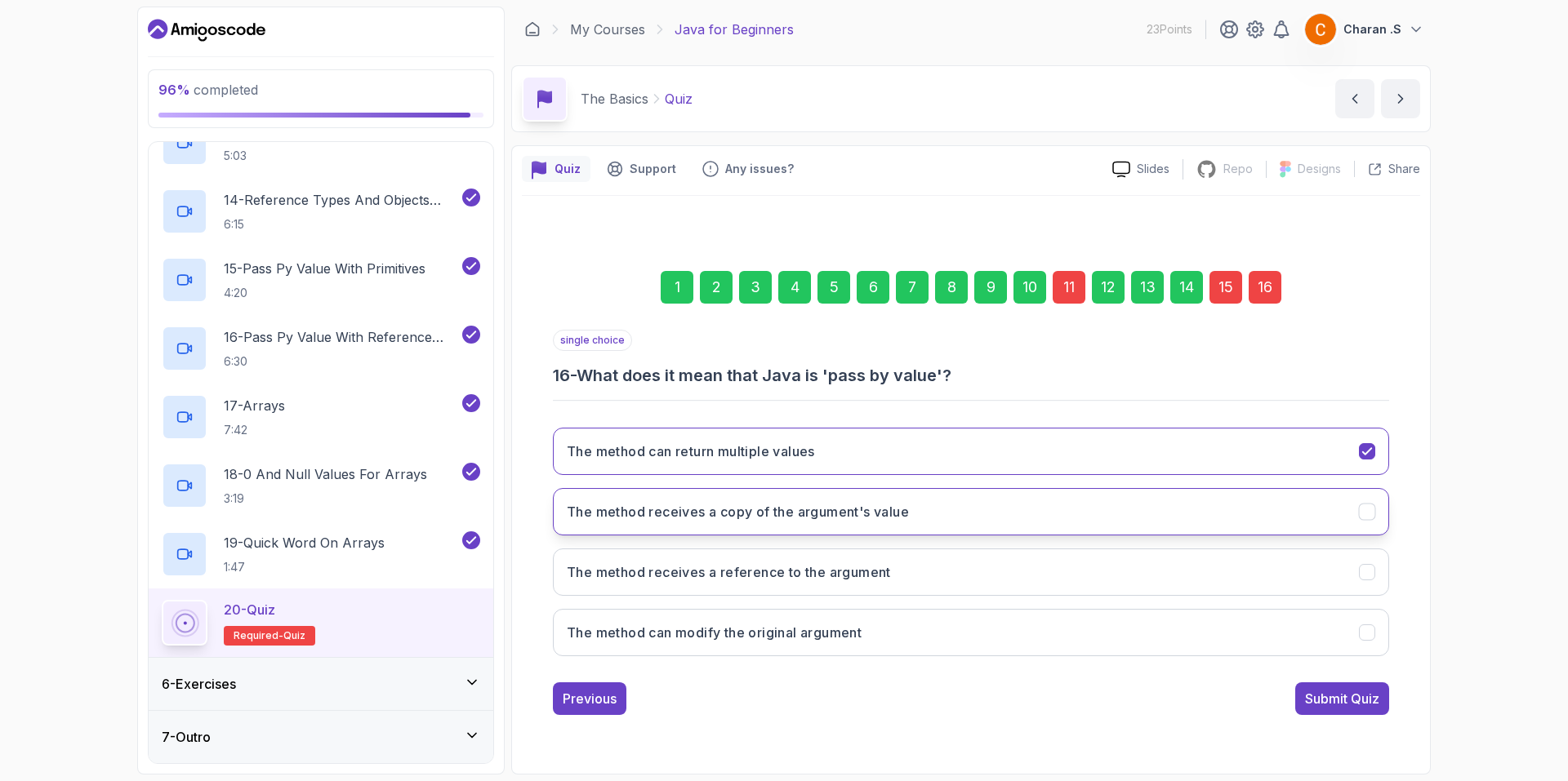
click at [1175, 503] on button "The method receives a copy of the argument's value" at bounding box center [970, 511] width 836 height 47
click at [1153, 584] on button "The method receives a reference to the argument" at bounding box center [970, 572] width 836 height 47
click at [1313, 717] on div "1 2 3 4 5 6 7 8 9 10 11 12 13 14 15 16 single choice 16 - What does it mean tha…" at bounding box center [971, 479] width 898 height 497
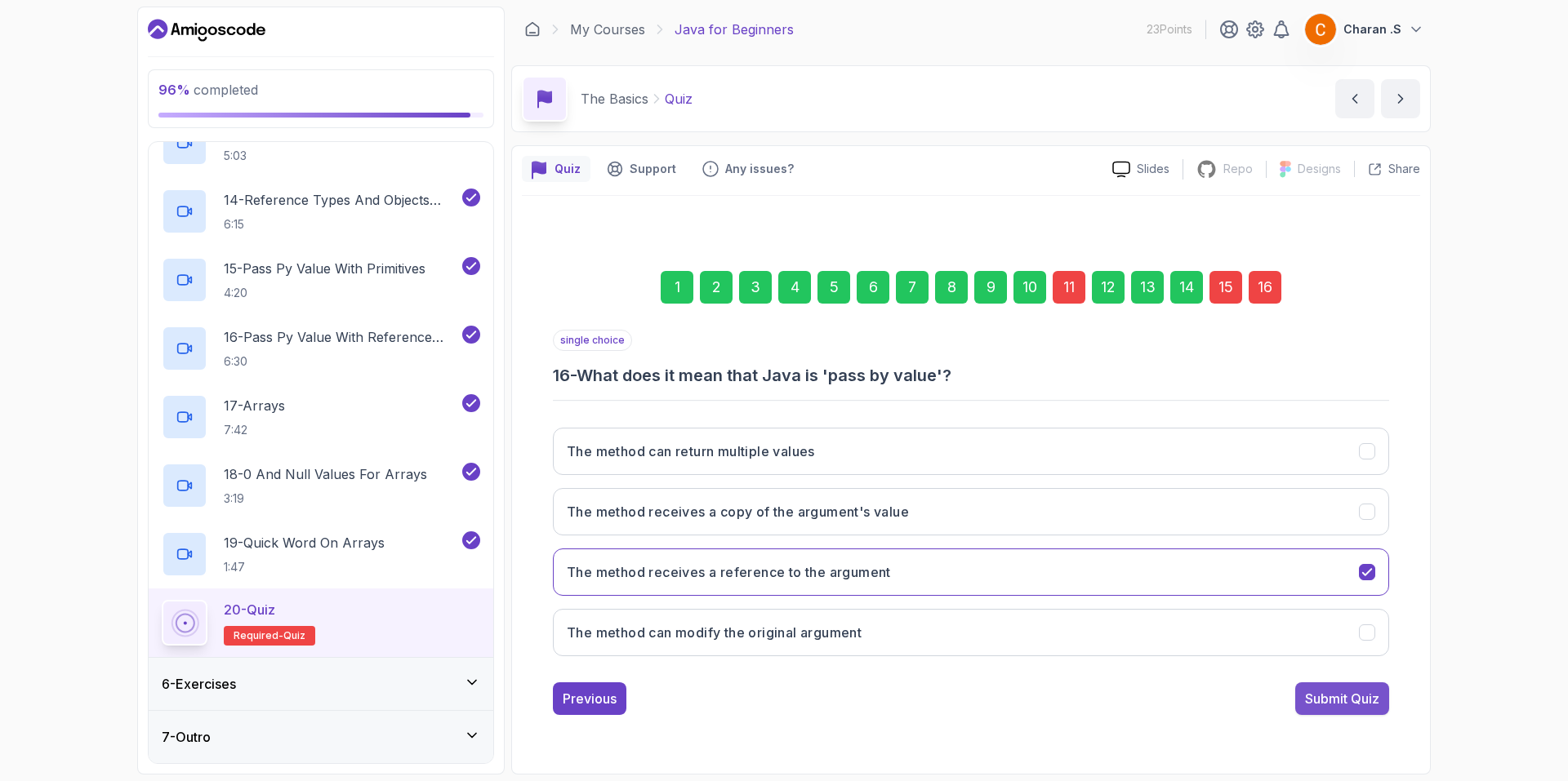
click at [1330, 702] on div "Submit Quiz" at bounding box center [1341, 698] width 74 height 20
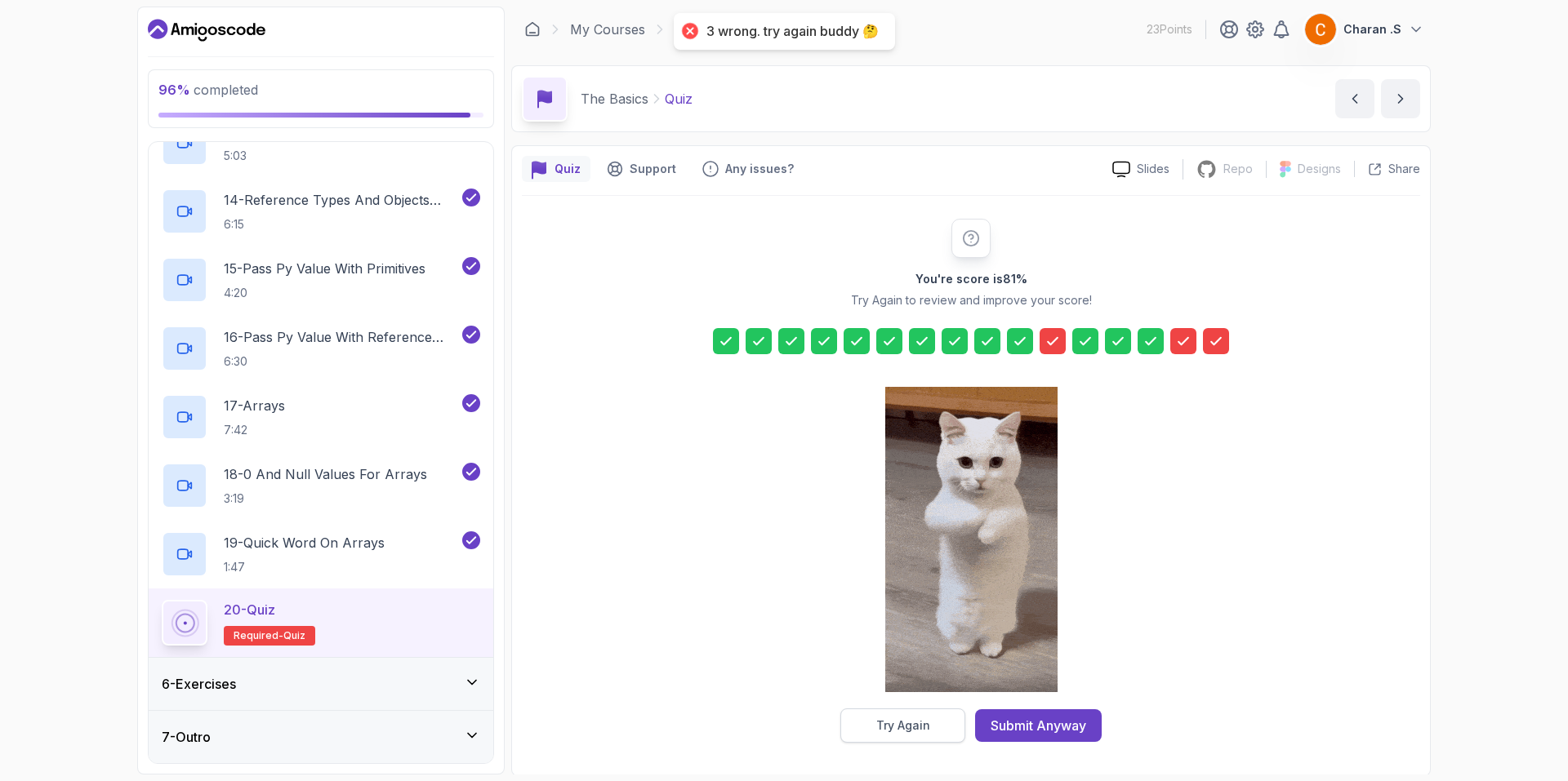
click at [947, 724] on button "Try Again" at bounding box center [903, 724] width 125 height 34
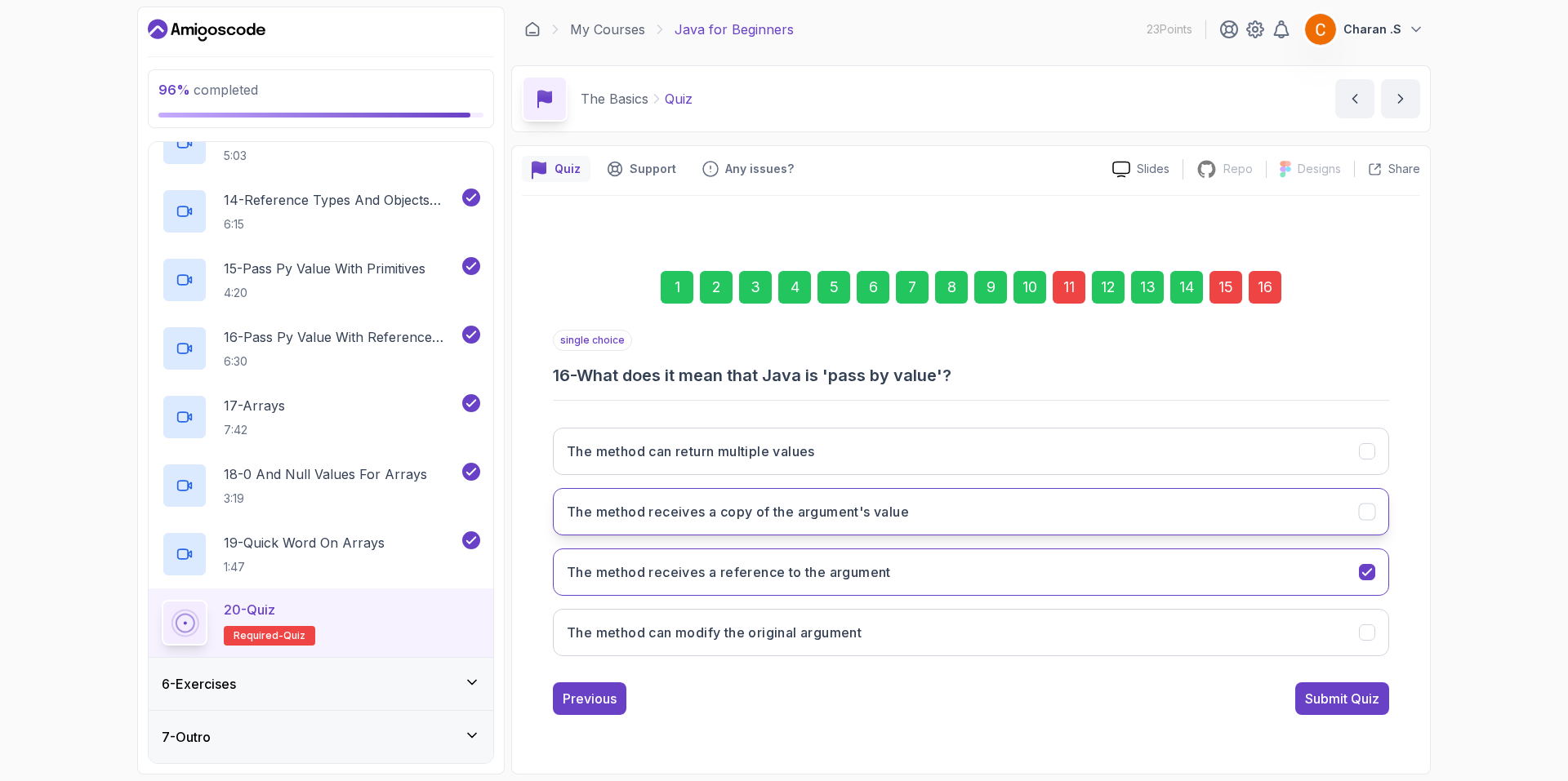
click at [841, 527] on button "The method receives a copy of the argument's value" at bounding box center [970, 511] width 836 height 47
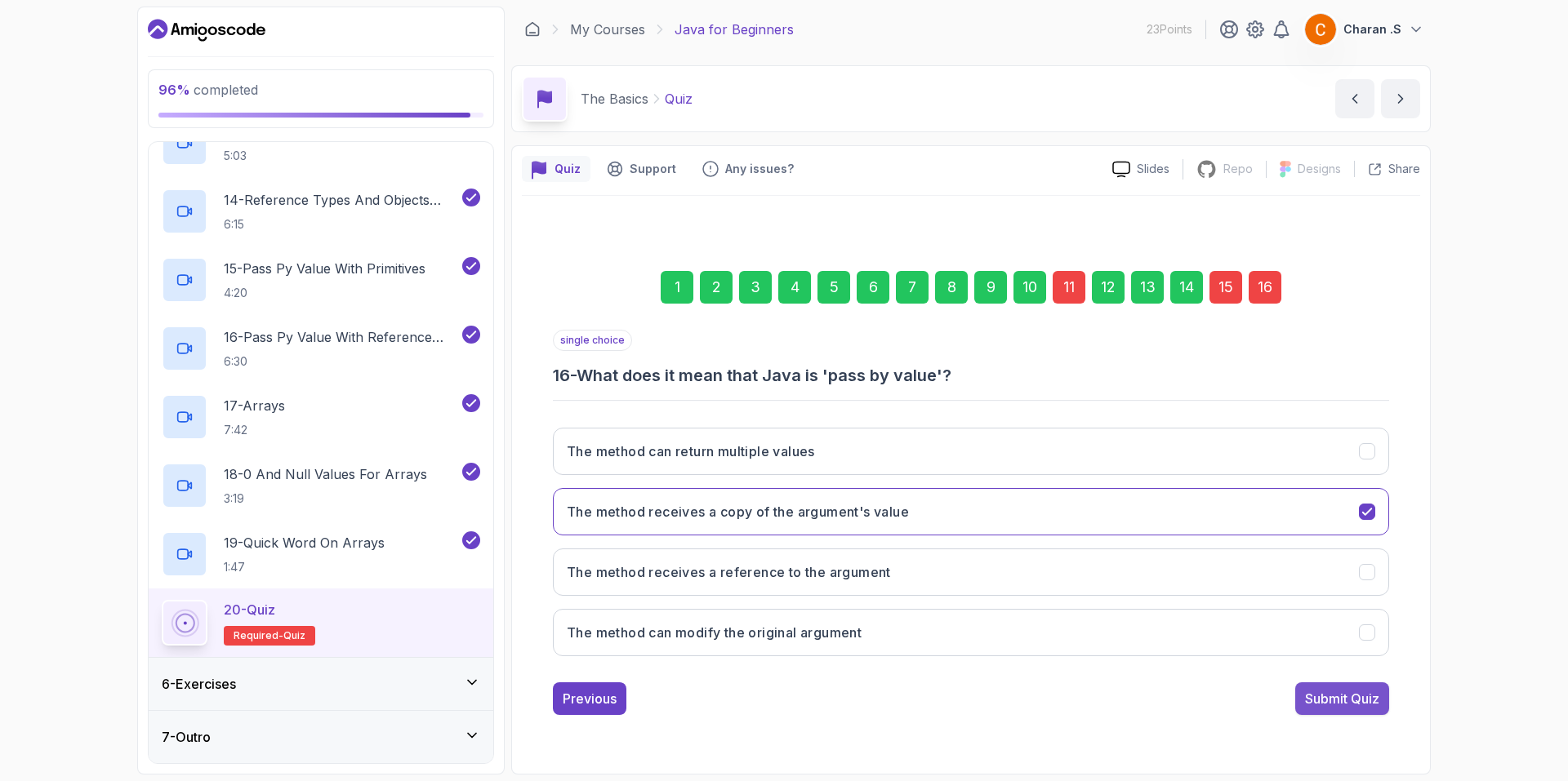
click at [1342, 691] on div "Submit Quiz" at bounding box center [1341, 698] width 74 height 20
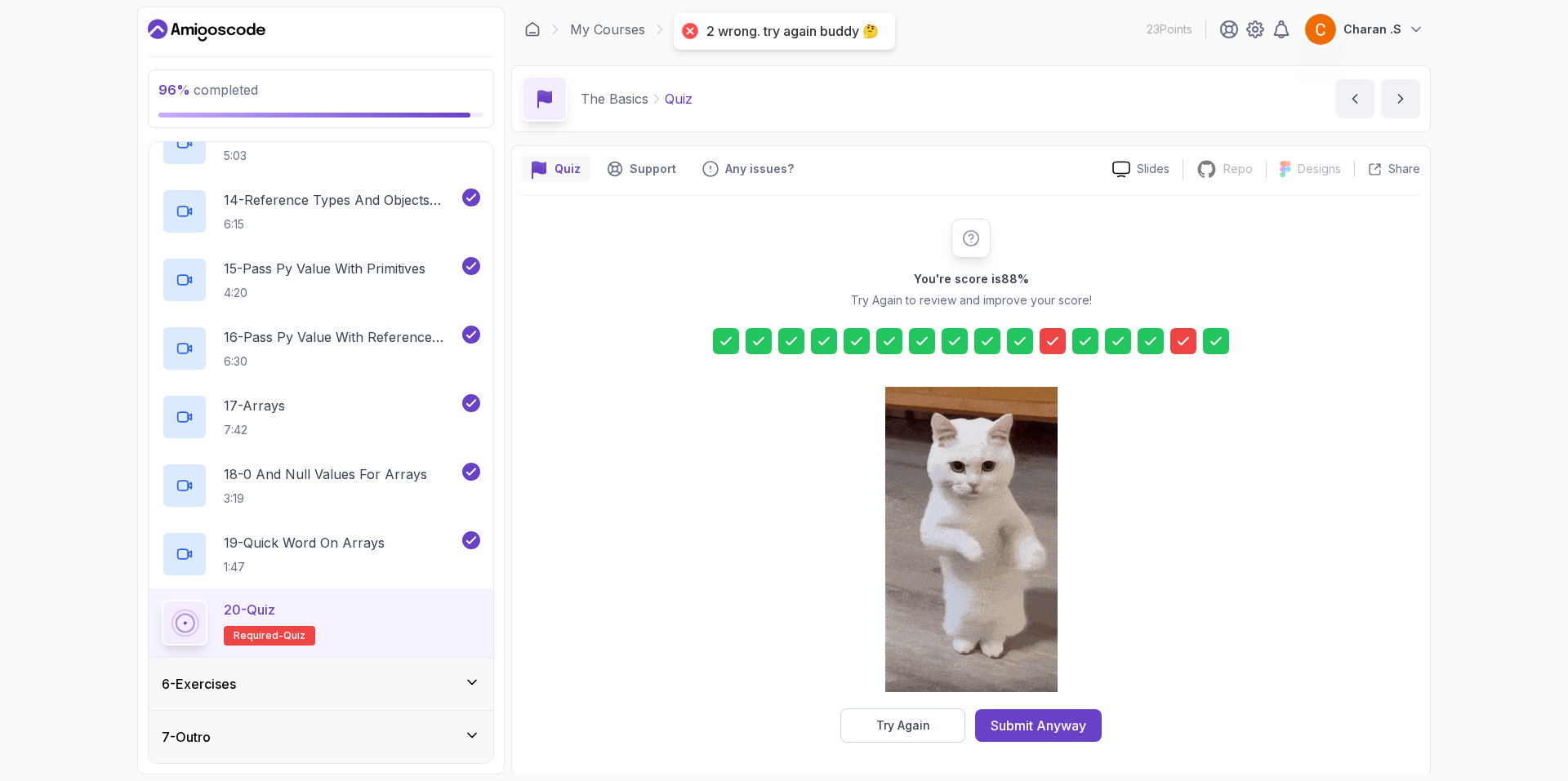
click at [1187, 344] on icon at bounding box center [1183, 341] width 17 height 17
click at [1052, 350] on div at bounding box center [1053, 341] width 26 height 26
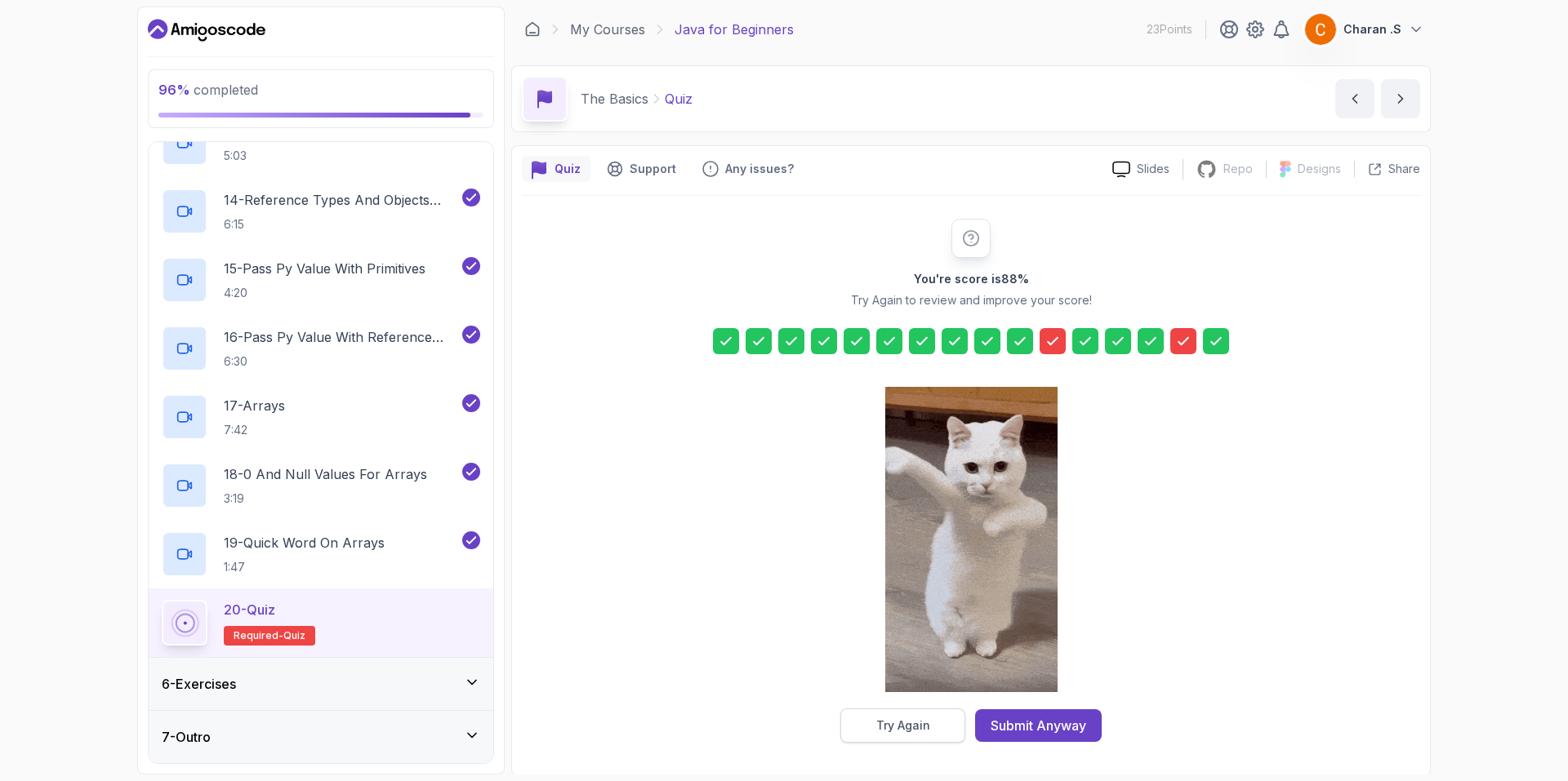
click at [937, 730] on button "Try Again" at bounding box center [903, 724] width 125 height 34
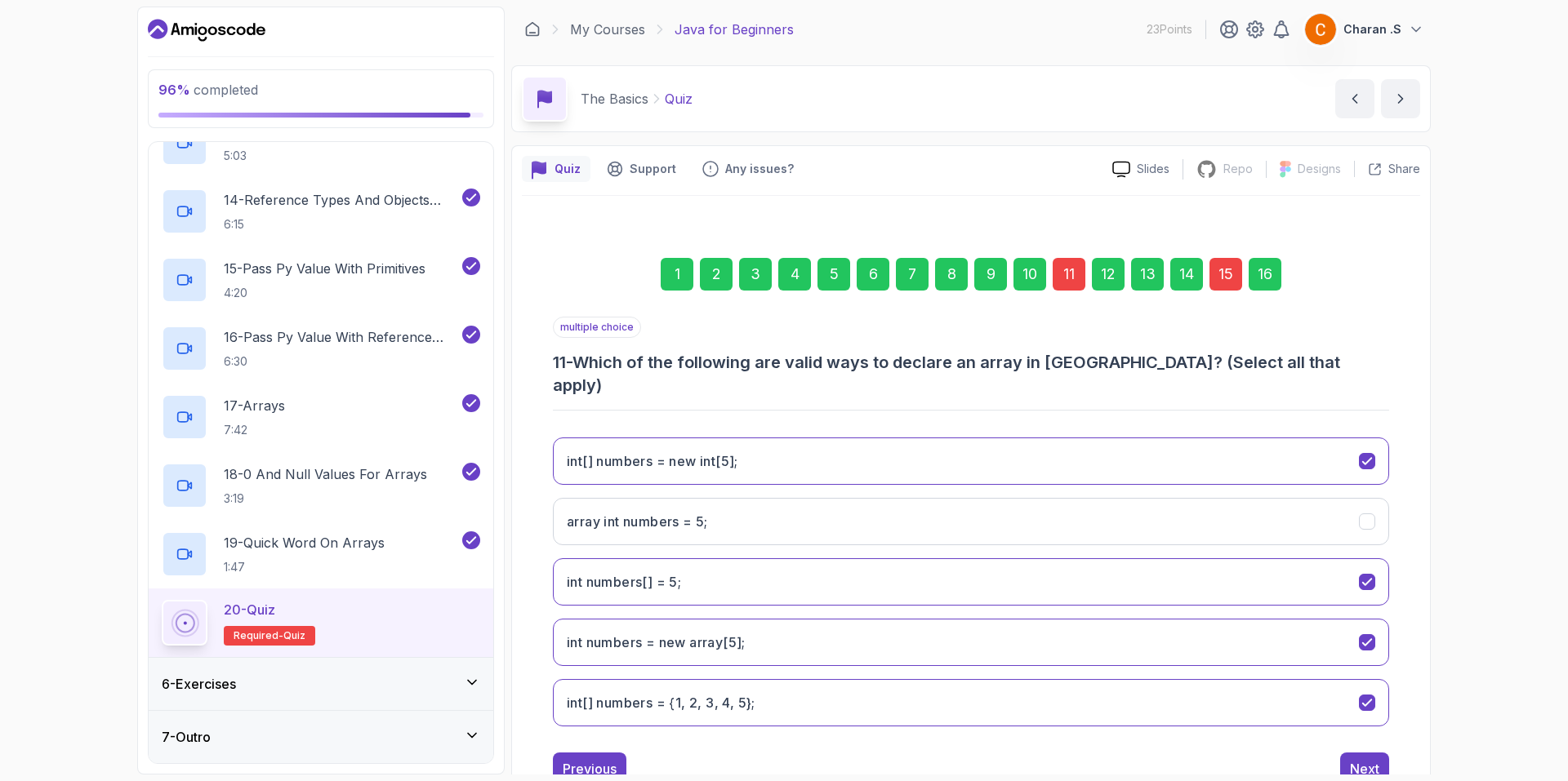
click at [1079, 274] on div "11" at bounding box center [1069, 275] width 33 height 33
drag, startPoint x: 1210, startPoint y: 265, endPoint x: 1216, endPoint y: 277, distance: 13.4
click at [1215, 276] on div "15" at bounding box center [1226, 275] width 33 height 33
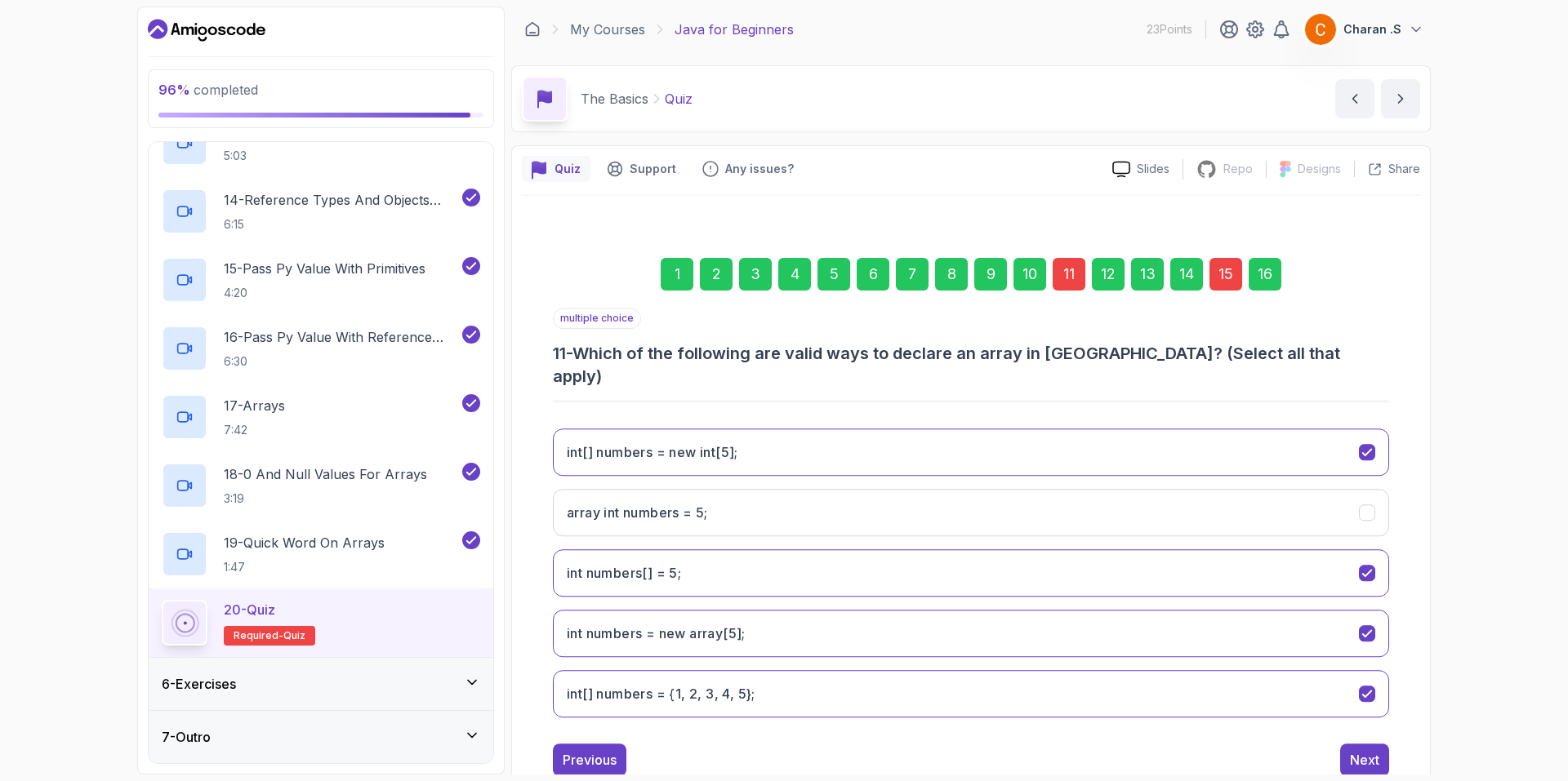
click at [1216, 277] on div "15" at bounding box center [1226, 275] width 33 height 33
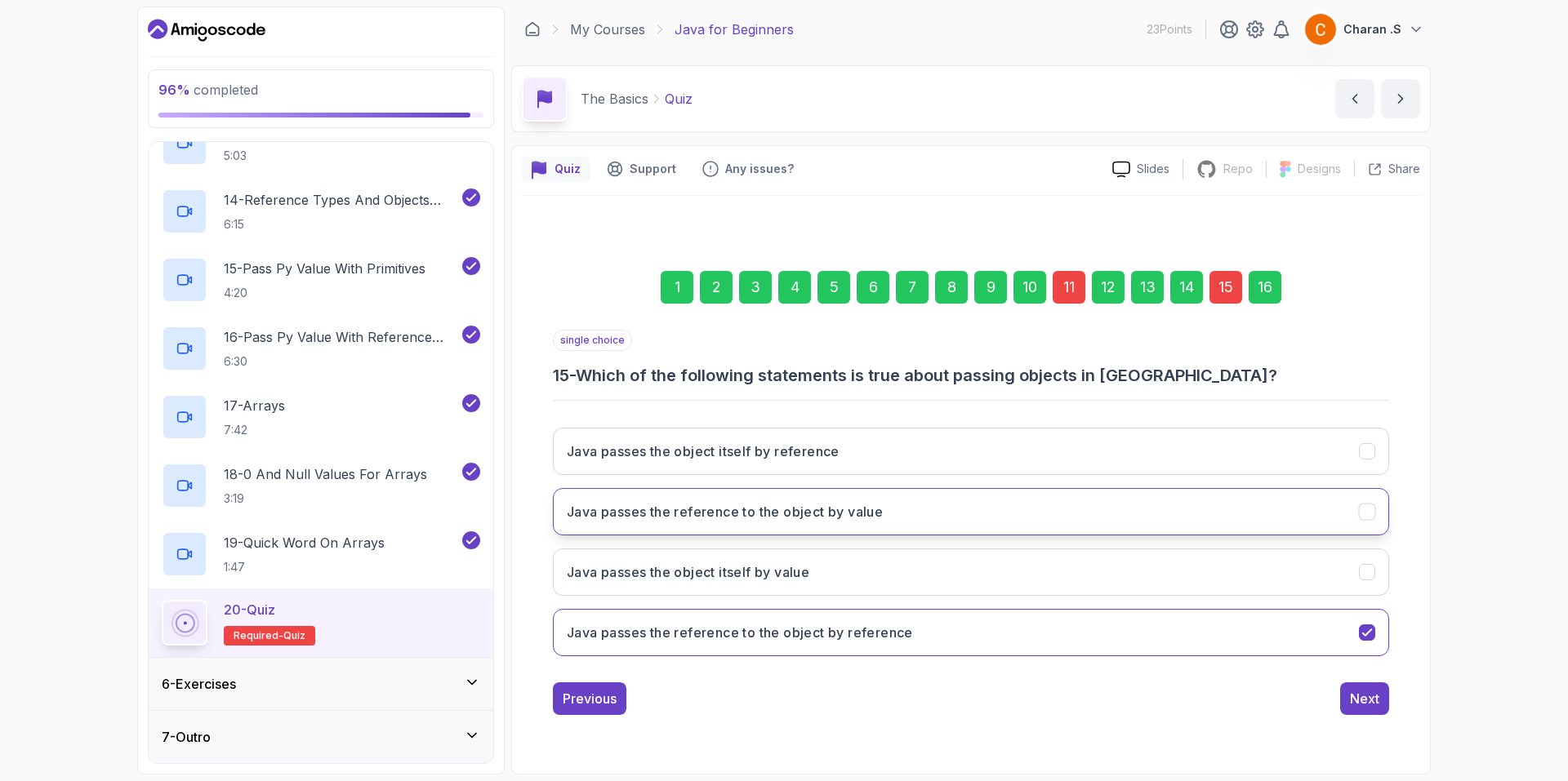
click at [1055, 495] on button "Java passes the reference to the object by value" at bounding box center [970, 511] width 836 height 47
click at [1061, 303] on div "11" at bounding box center [1069, 288] width 33 height 33
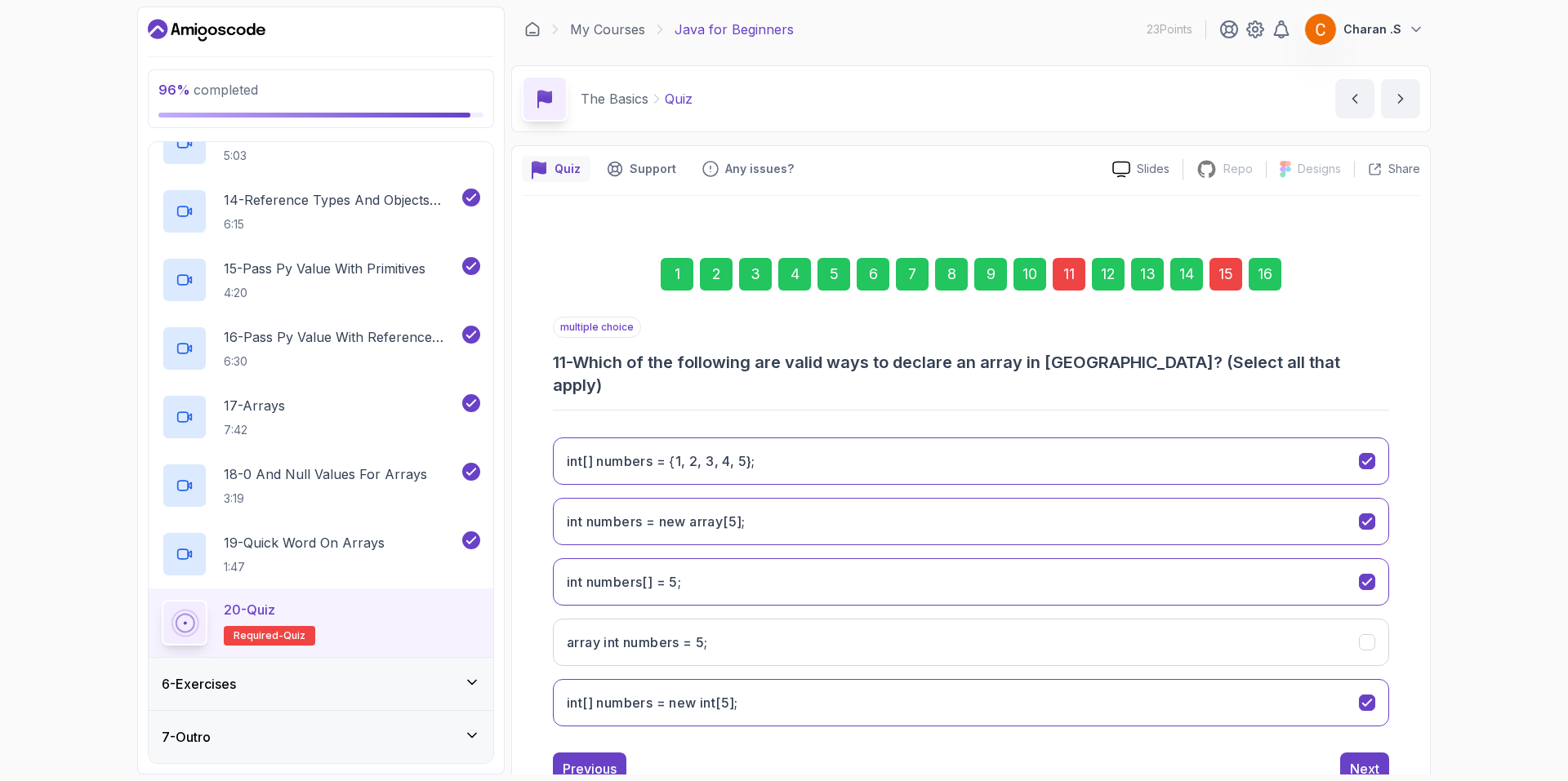
click at [931, 531] on div "int[] numbers = {1, 2, 3, 4, 5}; int numbers = new array[5]; int numbers[] = 5;…" at bounding box center [970, 582] width 836 height 315
click at [933, 497] on button "int numbers = new array[5];" at bounding box center [970, 521] width 836 height 47
click at [921, 444] on 5};"] "int[] numbers = {1, 2, 3, 4, 5};" at bounding box center [970, 461] width 836 height 47
click at [921, 564] on 5;"] "int numbers[] = 5;" at bounding box center [970, 582] width 836 height 47
click at [841, 679] on int;"] "int[] numbers = new int[5];" at bounding box center [970, 703] width 836 height 47
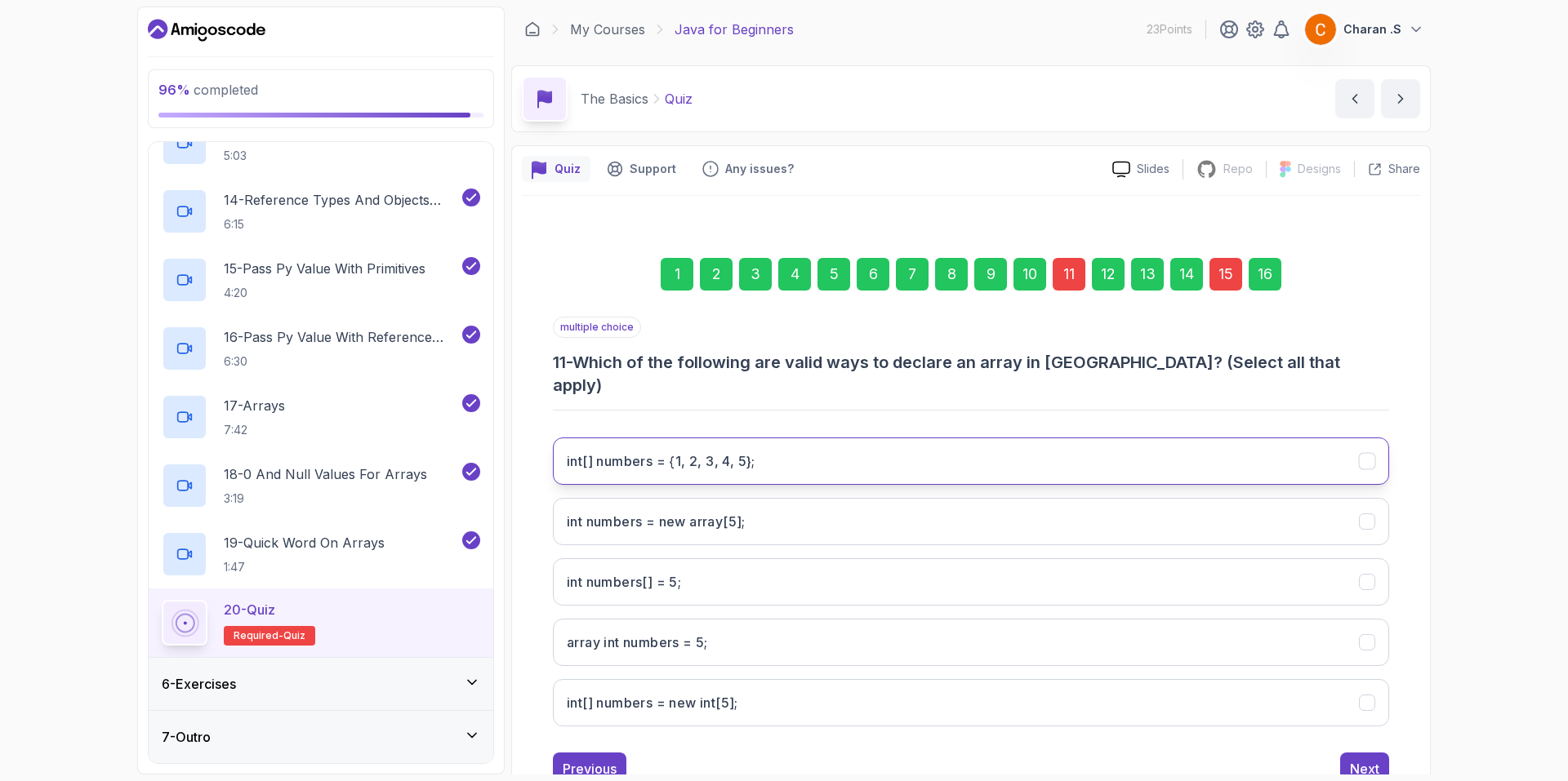
click at [782, 444] on 5};"] "int[] numbers = {1, 2, 3, 4, 5};" at bounding box center [970, 461] width 836 height 47
click at [801, 684] on int;"] "int[] numbers = new int[5];" at bounding box center [970, 703] width 836 height 47
click at [1368, 759] on div "Next" at bounding box center [1364, 769] width 30 height 20
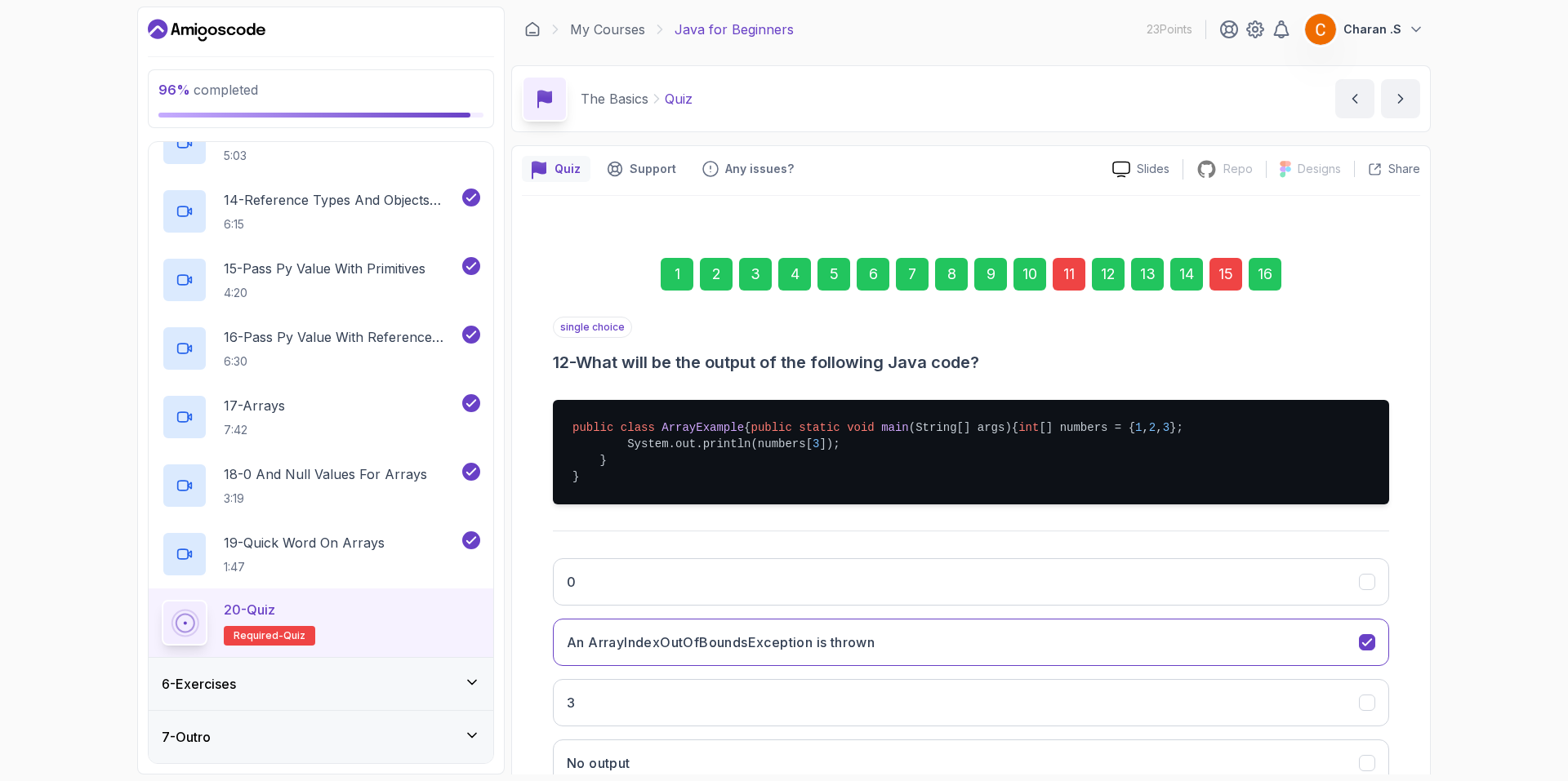
click at [1260, 277] on div "16" at bounding box center [1265, 275] width 33 height 33
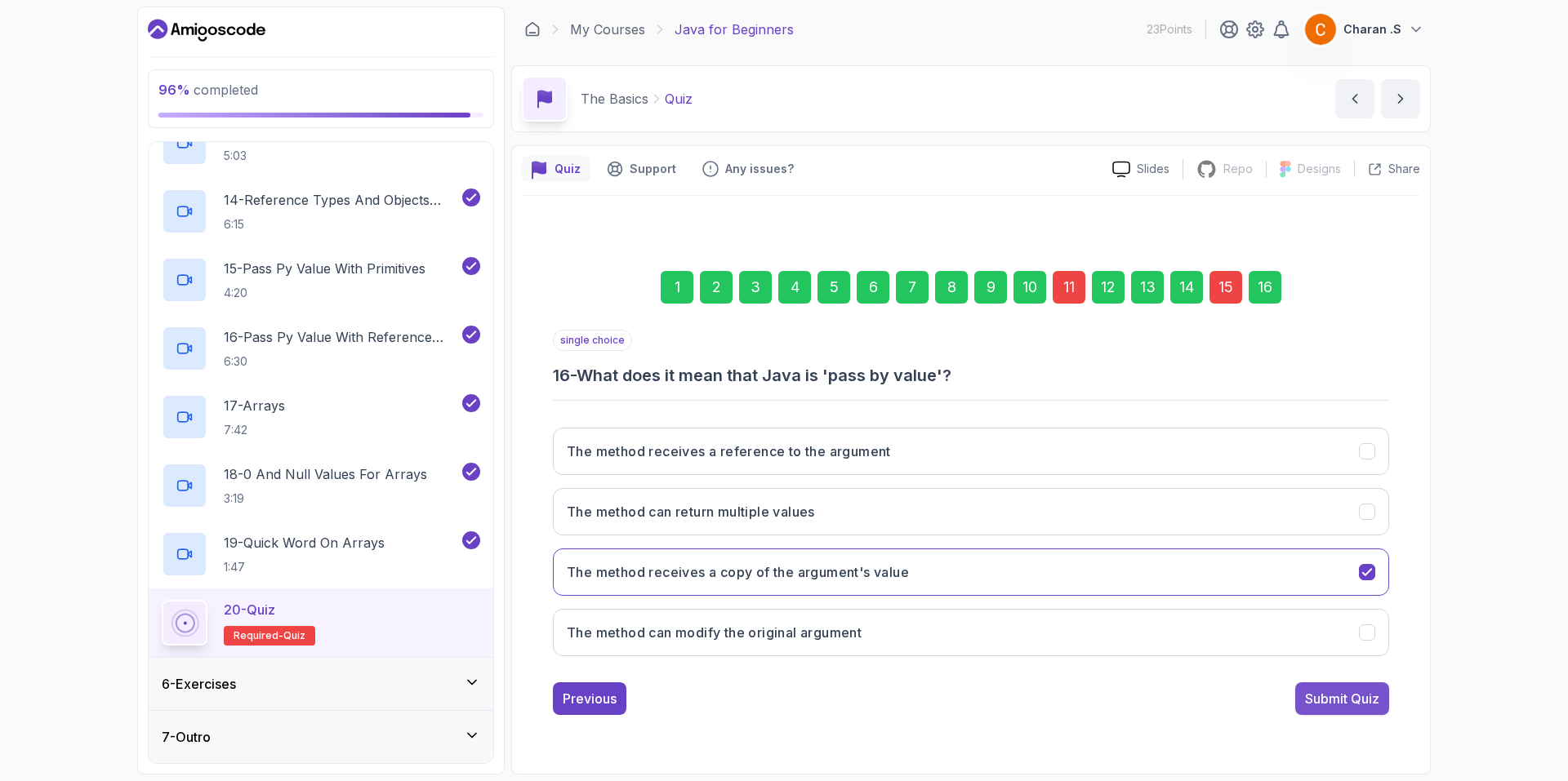
click at [1345, 704] on div "Submit Quiz" at bounding box center [1341, 698] width 74 height 20
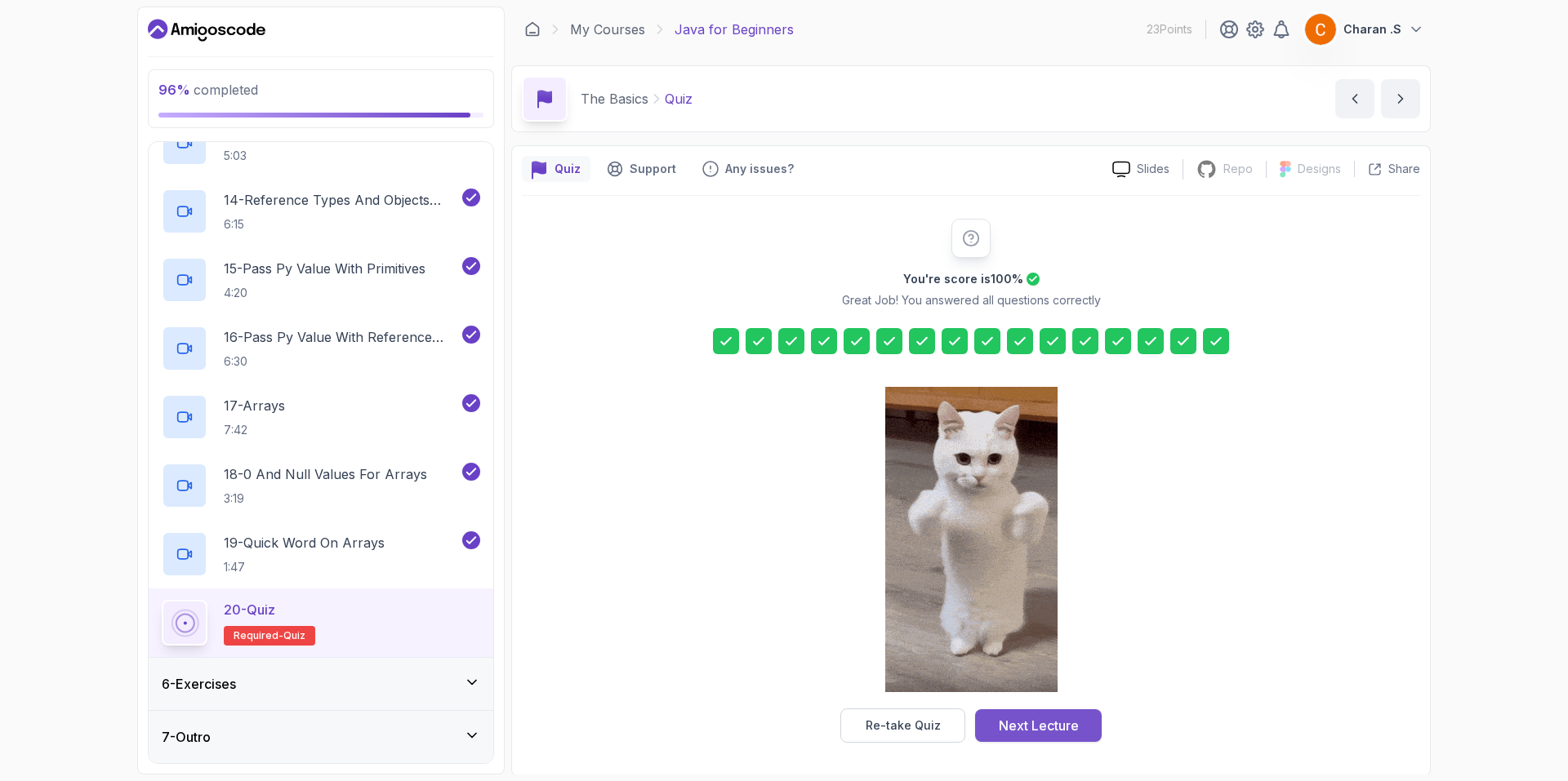
click at [1054, 715] on button "Next Lecture" at bounding box center [1037, 725] width 126 height 33
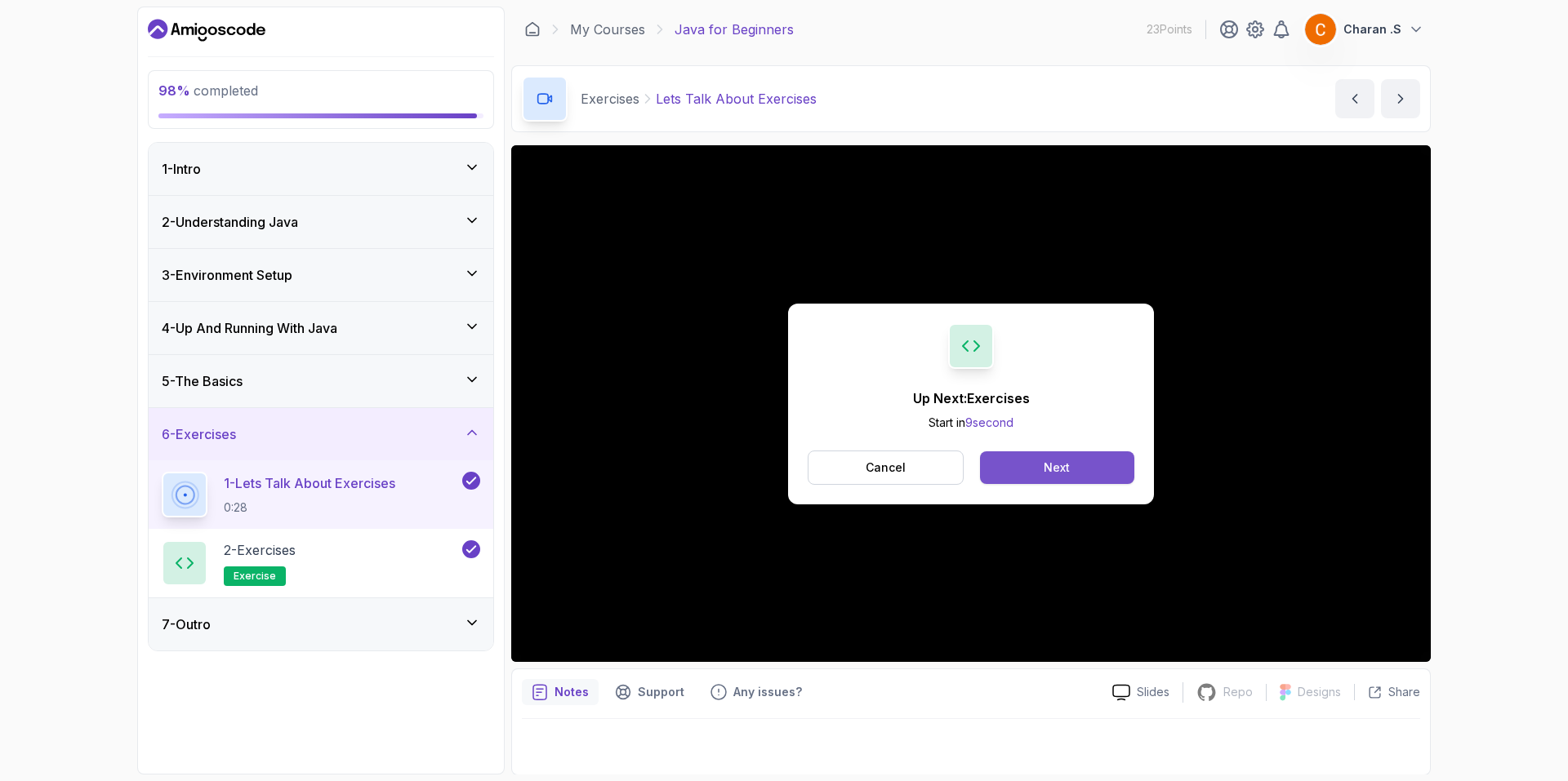
click at [1040, 468] on button "Next" at bounding box center [1056, 468] width 154 height 33
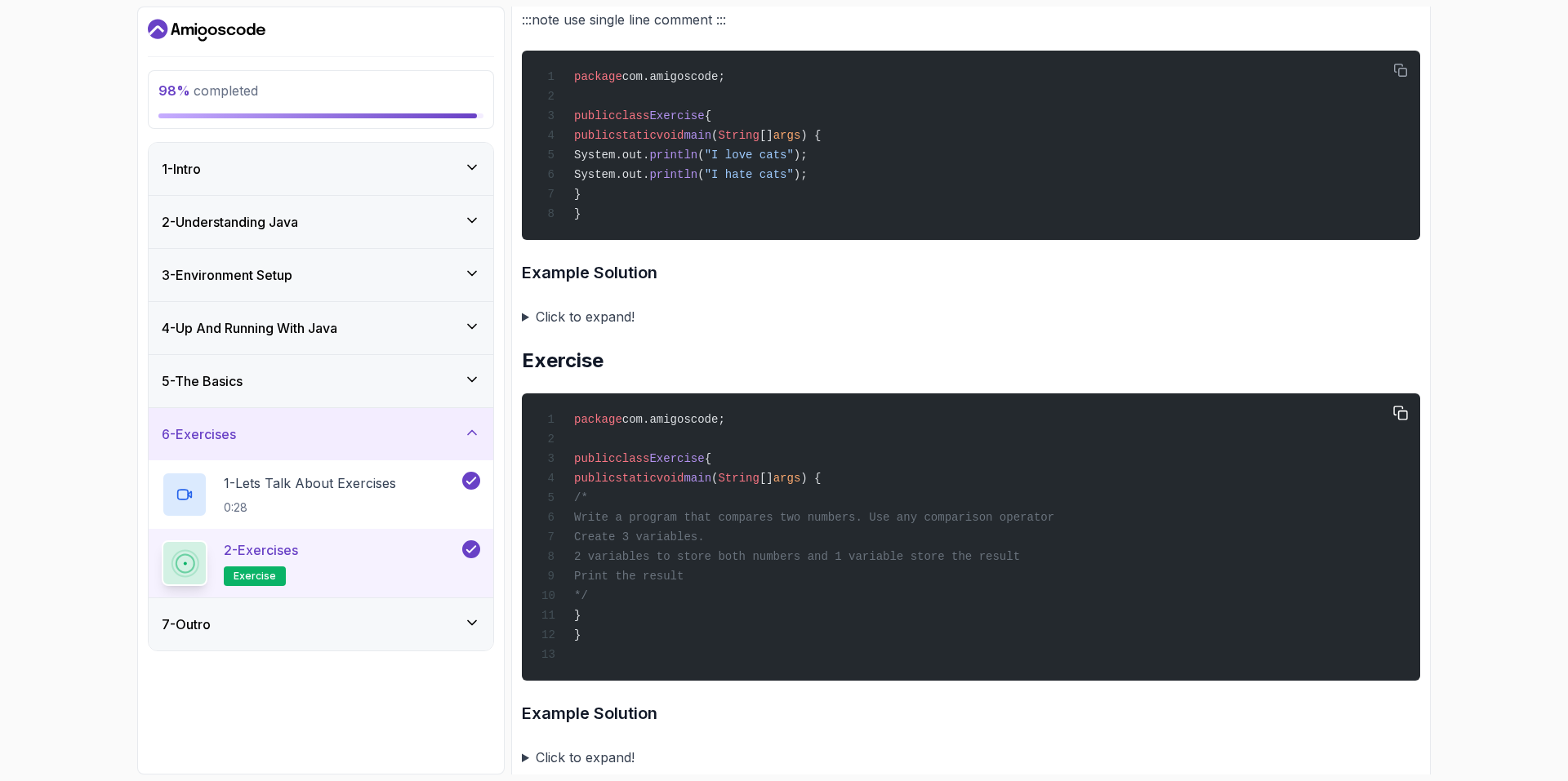
scroll to position [1143, 0]
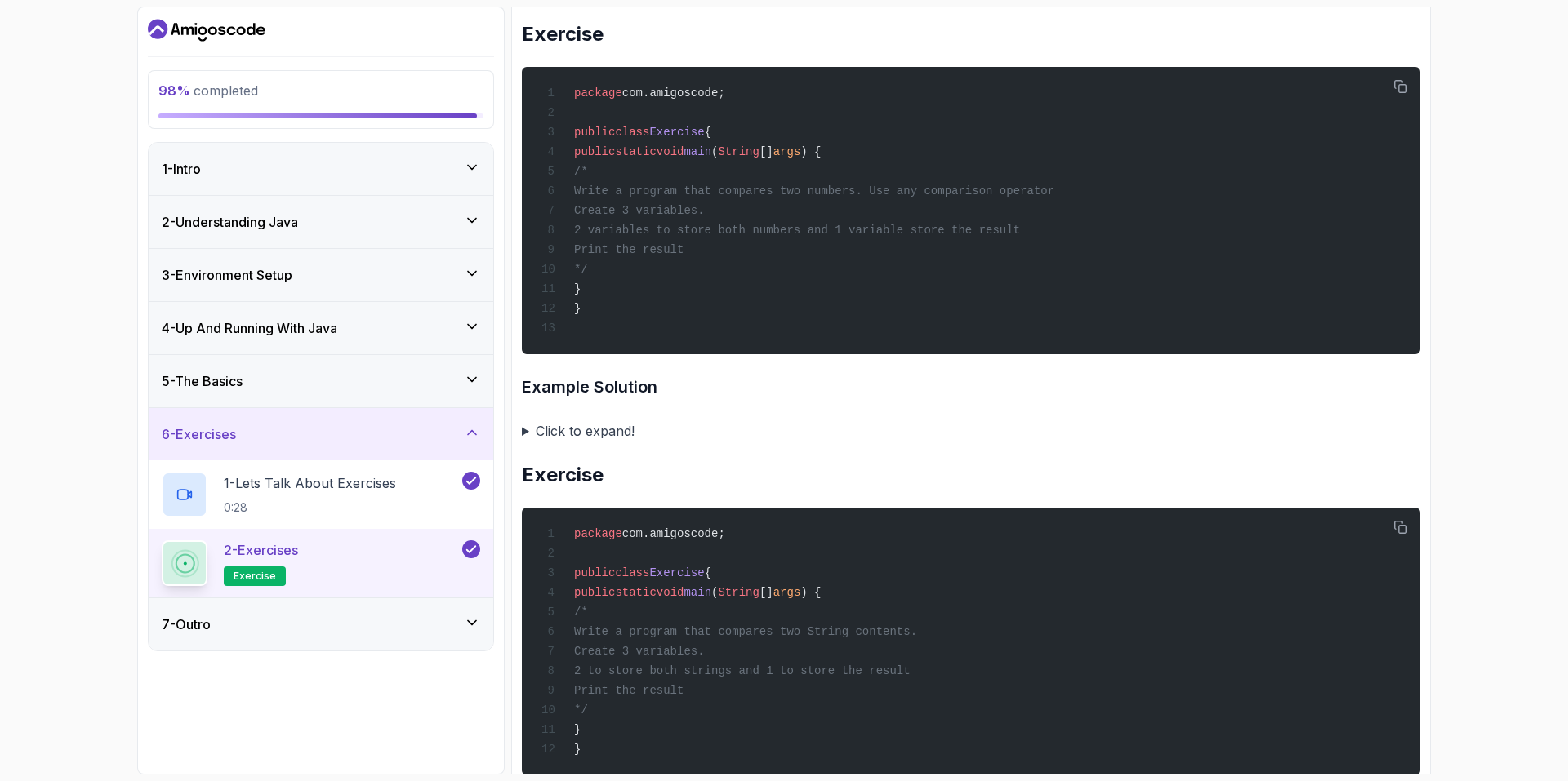
click at [611, 443] on summary "Click to expand!" at bounding box center [971, 431] width 898 height 23
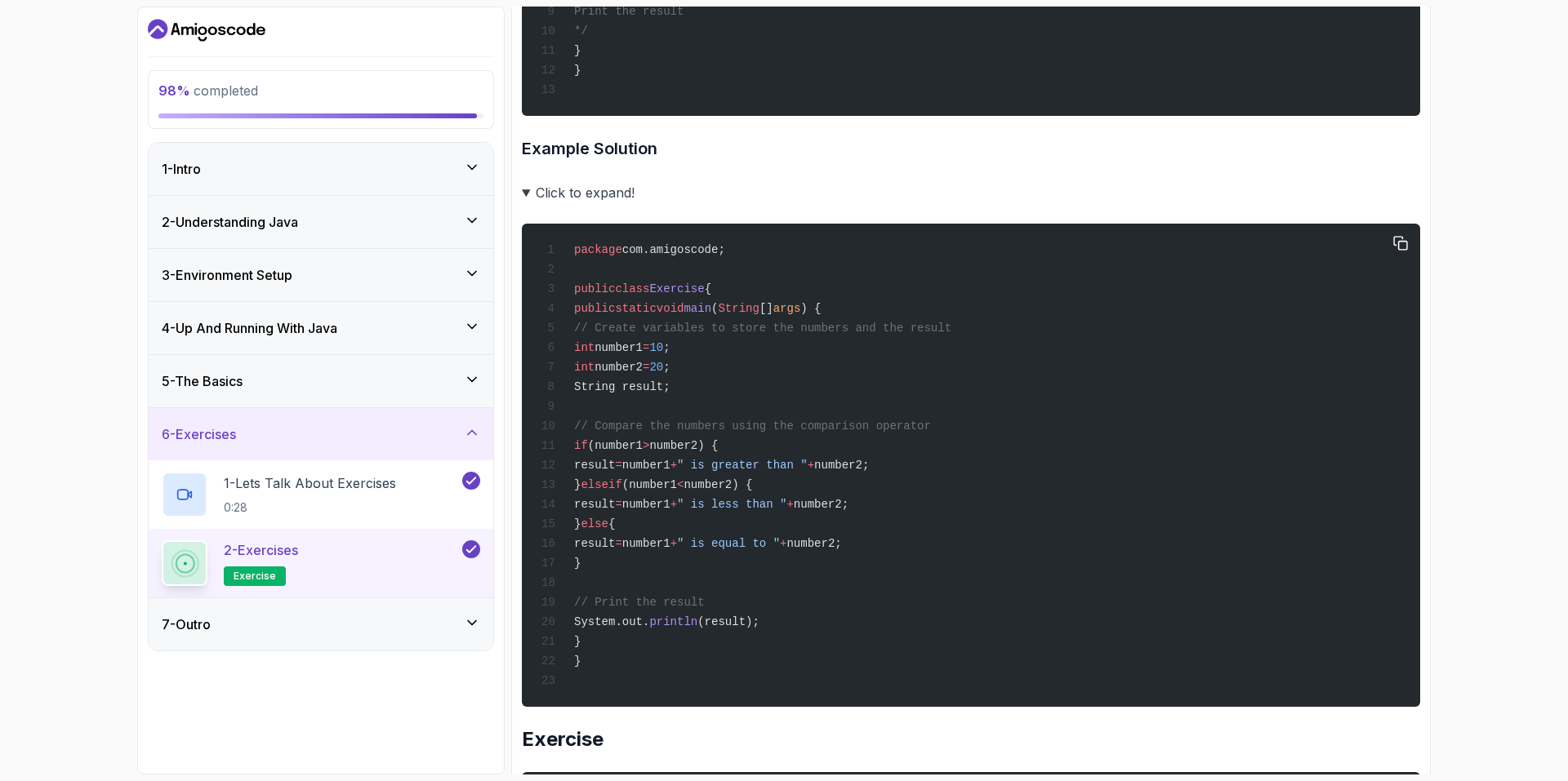
scroll to position [1225, 0]
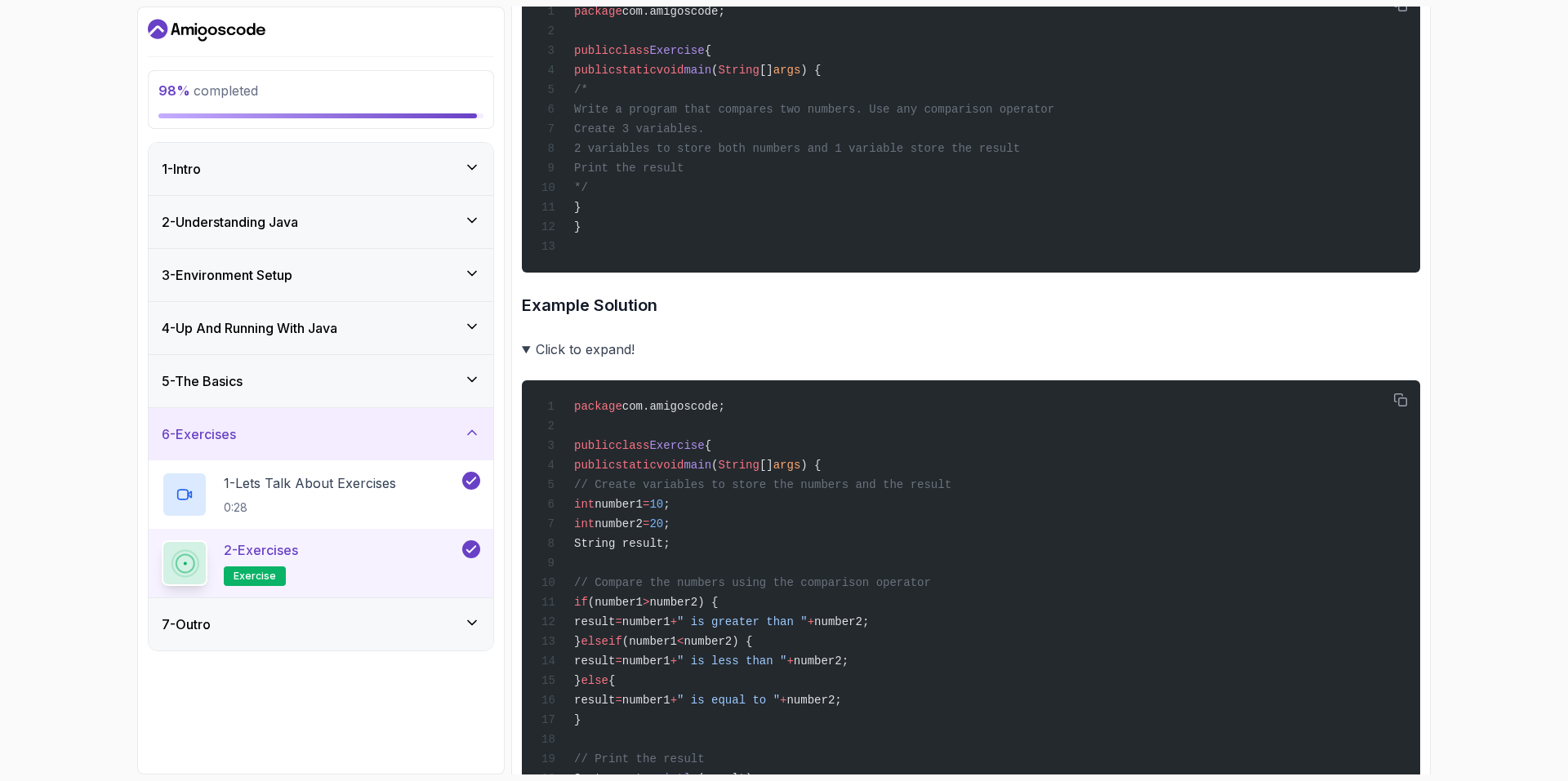
click at [619, 361] on summary "Click to expand!" at bounding box center [971, 349] width 898 height 23
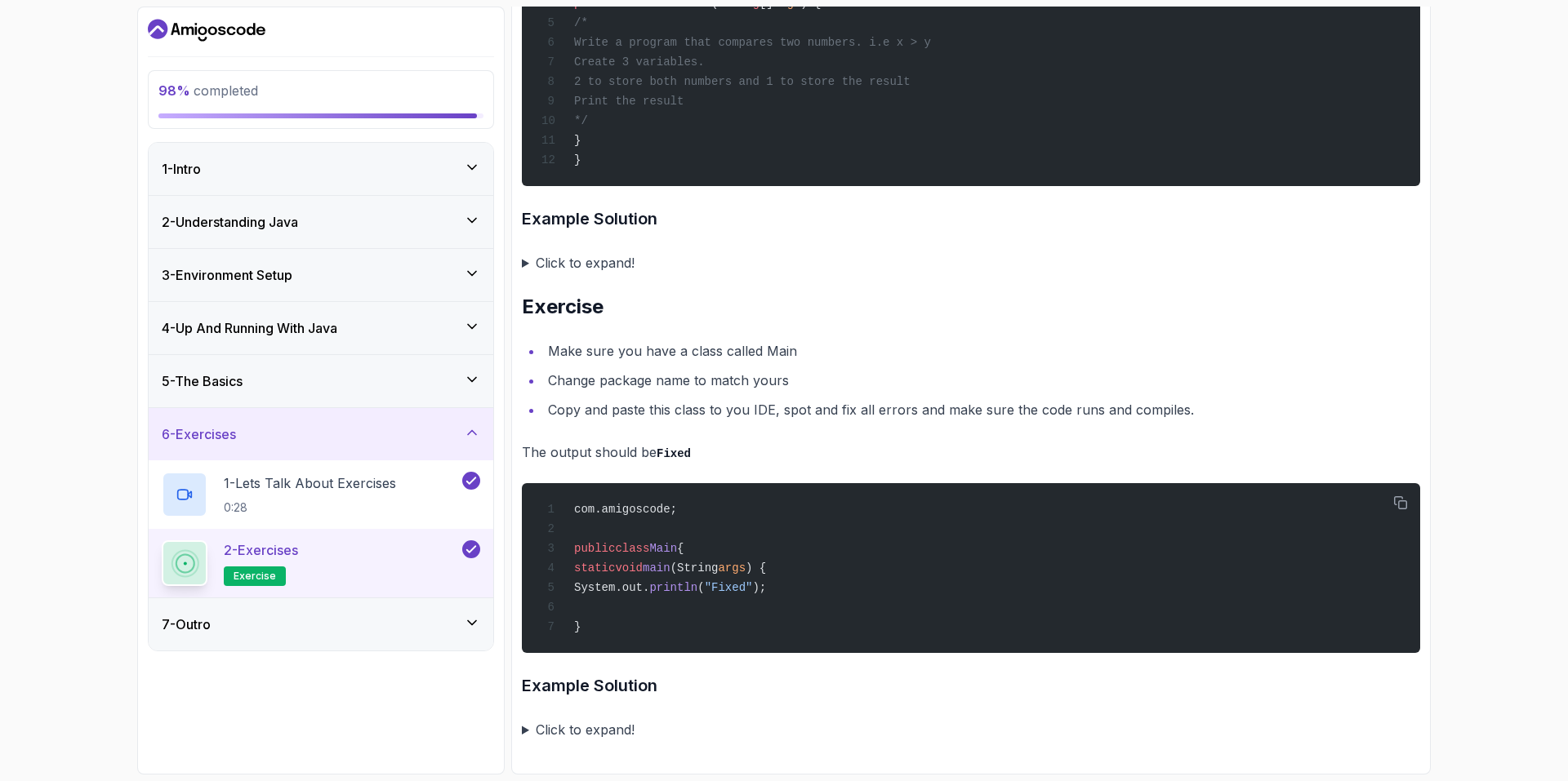
scroll to position [2967, 0]
click at [437, 642] on div "7 - Outro" at bounding box center [321, 624] width 345 height 52
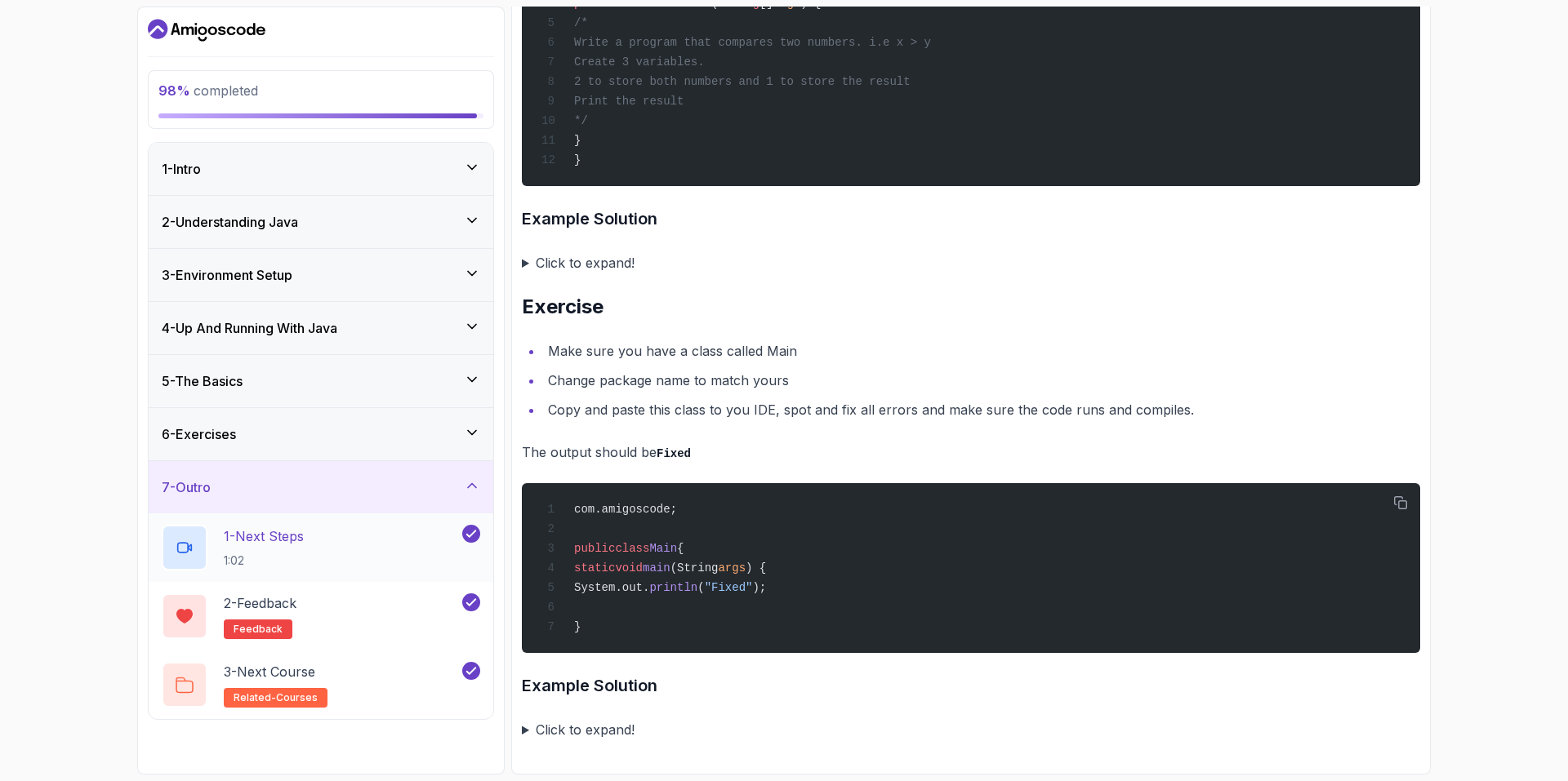
click at [404, 538] on div "1 - Next Steps 1:02" at bounding box center [311, 547] width 298 height 46
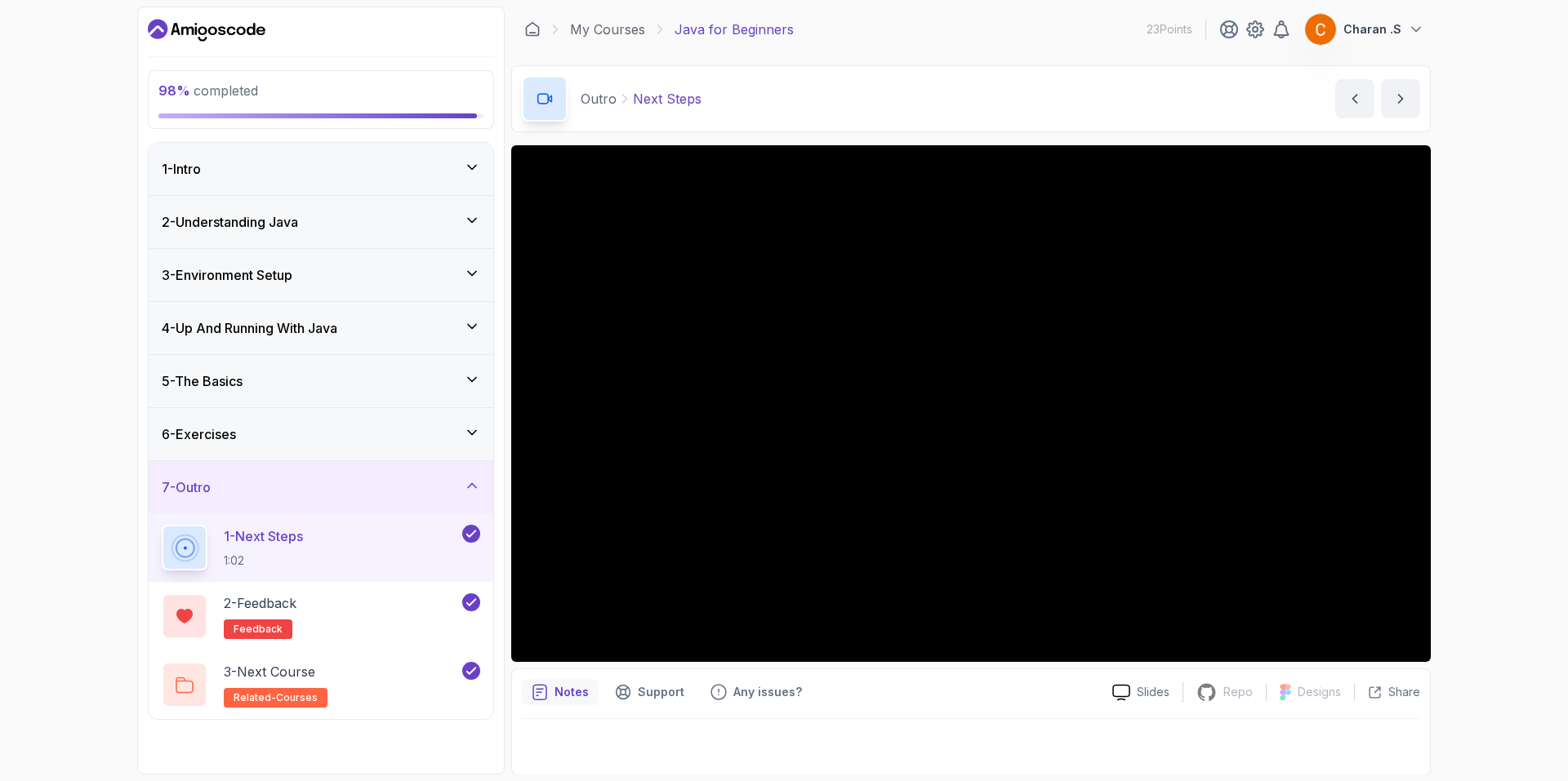
scroll to position [1, 0]
drag, startPoint x: 1375, startPoint y: 697, endPoint x: 1129, endPoint y: 660, distance: 248.8
click at [1136, 664] on div "Slides Repo Repository not available Designs Design not available Share Notes S…" at bounding box center [970, 459] width 920 height 630
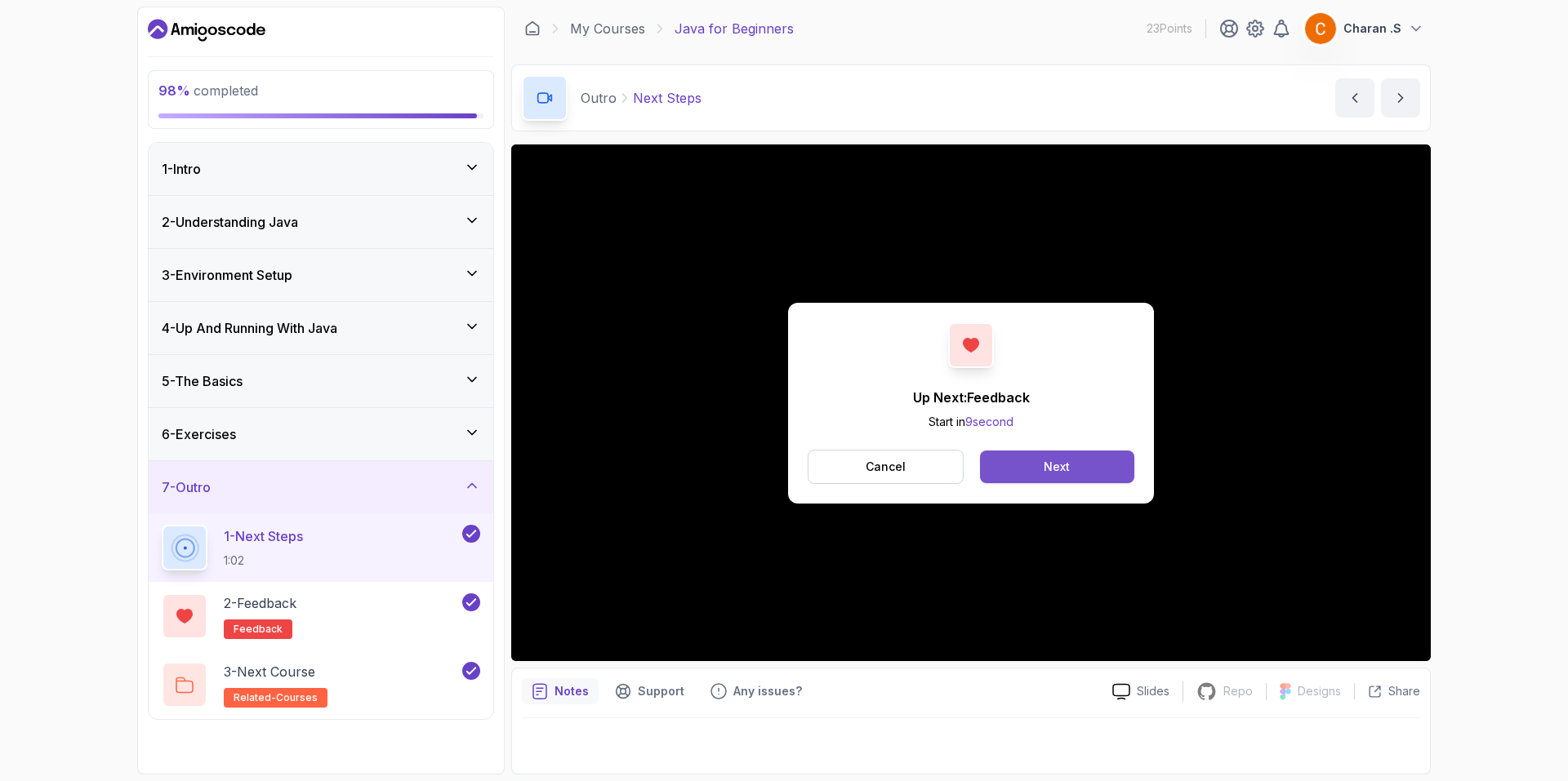
click at [1048, 463] on div "Next" at bounding box center [1056, 466] width 26 height 17
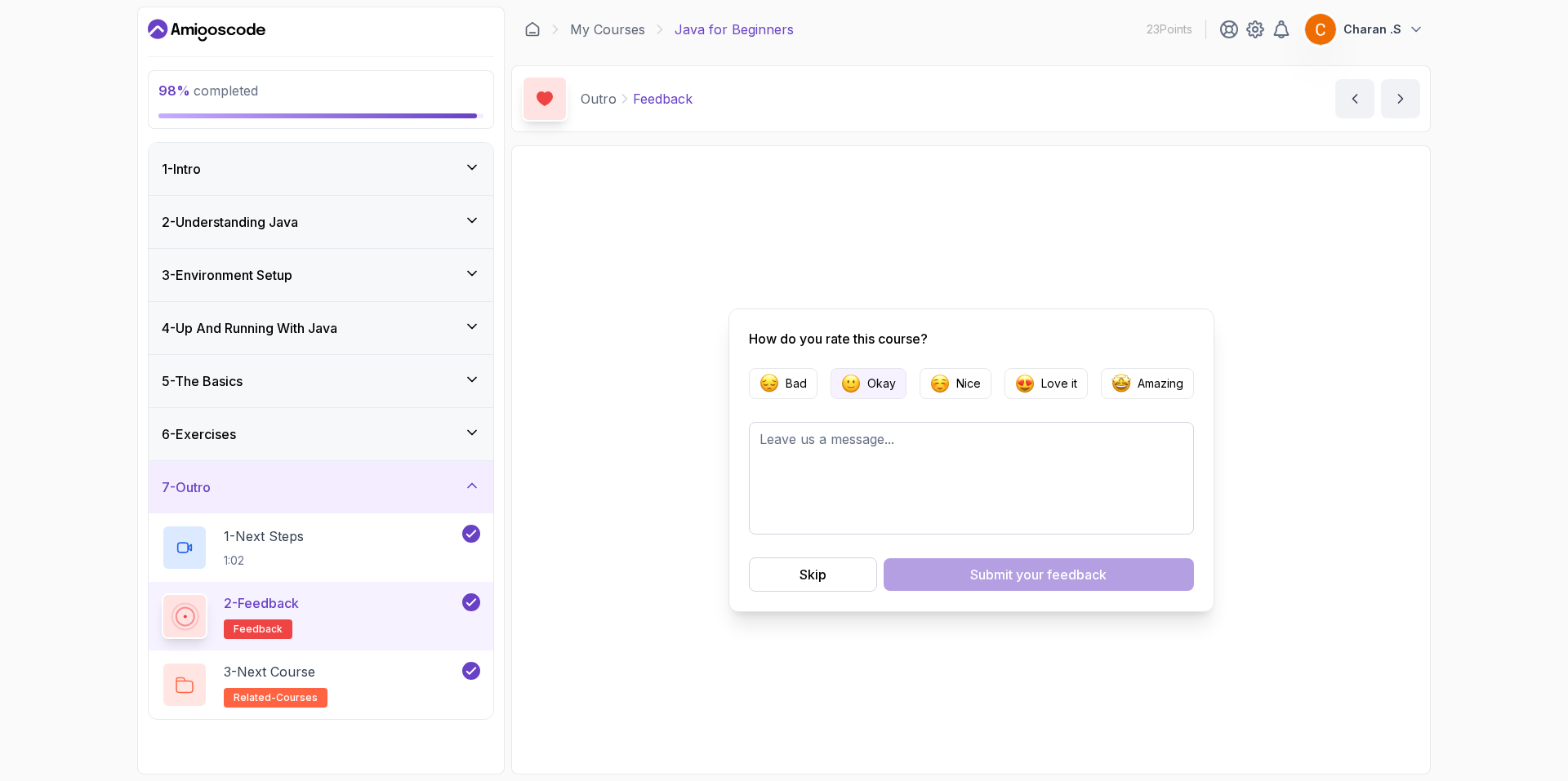
click at [875, 384] on p "Okay" at bounding box center [881, 384] width 29 height 17
click at [974, 584] on div "Submit your feedback" at bounding box center [1038, 574] width 137 height 20
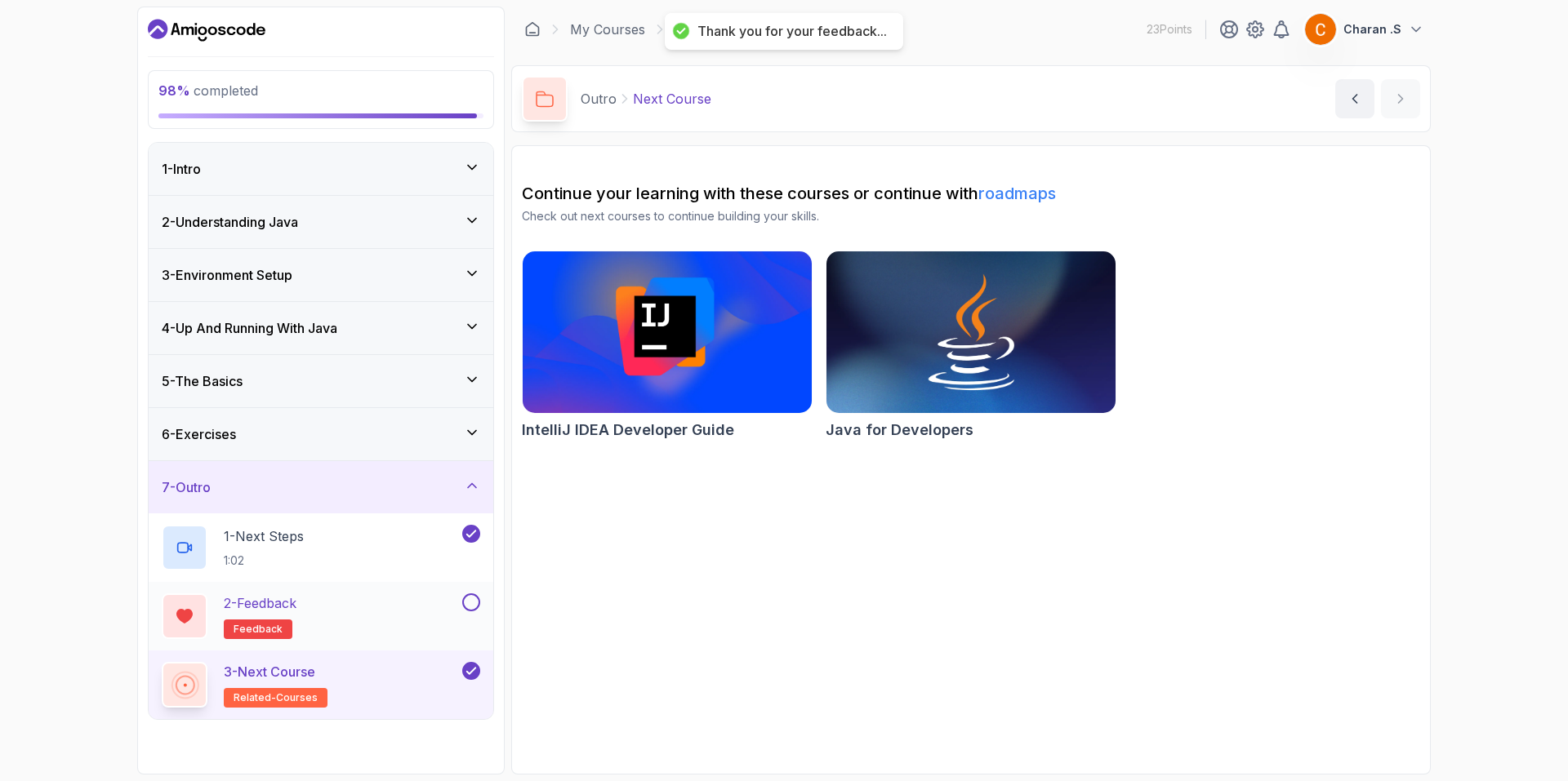
click at [467, 596] on button at bounding box center [471, 602] width 18 height 18
click at [378, 683] on div "3 - Next Course related-courses" at bounding box center [311, 684] width 298 height 46
click at [390, 634] on div "2 - Feedback feedback" at bounding box center [311, 616] width 298 height 46
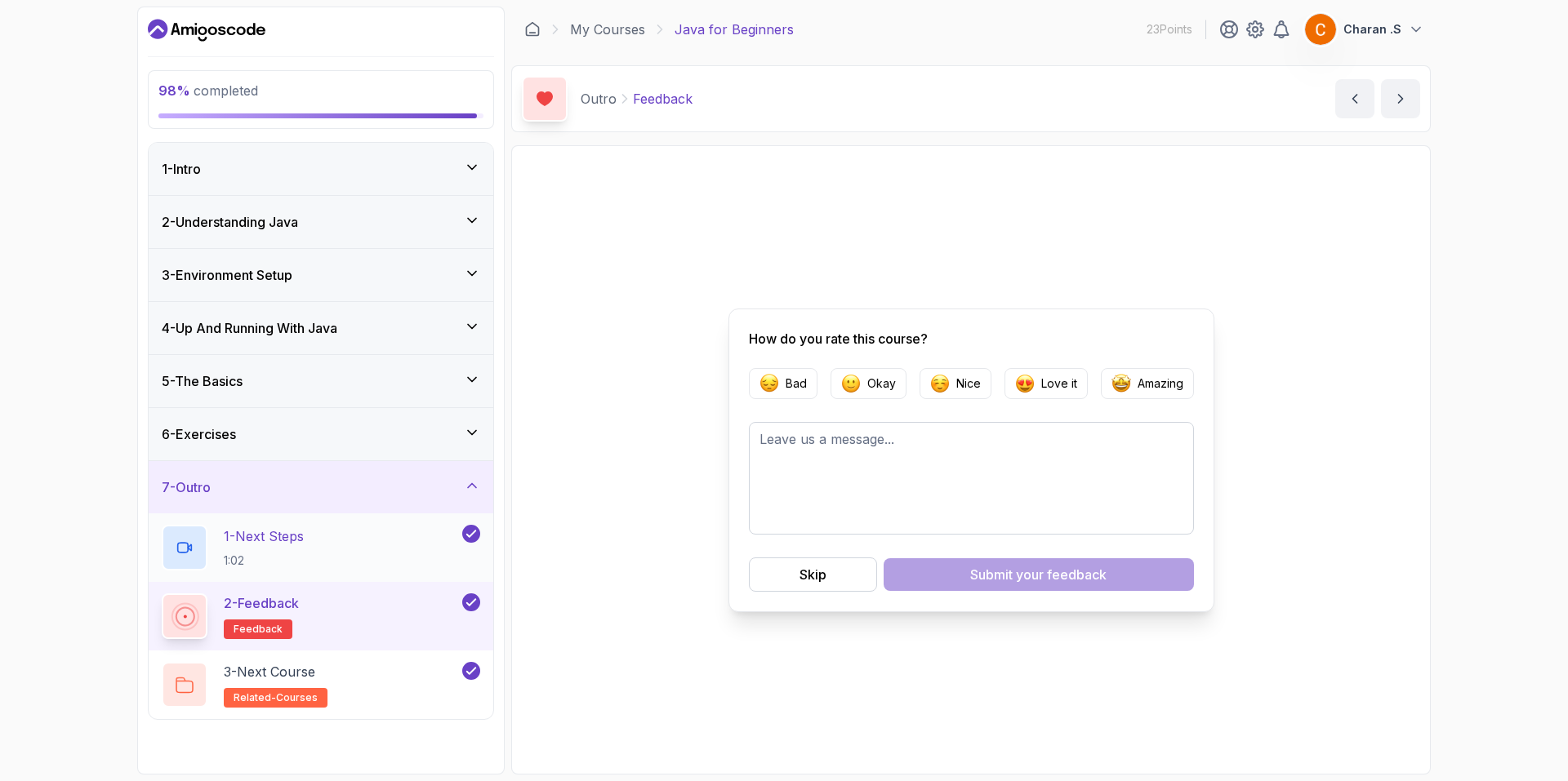
click at [385, 558] on div "1 - Next Steps 1:02" at bounding box center [311, 547] width 298 height 46
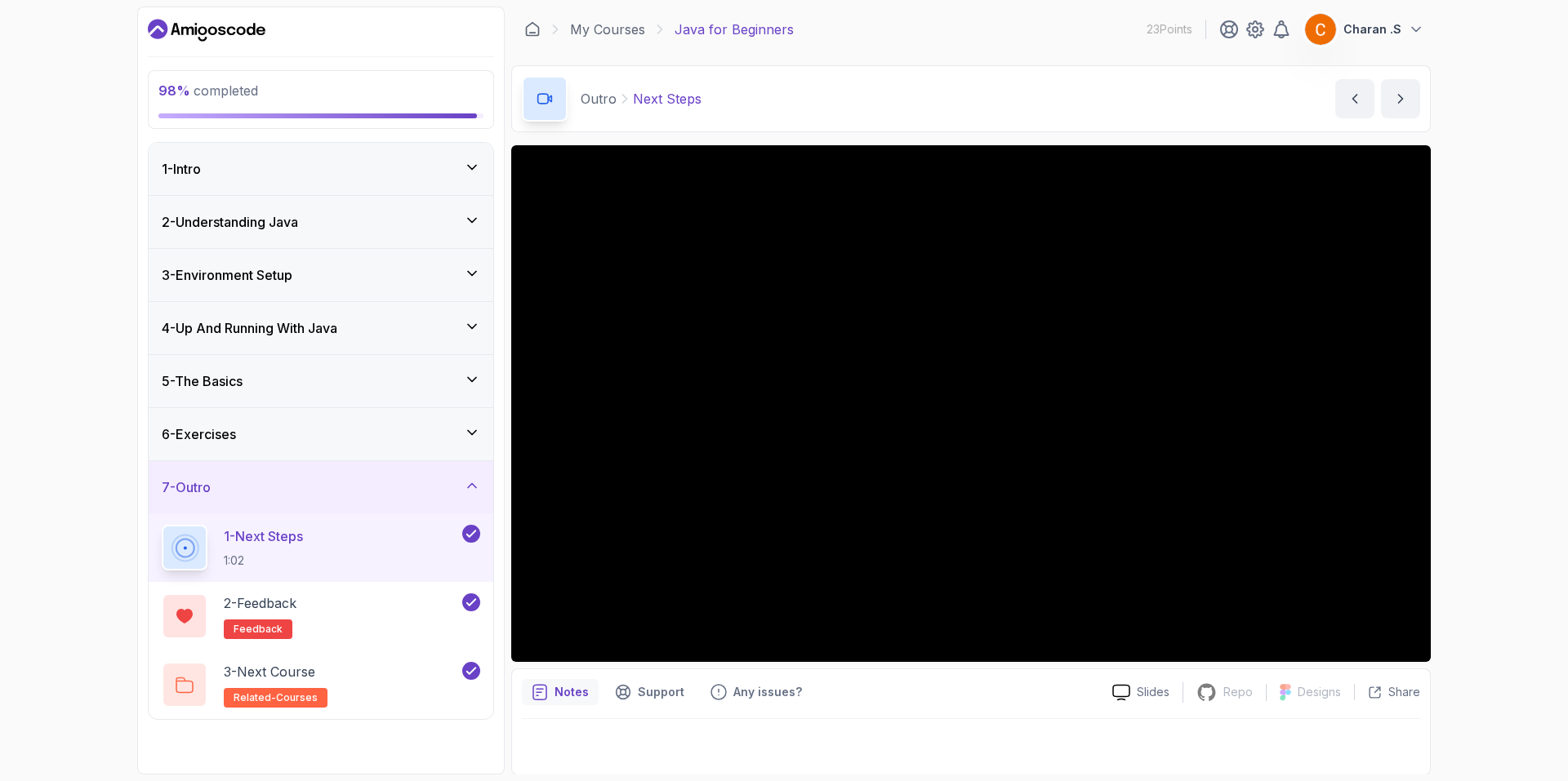
click at [355, 441] on div "6 - Exercises" at bounding box center [321, 434] width 318 height 20
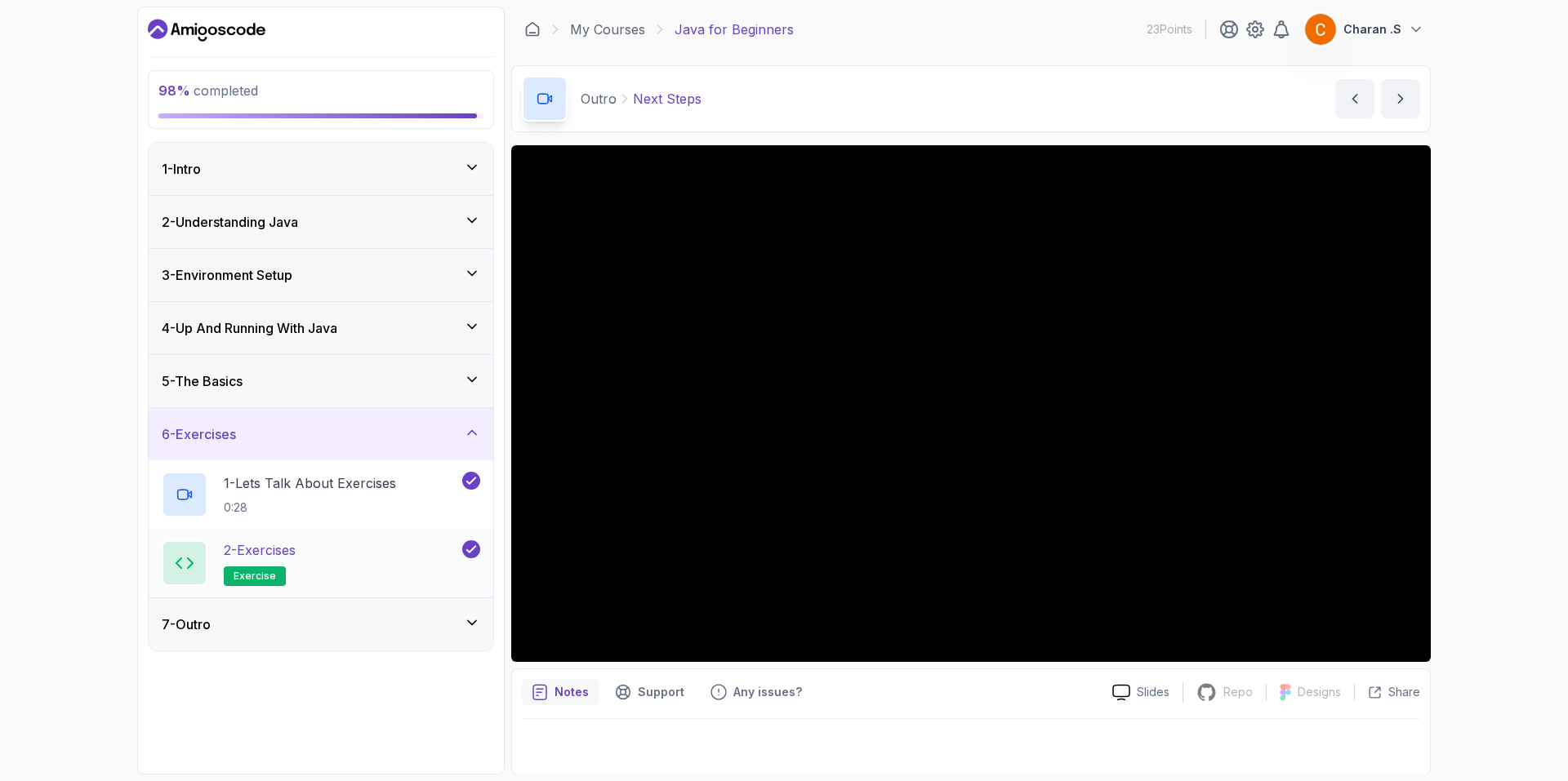
click at [355, 558] on div "2 - Exercises exercise" at bounding box center [311, 563] width 298 height 46
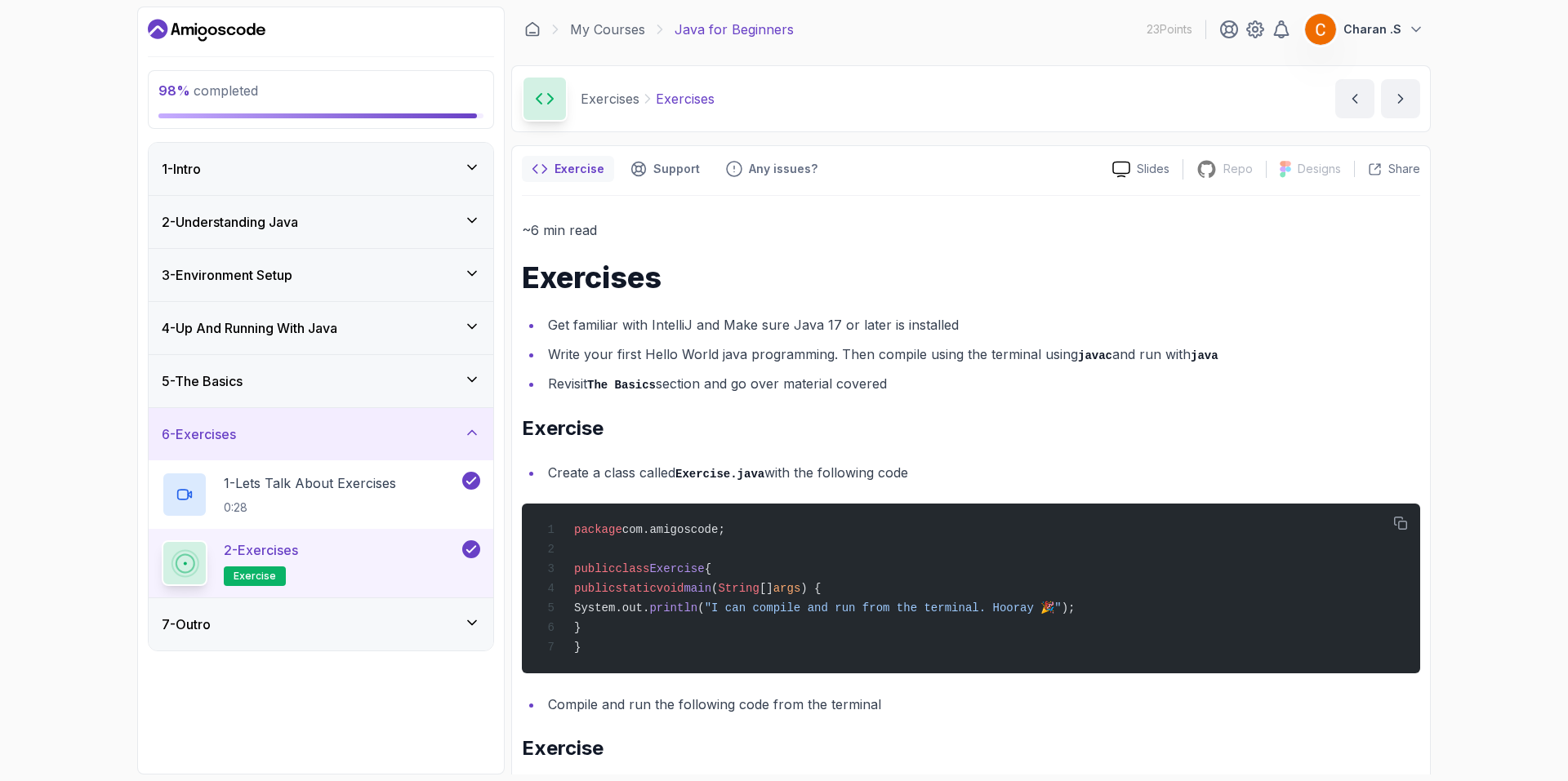
click at [334, 174] on div "1 - Intro" at bounding box center [321, 169] width 318 height 20
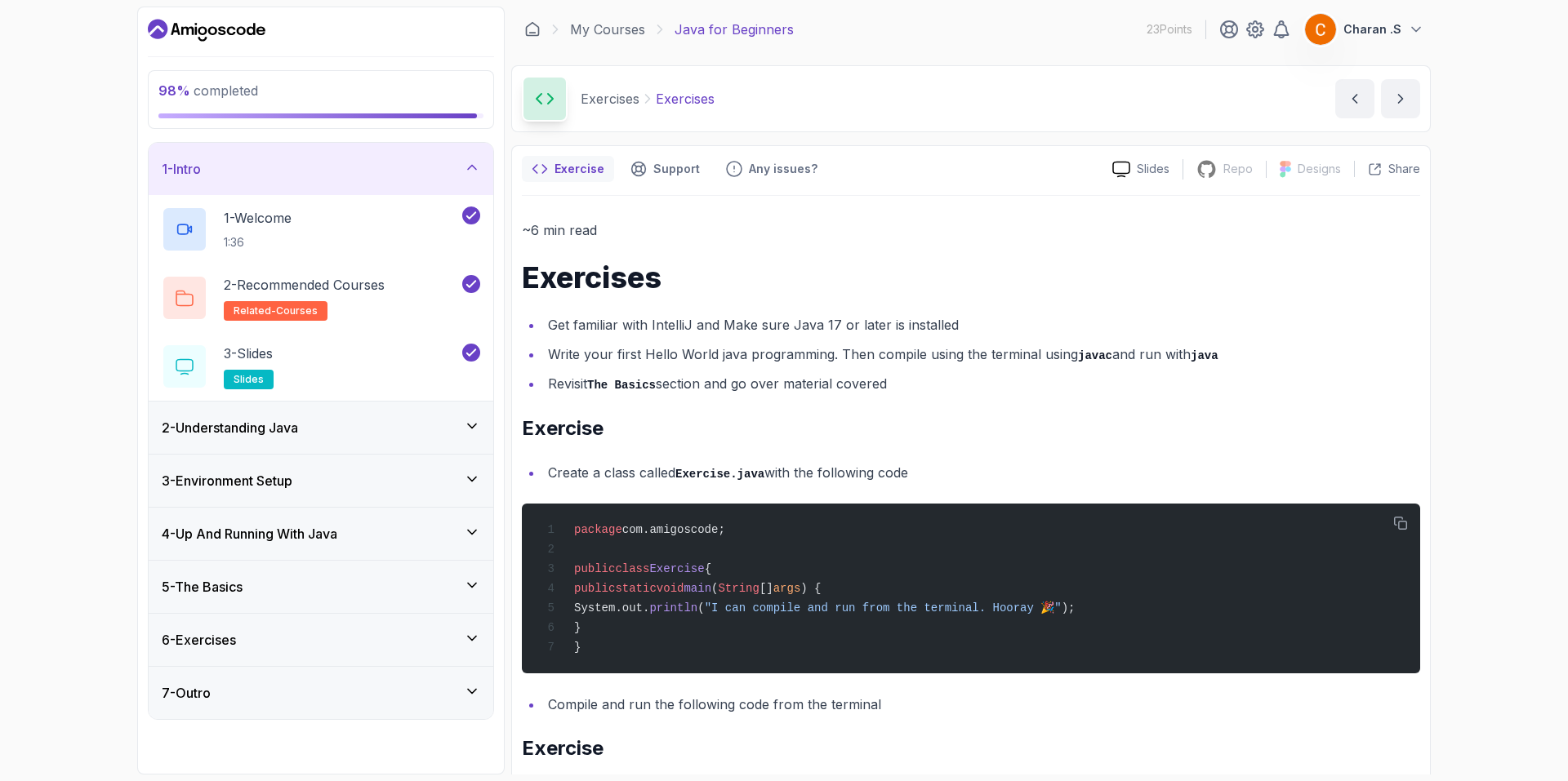
click at [391, 428] on div "2 - Understanding Java" at bounding box center [321, 427] width 318 height 20
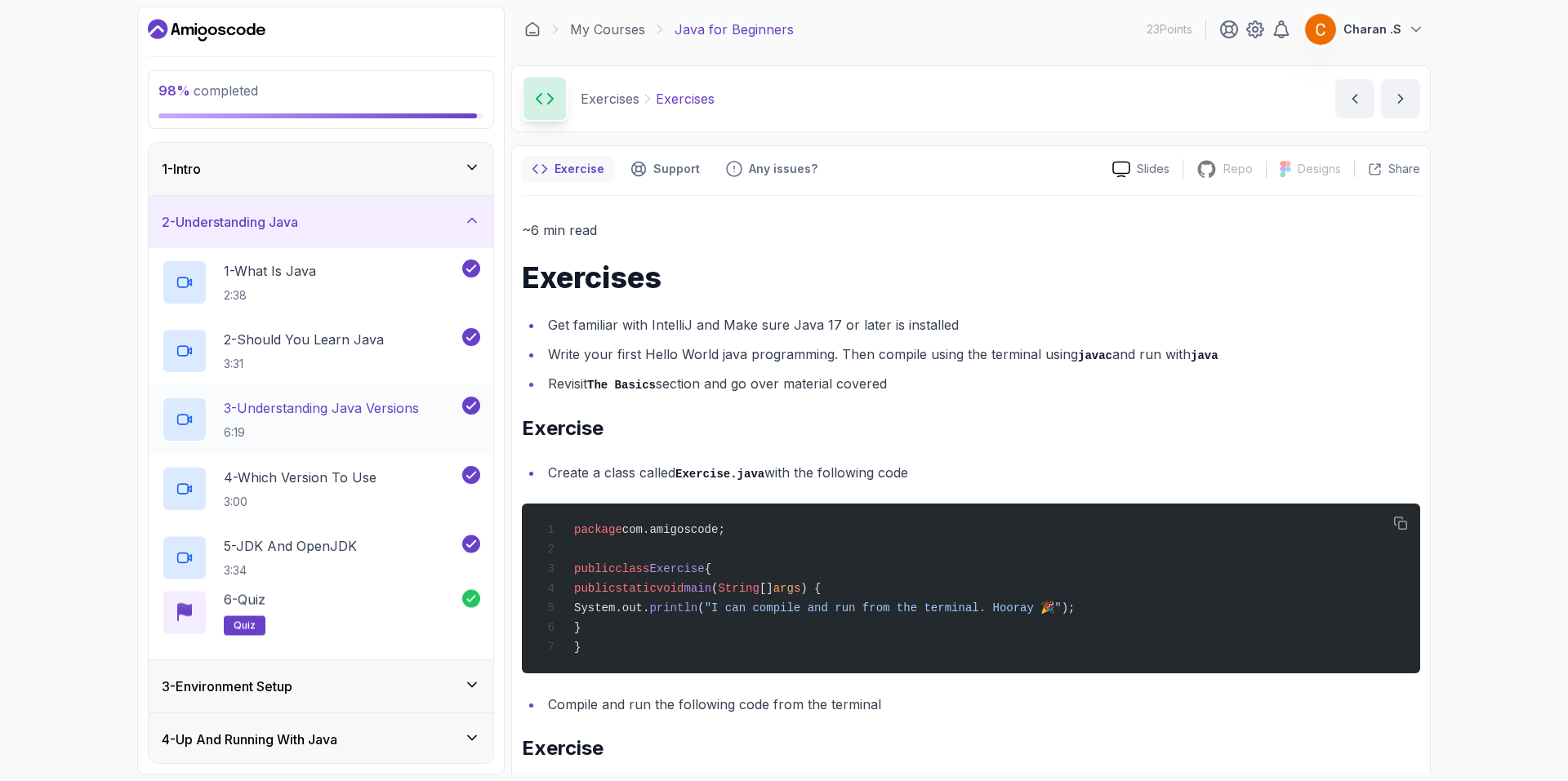
scroll to position [162, 0]
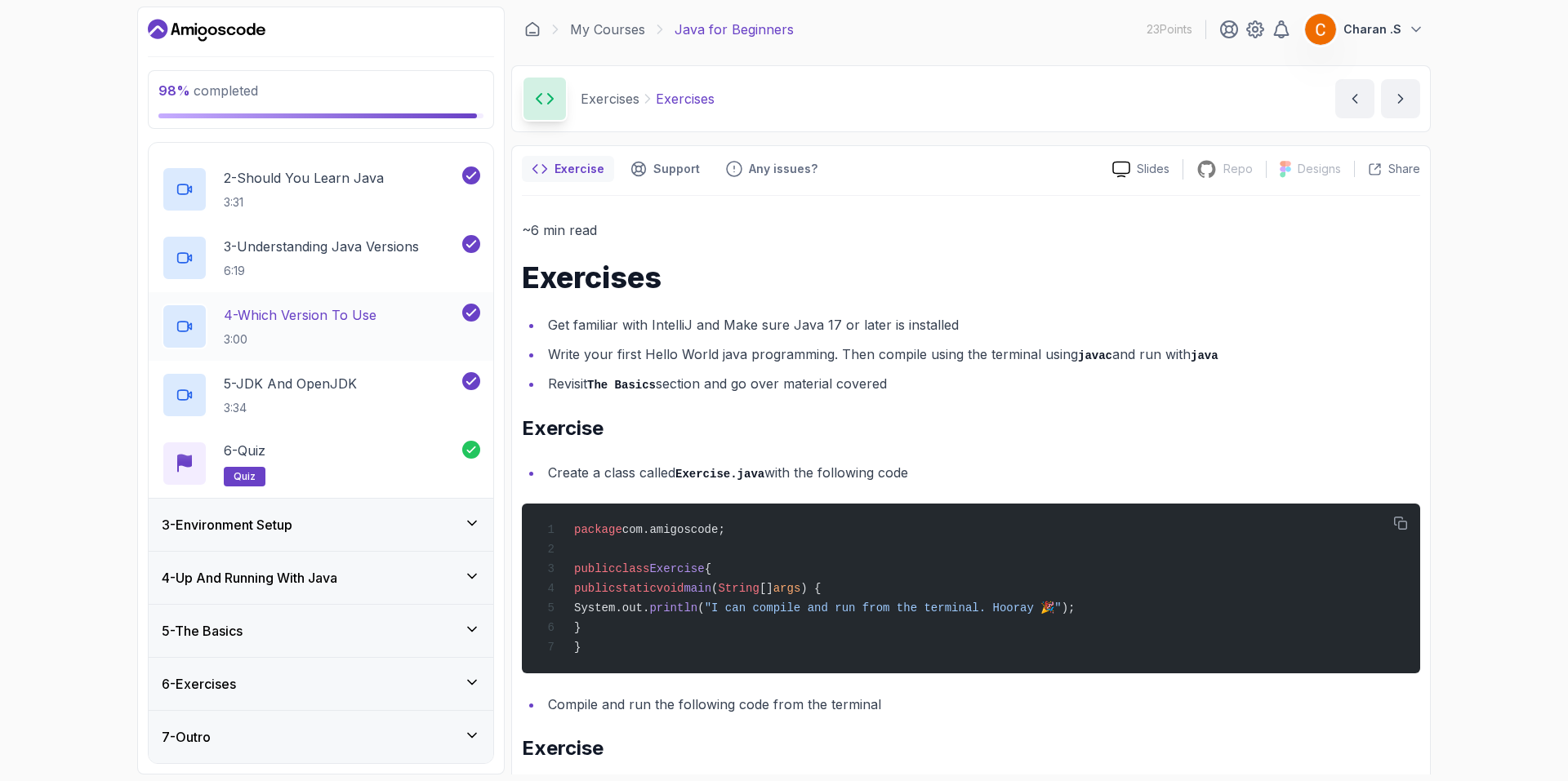
drag, startPoint x: 400, startPoint y: 531, endPoint x: 397, endPoint y: 521, distance: 10.4
click at [399, 531] on div "3 - Environment Setup" at bounding box center [321, 524] width 318 height 20
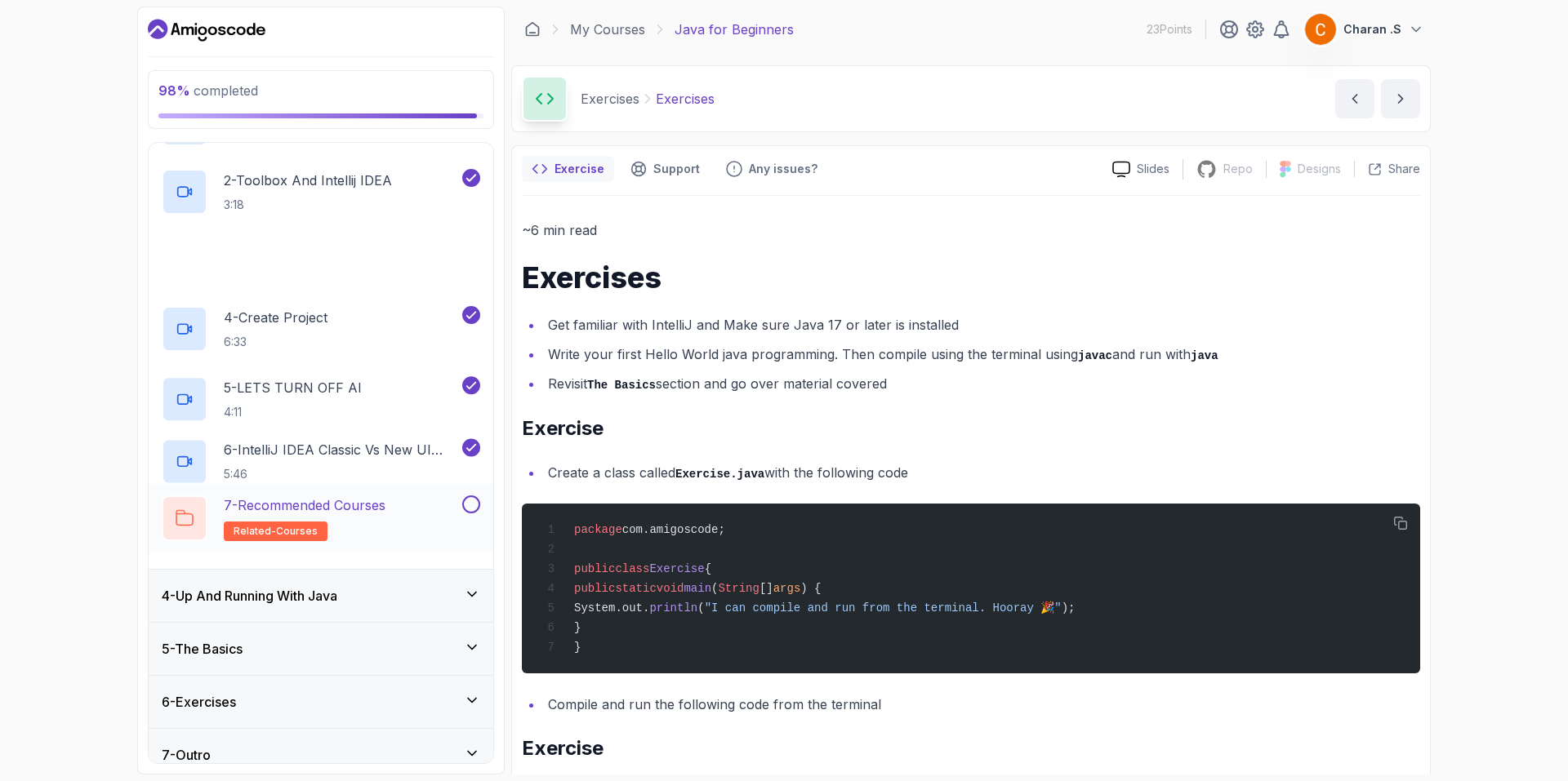
scroll to position [230, 0]
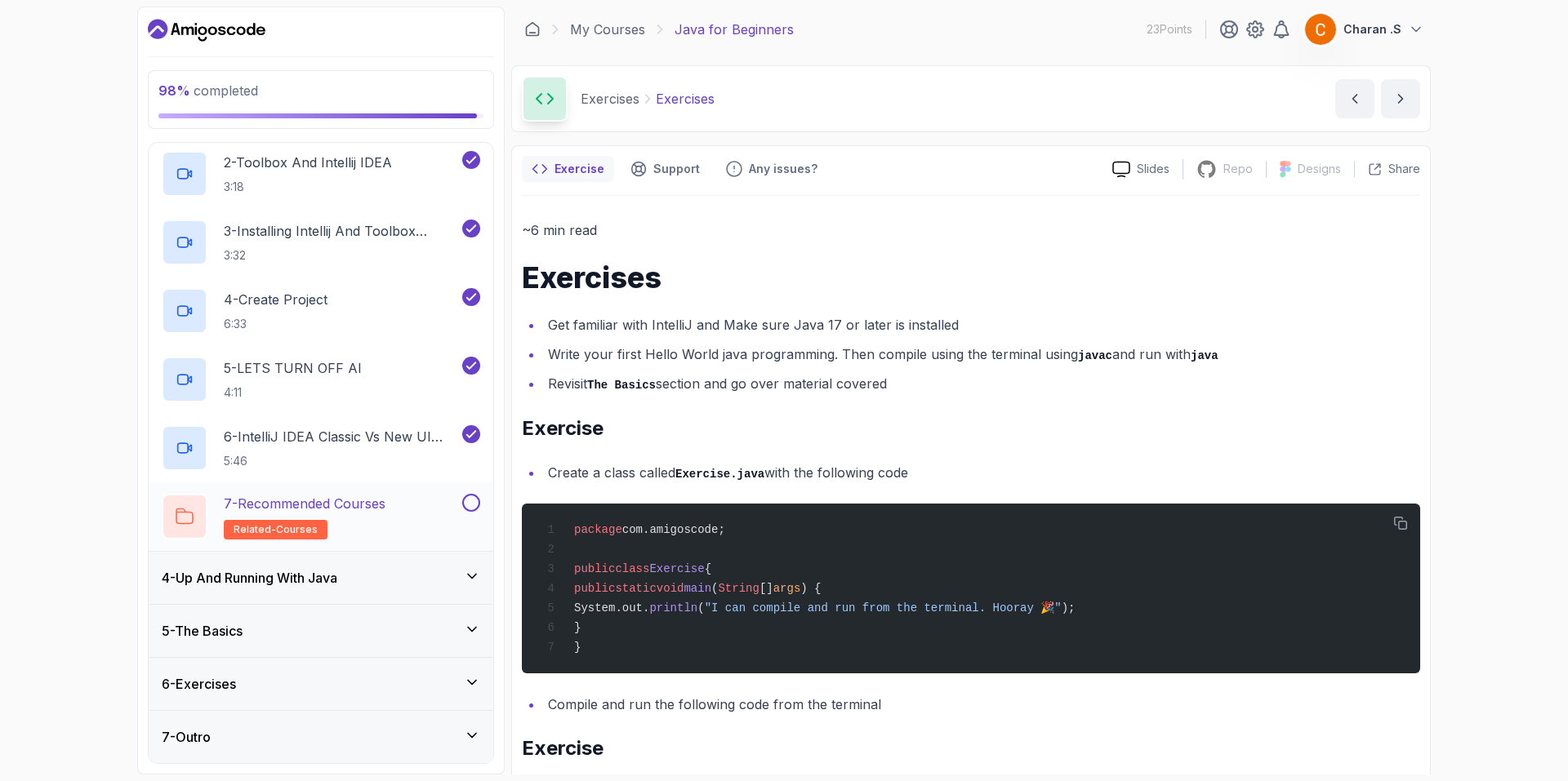
click at [421, 518] on div "7 - Recommended Courses related-courses" at bounding box center [311, 517] width 298 height 46
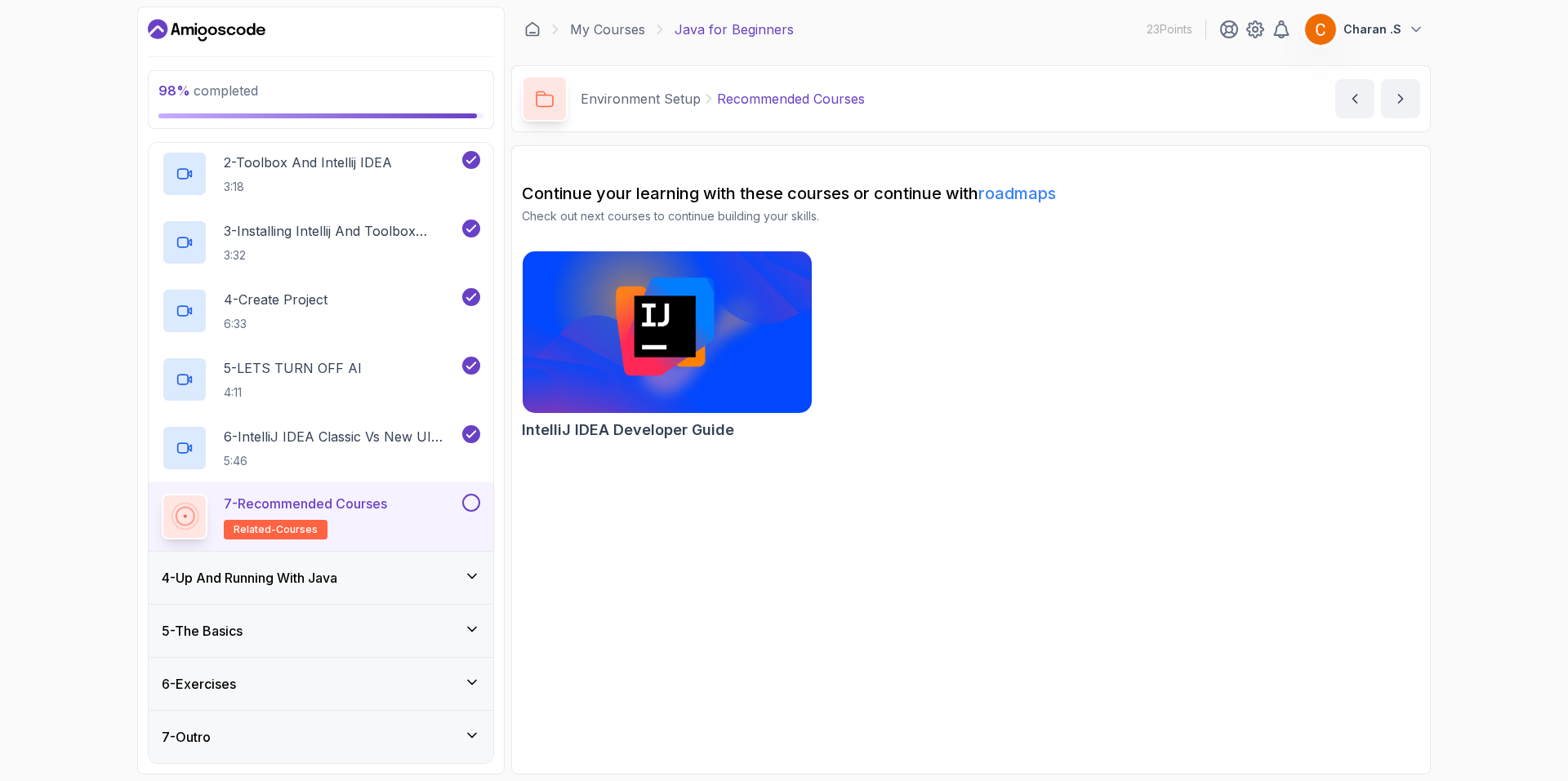
click at [475, 497] on button at bounding box center [471, 503] width 18 height 18
click at [466, 498] on icon at bounding box center [471, 503] width 15 height 17
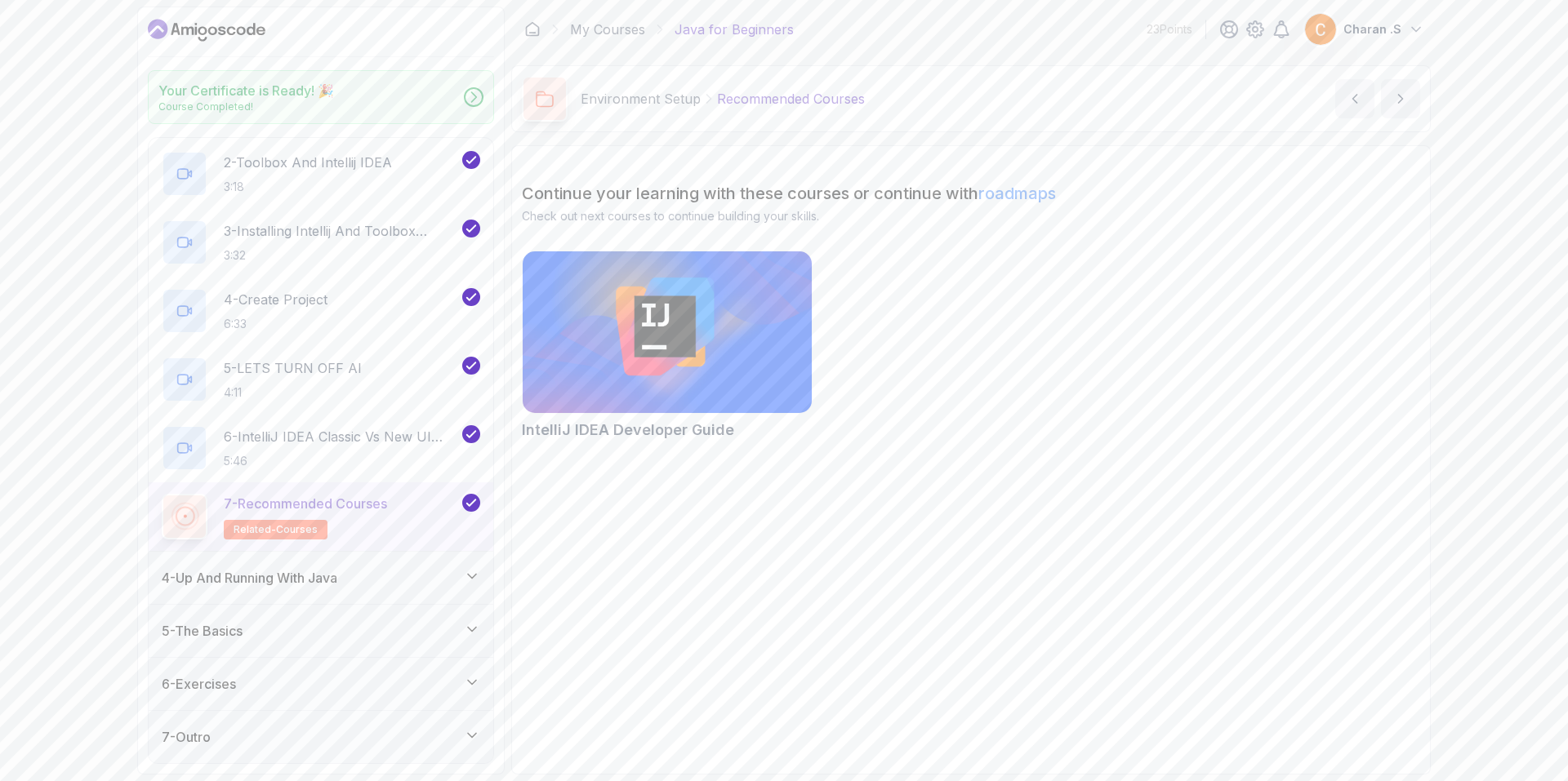
scroll to position [225, 0]
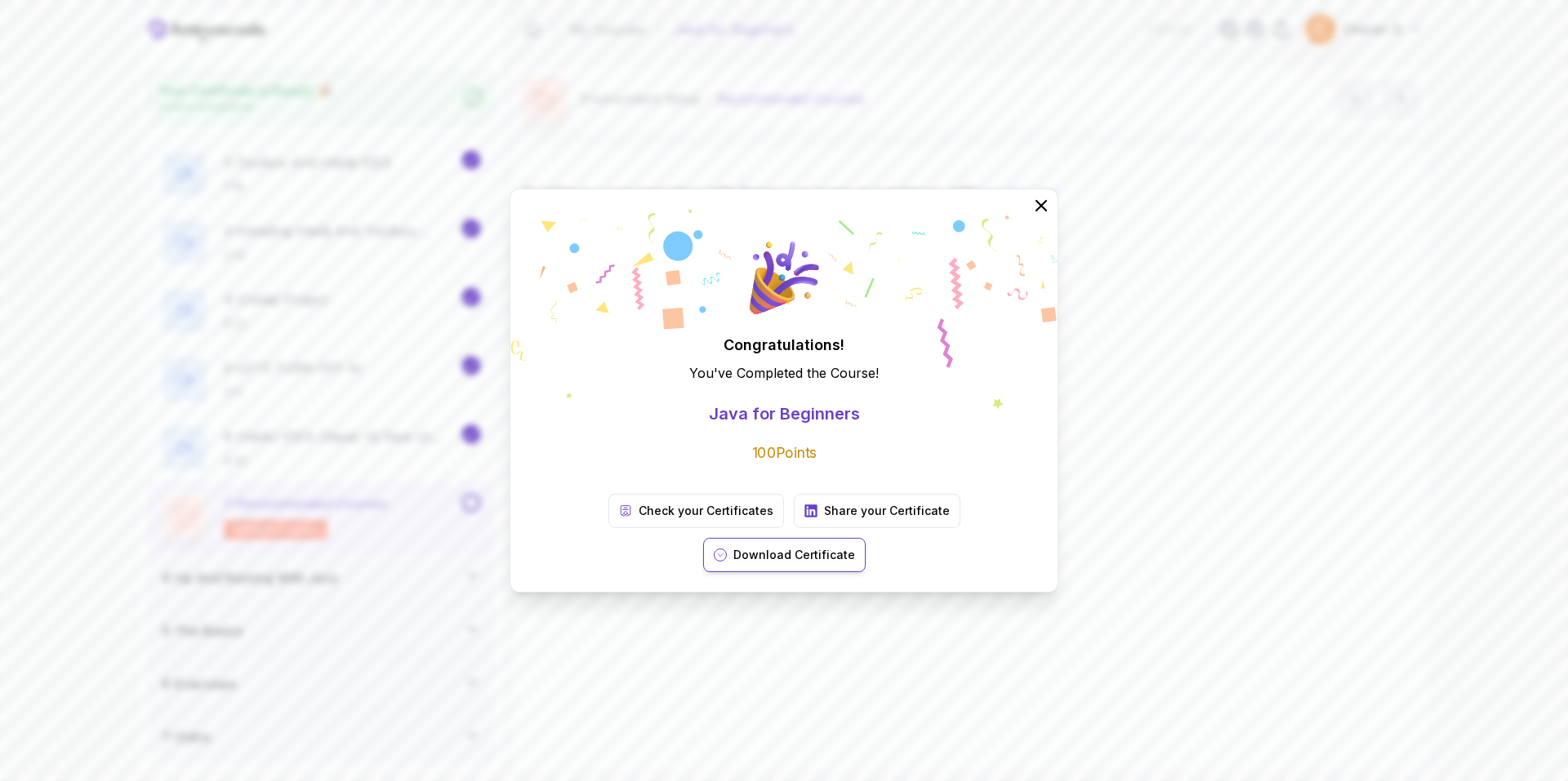
click at [866, 543] on button "Download Certificate" at bounding box center [784, 554] width 163 height 34
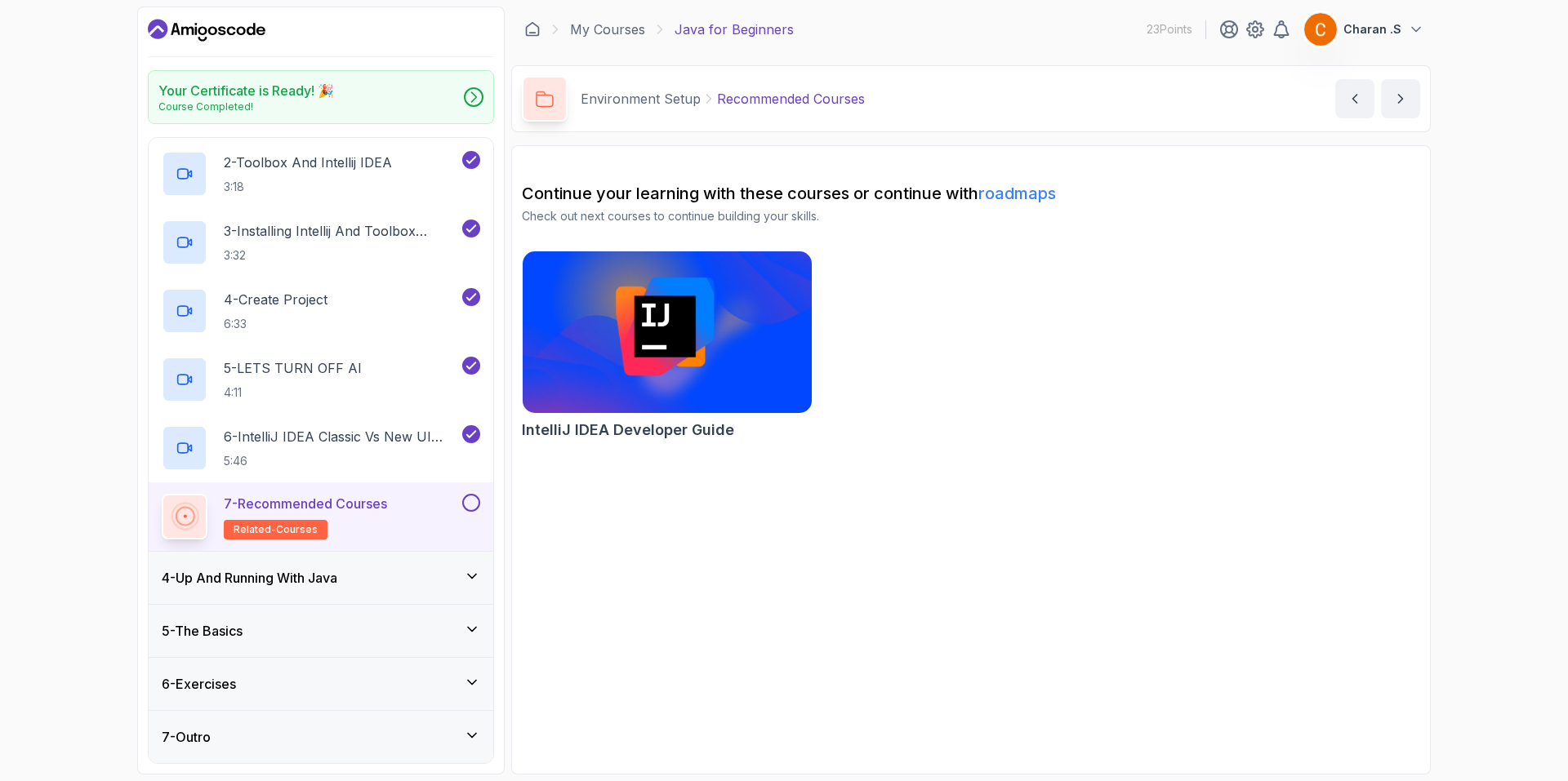
click at [1326, 27] on img at bounding box center [1321, 30] width 33 height 33
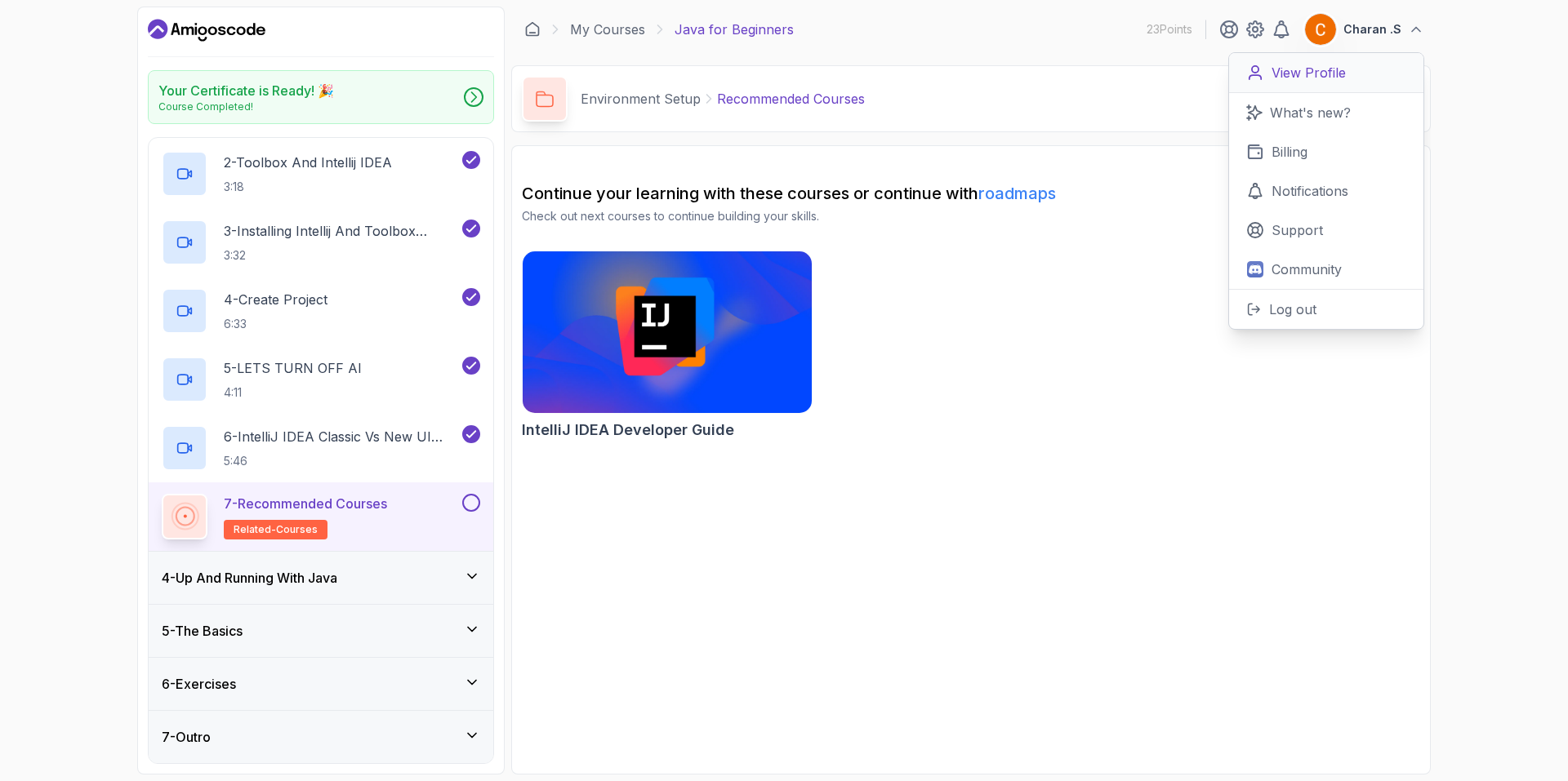
click at [1310, 63] on p "View Profile" at bounding box center [1308, 72] width 74 height 20
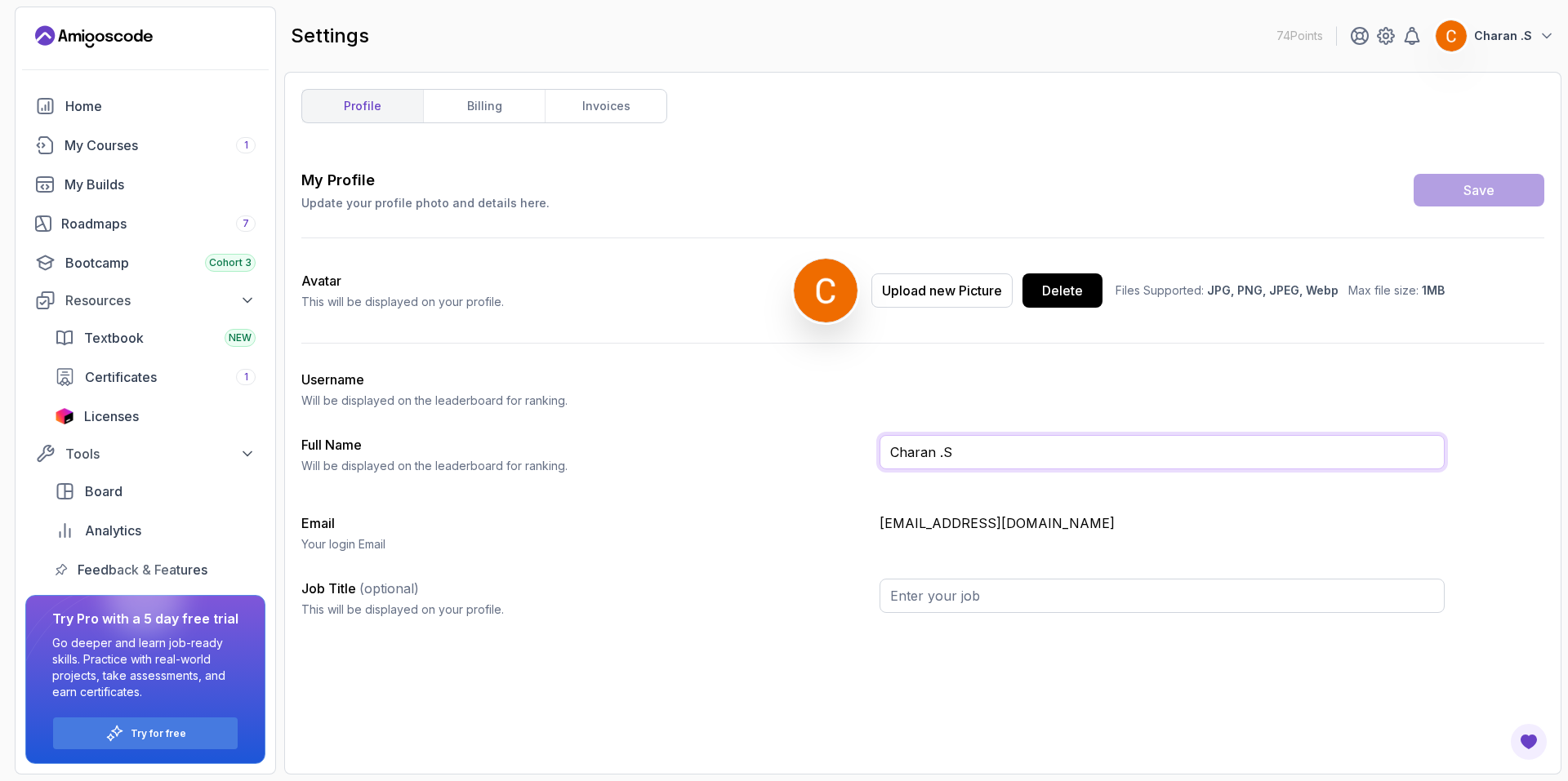
drag, startPoint x: 948, startPoint y: 442, endPoint x: 841, endPoint y: 445, distance: 107.0
click at [841, 445] on div "Full Name Will be displayed on the leaderboard for ranking. Charan .S" at bounding box center [873, 461] width 1143 height 52
click at [982, 461] on input "Sathiyamoorthy Sampath" at bounding box center [1162, 451] width 565 height 34
type input "Sathiyamoorthi Sampath"
click at [1481, 179] on button "Save" at bounding box center [1478, 190] width 131 height 33
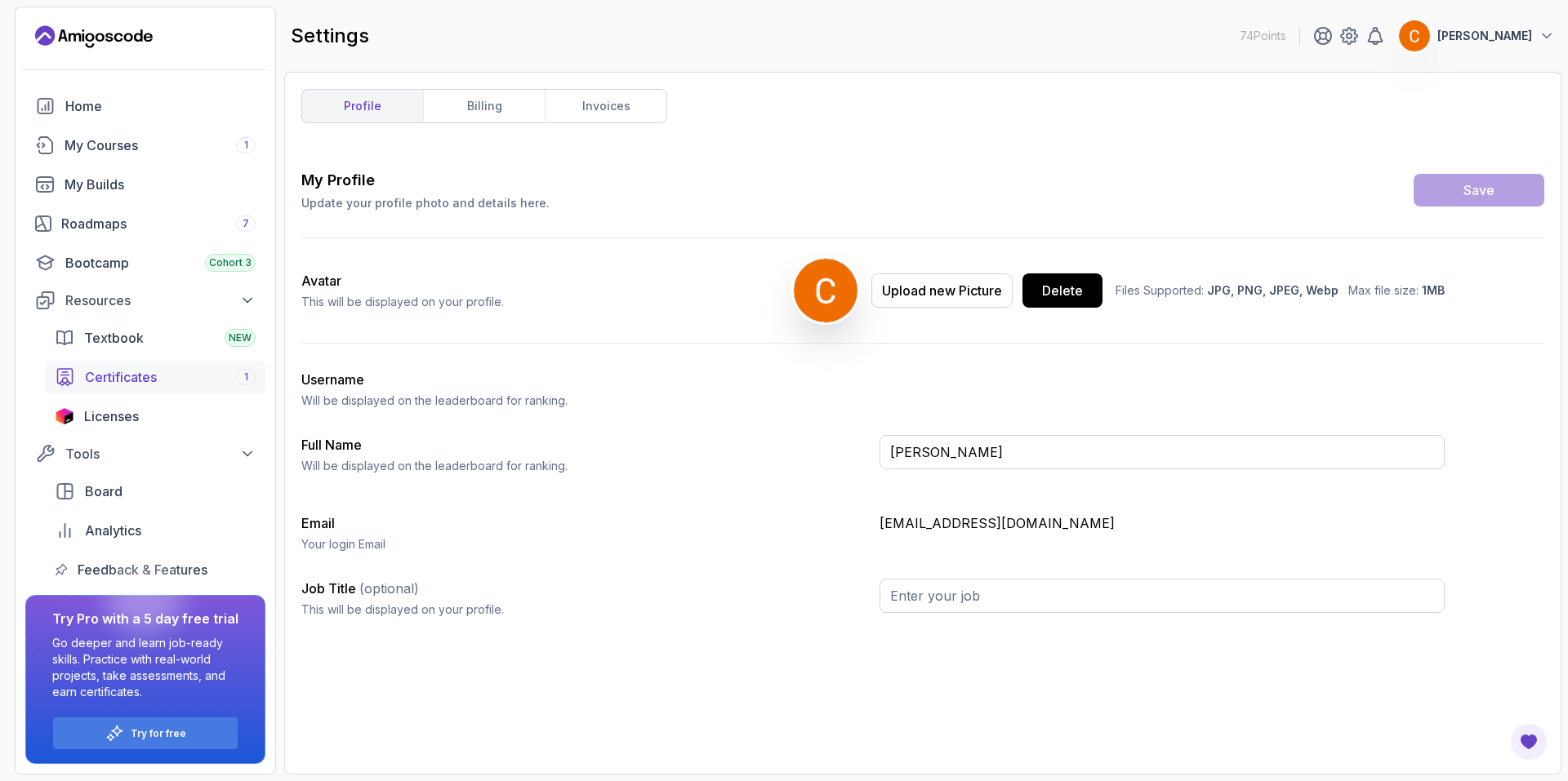
click at [116, 375] on span "Certificates" at bounding box center [121, 377] width 72 height 20
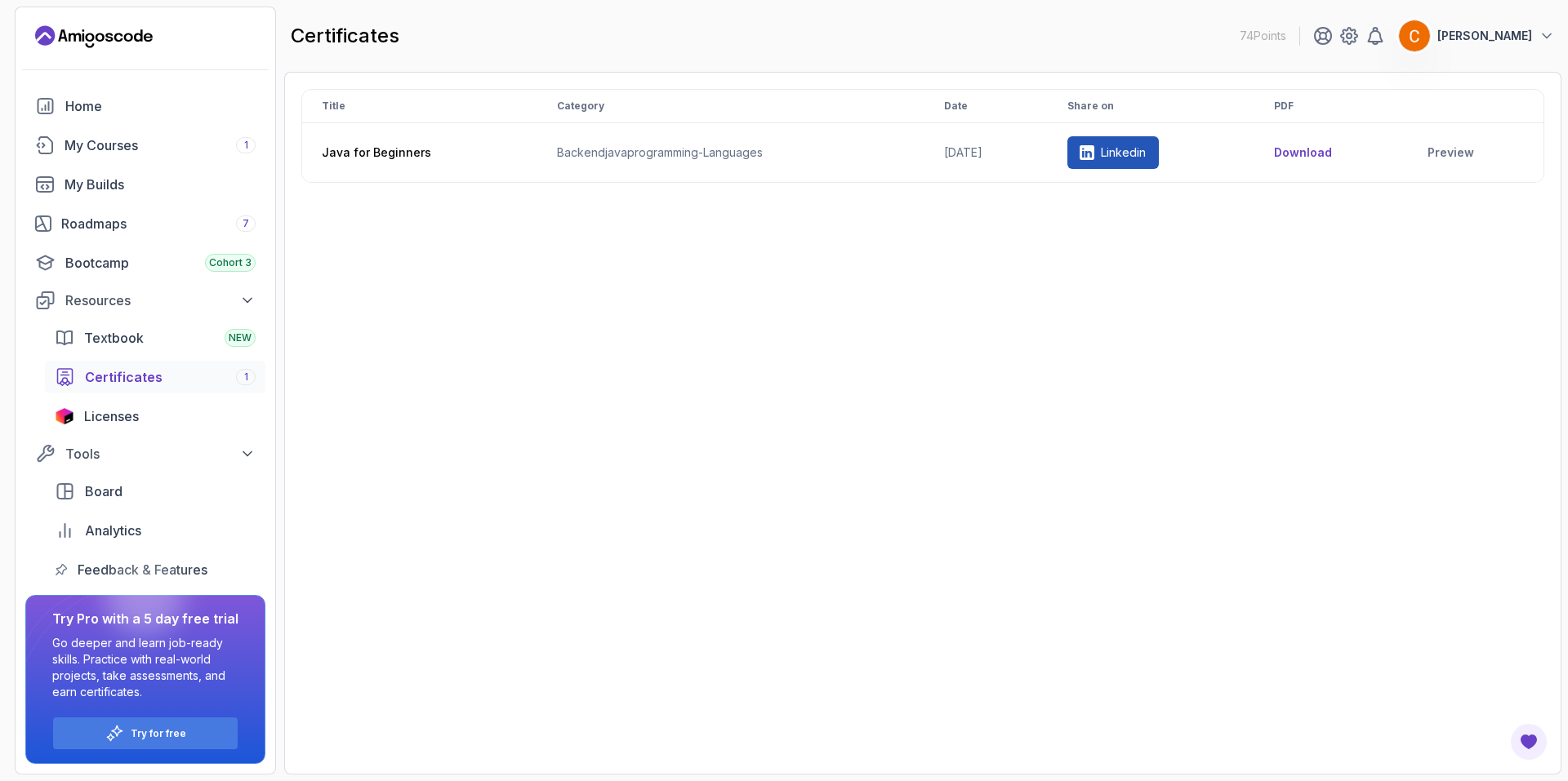
drag, startPoint x: 1315, startPoint y: 153, endPoint x: 1482, endPoint y: 193, distance: 171.7
click at [1484, 199] on div "Title Category Date Share on PDF Java for Beginners backend java programming-la…" at bounding box center [922, 423] width 1243 height 669
click at [1438, 141] on td "Preview" at bounding box center [1476, 153] width 136 height 59
click at [1444, 150] on link "Preview" at bounding box center [1475, 152] width 97 height 17
click at [1139, 156] on p "Linkedin" at bounding box center [1123, 152] width 45 height 17
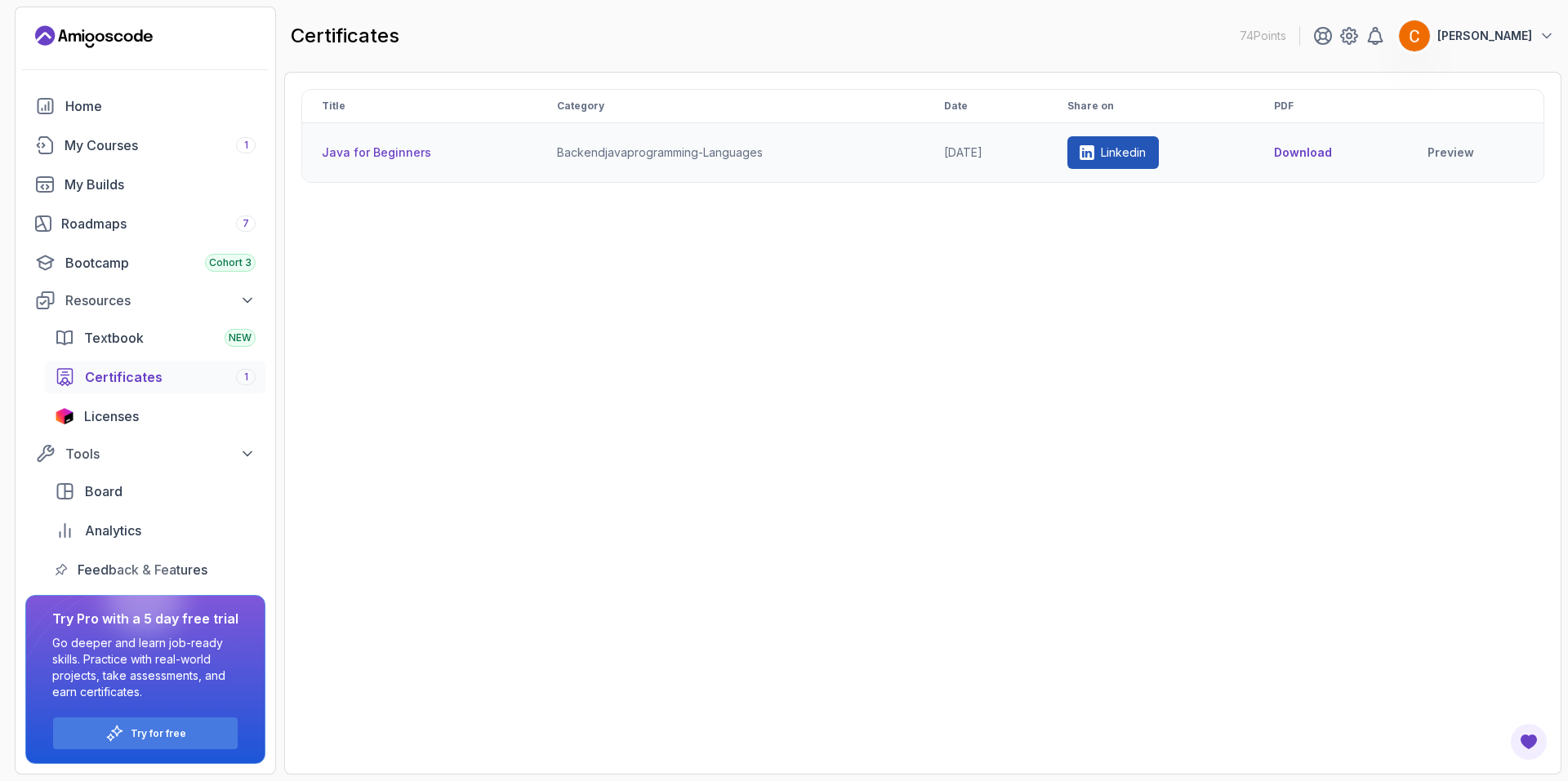
drag, startPoint x: 761, startPoint y: 132, endPoint x: 748, endPoint y: 140, distance: 15.3
drag, startPoint x: 748, startPoint y: 140, endPoint x: 500, endPoint y: 357, distance: 329.5
click at [500, 357] on div "Title Category Date Share on PDF Java for Beginners backend java programming-la…" at bounding box center [922, 423] width 1243 height 669
click at [117, 145] on div "My Courses 1" at bounding box center [160, 145] width 191 height 20
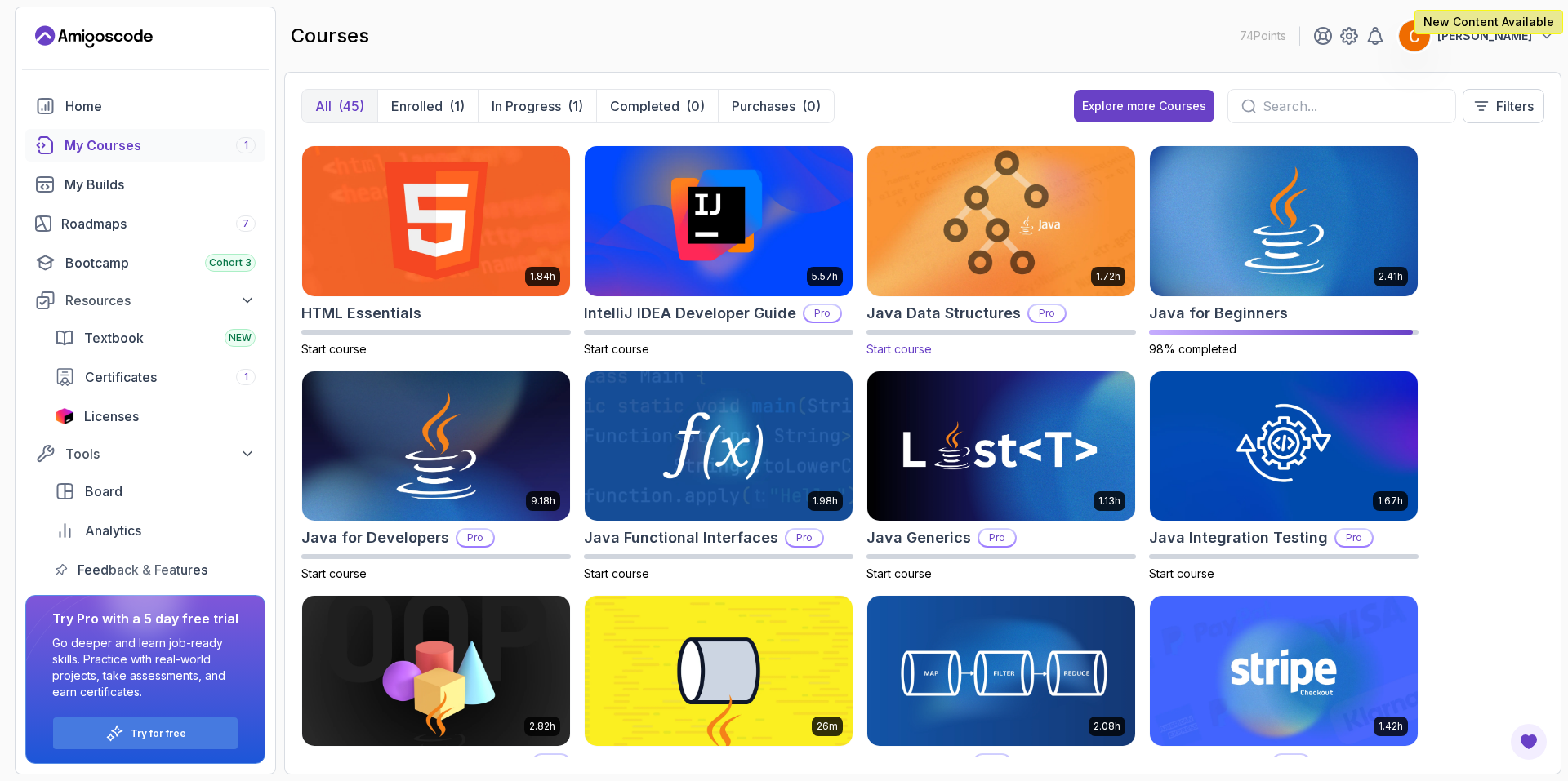
scroll to position [535, 0]
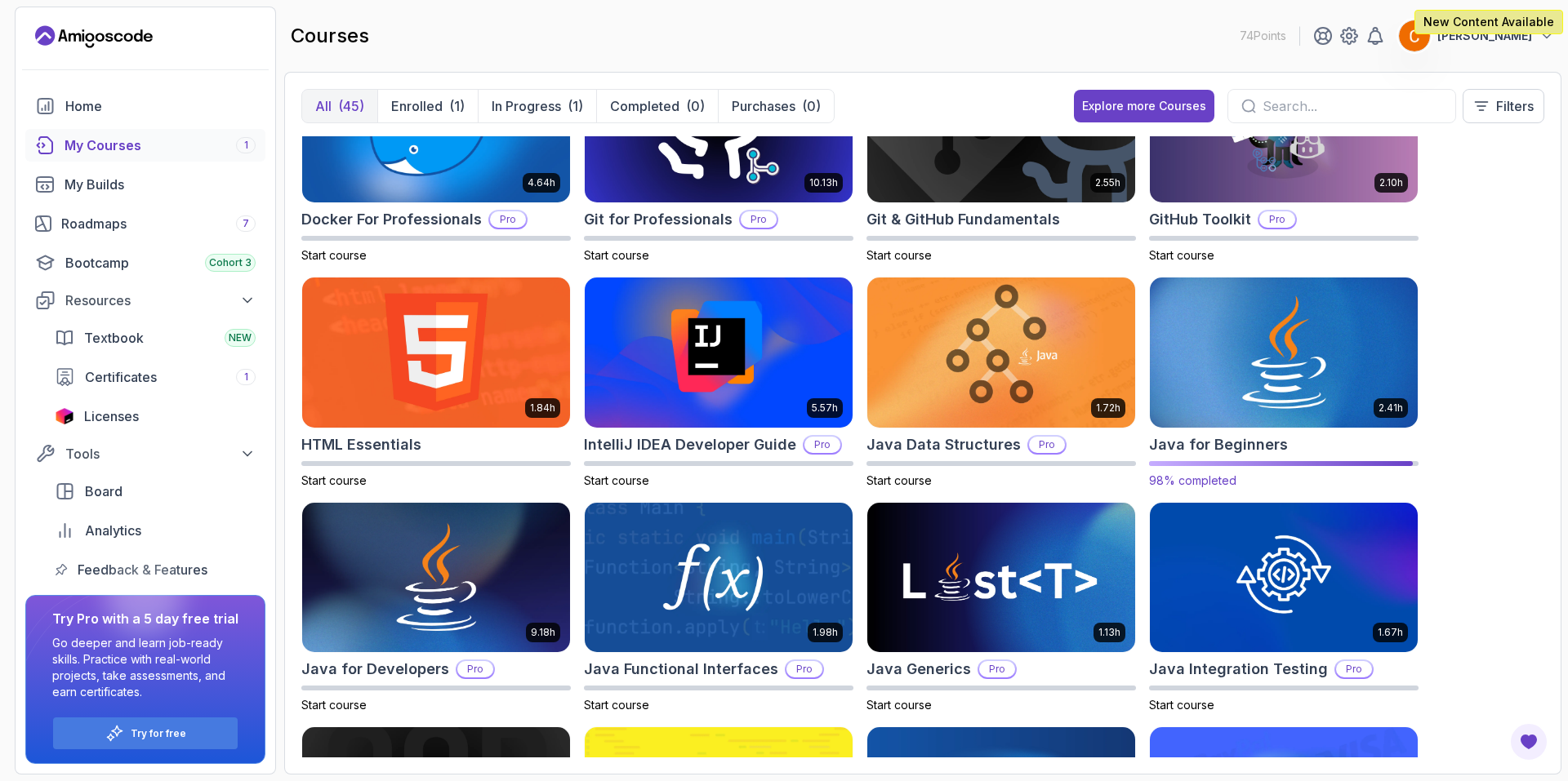
click at [1287, 359] on img at bounding box center [1283, 351] width 281 height 157
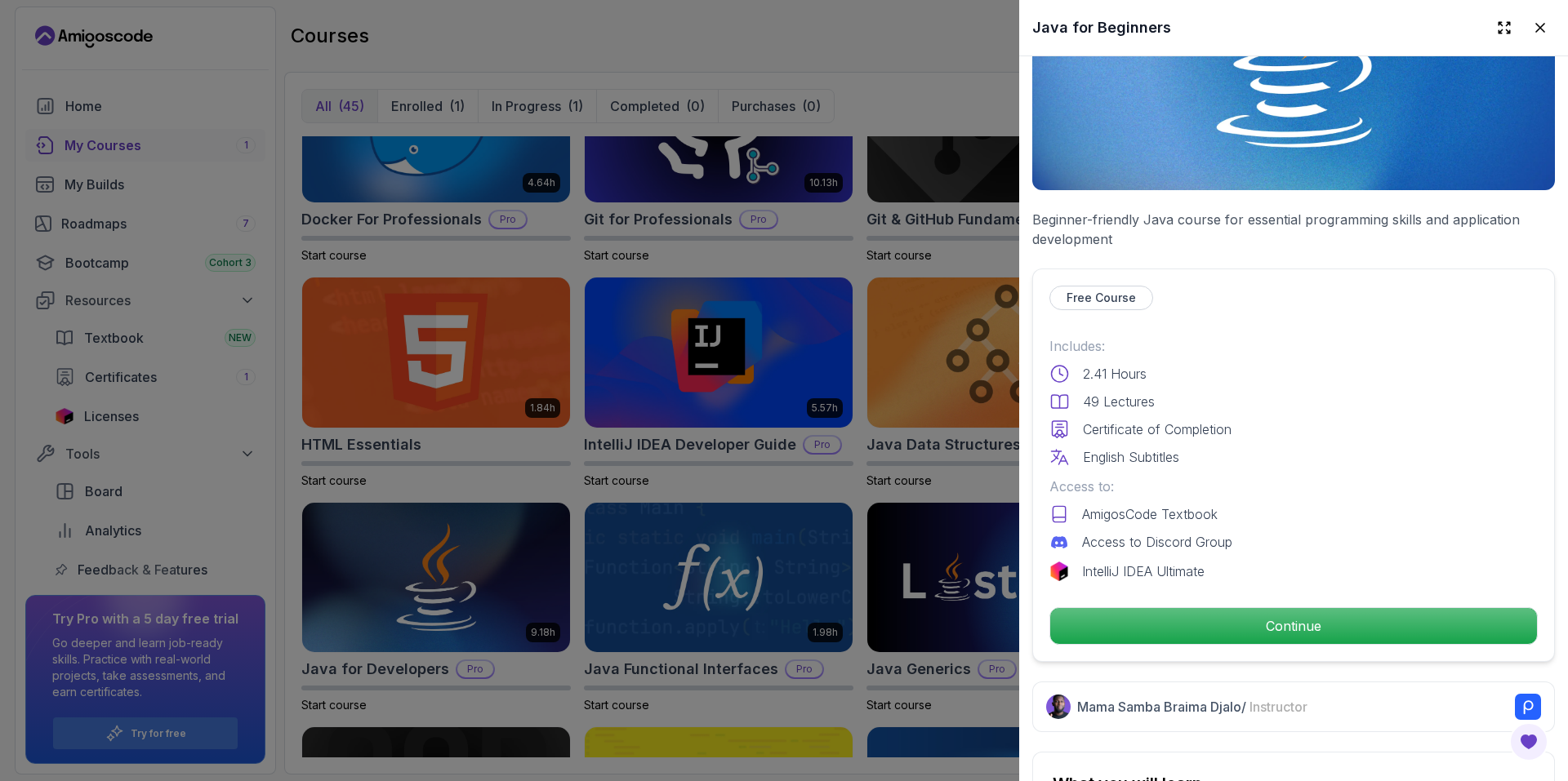
scroll to position [408, 0]
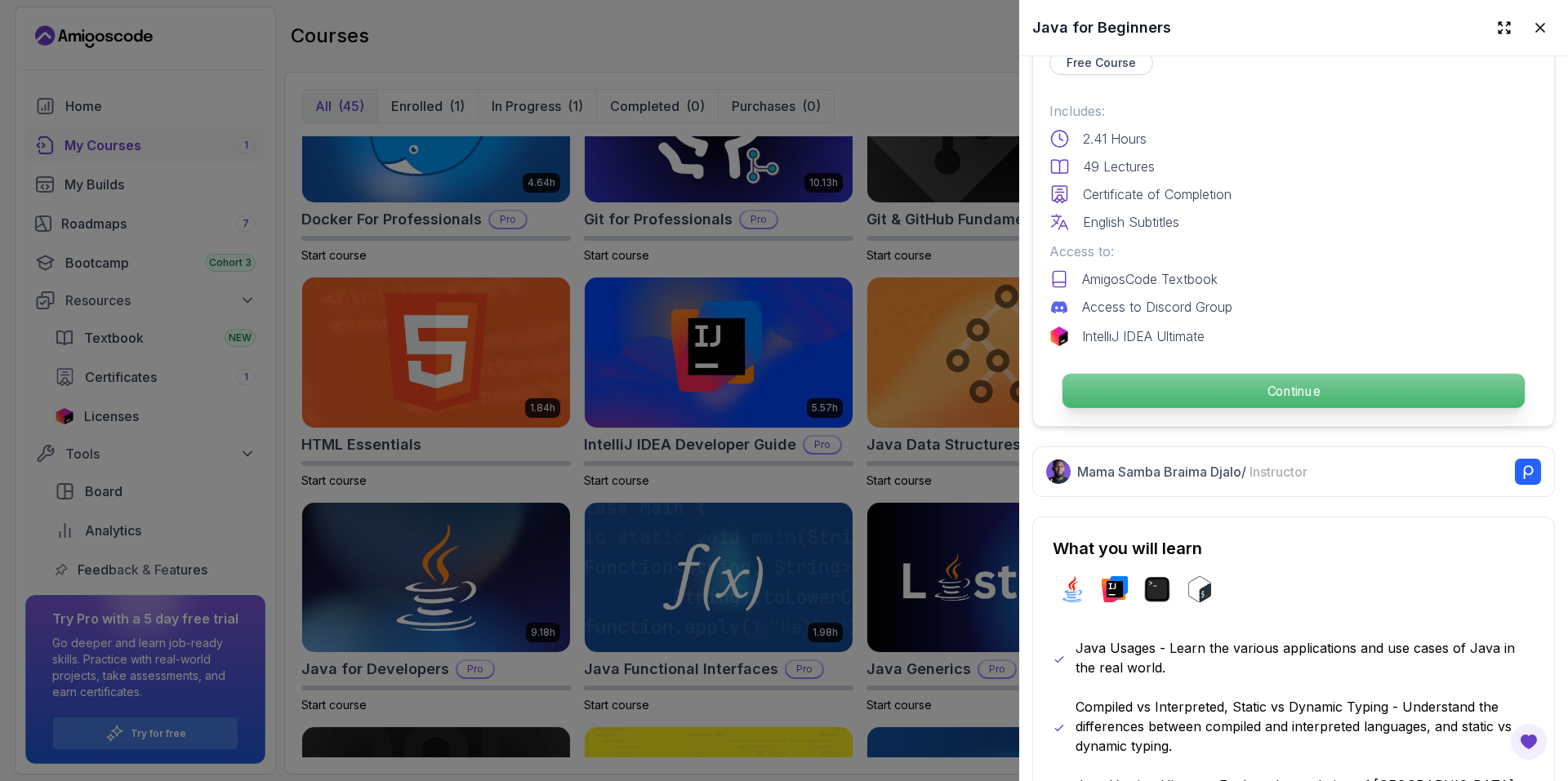
click at [1206, 390] on p "Continue" at bounding box center [1293, 390] width 462 height 34
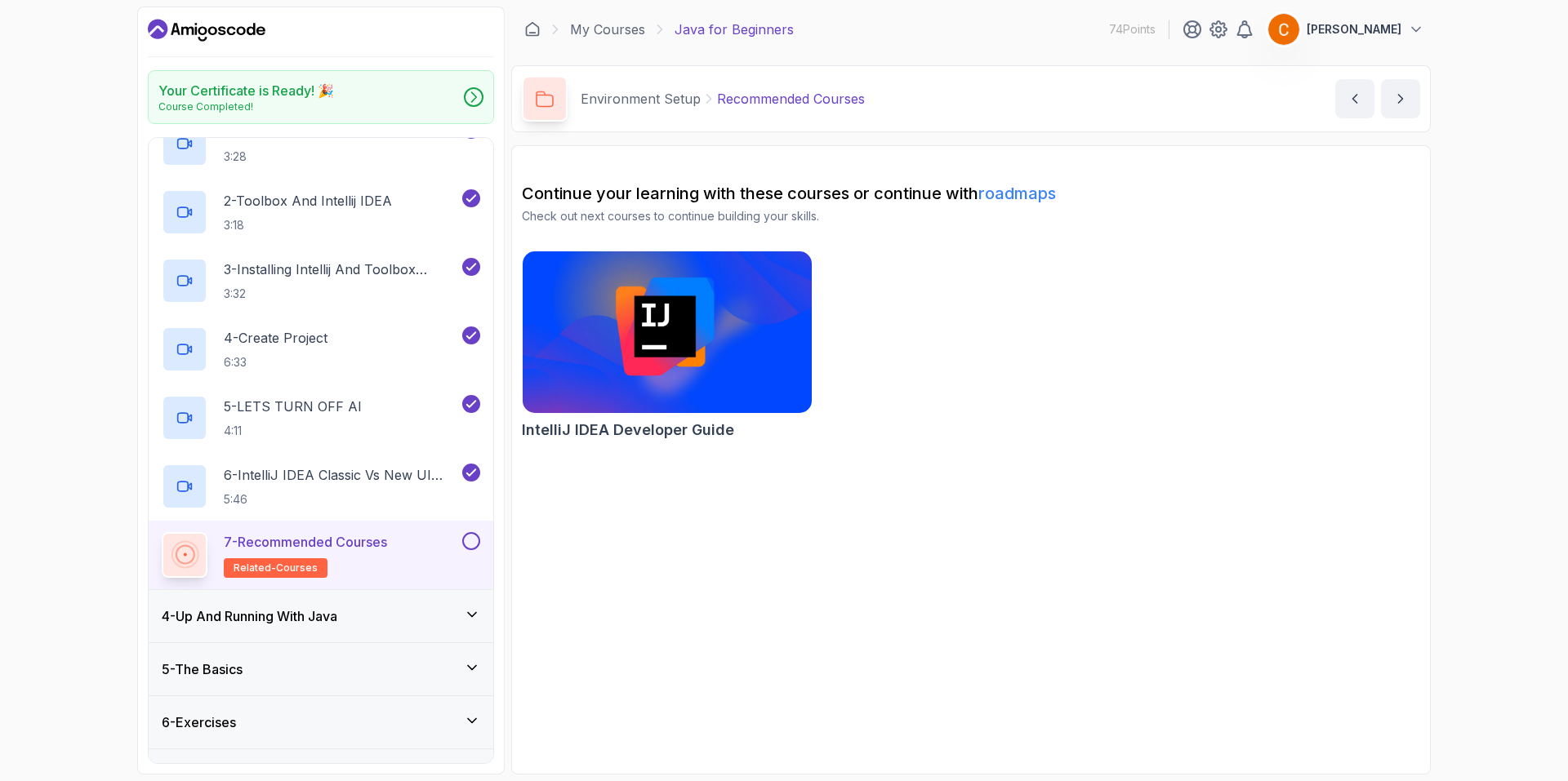
scroll to position [225, 0]
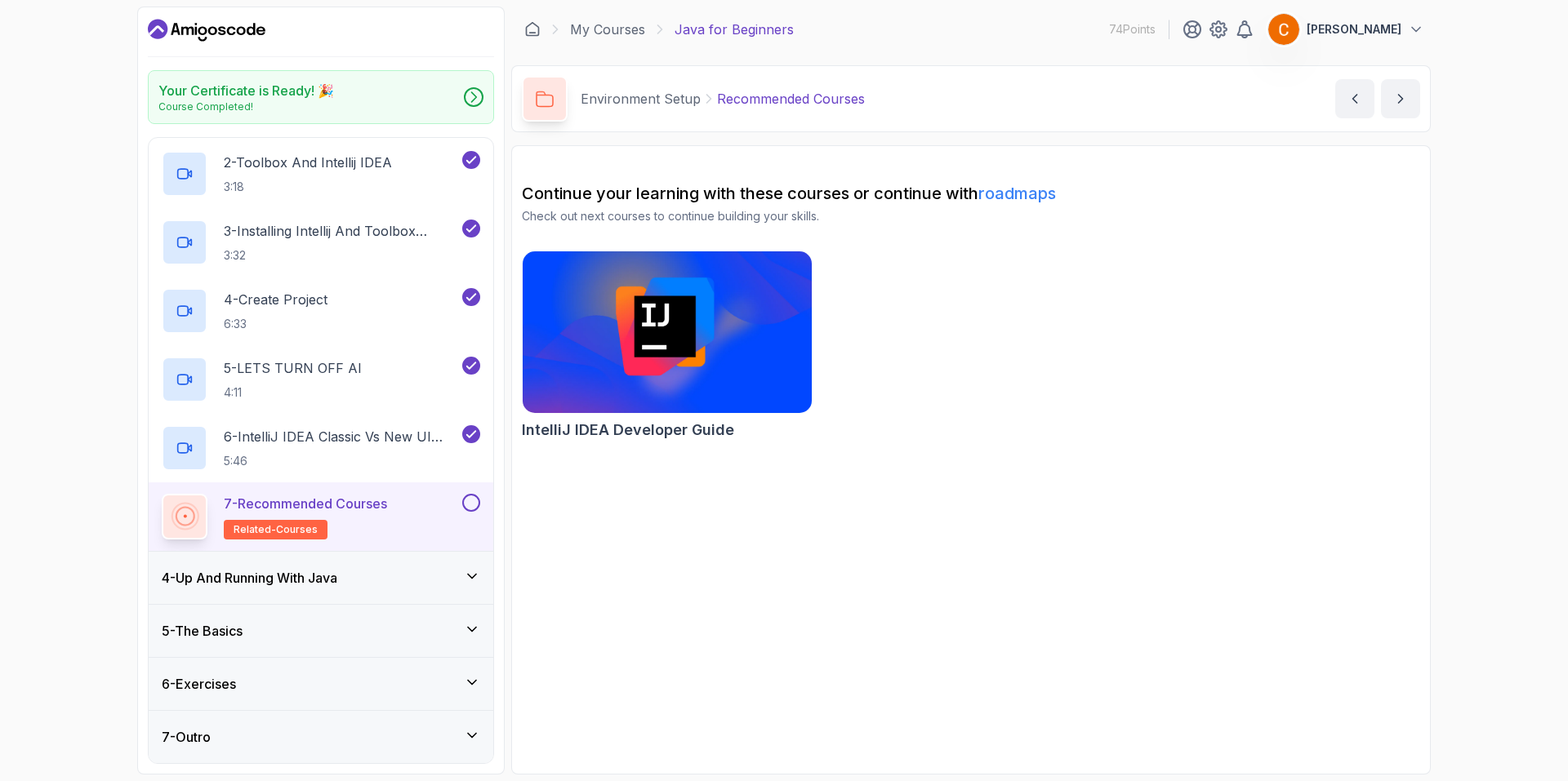
click at [460, 502] on div at bounding box center [469, 503] width 21 height 18
click at [472, 498] on button at bounding box center [471, 503] width 18 height 18
click at [480, 100] on icon at bounding box center [473, 97] width 17 height 17
